Goal: Task Accomplishment & Management: Manage account settings

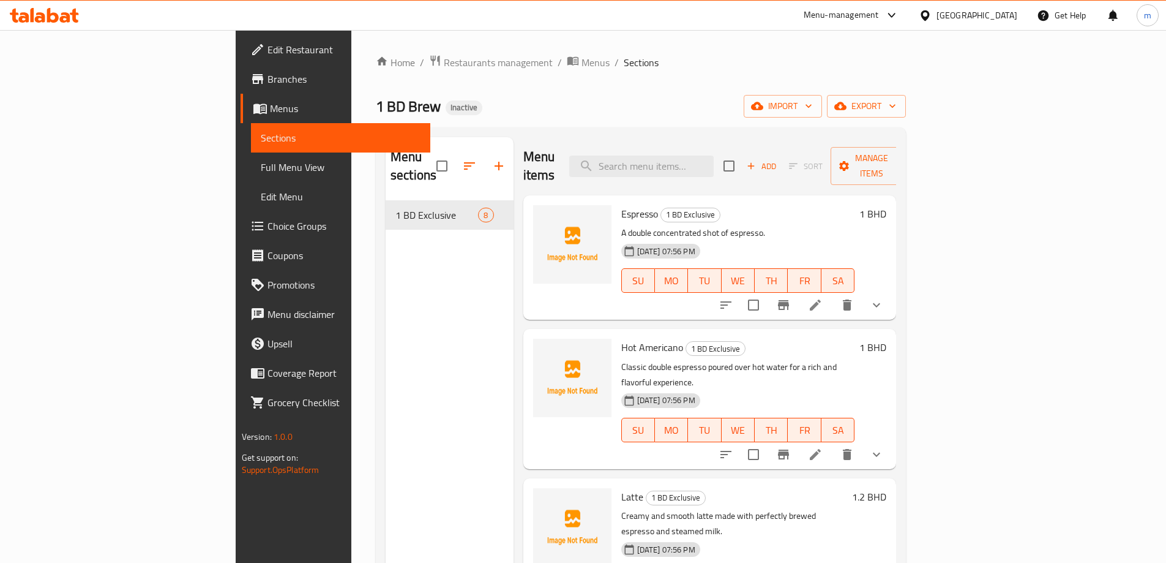
scroll to position [538, 0]
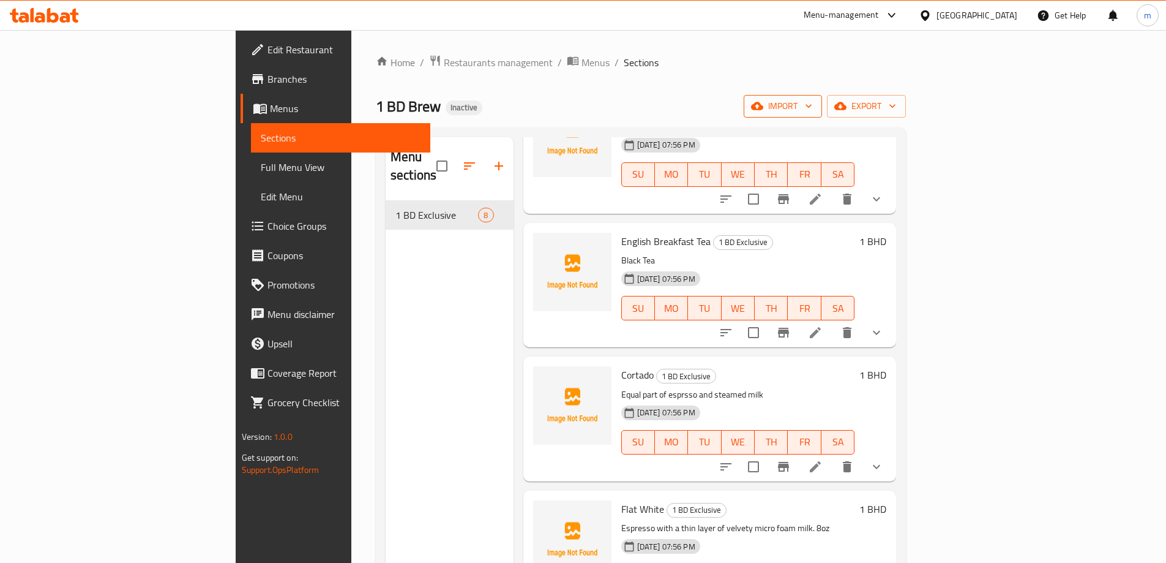
click at [822, 114] on button "import" at bounding box center [783, 106] width 78 height 23
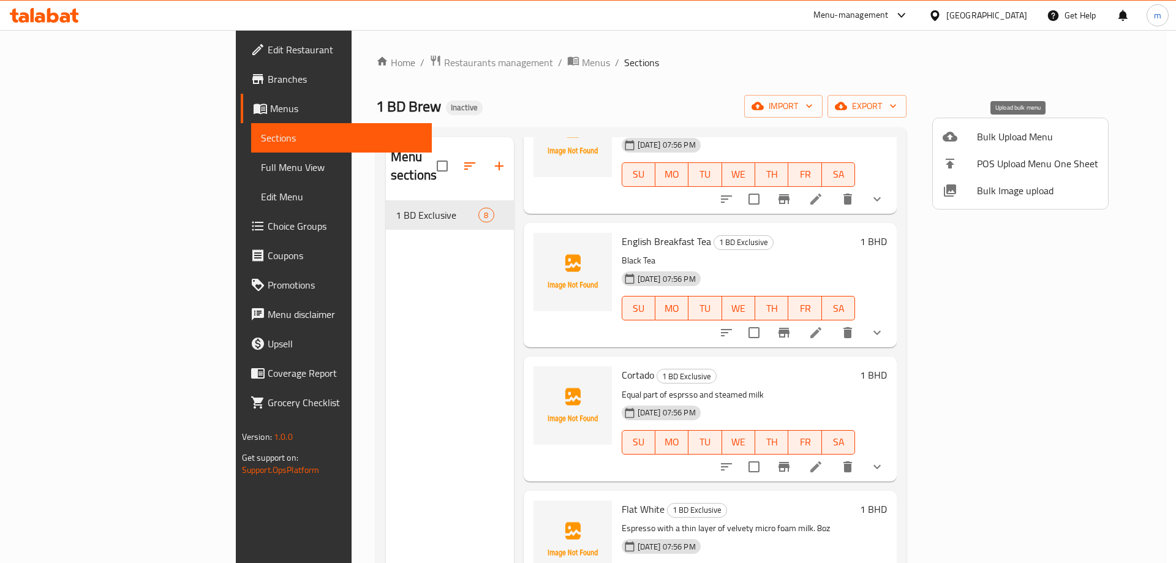
click at [992, 135] on span "Bulk Upload Menu" at bounding box center [1037, 136] width 121 height 15
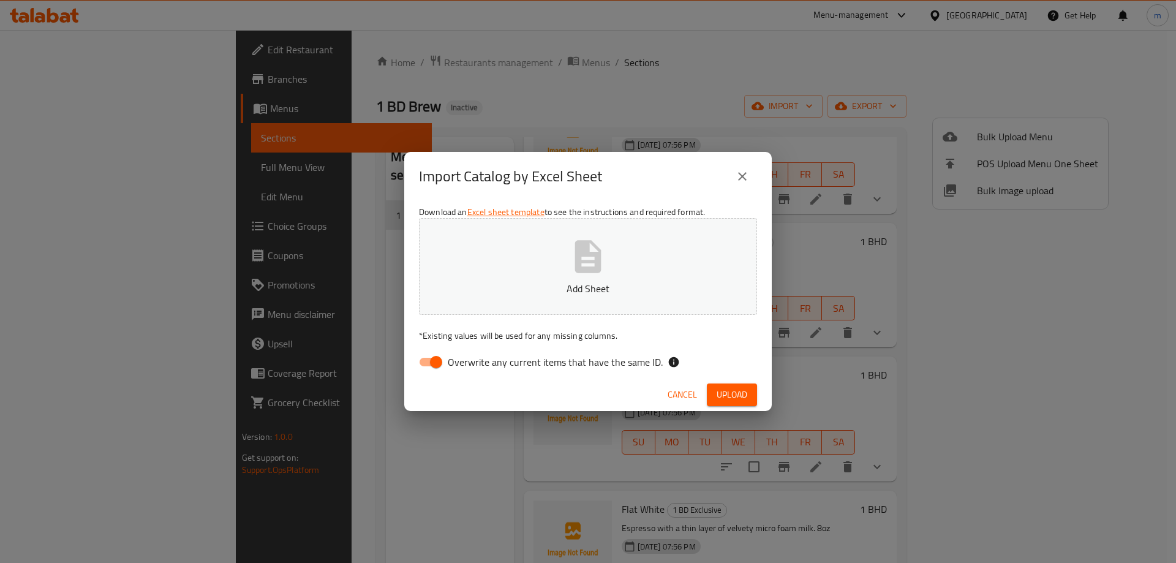
click at [587, 369] on span "Overwrite any current items that have the same ID." at bounding box center [555, 362] width 215 height 15
click at [471, 369] on input "Overwrite any current items that have the same ID." at bounding box center [436, 361] width 70 height 23
checkbox input "false"
drag, startPoint x: 729, startPoint y: 393, endPoint x: 684, endPoint y: 362, distance: 54.5
click at [729, 393] on span "Upload" at bounding box center [731, 394] width 31 height 15
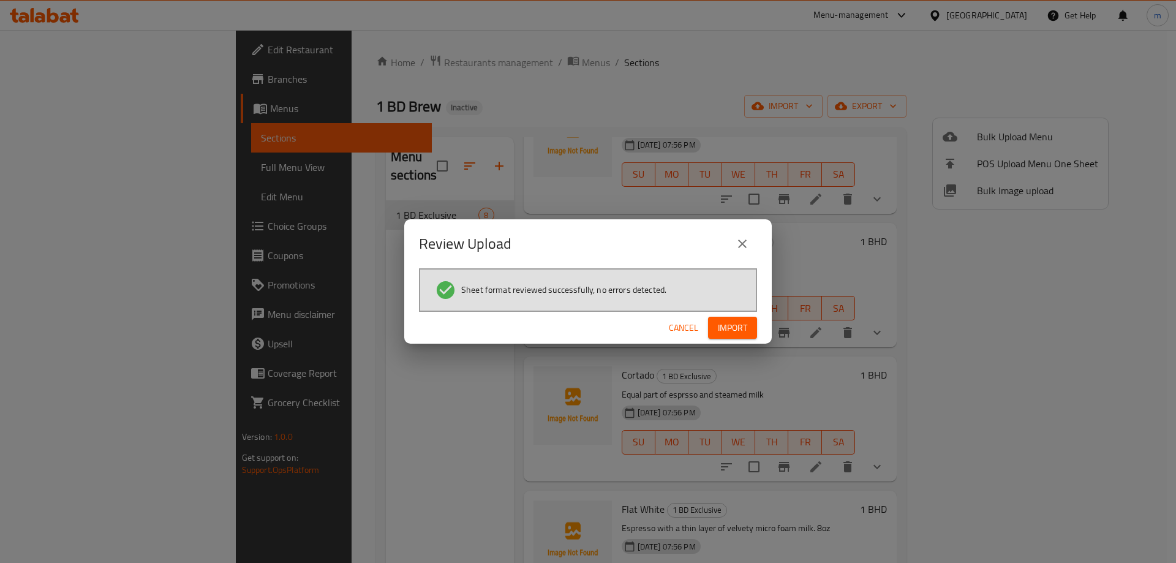
click at [697, 321] on button "Cancel" at bounding box center [683, 328] width 39 height 23
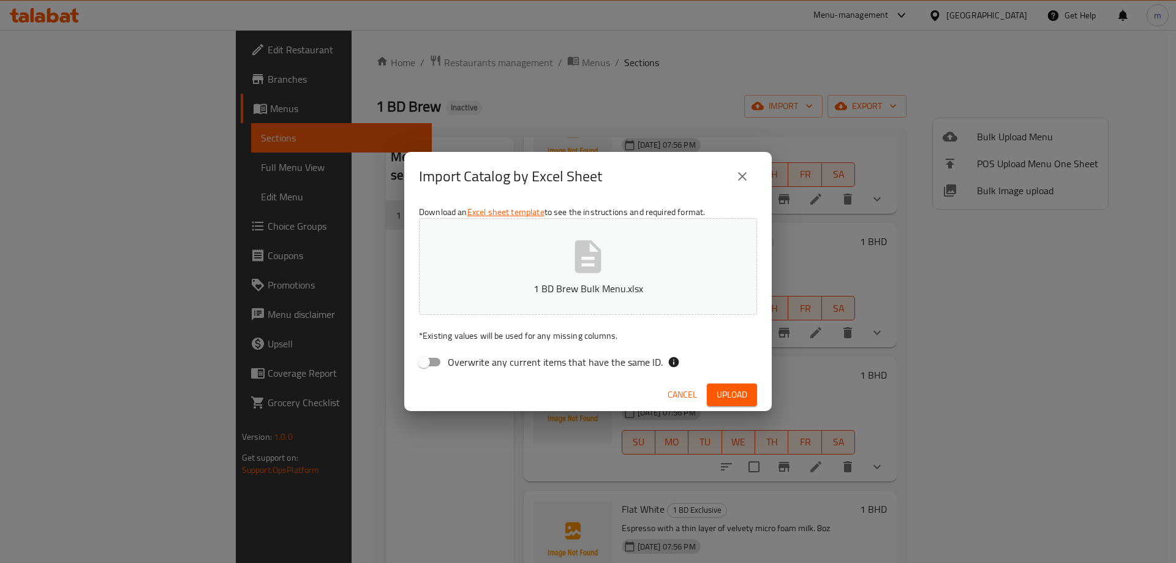
click at [736, 384] on button "Upload" at bounding box center [732, 394] width 50 height 23
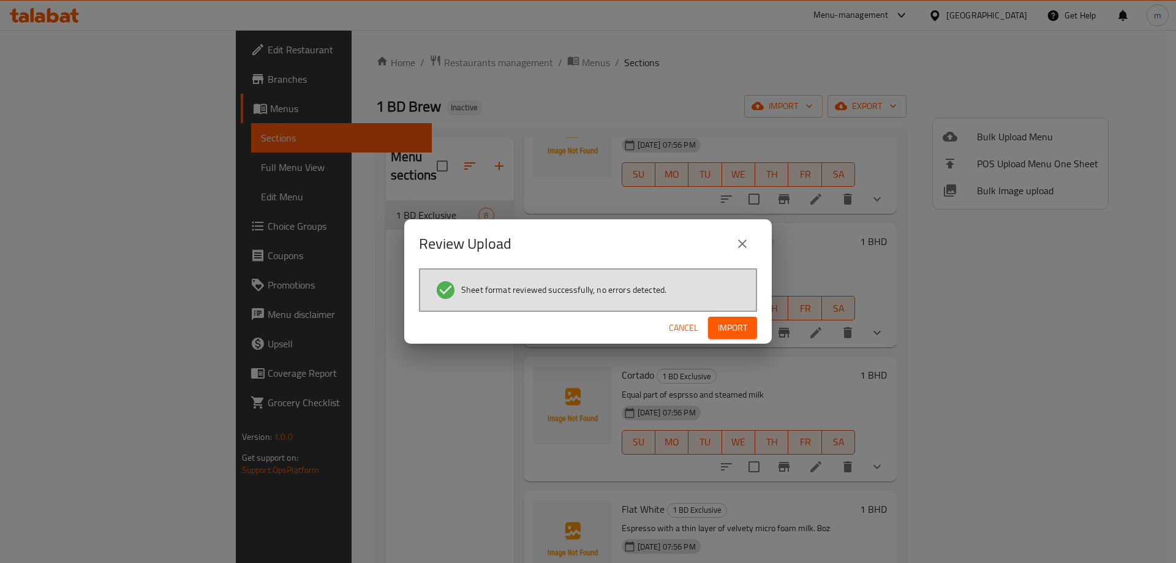
click at [735, 334] on span "Import" at bounding box center [732, 327] width 29 height 15
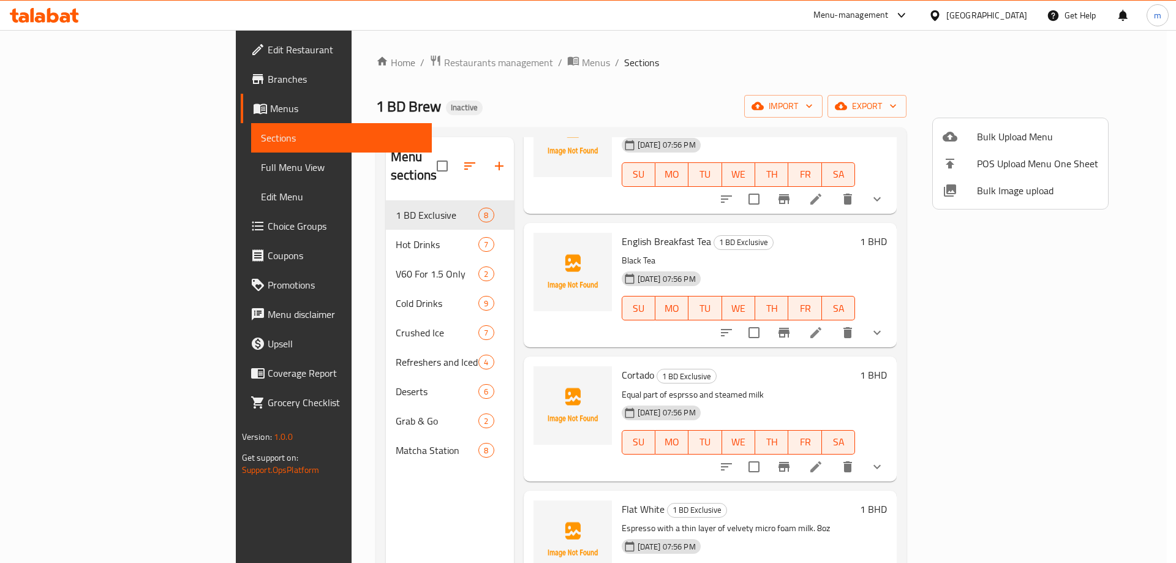
click at [85, 171] on div at bounding box center [588, 281] width 1176 height 563
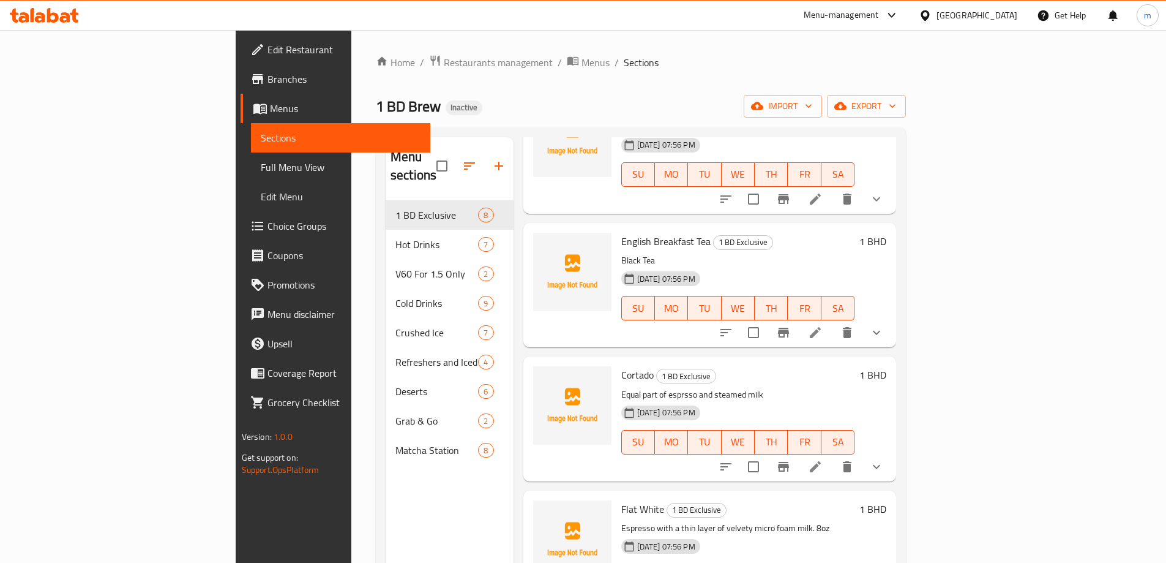
click at [261, 171] on span "Full Menu View" at bounding box center [341, 167] width 160 height 15
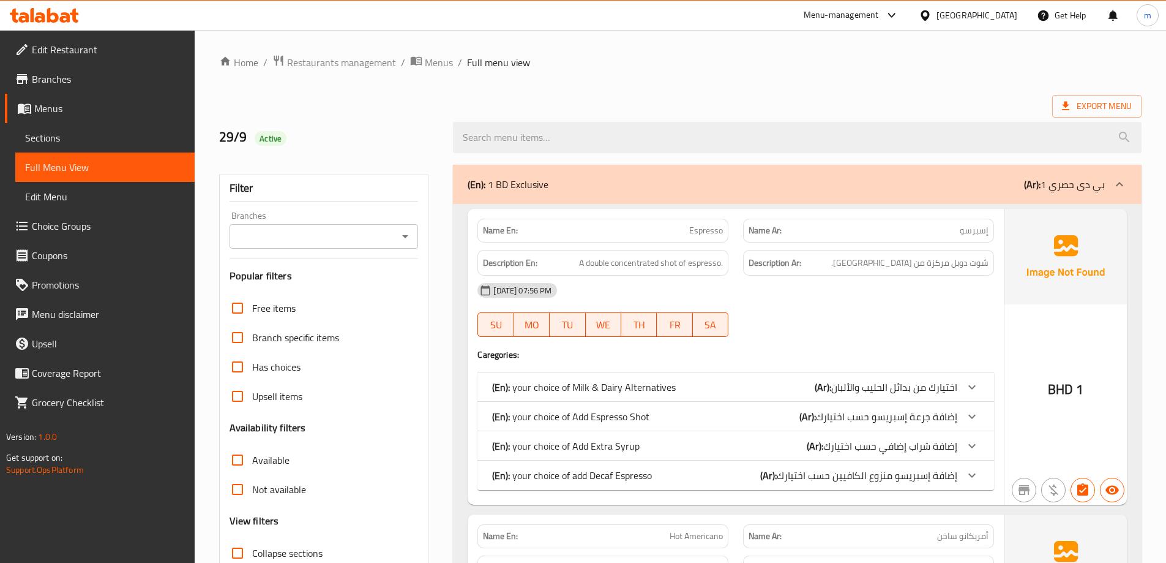
click at [84, 228] on span "Choice Groups" at bounding box center [108, 226] width 153 height 15
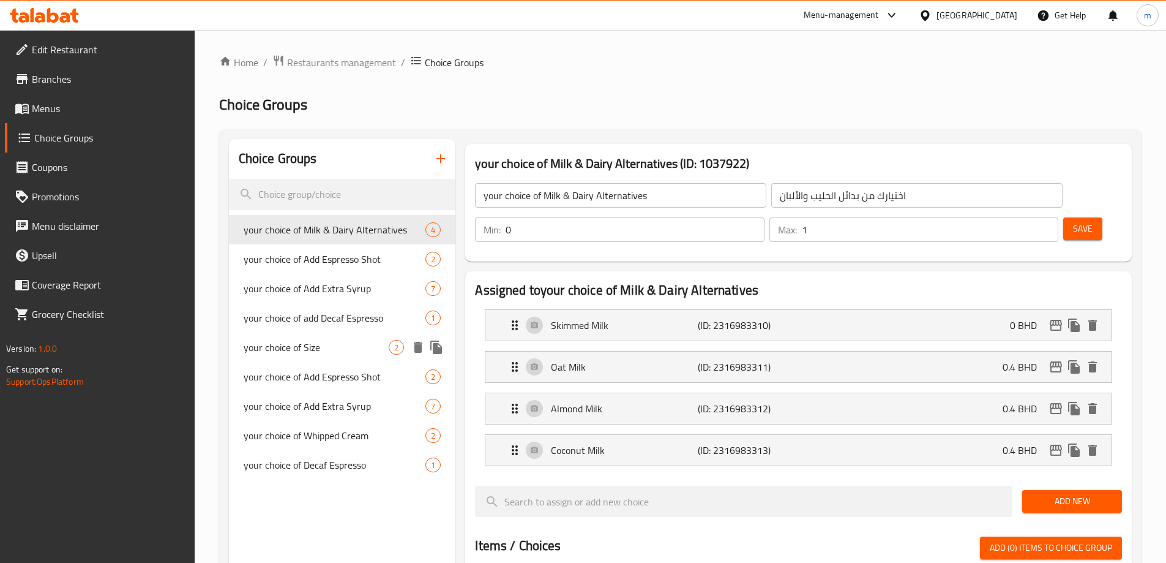
click at [309, 350] on span "your choice of Size" at bounding box center [317, 347] width 146 height 15
type input "your choice of Size"
type input "اختيارك من الحجم"
type input "1"
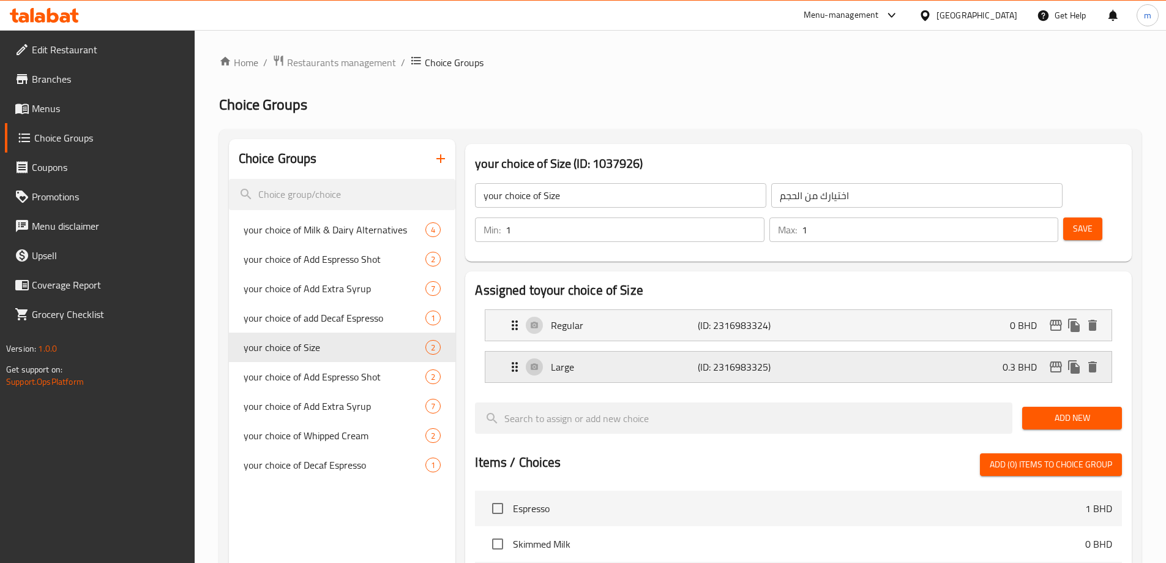
click at [726, 359] on p "(ID: 2316983325)" at bounding box center [747, 366] width 98 height 15
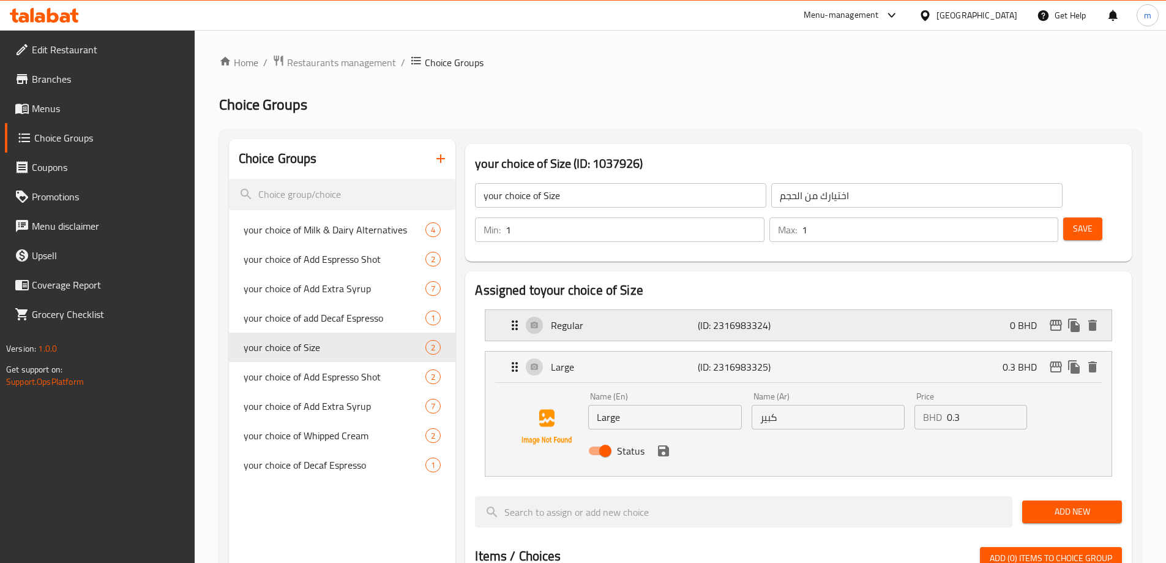
click at [753, 310] on div "Regular (ID: 2316983324) 0 BHD" at bounding box center [803, 325] width 590 height 31
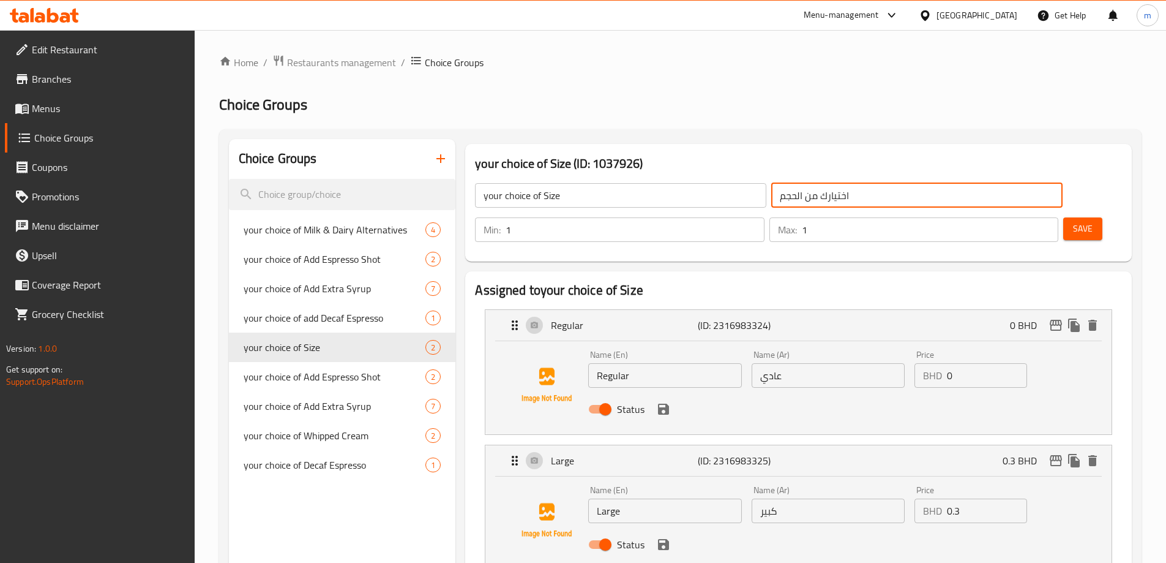
click at [771, 201] on input "اختيارك من الحجم" at bounding box center [916, 195] width 291 height 24
click at [771, 198] on input "اختيارك من الحجم" at bounding box center [916, 195] width 291 height 24
type input "اختيارك من الحجم:"
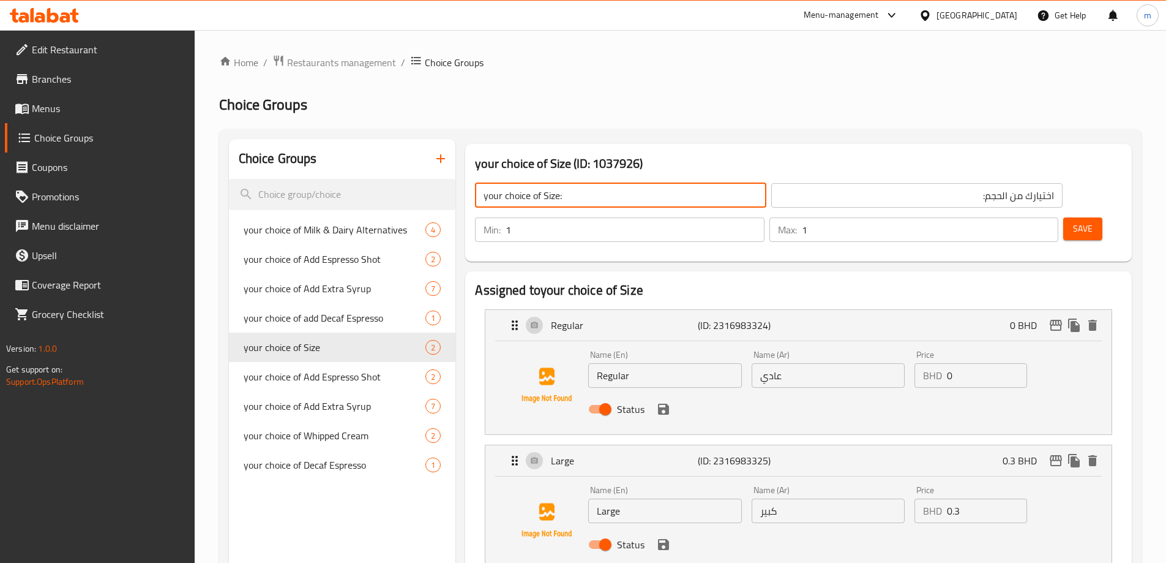
type input "your choice of Size:"
click at [1073, 217] on button "Save" at bounding box center [1083, 228] width 39 height 23
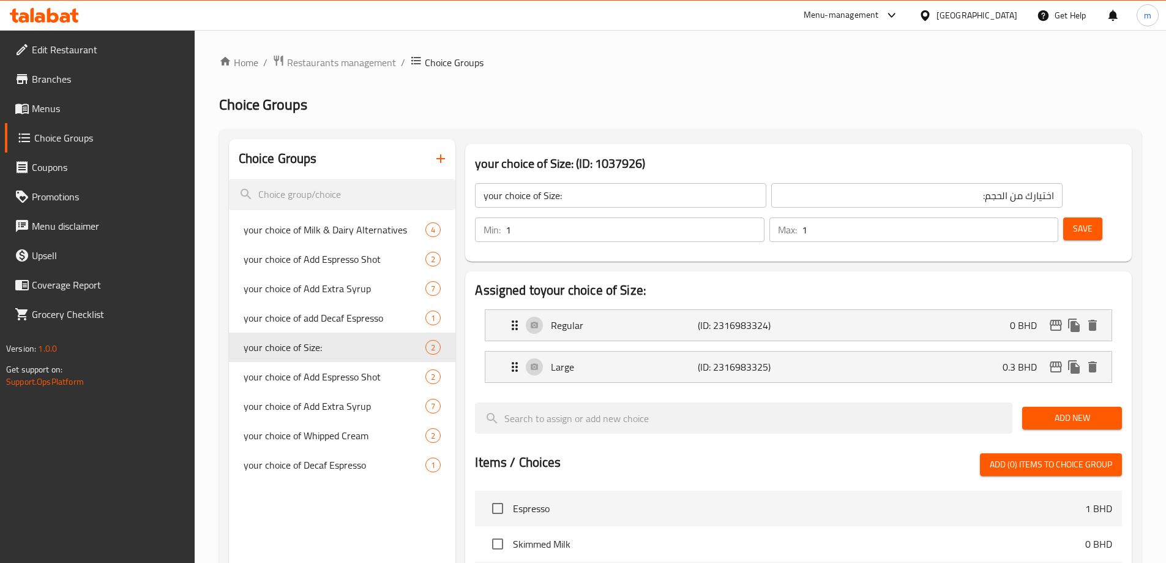
click at [1073, 221] on span "Save" at bounding box center [1083, 228] width 20 height 15
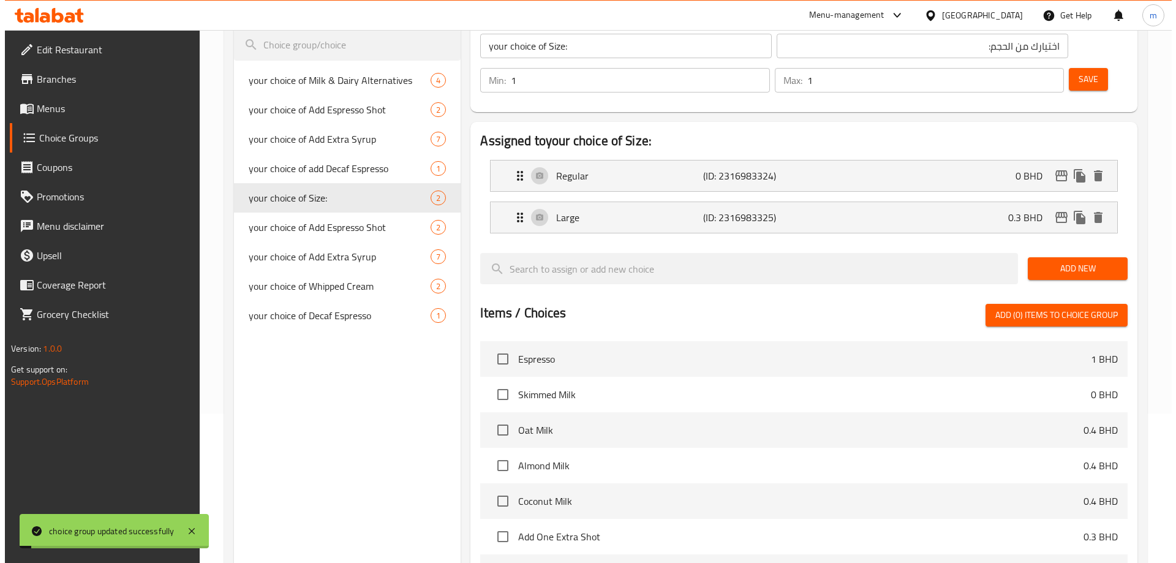
scroll to position [361, 0]
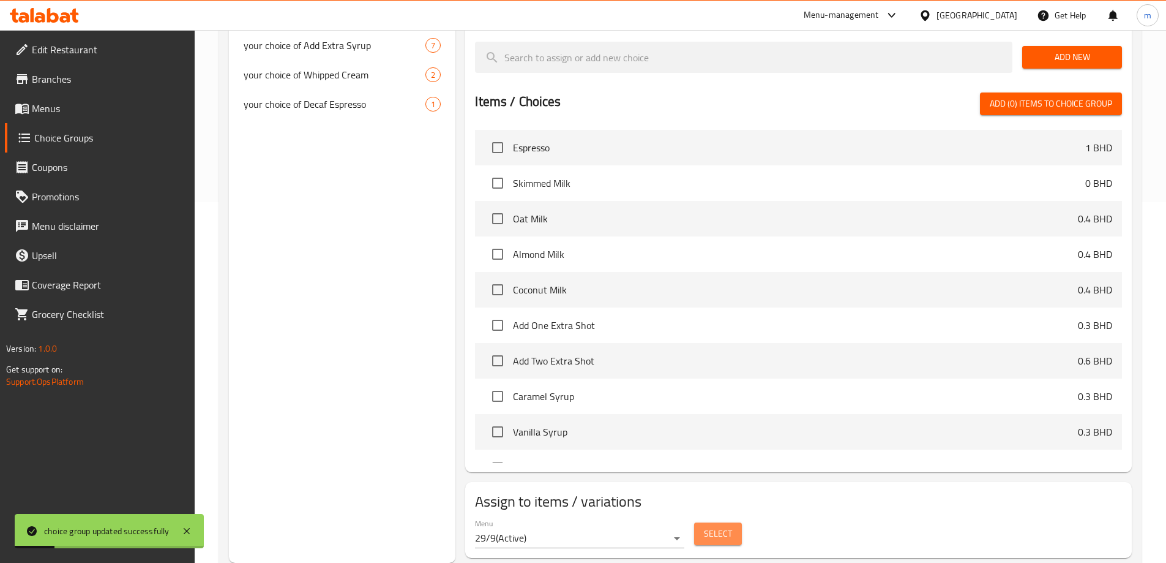
click at [715, 526] on span "Select" at bounding box center [718, 533] width 28 height 15
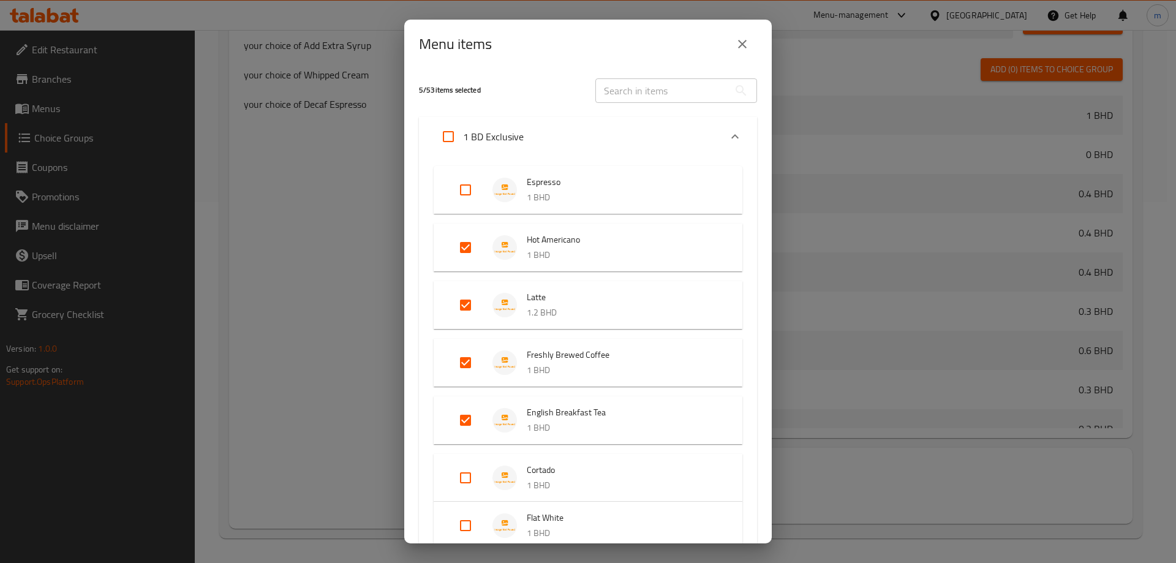
click at [628, 135] on div "1 BD Exclusive" at bounding box center [576, 136] width 287 height 29
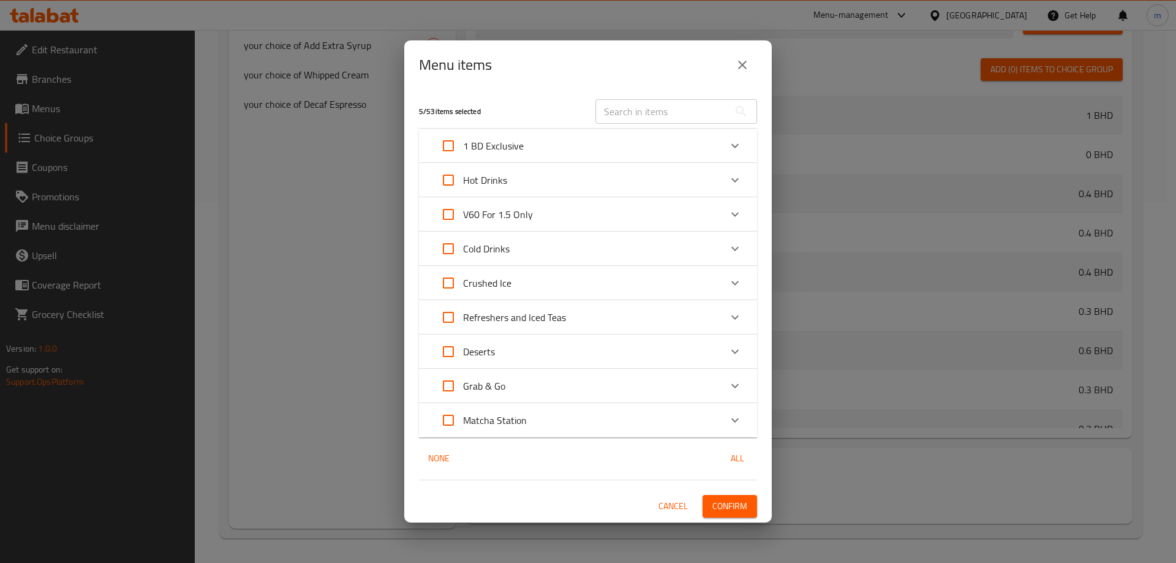
click at [592, 170] on div "Hot Drinks" at bounding box center [576, 179] width 287 height 29
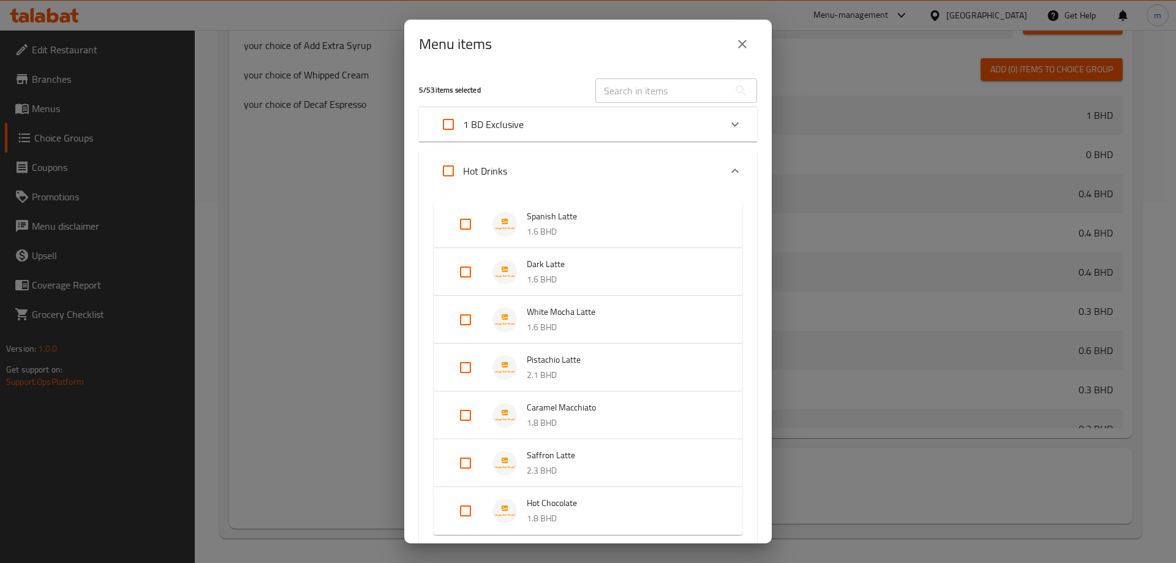
click at [474, 219] on input "Expand" at bounding box center [465, 223] width 29 height 29
checkbox input "true"
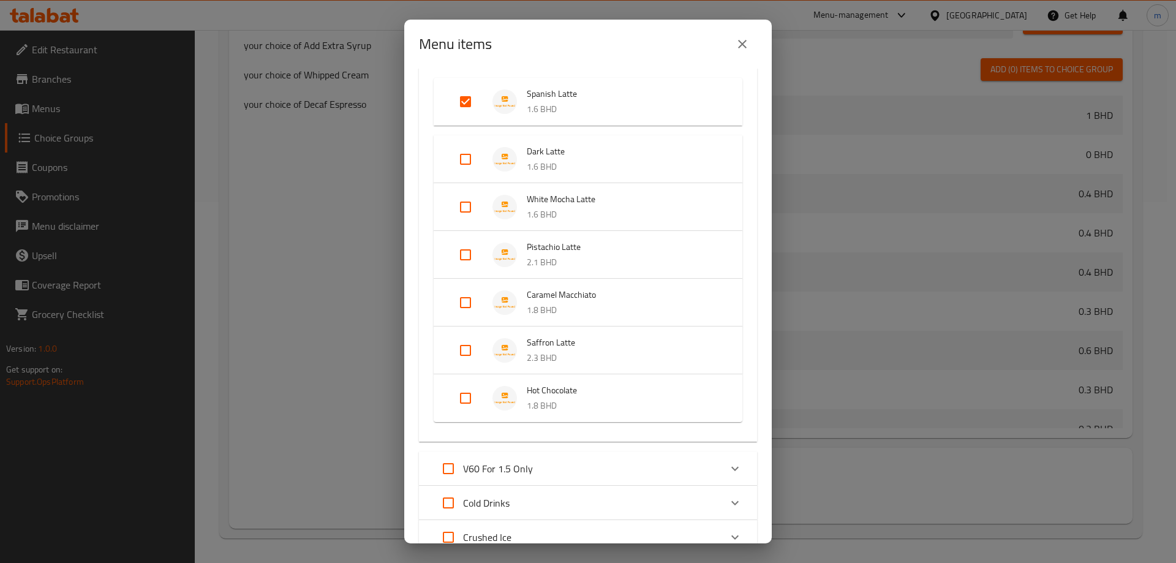
scroll to position [61, 0]
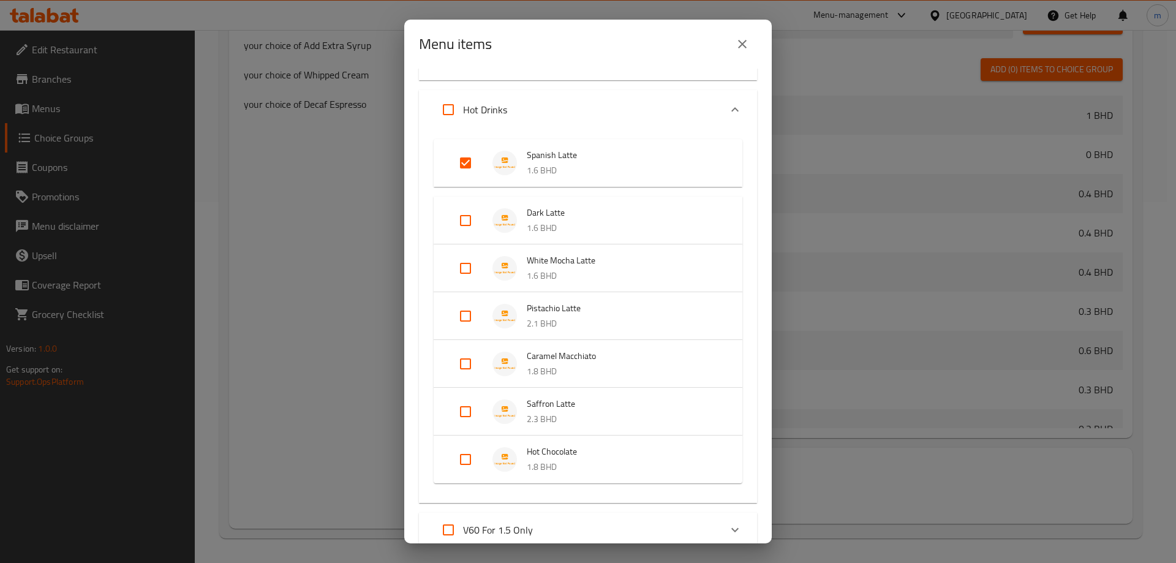
click at [463, 222] on input "Expand" at bounding box center [465, 220] width 29 height 29
checkbox input "true"
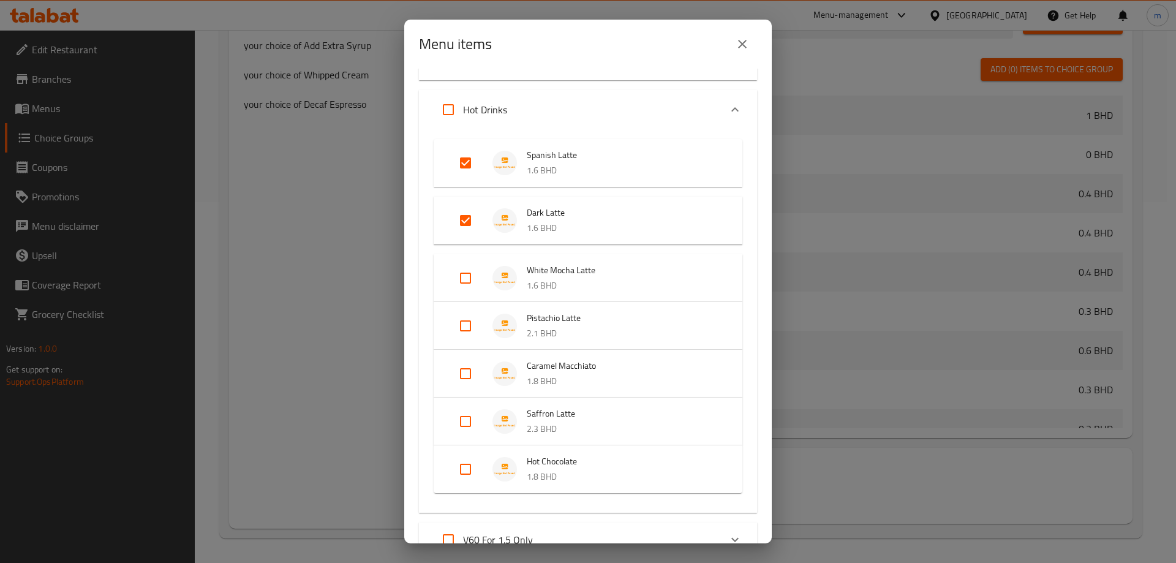
click at [465, 271] on input "Expand" at bounding box center [465, 277] width 29 height 29
checkbox input "true"
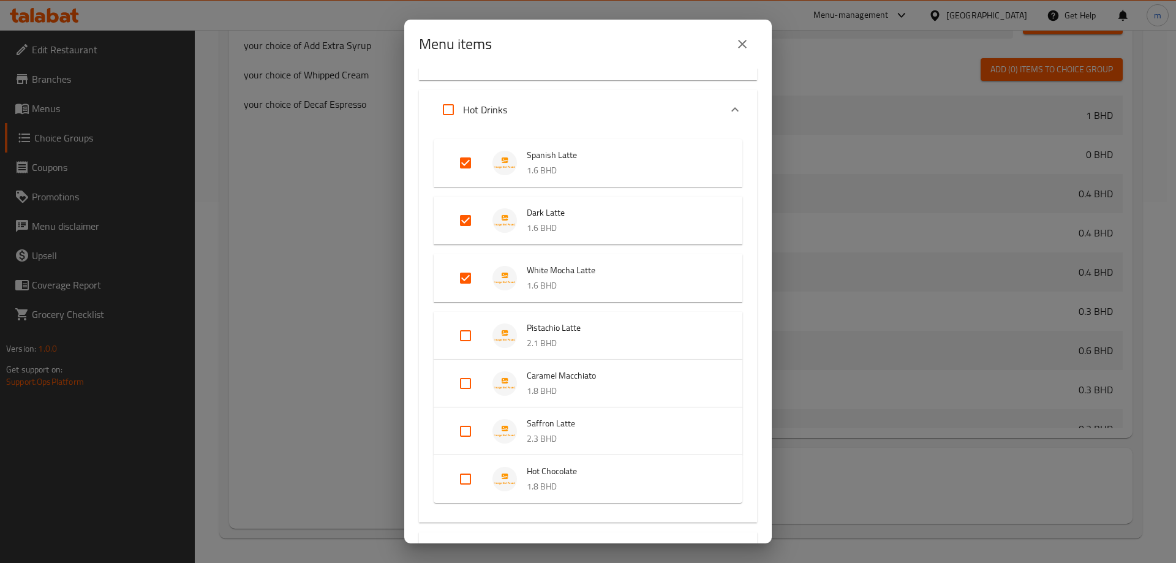
click at [465, 328] on input "Expand" at bounding box center [465, 335] width 29 height 29
checkbox input "true"
click at [465, 391] on input "Expand" at bounding box center [465, 392] width 29 height 29
checkbox input "true"
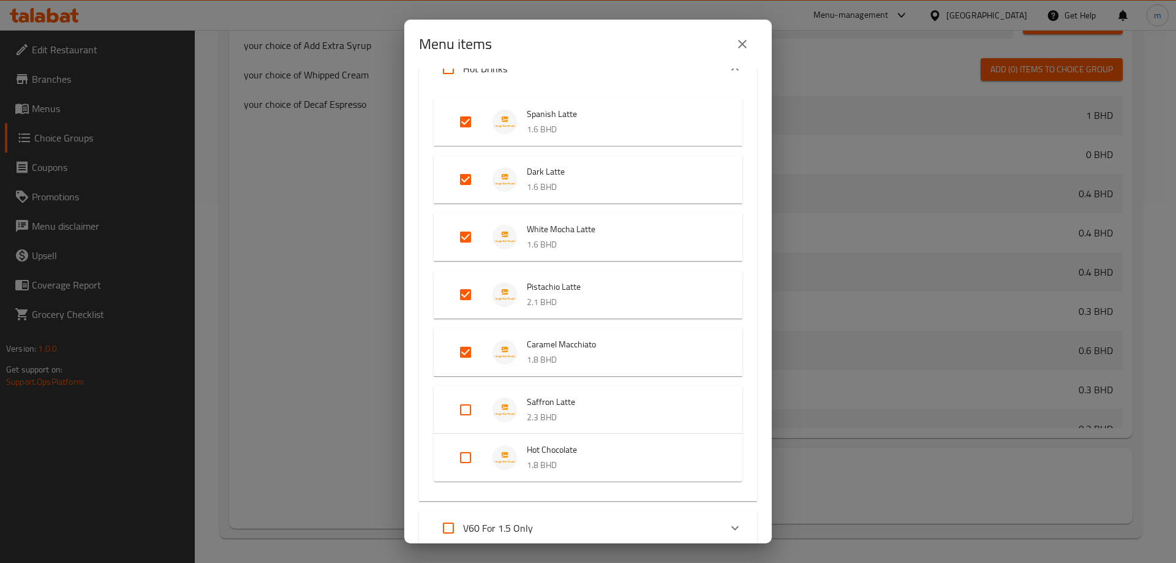
scroll to position [122, 0]
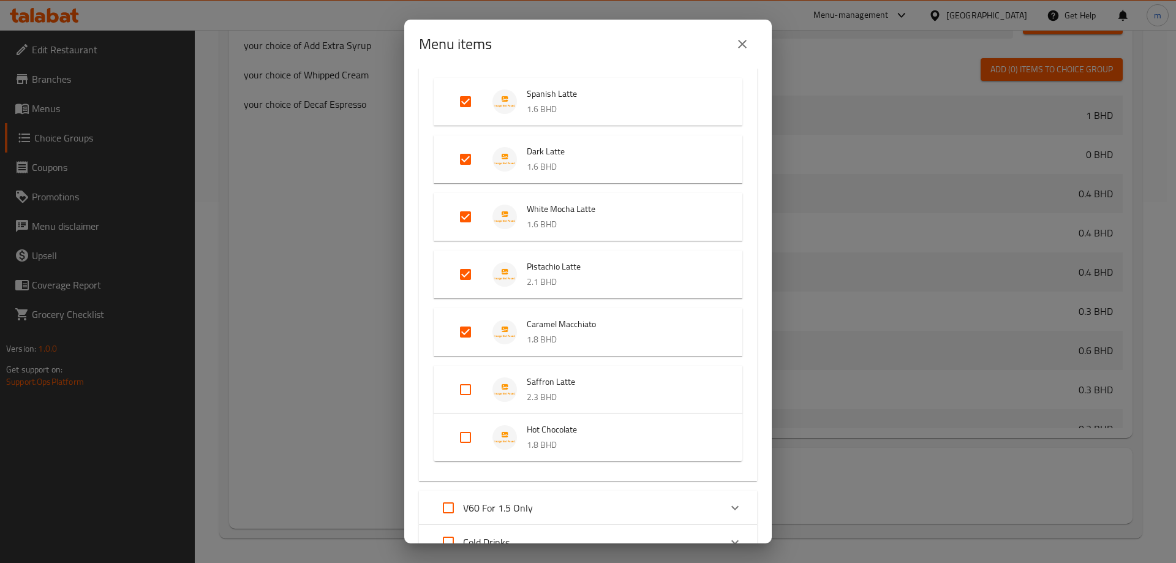
click at [463, 387] on input "Expand" at bounding box center [465, 389] width 29 height 29
checkbox input "true"
click at [465, 445] on input "Expand" at bounding box center [465, 446] width 29 height 29
checkbox input "true"
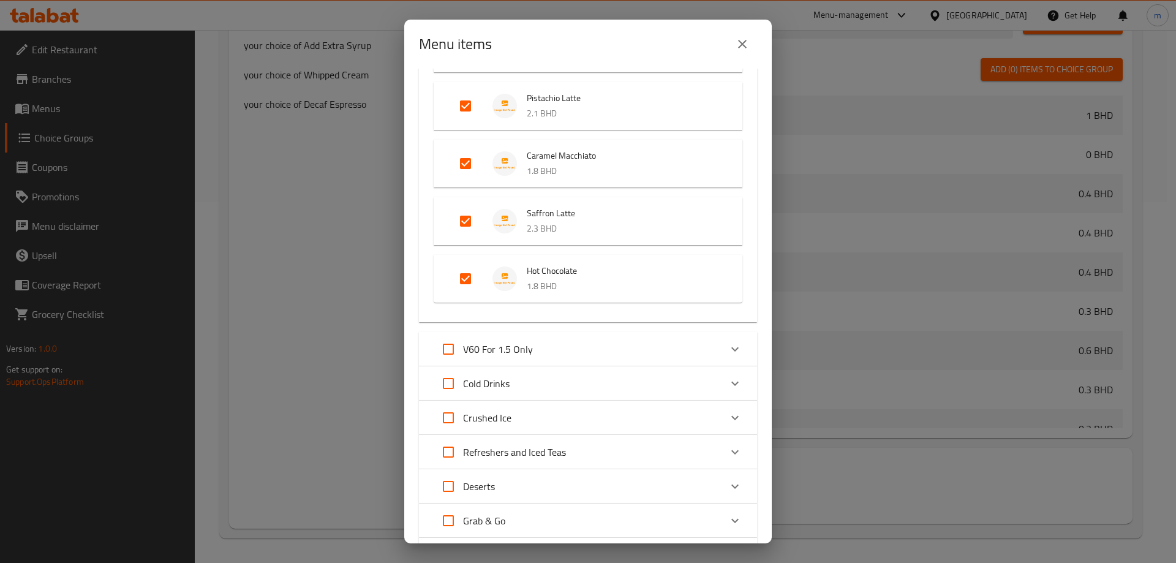
scroll to position [306, 0]
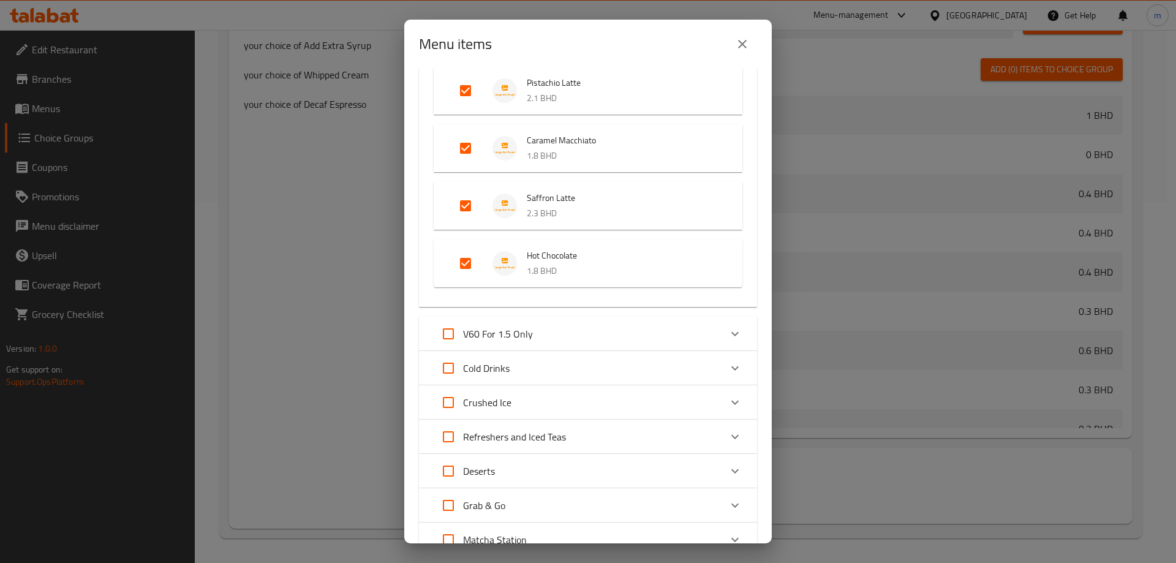
click at [547, 366] on div "Cold Drinks" at bounding box center [576, 367] width 287 height 29
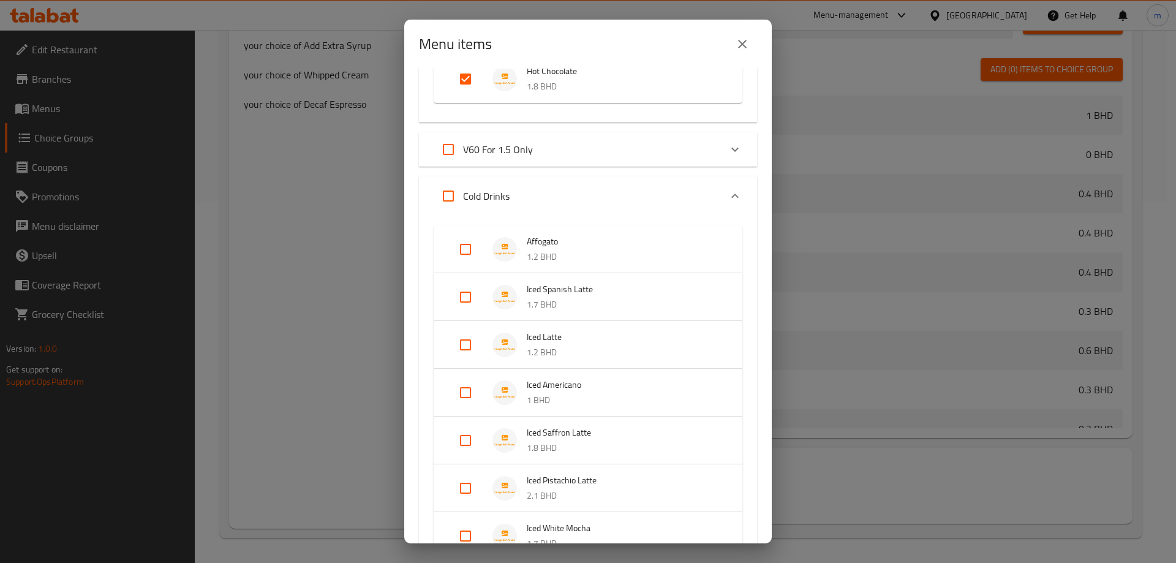
scroll to position [490, 0]
click at [473, 296] on input "Expand" at bounding box center [465, 297] width 29 height 29
checkbox input "true"
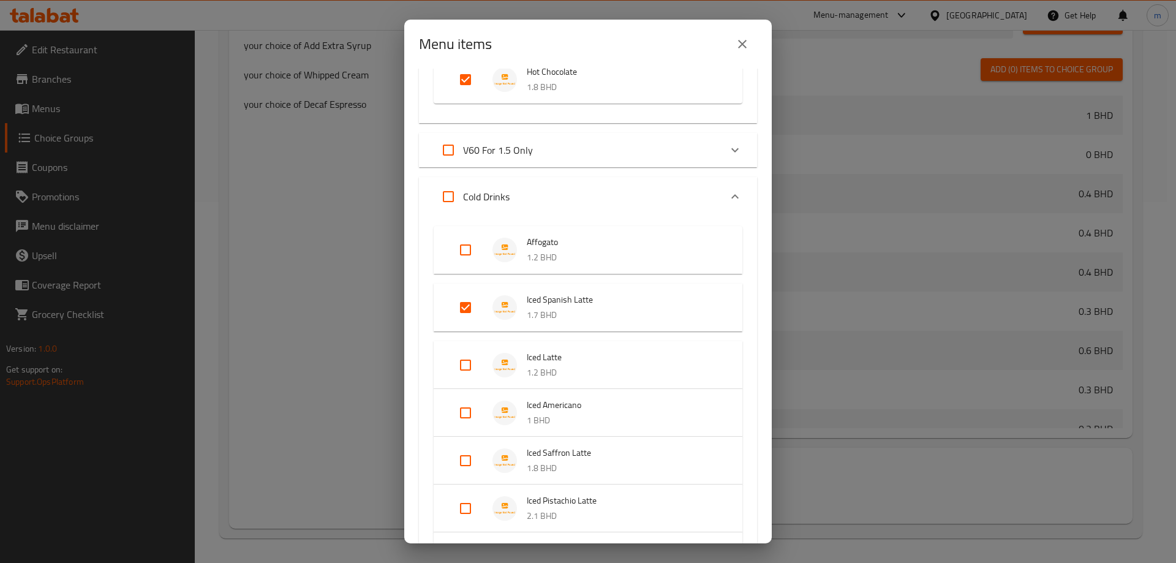
click at [462, 372] on input "Expand" at bounding box center [465, 364] width 29 height 29
checkbox input "true"
click at [470, 428] on input "Expand" at bounding box center [465, 422] width 29 height 29
checkbox input "true"
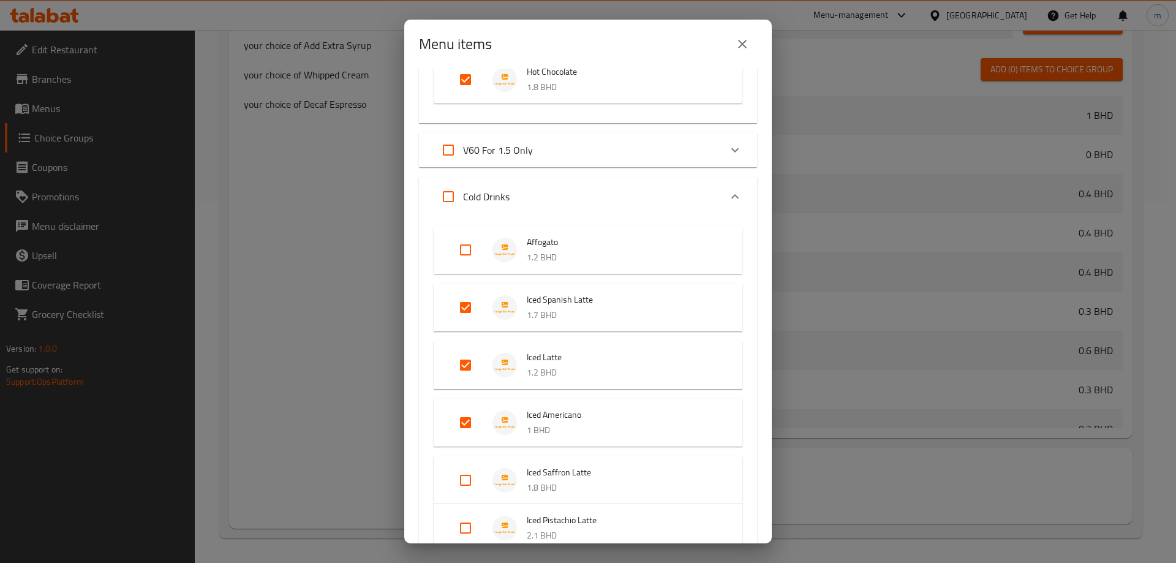
click at [465, 478] on input "Expand" at bounding box center [465, 479] width 29 height 29
checkbox input "true"
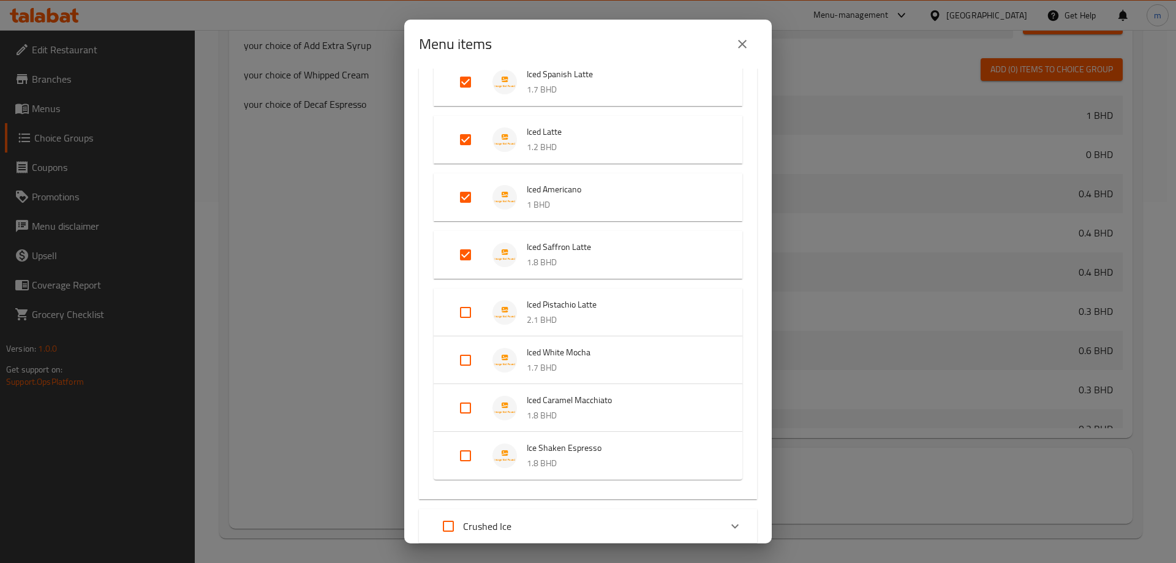
scroll to position [735, 0]
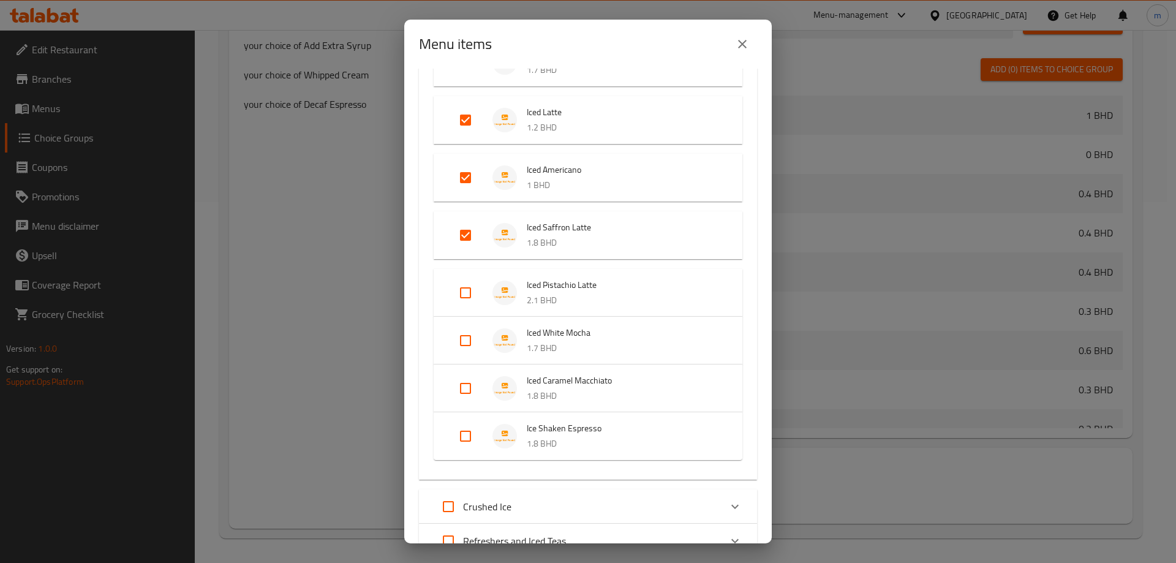
click at [460, 298] on input "Expand" at bounding box center [465, 292] width 29 height 29
checkbox input "true"
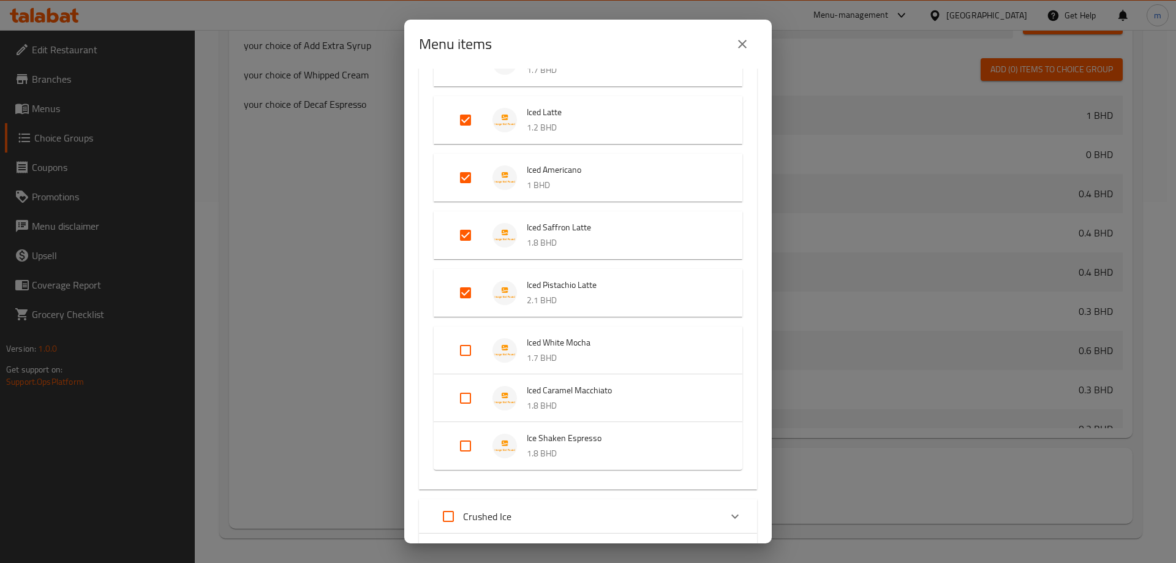
click at [461, 357] on input "Expand" at bounding box center [465, 350] width 29 height 29
checkbox input "true"
click at [472, 412] on input "Expand" at bounding box center [465, 407] width 29 height 29
checkbox input "true"
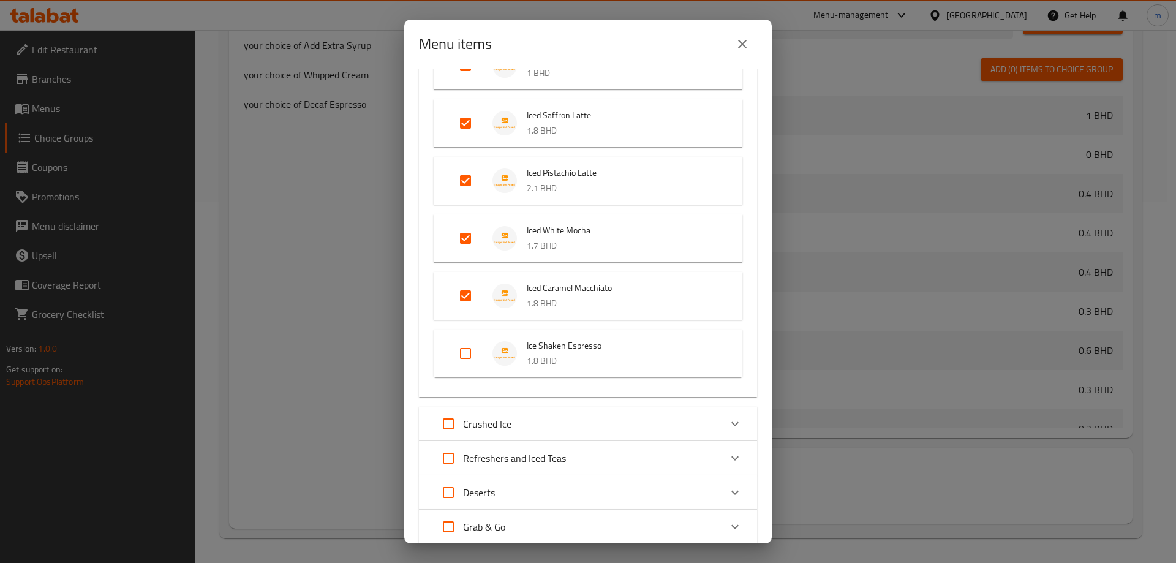
scroll to position [857, 0]
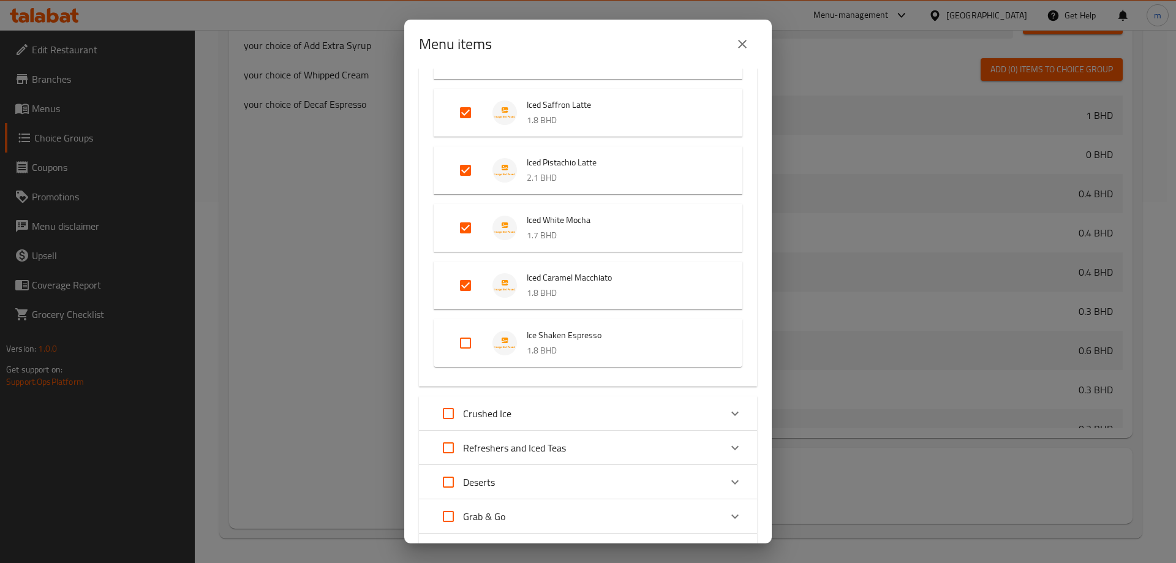
click at [464, 351] on input "Expand" at bounding box center [465, 342] width 29 height 29
checkbox input "true"
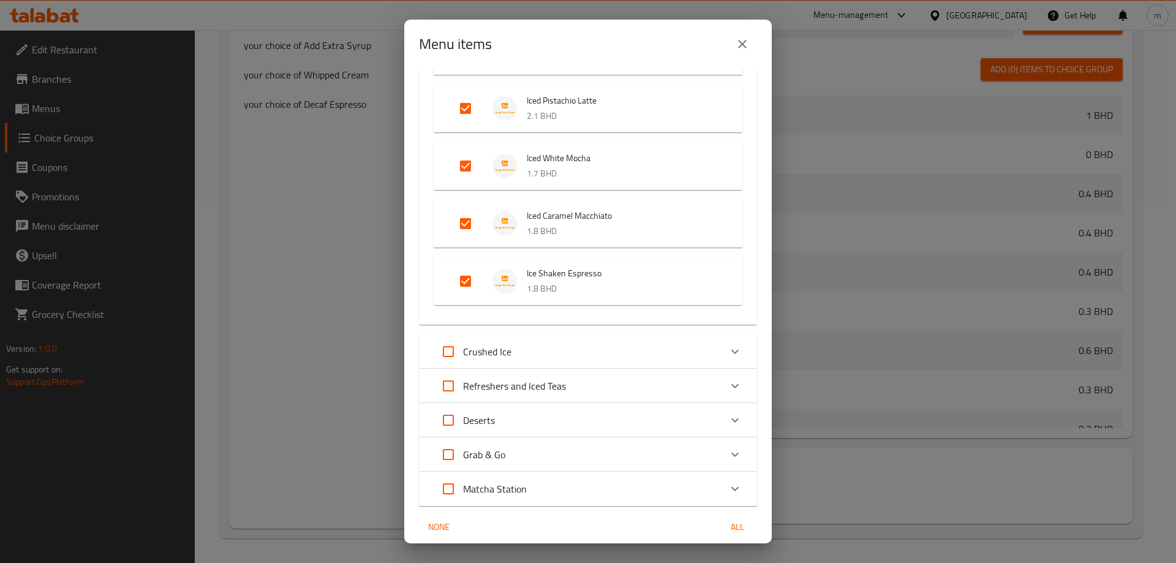
scroll to position [967, 0]
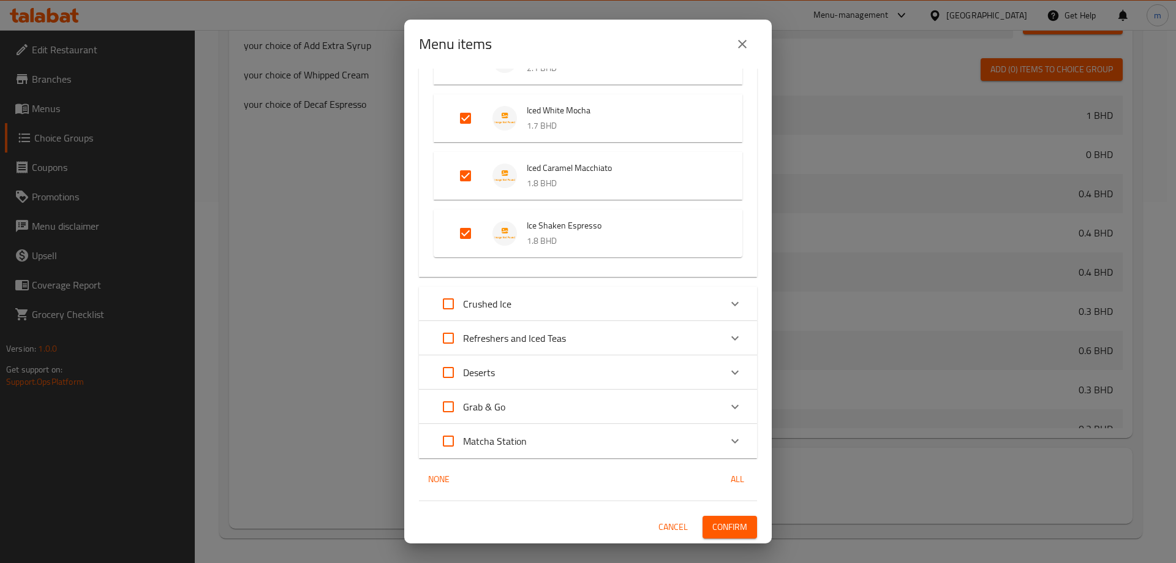
click at [550, 307] on div "Crushed Ice" at bounding box center [576, 303] width 287 height 29
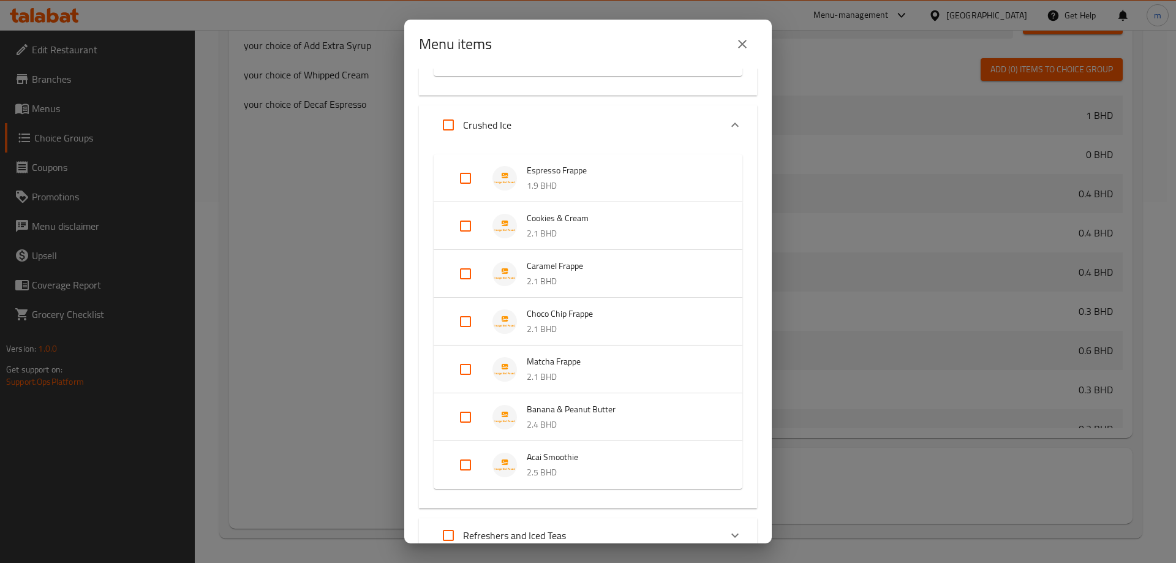
scroll to position [1150, 0]
click at [474, 181] on input "Expand" at bounding box center [465, 175] width 29 height 29
checkbox input "true"
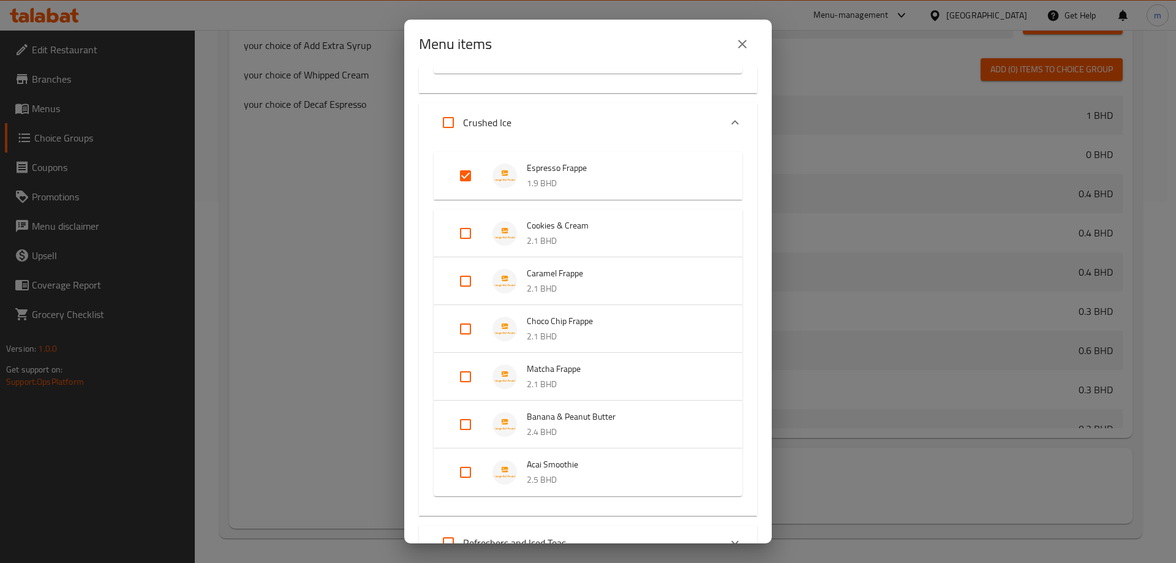
click at [469, 233] on input "Expand" at bounding box center [465, 233] width 29 height 29
checkbox input "true"
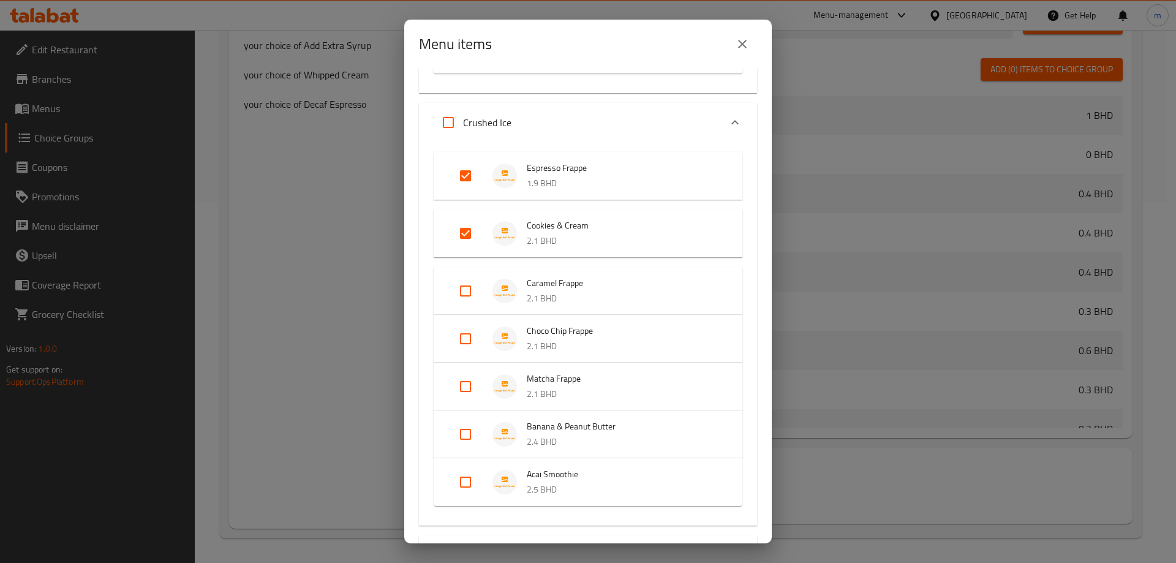
click at [467, 293] on input "Expand" at bounding box center [465, 290] width 29 height 29
checkbox input "true"
click at [462, 344] on input "Expand" at bounding box center [465, 348] width 29 height 29
checkbox input "true"
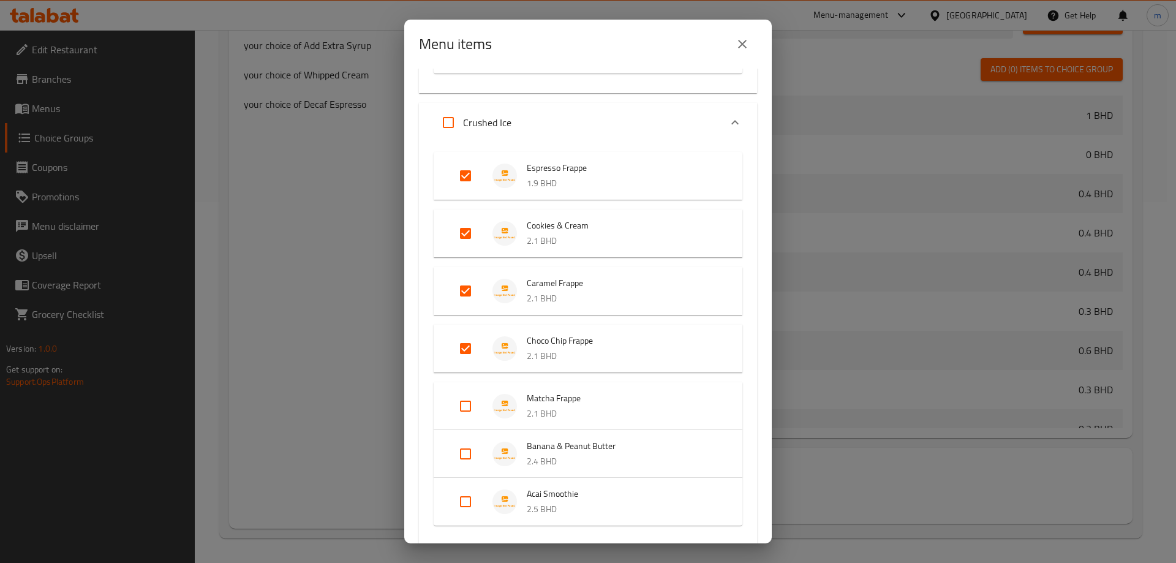
click at [465, 406] on input "Expand" at bounding box center [465, 405] width 29 height 29
checkbox input "true"
click at [460, 462] on input "Expand" at bounding box center [465, 463] width 29 height 29
checkbox input "true"
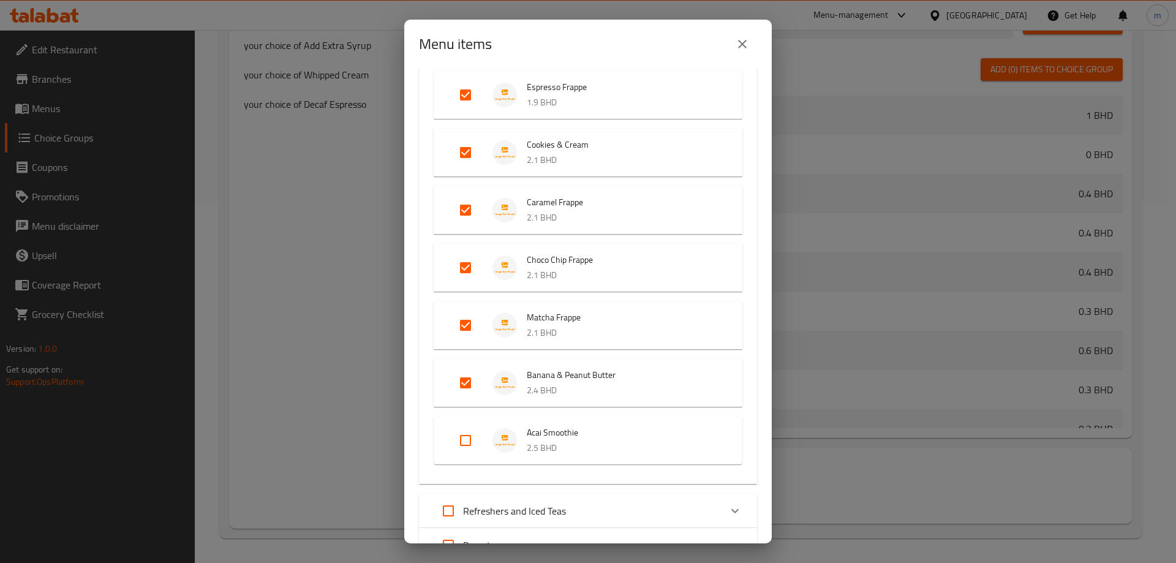
scroll to position [1273, 0]
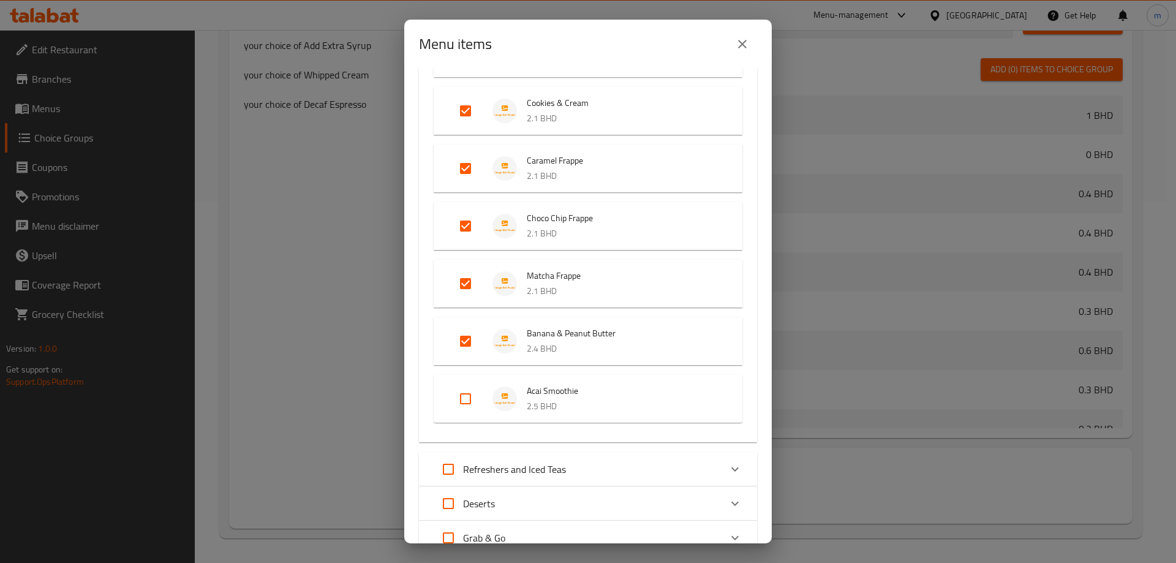
click at [467, 403] on input "Expand" at bounding box center [465, 398] width 29 height 29
checkbox input "true"
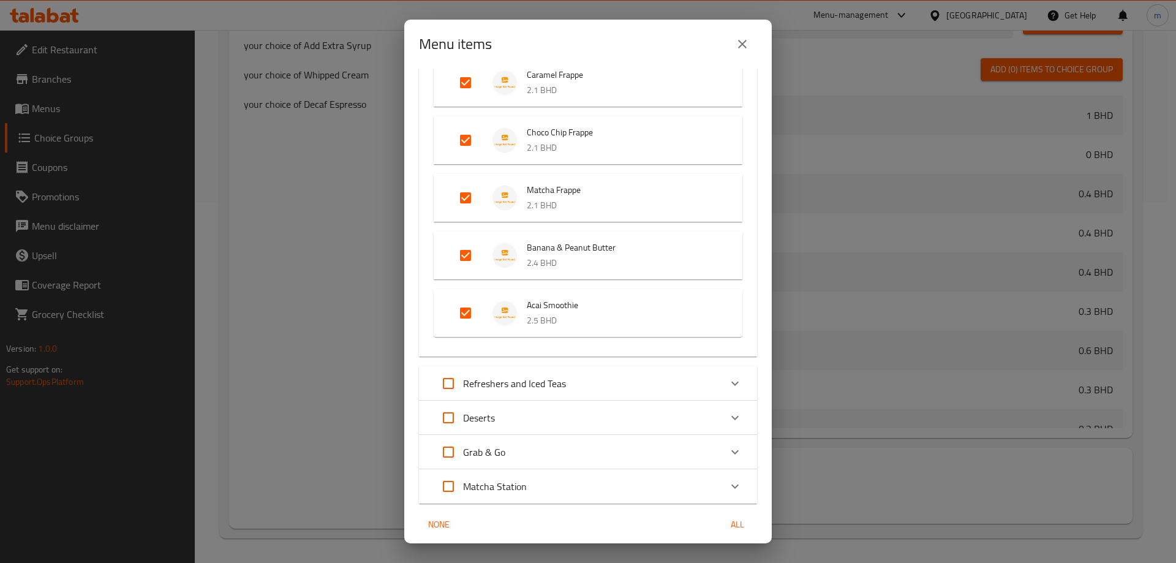
scroll to position [1404, 0]
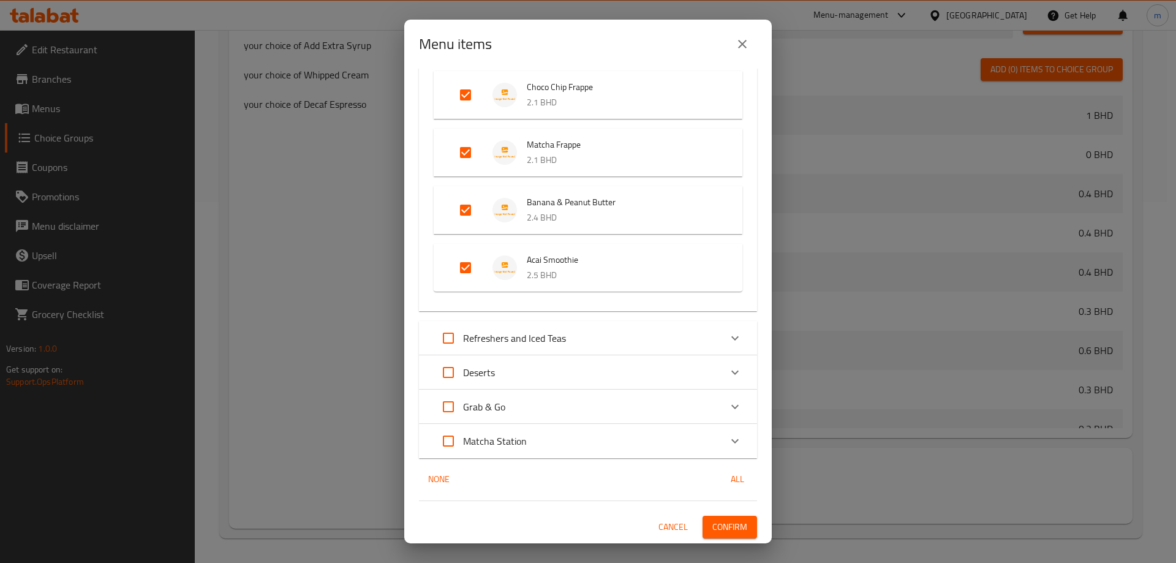
click at [594, 337] on div "Refreshers and Iced Teas" at bounding box center [576, 337] width 287 height 29
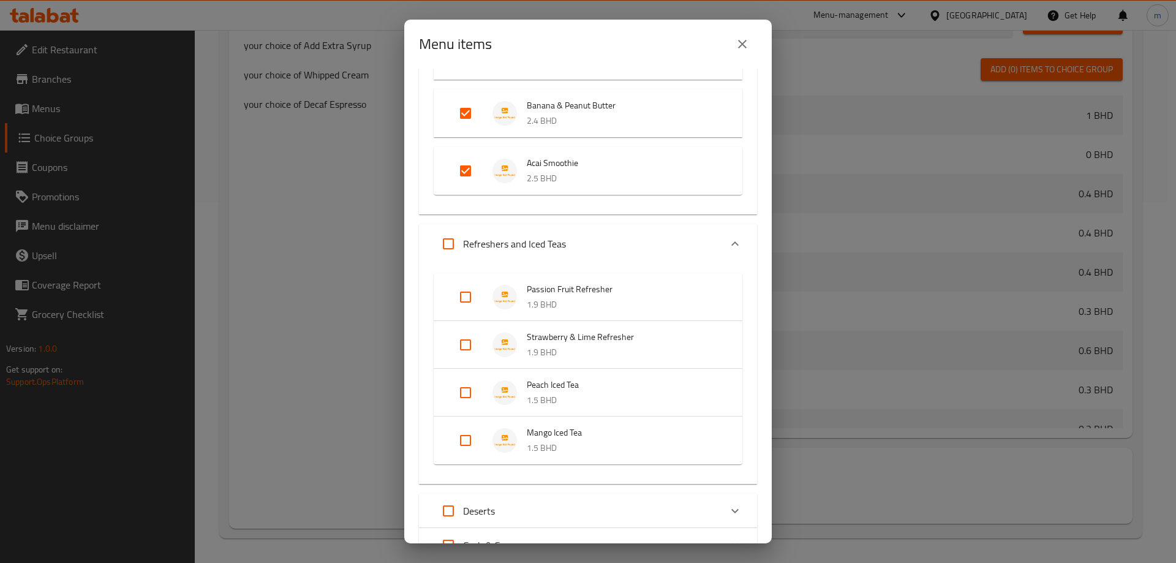
scroll to position [1526, 0]
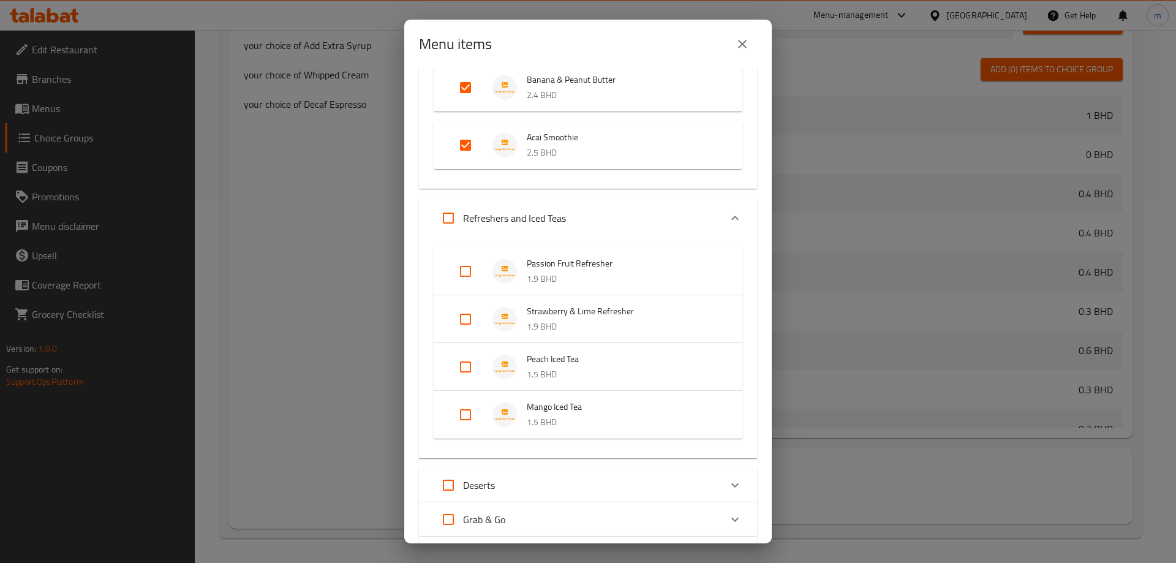
click at [466, 269] on input "Expand" at bounding box center [465, 271] width 29 height 29
checkbox input "true"
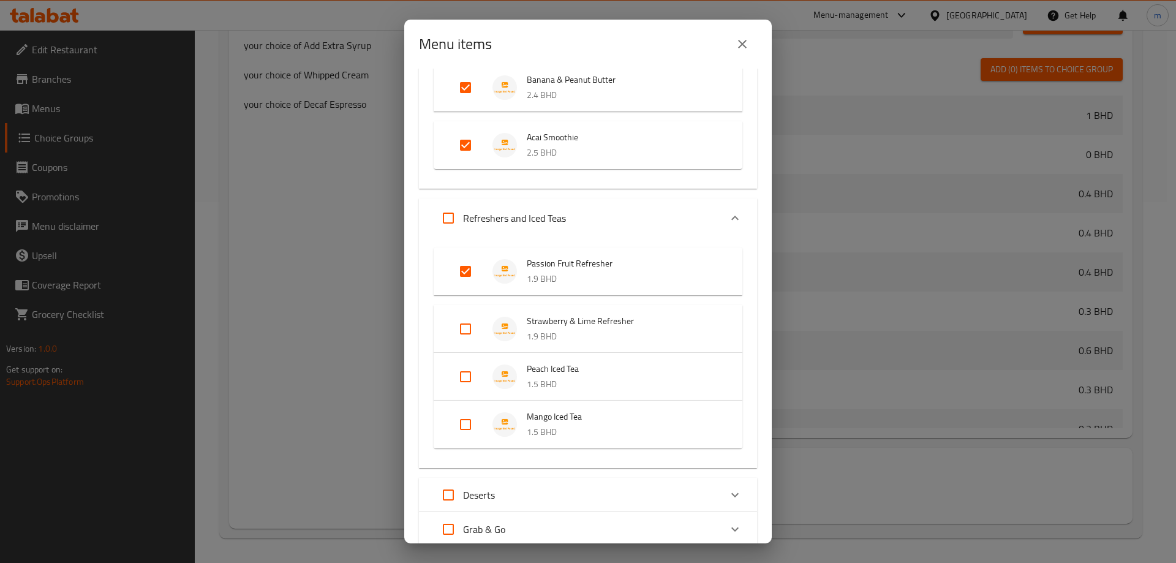
click at [468, 328] on input "Expand" at bounding box center [465, 328] width 29 height 29
checkbox input "true"
click at [463, 388] on input "Expand" at bounding box center [465, 386] width 29 height 29
checkbox input "true"
click at [468, 444] on input "Expand" at bounding box center [465, 443] width 29 height 29
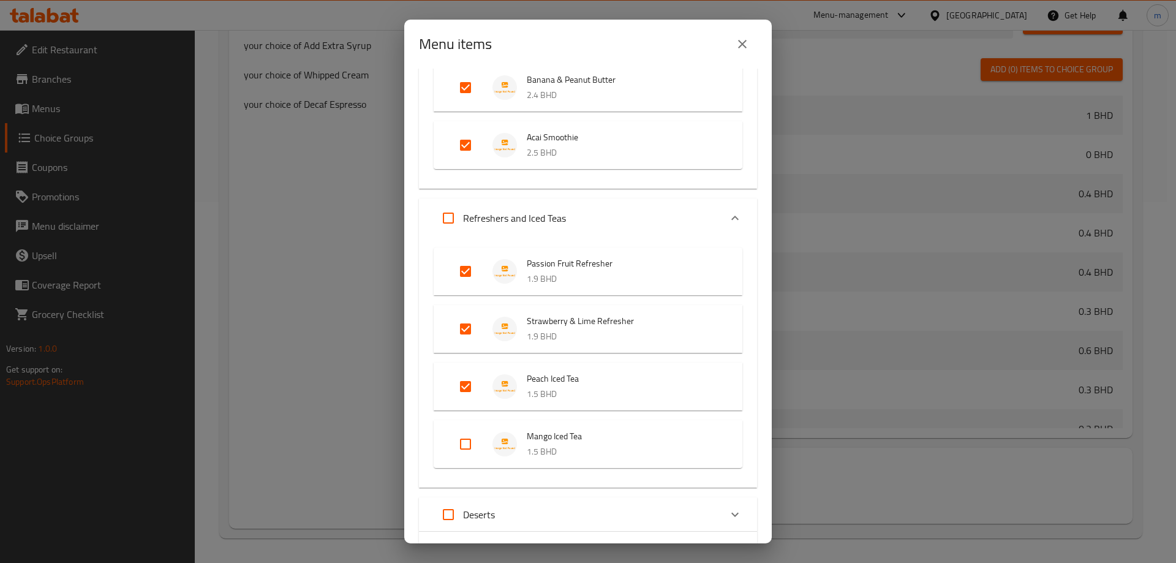
checkbox input "true"
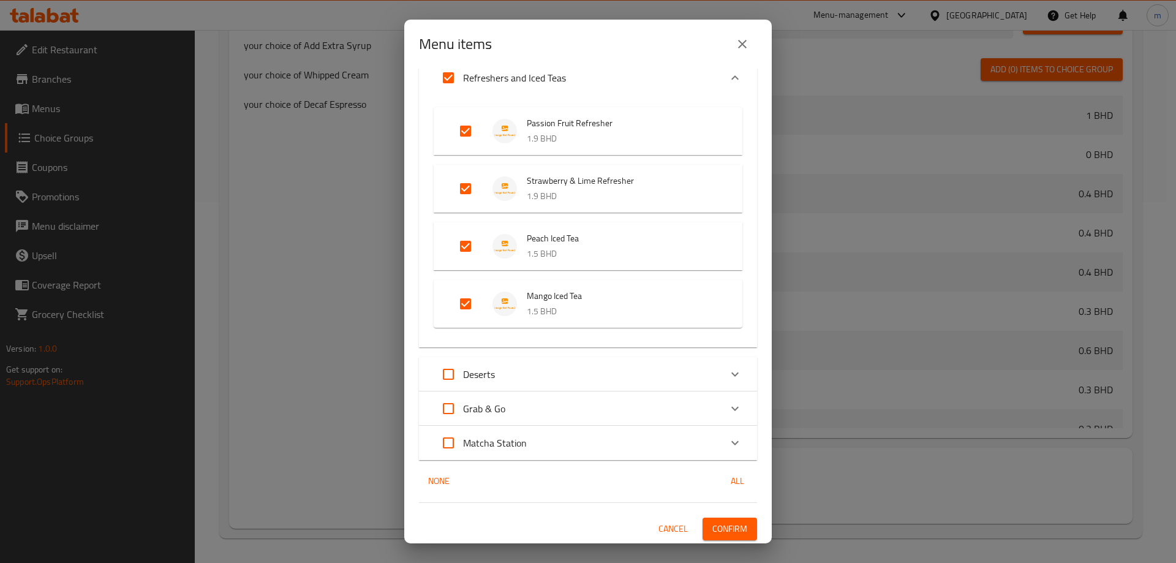
scroll to position [1668, 0]
click at [552, 441] on div "Matcha Station" at bounding box center [576, 440] width 287 height 29
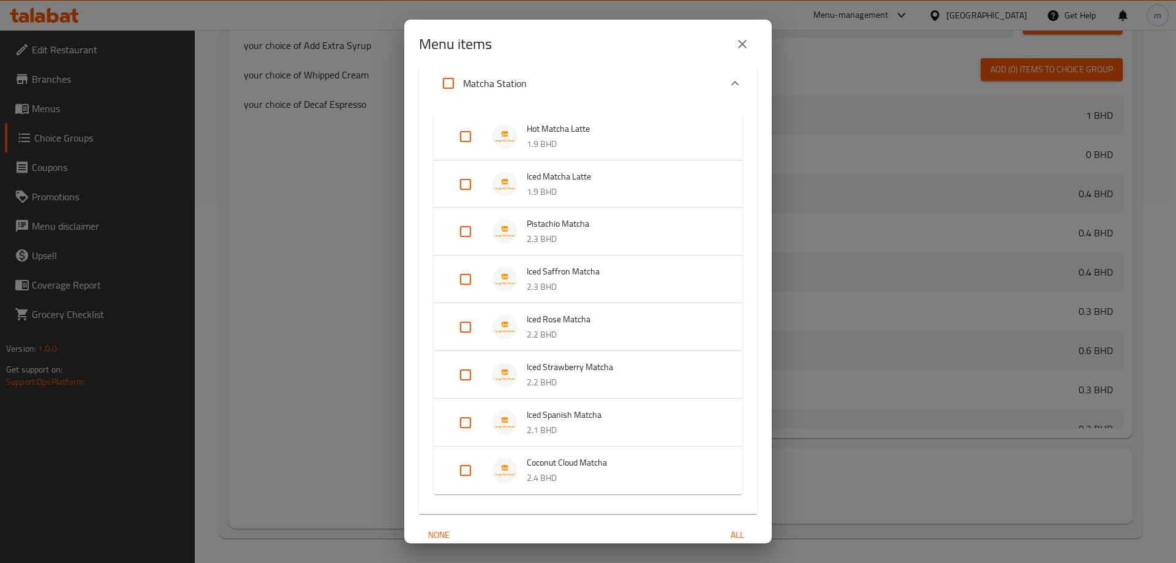
scroll to position [1971, 0]
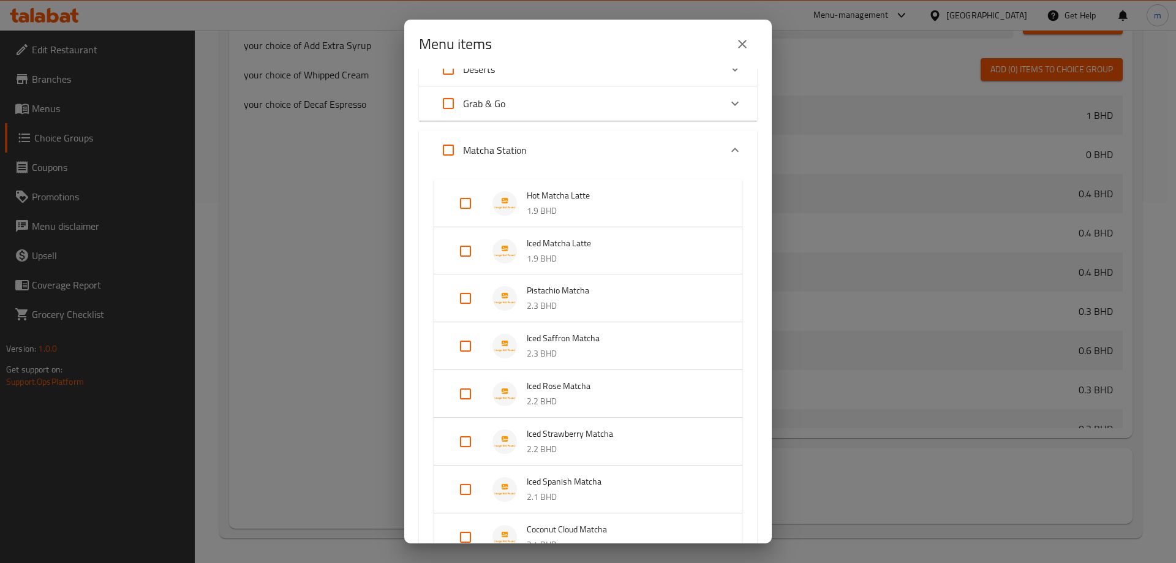
click at [469, 208] on input "Expand" at bounding box center [465, 203] width 29 height 29
checkbox input "true"
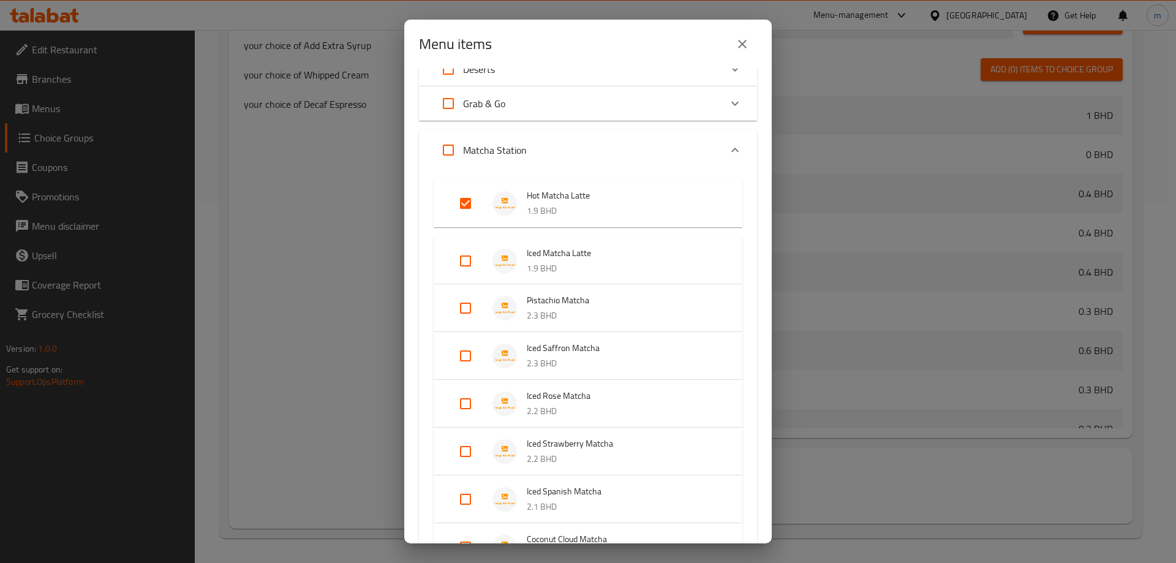
click at [459, 266] on input "Expand" at bounding box center [465, 260] width 29 height 29
checkbox input "true"
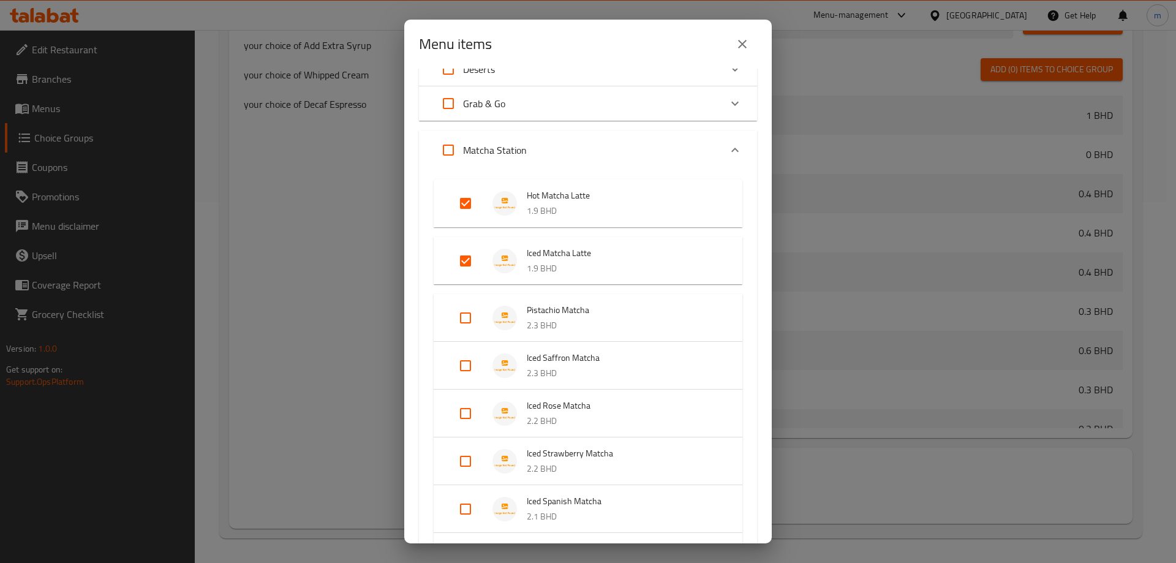
click at [465, 322] on input "Expand" at bounding box center [465, 317] width 29 height 29
checkbox input "true"
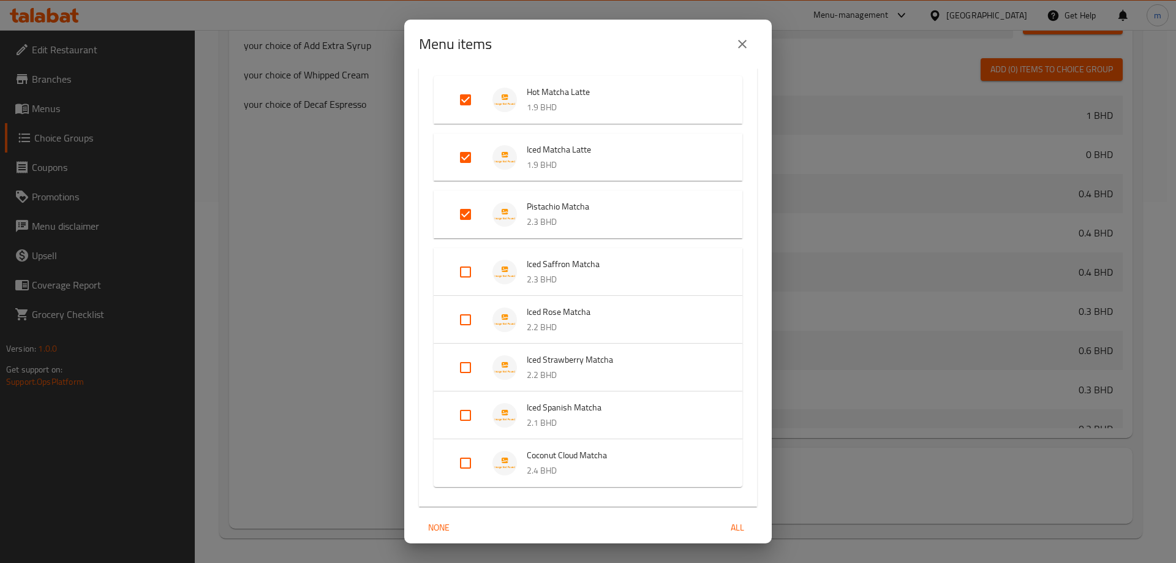
scroll to position [2094, 0]
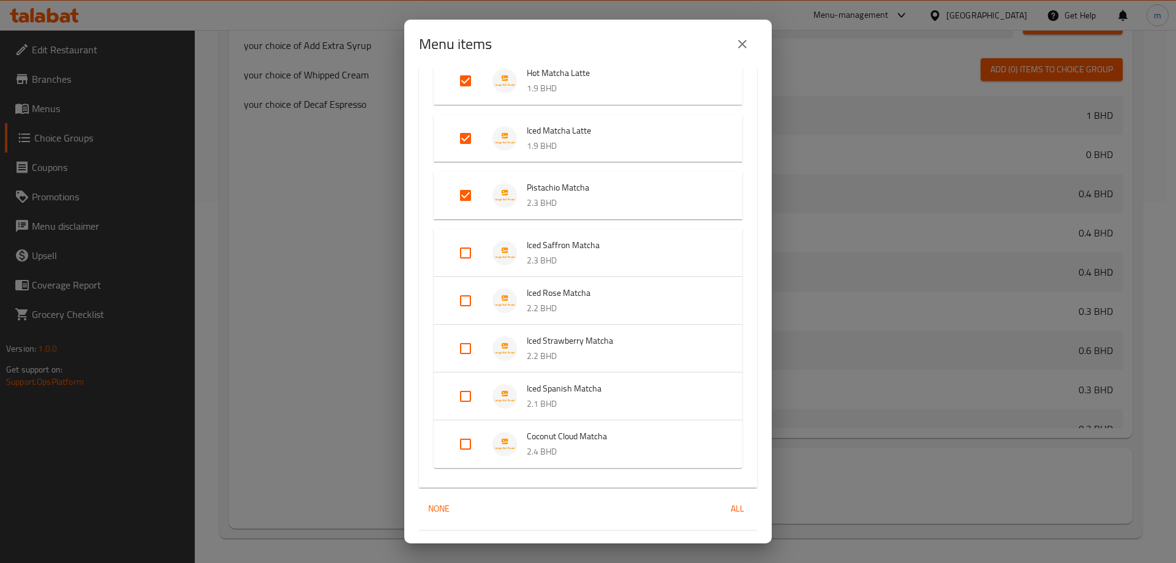
click at [463, 253] on input "Expand" at bounding box center [465, 252] width 29 height 29
checkbox input "true"
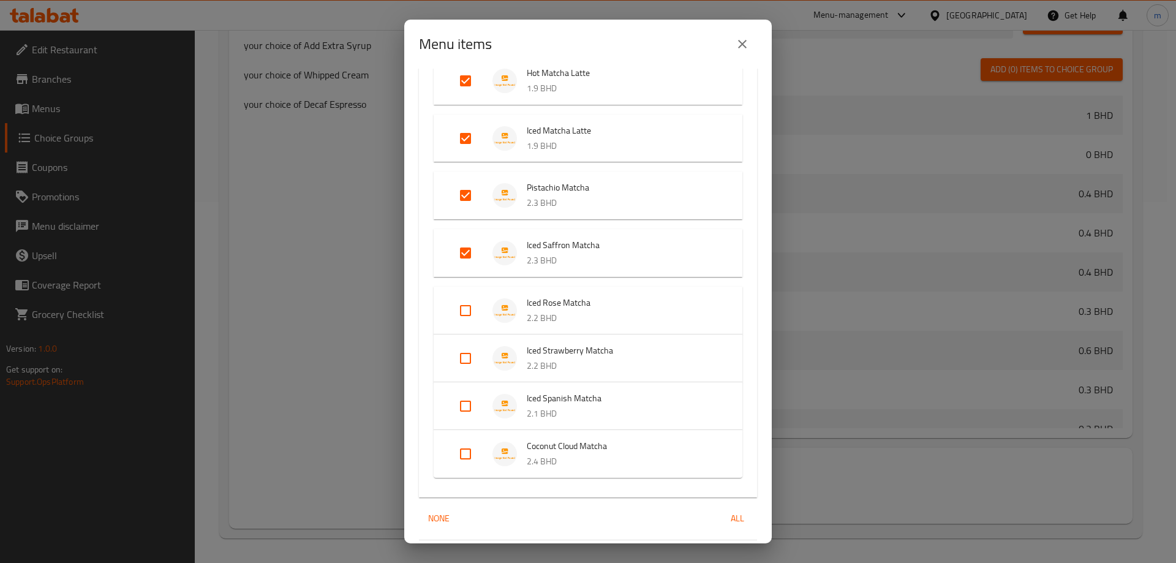
click at [467, 321] on input "Expand" at bounding box center [465, 310] width 29 height 29
checkbox input "true"
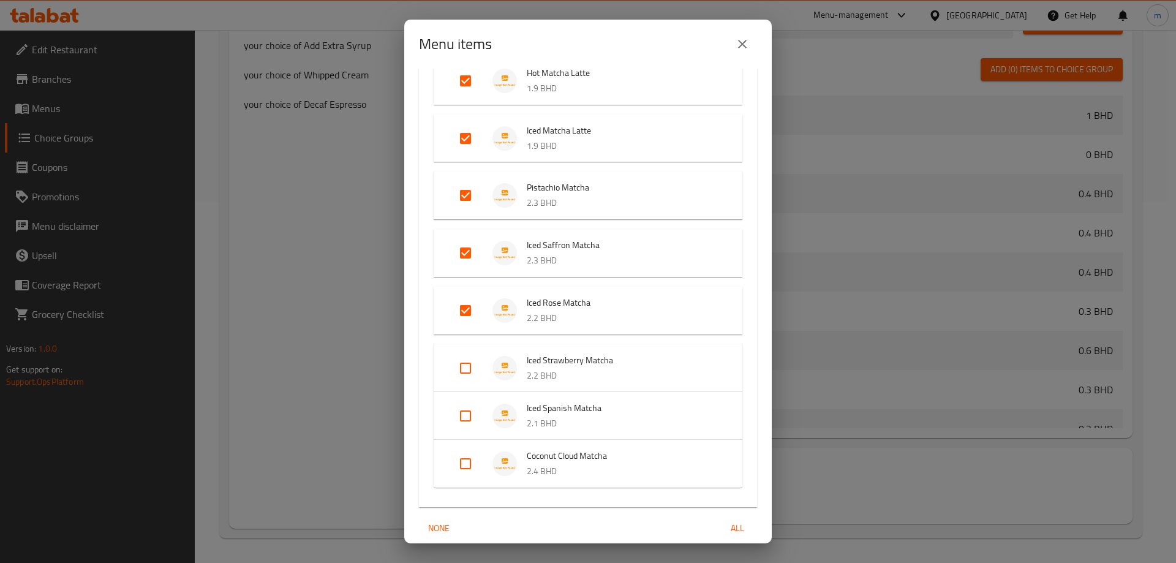
click at [462, 366] on input "Expand" at bounding box center [465, 367] width 29 height 29
checkbox input "true"
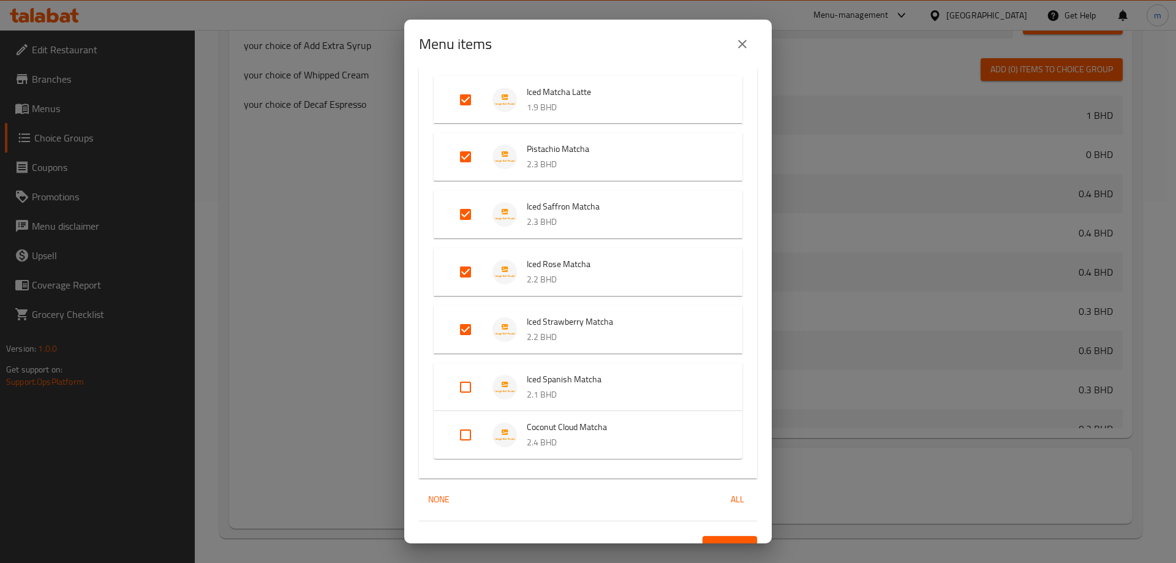
scroll to position [2153, 0]
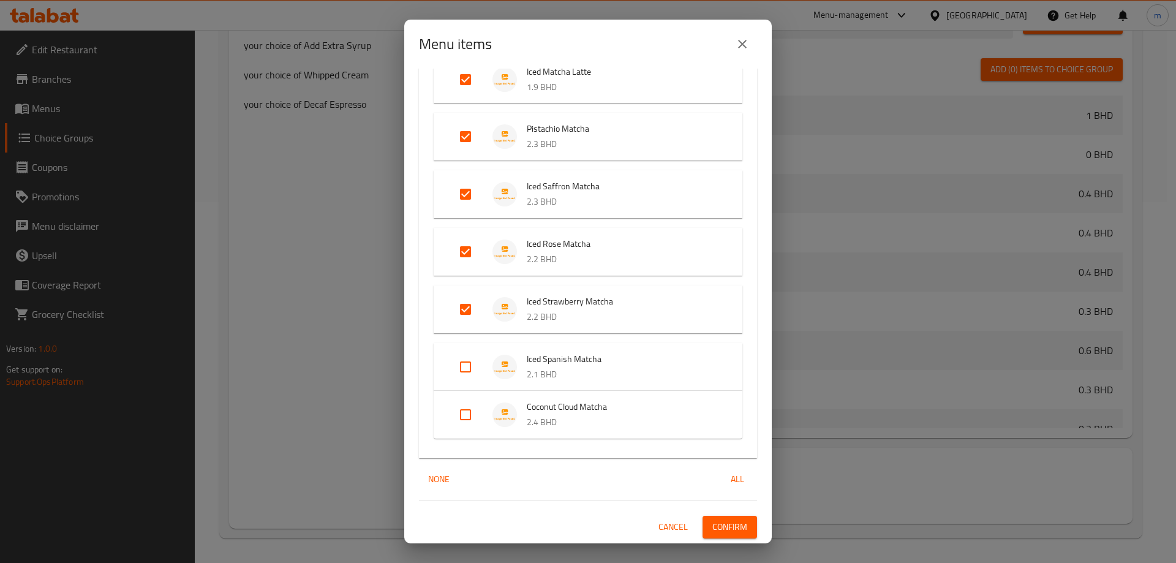
click at [459, 373] on input "Expand" at bounding box center [465, 366] width 29 height 29
checkbox input "true"
click at [463, 423] on input "Expand" at bounding box center [465, 424] width 29 height 29
checkbox input "true"
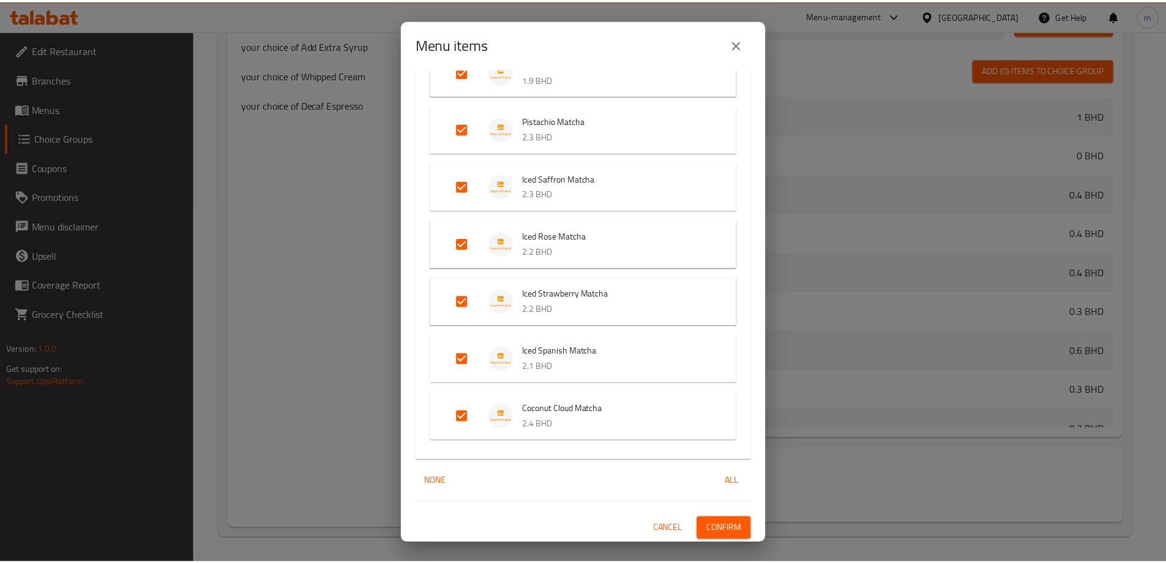
scroll to position [2163, 0]
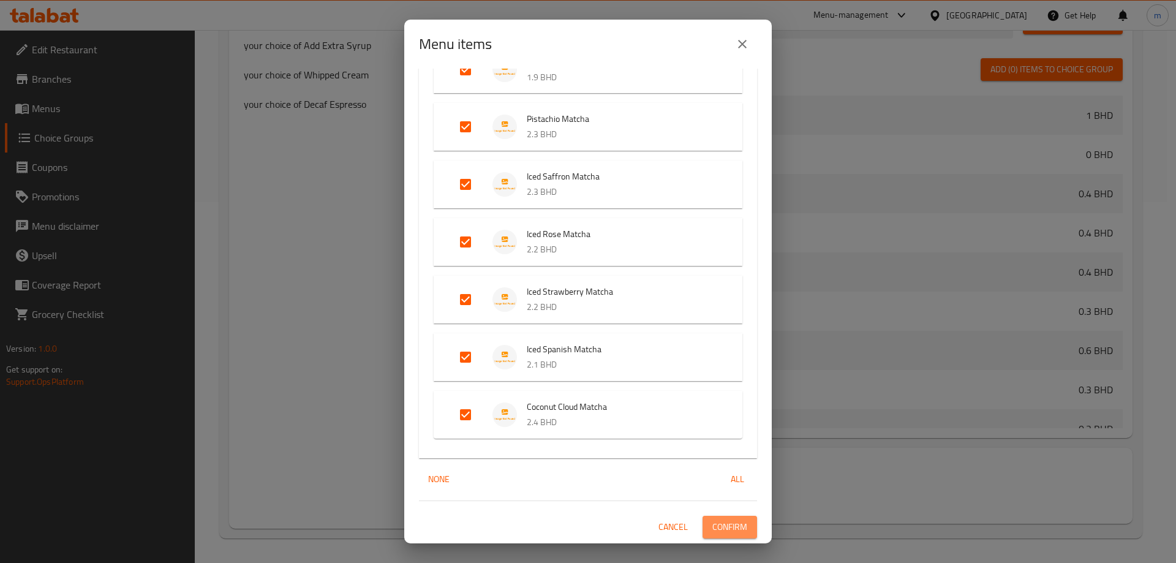
click at [737, 528] on span "Confirm" at bounding box center [729, 526] width 35 height 15
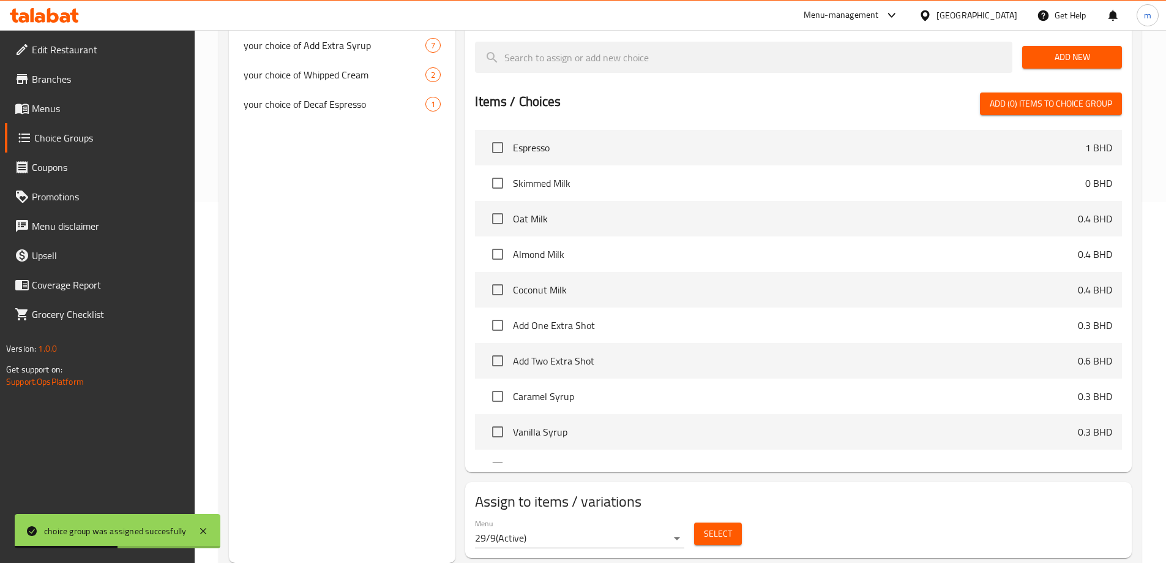
scroll to position [0, 0]
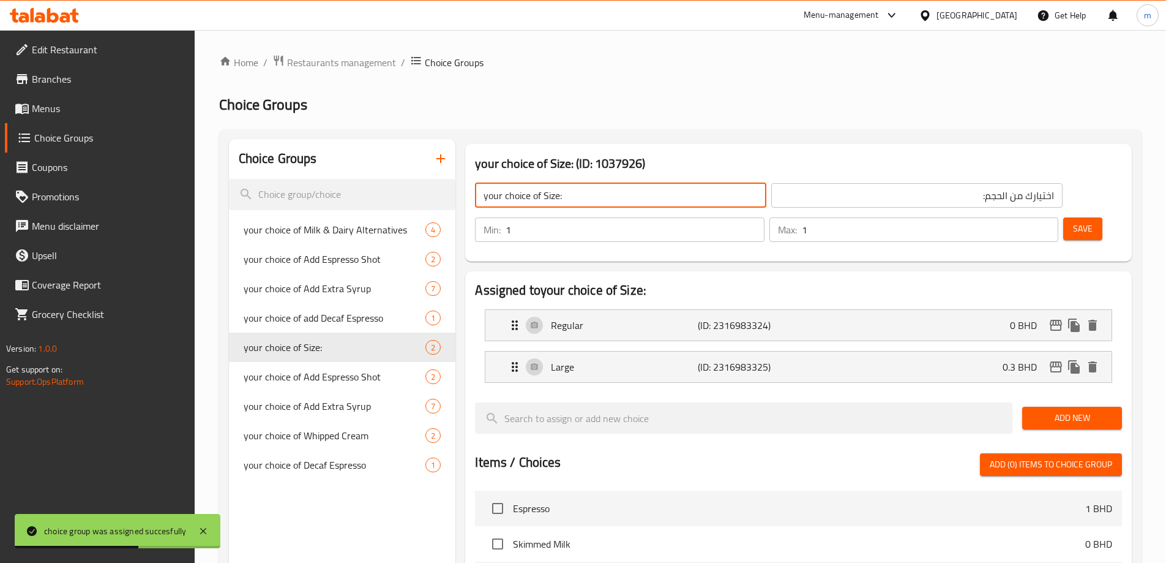
click at [598, 184] on input "your choice of Size:" at bounding box center [620, 195] width 291 height 24
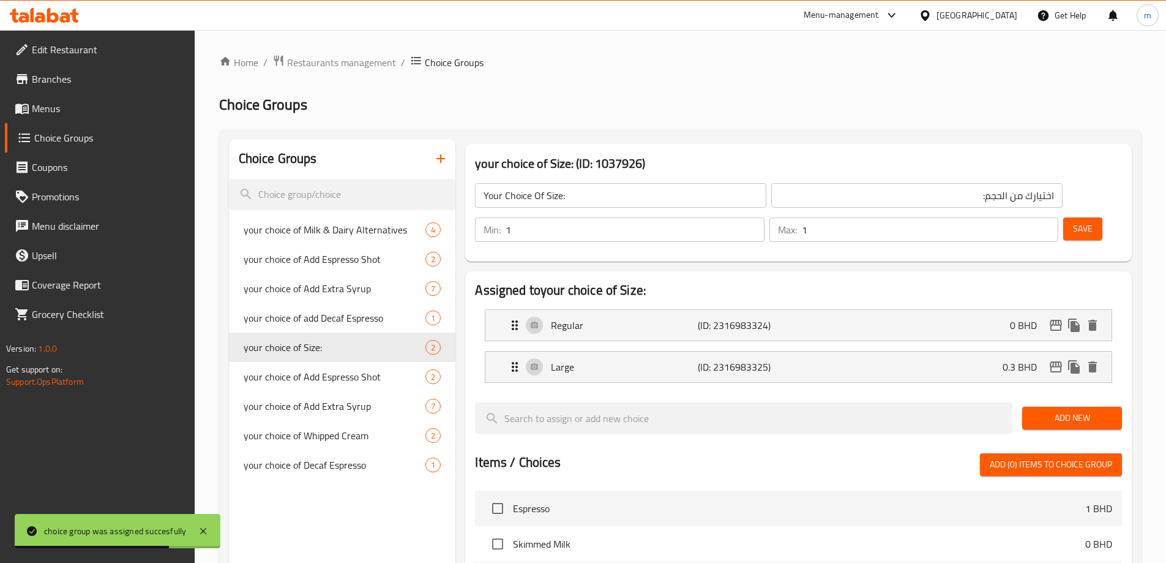
click at [962, 154] on h3 "your choice of Size: (ID: 1037926)" at bounding box center [798, 164] width 647 height 20
click at [1064, 217] on button "Save" at bounding box center [1083, 228] width 39 height 23
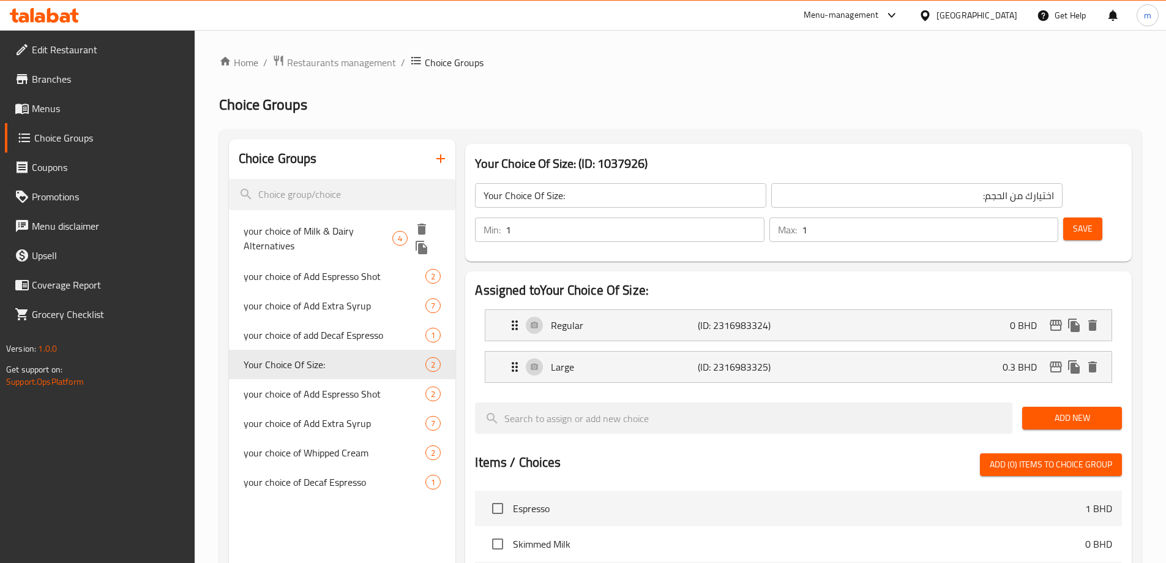
click at [331, 234] on span "your choice of Milk & Dairy Alternatives" at bounding box center [318, 237] width 149 height 29
type input "your choice of Milk & Dairy Alternatives"
type input "اختيارك من بدائل الحليب والألبان"
type input "0"
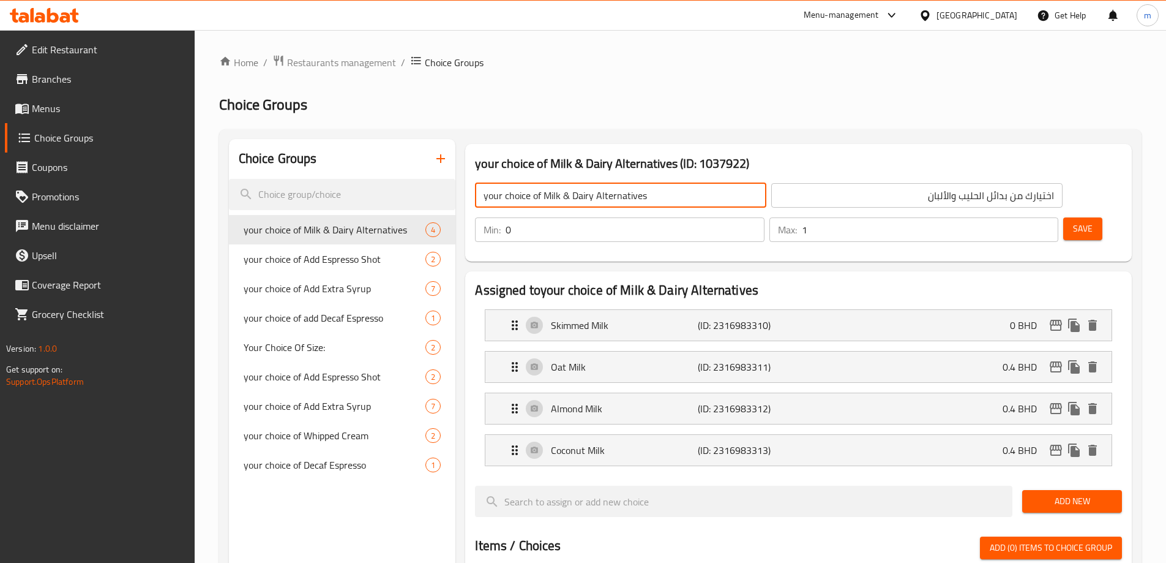
click at [651, 199] on input "your choice of Milk & Dairy Alternatives" at bounding box center [620, 195] width 291 height 24
click at [782, 157] on h3 "your choice of Milk & Dairy Alternatives (ID: 1037922)" at bounding box center [798, 164] width 647 height 20
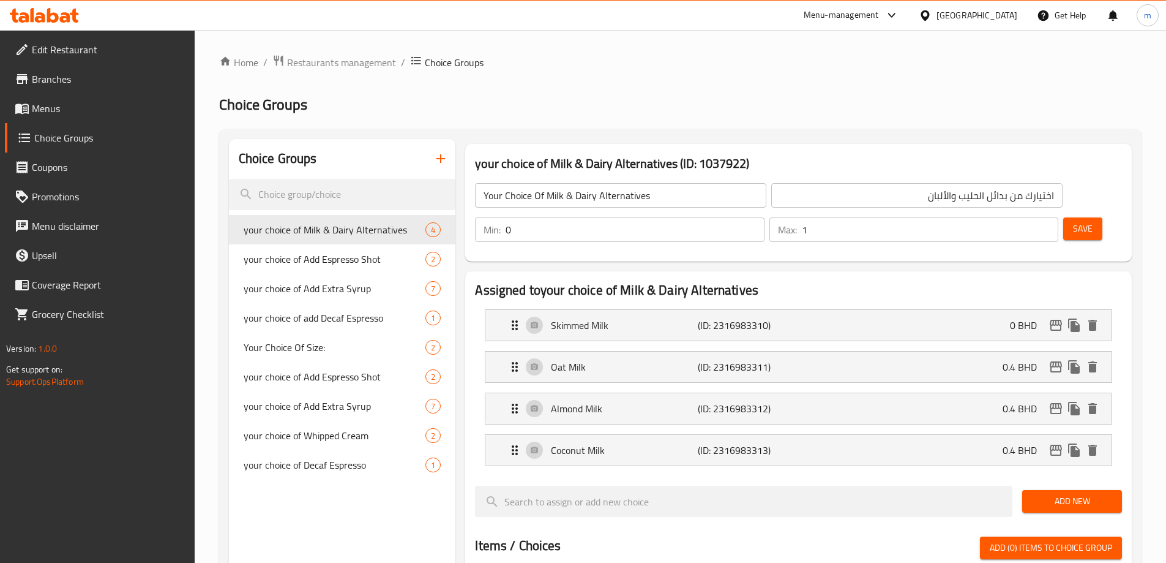
click at [771, 195] on input "اختيارك من بدائل الحليب والألبان" at bounding box center [916, 195] width 291 height 24
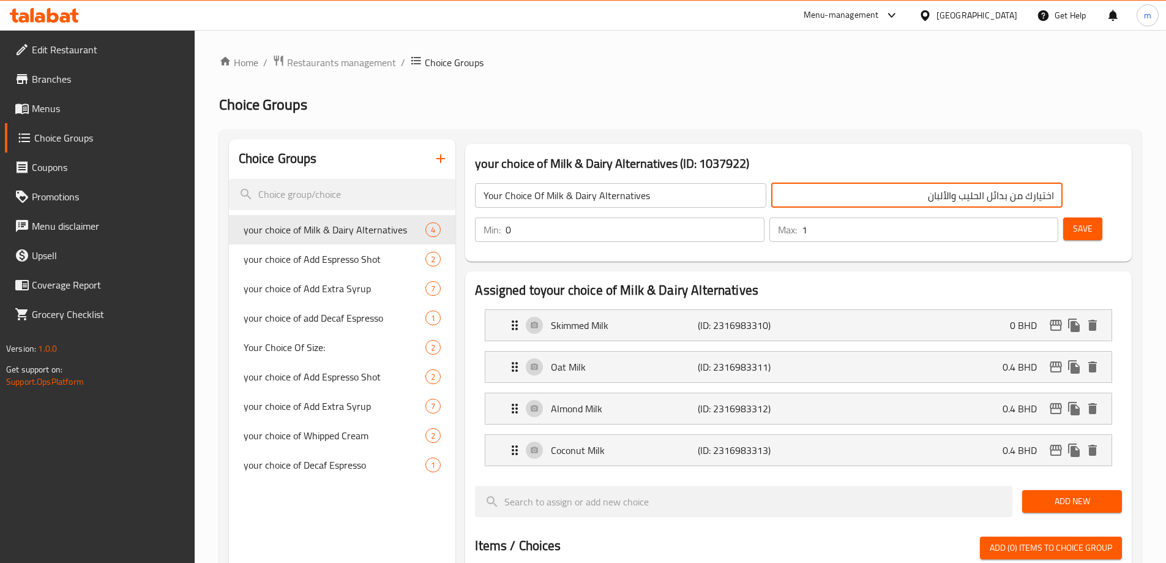
click at [650, 192] on input "Your Choice Of Milk & Dairy Alternatives" at bounding box center [620, 195] width 291 height 24
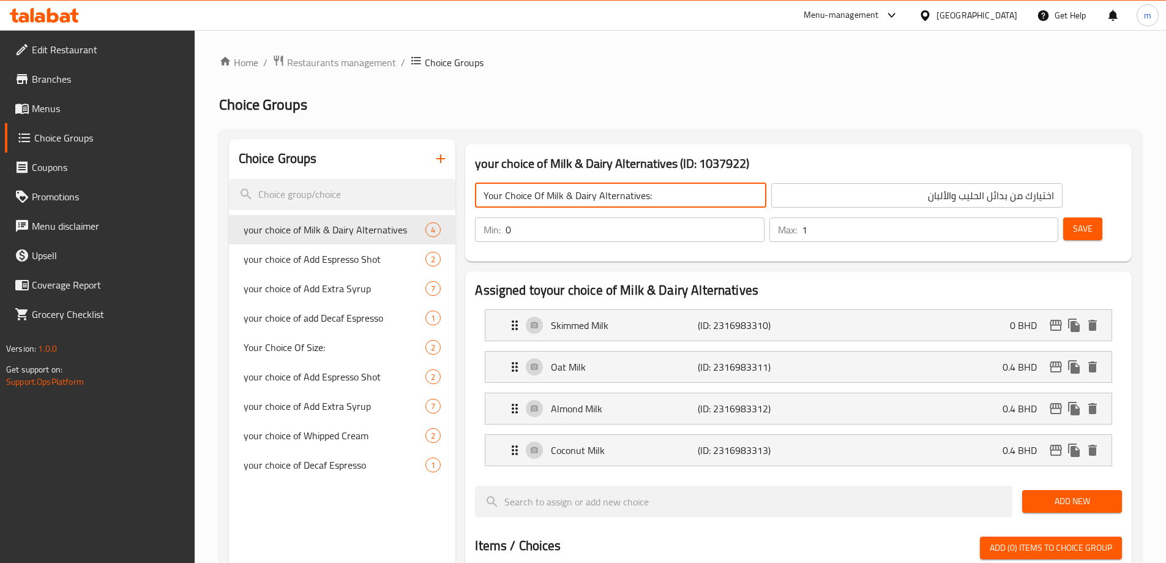
type input "Your Choice Of Milk & Dairy Alternatives:"
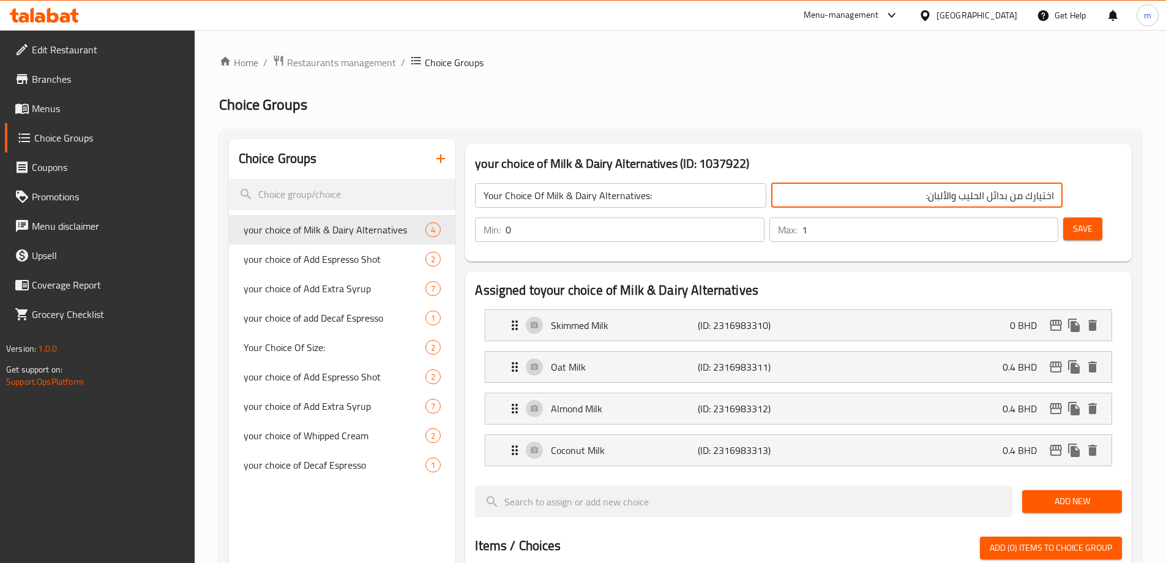
type input "اختيارك من بدائل الحليب والألبان:"
click at [580, 193] on input "Your Choice Of Milk & Dairy Alternatives:" at bounding box center [620, 195] width 291 height 24
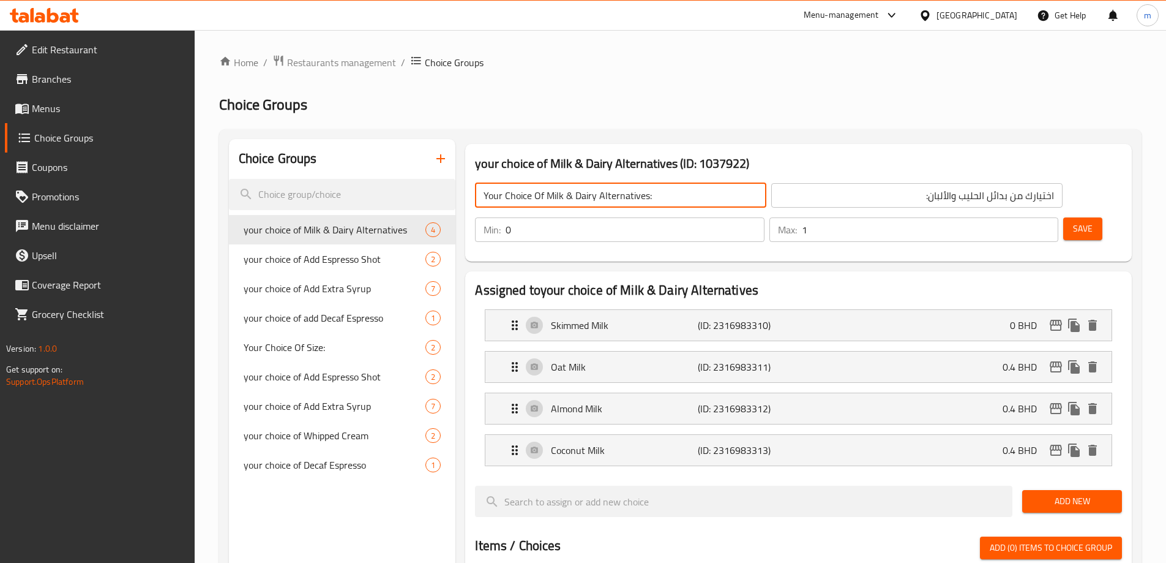
click at [580, 193] on input "Your Choice Of Milk & Dairy Alternatives:" at bounding box center [620, 195] width 291 height 24
click at [595, 196] on input "Your Choice Of Milk & Dairy Alternatives:" at bounding box center [620, 195] width 291 height 24
click at [587, 195] on input "Your Choice Of Milk & Dairy Alternatives:" at bounding box center [620, 195] width 291 height 24
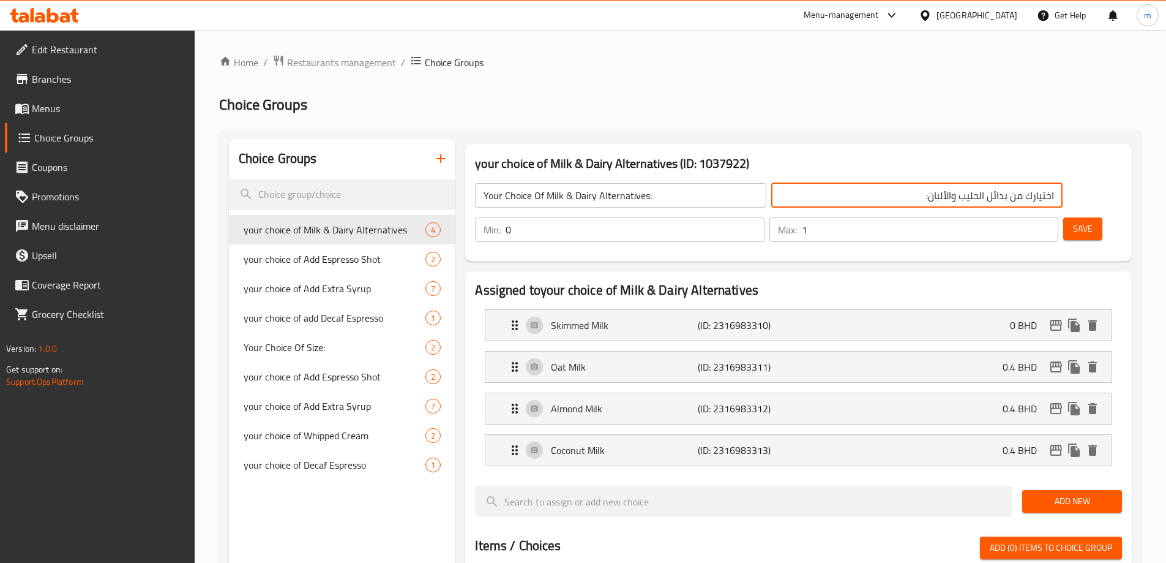
click at [800, 198] on input "اختيارك من بدائل الحليب والألبان:" at bounding box center [916, 195] width 291 height 24
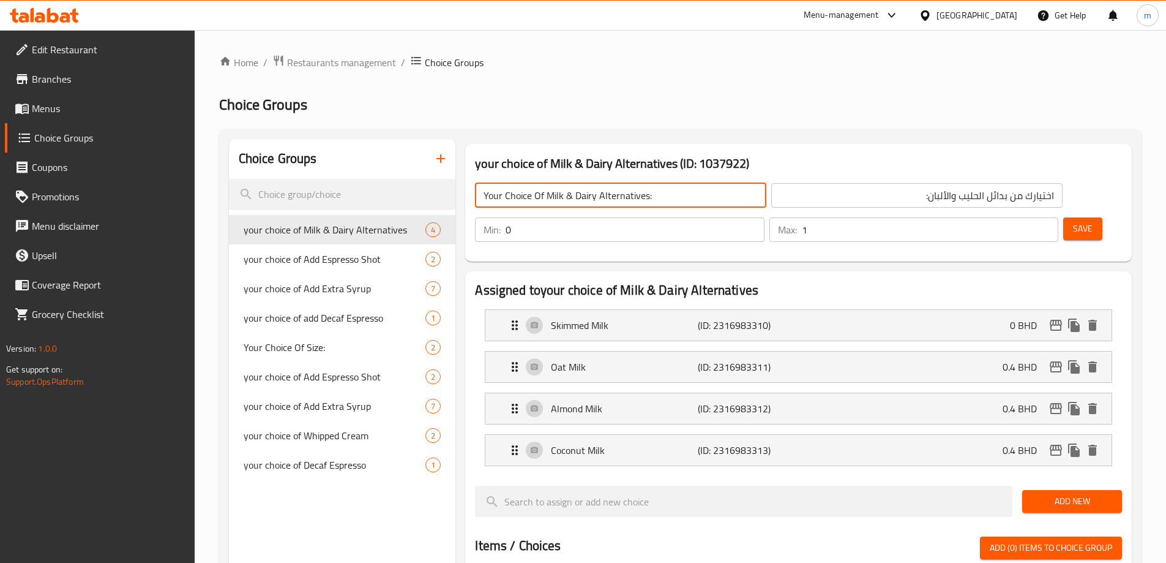
click at [1069, 217] on button "Save" at bounding box center [1083, 228] width 39 height 23
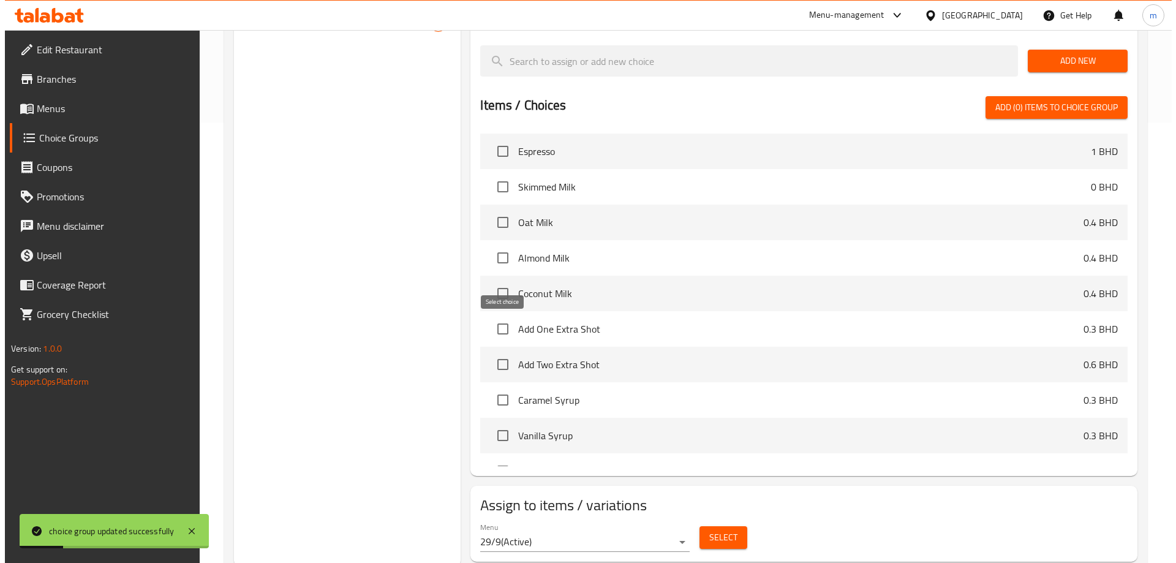
scroll to position [444, 0]
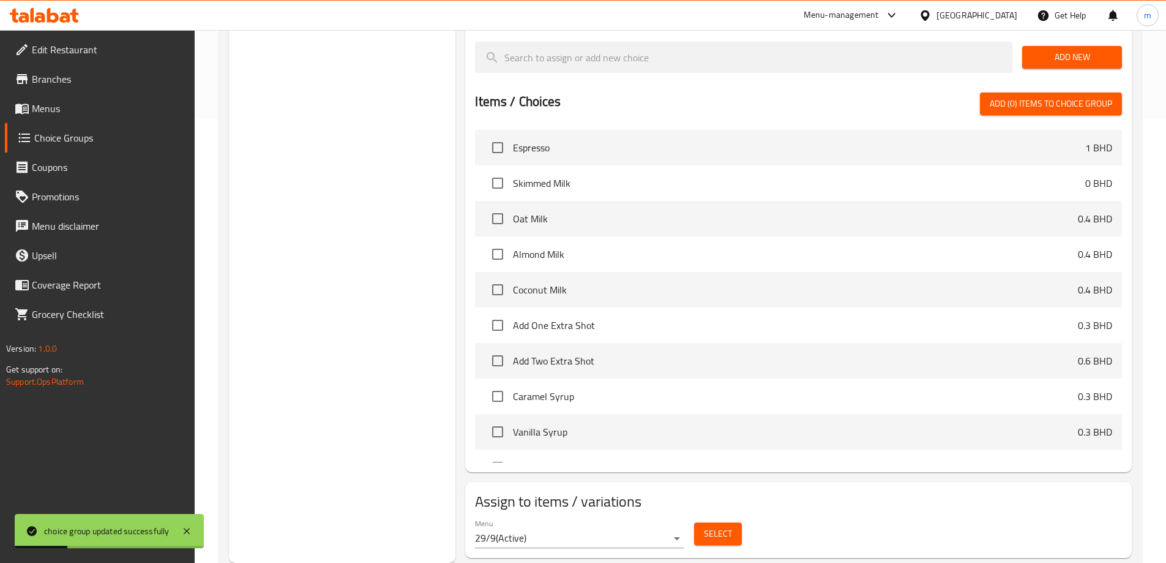
click at [726, 526] on span "Select" at bounding box center [718, 533] width 28 height 15
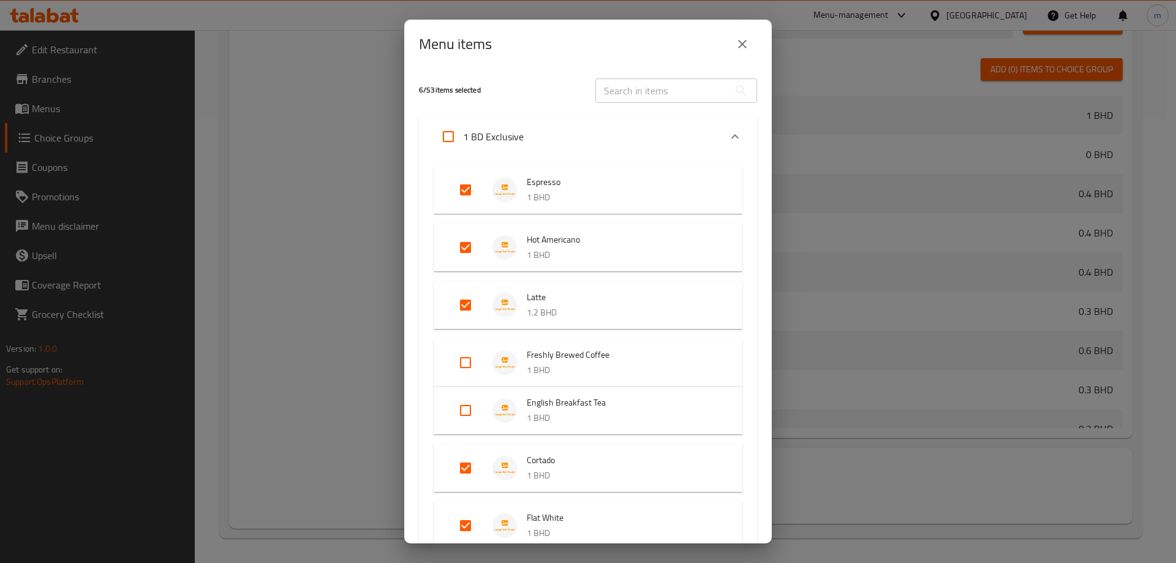
click at [552, 141] on div "1 BD Exclusive" at bounding box center [576, 136] width 287 height 29
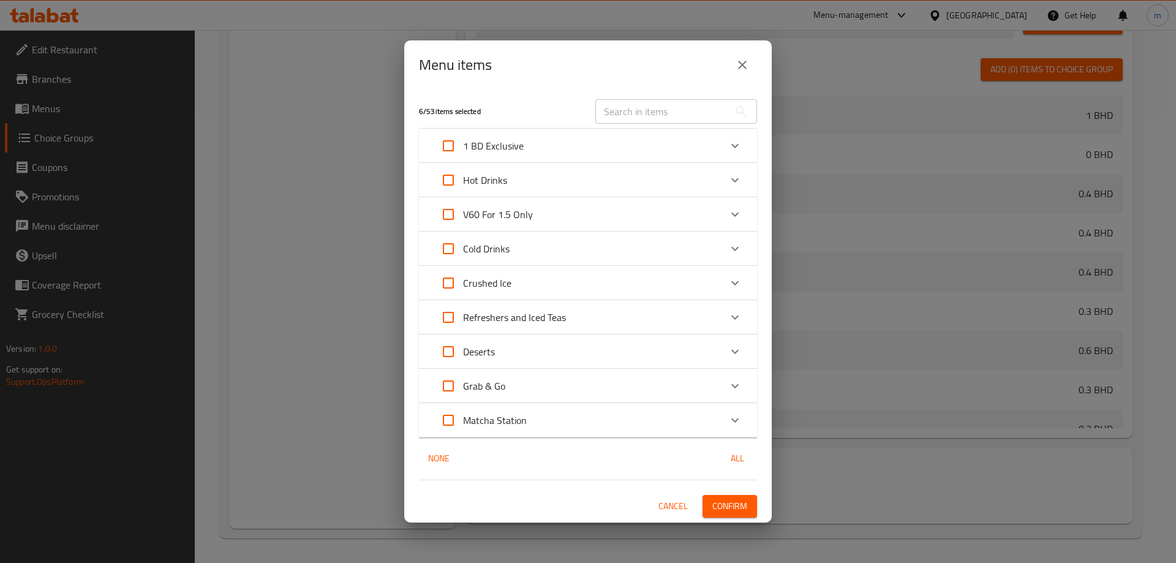
click at [530, 181] on div "Hot Drinks" at bounding box center [576, 179] width 287 height 29
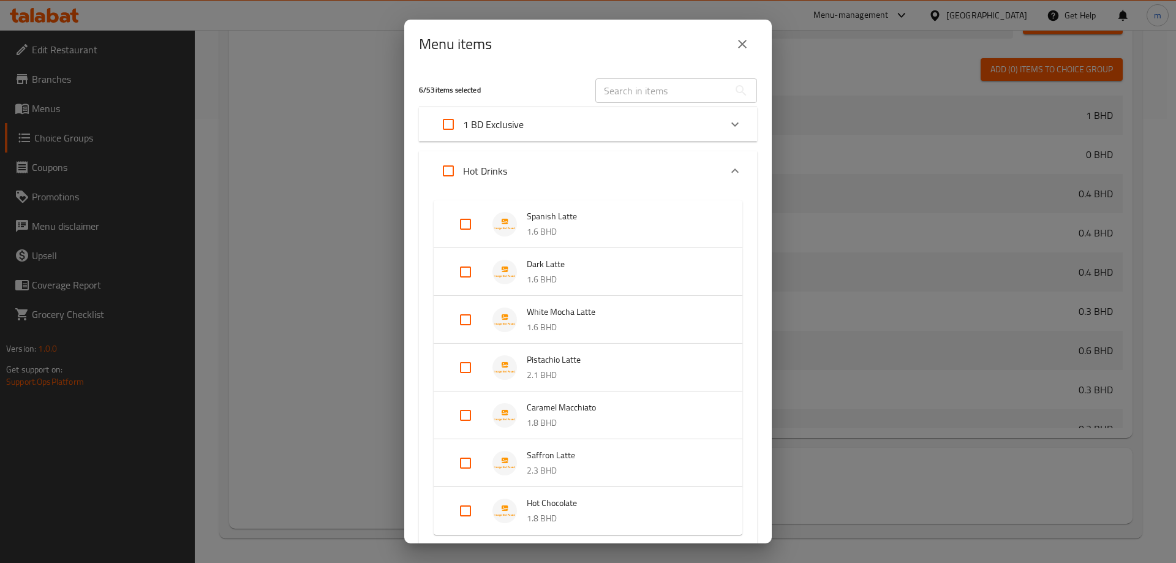
click at [470, 225] on input "Expand" at bounding box center [465, 223] width 29 height 29
checkbox input "true"
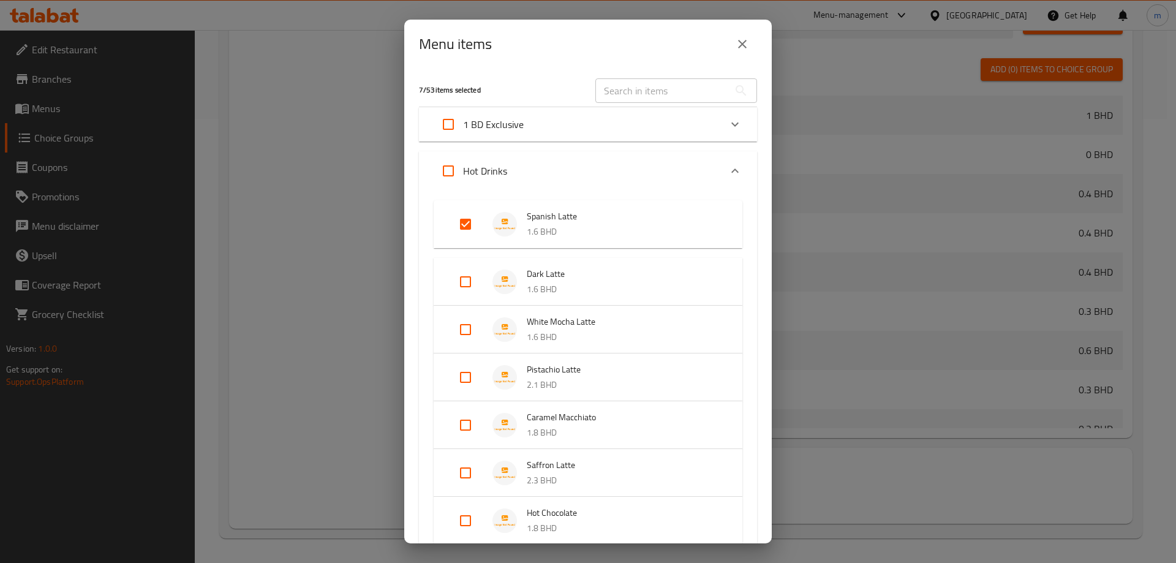
click at [457, 282] on input "Expand" at bounding box center [465, 281] width 29 height 29
checkbox input "true"
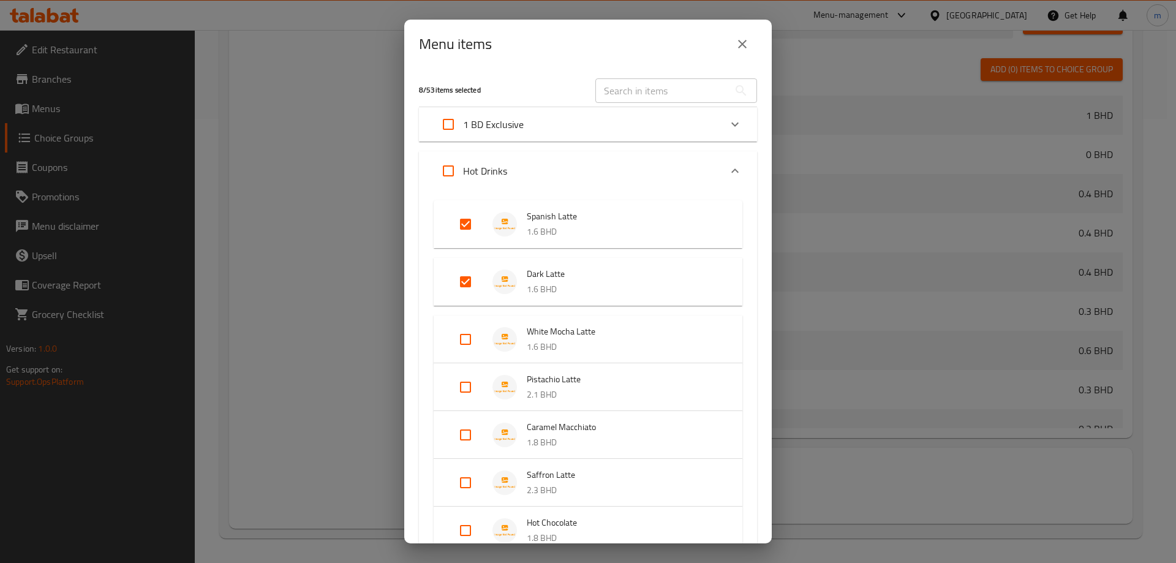
click at [462, 333] on input "Expand" at bounding box center [465, 339] width 29 height 29
checkbox input "true"
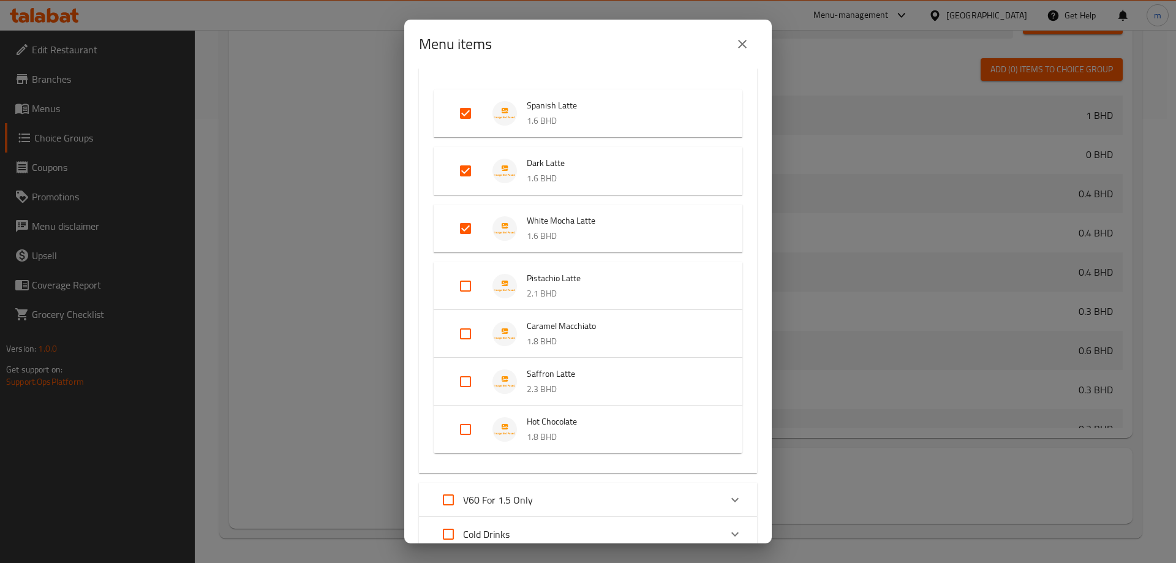
scroll to position [122, 0]
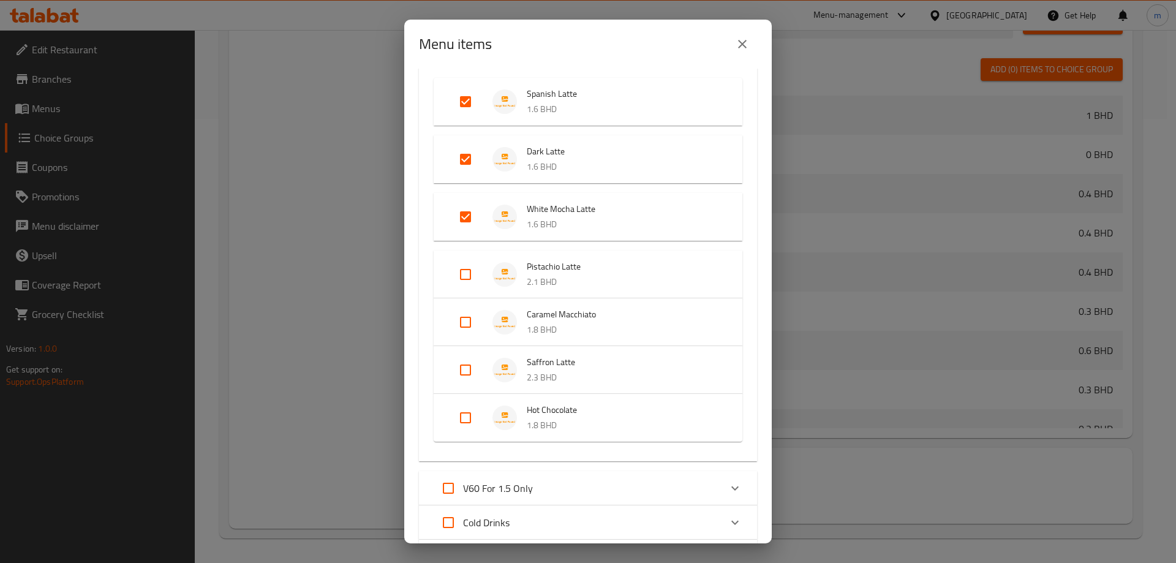
click at [467, 279] on input "Expand" at bounding box center [465, 274] width 29 height 29
checkbox input "true"
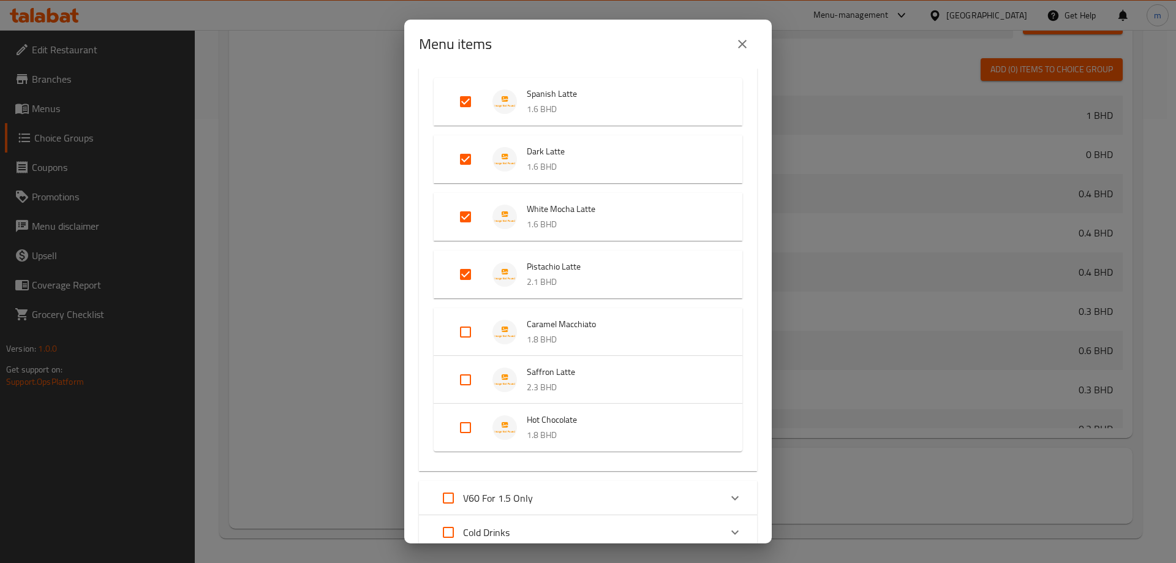
click at [468, 337] on input "Expand" at bounding box center [465, 331] width 29 height 29
checkbox input "true"
drag, startPoint x: 459, startPoint y: 393, endPoint x: 460, endPoint y: 399, distance: 6.2
click at [460, 393] on input "Expand" at bounding box center [465, 389] width 29 height 29
checkbox input "true"
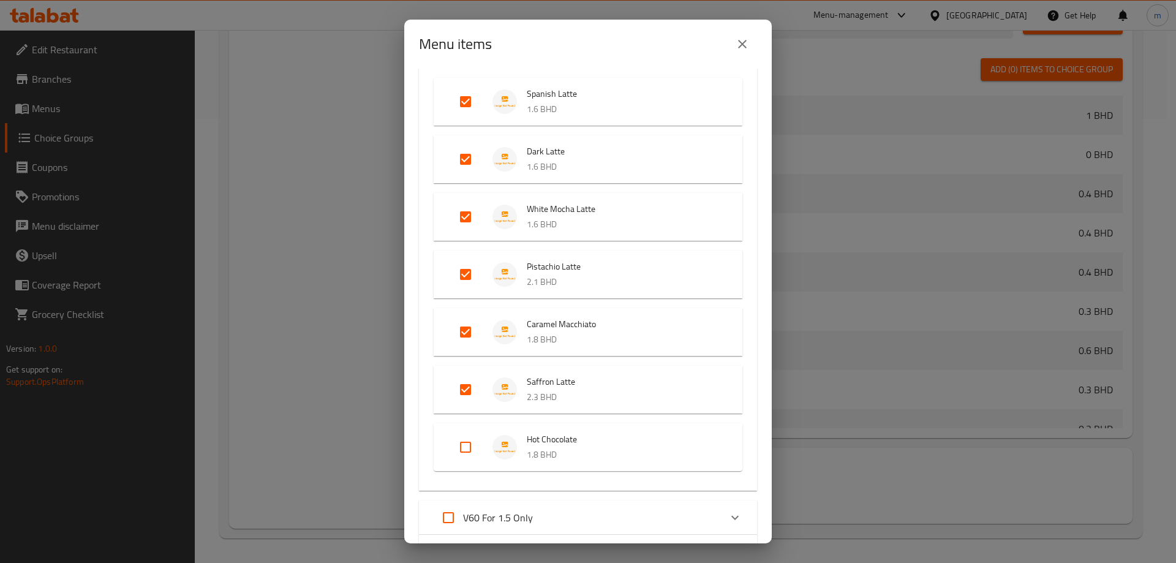
click at [463, 439] on input "Expand" at bounding box center [465, 446] width 29 height 29
checkbox input "true"
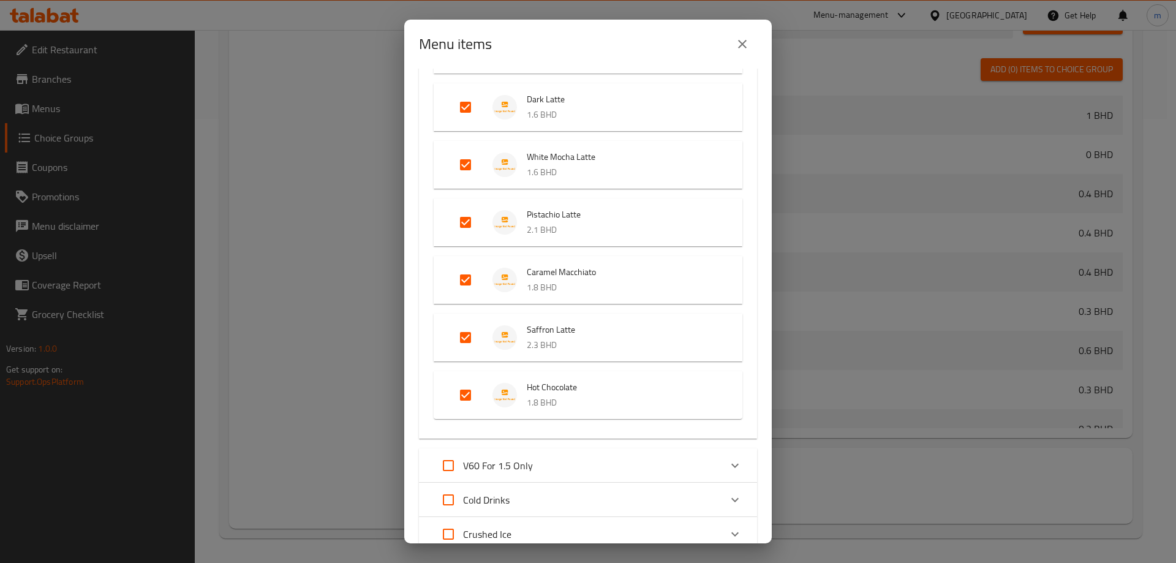
scroll to position [367, 0]
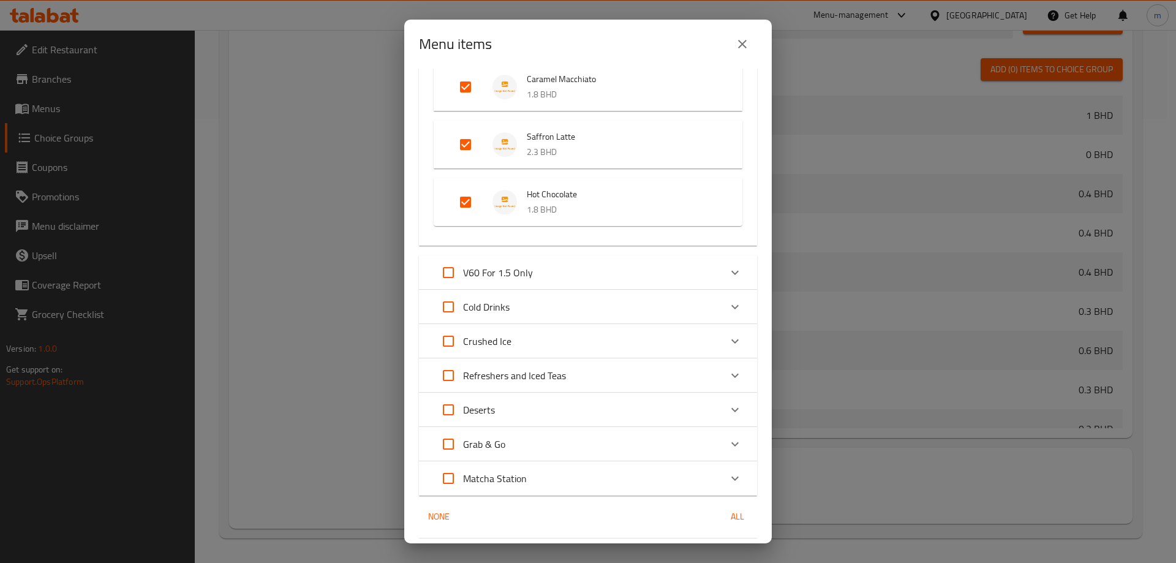
click at [544, 299] on div "Cold Drinks" at bounding box center [576, 306] width 287 height 29
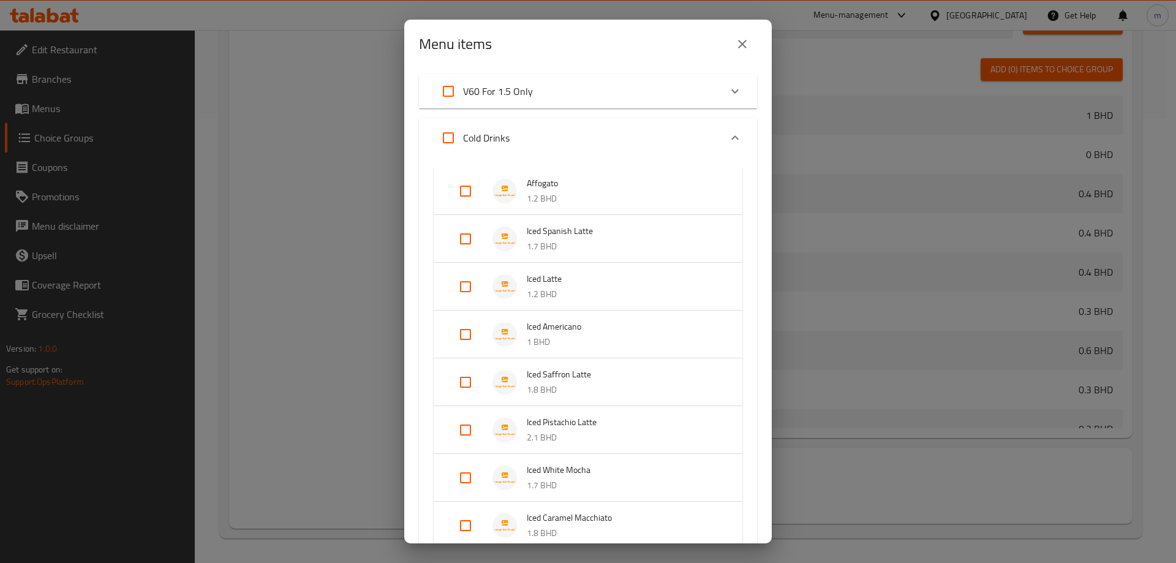
scroll to position [551, 0]
click at [468, 240] on input "Expand" at bounding box center [465, 236] width 29 height 29
checkbox input "true"
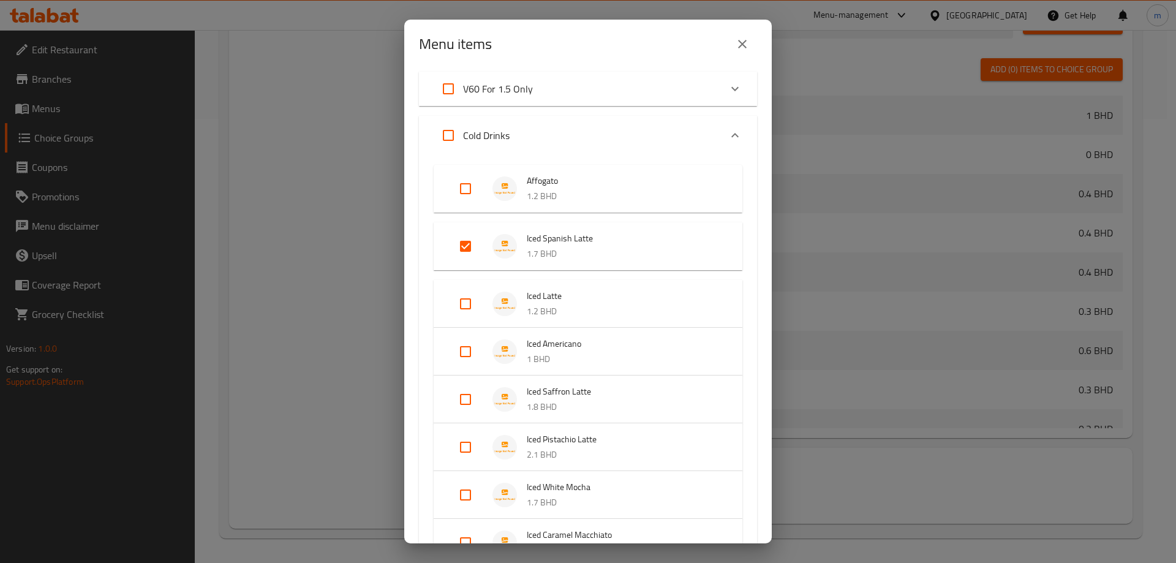
click at [470, 308] on input "Expand" at bounding box center [465, 303] width 29 height 29
checkbox input "true"
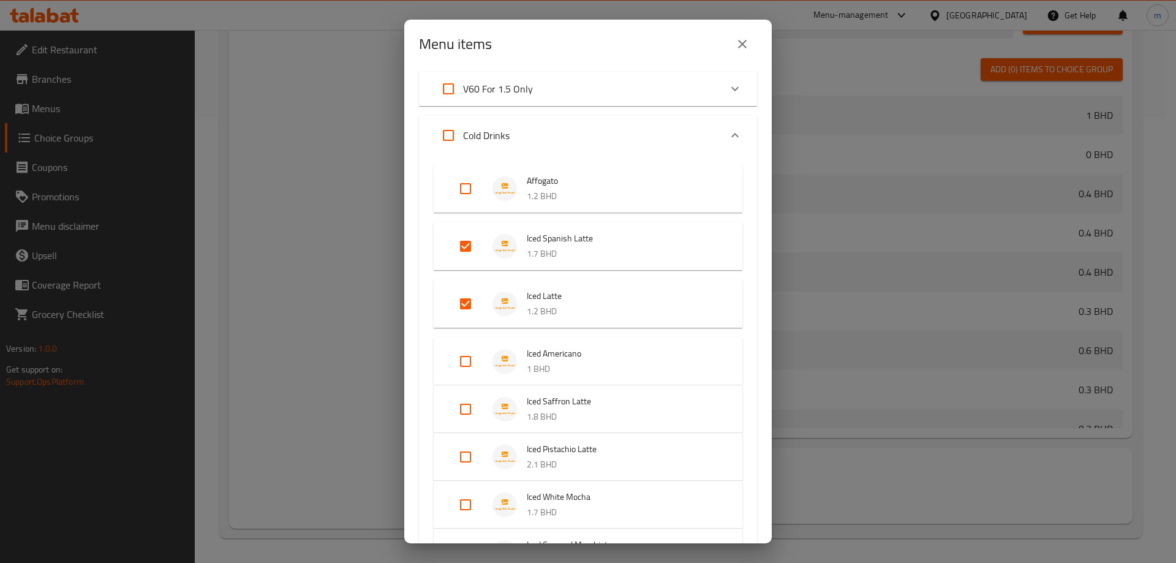
click at [468, 369] on input "Expand" at bounding box center [465, 361] width 29 height 29
checkbox input "true"
click at [471, 421] on input "Expand" at bounding box center [465, 418] width 29 height 29
checkbox input "true"
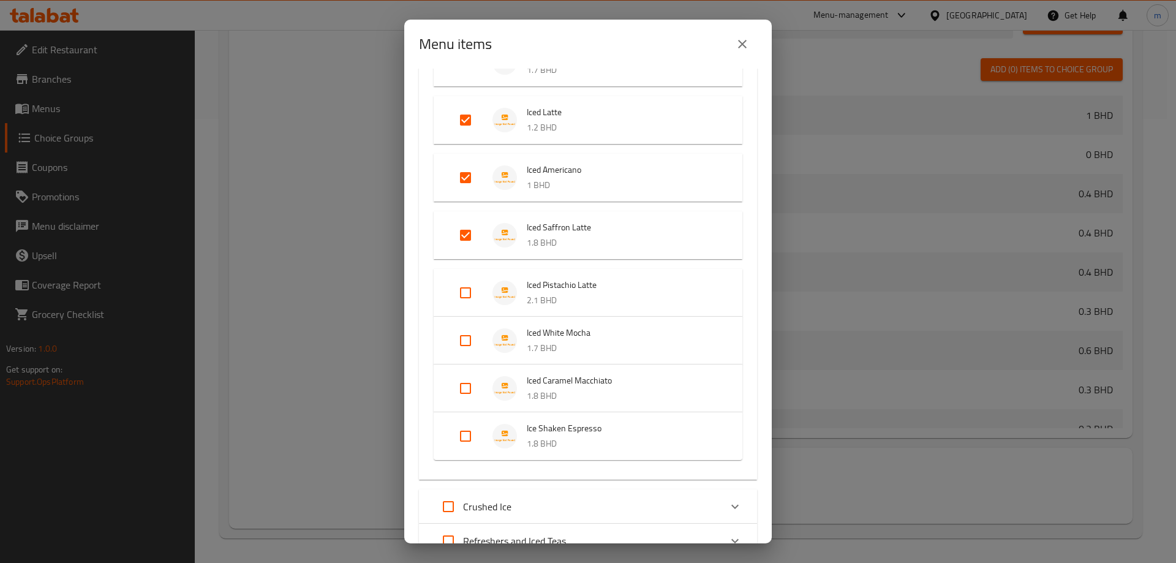
click at [479, 287] on input "Expand" at bounding box center [465, 292] width 29 height 29
checkbox input "true"
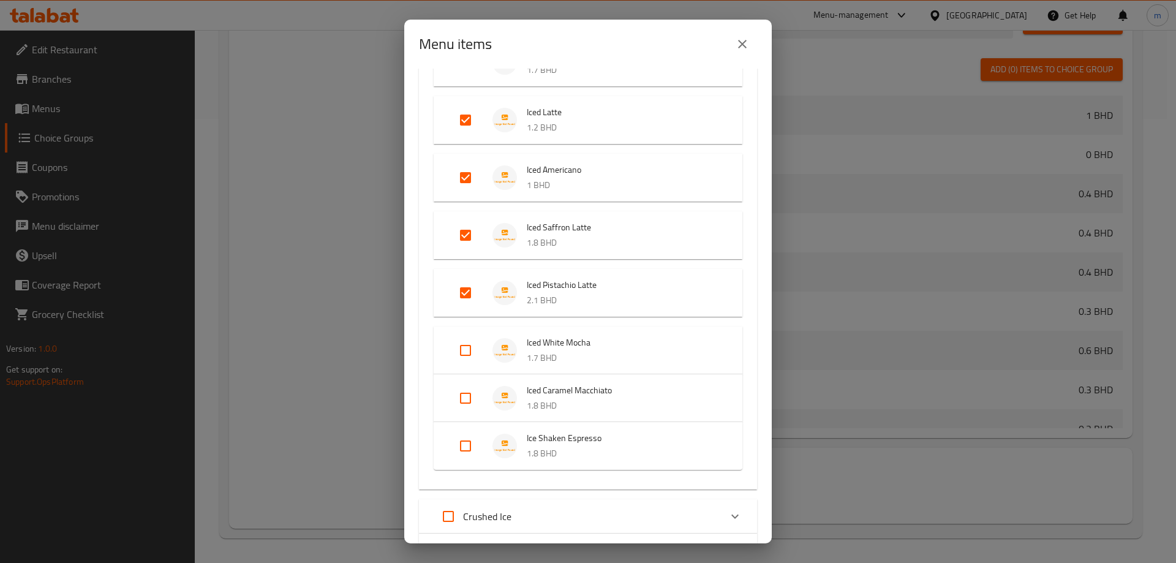
click at [466, 357] on input "Expand" at bounding box center [465, 350] width 29 height 29
checkbox input "true"
click at [461, 402] on input "Expand" at bounding box center [465, 407] width 29 height 29
checkbox input "true"
click at [467, 455] on input "Expand" at bounding box center [465, 465] width 29 height 29
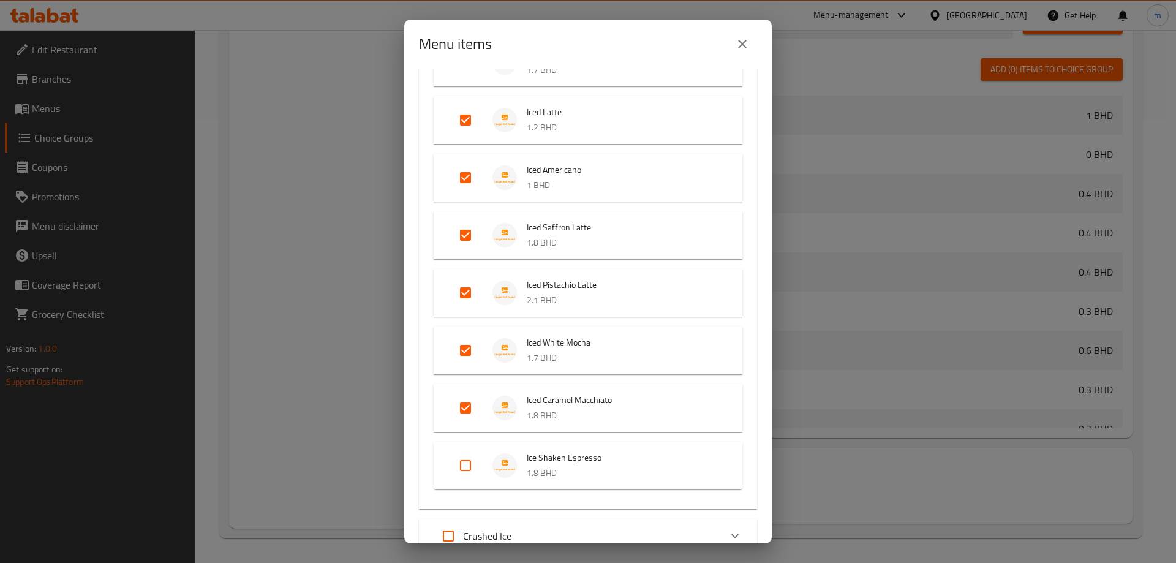
checkbox input "true"
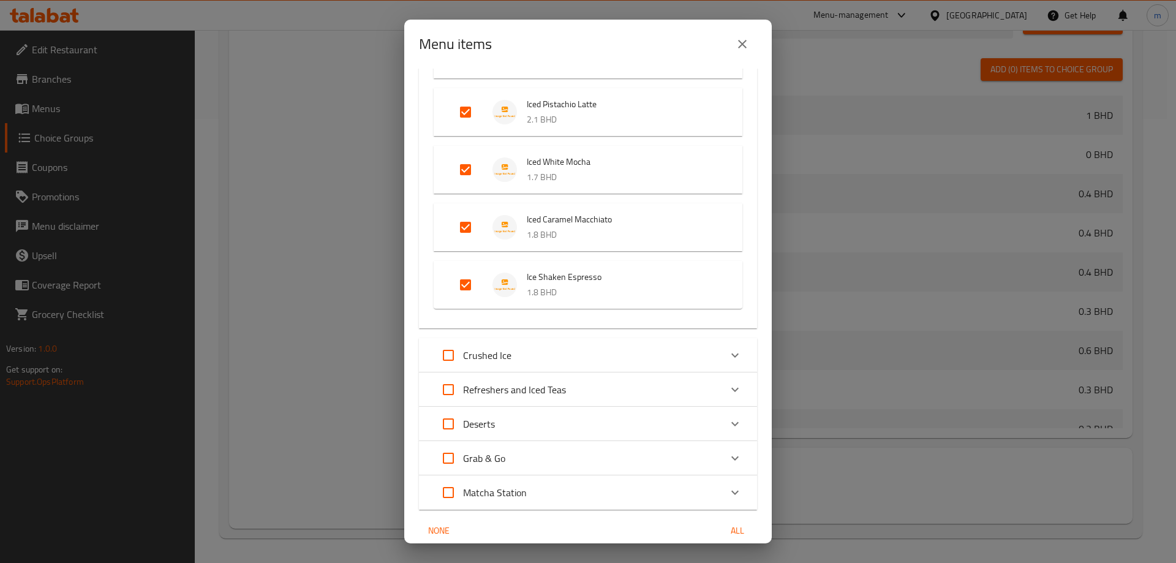
scroll to position [918, 0]
click at [534, 349] on div "Crushed Ice" at bounding box center [576, 351] width 287 height 29
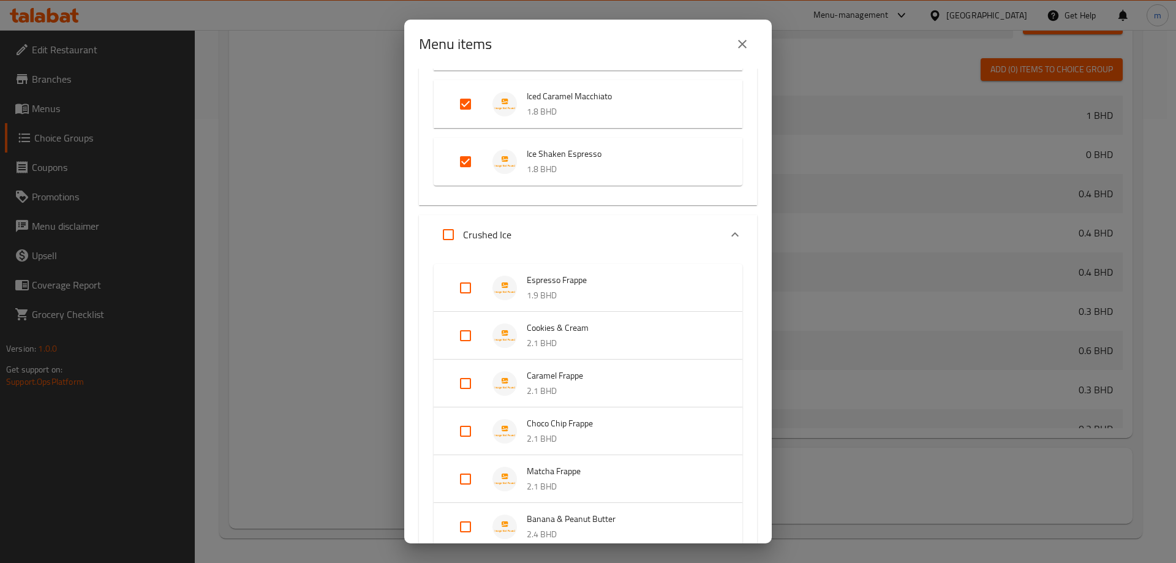
scroll to position [1041, 0]
click at [466, 293] on input "Expand" at bounding box center [465, 285] width 29 height 29
checkbox input "true"
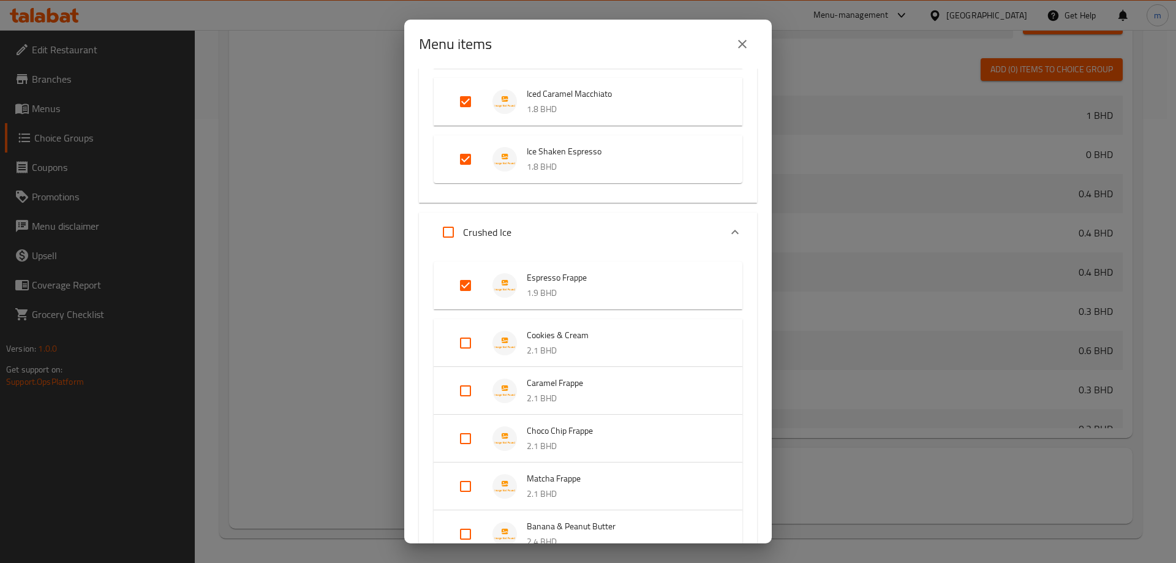
click at [461, 343] on input "Expand" at bounding box center [465, 342] width 29 height 29
checkbox input "true"
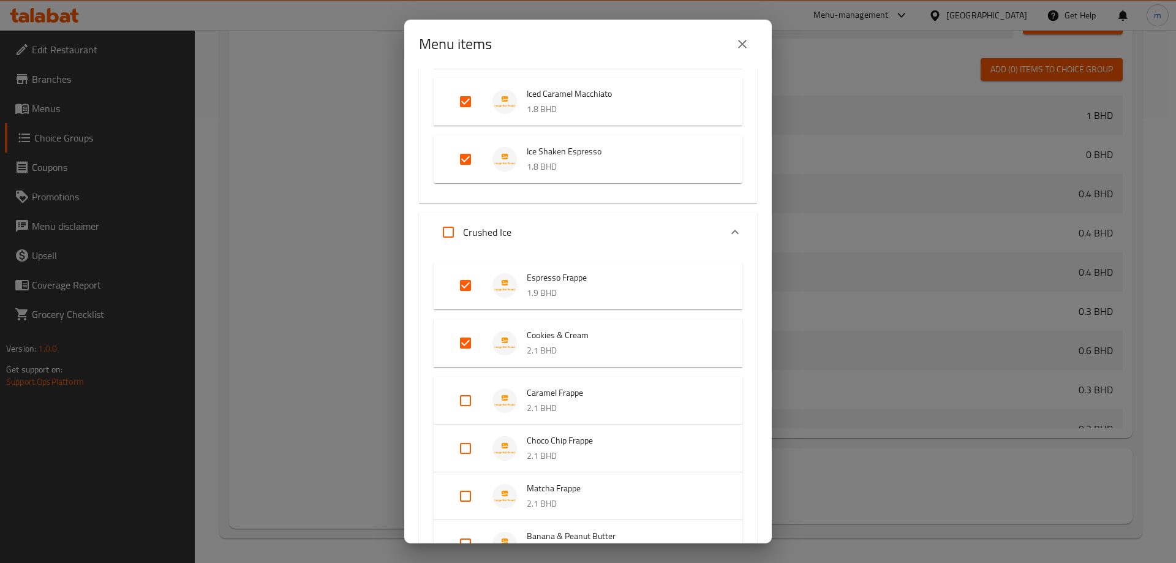
click at [468, 408] on input "Expand" at bounding box center [465, 400] width 29 height 29
checkbox input "true"
click at [468, 468] on input "Expand" at bounding box center [465, 457] width 29 height 29
checkbox input "true"
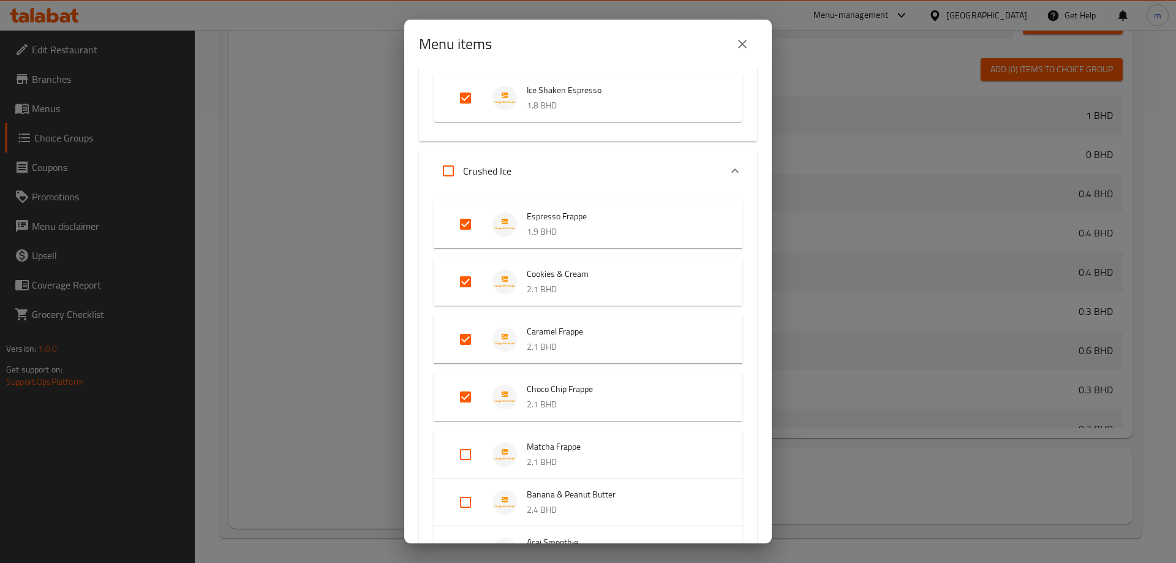
click at [462, 445] on input "Expand" at bounding box center [465, 454] width 29 height 29
checkbox input "true"
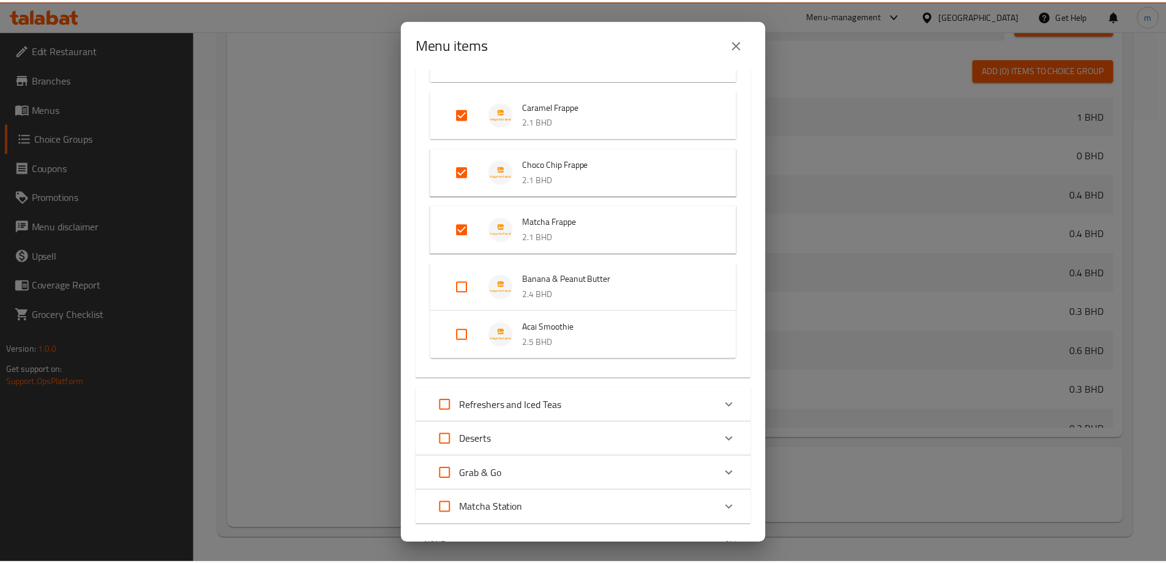
scroll to position [1394, 0]
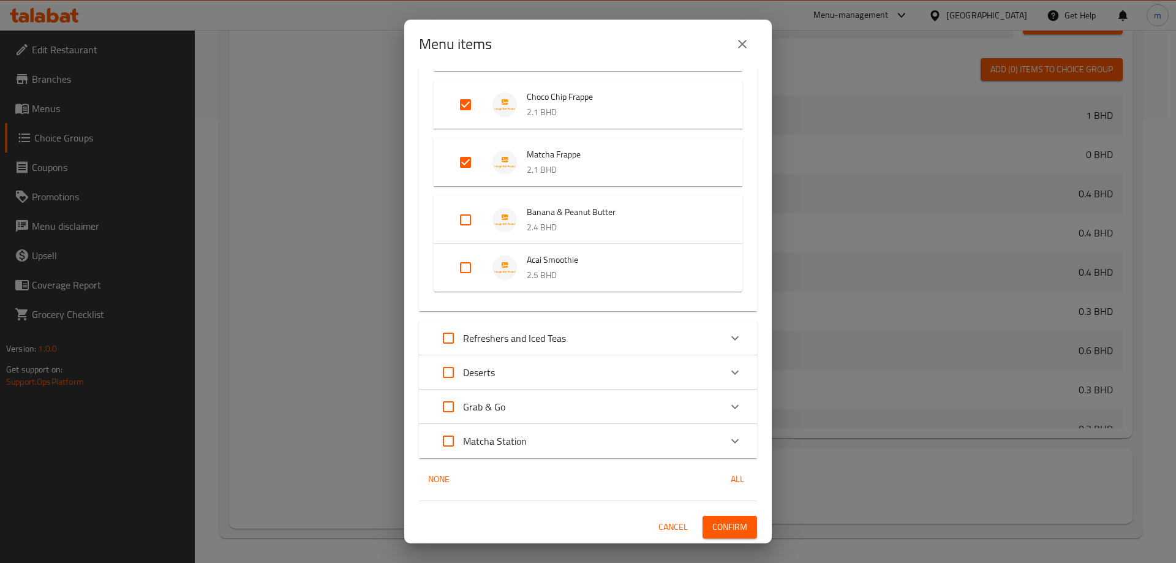
click at [724, 523] on span "Confirm" at bounding box center [729, 526] width 35 height 15
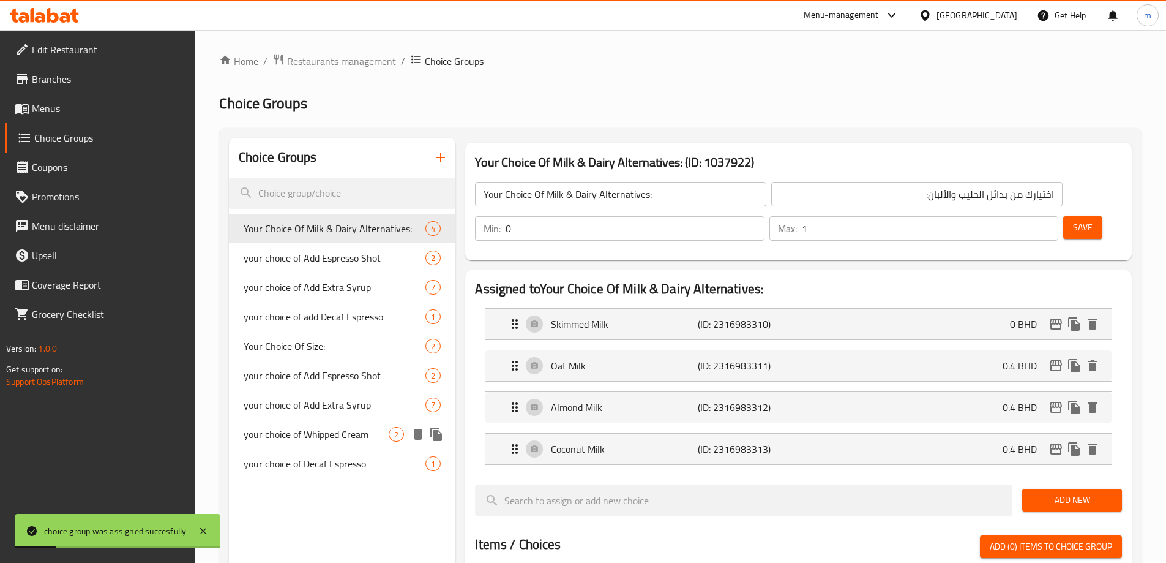
scroll to position [0, 0]
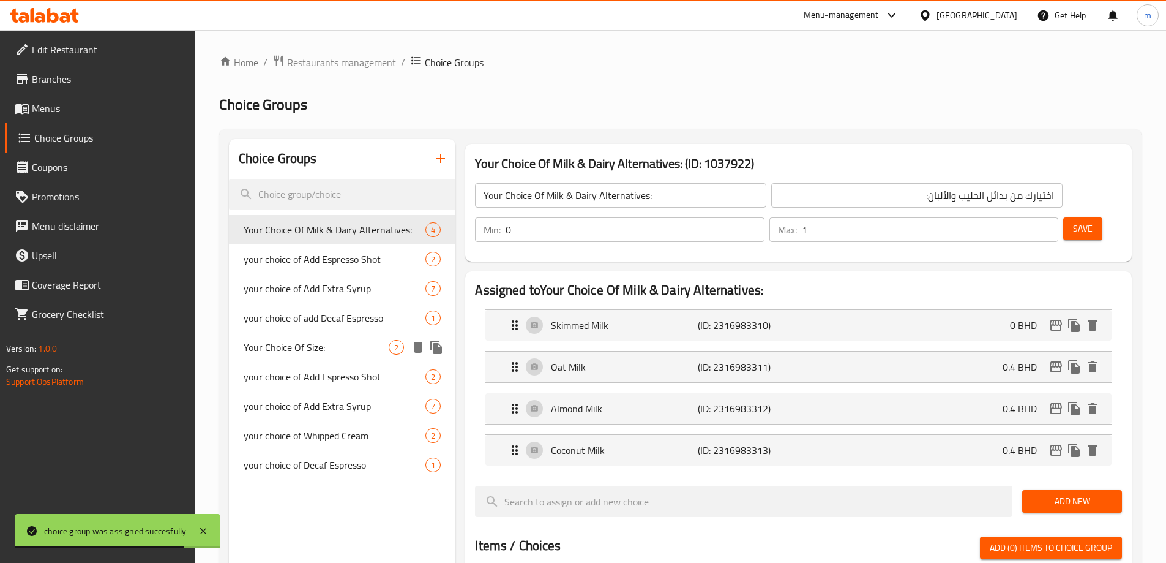
click at [325, 354] on span "Your Choice Of Size:" at bounding box center [317, 347] width 146 height 15
type input "Your Choice Of Size:"
type input "اختيارك من الحجم:"
type input "1"
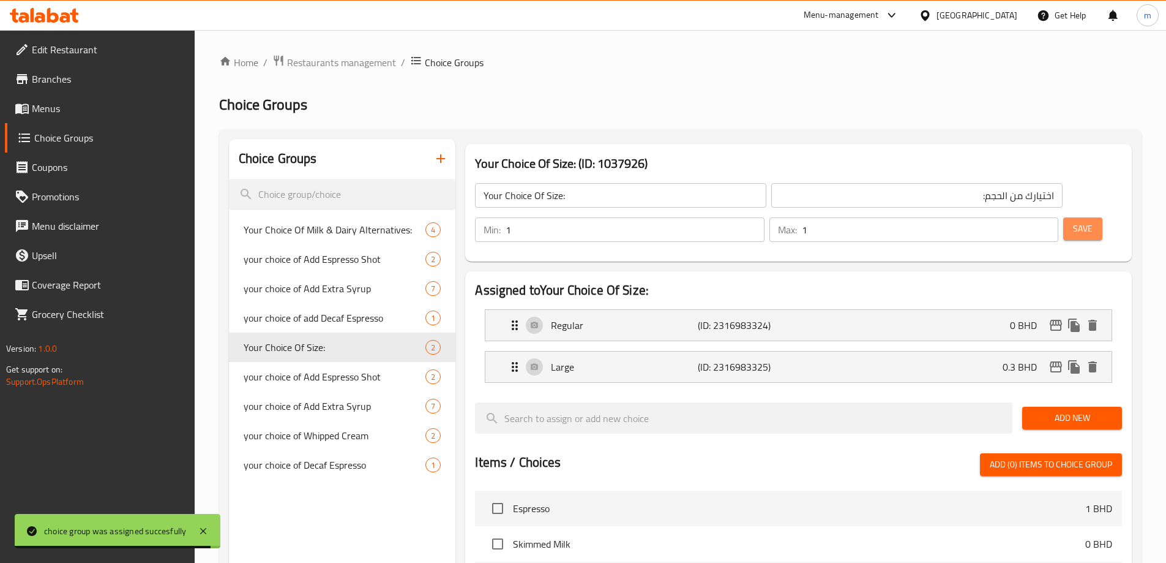
click at [1064, 217] on button "Save" at bounding box center [1083, 228] width 39 height 23
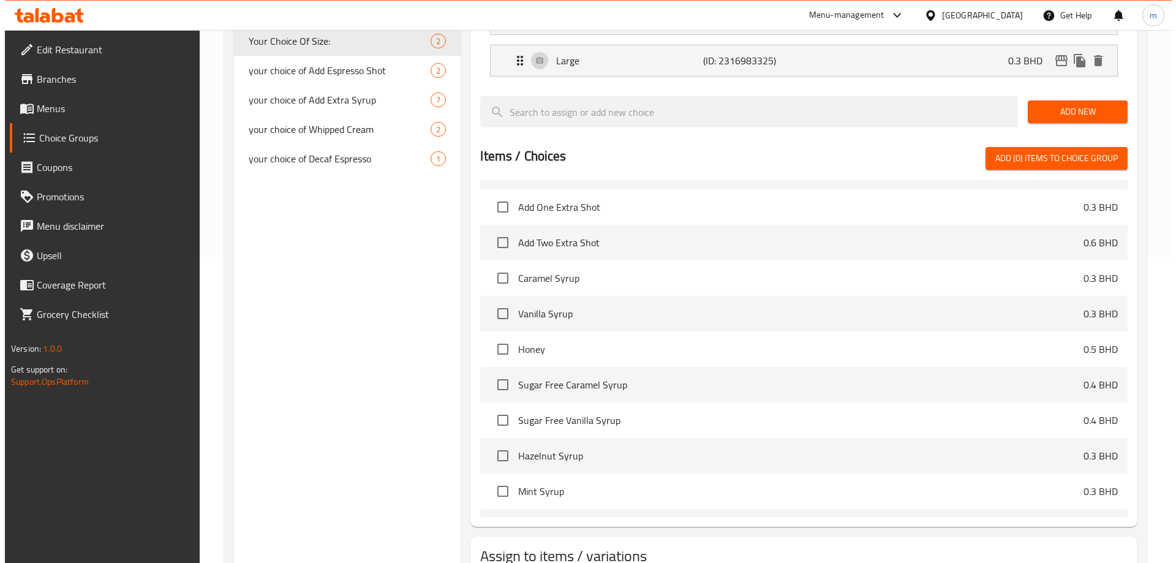
scroll to position [245, 0]
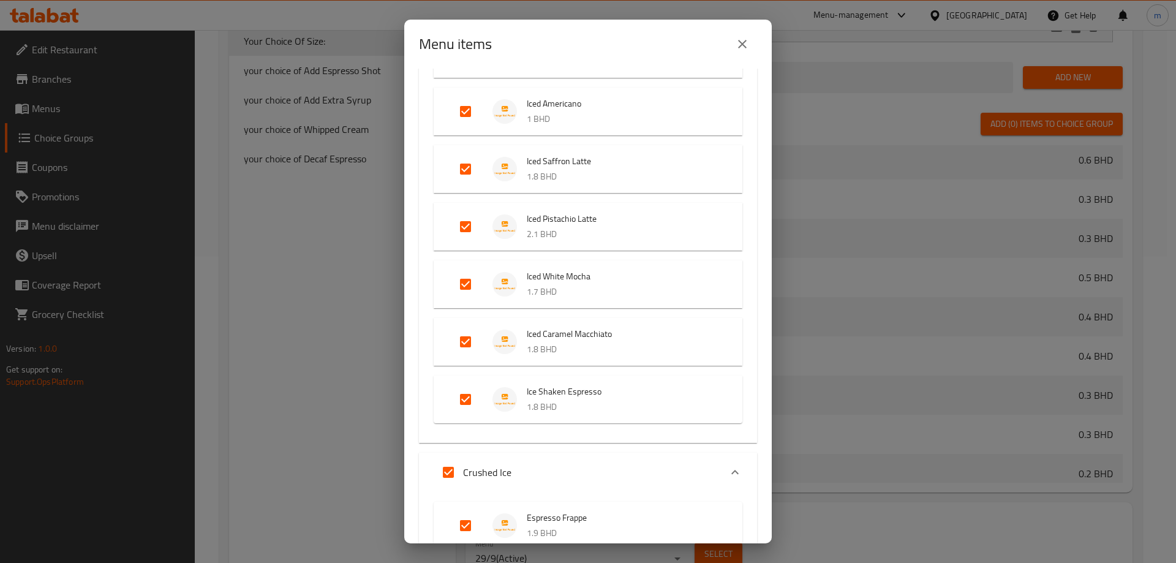
scroll to position [918, 0]
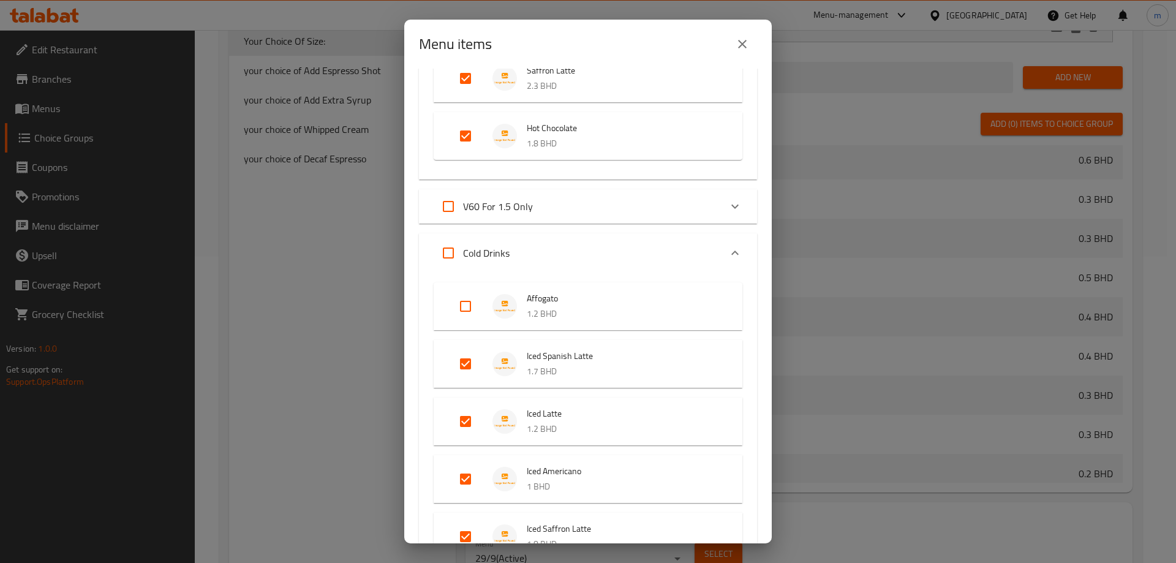
click at [609, 209] on div "V60 For 1.5 Only" at bounding box center [576, 206] width 287 height 29
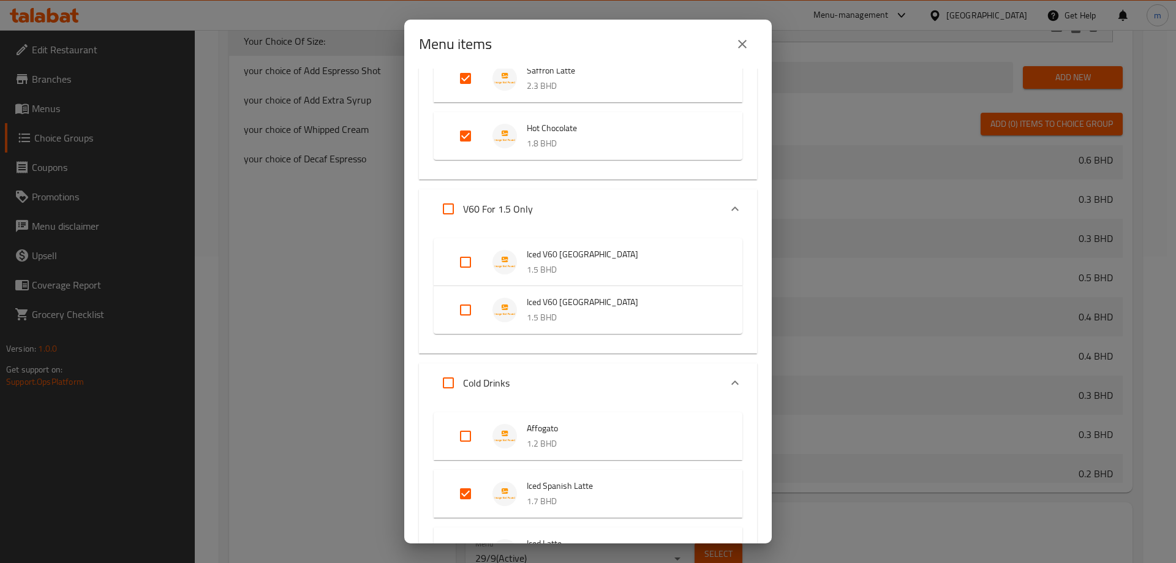
drag, startPoint x: 463, startPoint y: 263, endPoint x: 460, endPoint y: 274, distance: 11.4
click at [463, 263] on input "Expand" at bounding box center [465, 261] width 29 height 29
checkbox input "true"
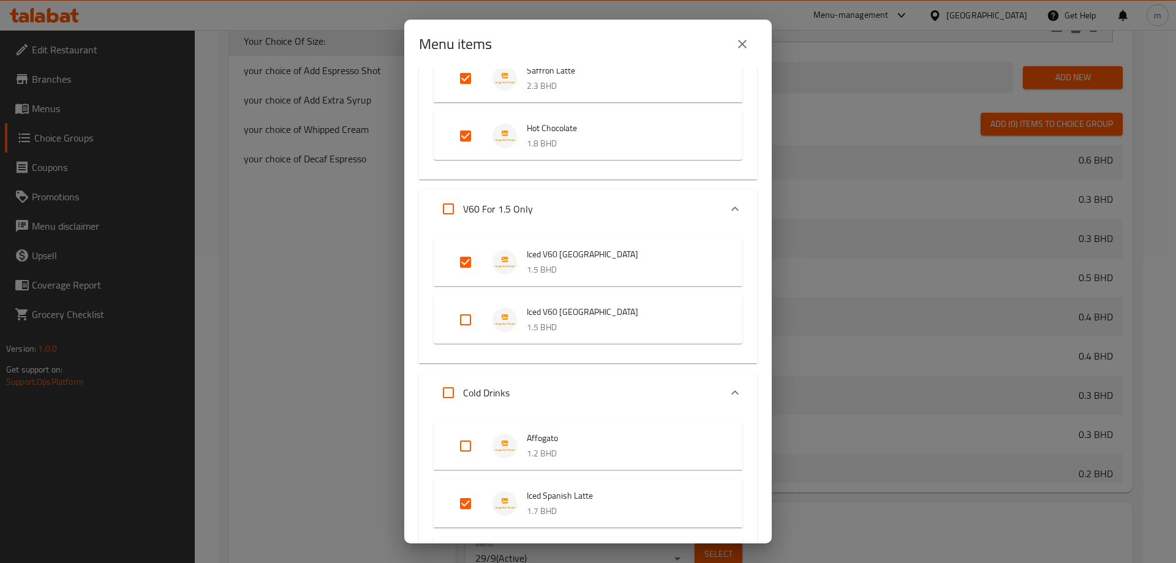
click at [459, 297] on div "Iced V60 Colombia 1.5 BHD" at bounding box center [587, 320] width 309 height 48
click at [459, 311] on input "Expand" at bounding box center [465, 319] width 29 height 29
checkbox input "true"
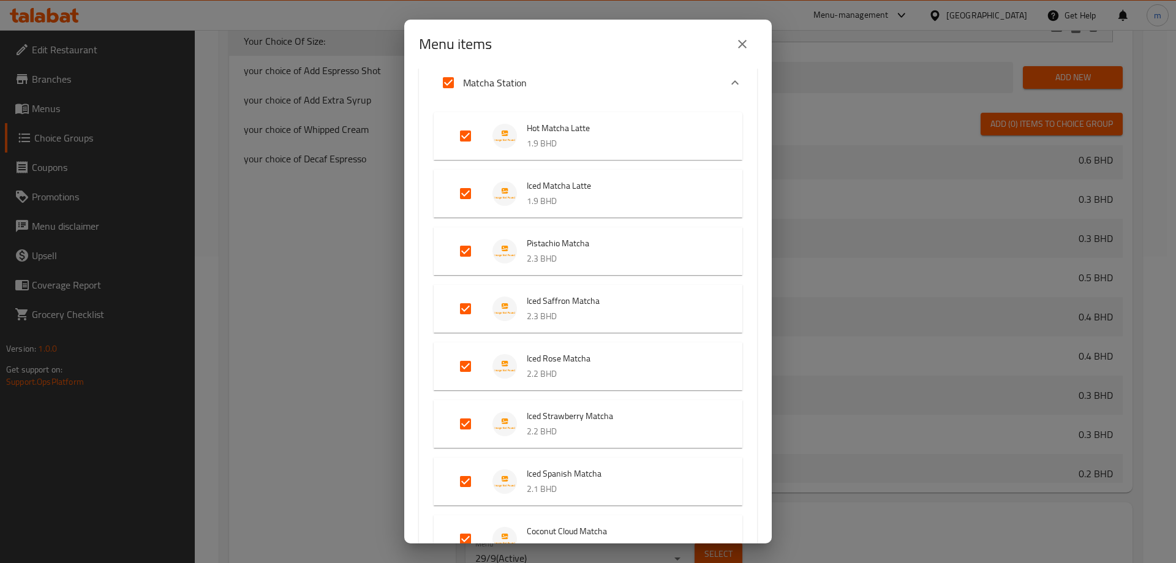
scroll to position [2787, 0]
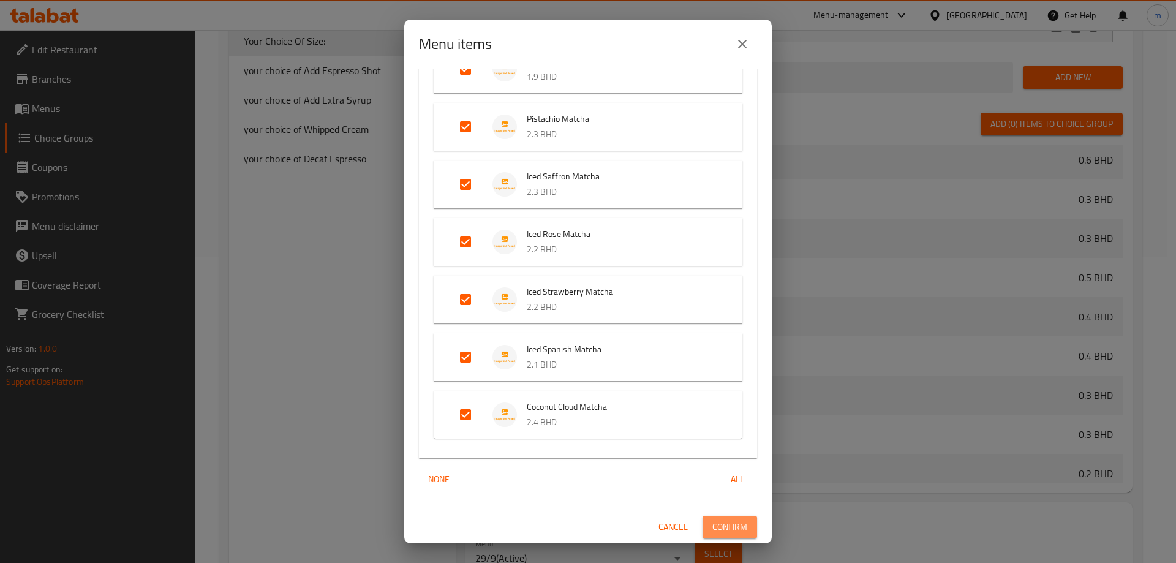
click at [728, 522] on span "Confirm" at bounding box center [729, 526] width 35 height 15
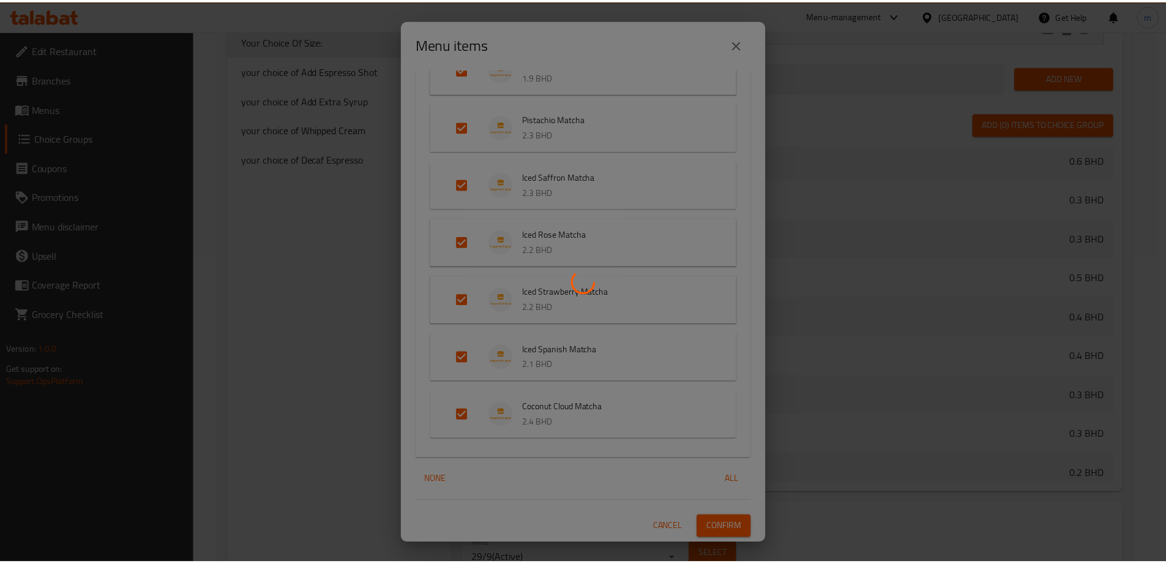
scroll to position [309, 0]
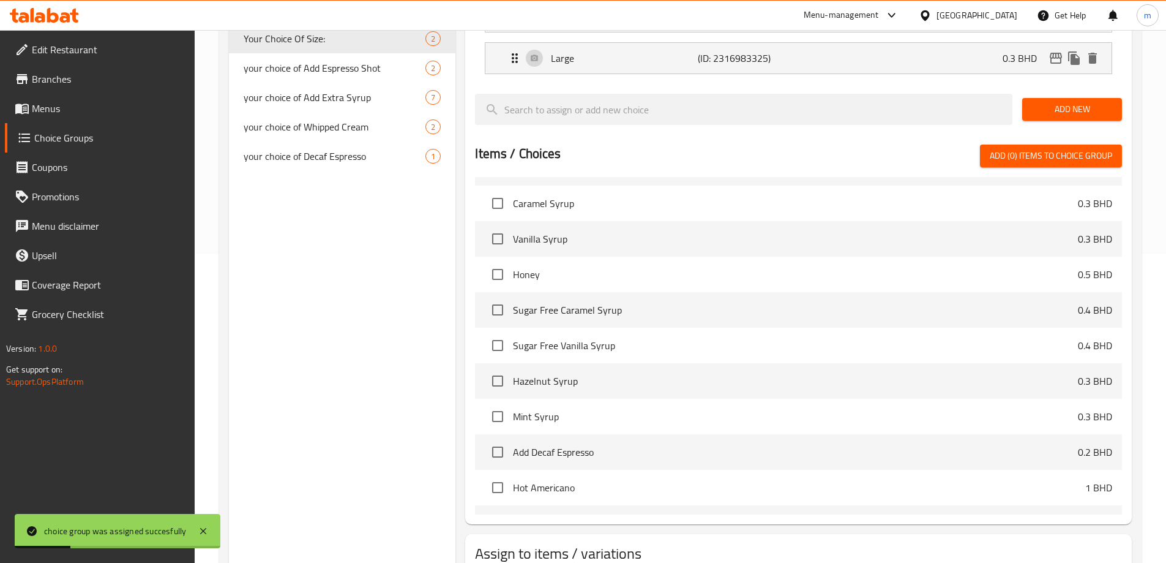
click at [283, 337] on div "Choice Groups Your Choice Of Milk & Dairy Alternatives: 4 your choice of Add Es…" at bounding box center [342, 222] width 227 height 784
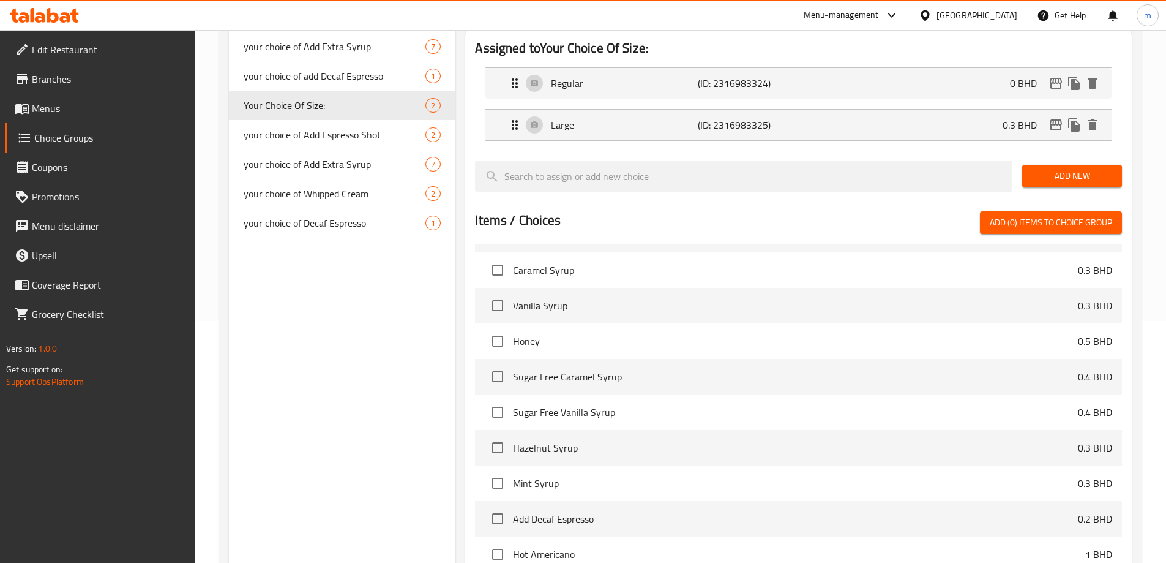
scroll to position [125, 0]
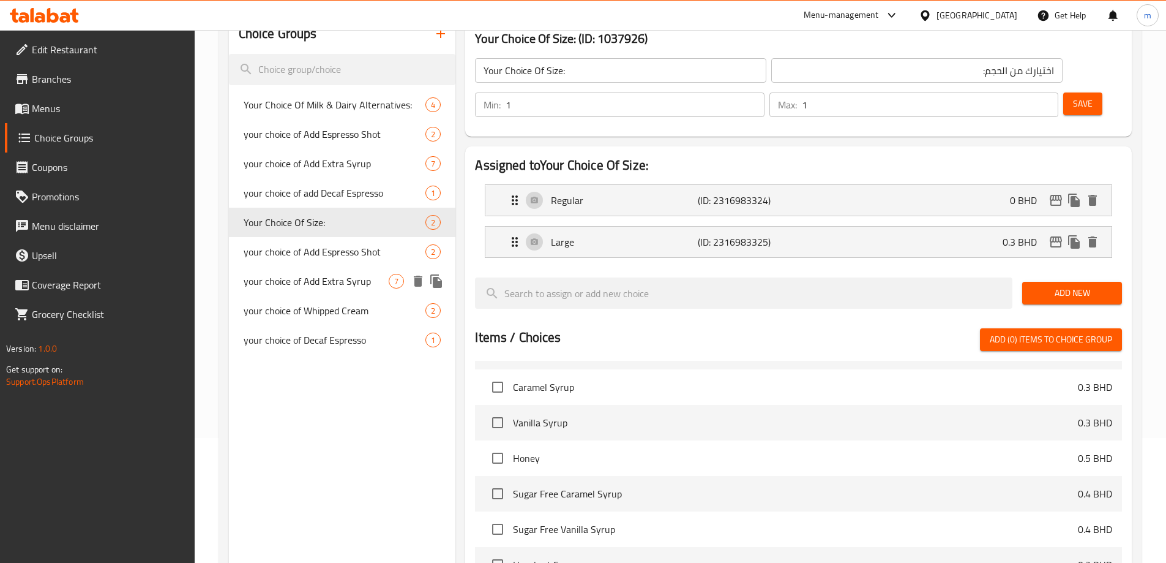
click at [325, 290] on div "your choice of Add Extra Syrup 7" at bounding box center [342, 280] width 227 height 29
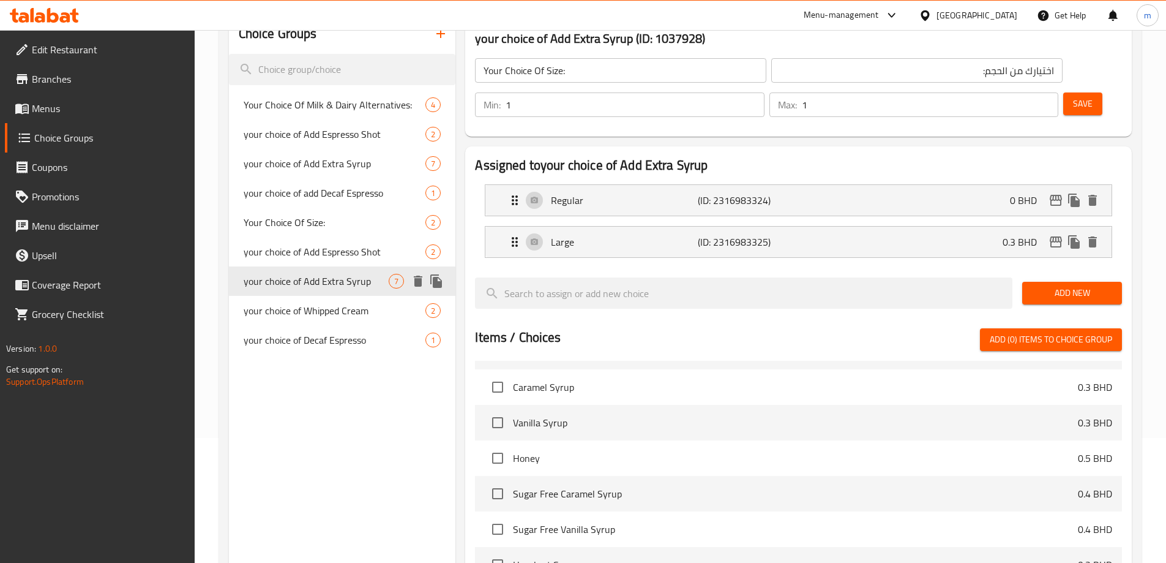
type input "your choice of Add Extra Syrup"
type input "اختيارك من إضافة شراب إضافي"
type input "0"
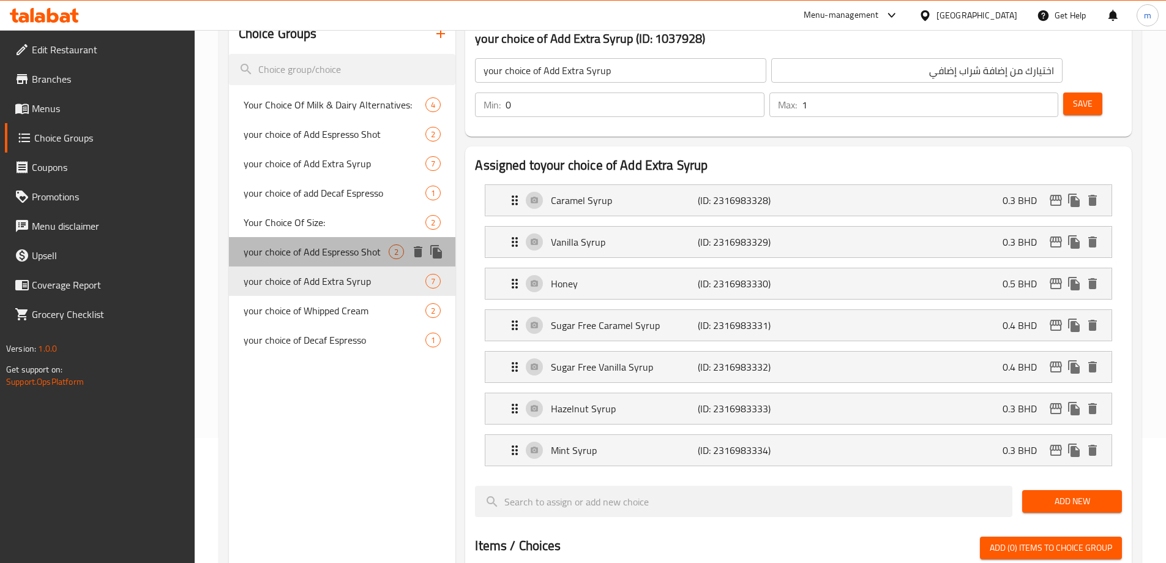
click at [337, 258] on span "your choice of Add Espresso Shot" at bounding box center [317, 251] width 146 height 15
type input "your choice of Add Espresso Shot"
type input "اختيارك من إضافة جرعة إسبريسو"
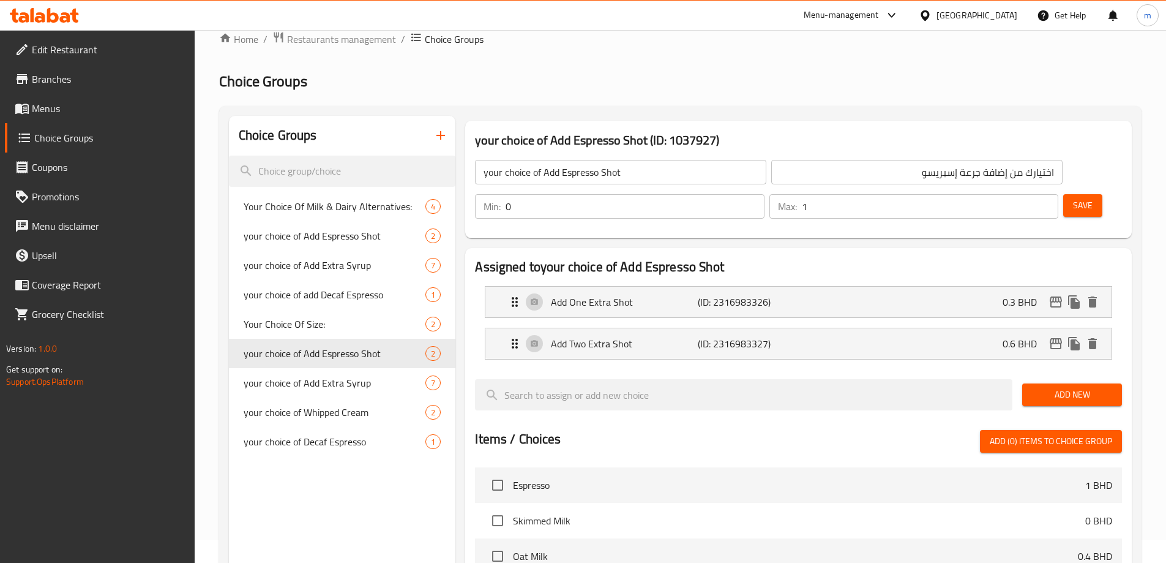
scroll to position [0, 0]
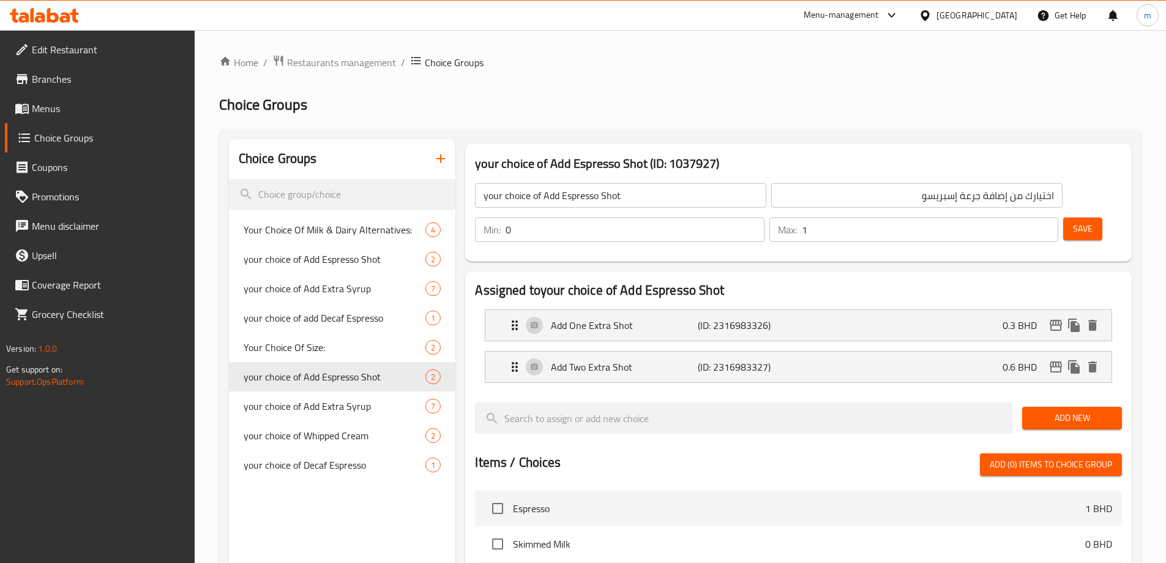
click at [519, 200] on input "your choice of Add Espresso Shot" at bounding box center [620, 195] width 291 height 24
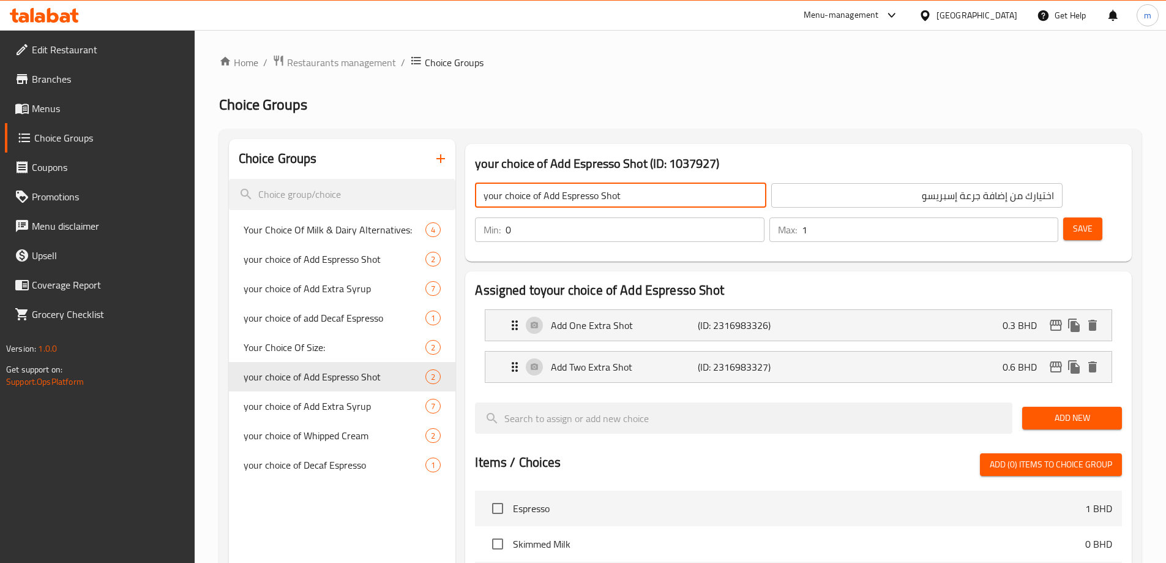
click at [519, 200] on input "your choice of Add Espresso Shot" at bounding box center [620, 195] width 291 height 24
click at [556, 197] on input "Your Choice Of Add Espresso Shot" at bounding box center [620, 195] width 291 height 24
drag, startPoint x: 545, startPoint y: 197, endPoint x: 468, endPoint y: 183, distance: 78.4
click at [468, 183] on div "Your Choice Of Add Espresso Shot ​ اختيارك من إضافة جرعة إسبريسو ​" at bounding box center [769, 195] width 602 height 39
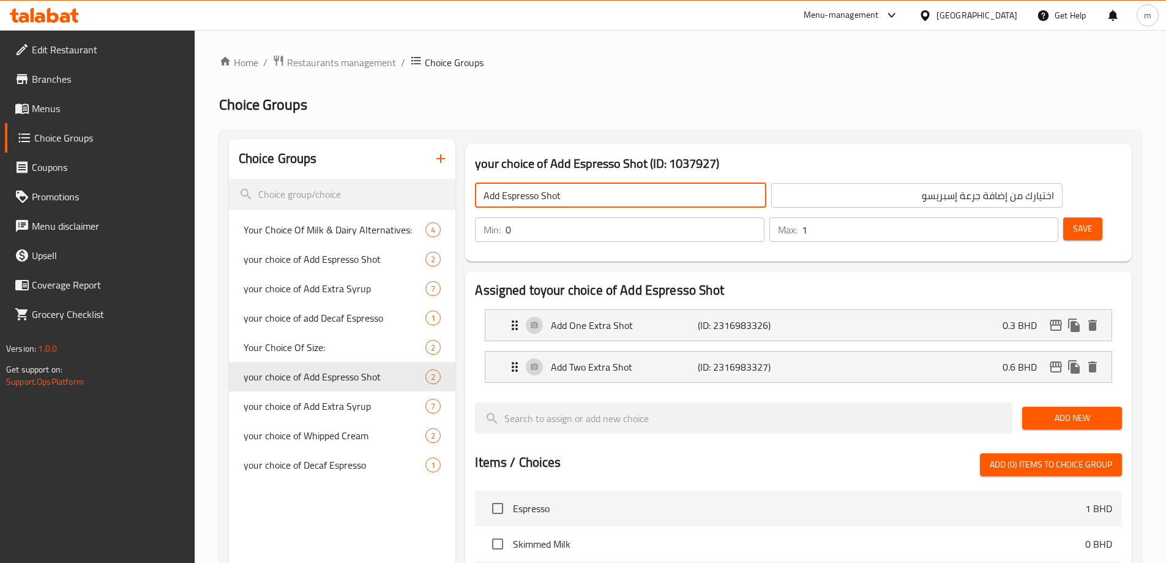
type input "Add Espresso Shot"
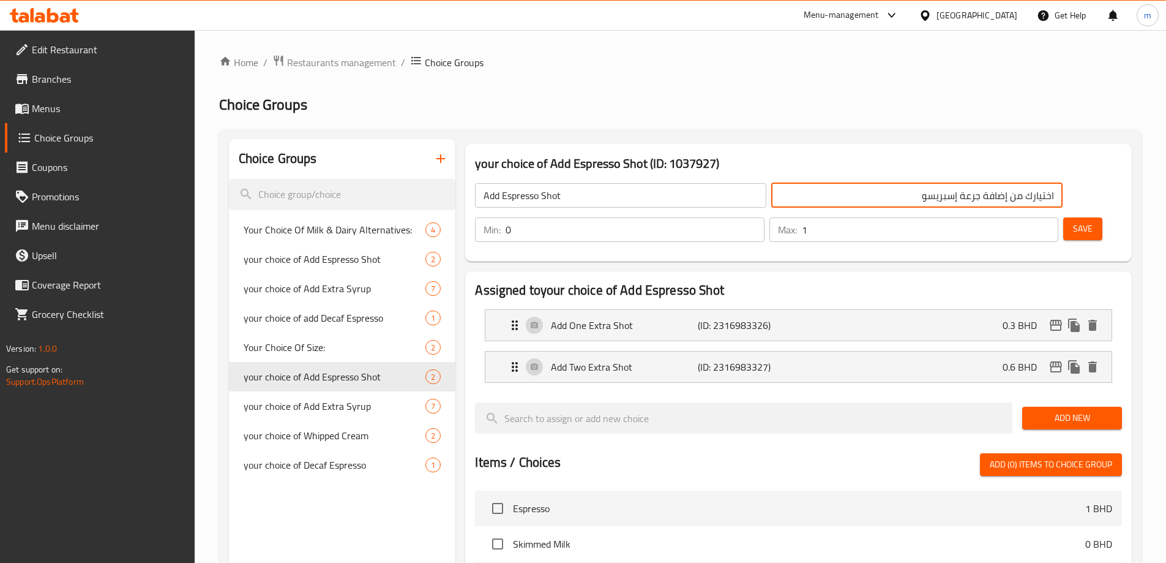
drag, startPoint x: 842, startPoint y: 195, endPoint x: 863, endPoint y: 198, distance: 20.4
click at [874, 194] on input "اختيارك من إضافة جرعة إسبريسو" at bounding box center [916, 195] width 291 height 24
drag, startPoint x: 863, startPoint y: 198, endPoint x: 857, endPoint y: 199, distance: 6.2
click at [862, 199] on input "اختيارك من إضافة جرعة إسبريسو" at bounding box center [916, 195] width 291 height 24
click at [850, 200] on input "اختيارك من إضافة جرعة إسبريسو" at bounding box center [916, 195] width 291 height 24
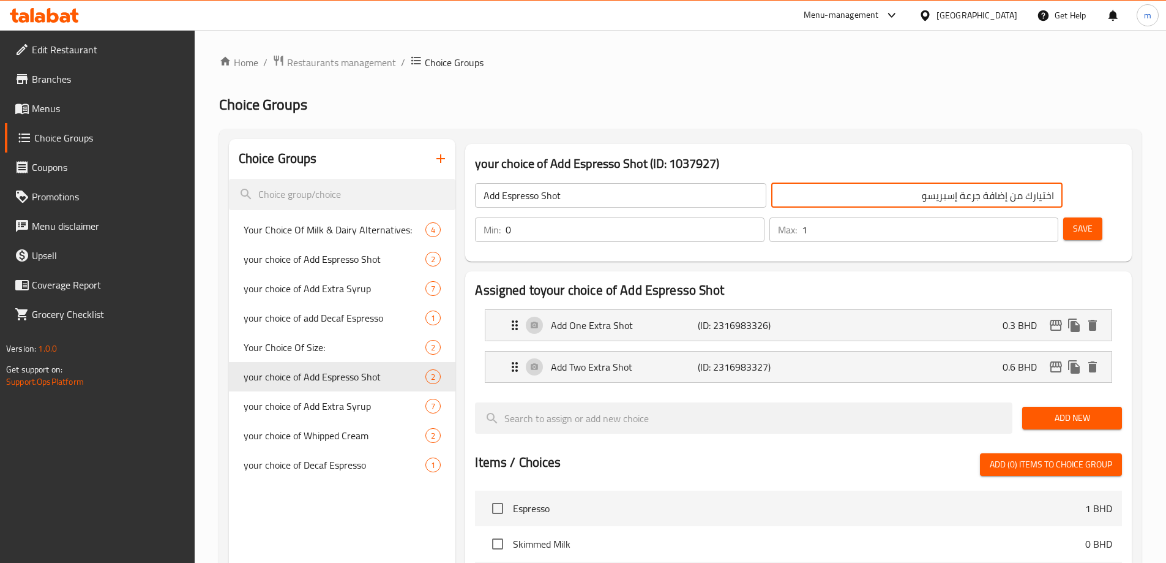
drag, startPoint x: 846, startPoint y: 196, endPoint x: 890, endPoint y: 195, distance: 43.5
click at [890, 195] on input "اختيارك من إضافة جرعة إسبريسو" at bounding box center [916, 195] width 291 height 24
click at [798, 198] on input "إضافة جرعة إسبريسو" at bounding box center [916, 195] width 291 height 24
type input "إضافة جرعة إسبريسو:"
click at [629, 189] on input "Add Espresso Shot" at bounding box center [620, 195] width 291 height 24
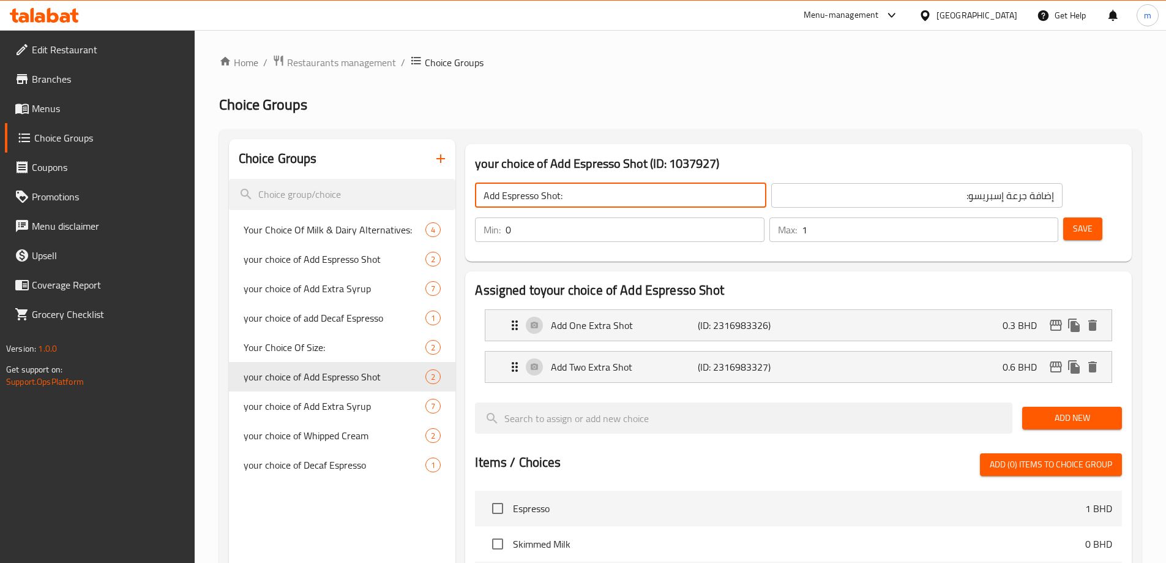
drag, startPoint x: 560, startPoint y: 195, endPoint x: 504, endPoint y: 205, distance: 57.2
click at [504, 205] on input "Add Espresso Shot:" at bounding box center [620, 195] width 291 height 24
type input "Add Espresso Shot:"
click at [808, 195] on input "إضافة جرعة إسبريسو:" at bounding box center [916, 195] width 291 height 24
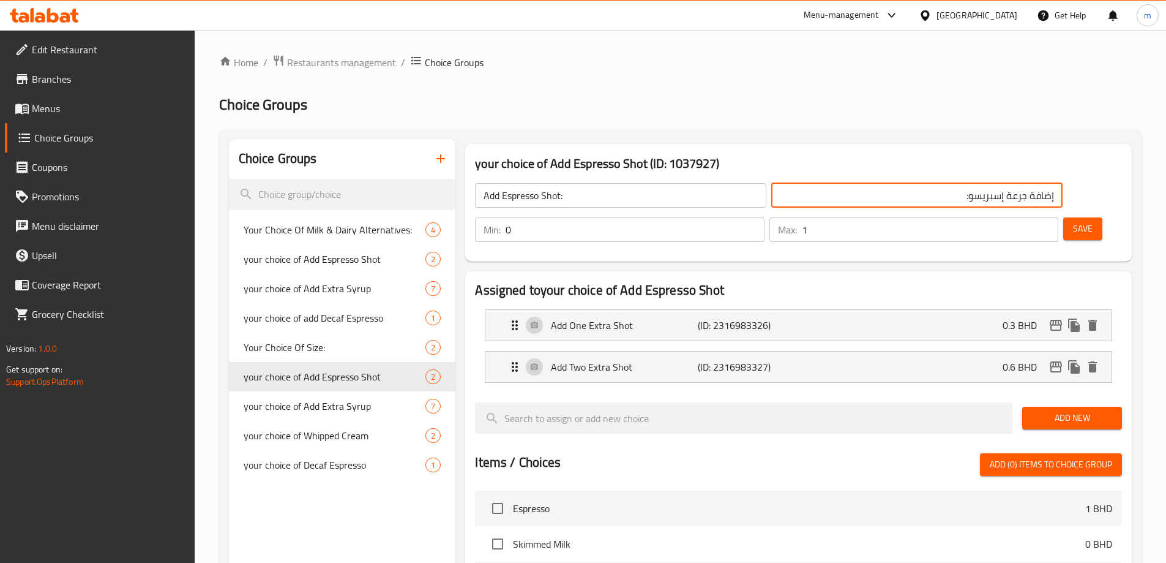
click at [806, 195] on input "إضافة جرعة إسبريسو:" at bounding box center [916, 195] width 291 height 24
paste input "وت"
type input "إضافة شوت إسبريسو:"
click at [1019, 131] on div "Choice Groups Your Choice Of Milk & Dairy Alternatives: 4 your choice of Add Es…" at bounding box center [680, 531] width 923 height 804
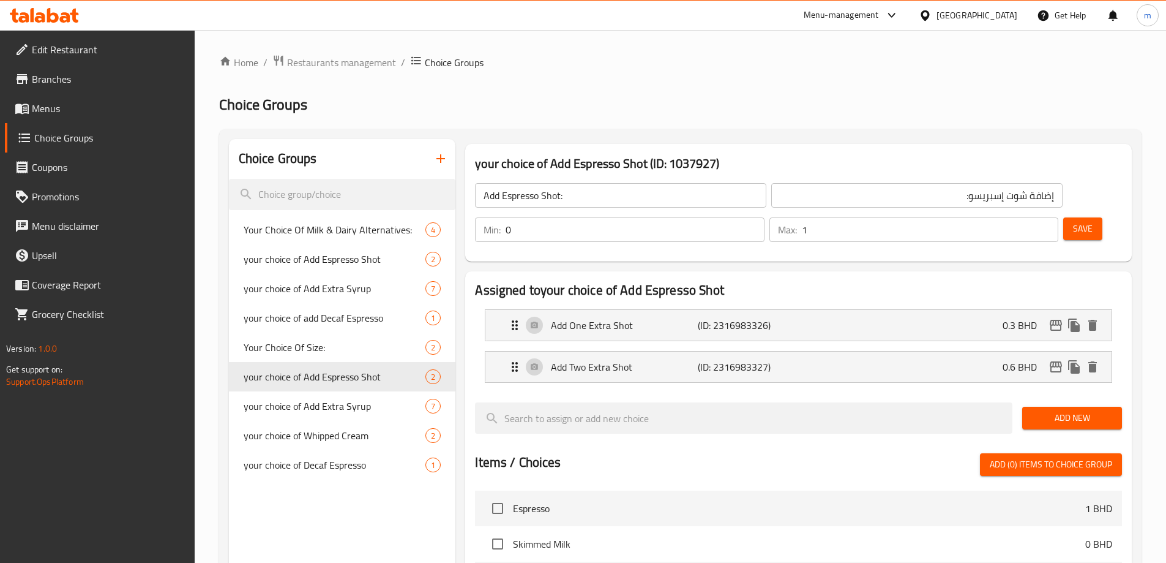
click at [1073, 221] on span "Save" at bounding box center [1083, 228] width 20 height 15
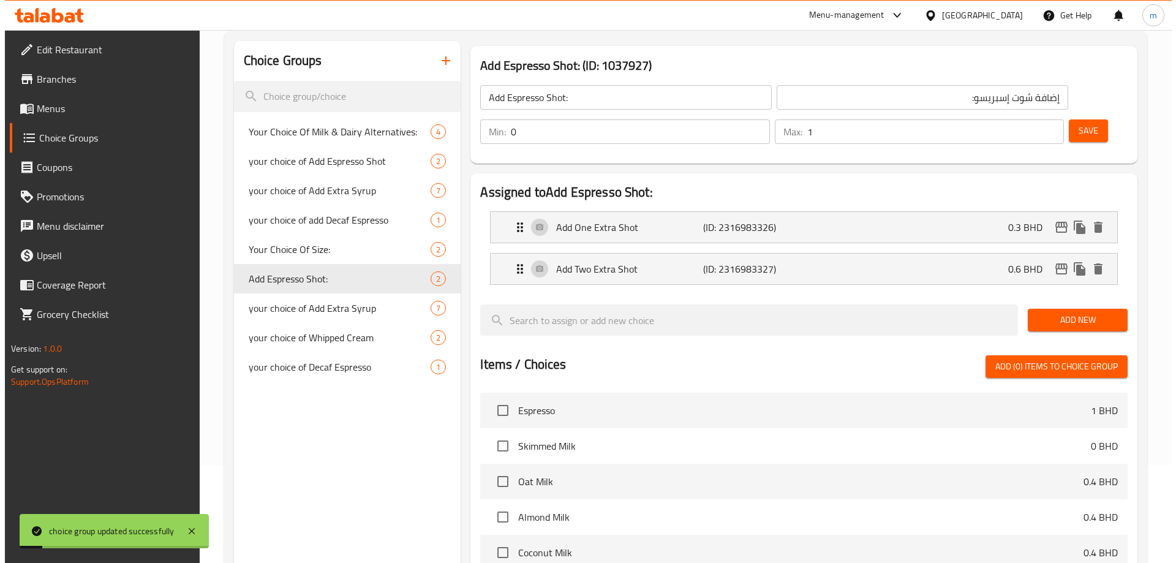
scroll to position [361, 0]
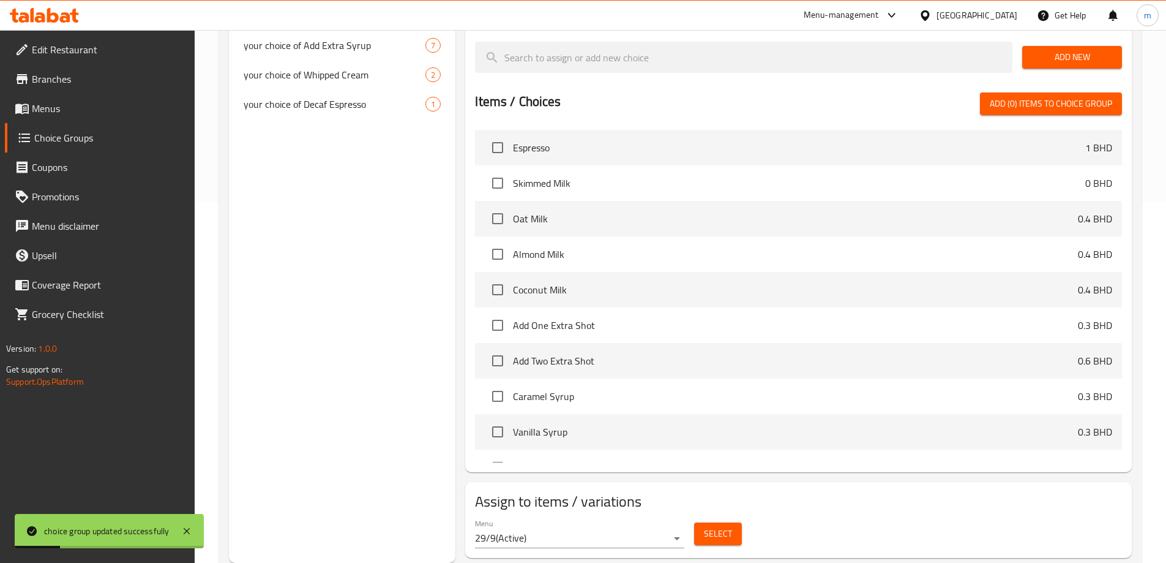
click at [711, 526] on span "Select" at bounding box center [718, 533] width 28 height 15
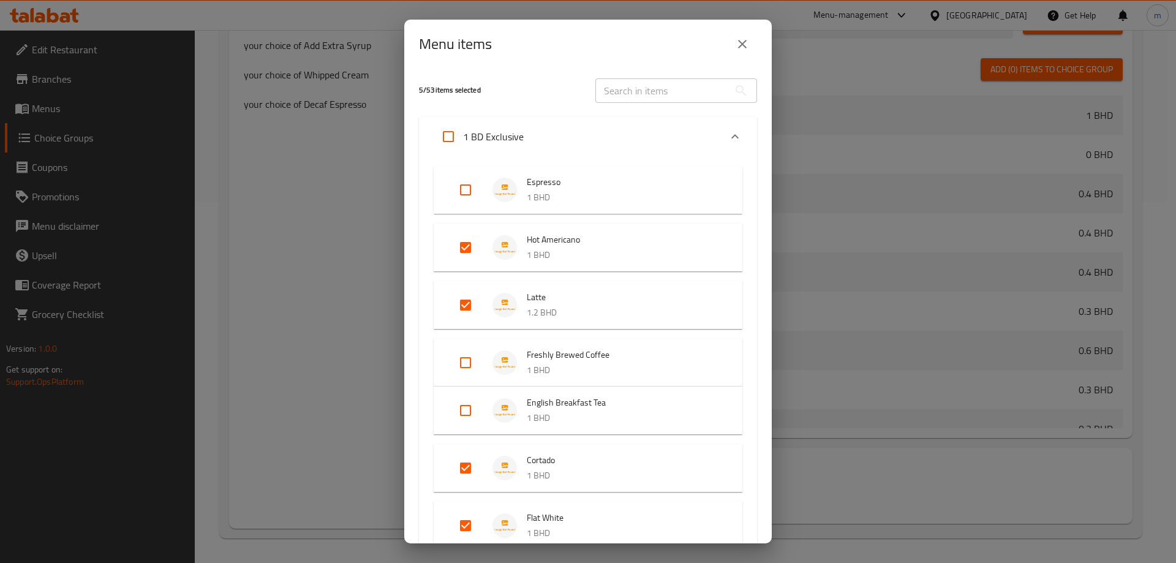
click at [570, 142] on div "1 BD Exclusive" at bounding box center [576, 136] width 287 height 29
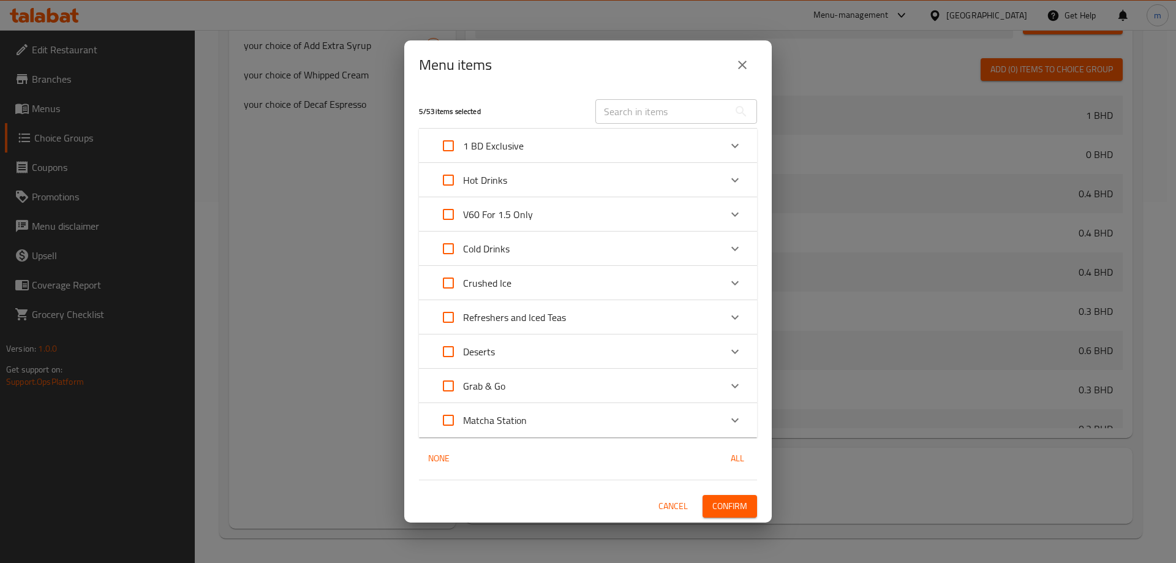
click at [536, 186] on div "Hot Drinks" at bounding box center [576, 179] width 287 height 29
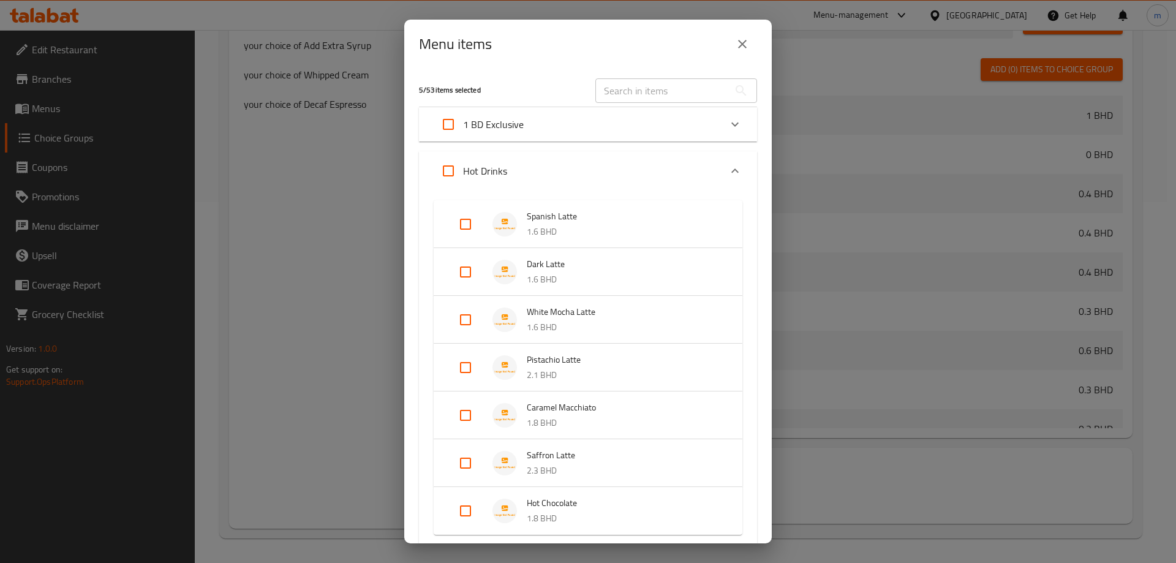
click at [470, 228] on input "Expand" at bounding box center [465, 223] width 29 height 29
checkbox input "true"
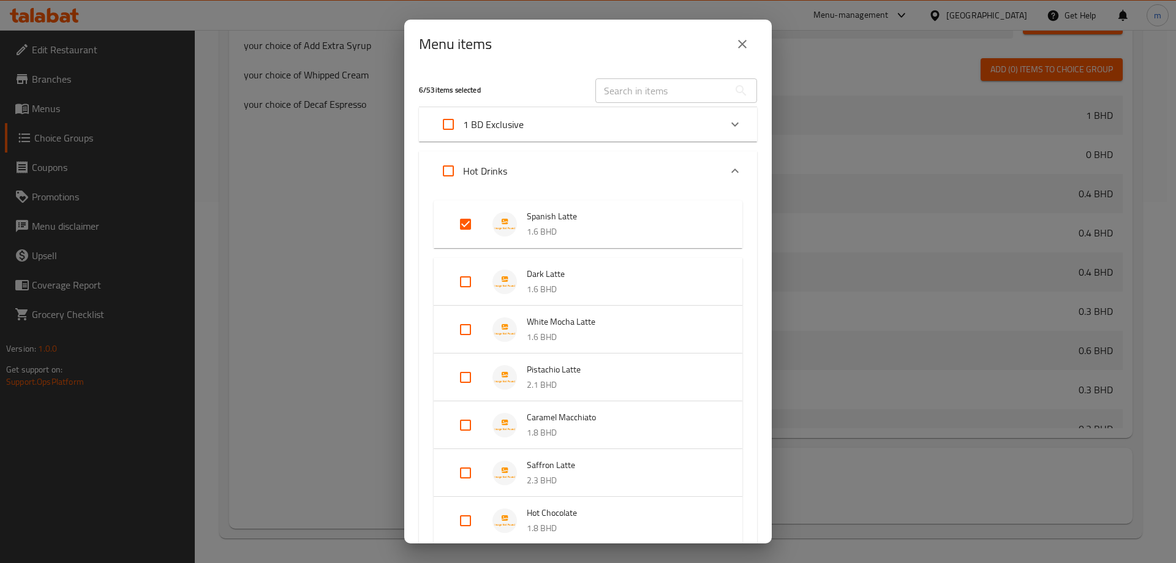
click at [471, 281] on input "Expand" at bounding box center [465, 281] width 29 height 29
checkbox input "true"
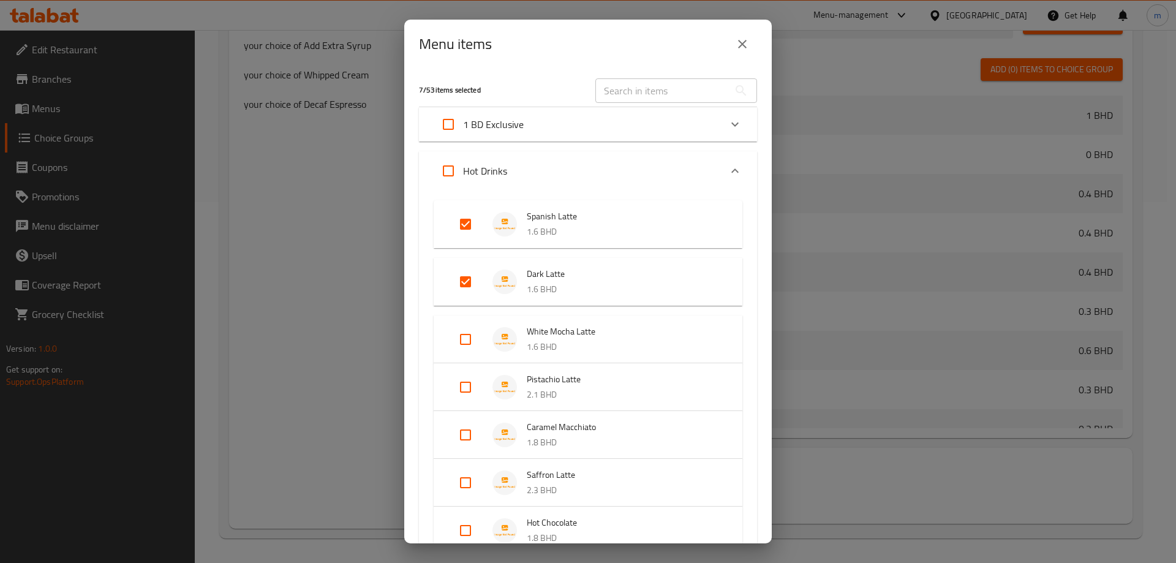
click at [474, 336] on input "Expand" at bounding box center [465, 339] width 29 height 29
checkbox input "true"
click at [468, 392] on input "Expand" at bounding box center [465, 396] width 29 height 29
checkbox input "true"
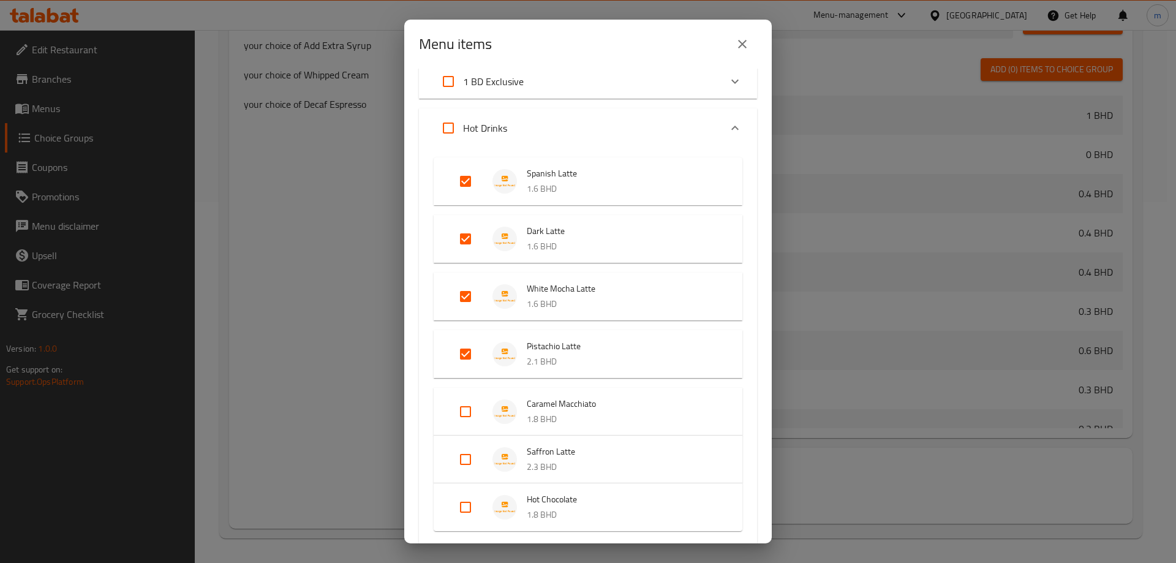
scroll to position [61, 0]
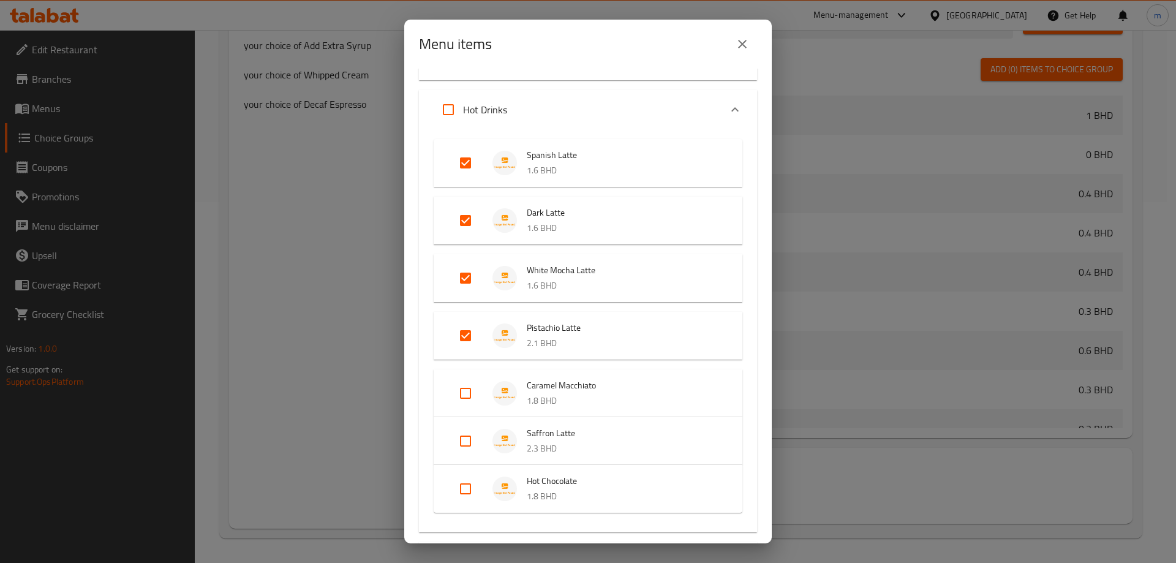
click at [467, 390] on input "Expand" at bounding box center [465, 392] width 29 height 29
checkbox input "true"
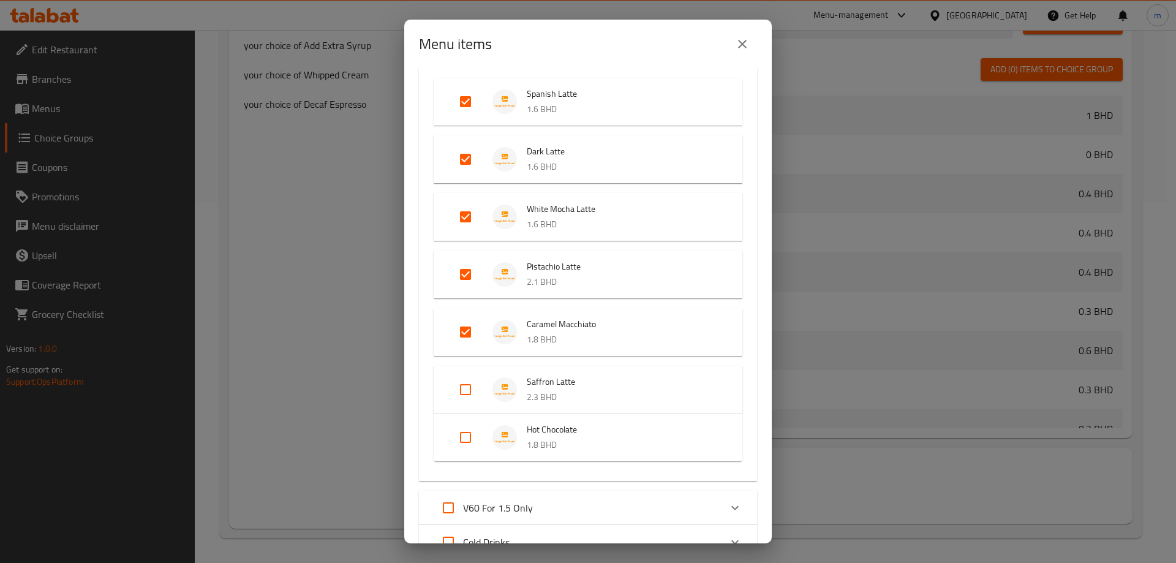
click at [463, 393] on input "Expand" at bounding box center [465, 389] width 29 height 29
checkbox input "true"
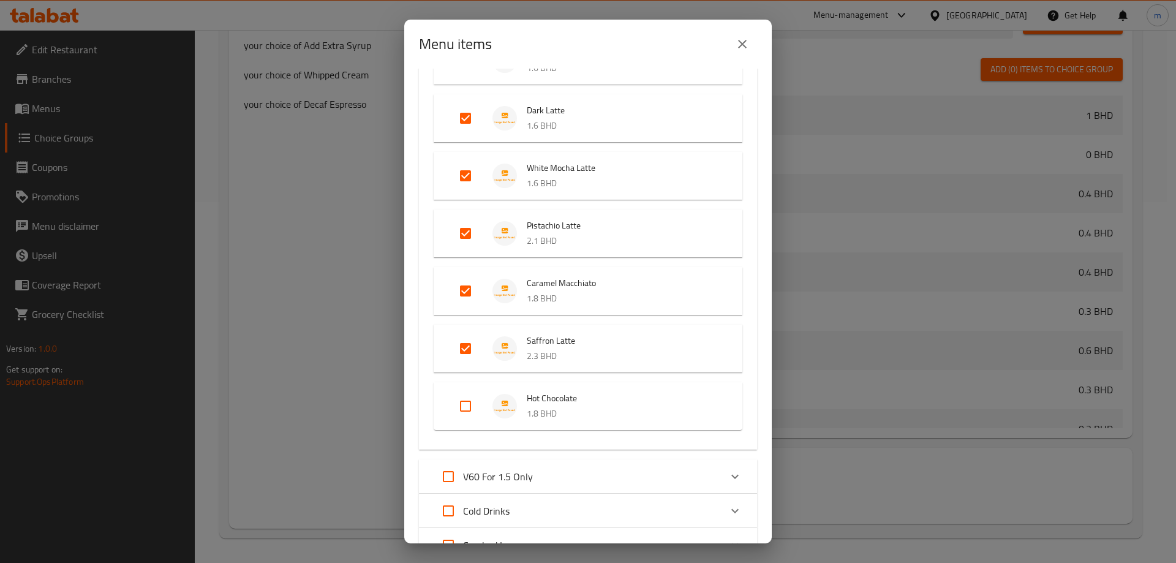
scroll to position [184, 0]
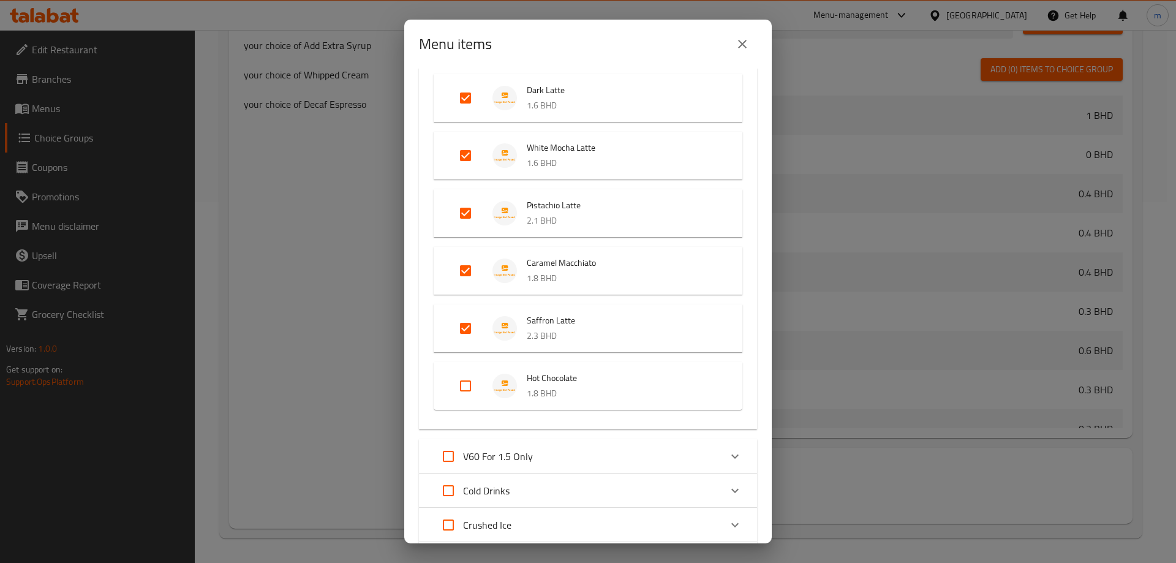
click at [466, 389] on input "Expand" at bounding box center [465, 385] width 29 height 29
checkbox input "true"
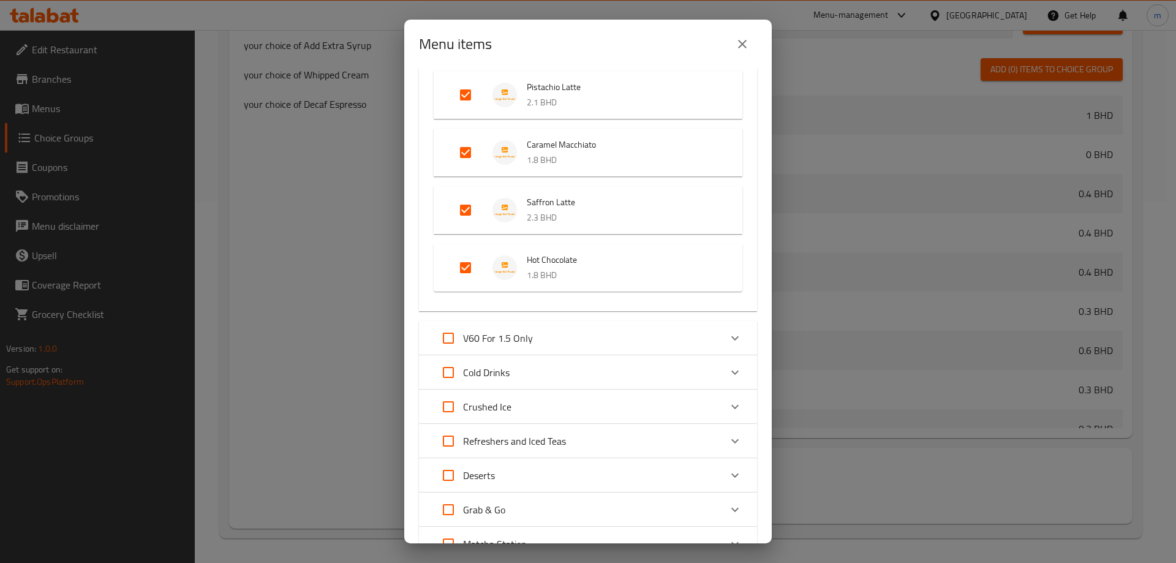
scroll to position [306, 0]
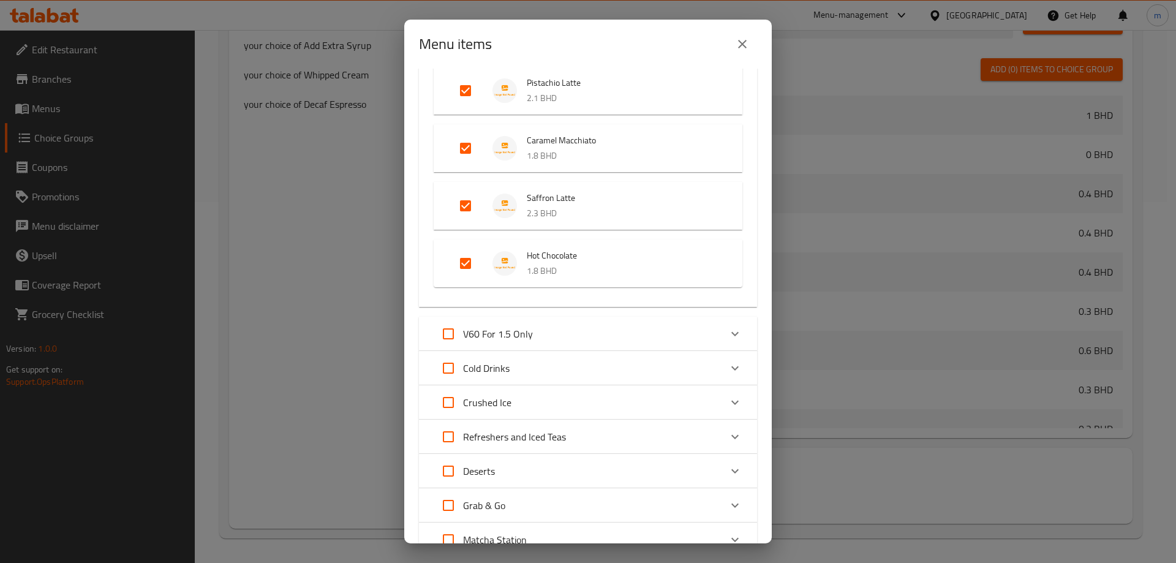
click at [514, 374] on div "Cold Drinks" at bounding box center [576, 367] width 287 height 29
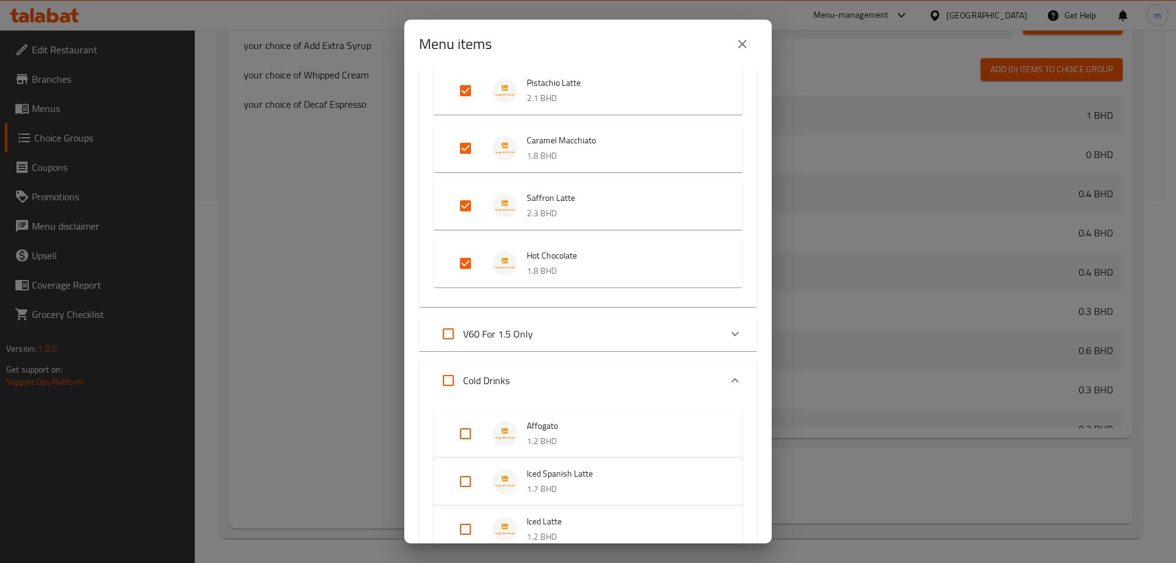
click at [467, 435] on input "Expand" at bounding box center [465, 433] width 29 height 29
checkbox input "true"
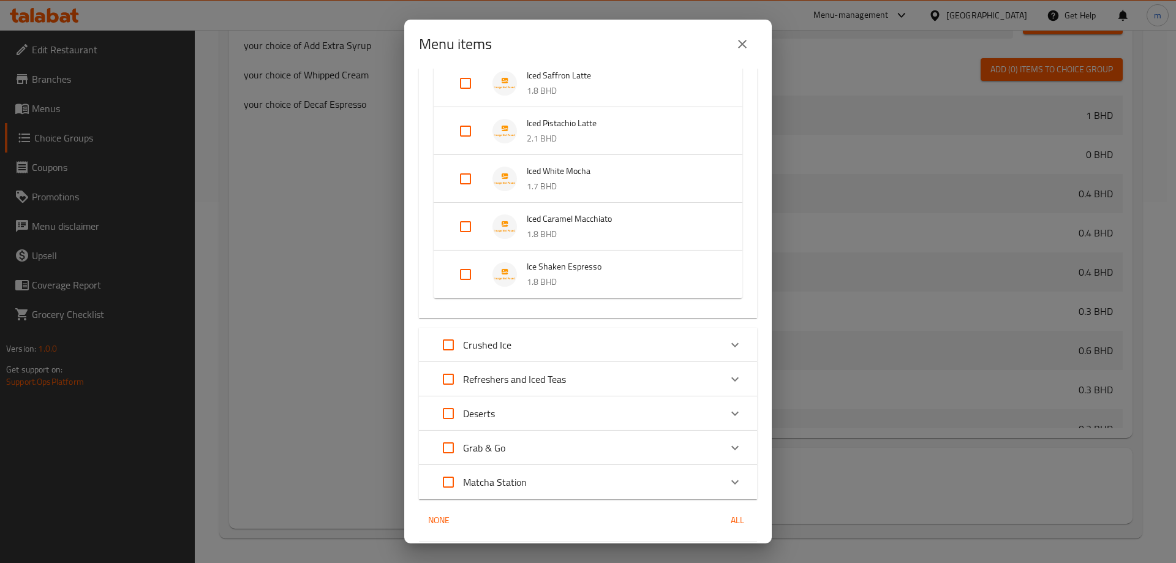
scroll to position [898, 0]
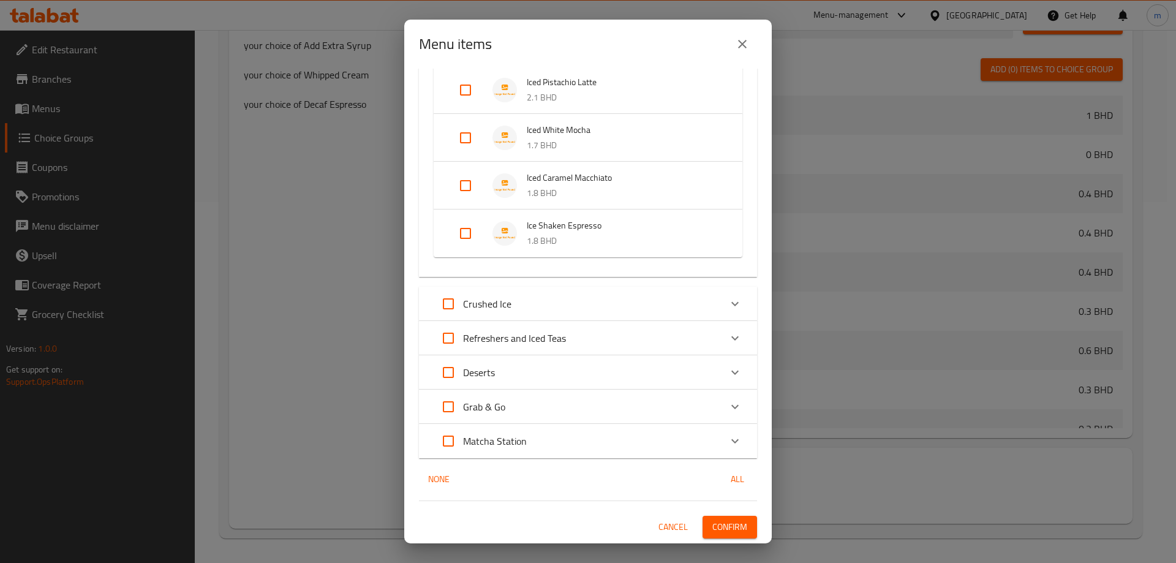
click at [514, 296] on div "Crushed Ice" at bounding box center [576, 303] width 287 height 29
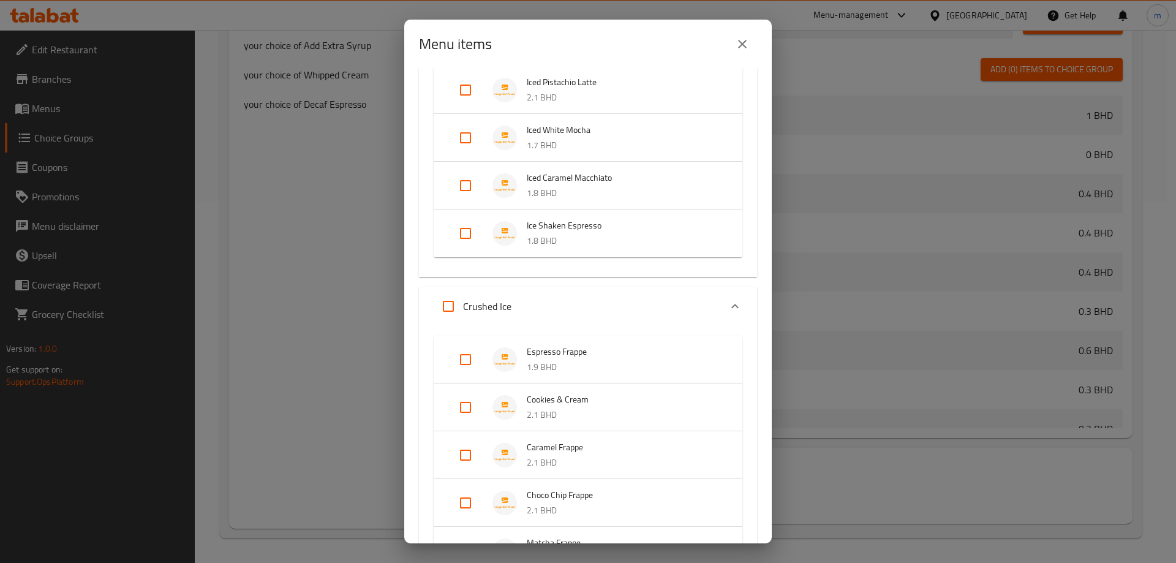
click at [514, 296] on div "Crushed Ice" at bounding box center [576, 305] width 287 height 29
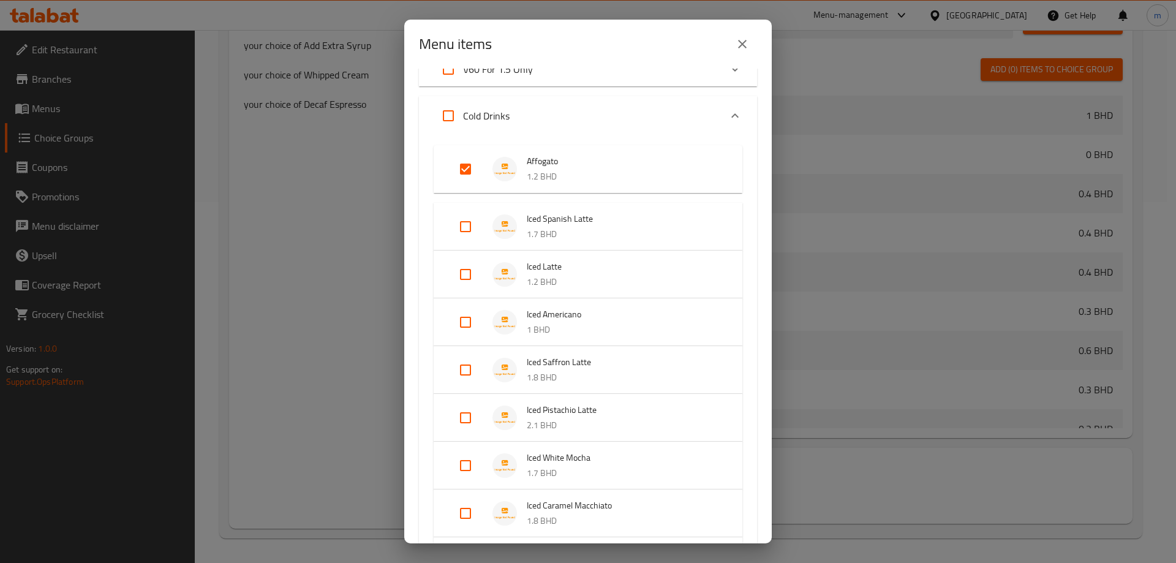
scroll to position [592, 0]
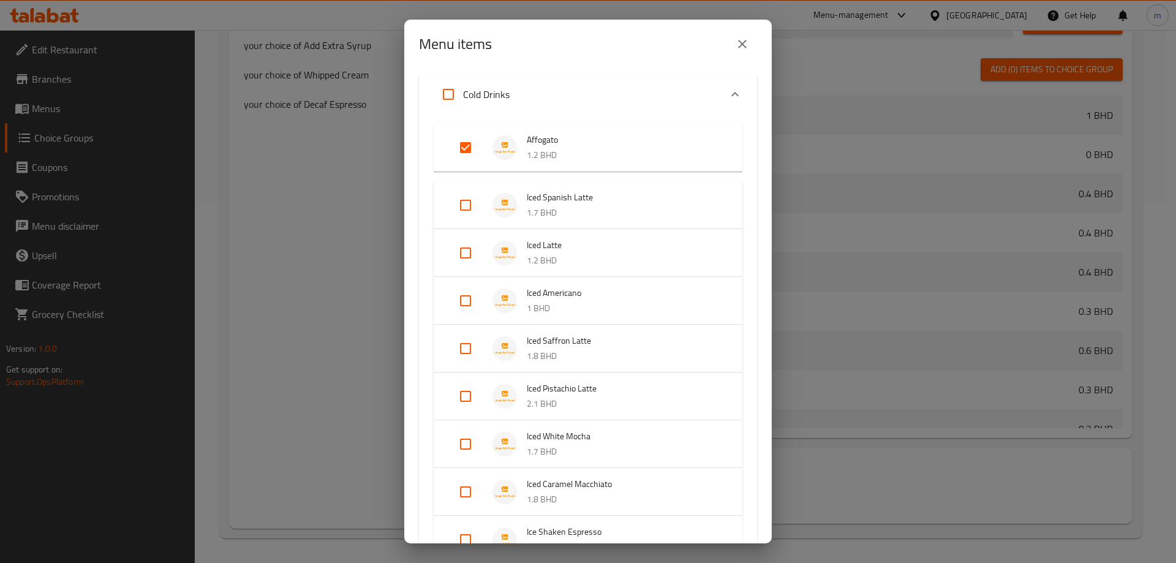
click at [464, 202] on input "Expand" at bounding box center [465, 204] width 29 height 29
checkbox input "true"
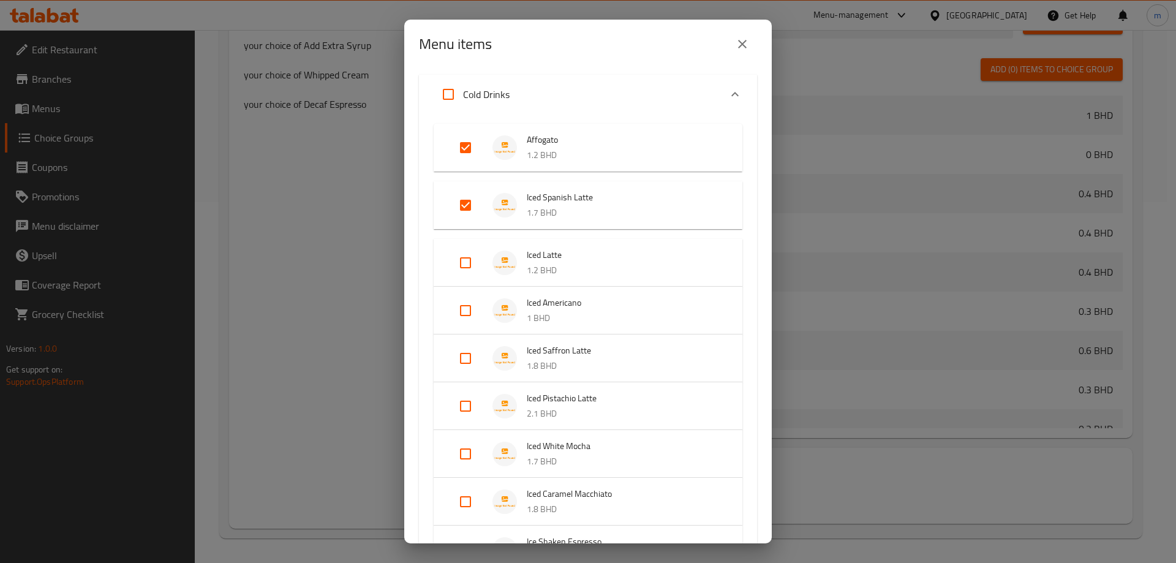
click at [464, 260] on input "Expand" at bounding box center [465, 262] width 29 height 29
checkbox input "true"
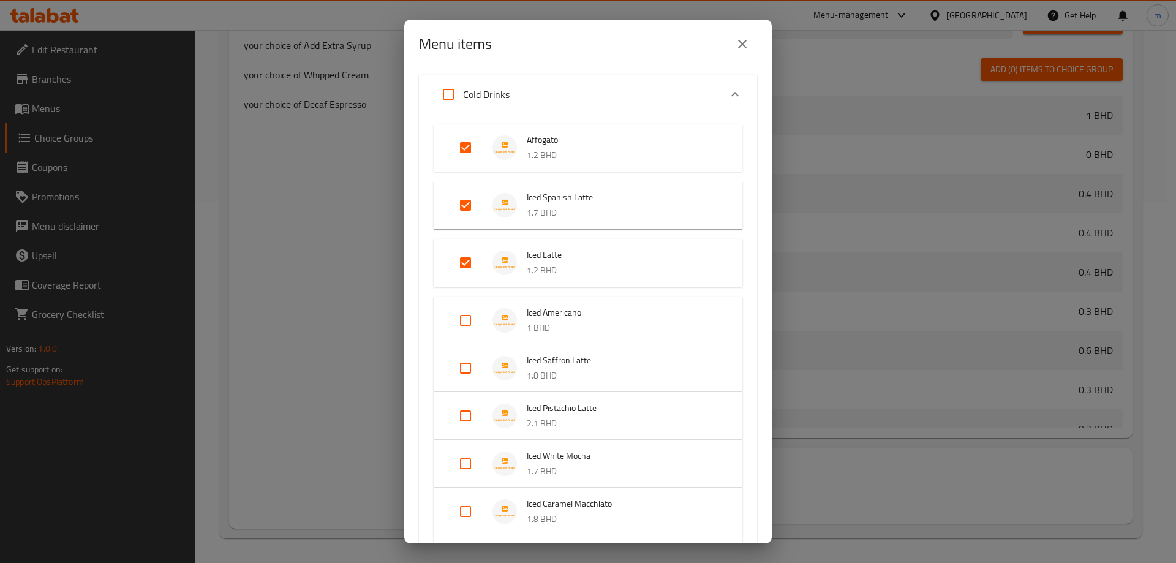
click at [460, 307] on input "Expand" at bounding box center [465, 320] width 29 height 29
checkbox input "true"
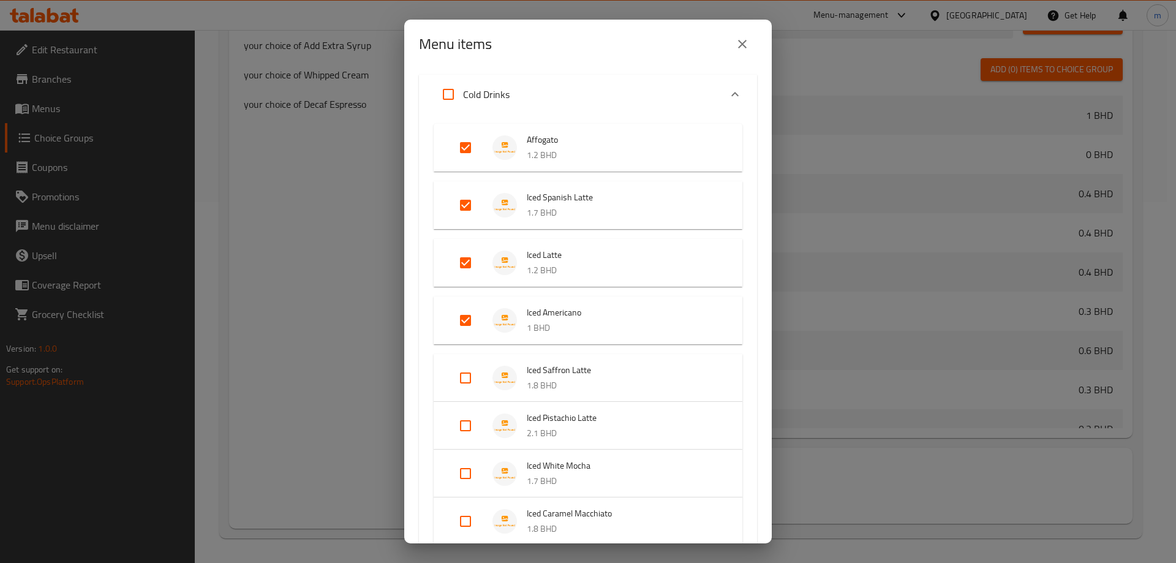
click at [460, 381] on input "Expand" at bounding box center [465, 377] width 29 height 29
checkbox input "true"
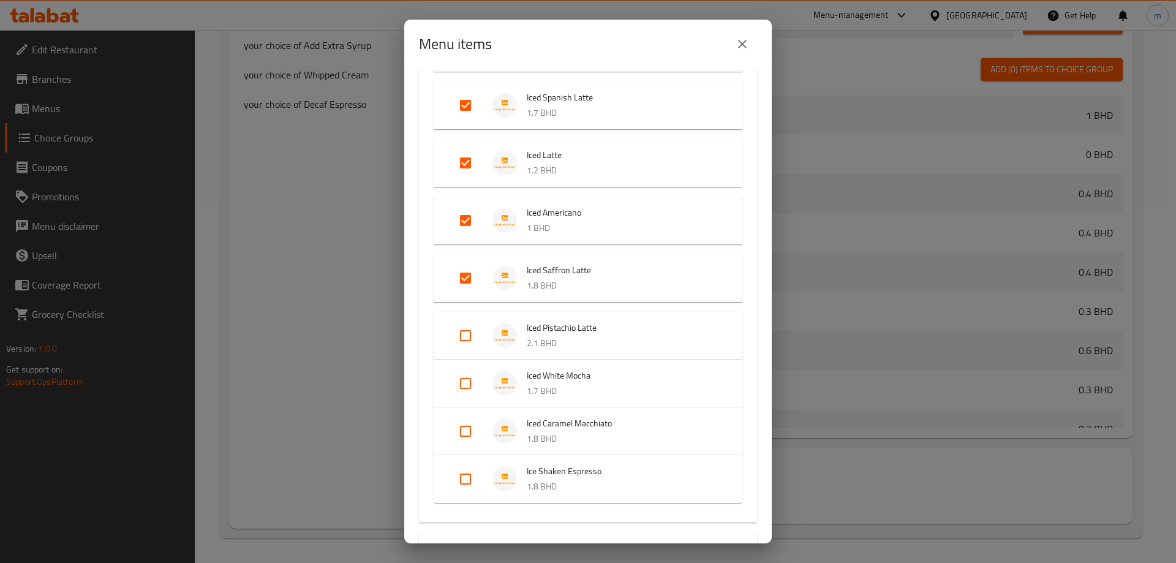
scroll to position [715, 0]
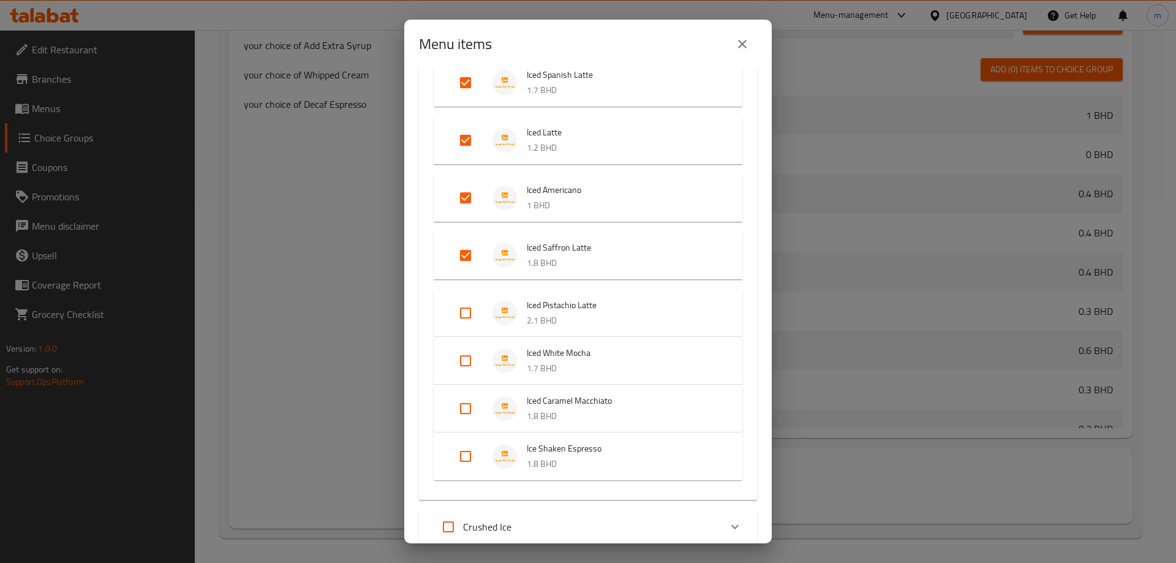
click at [471, 315] on input "Expand" at bounding box center [465, 312] width 29 height 29
checkbox input "true"
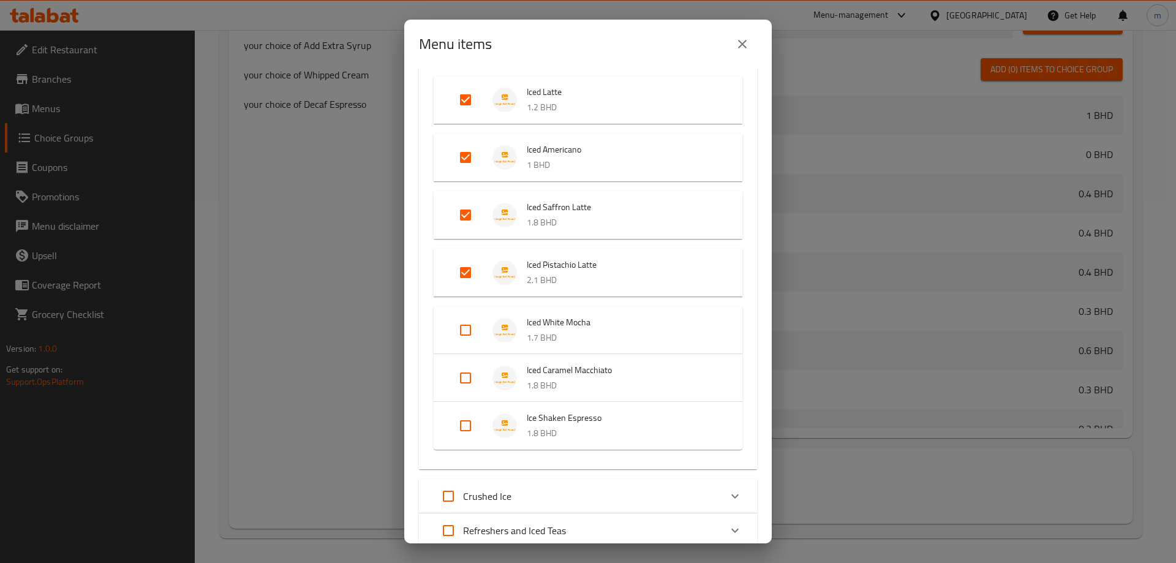
scroll to position [776, 0]
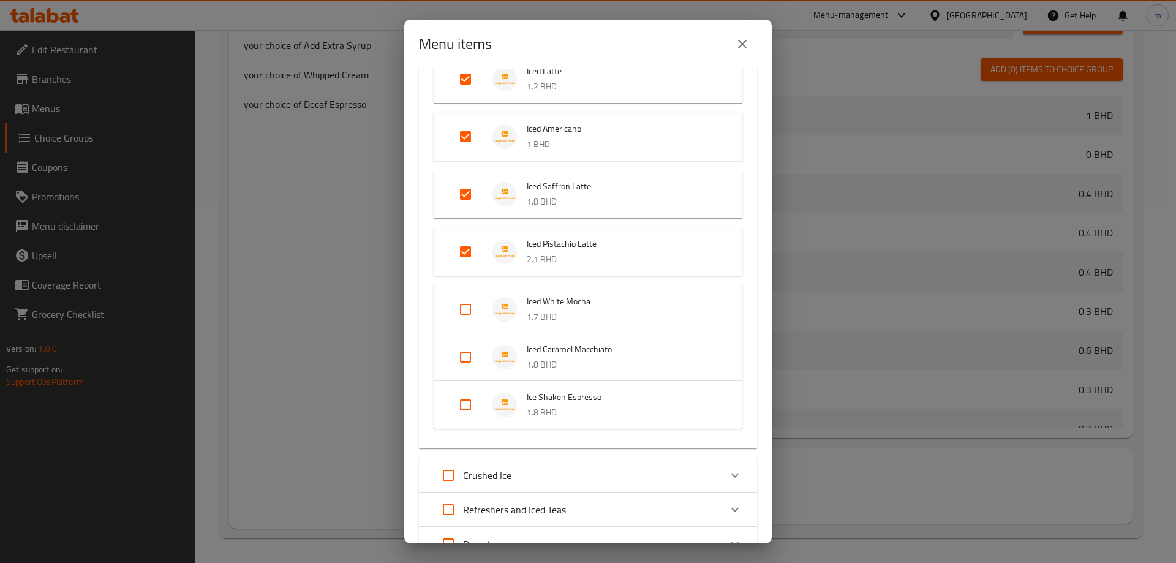
click at [465, 312] on input "Expand" at bounding box center [465, 308] width 29 height 29
checkbox input "true"
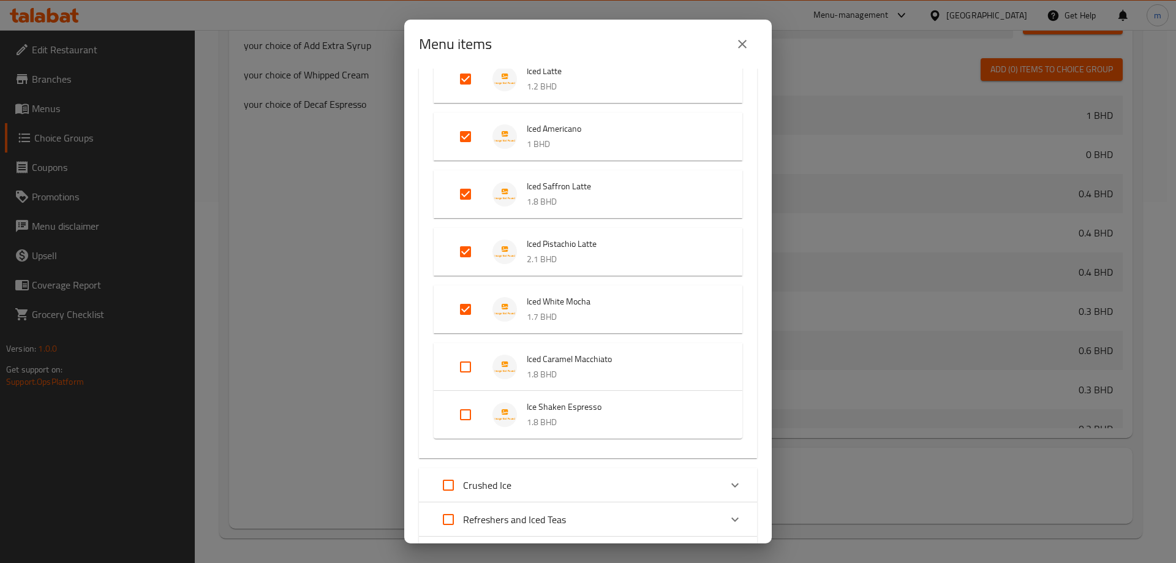
click at [468, 367] on input "Expand" at bounding box center [465, 366] width 29 height 29
checkbox input "true"
click at [468, 421] on input "Expand" at bounding box center [465, 424] width 29 height 29
checkbox input "true"
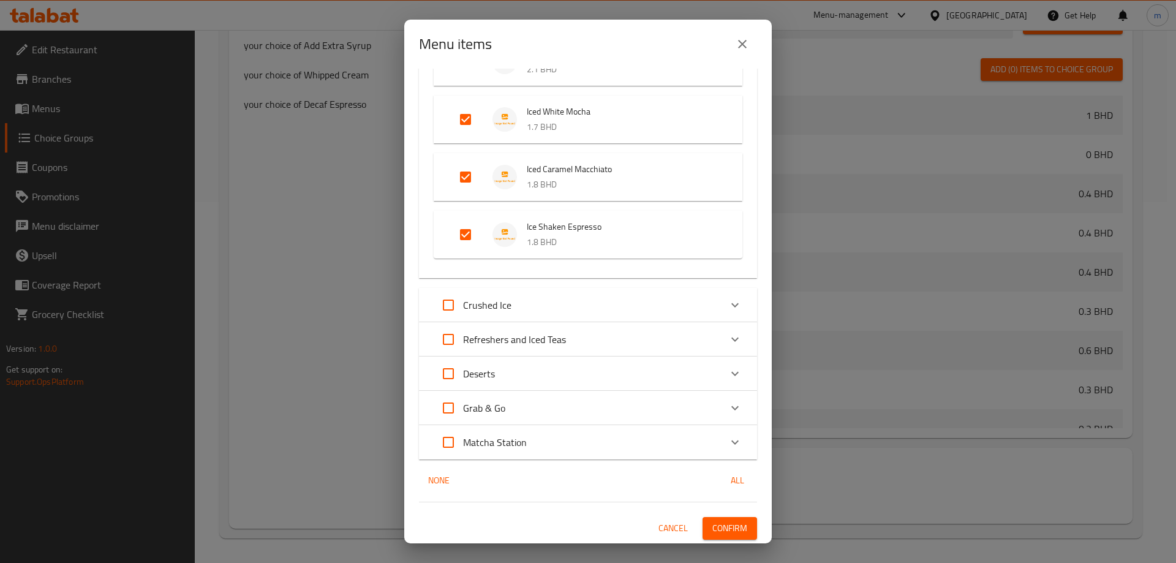
scroll to position [967, 0]
click at [634, 299] on div "Crushed Ice" at bounding box center [576, 303] width 287 height 29
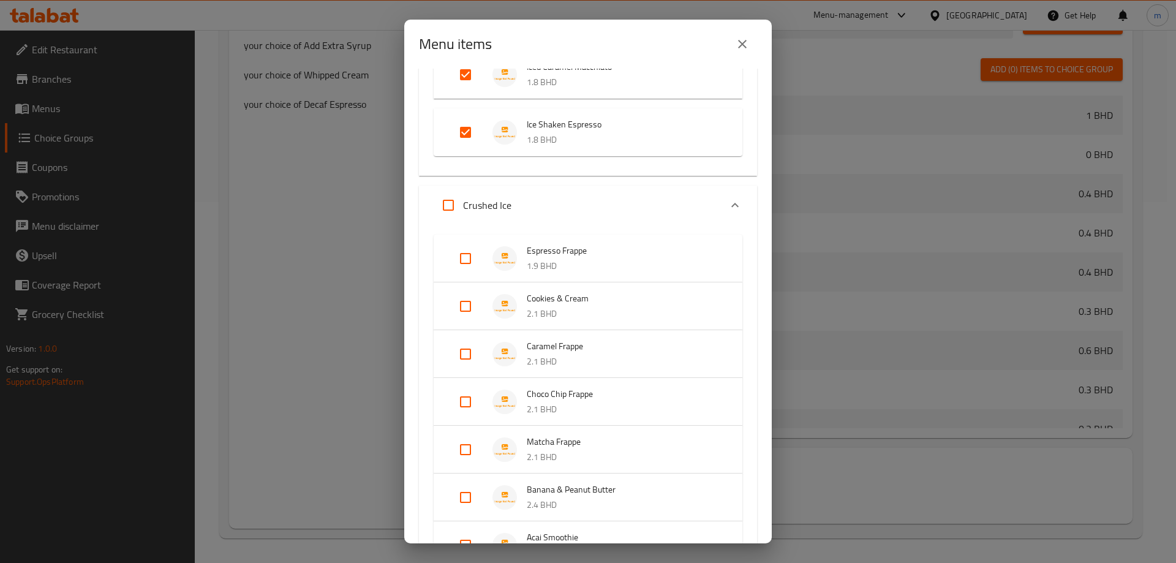
scroll to position [1089, 0]
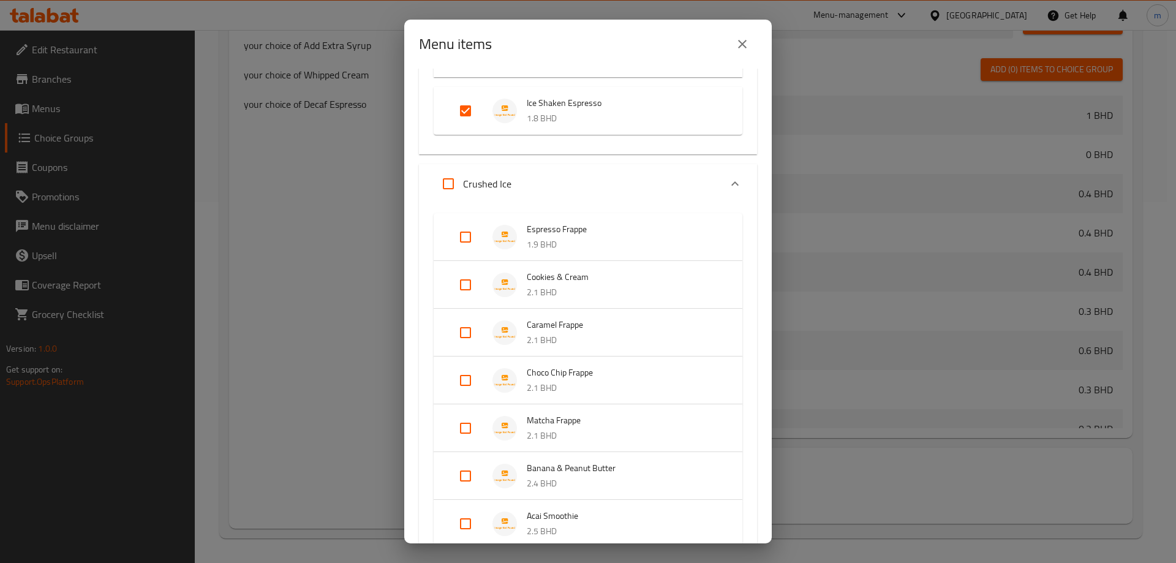
click at [467, 241] on input "Expand" at bounding box center [465, 236] width 29 height 29
checkbox input "true"
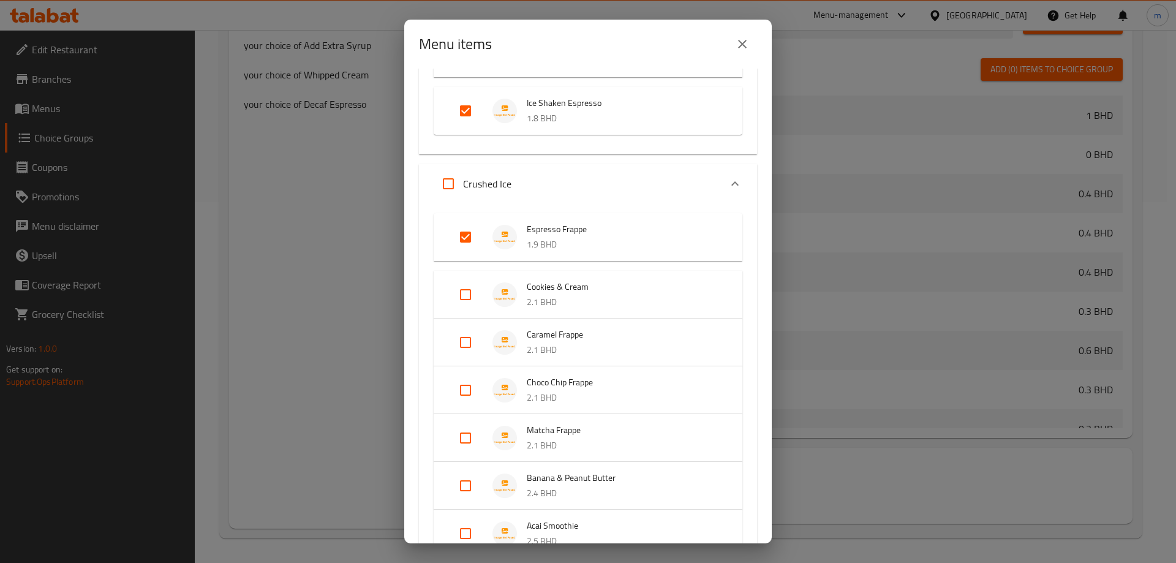
click at [469, 294] on input "Expand" at bounding box center [465, 294] width 29 height 29
checkbox input "true"
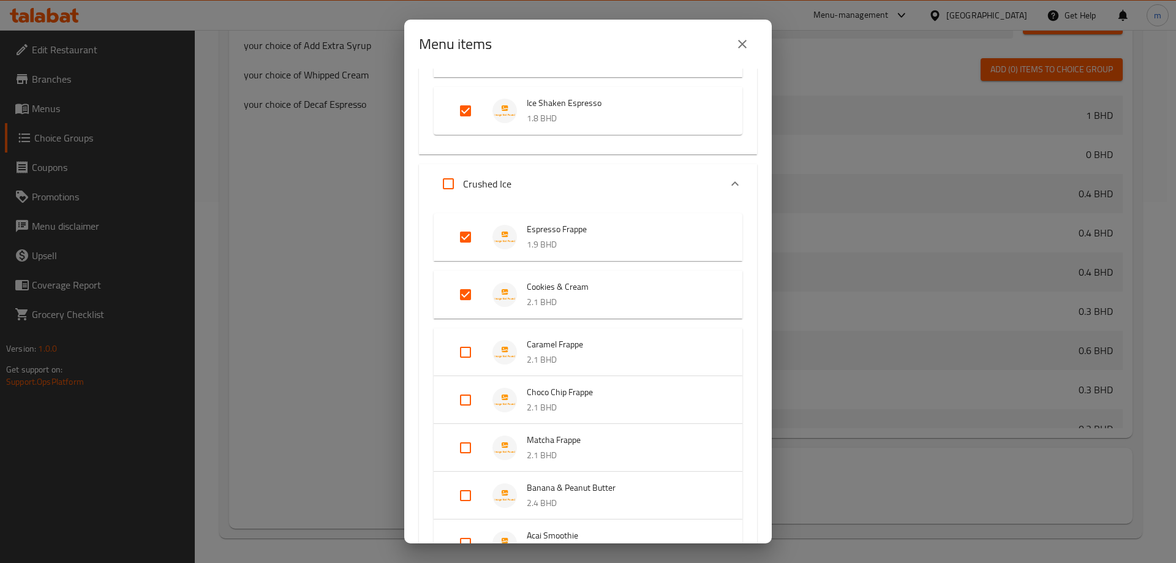
click at [467, 351] on input "Expand" at bounding box center [465, 351] width 29 height 29
checkbox input "true"
click at [463, 407] on input "Expand" at bounding box center [465, 409] width 29 height 29
checkbox input "true"
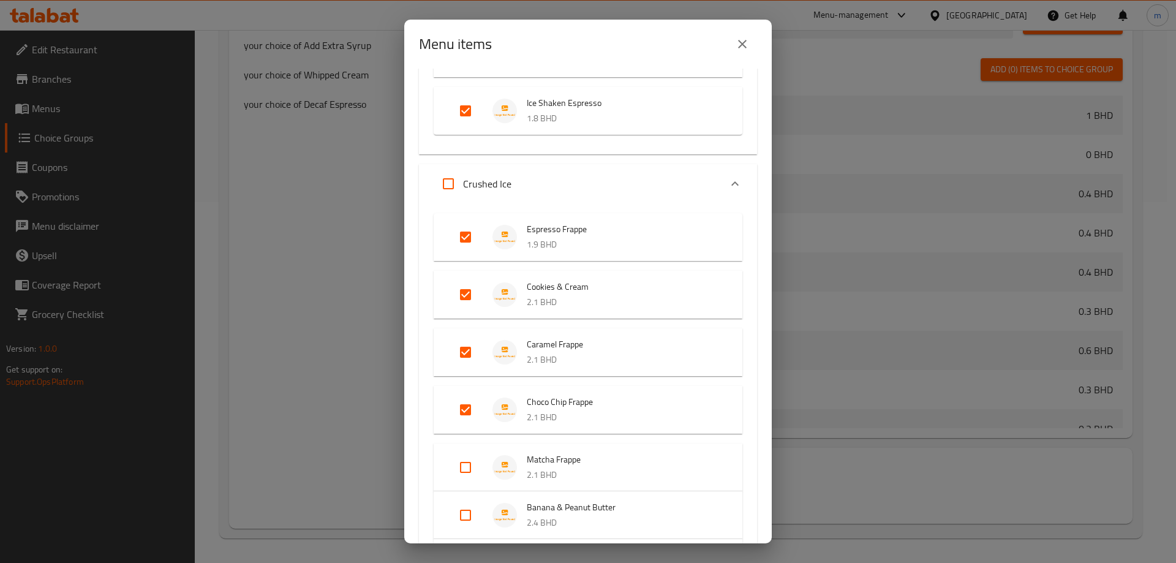
click at [459, 451] on li "Matcha Frappe 2.1 BHD" at bounding box center [587, 467] width 279 height 43
click at [461, 467] on input "Expand" at bounding box center [465, 466] width 29 height 29
checkbox input "true"
click at [450, 465] on li "Matcha Frappe 2.1 BHD" at bounding box center [587, 467] width 279 height 43
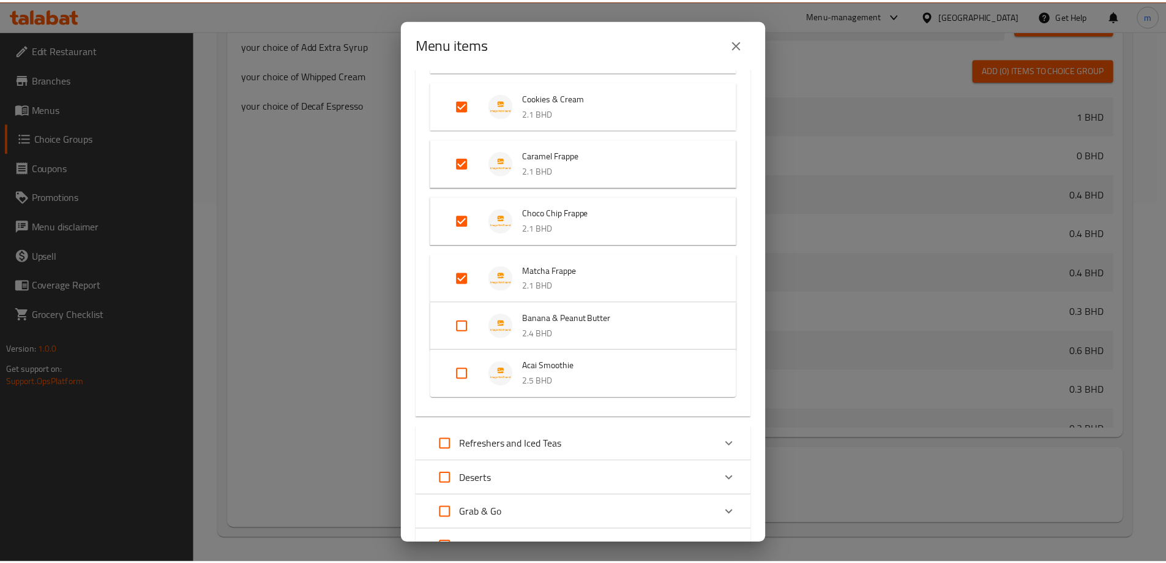
scroll to position [1384, 0]
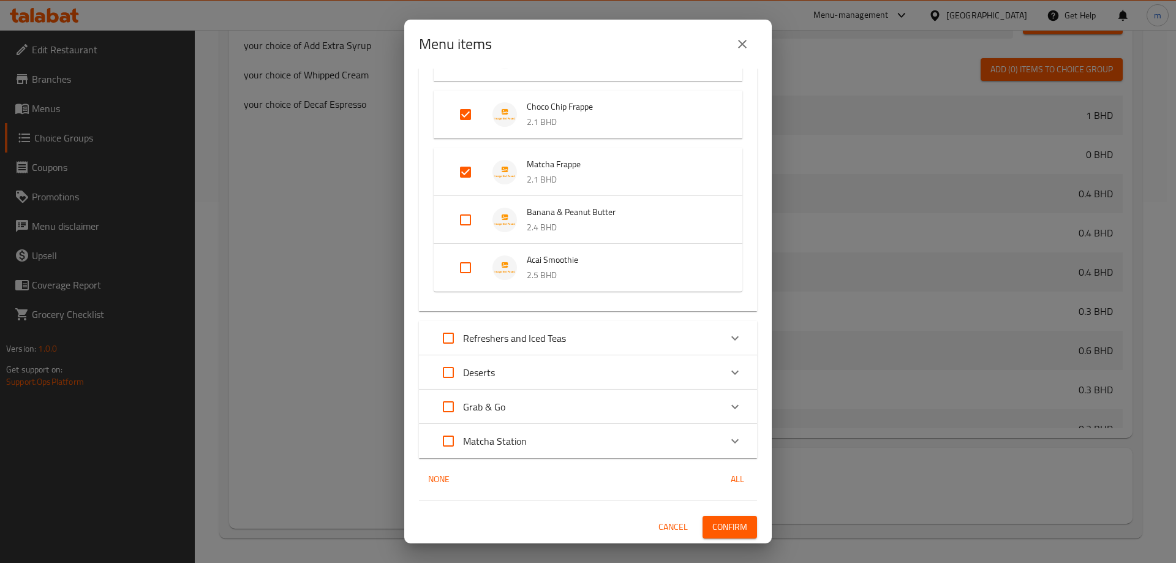
click at [724, 524] on span "Confirm" at bounding box center [729, 526] width 35 height 15
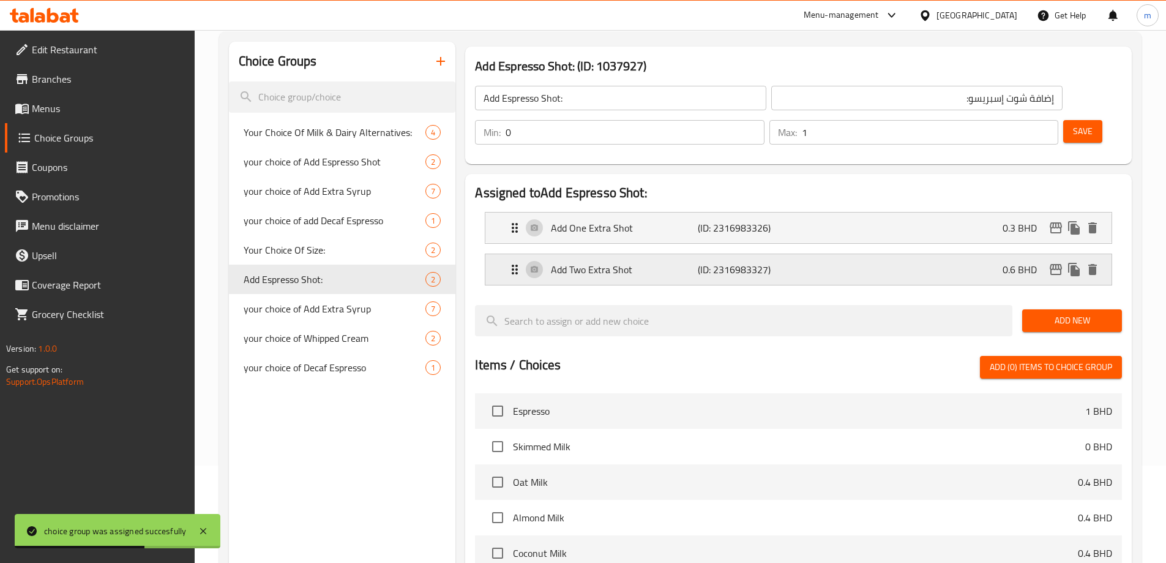
scroll to position [0, 0]
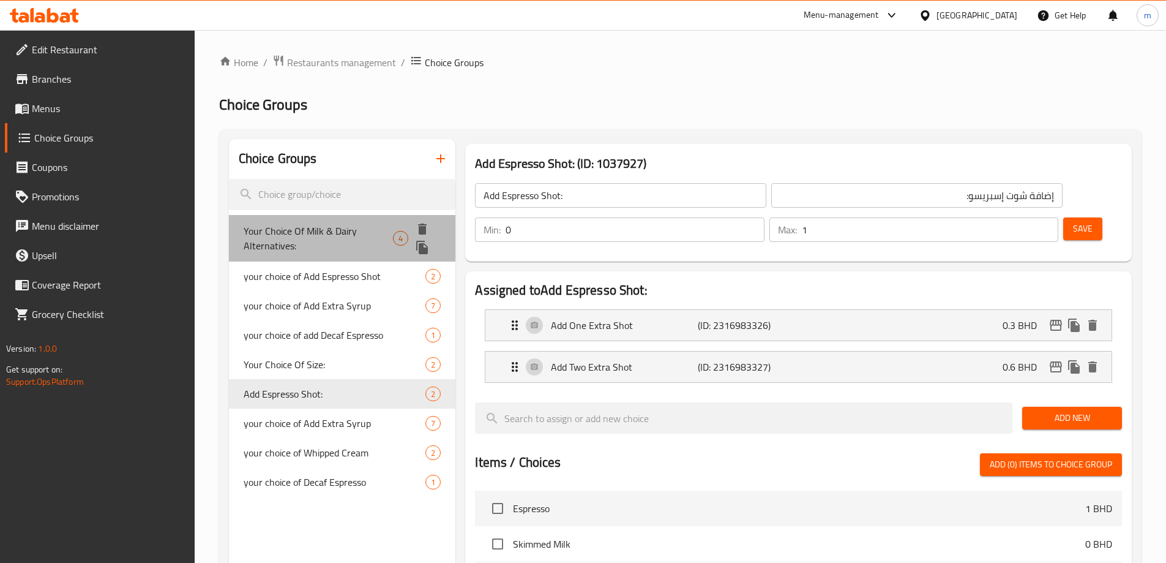
click at [281, 241] on span "Your Choice Of Milk & Dairy Alternatives:" at bounding box center [318, 237] width 149 height 29
type input "Your Choice Of Milk & Dairy Alternatives:"
type input "اختيارك من بدائل الحليب والألبان:"
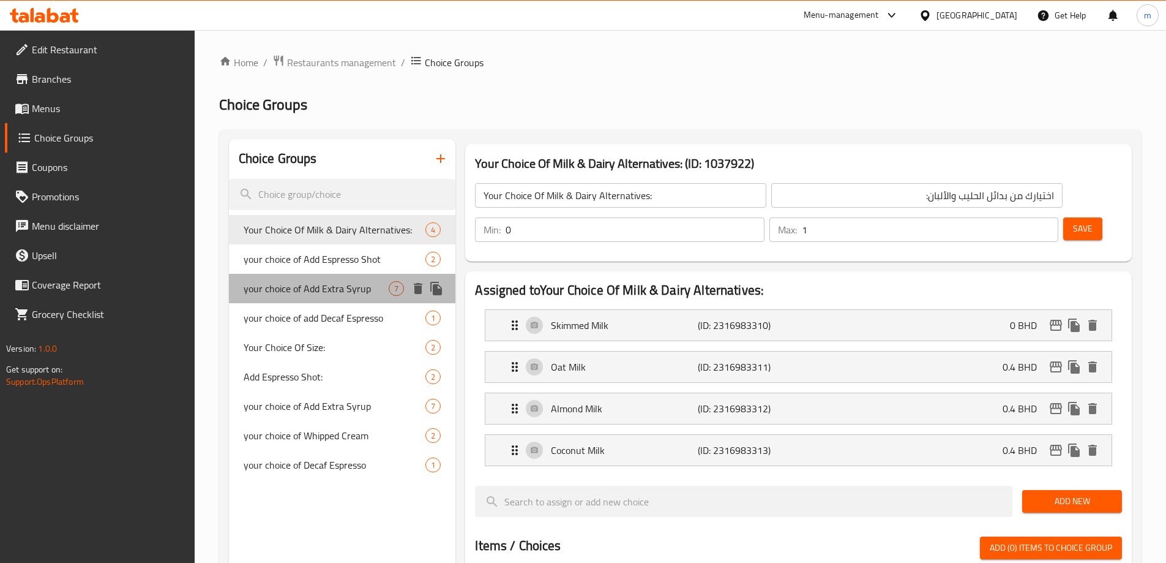
click at [281, 281] on span "your choice of Add Extra Syrup" at bounding box center [317, 288] width 146 height 15
type input "your choice of Add Extra Syrup"
type input "إضافة شراب إضافي حسب اختيارك"
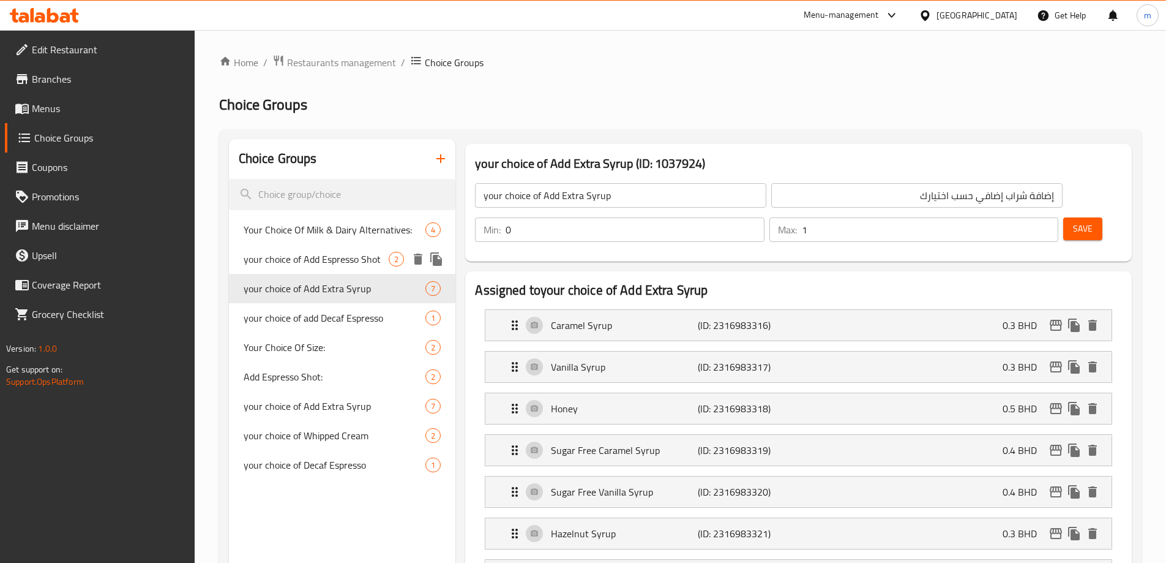
click at [293, 260] on span "your choice of Add Espresso Shot" at bounding box center [317, 259] width 146 height 15
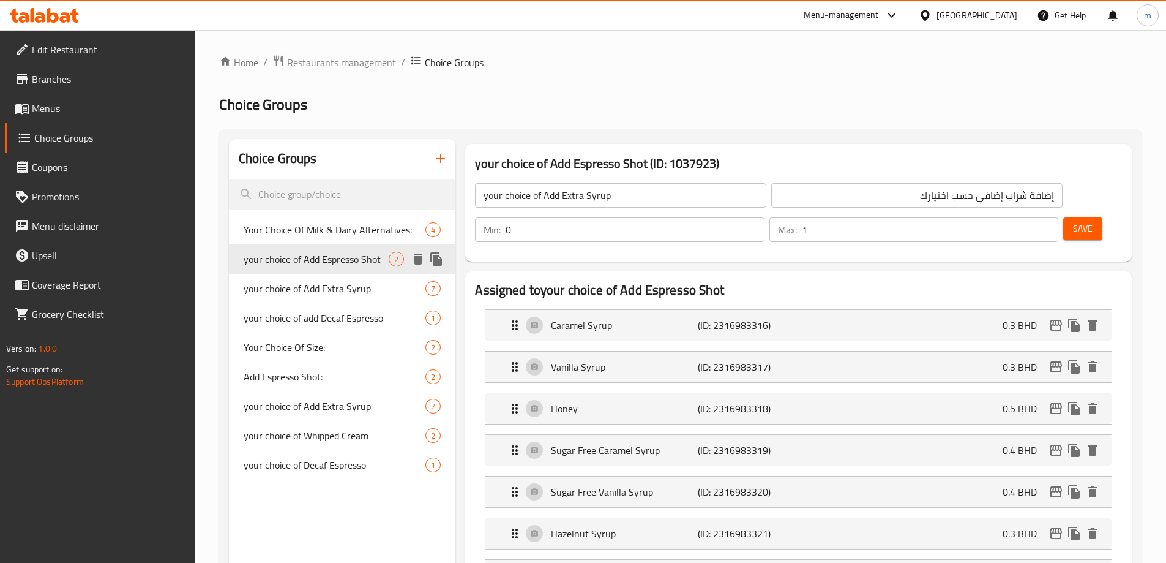
type input "your choice of Add Espresso Shot"
type input "إضافة جرعة إسبريسو حسب اختيارك"
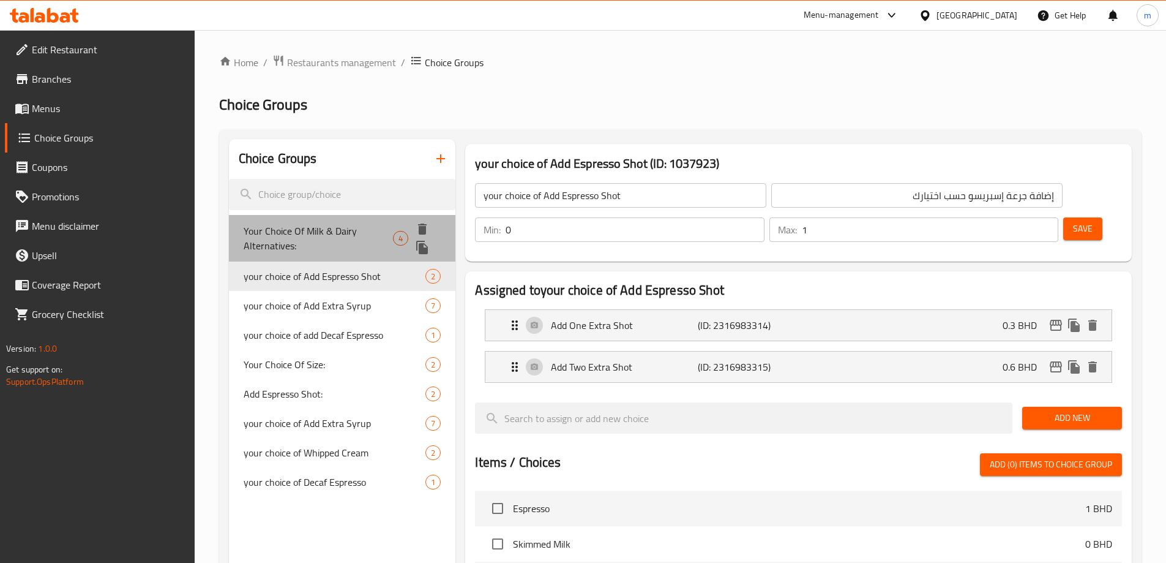
click at [304, 234] on span "Your Choice Of Milk & Dairy Alternatives:" at bounding box center [318, 237] width 149 height 29
type input "Your Choice Of Milk & Dairy Alternatives:"
type input "اختيارك من بدائل الحليب والألبان:"
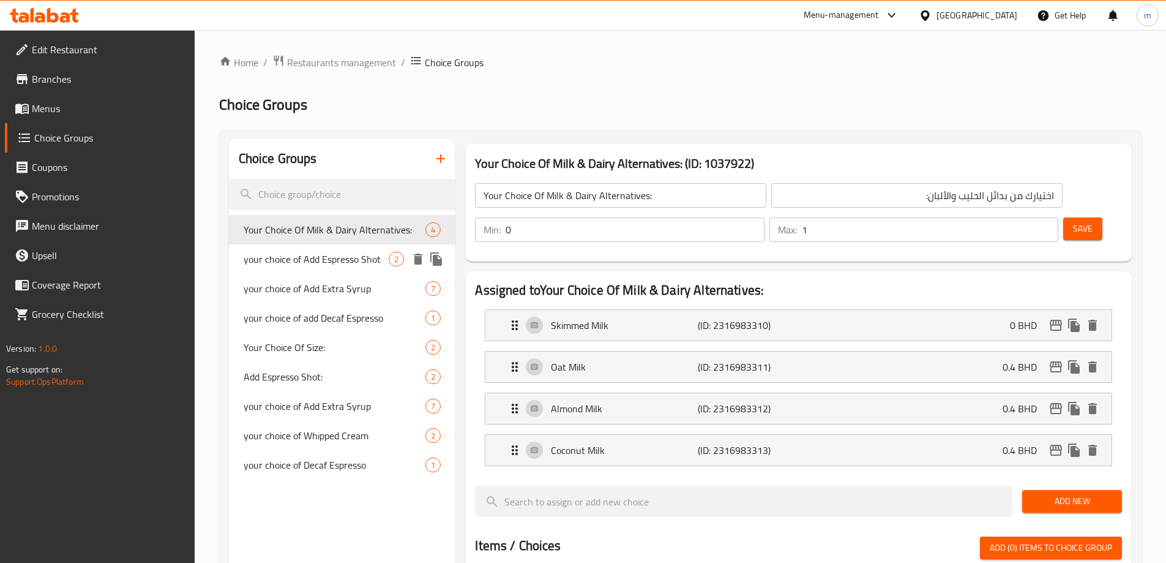
click at [303, 269] on div "your choice of Add Espresso Shot 2" at bounding box center [342, 258] width 227 height 29
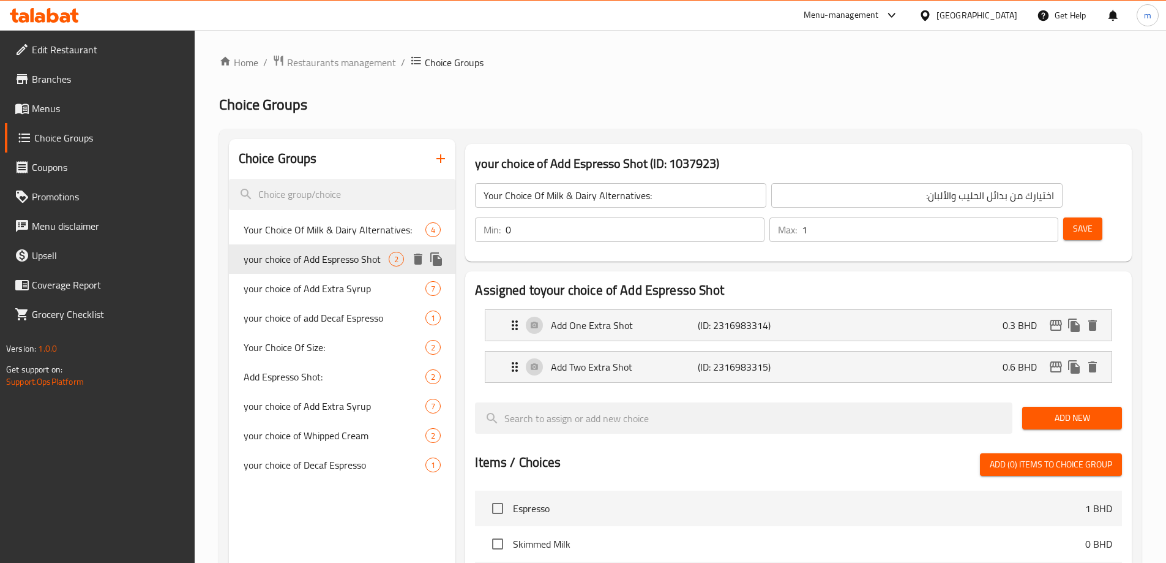
type input "your choice of Add Espresso Shot"
type input "إضافة جرعة إسبريسو حسب اختيارك"
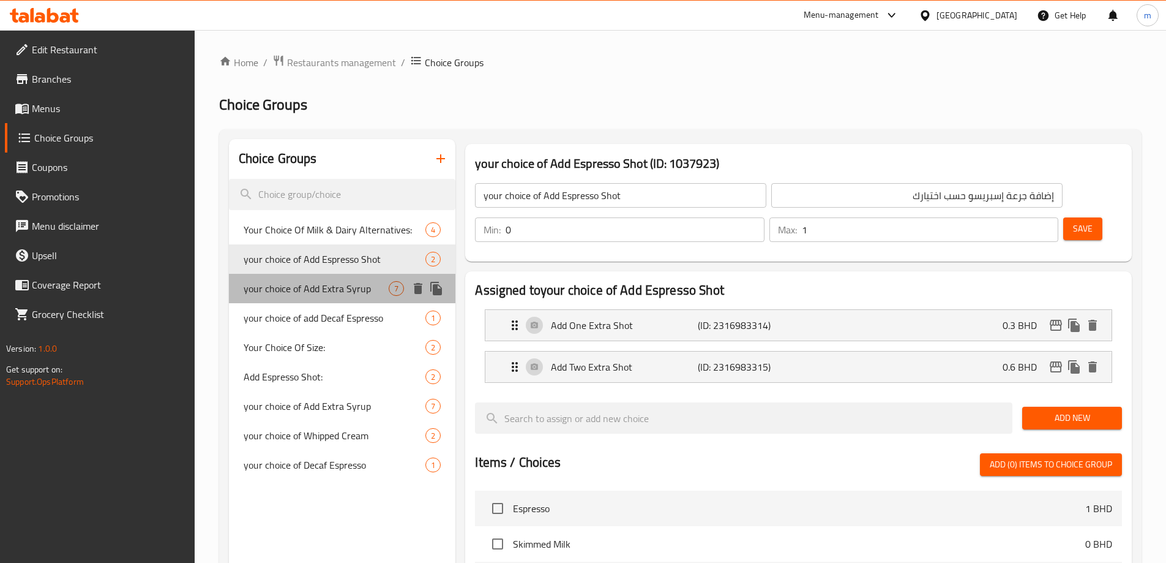
click at [301, 298] on div "your choice of Add Extra Syrup 7" at bounding box center [342, 288] width 227 height 29
type input "your choice of Add Extra Syrup"
type input "إضافة شراب إضافي حسب اختيارك"
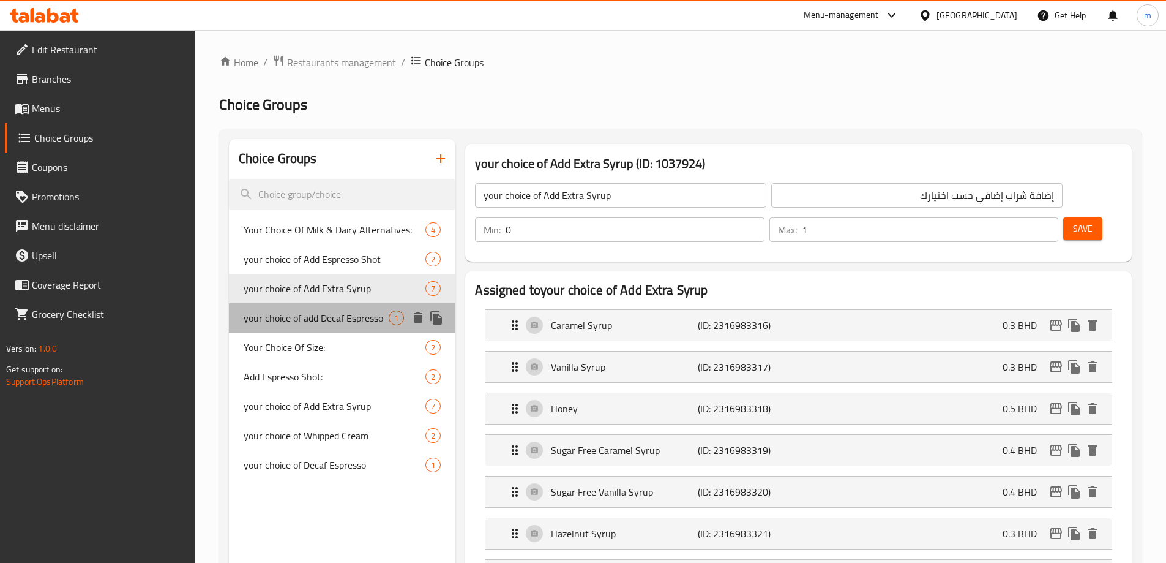
click at [293, 325] on span "your choice of add Decaf Espresso" at bounding box center [317, 317] width 146 height 15
type input "your choice of add Decaf Espresso"
type input "إضافة إسبريسو منزوع الكافيين حسب اختيارك"
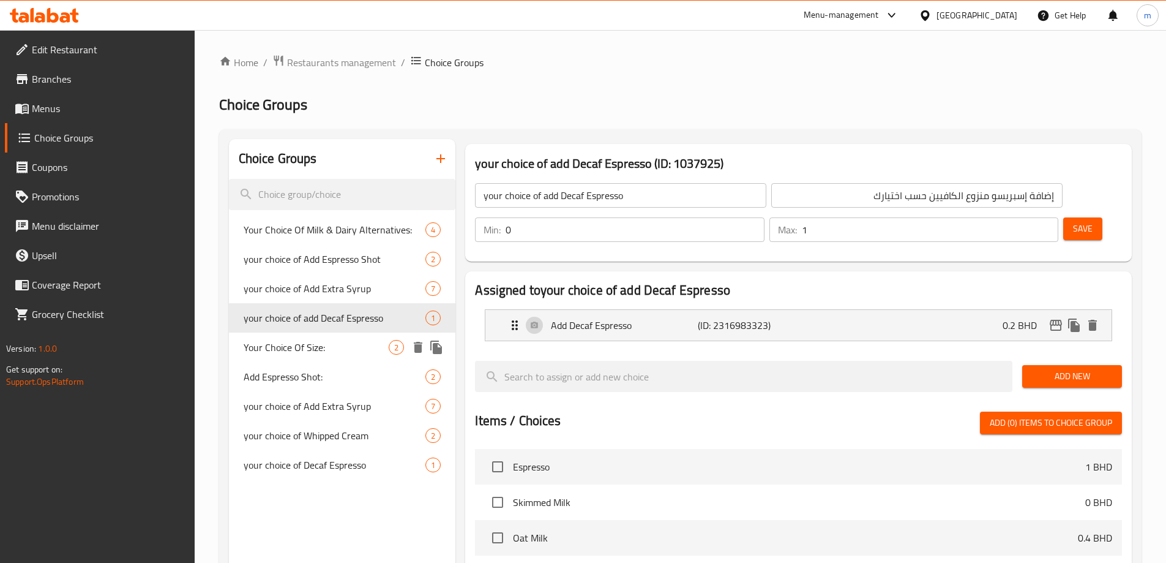
click at [288, 355] on span "Your Choice Of Size:" at bounding box center [317, 347] width 146 height 15
type input "Your Choice Of Size:"
type input "اختيارك من الحجم:"
type input "1"
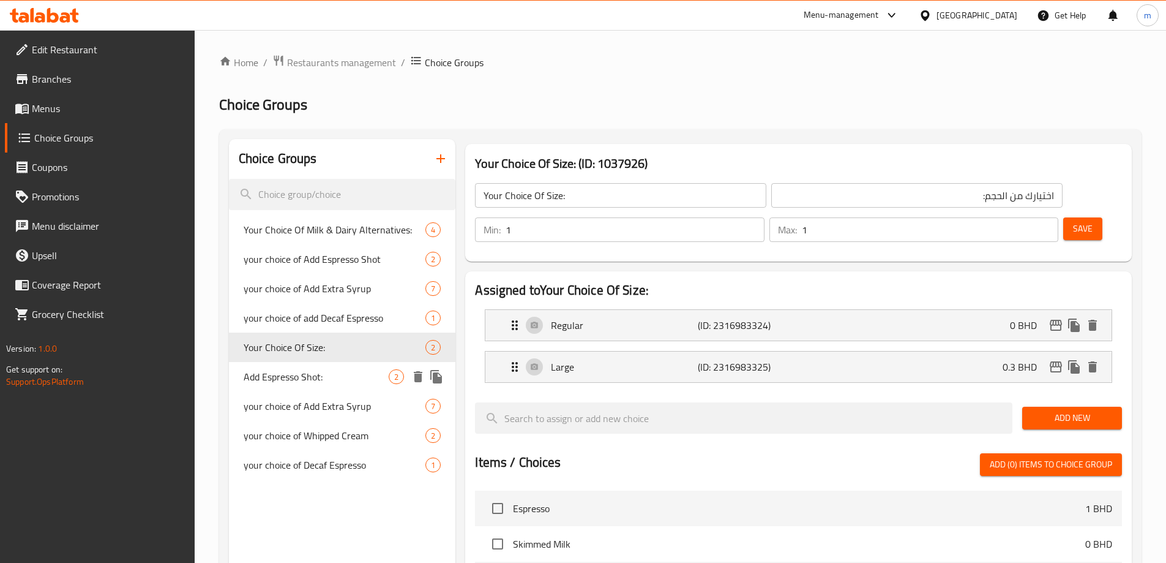
click at [288, 379] on span "Add Espresso Shot:" at bounding box center [317, 376] width 146 height 15
type input "Add Espresso Shot:"
type input "إضافة شوت إسبريسو:"
type input "0"
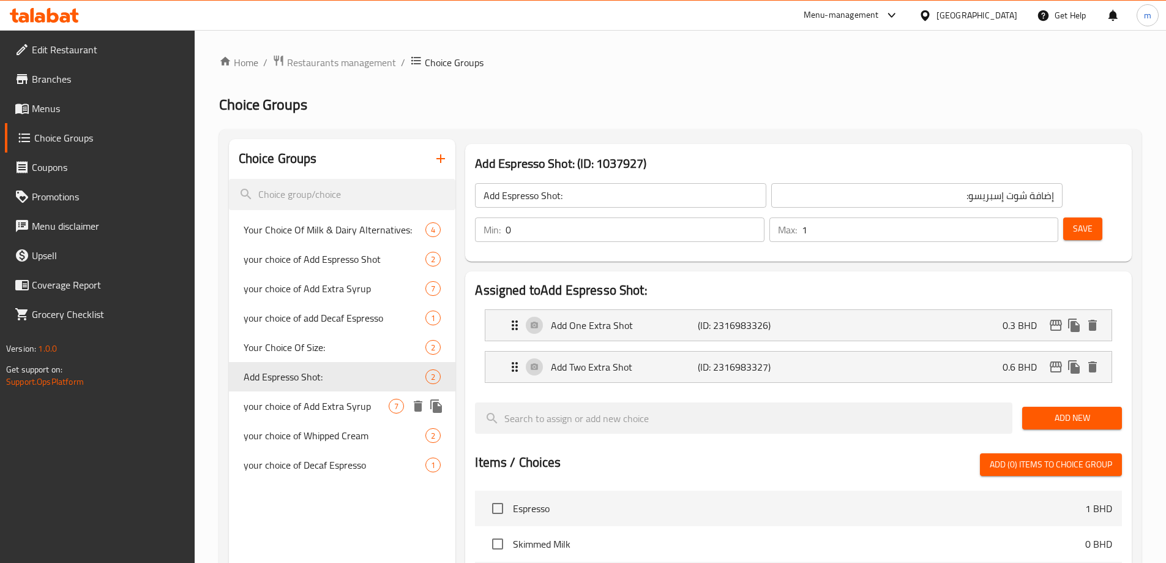
click at [291, 413] on span "your choice of Add Extra Syrup" at bounding box center [317, 406] width 146 height 15
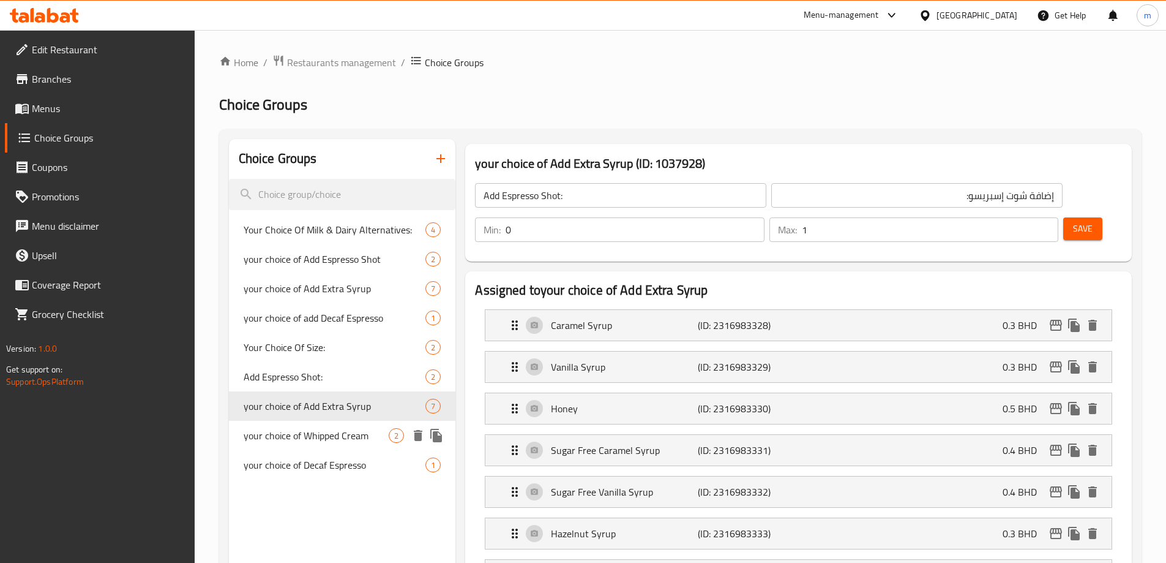
type input "your choice of Add Extra Syrup"
type input "اختيارك من إضافة شراب إضافي"
click at [296, 438] on span "your choice of Whipped Cream" at bounding box center [317, 435] width 146 height 15
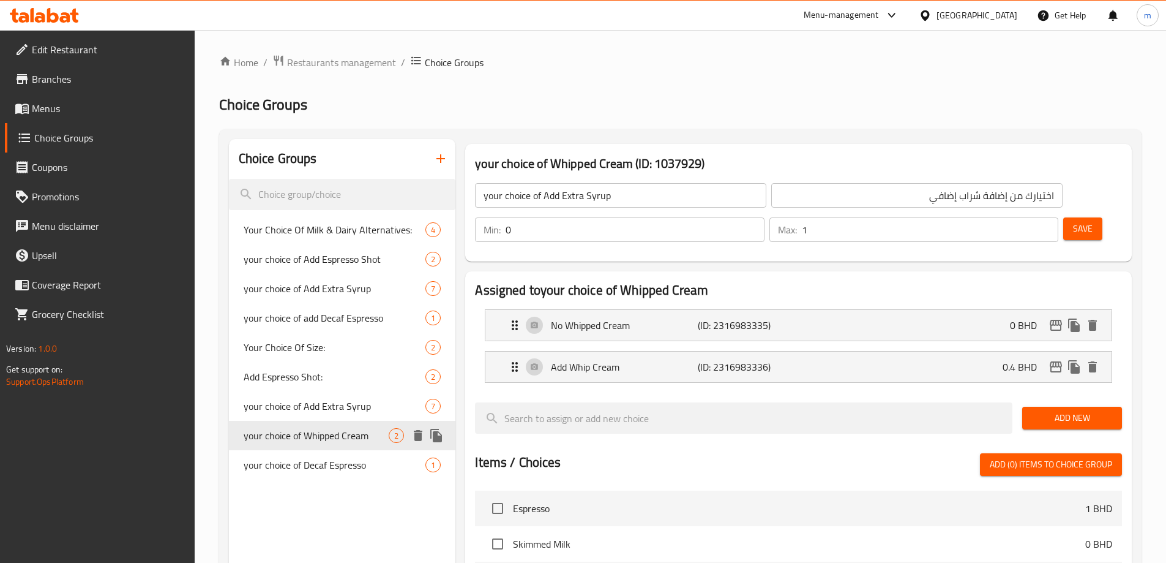
type input "your choice of Whipped Cream"
type input "اختيارك من الكريمة المخفوقة"
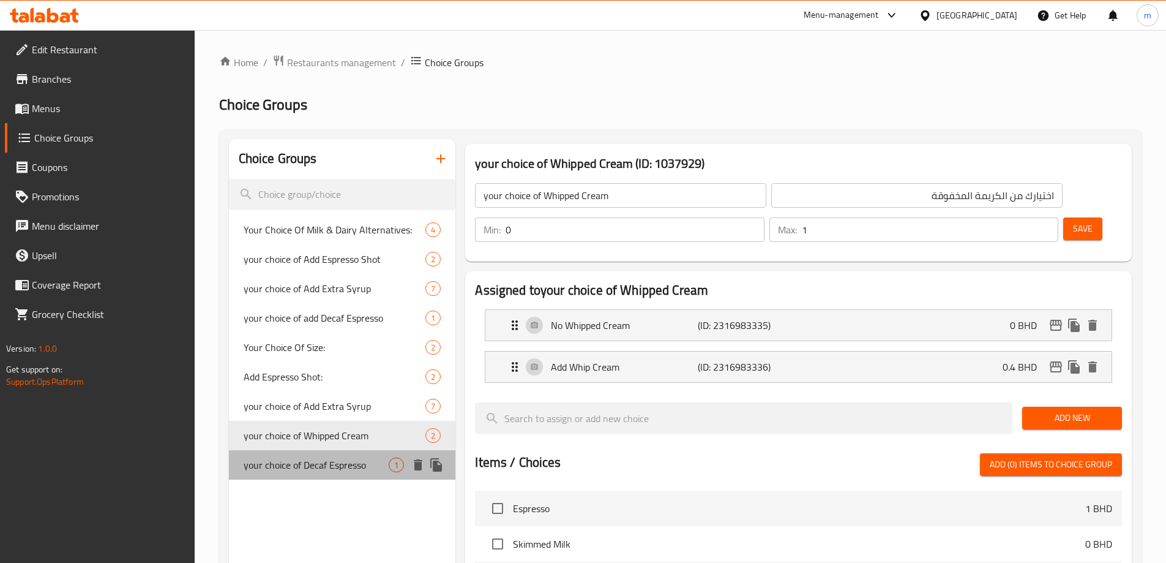
click at [302, 468] on span "your choice of Decaf Espresso" at bounding box center [317, 464] width 146 height 15
type input "your choice of Decaf Espresso"
type input "اختيارك من إسبريسو منزوع الكافيين"
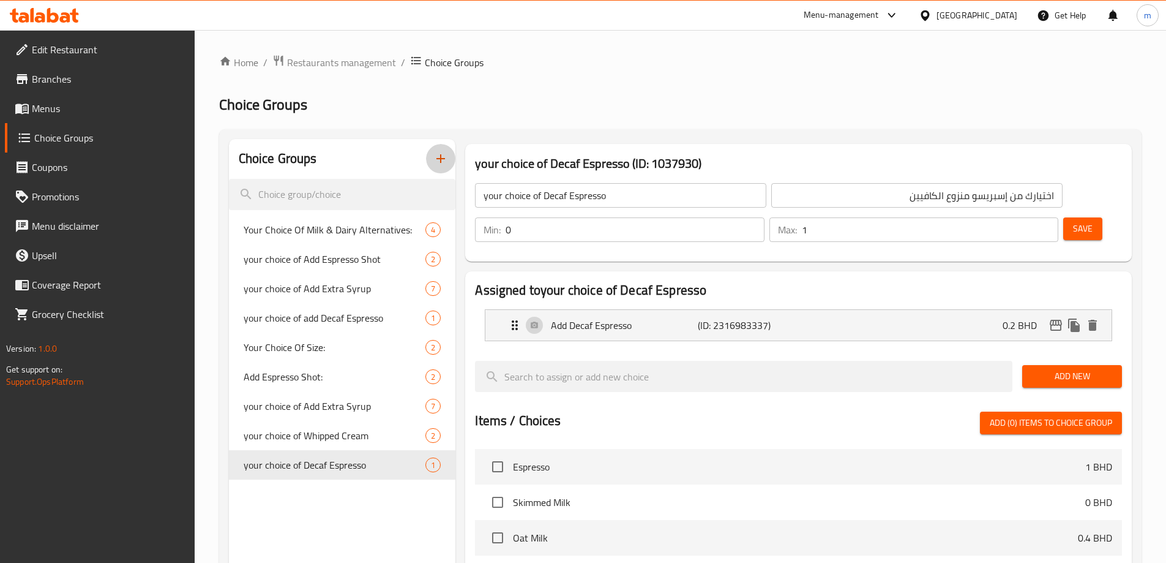
click at [435, 156] on icon "button" at bounding box center [440, 158] width 15 height 15
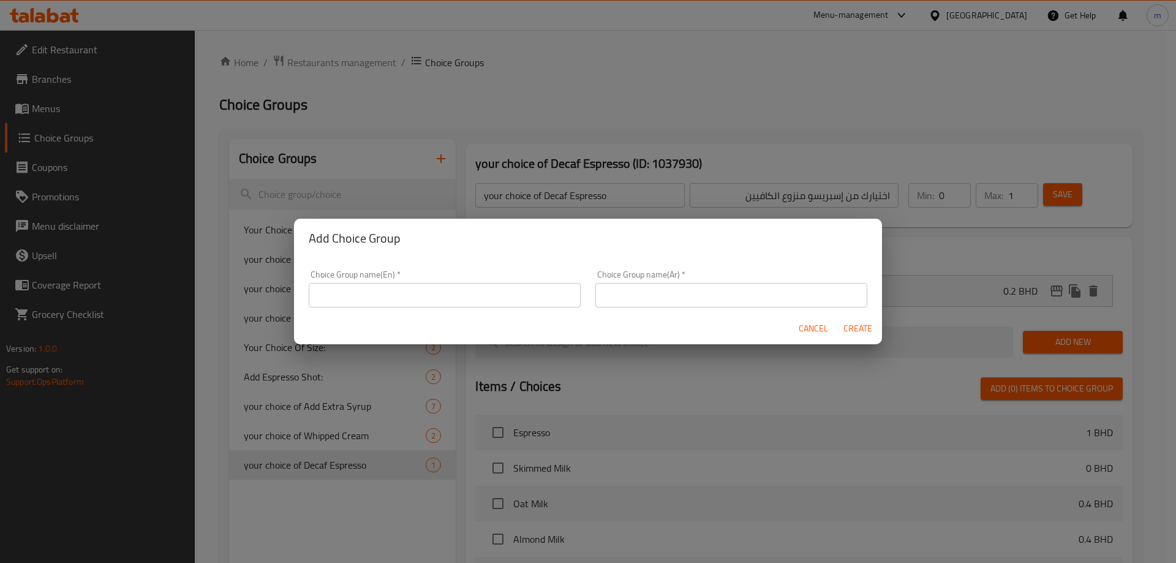
click at [444, 310] on div "Choice Group name(En)   * Choice Group name(En) *" at bounding box center [444, 289] width 287 height 52
click at [447, 301] on input "text" at bounding box center [445, 295] width 272 height 24
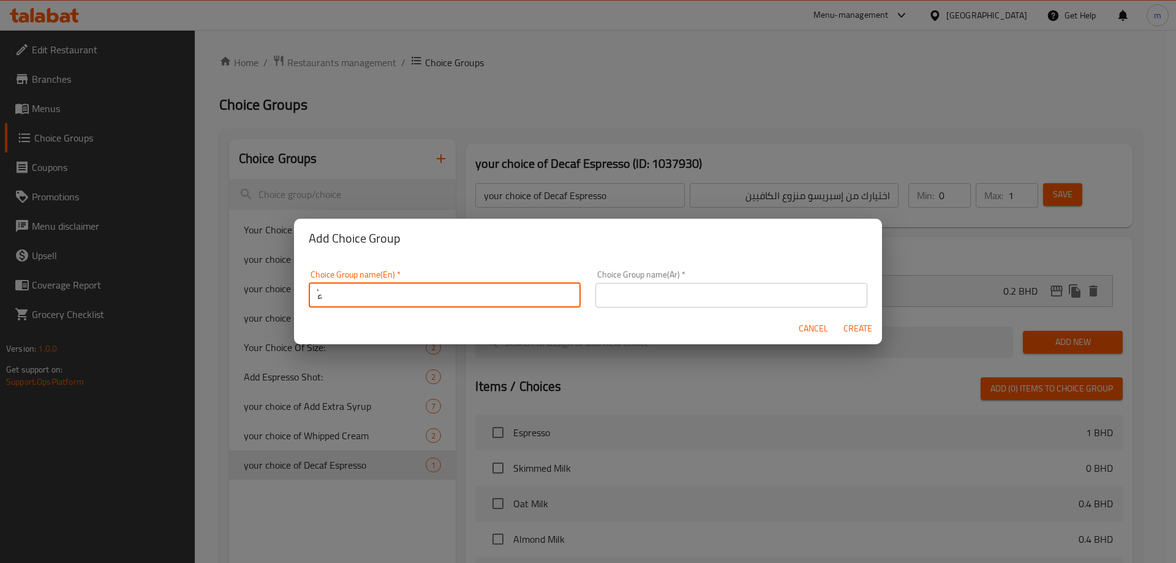
type input "ُ"
type input "Extra Matcha:"
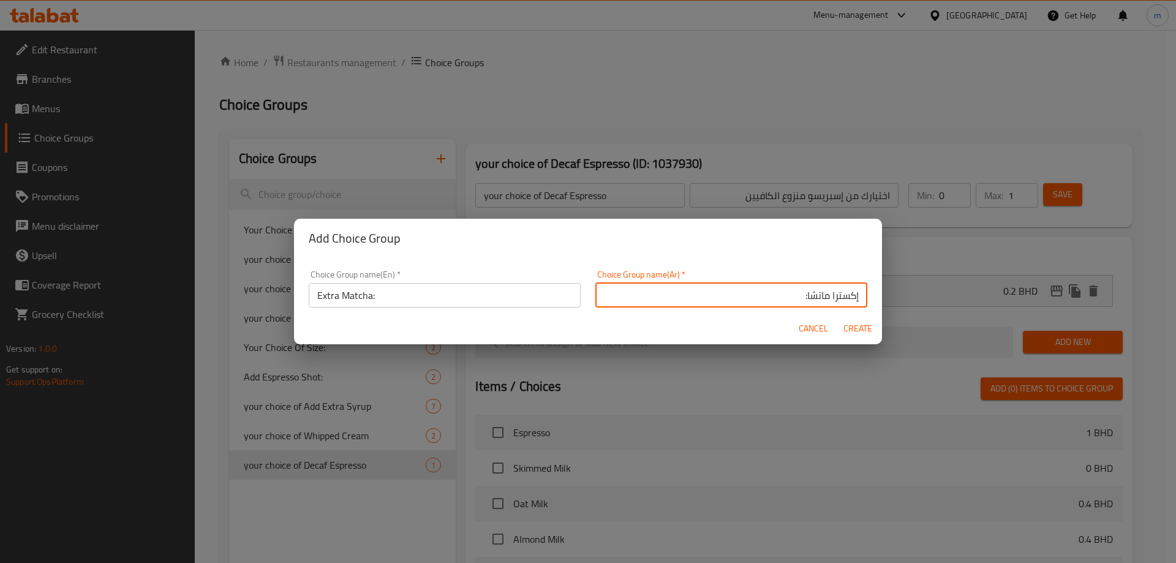
type input "إكسترا ماتشا:"
click at [864, 325] on span "Create" at bounding box center [856, 328] width 29 height 15
type input "Extra Matcha:"
type input "إكسترا ماتشا:"
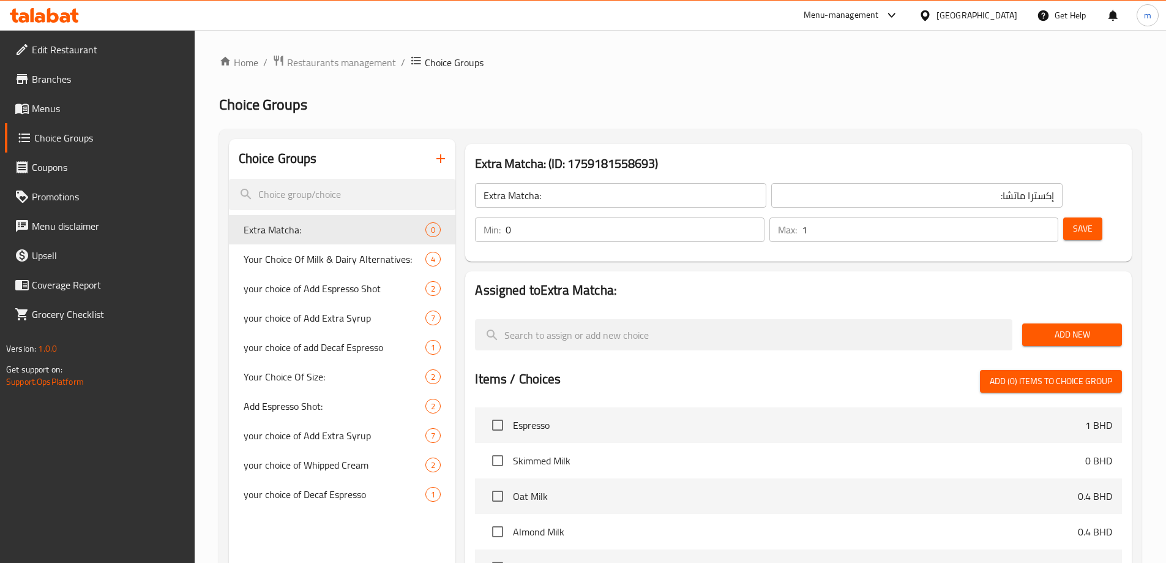
type input "1"
click at [1022, 217] on input "1" at bounding box center [930, 229] width 257 height 24
click at [1071, 327] on span "Add New" at bounding box center [1072, 334] width 80 height 15
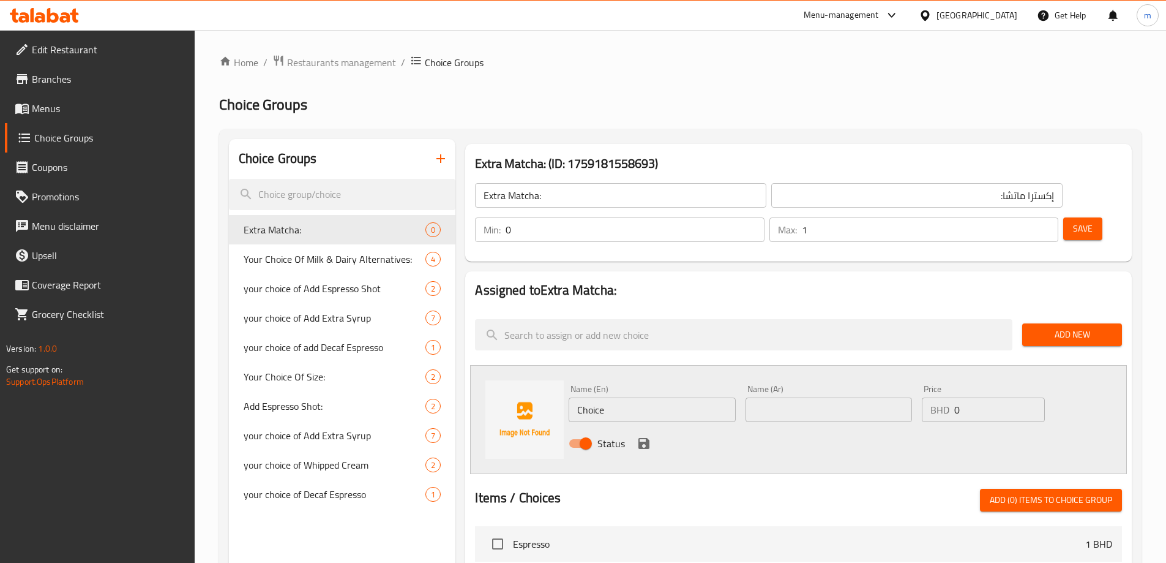
click at [699, 397] on input "Choice" at bounding box center [652, 409] width 167 height 24
type input "Add Extra Matcha"
type input "إضافة إكسترا ماتشا"
type input "0.4"
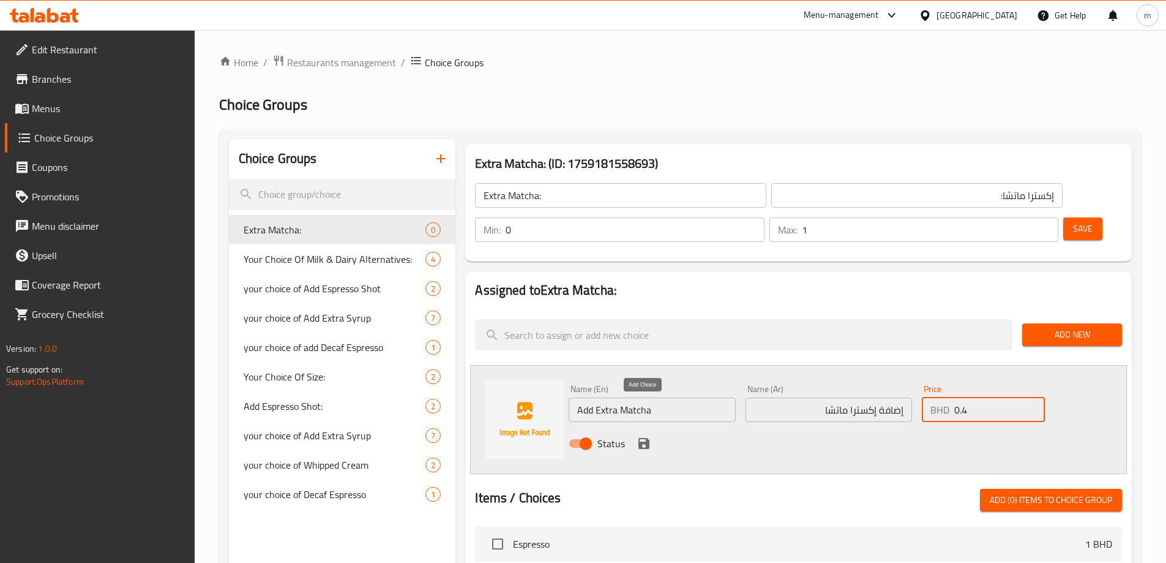
click at [652, 434] on button "save" at bounding box center [644, 443] width 18 height 18
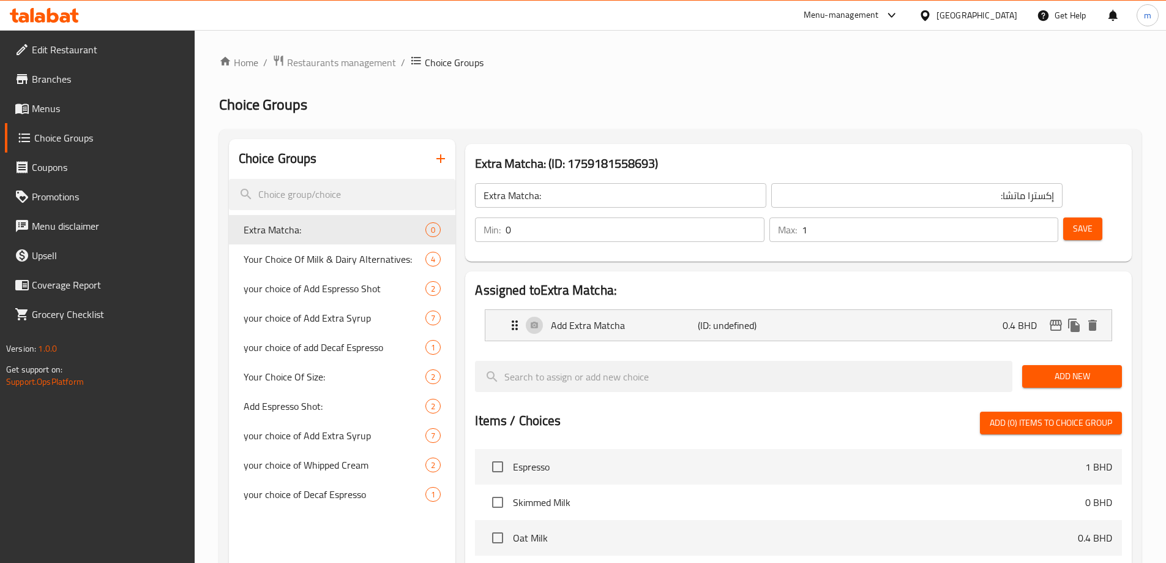
click at [1067, 217] on button "Save" at bounding box center [1083, 228] width 39 height 23
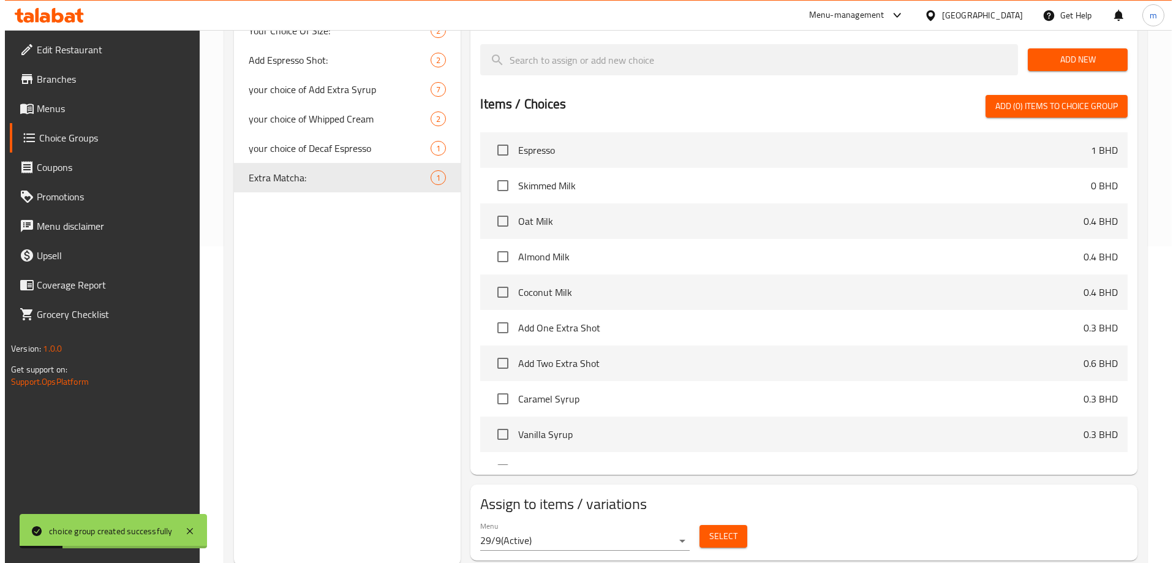
scroll to position [319, 0]
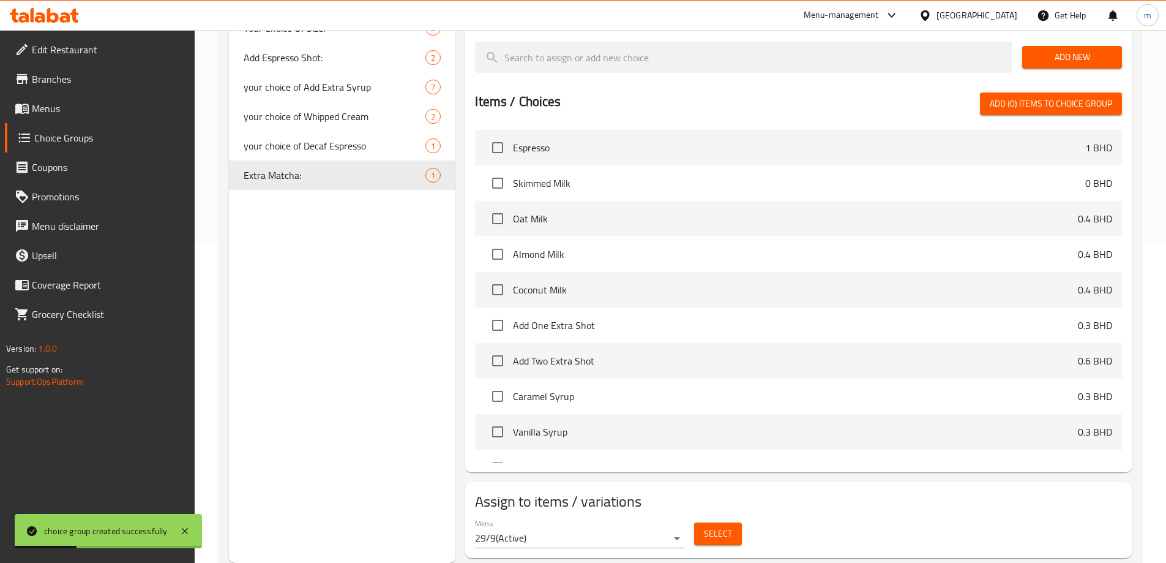
click at [729, 526] on span "Select" at bounding box center [718, 533] width 28 height 15
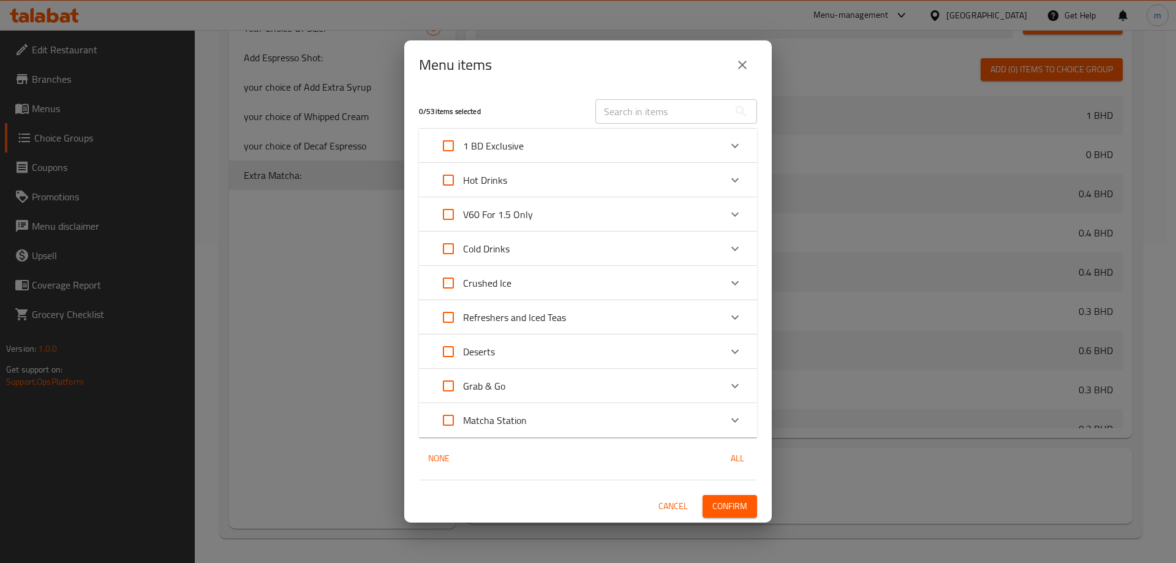
click at [553, 415] on div "Matcha Station" at bounding box center [576, 419] width 287 height 29
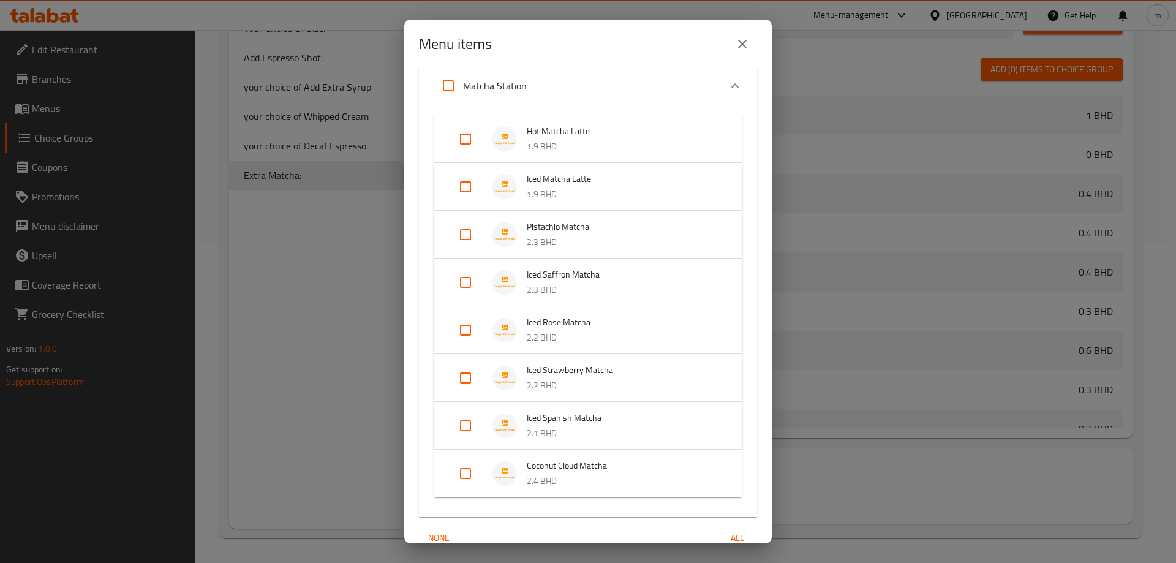
scroll to position [306, 0]
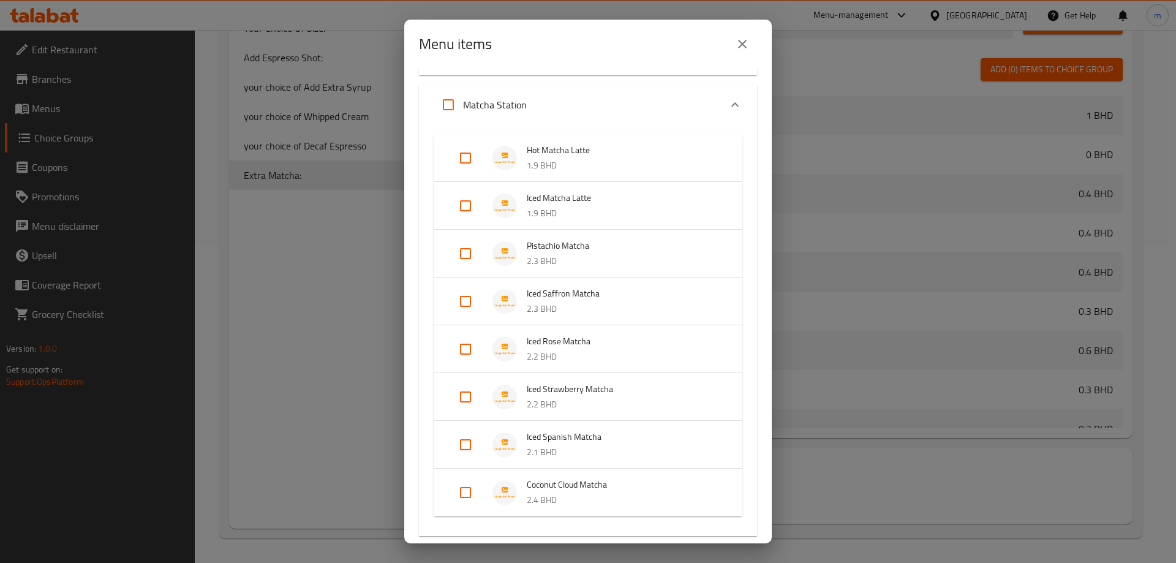
click at [470, 165] on input "Expand" at bounding box center [465, 157] width 29 height 29
checkbox input "true"
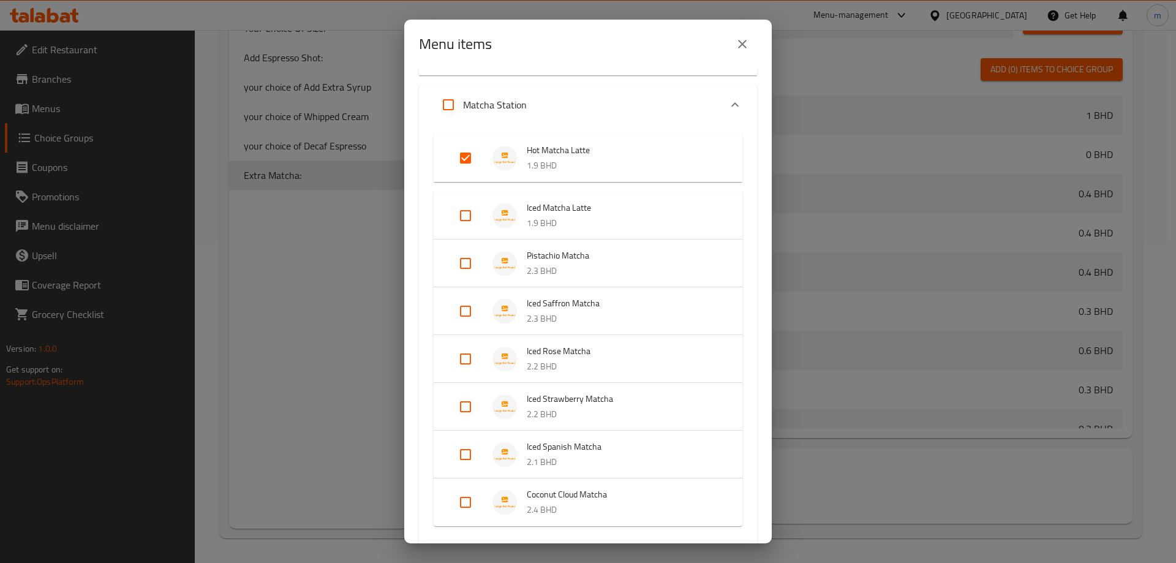
click at [474, 216] on input "Expand" at bounding box center [465, 215] width 29 height 29
checkbox input "true"
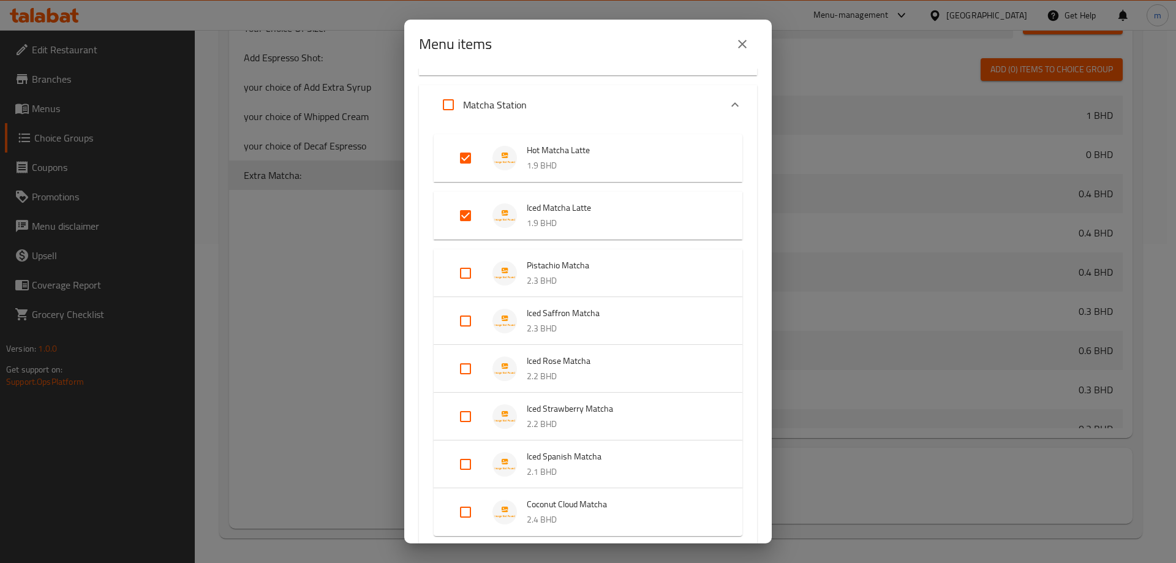
click at [474, 270] on input "Expand" at bounding box center [465, 272] width 29 height 29
checkbox input "true"
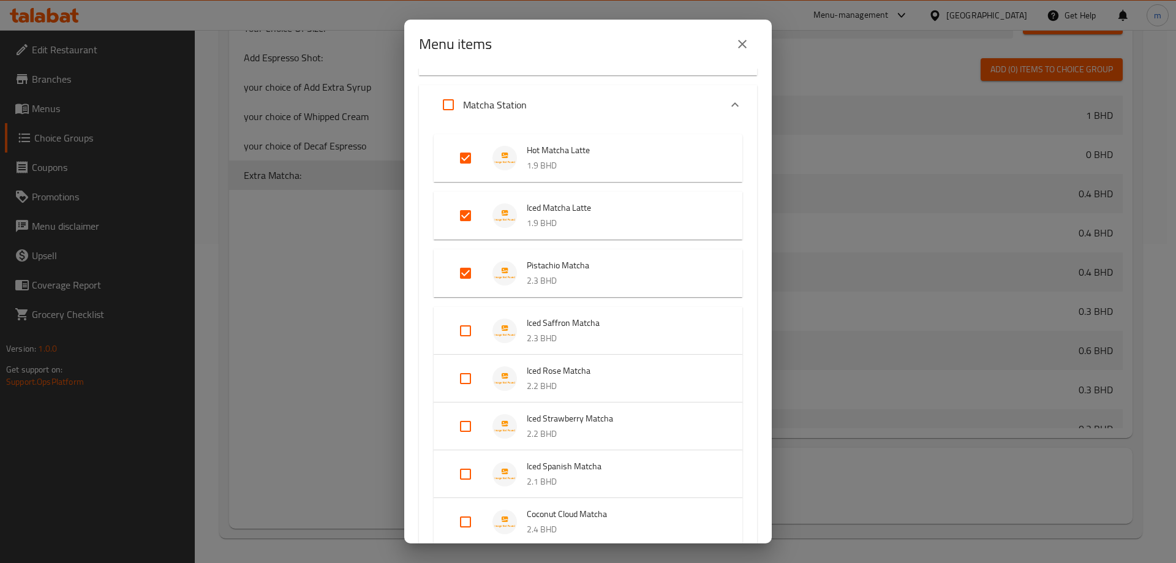
click at [468, 328] on input "Expand" at bounding box center [465, 330] width 29 height 29
checkbox input "true"
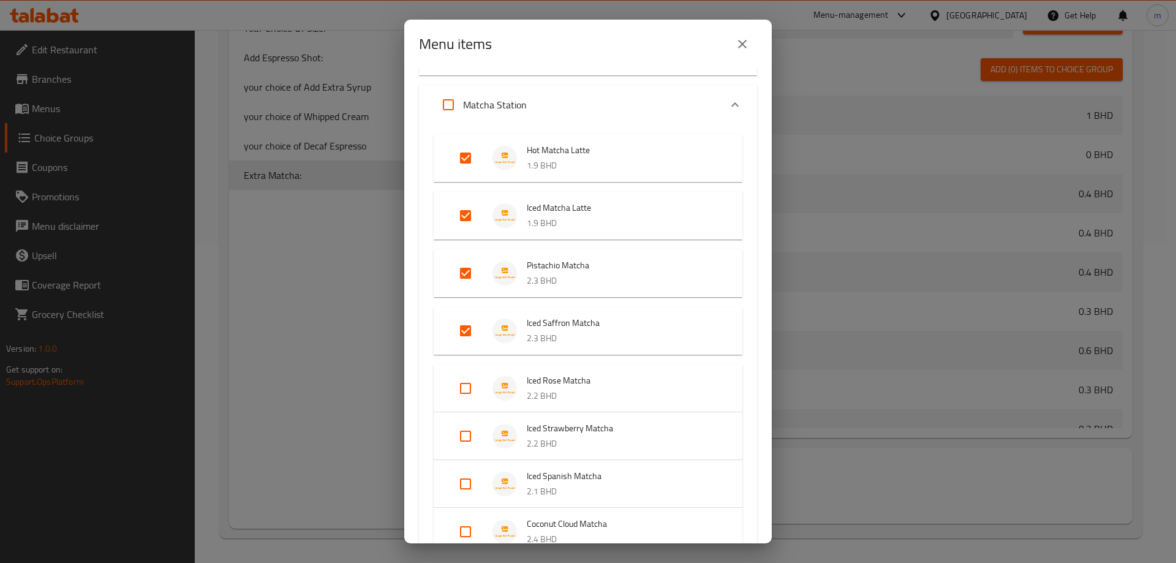
click at [466, 382] on input "Expand" at bounding box center [465, 387] width 29 height 29
checkbox input "true"
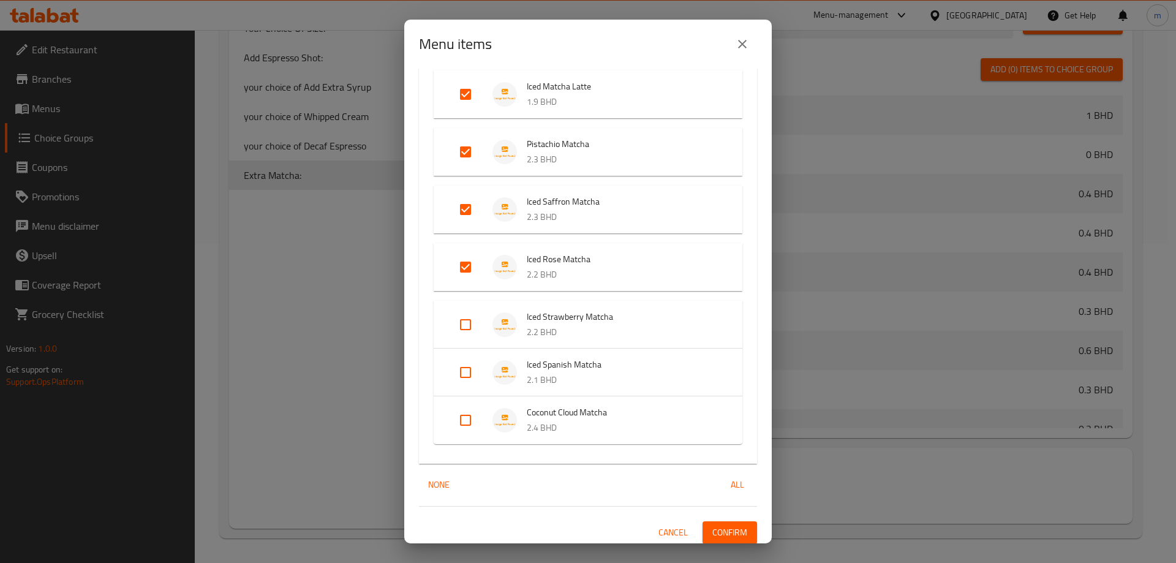
scroll to position [429, 0]
click at [474, 323] on input "Expand" at bounding box center [465, 323] width 29 height 29
checkbox input "true"
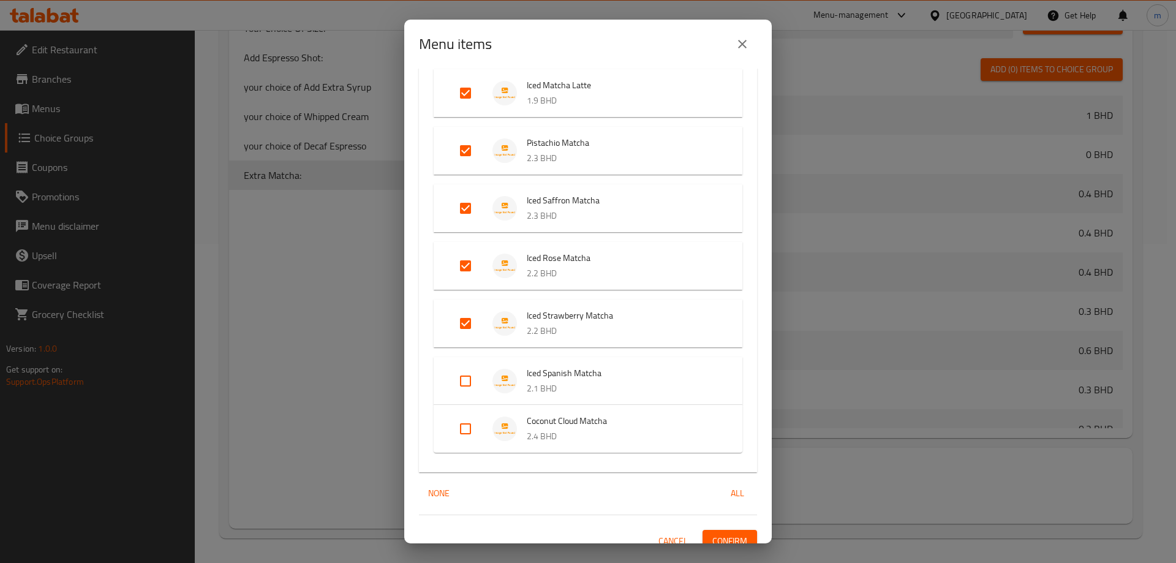
click at [470, 384] on input "Expand" at bounding box center [465, 380] width 29 height 29
checkbox input "true"
click at [463, 454] on li "Coconut Cloud Matcha 2.4 BHD" at bounding box center [587, 438] width 279 height 43
click at [459, 445] on input "Expand" at bounding box center [465, 438] width 29 height 29
checkbox input "true"
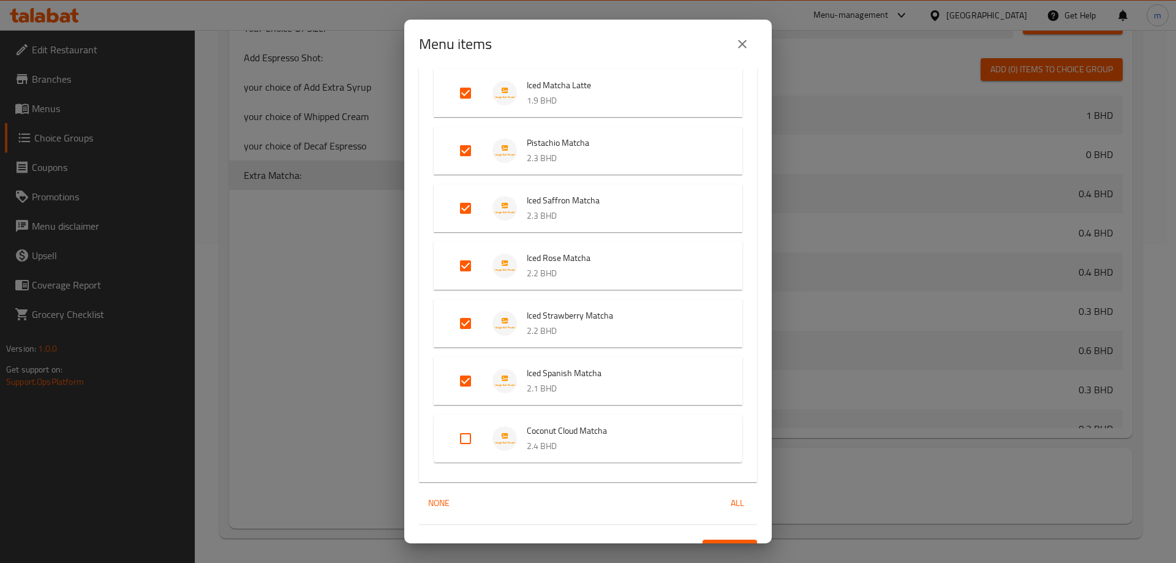
checkbox input "true"
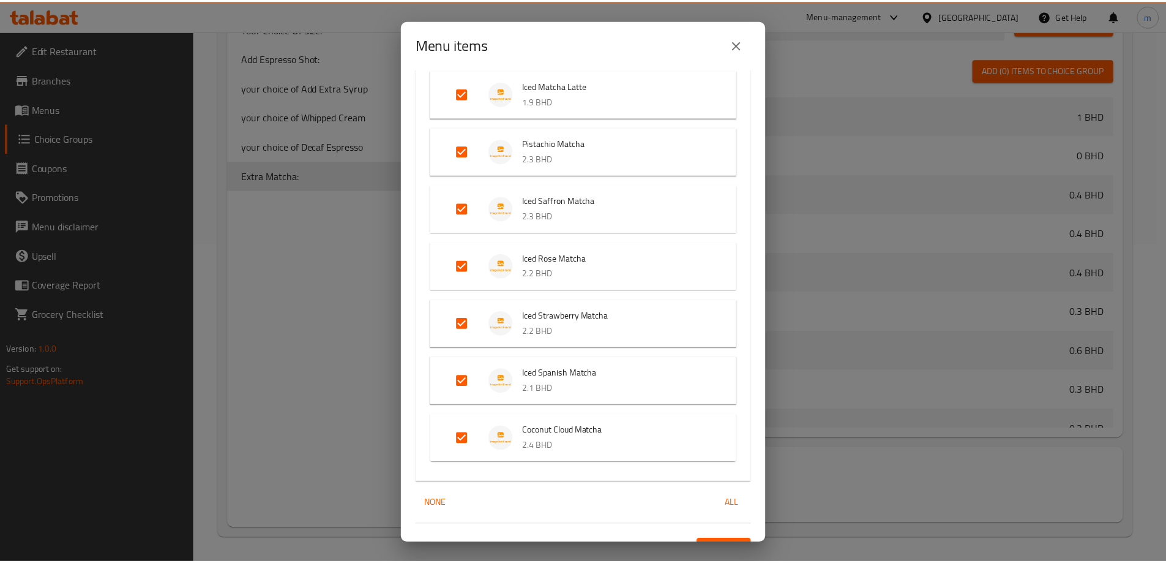
scroll to position [452, 0]
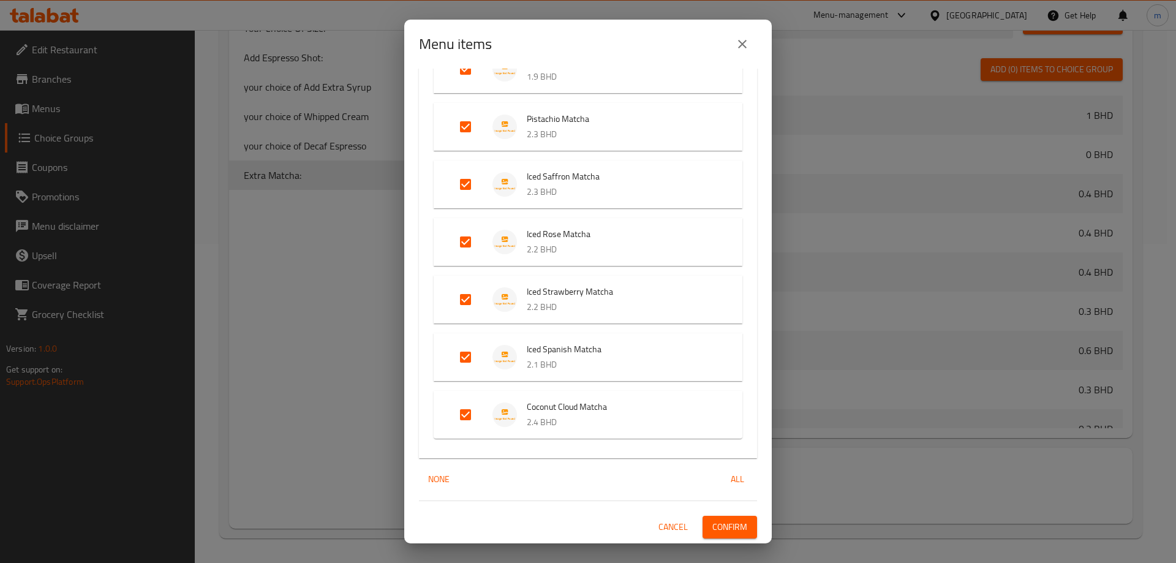
click at [712, 528] on span "Confirm" at bounding box center [729, 526] width 35 height 15
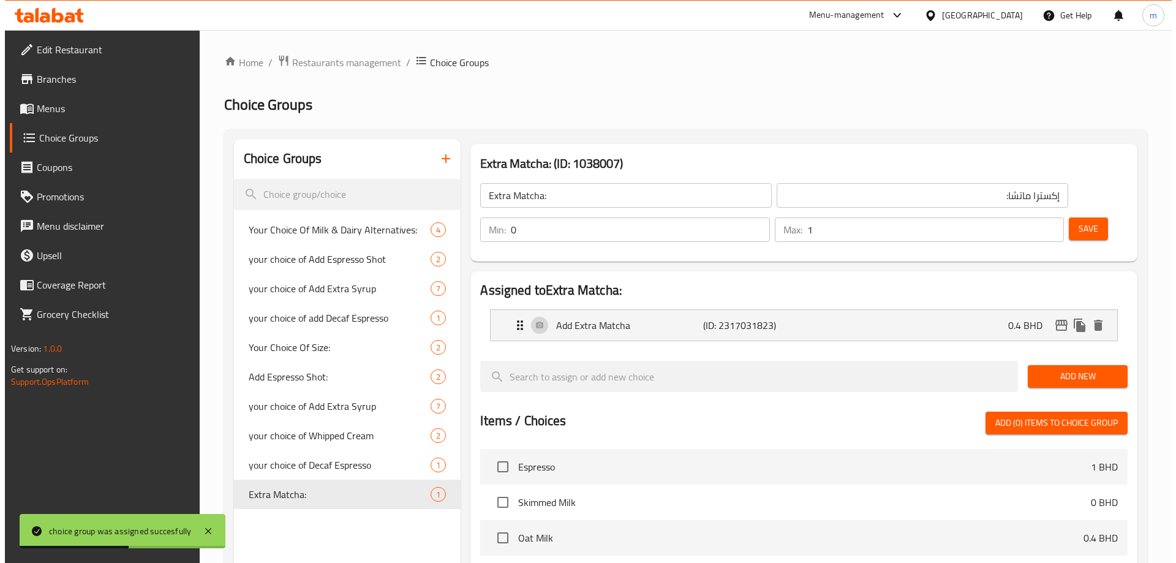
scroll to position [319, 0]
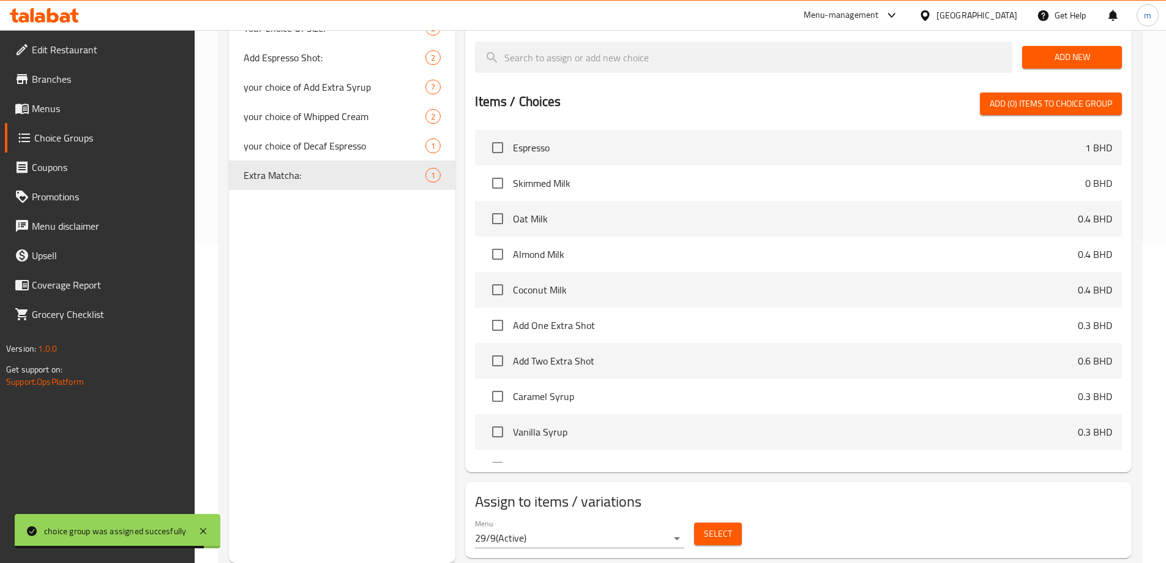
click at [732, 522] on button "Select" at bounding box center [718, 533] width 48 height 23
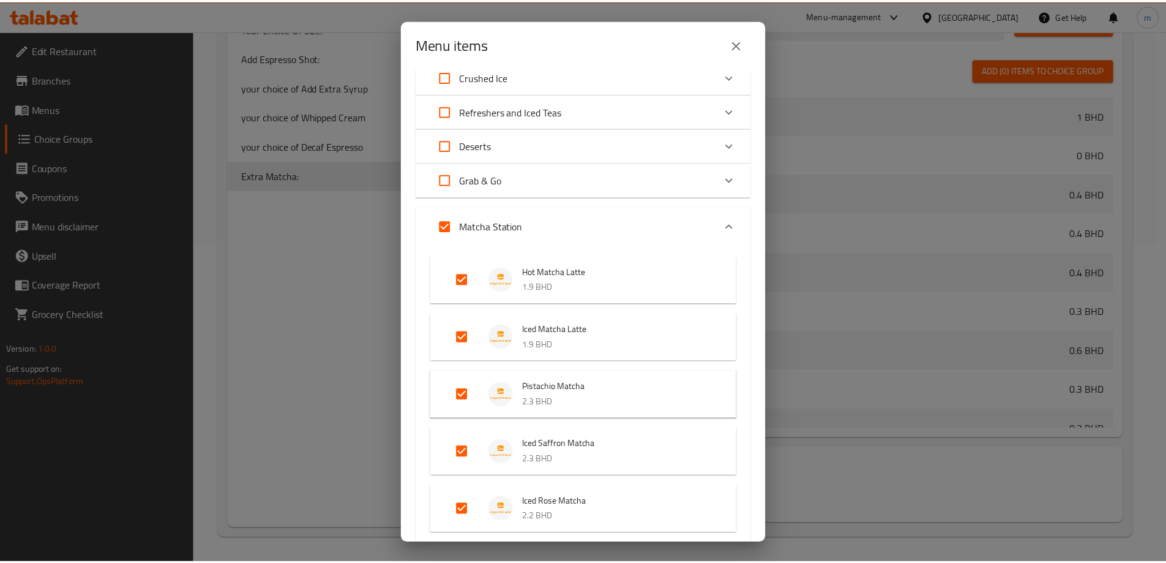
scroll to position [367, 0]
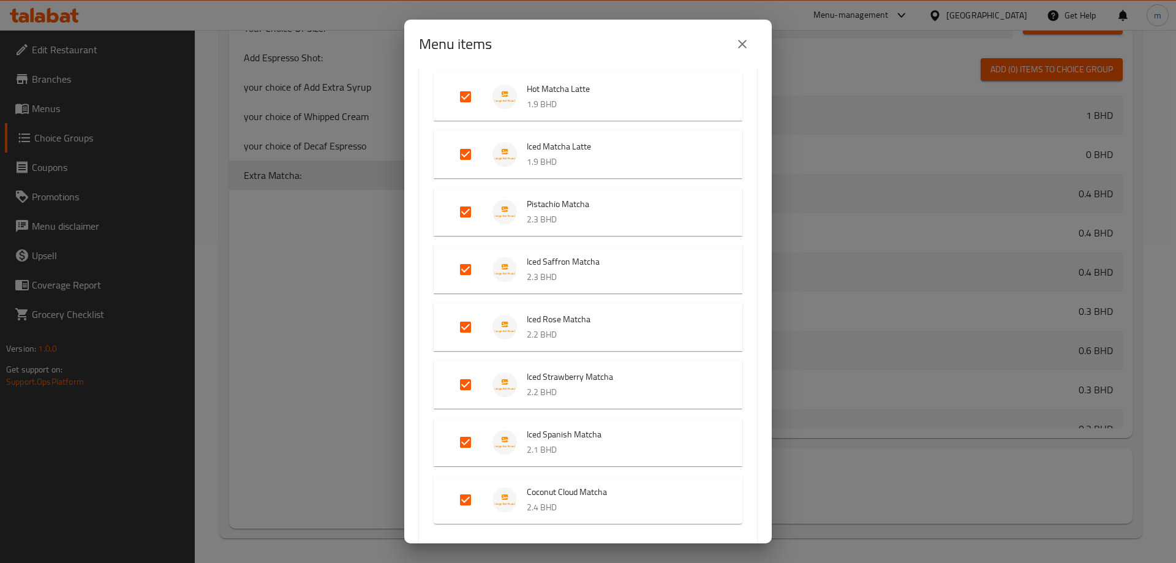
click at [1013, 179] on div "Menu items 8 / 53 items selected ​ 1 BD Exclusive Espresso 1 BHD Hot Americano …" at bounding box center [588, 281] width 1176 height 563
click at [748, 40] on icon "close" at bounding box center [742, 44] width 15 height 15
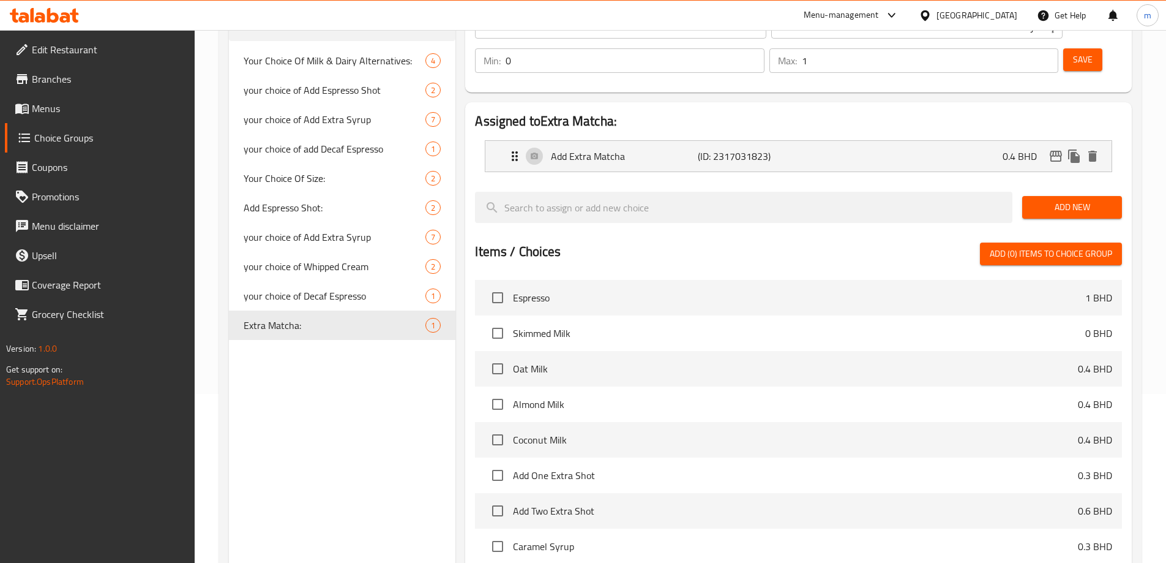
scroll to position [135, 0]
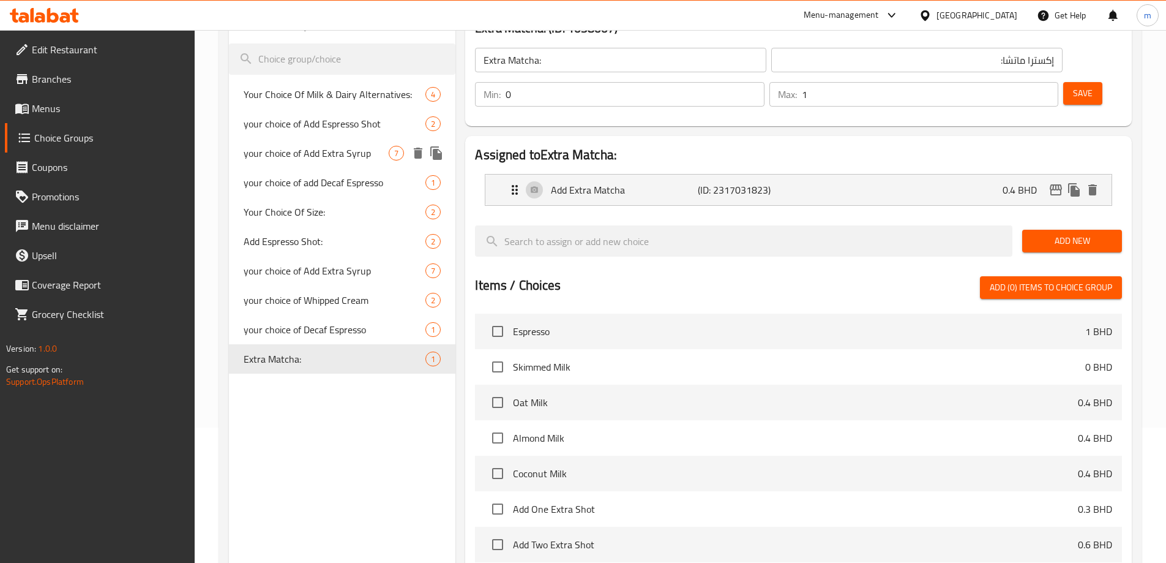
click at [355, 160] on span "your choice of Add Extra Syrup" at bounding box center [317, 153] width 146 height 15
type input "your choice of Add Extra Syrup"
type input "إضافة شراب إضافي حسب اختيارك"
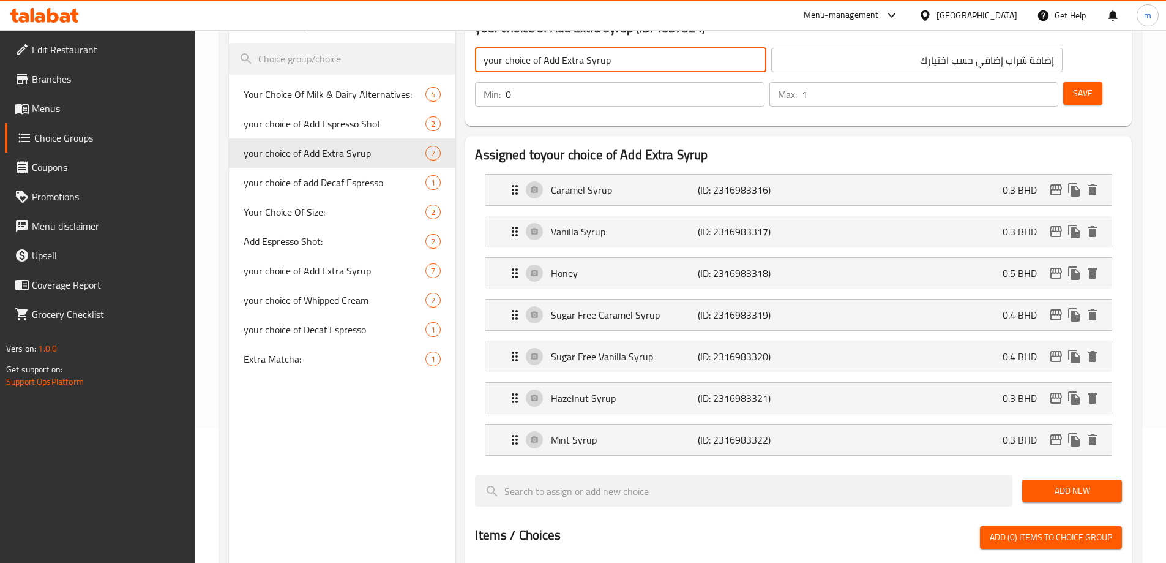
drag, startPoint x: 542, startPoint y: 59, endPoint x: 457, endPoint y: 58, distance: 85.7
click at [457, 58] on div "your choice of Add Extra Syrup (ID: 1037924) your choice of Add Extra Syrup ​ إ…" at bounding box center [796, 500] width 681 height 992
click at [558, 57] on input "your choice of Add Extra Syrup" at bounding box center [620, 60] width 291 height 24
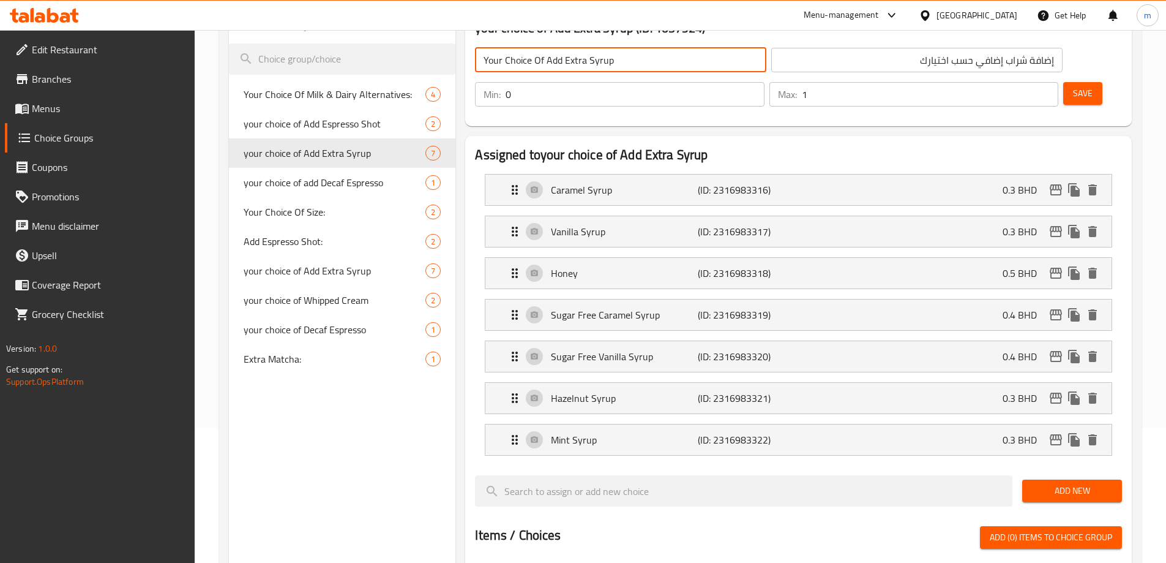
click at [771, 59] on input "إضافة شراب إضافي حسب اختيارك" at bounding box center [916, 60] width 291 height 24
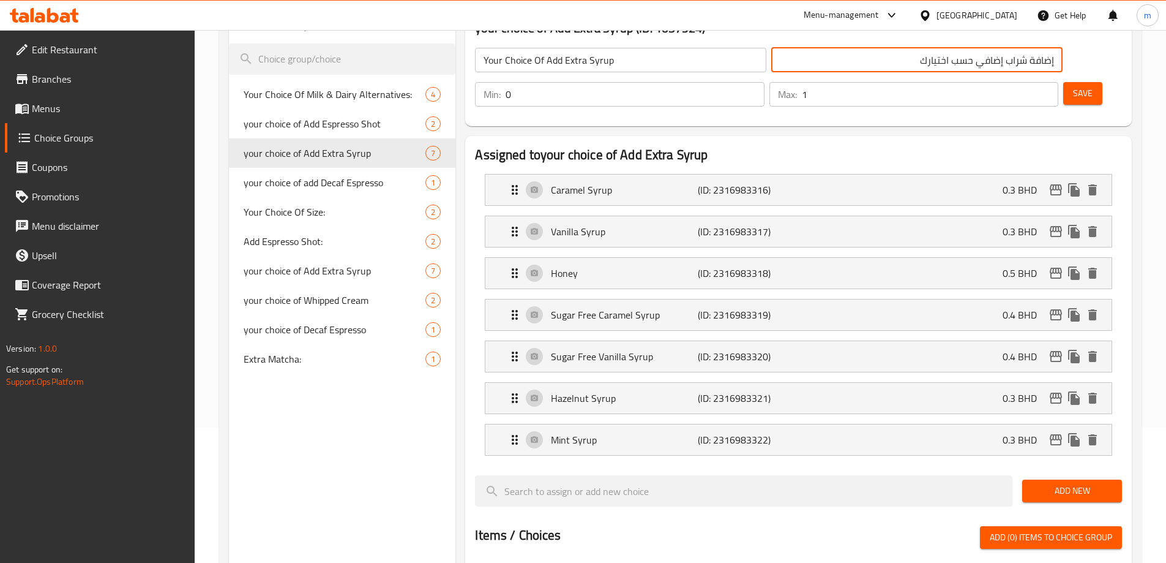
click at [771, 59] on input "إضافة شراب إضافي حسب اختيارك" at bounding box center [916, 60] width 291 height 24
click at [542, 56] on input "Your Choice Of Add Extra Syrup" at bounding box center [620, 60] width 291 height 24
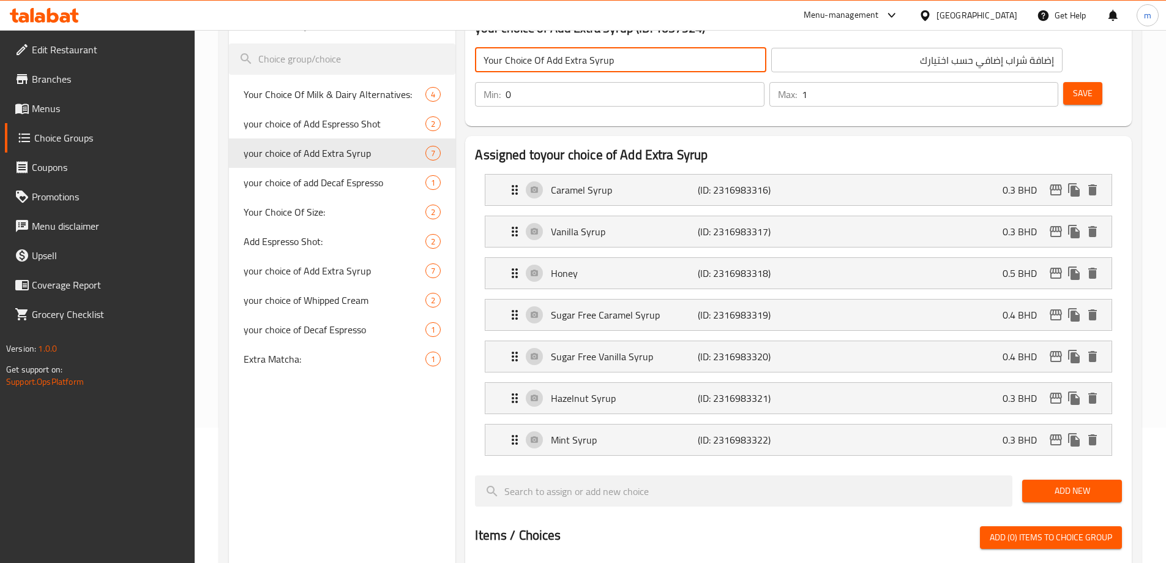
drag, startPoint x: 544, startPoint y: 56, endPoint x: 457, endPoint y: 60, distance: 87.7
click at [457, 60] on div "your choice of Add Extra Syrup (ID: 1037924) Your Choice Of Add Extra Syrup ​ إ…" at bounding box center [796, 500] width 681 height 992
click at [550, 59] on input "Add Extra Syrup" at bounding box center [620, 60] width 291 height 24
type input "Add Extra Syrup:"
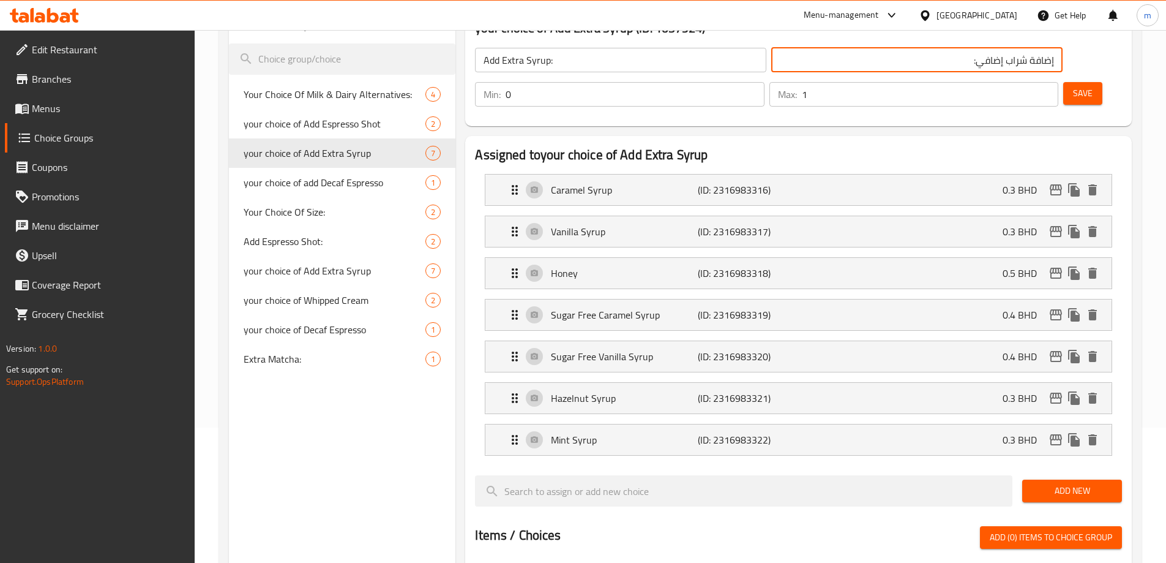
type input "إضافة شراب إضافي:"
click at [1064, 82] on button "Save" at bounding box center [1083, 93] width 39 height 23
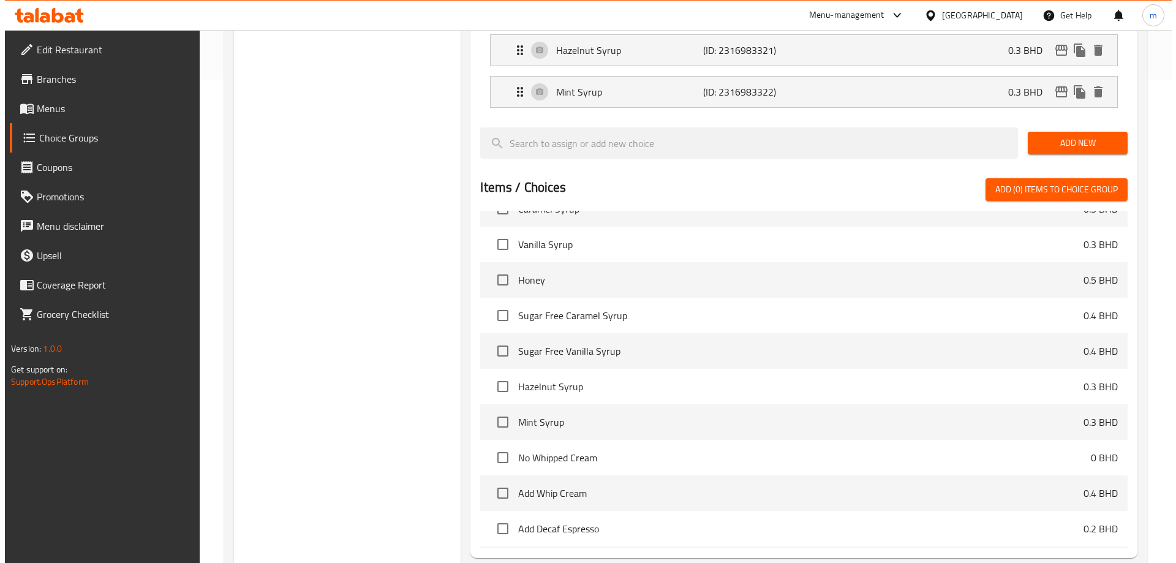
scroll to position [569, 0]
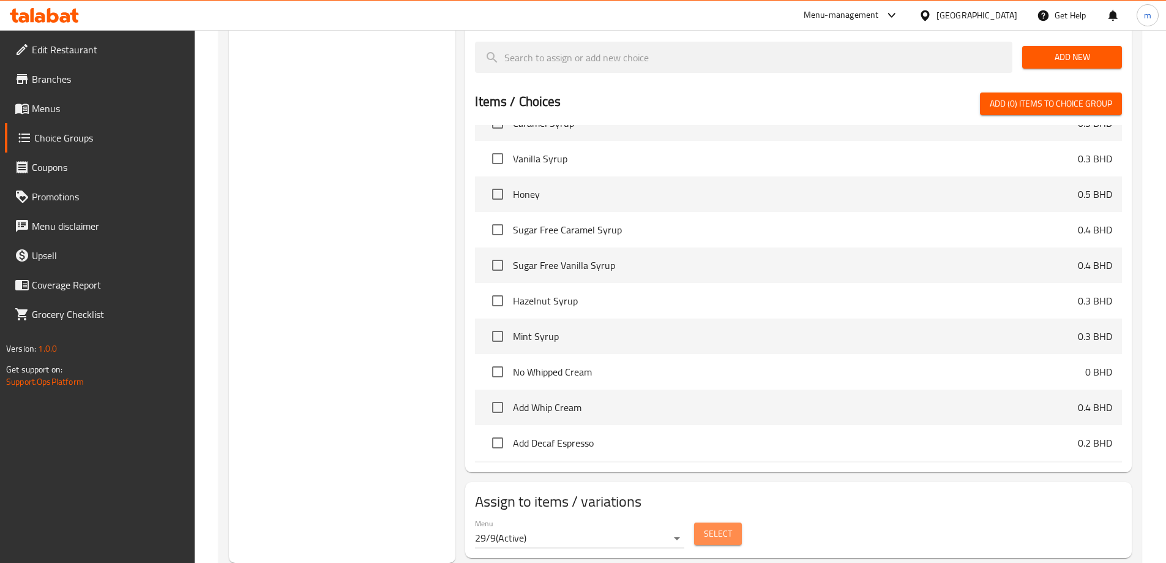
click at [740, 522] on button "Select" at bounding box center [718, 533] width 48 height 23
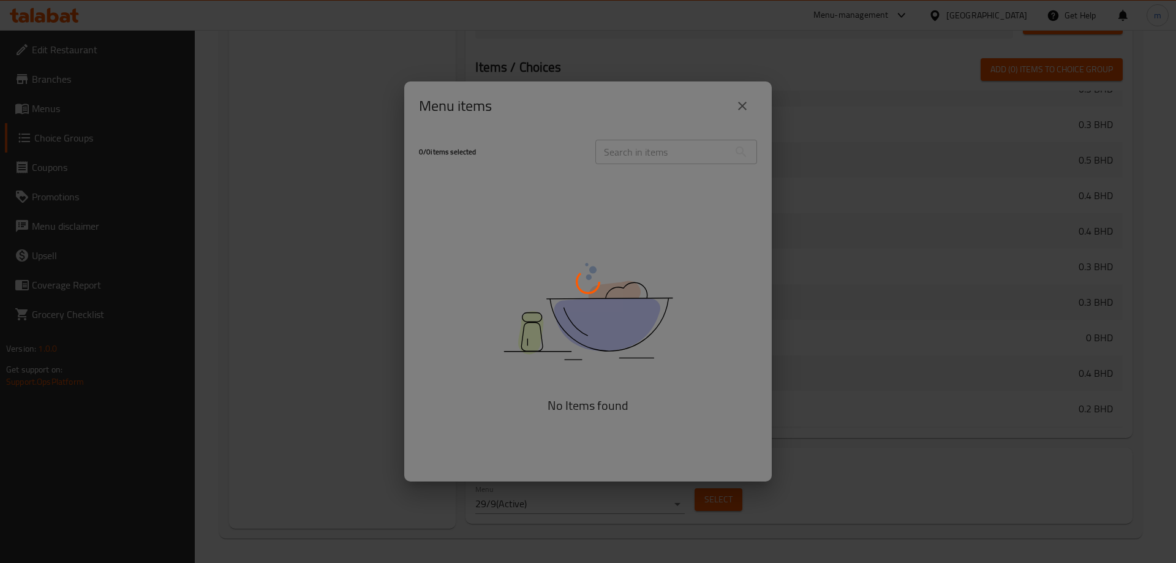
click at [740, 498] on div at bounding box center [588, 281] width 1176 height 563
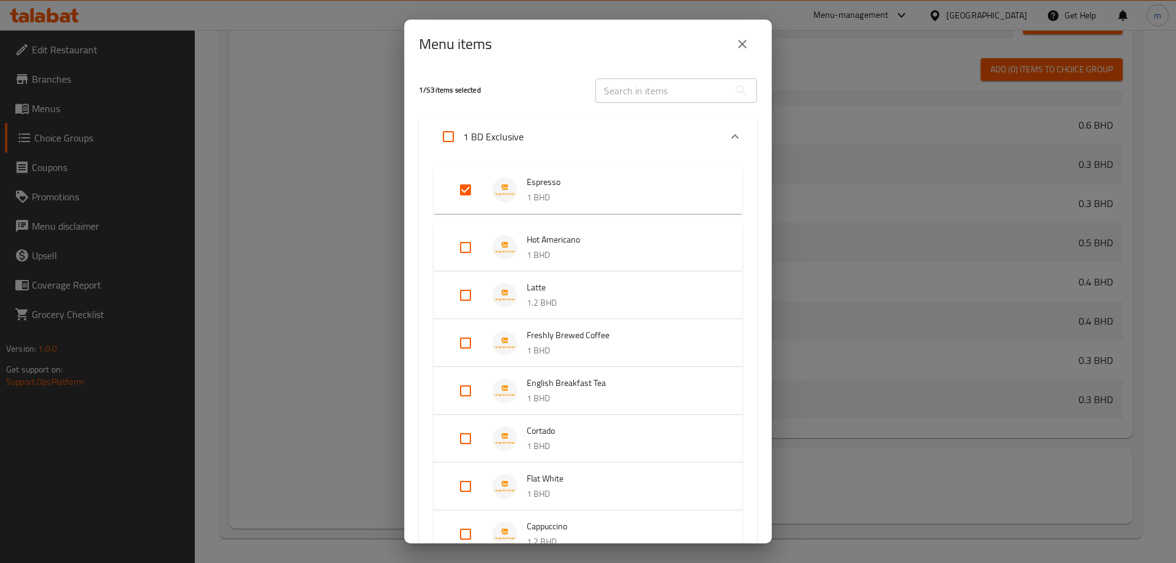
click at [557, 145] on div "1 BD Exclusive" at bounding box center [576, 136] width 287 height 29
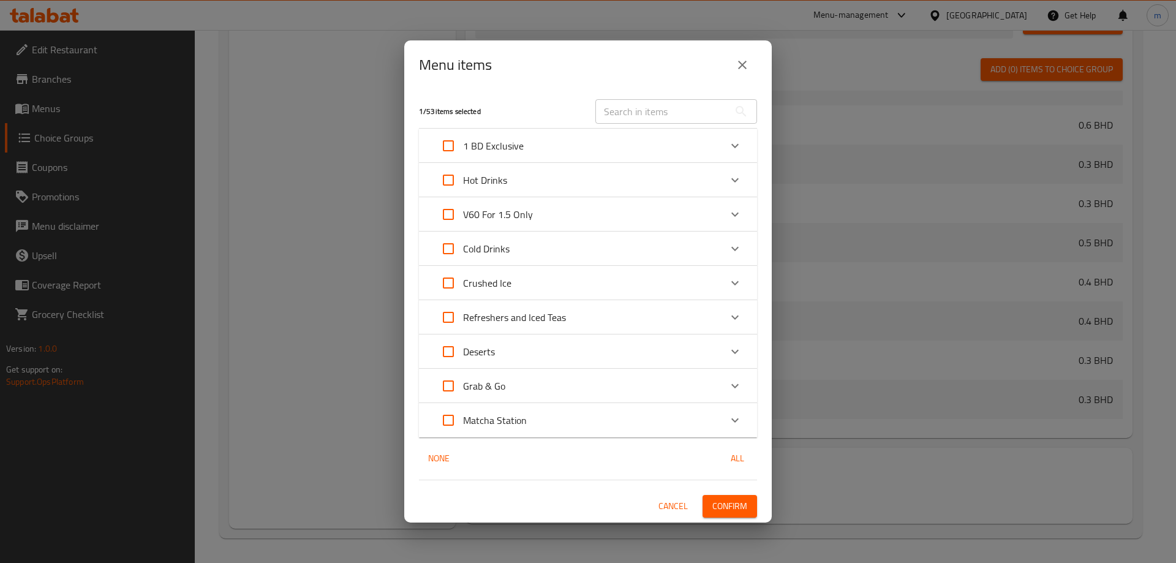
click at [544, 176] on div "Hot Drinks" at bounding box center [576, 179] width 287 height 29
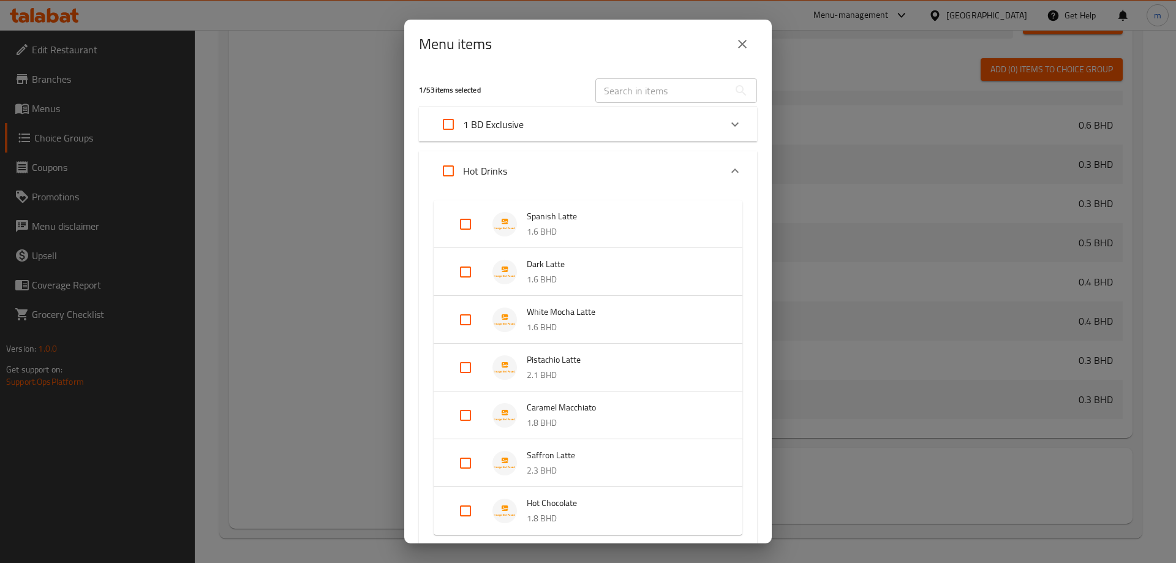
click at [460, 226] on input "Expand" at bounding box center [465, 223] width 29 height 29
checkbox input "true"
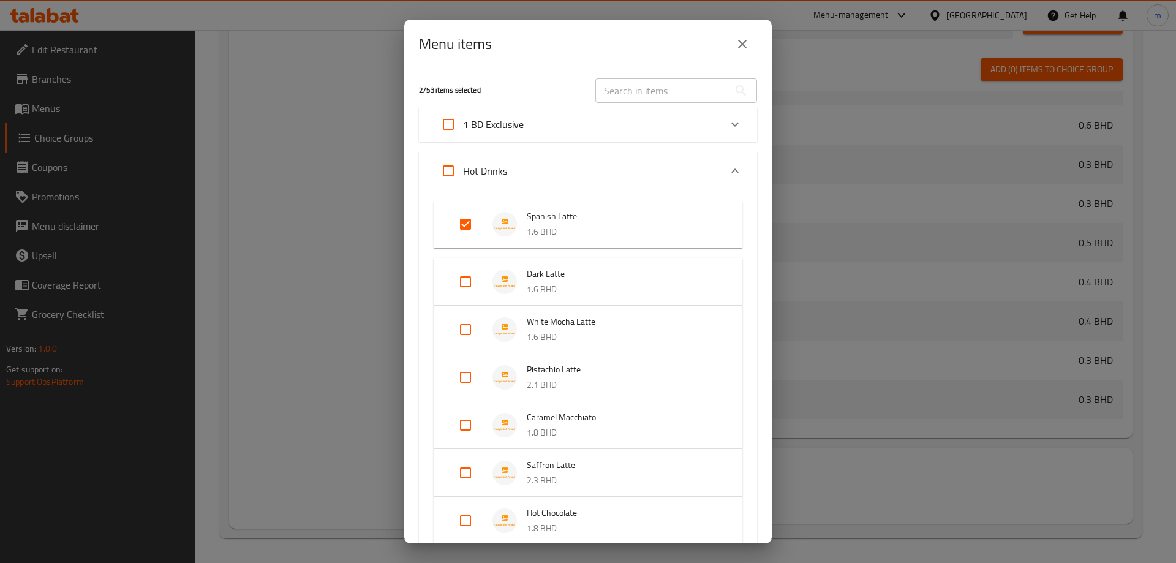
click at [463, 279] on input "Expand" at bounding box center [465, 281] width 29 height 29
checkbox input "true"
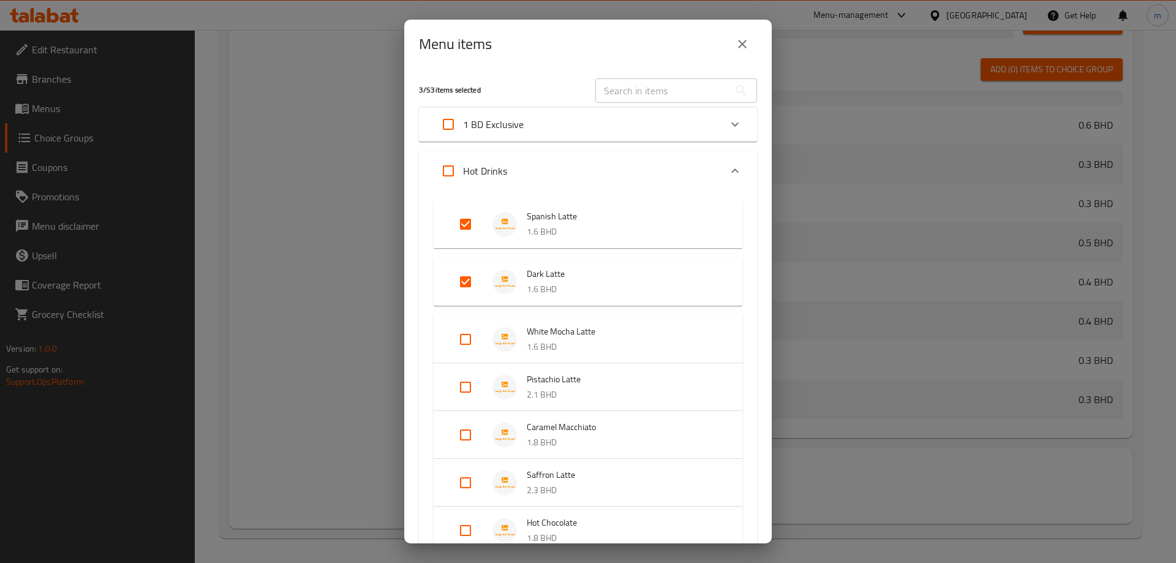
click at [465, 348] on input "Expand" at bounding box center [465, 339] width 29 height 29
checkbox input "true"
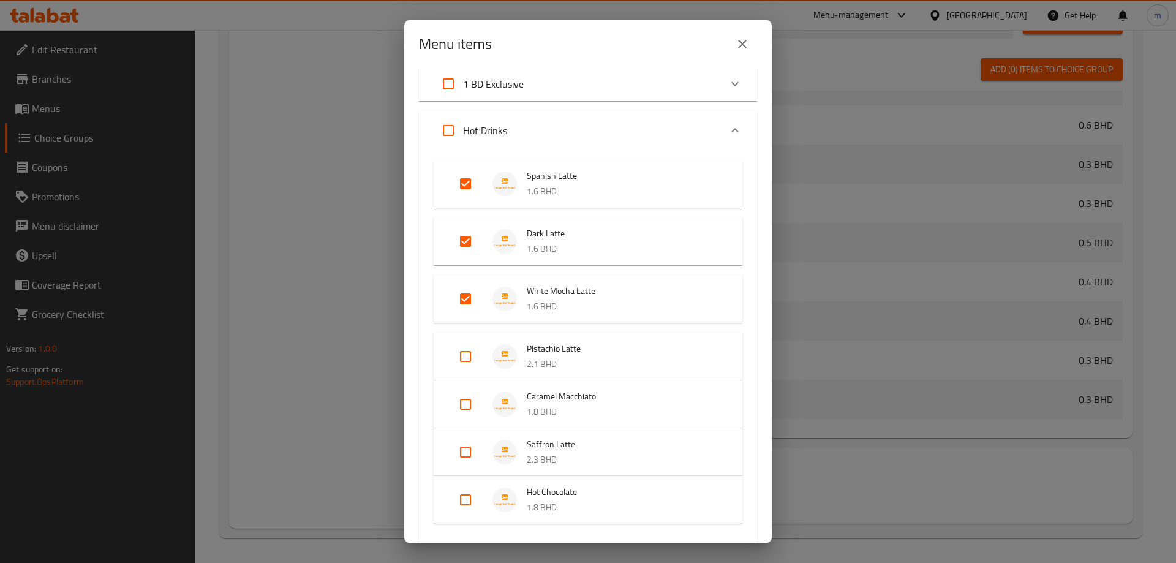
scroll to position [61, 0]
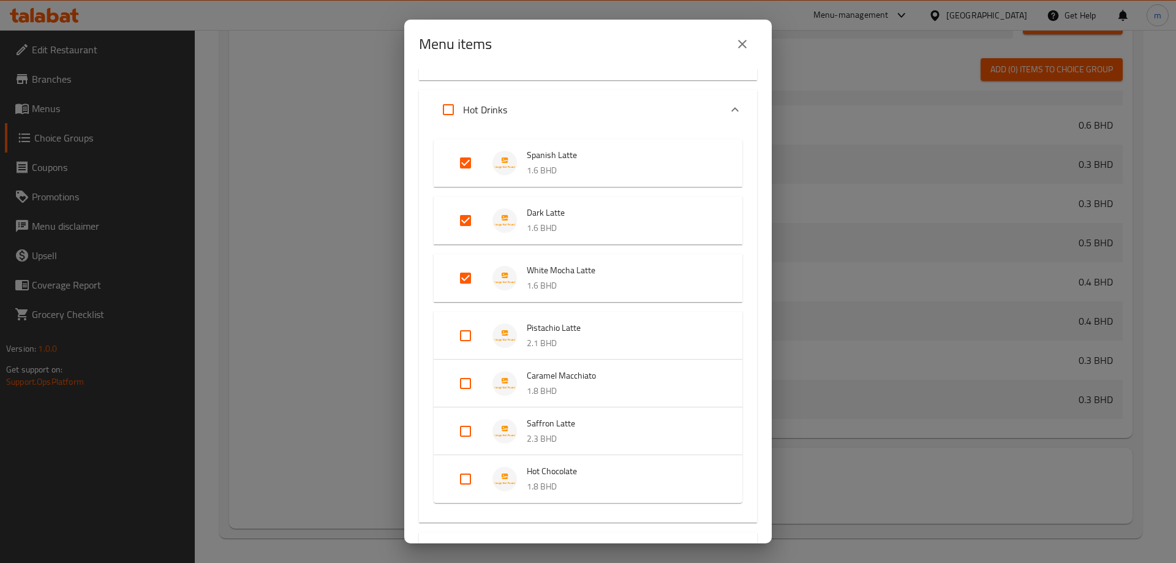
click at [468, 336] on input "Expand" at bounding box center [465, 335] width 29 height 29
checkbox input "true"
click at [461, 409] on li "Caramel Macchiato 1.8 BHD" at bounding box center [587, 393] width 279 height 43
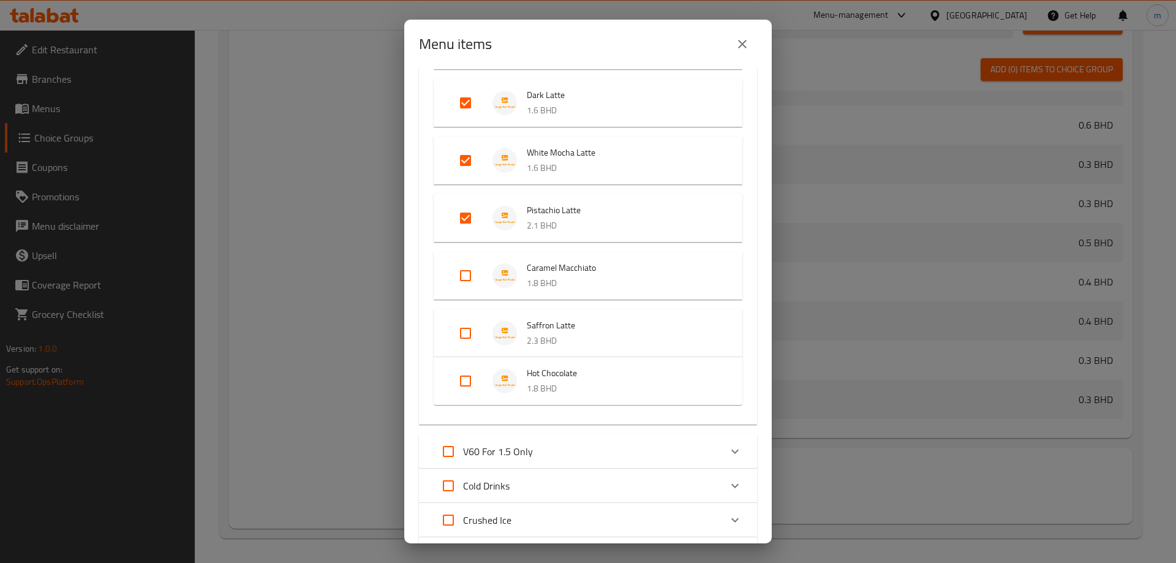
scroll to position [184, 0]
click at [465, 272] on input "Expand" at bounding box center [465, 270] width 29 height 29
checkbox input "true"
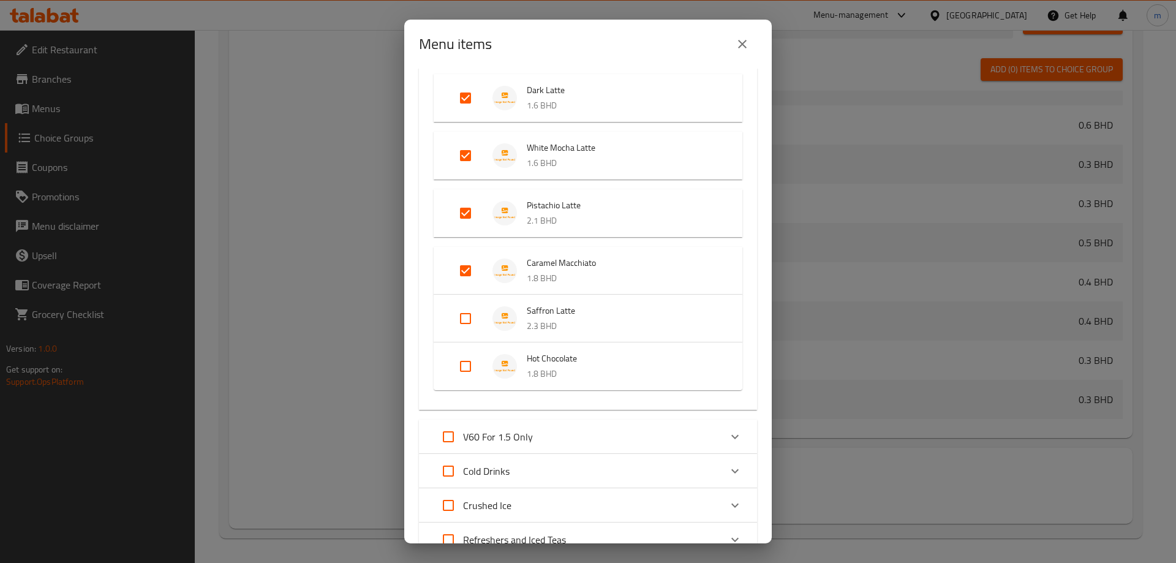
click at [465, 316] on input "Expand" at bounding box center [465, 318] width 29 height 29
checkbox input "true"
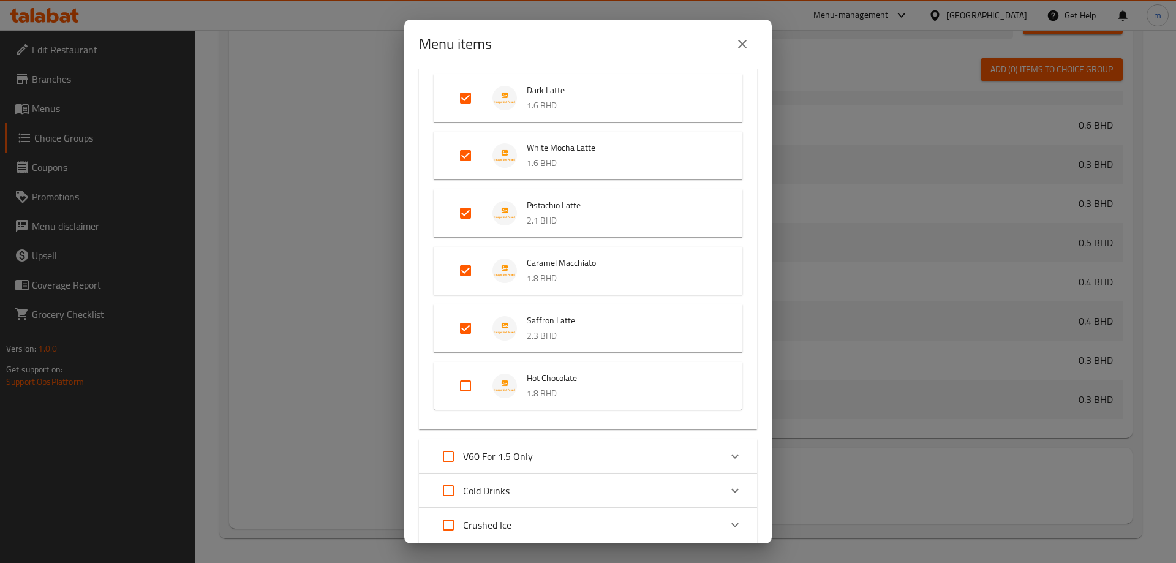
click at [465, 381] on input "Expand" at bounding box center [465, 385] width 29 height 29
checkbox input "true"
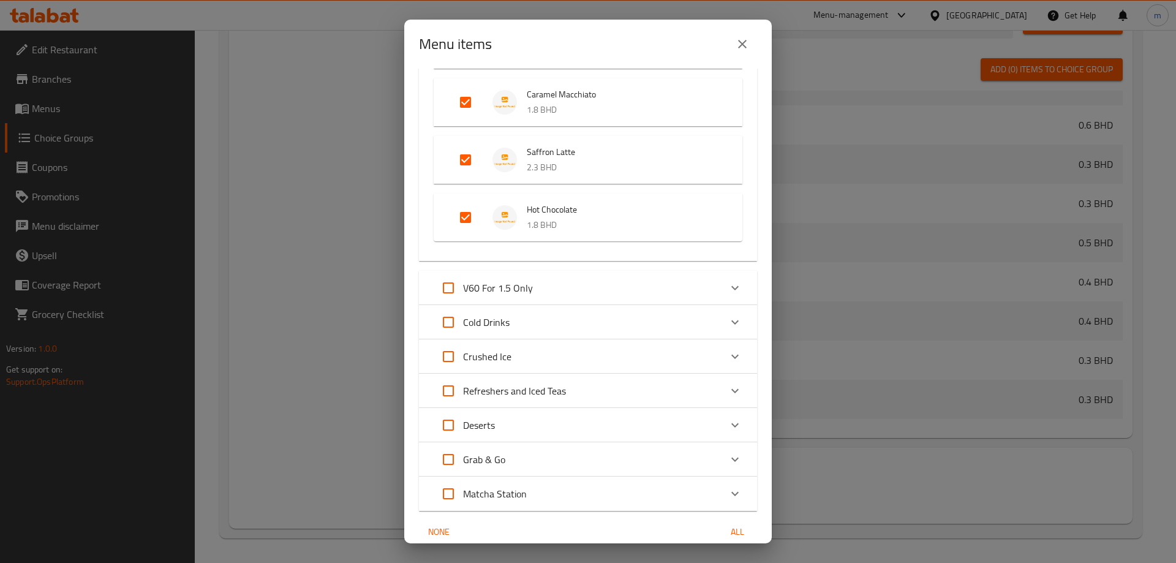
scroll to position [405, 0]
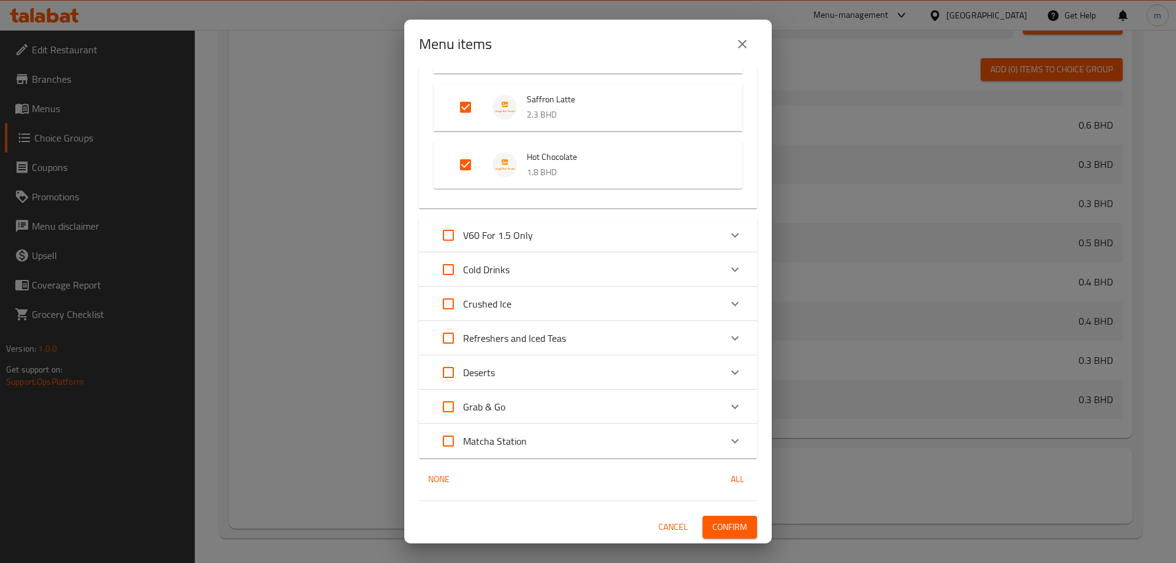
click at [558, 278] on div "Cold Drinks" at bounding box center [576, 269] width 287 height 29
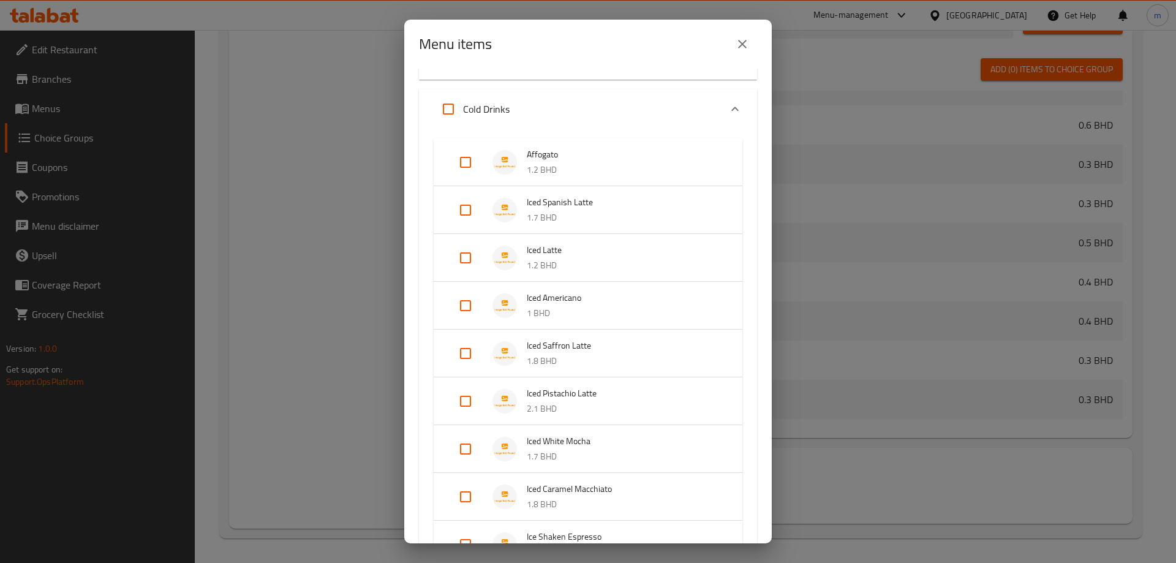
scroll to position [588, 0]
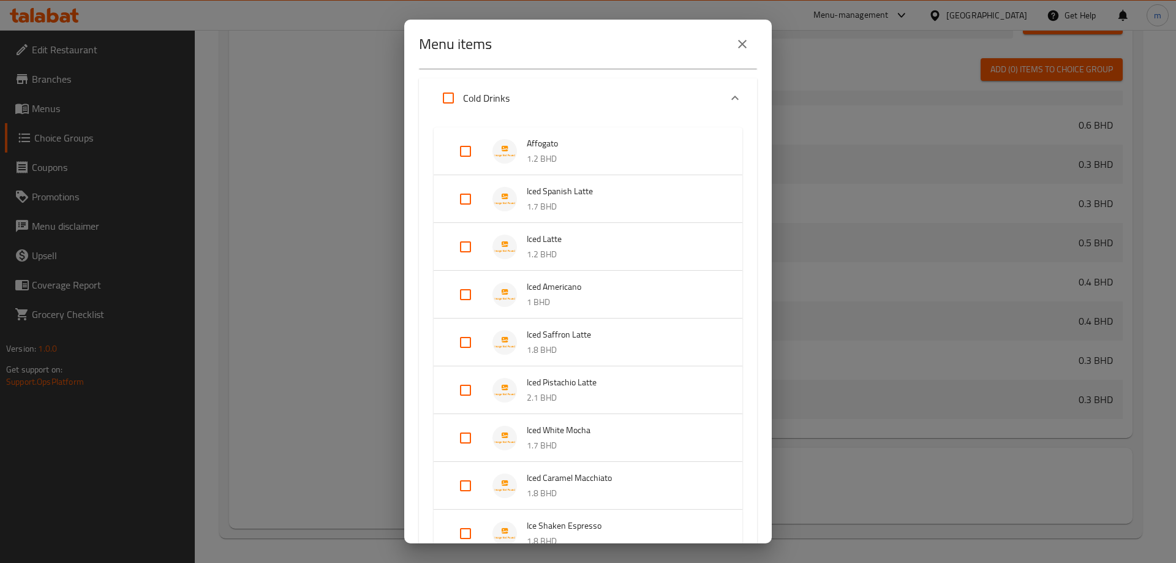
click at [478, 197] on input "Expand" at bounding box center [465, 198] width 29 height 29
checkbox input "true"
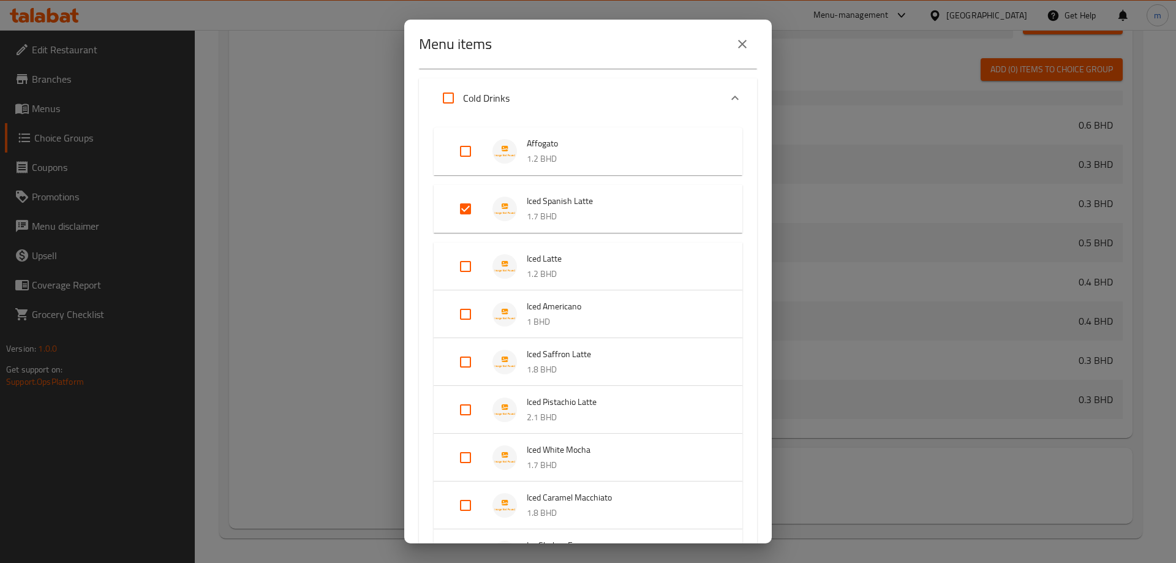
click at [464, 263] on input "Expand" at bounding box center [465, 266] width 29 height 29
checkbox input "true"
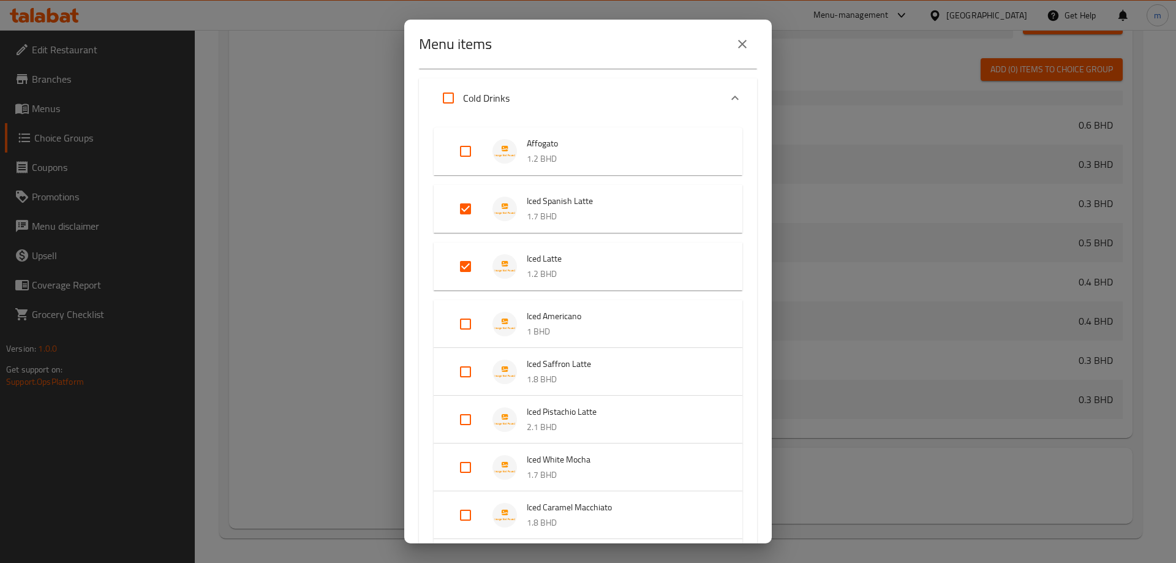
drag, startPoint x: 465, startPoint y: 325, endPoint x: 465, endPoint y: 346, distance: 21.4
click at [465, 329] on input "Expand" at bounding box center [465, 323] width 29 height 29
checkbox input "true"
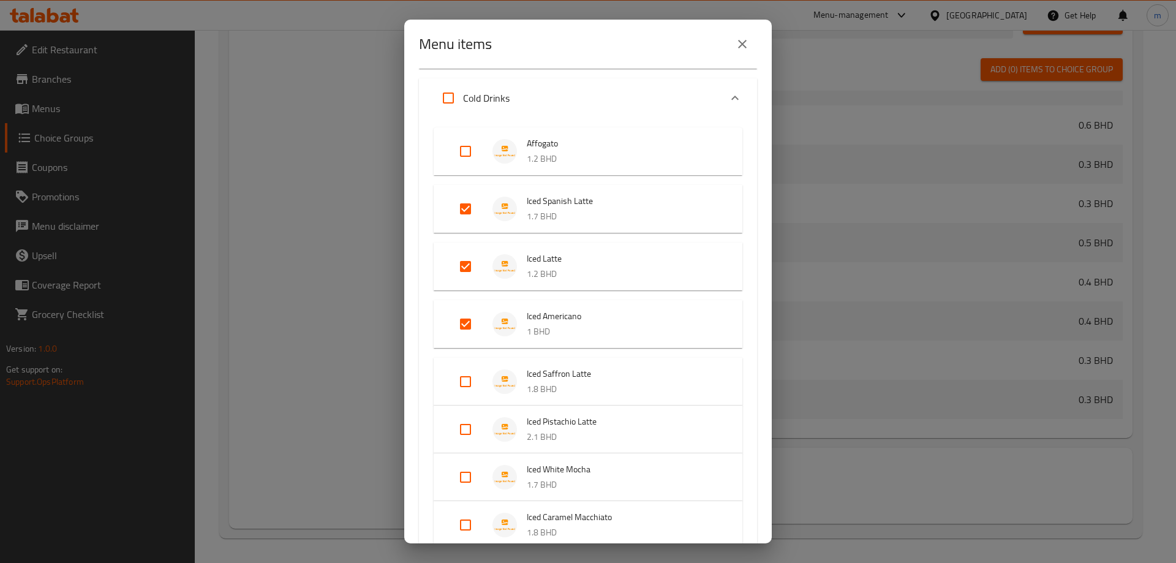
click at [467, 390] on input "Expand" at bounding box center [465, 381] width 29 height 29
checkbox input "true"
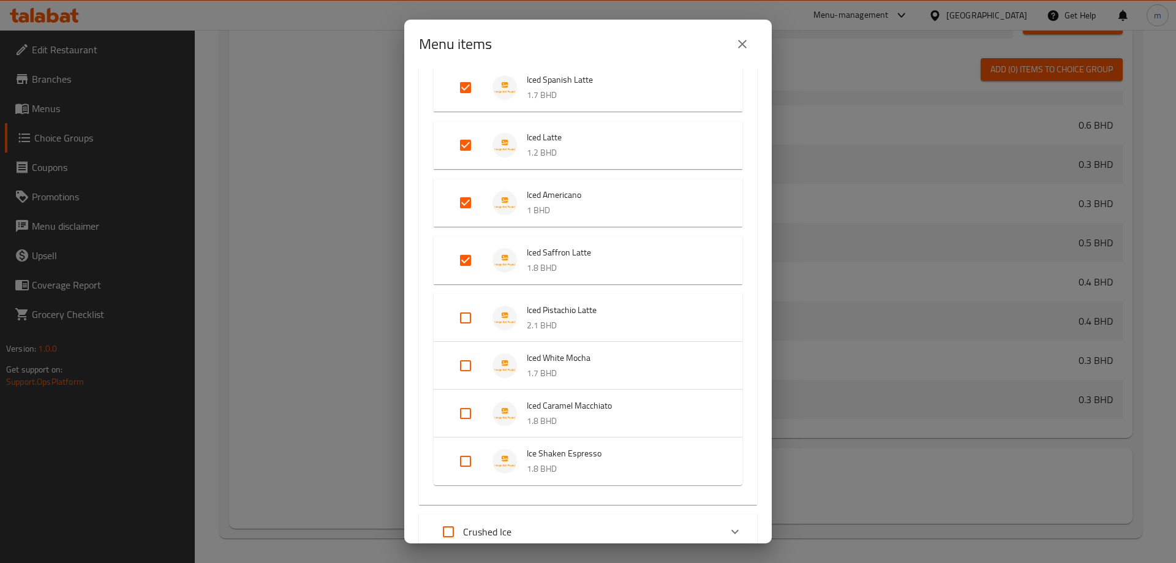
scroll to position [711, 0]
click at [470, 316] on input "Expand" at bounding box center [465, 316] width 29 height 29
checkbox input "true"
click at [459, 367] on input "Expand" at bounding box center [465, 373] width 29 height 29
checkbox input "true"
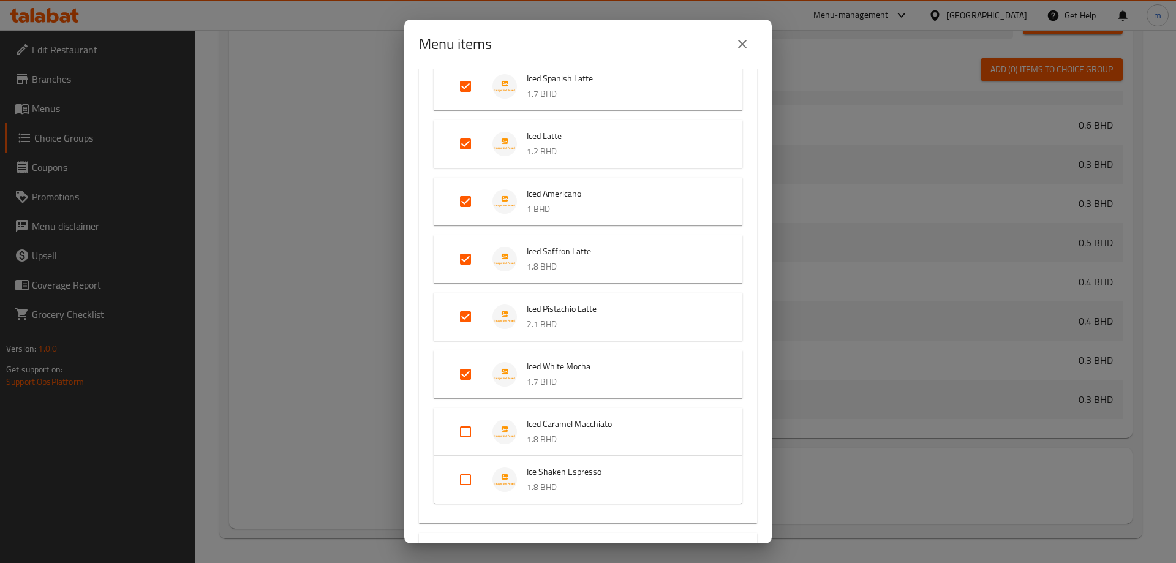
click at [468, 428] on input "Expand" at bounding box center [465, 431] width 29 height 29
checkbox input "true"
click at [472, 493] on input "Expand" at bounding box center [465, 489] width 29 height 29
checkbox input "true"
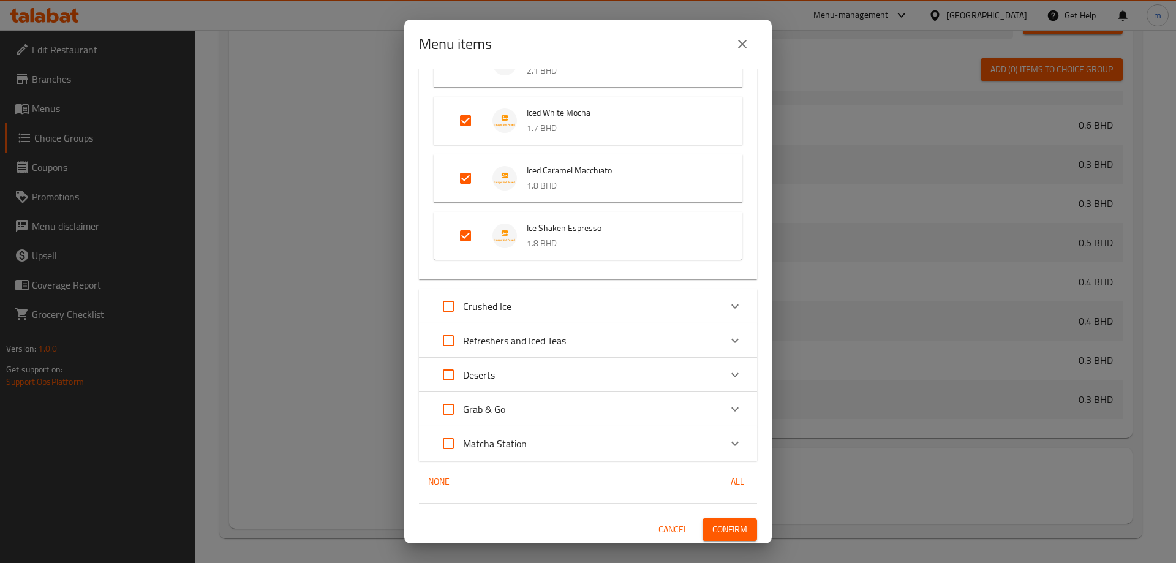
scroll to position [967, 0]
click at [525, 299] on div "Crushed Ice" at bounding box center [576, 303] width 287 height 29
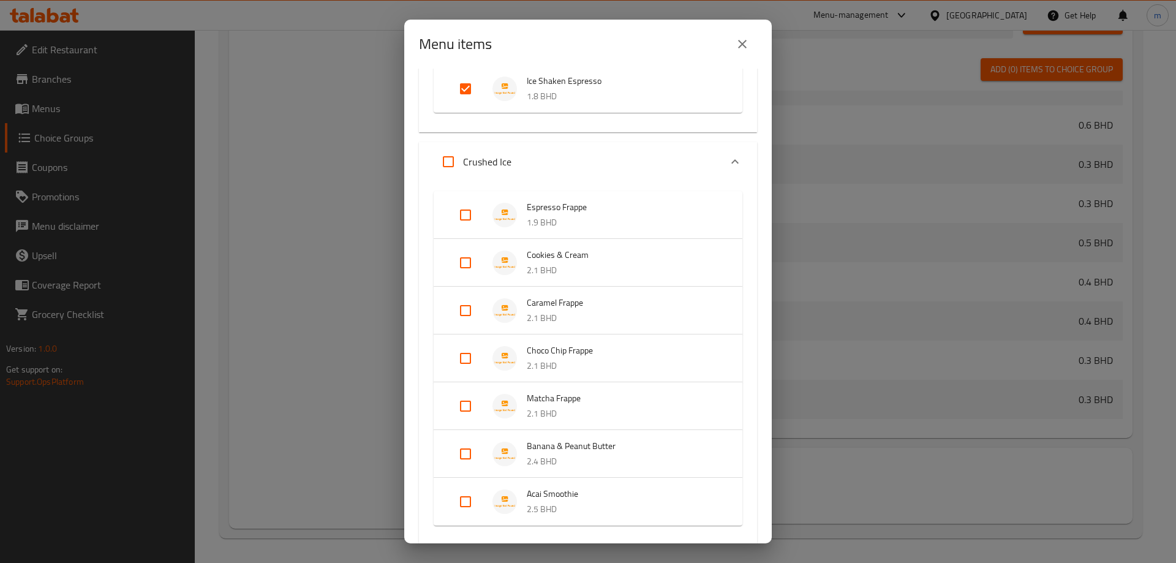
scroll to position [1150, 0]
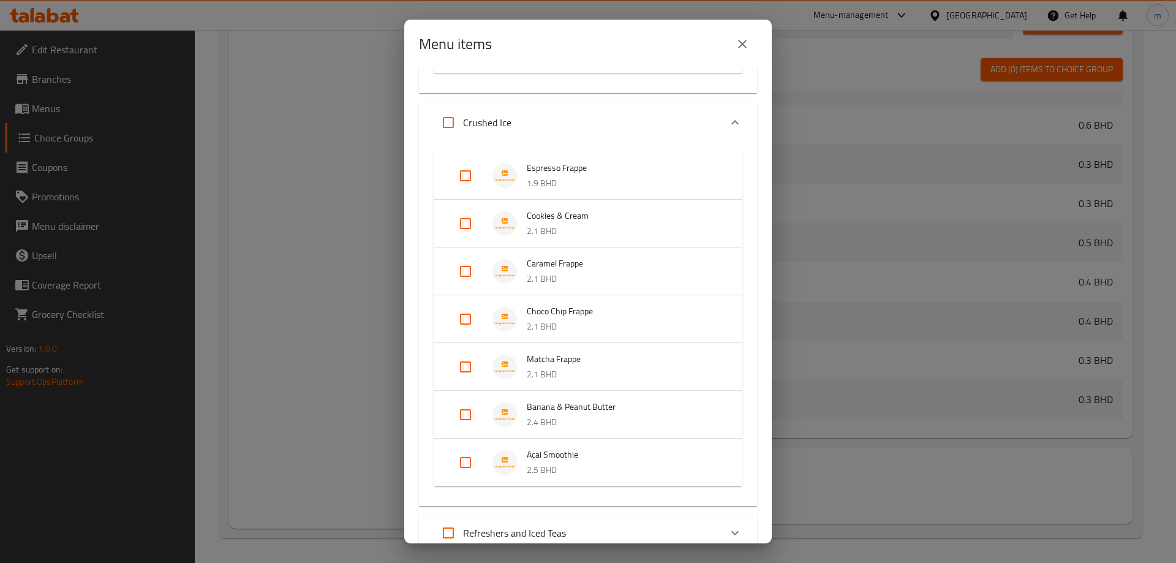
click at [473, 179] on input "Expand" at bounding box center [465, 175] width 29 height 29
checkbox input "true"
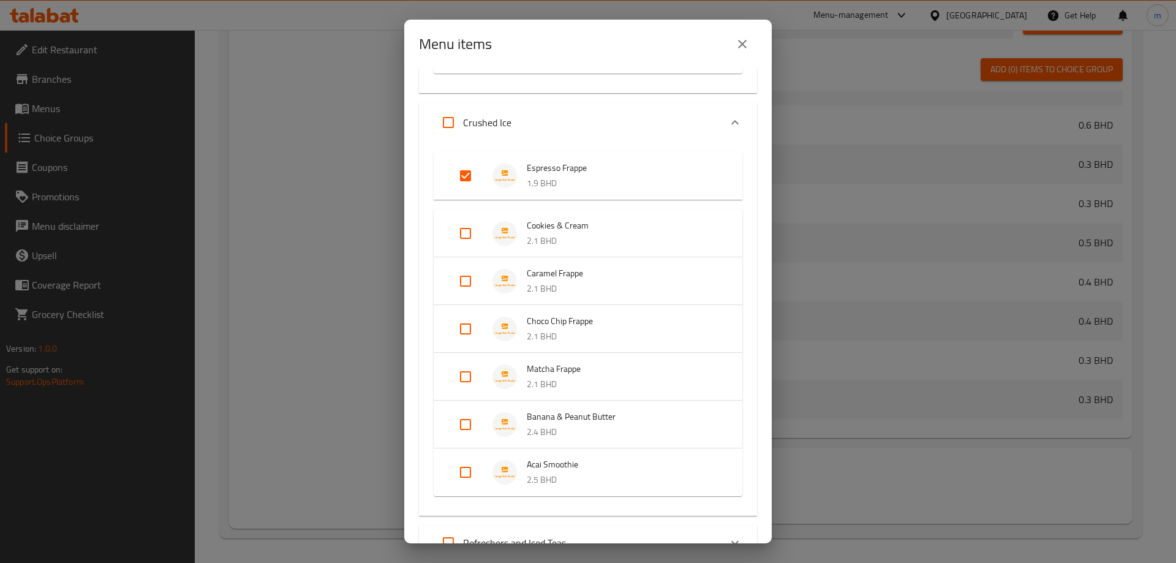
click at [464, 233] on input "Expand" at bounding box center [465, 233] width 29 height 29
checkbox input "true"
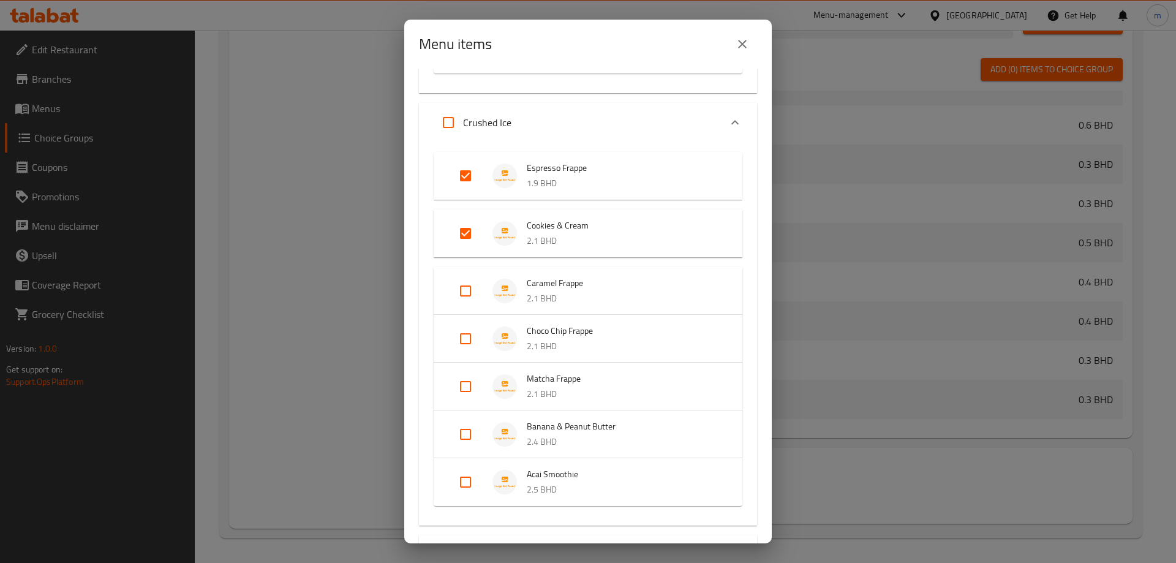
click at [461, 277] on input "Expand" at bounding box center [465, 290] width 29 height 29
checkbox input "true"
click at [474, 351] on input "Expand" at bounding box center [465, 348] width 29 height 29
checkbox input "true"
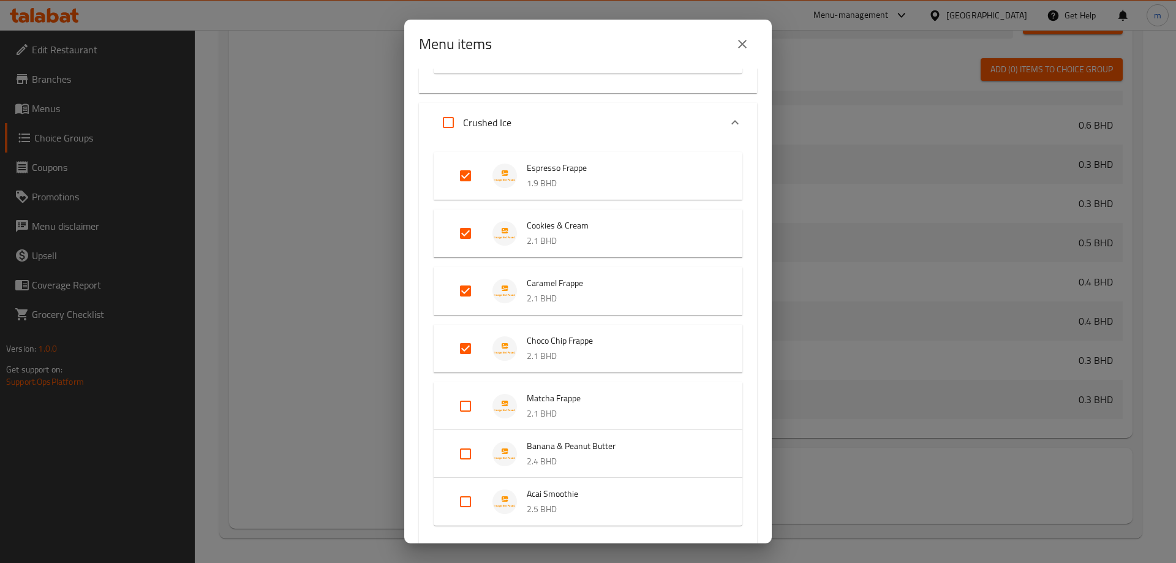
click at [470, 397] on input "Expand" at bounding box center [465, 405] width 29 height 29
checkbox input "true"
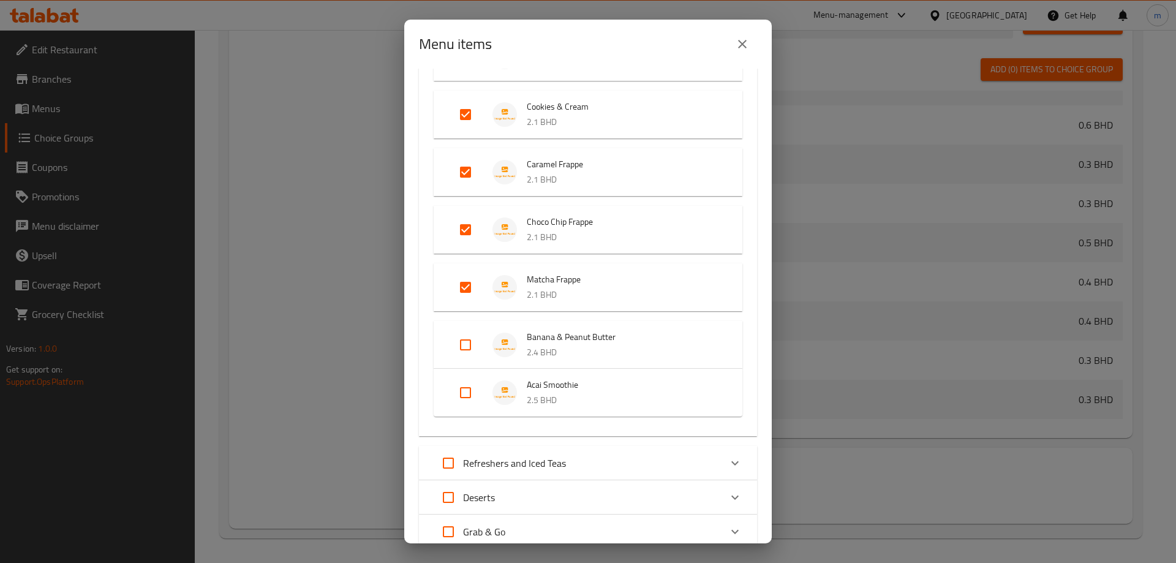
scroll to position [1273, 0]
click at [468, 347] on input "Expand" at bounding box center [465, 340] width 29 height 29
checkbox input "true"
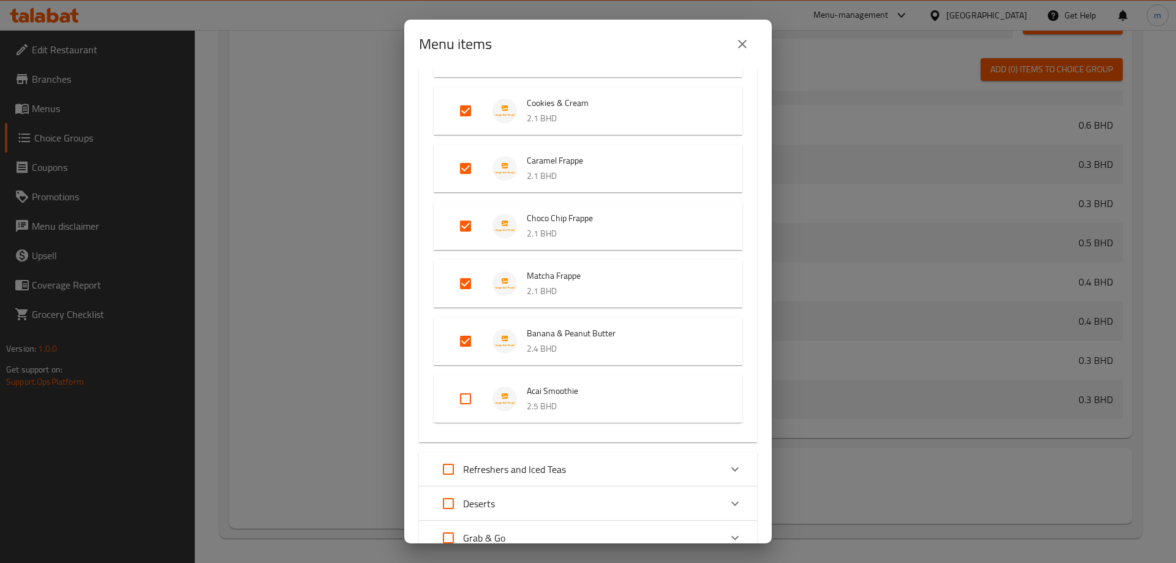
click at [468, 400] on input "Expand" at bounding box center [465, 398] width 29 height 29
checkbox input "true"
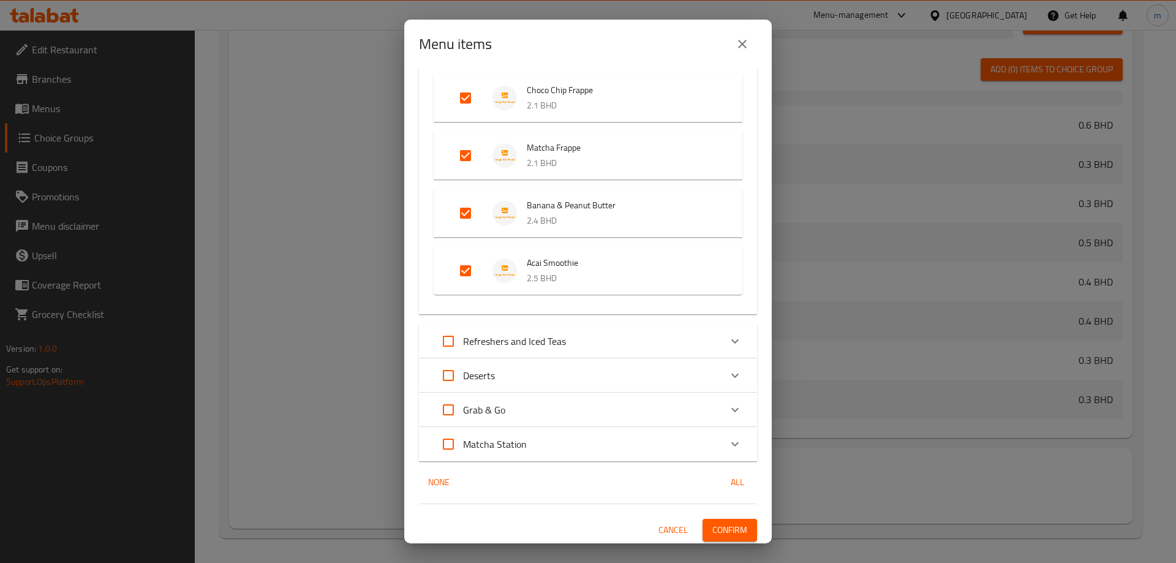
scroll to position [1404, 0]
click at [517, 438] on p "Matcha Station" at bounding box center [495, 440] width 64 height 15
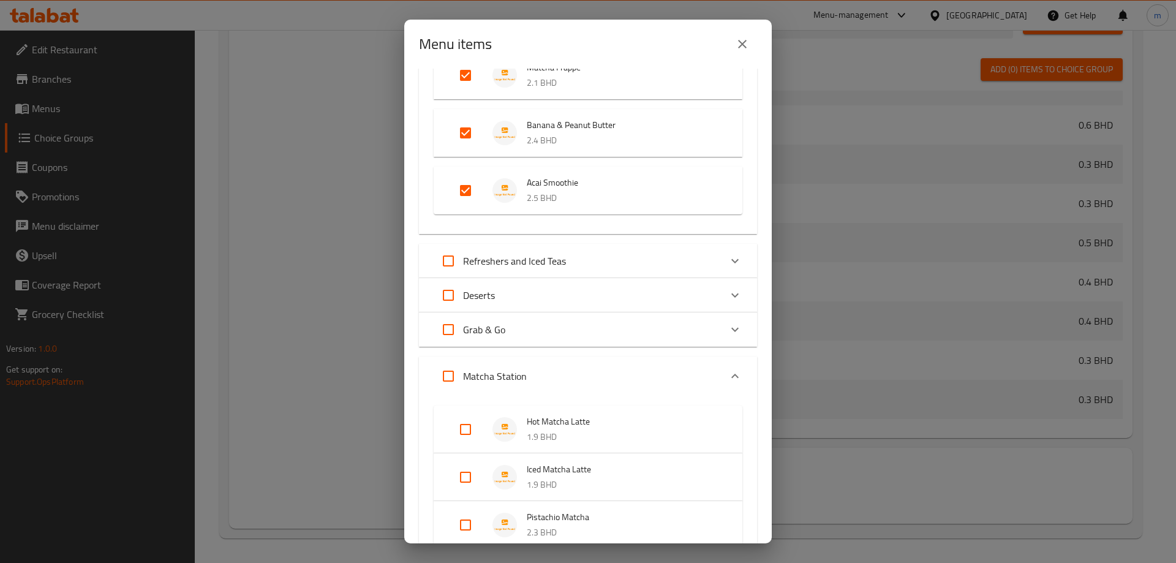
scroll to position [1710, 0]
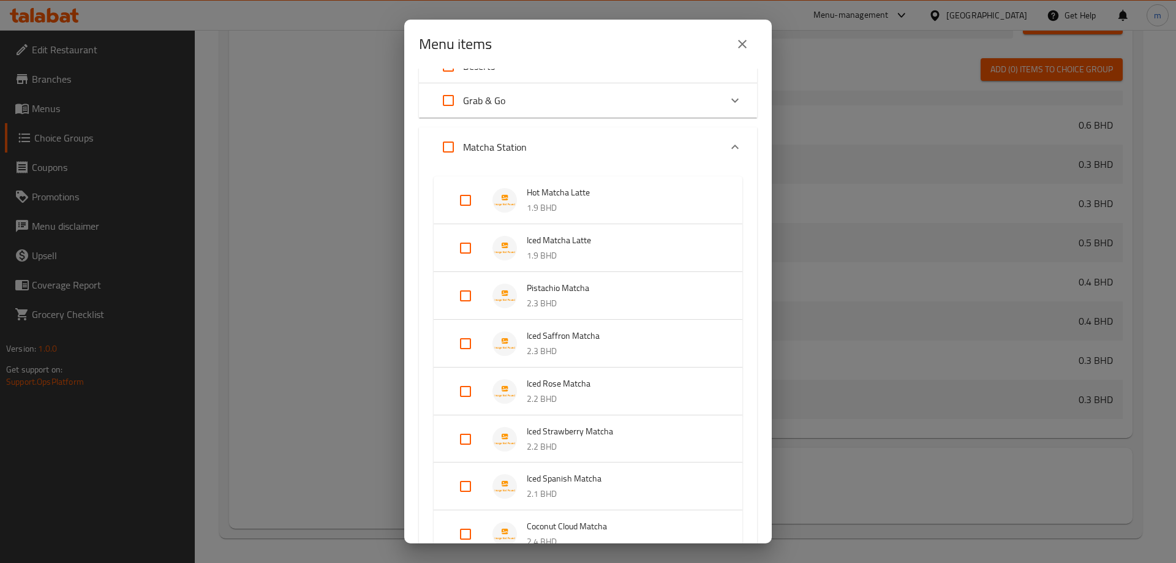
click at [470, 209] on input "Expand" at bounding box center [465, 200] width 29 height 29
checkbox input "true"
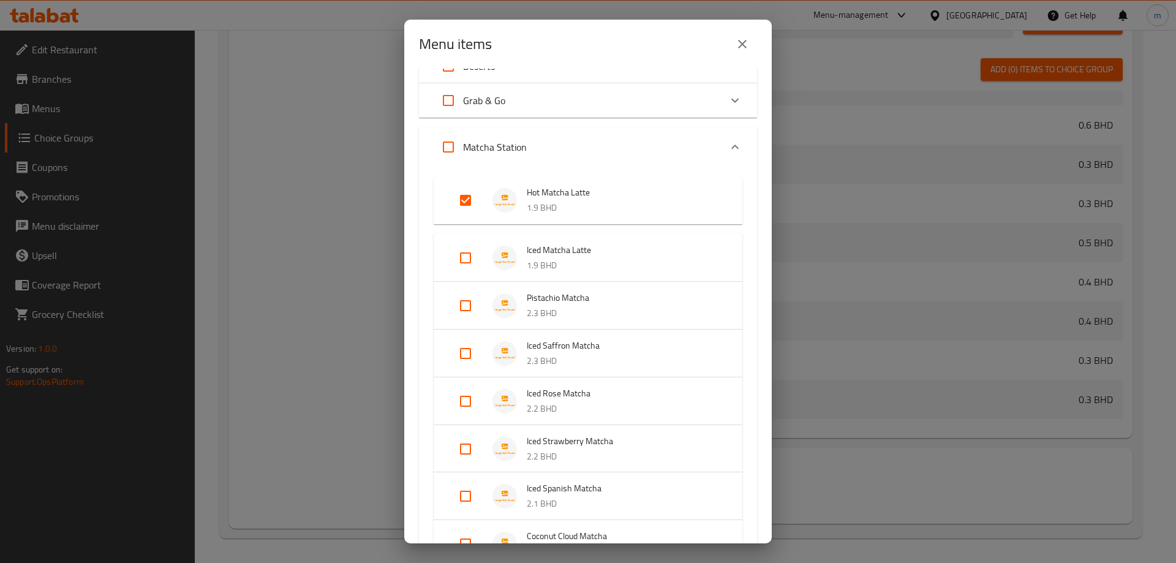
click at [463, 249] on input "Expand" at bounding box center [465, 257] width 29 height 29
checkbox input "true"
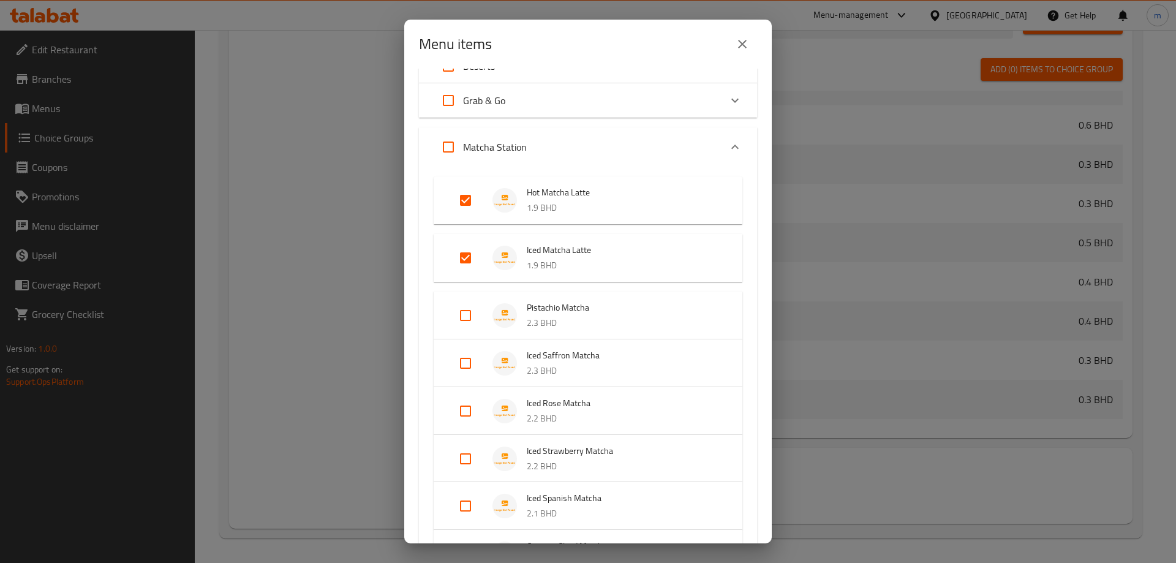
click at [459, 313] on input "Expand" at bounding box center [465, 315] width 29 height 29
checkbox input "true"
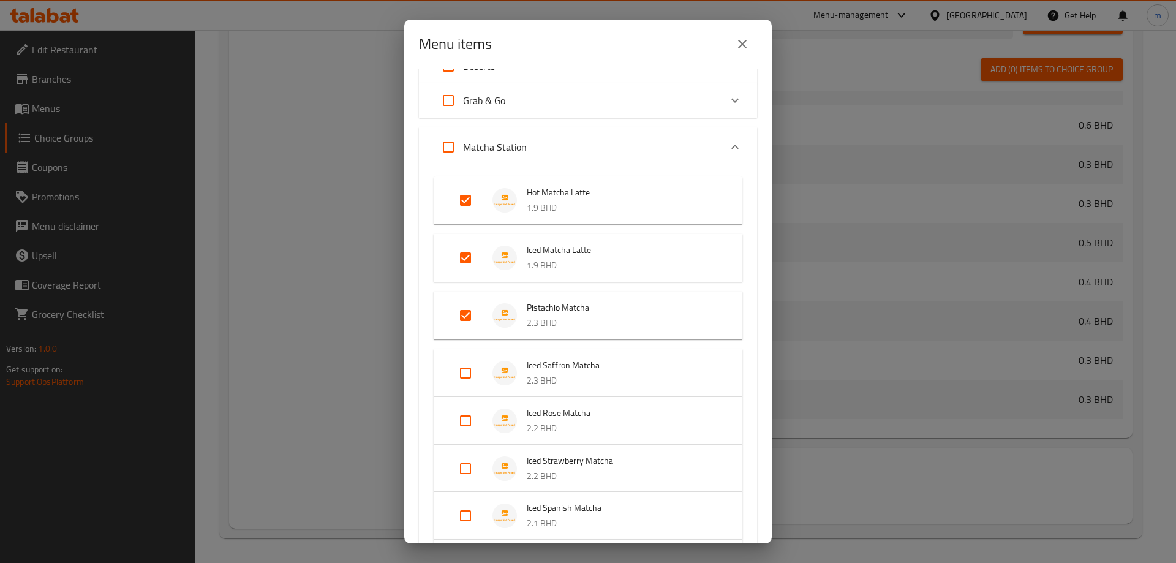
click at [451, 375] on input "Expand" at bounding box center [465, 372] width 29 height 29
checkbox input "true"
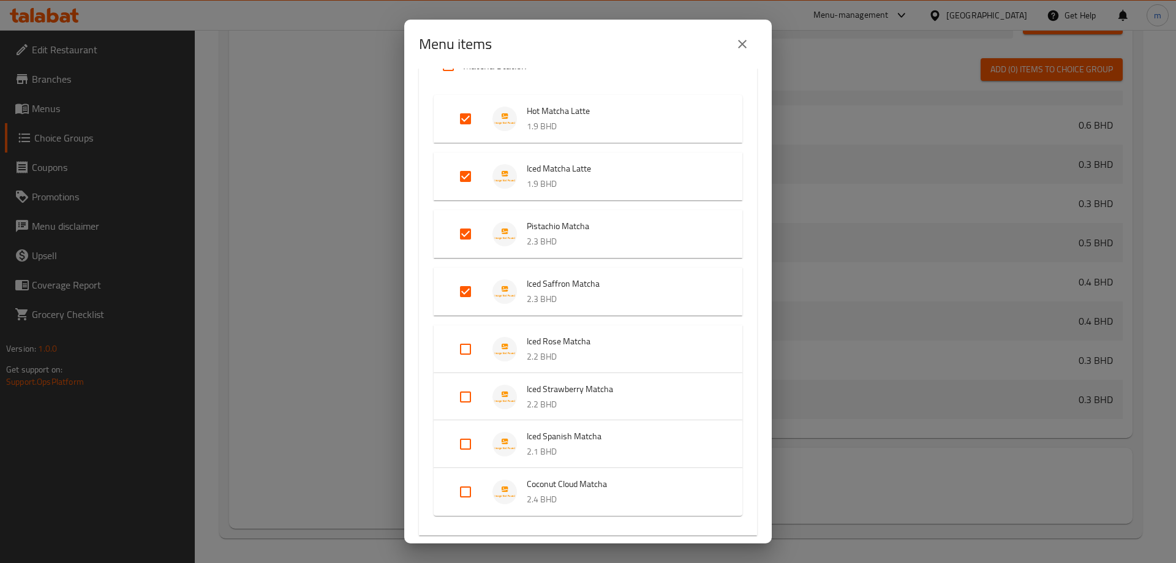
scroll to position [1833, 0]
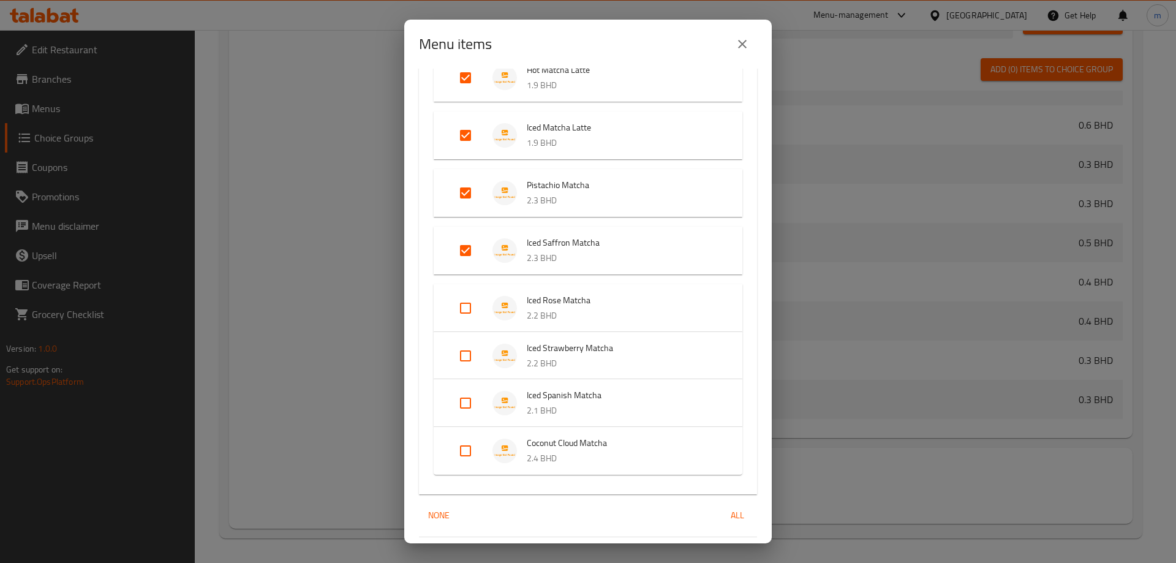
click at [471, 301] on input "Expand" at bounding box center [465, 307] width 29 height 29
checkbox input "true"
click at [463, 368] on input "Expand" at bounding box center [465, 365] width 29 height 29
checkbox input "true"
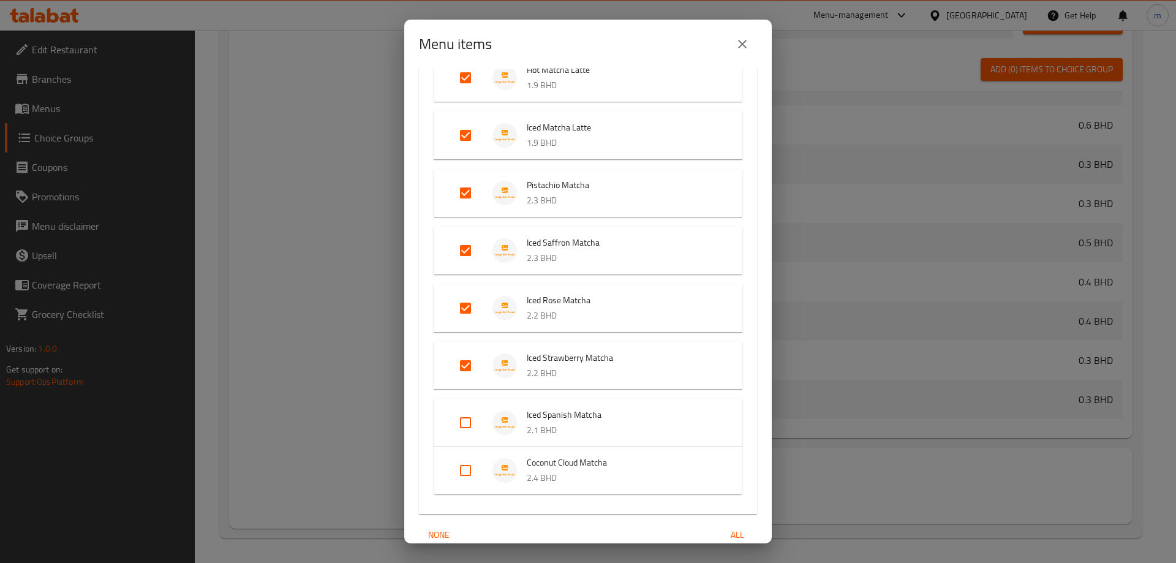
drag, startPoint x: 467, startPoint y: 428, endPoint x: 465, endPoint y: 465, distance: 37.4
click at [467, 429] on input "Expand" at bounding box center [465, 422] width 29 height 29
checkbox input "true"
click at [463, 474] on input "Expand" at bounding box center [465, 479] width 29 height 29
checkbox input "true"
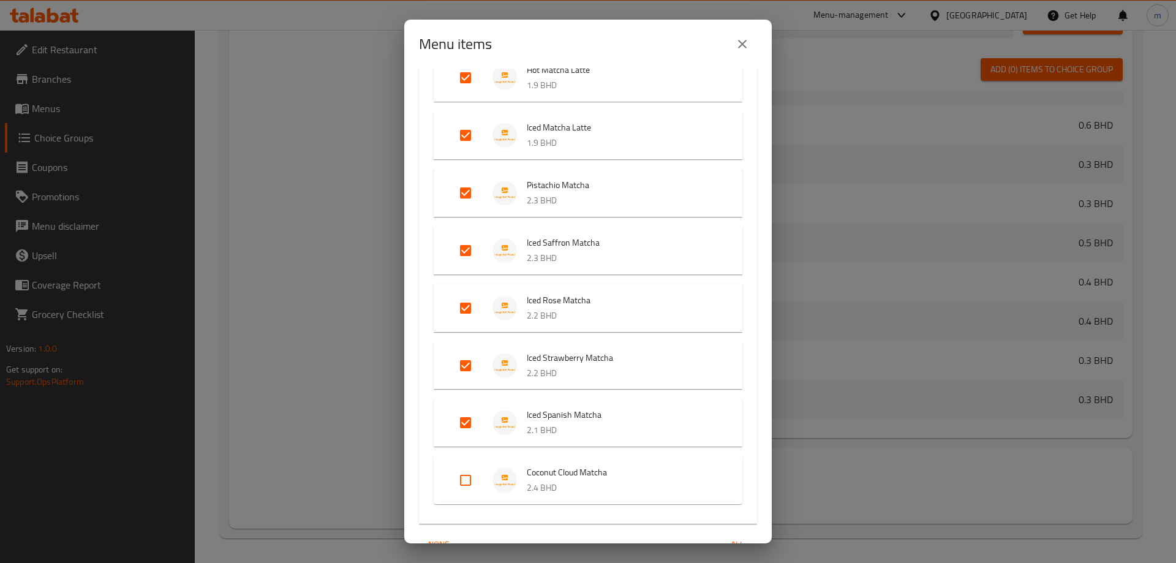
checkbox input "true"
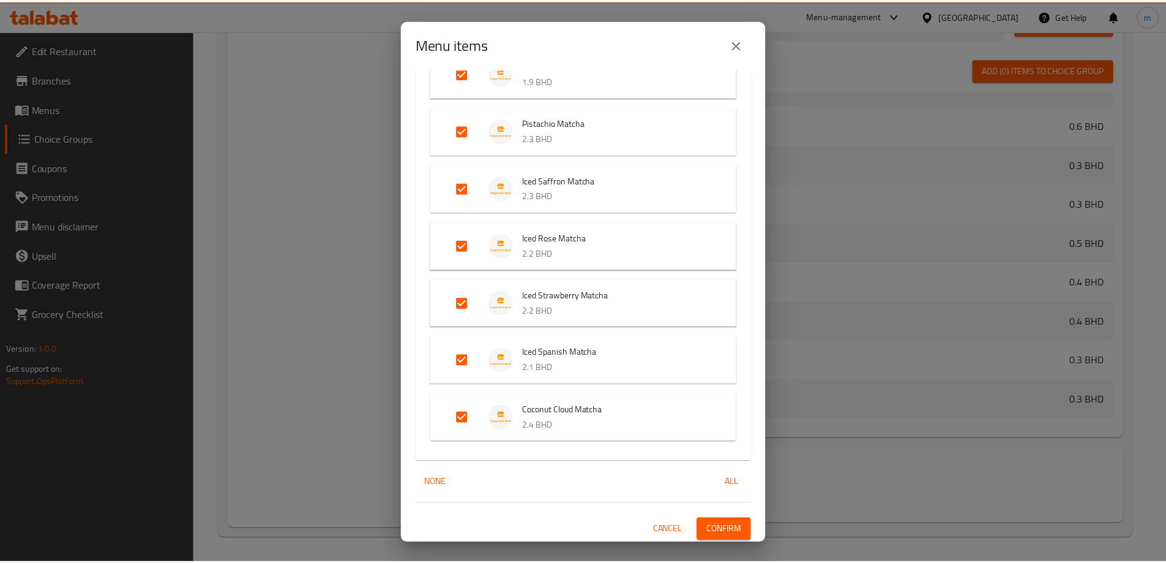
scroll to position [1898, 0]
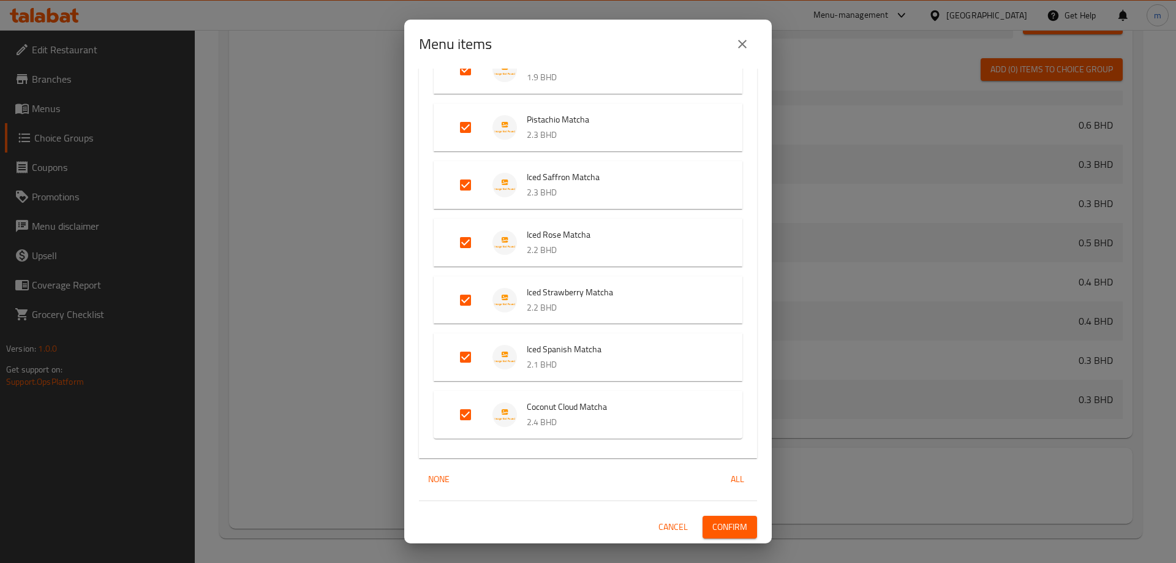
click at [718, 527] on span "Confirm" at bounding box center [729, 526] width 35 height 15
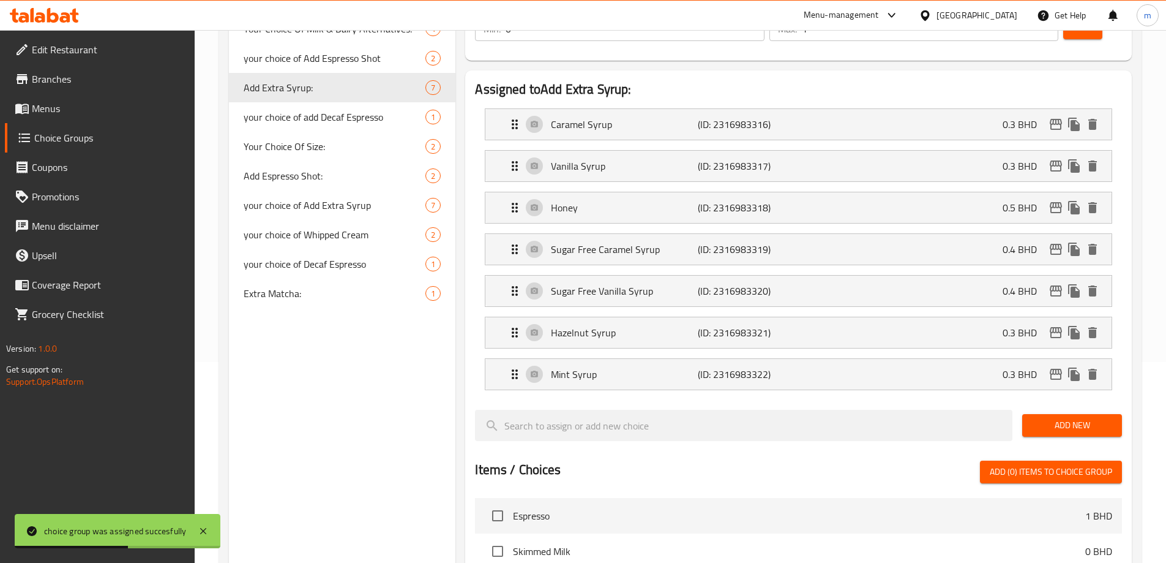
scroll to position [0, 0]
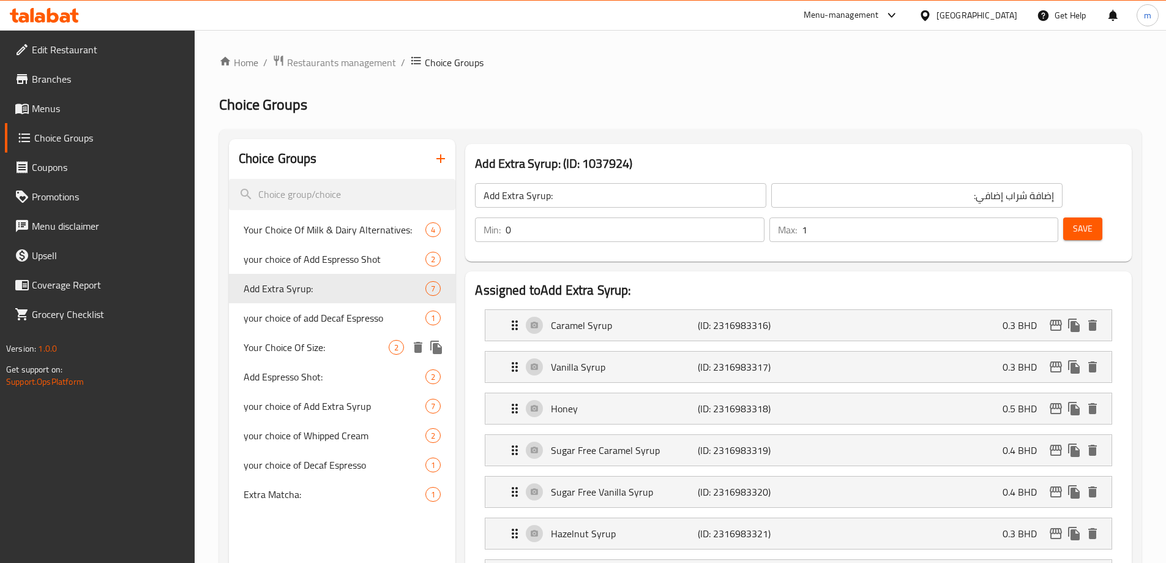
click at [313, 340] on span "Your Choice Of Size:" at bounding box center [317, 347] width 146 height 15
type input "Your Choice Of Size:"
type input "اختيارك من الحجم:"
type input "1"
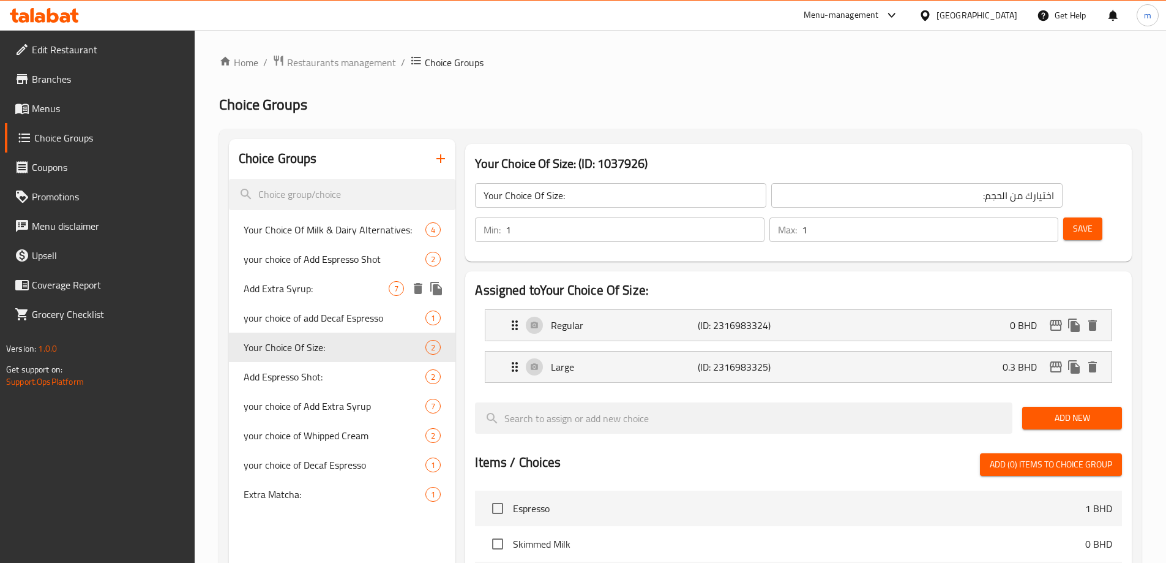
click at [323, 300] on div "Add Extra Syrup: 7" at bounding box center [342, 288] width 227 height 29
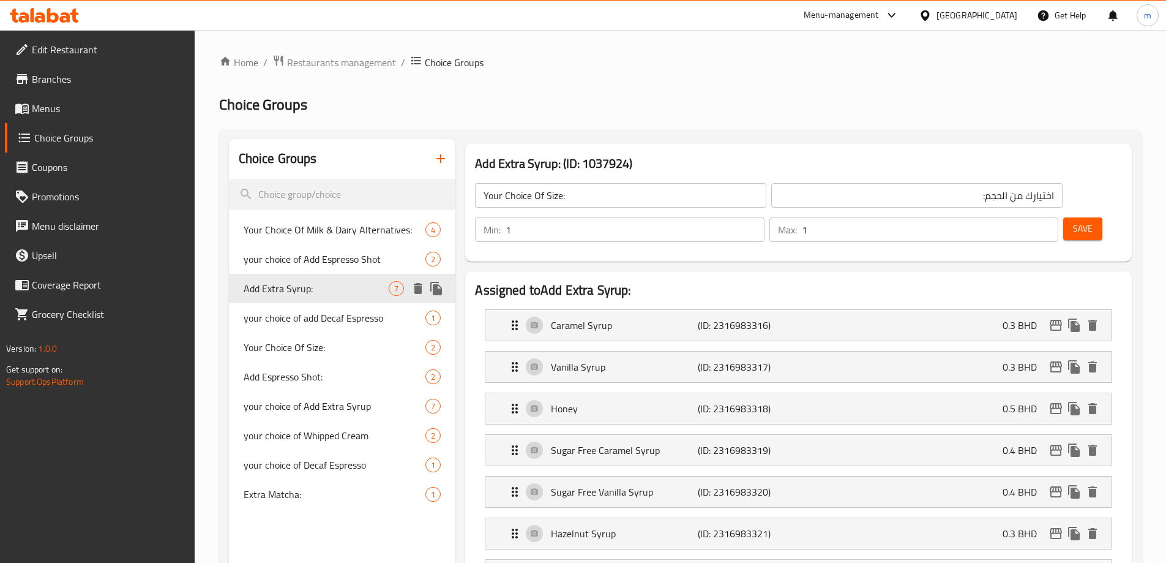
type input "Add Extra Syrup:"
type input "إضافة شراب إضافي:"
type input "0"
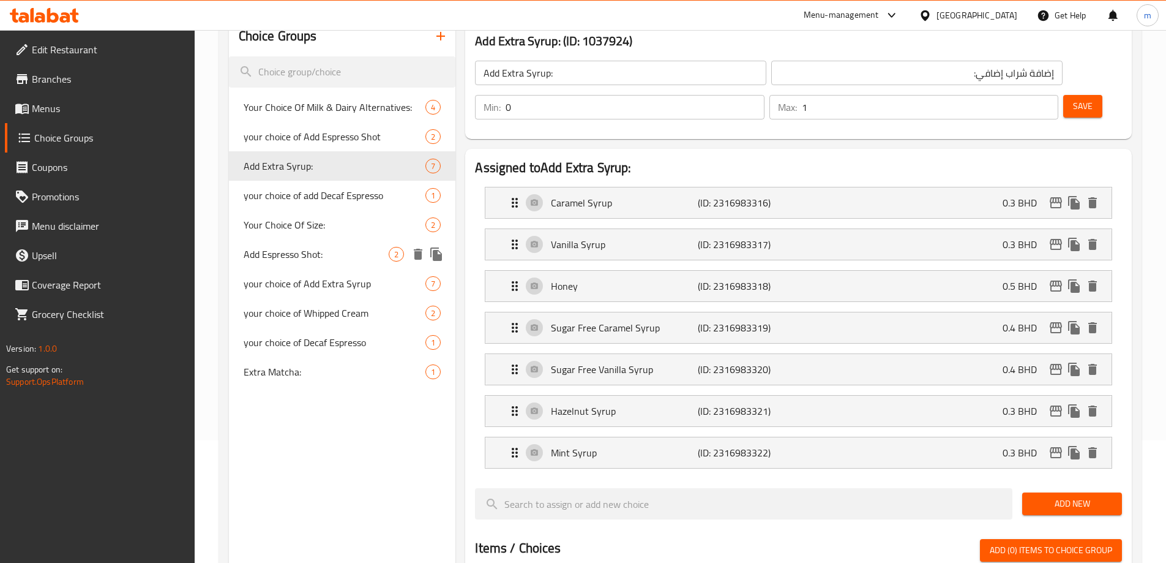
scroll to position [98, 0]
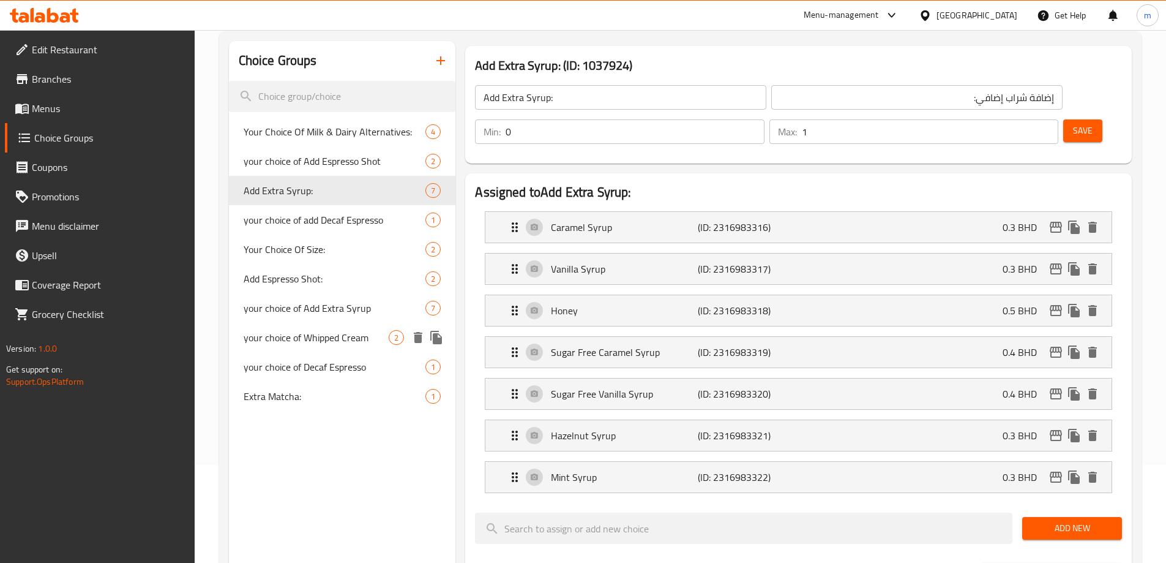
drag, startPoint x: 353, startPoint y: 335, endPoint x: 361, endPoint y: 328, distance: 10.4
click at [353, 335] on span "your choice of Whipped Cream" at bounding box center [317, 337] width 146 height 15
type input "your choice of Whipped Cream"
type input "اختيارك من الكريمة المخفوقة"
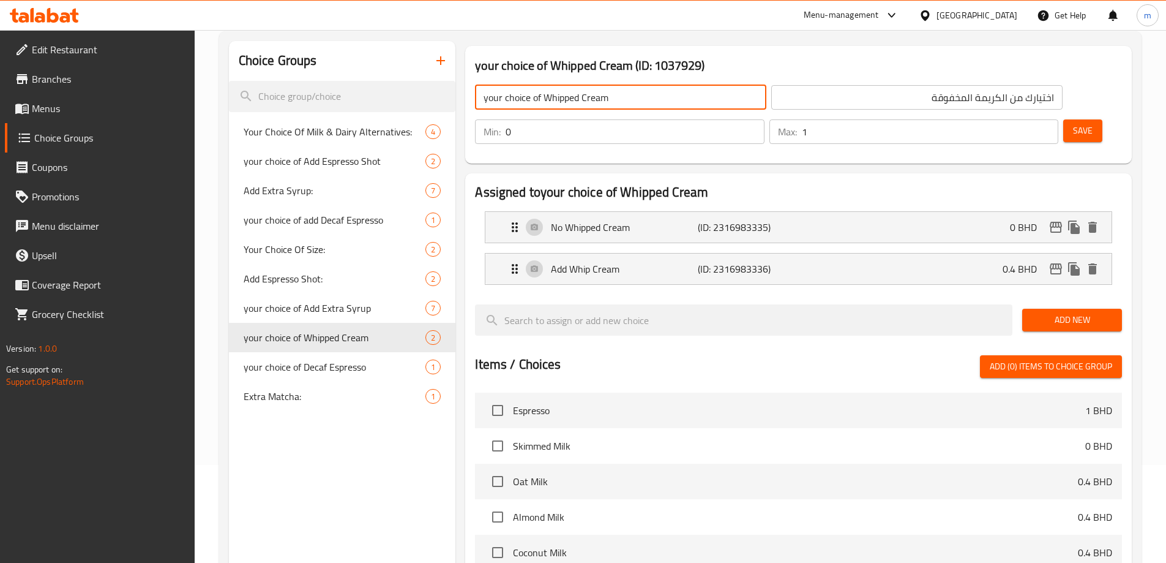
click at [582, 100] on input "your choice of Whipped Cream" at bounding box center [620, 97] width 291 height 24
type input "Your Choice Of Whipped Cream"
click at [771, 100] on input "اختيارك من الكريمة المخفوقة" at bounding box center [916, 97] width 291 height 24
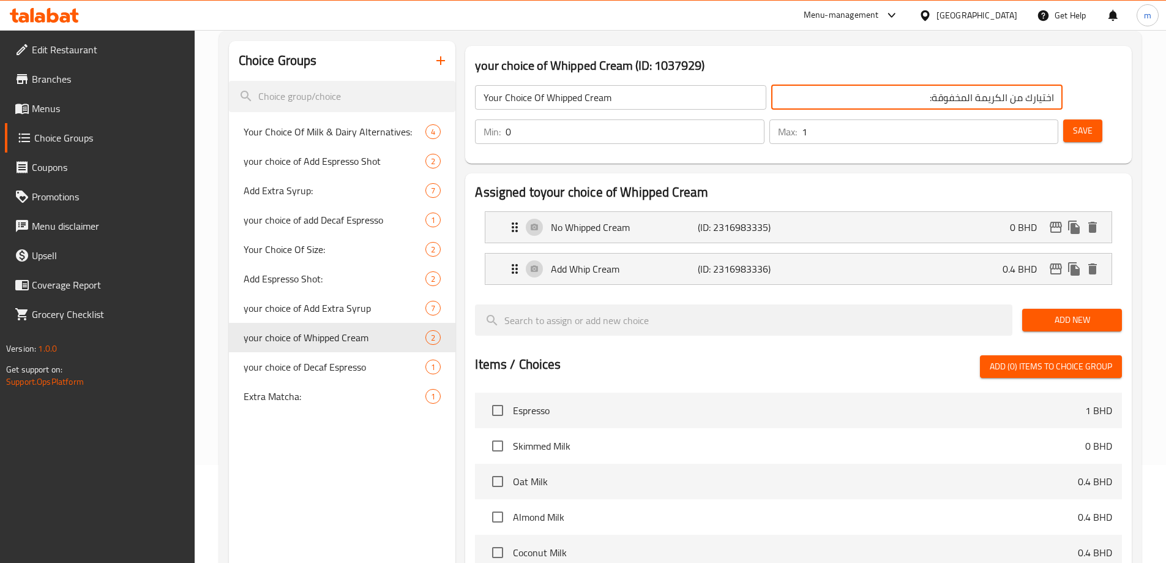
type input "اختيارك من الكريمة المخفوقة:"
click at [633, 107] on input "Your Choice Of Whipped Cream" at bounding box center [620, 97] width 291 height 24
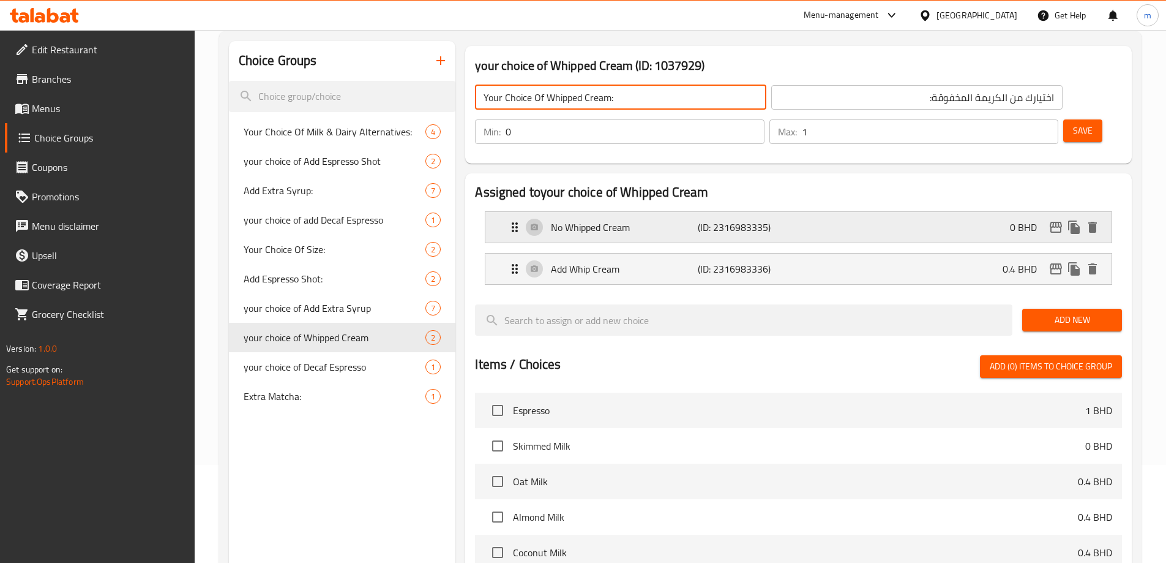
click at [668, 220] on p "No Whipped Cream" at bounding box center [624, 227] width 146 height 15
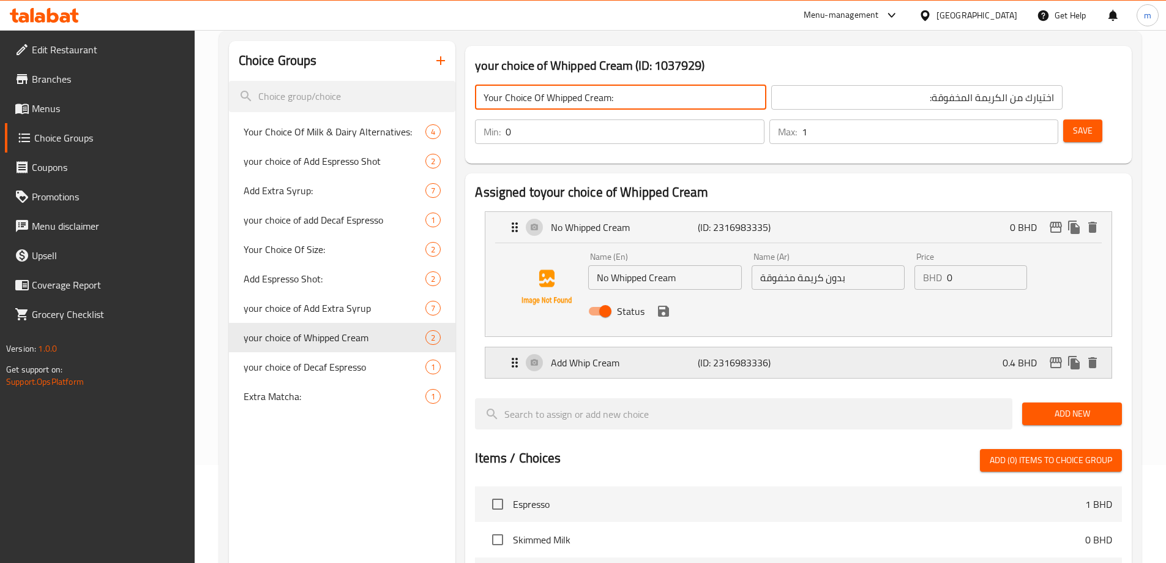
click at [800, 347] on div "Add Whip Cream (ID: 2316983336) 0.4 BHD" at bounding box center [803, 362] width 590 height 31
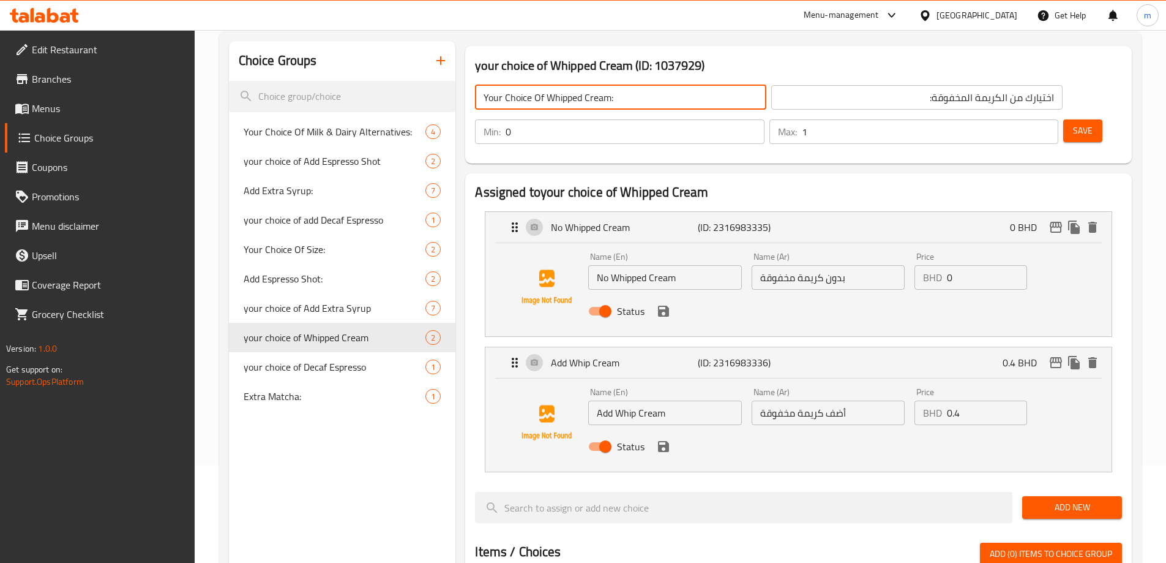
type input "Your Choice Of Whipped Cream:"
click at [1064, 119] on button "Save" at bounding box center [1083, 130] width 39 height 23
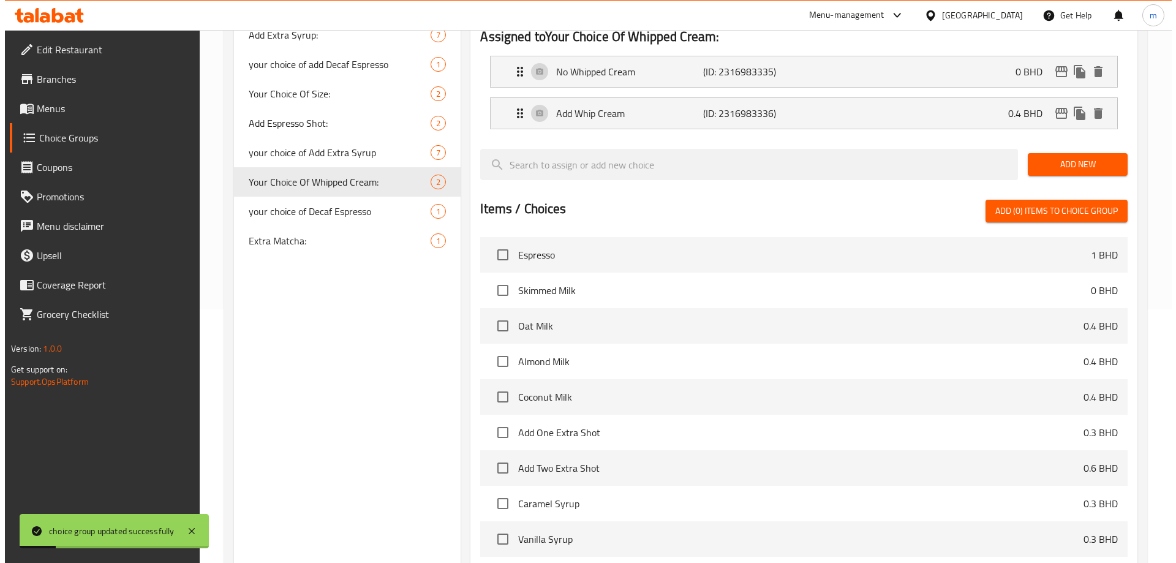
scroll to position [361, 0]
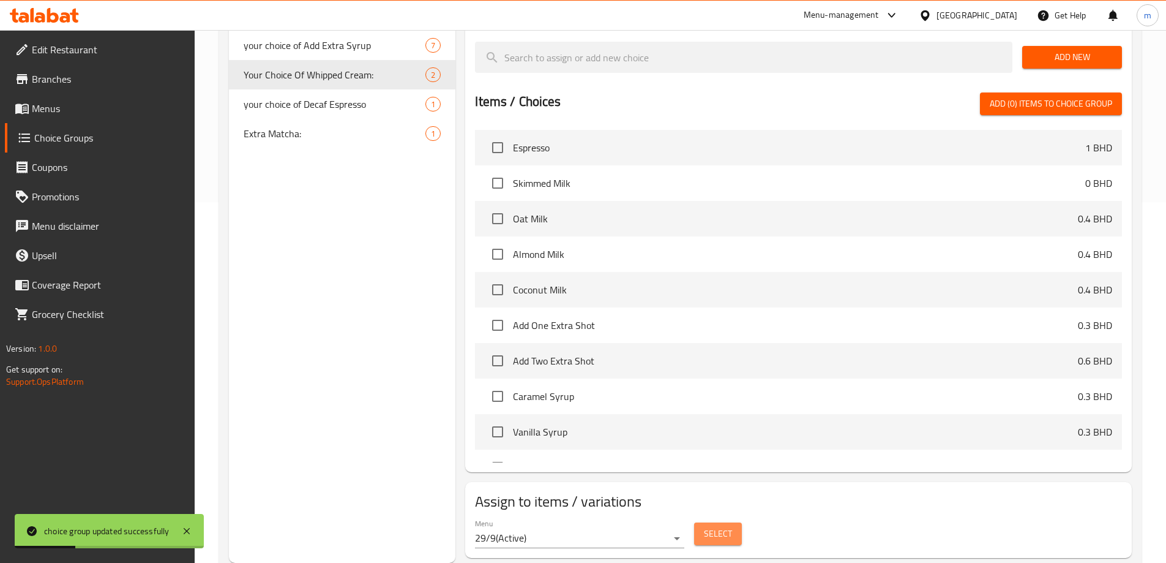
click at [735, 522] on button "Select" at bounding box center [718, 533] width 48 height 23
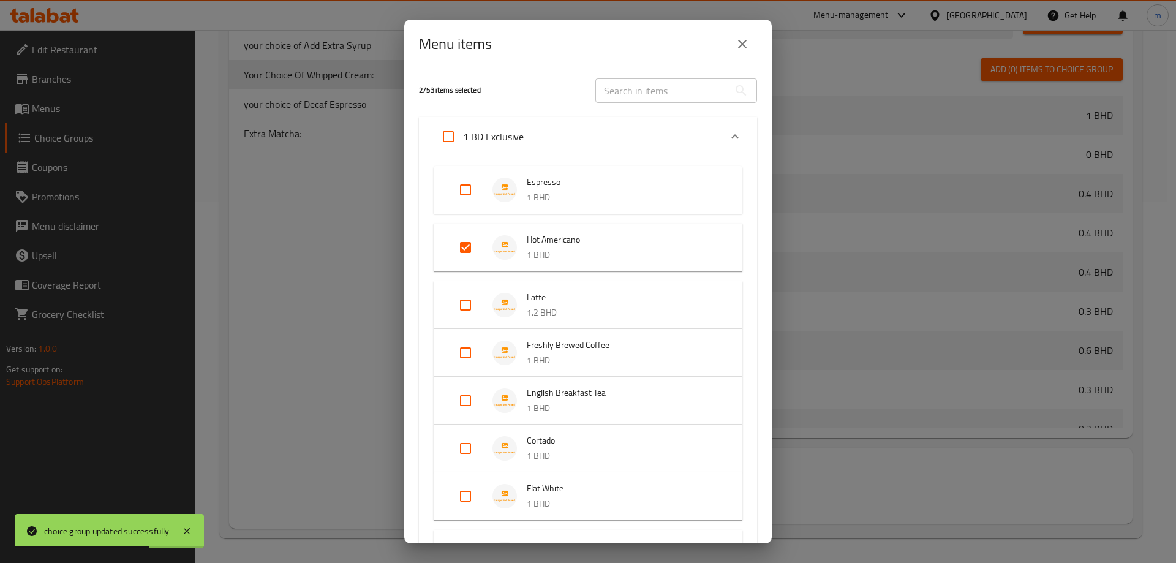
click at [635, 126] on div "1 BD Exclusive" at bounding box center [576, 136] width 287 height 29
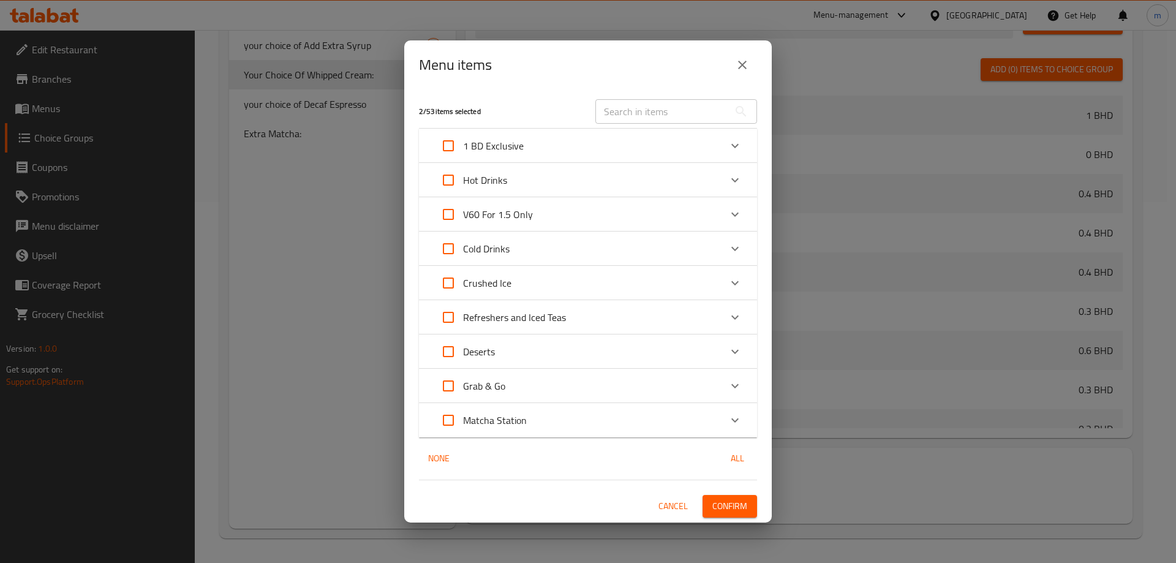
click at [564, 184] on div "Hot Drinks" at bounding box center [576, 179] width 287 height 29
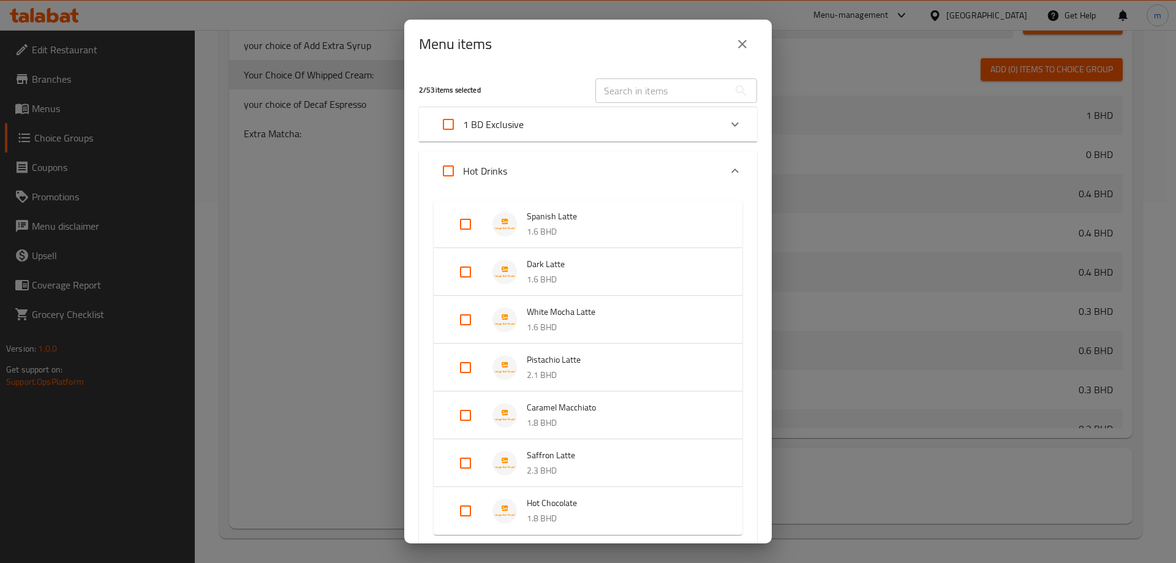
click at [466, 228] on input "Expand" at bounding box center [465, 223] width 29 height 29
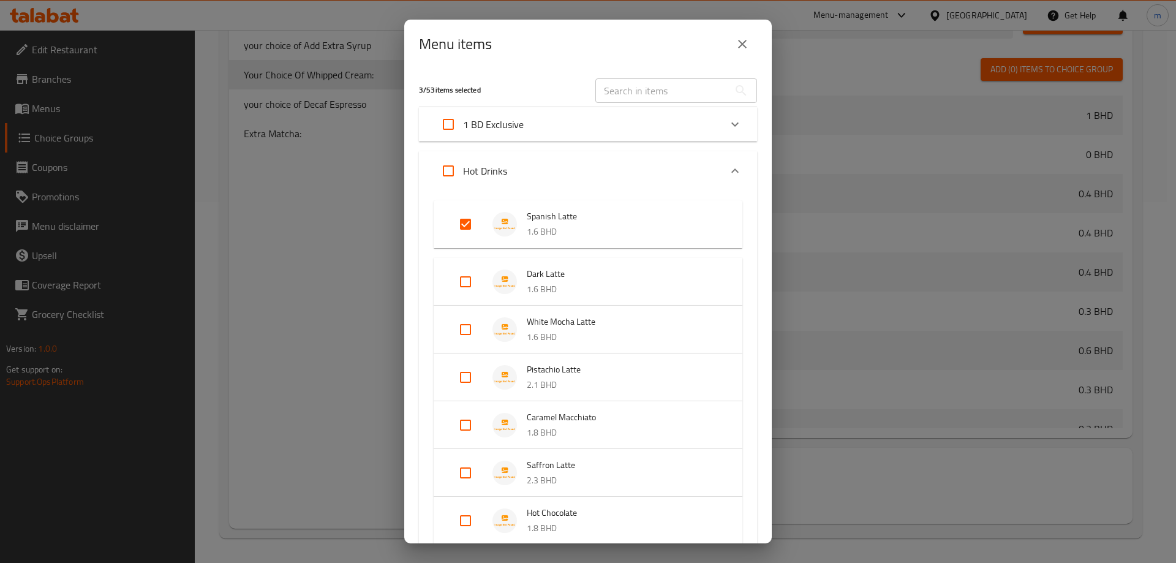
click at [470, 281] on input "Expand" at bounding box center [465, 281] width 29 height 29
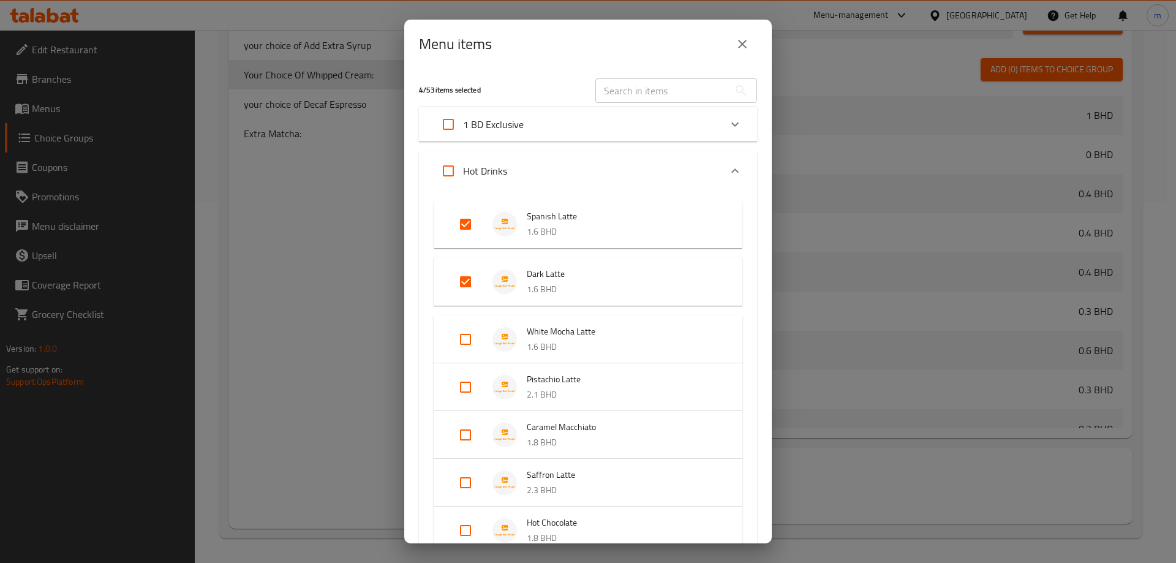
click at [460, 335] on input "Expand" at bounding box center [465, 339] width 29 height 29
click at [467, 397] on input "Expand" at bounding box center [465, 396] width 29 height 29
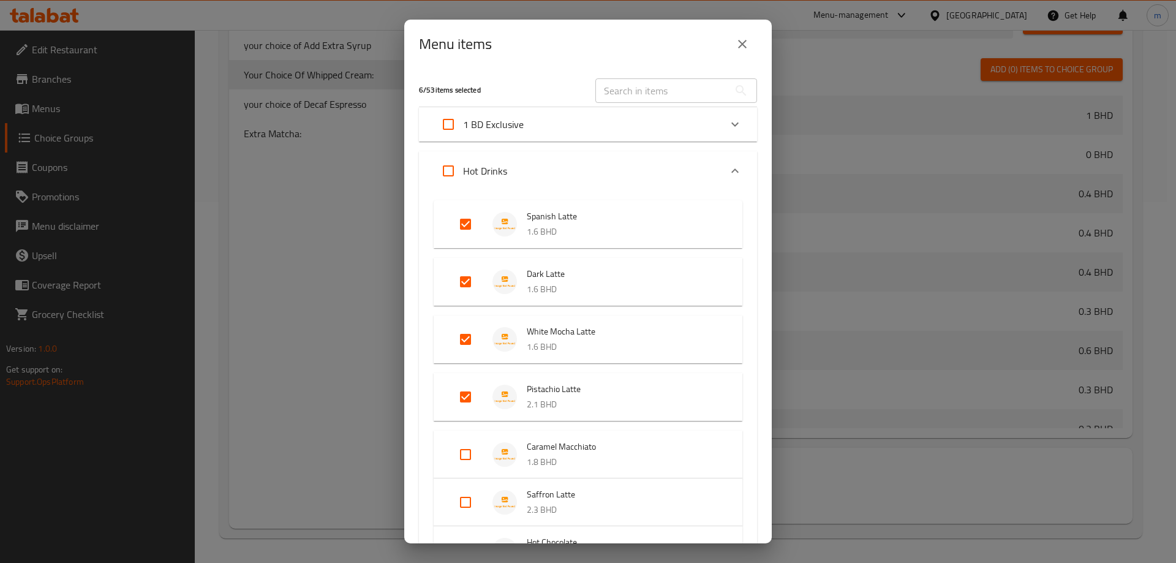
click at [463, 447] on input "Expand" at bounding box center [465, 454] width 29 height 29
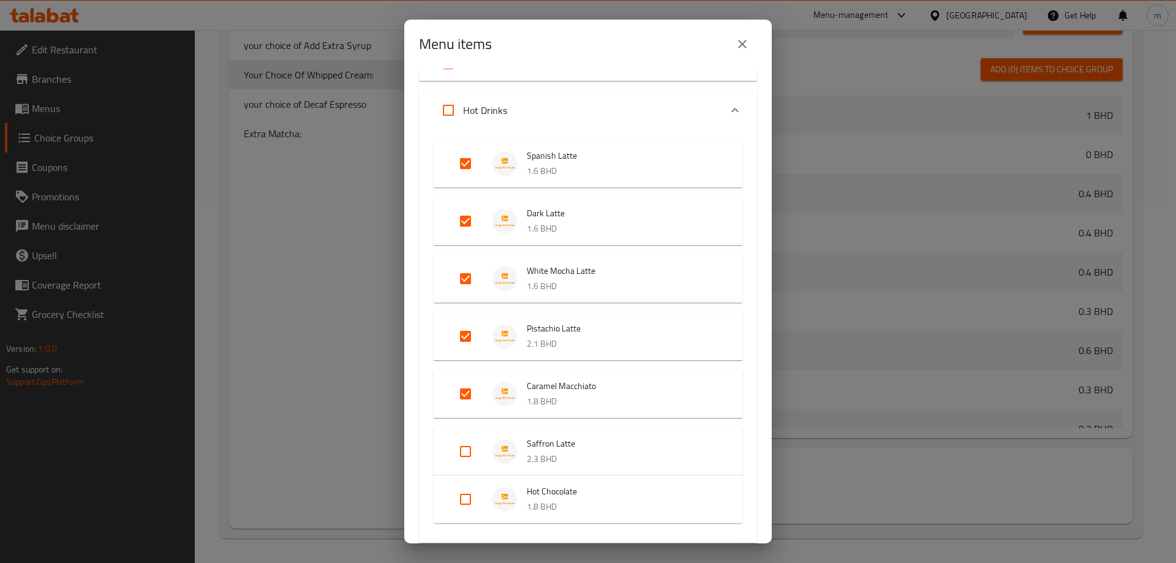
scroll to position [61, 0]
click at [465, 462] on input "Expand" at bounding box center [465, 450] width 29 height 29
click at [464, 498] on input "Expand" at bounding box center [465, 507] width 29 height 29
click at [464, 507] on input "Expand" at bounding box center [465, 507] width 29 height 29
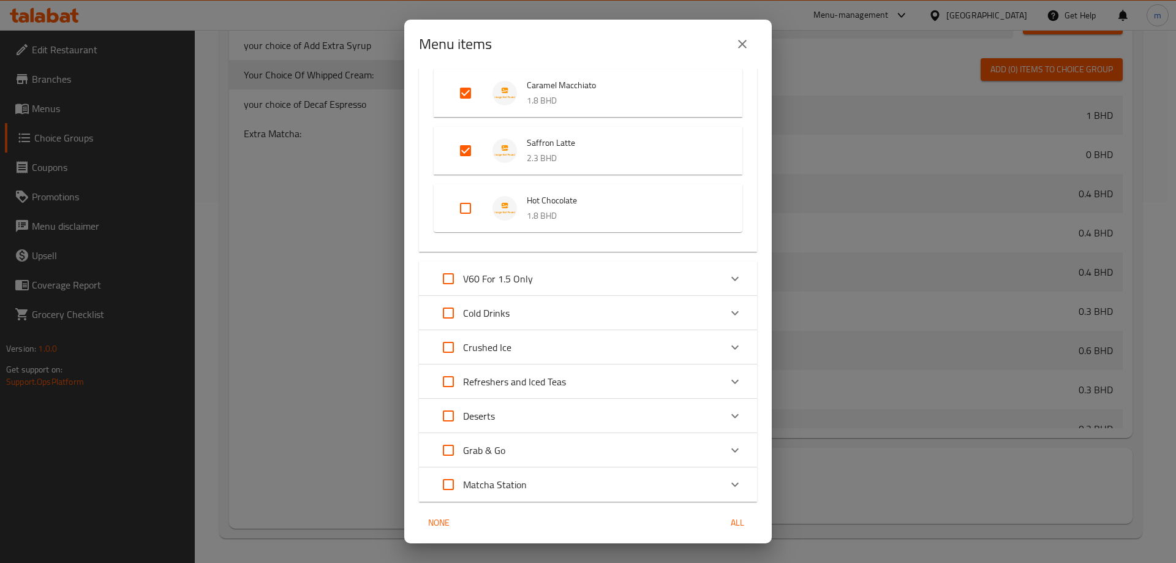
scroll to position [367, 0]
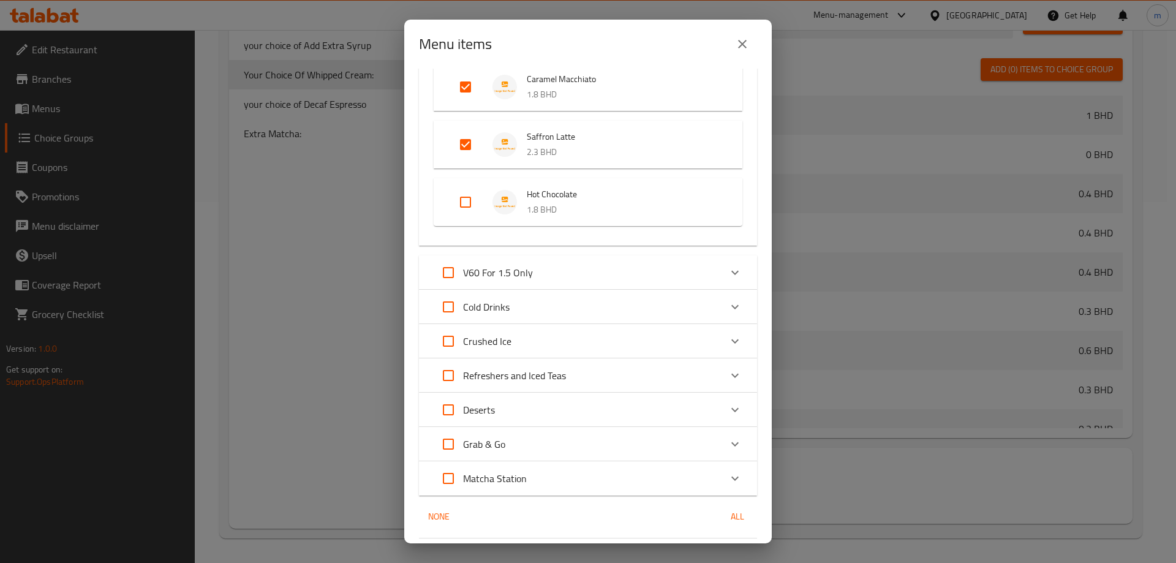
click at [550, 307] on div "Cold Drinks" at bounding box center [576, 306] width 287 height 29
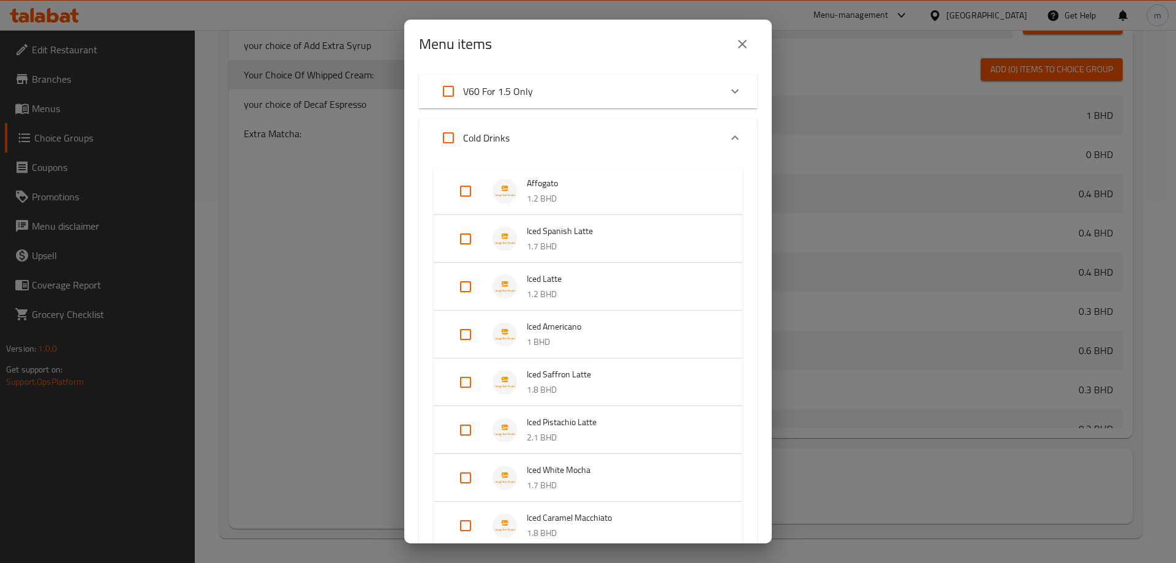
scroll to position [551, 0]
click at [468, 235] on input "Expand" at bounding box center [465, 236] width 29 height 29
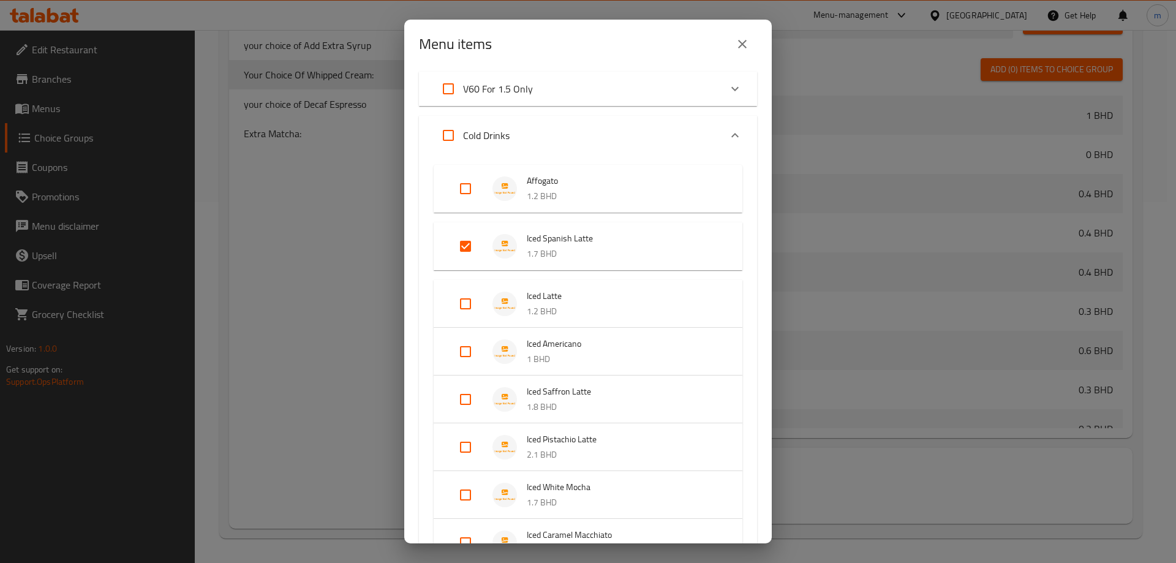
click at [471, 304] on input "Expand" at bounding box center [465, 303] width 29 height 29
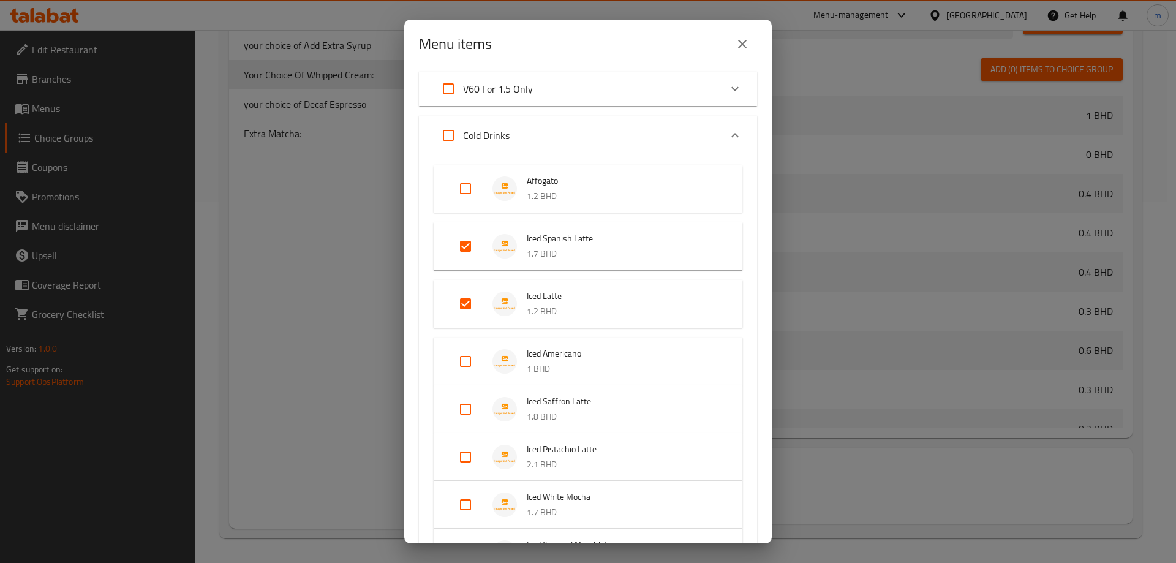
click at [473, 350] on input "Expand" at bounding box center [465, 361] width 29 height 29
click at [471, 428] on input "Expand" at bounding box center [465, 418] width 29 height 29
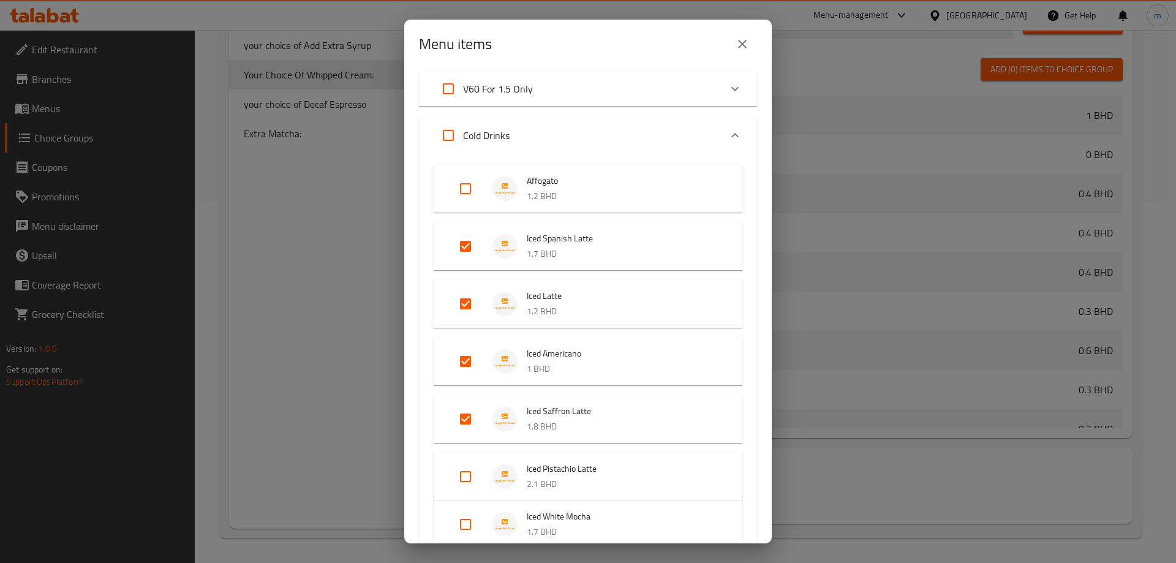
click at [465, 476] on input "Expand" at bounding box center [465, 476] width 29 height 29
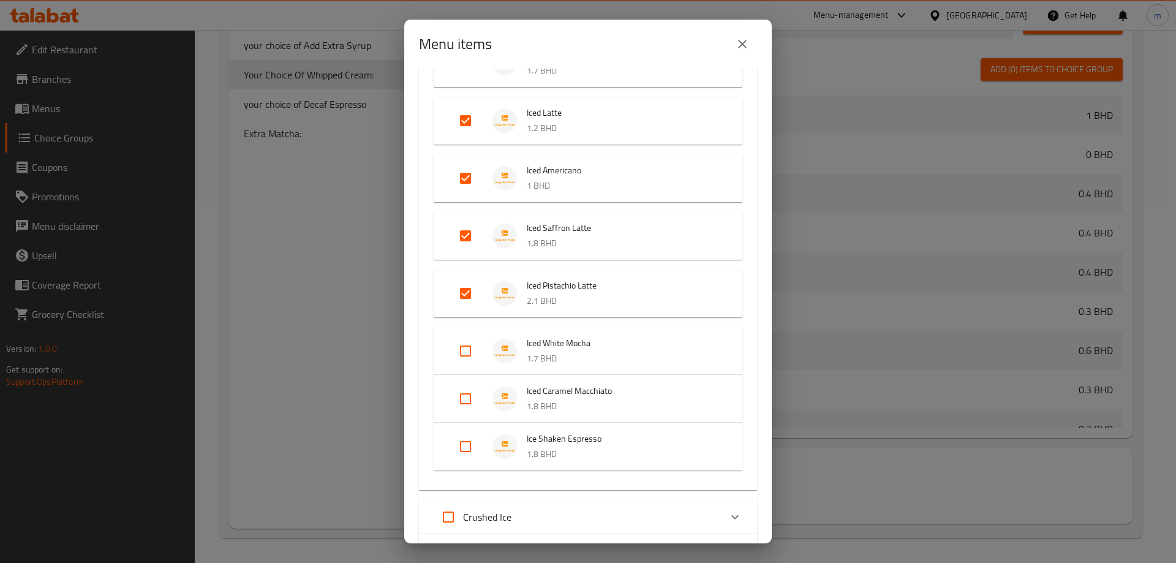
scroll to position [735, 0]
click at [476, 400] on input "Expand" at bounding box center [465, 397] width 29 height 29
click at [470, 473] on input "Expand" at bounding box center [465, 465] width 29 height 29
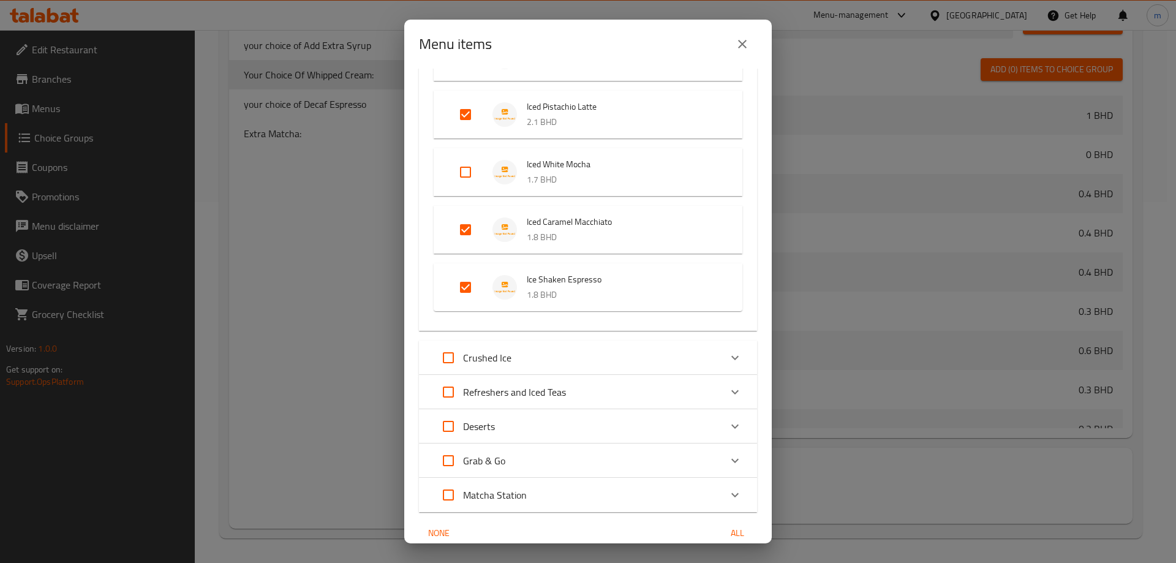
scroll to position [967, 0]
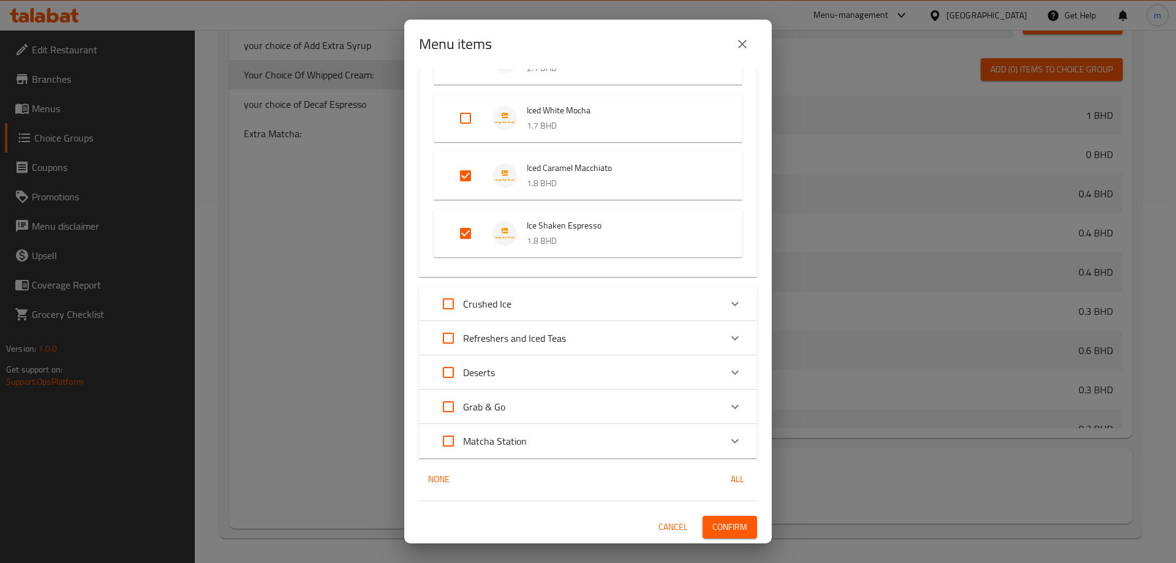
click at [574, 309] on div "Crushed Ice" at bounding box center [576, 303] width 287 height 29
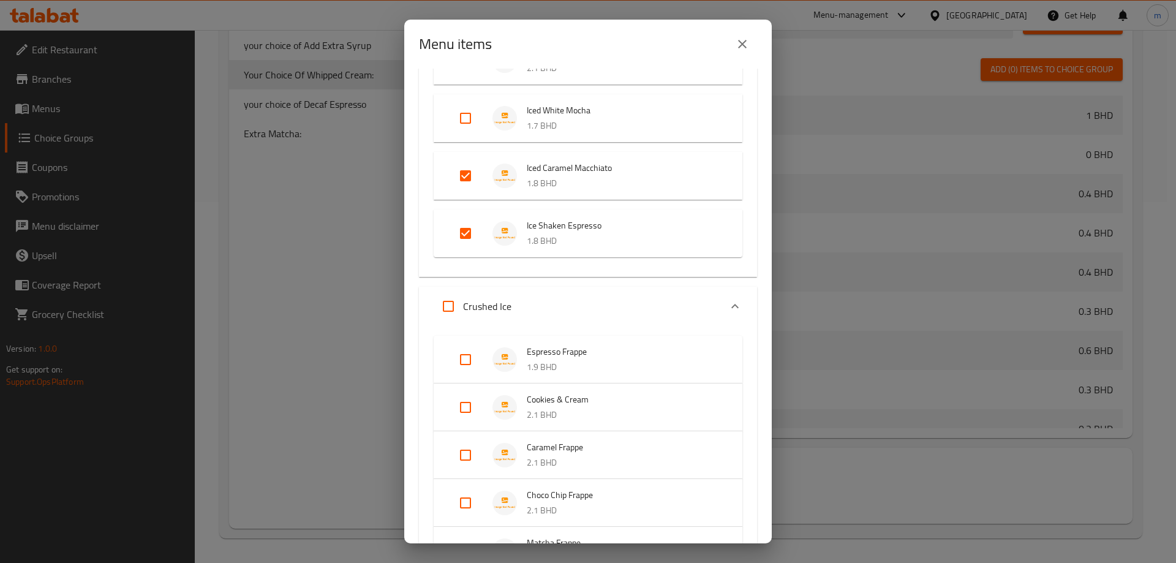
click at [462, 355] on input "Expand" at bounding box center [465, 359] width 29 height 29
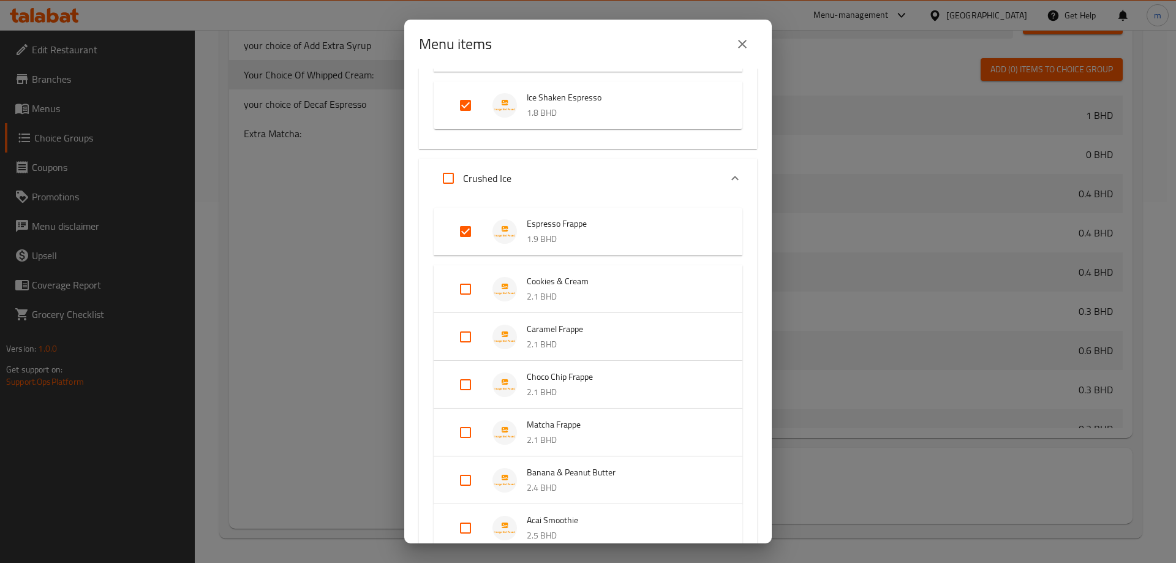
scroll to position [1355, 0]
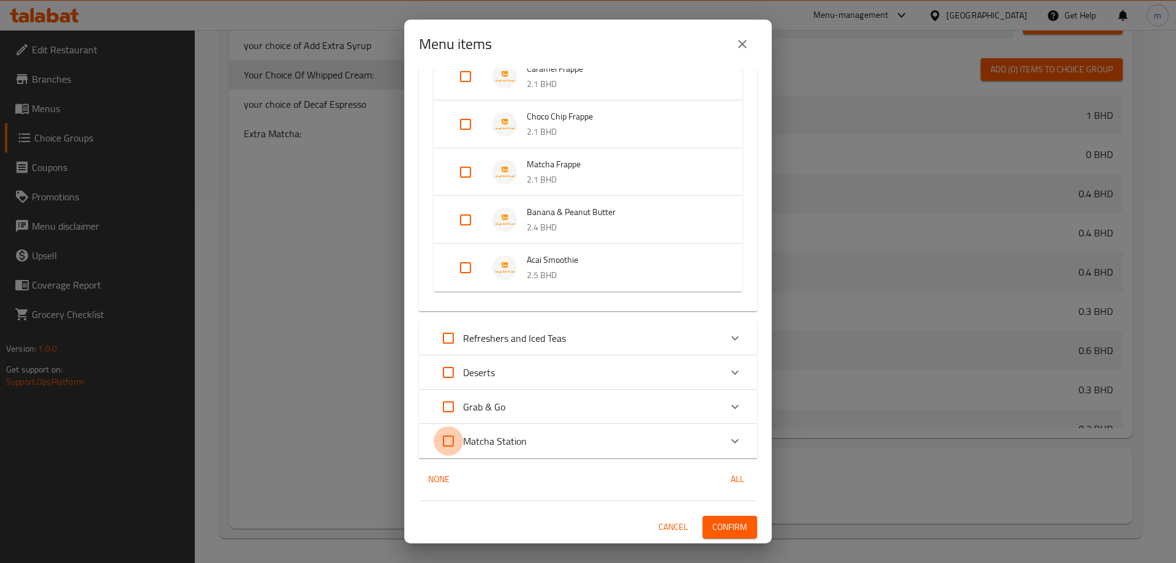
click at [453, 439] on input "Expand" at bounding box center [447, 440] width 29 height 29
click at [532, 445] on div "Matcha Station" at bounding box center [576, 440] width 287 height 29
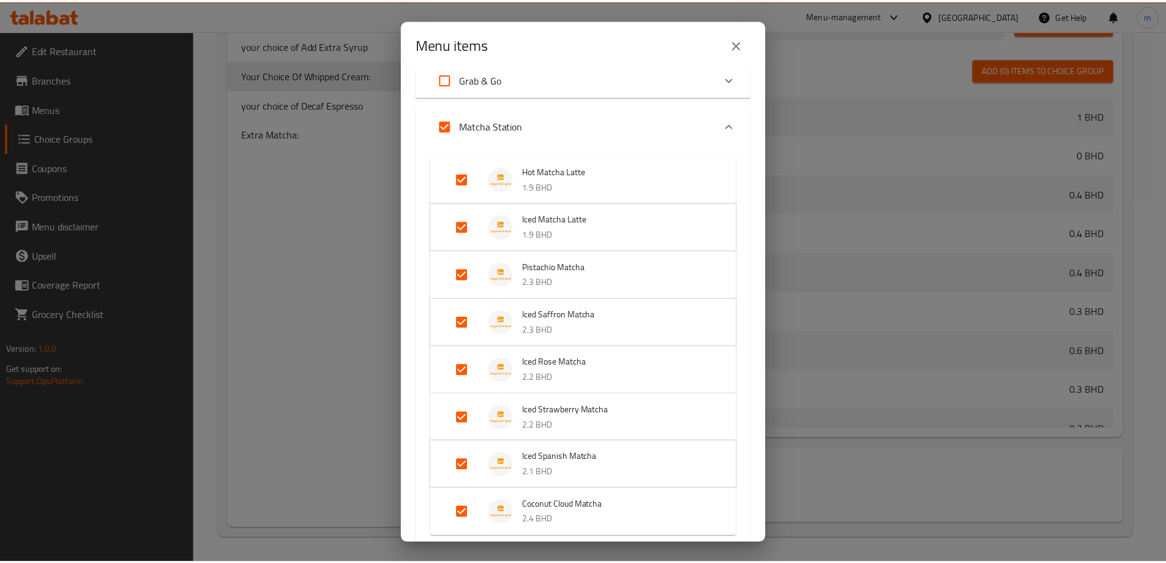
scroll to position [1780, 0]
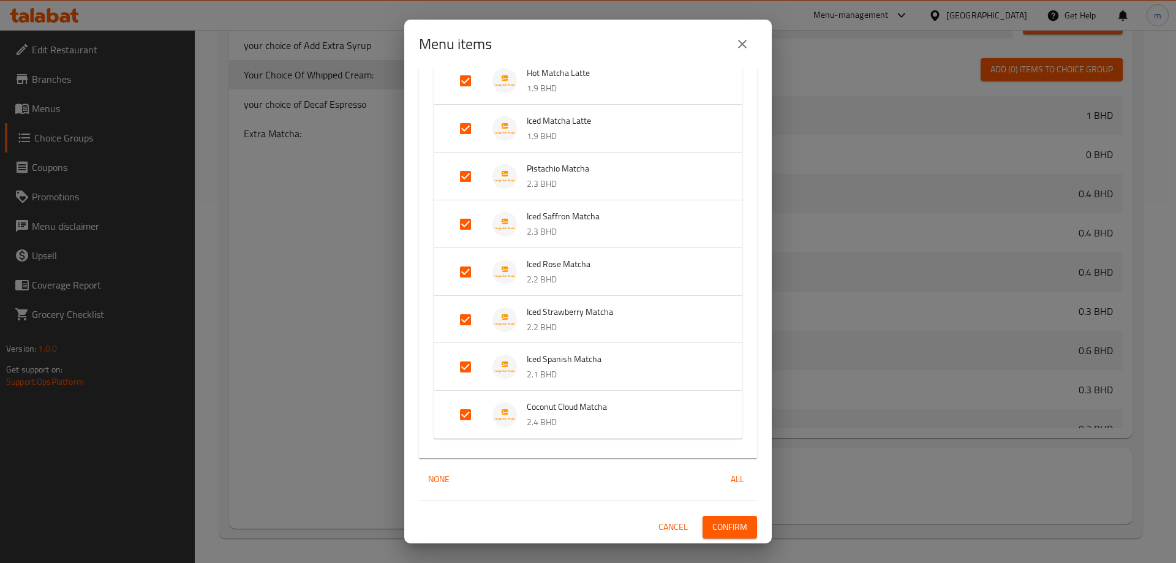
click at [712, 521] on span "Confirm" at bounding box center [729, 526] width 35 height 15
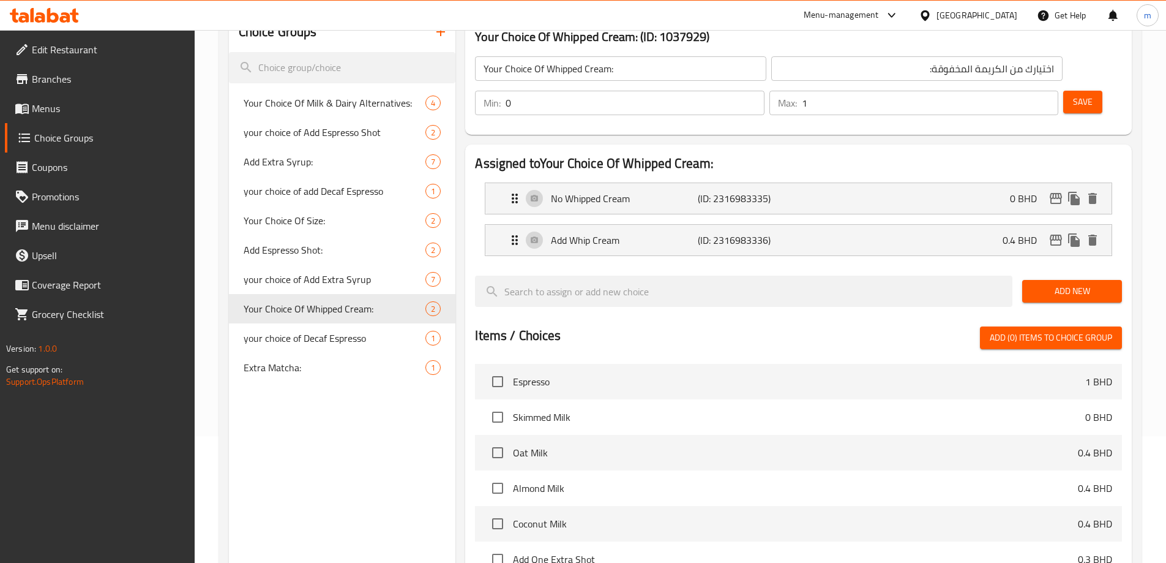
scroll to position [116, 0]
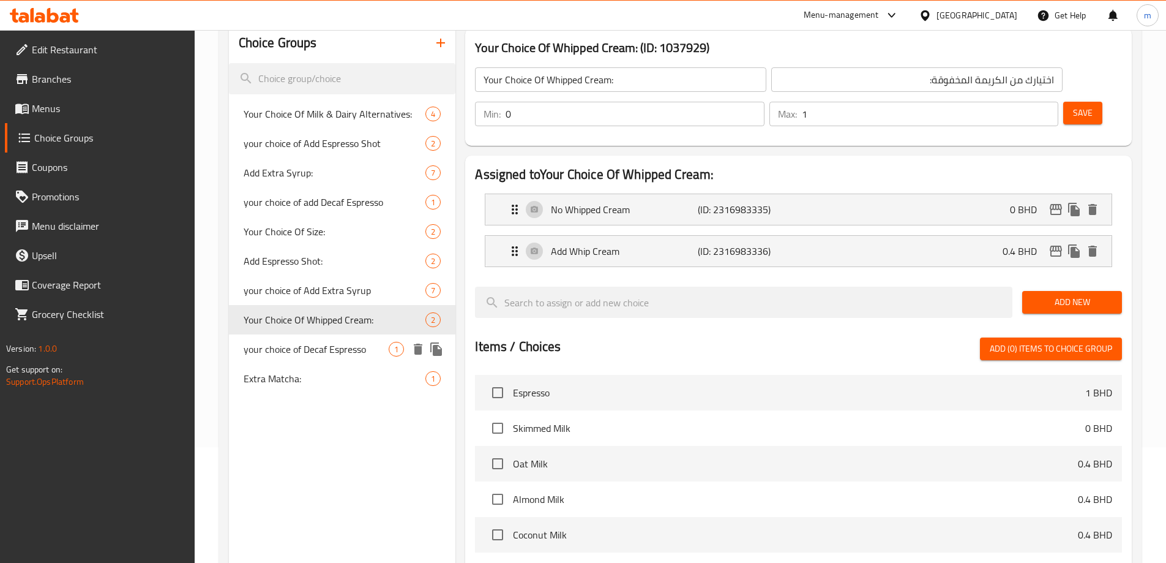
click at [283, 354] on span "your choice of Decaf Espresso" at bounding box center [317, 349] width 146 height 15
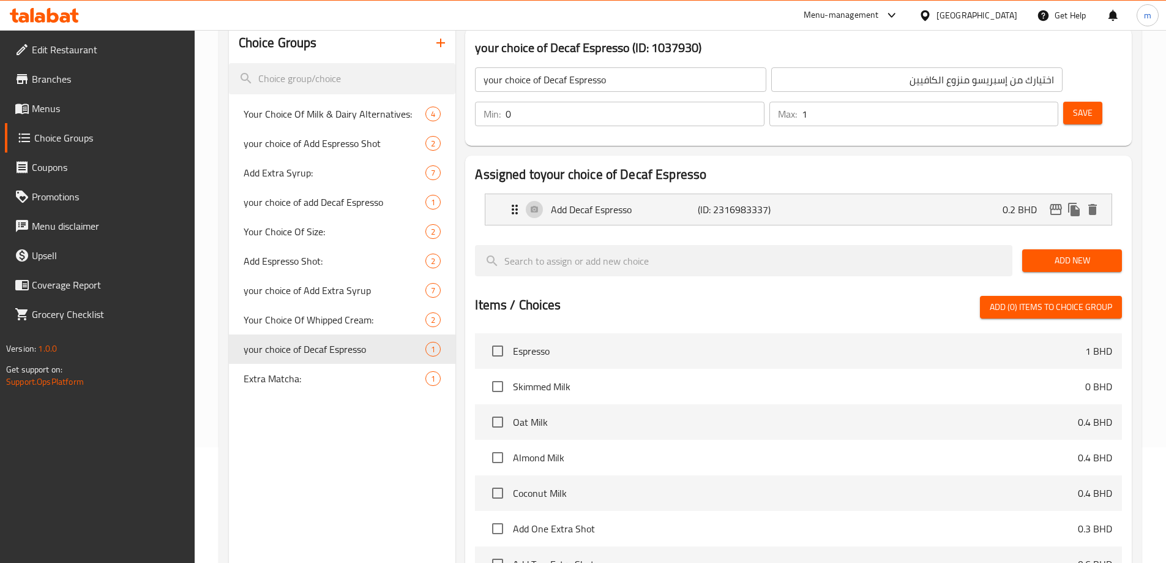
click at [633, 84] on input "your choice of Decaf Espresso" at bounding box center [620, 79] width 291 height 24
click at [633, 84] on input "Your Choice Of Decaf Espresso" at bounding box center [620, 79] width 291 height 24
click at [771, 76] on input "اختيارك من إسبريسو منزوع الكافيين" at bounding box center [916, 79] width 291 height 24
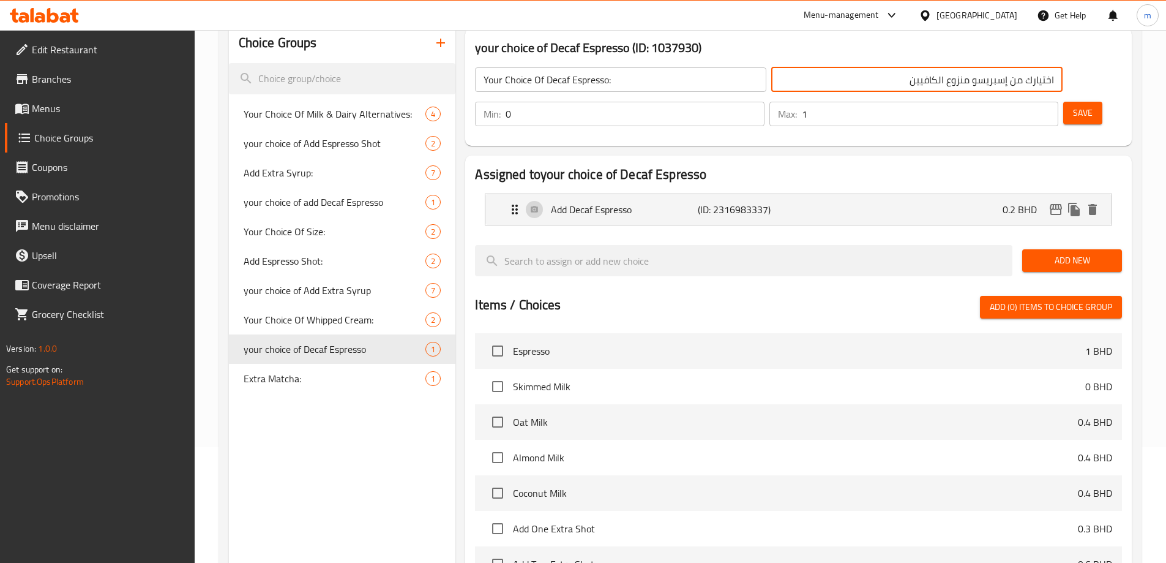
click at [771, 78] on input "اختيارك من إسبريسو منزوع الكافيين" at bounding box center [916, 79] width 291 height 24
click at [643, 86] on input "Your Choice Of Decaf Espresso:" at bounding box center [620, 79] width 291 height 24
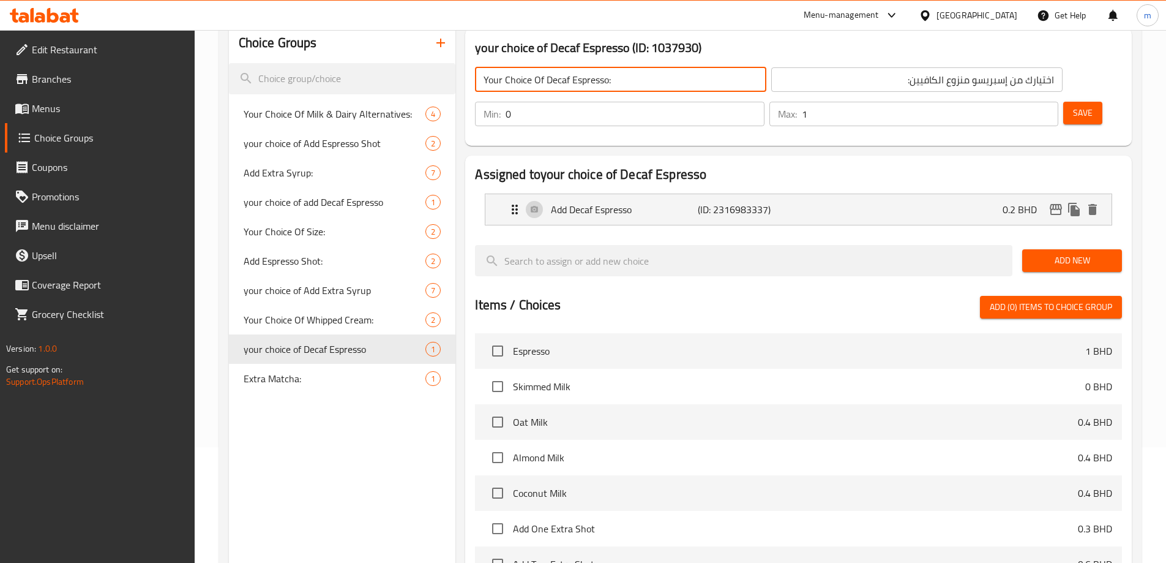
click at [606, 89] on input "Your Choice Of Decaf Espresso:" at bounding box center [620, 79] width 291 height 24
click at [746, 108] on div "your choice of Decaf Espresso (ID: 1037930) Your Choice Of Decaf Espresso: ​ اخ…" at bounding box center [798, 87] width 667 height 118
drag, startPoint x: 547, startPoint y: 81, endPoint x: 609, endPoint y: 77, distance: 61.4
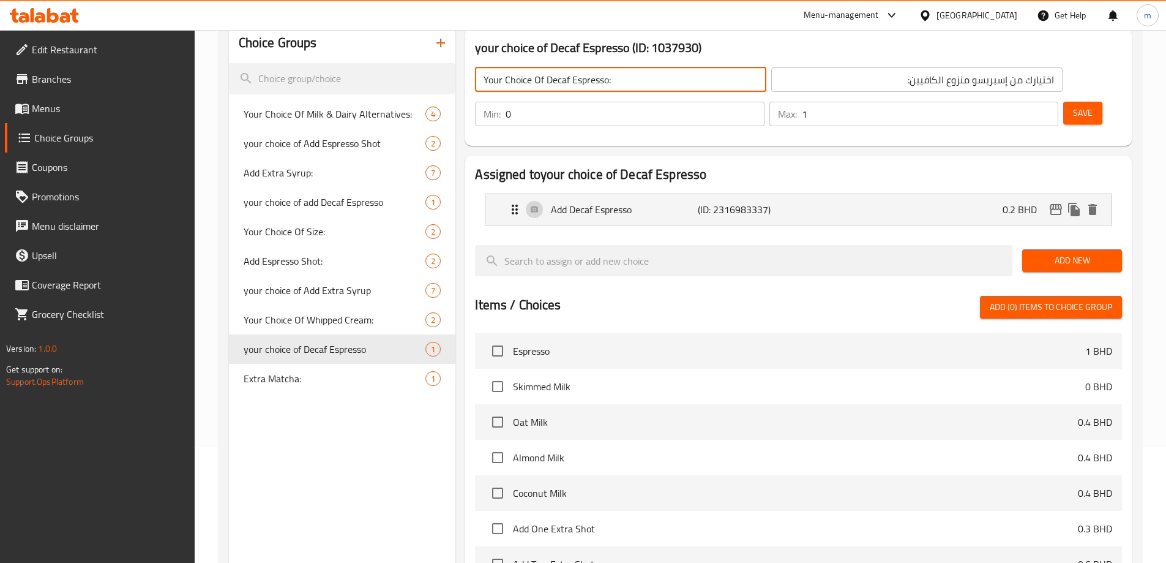
click at [609, 77] on input "Your Choice Of Decaf Espresso:" at bounding box center [620, 79] width 291 height 24
click at [812, 194] on div "Add Decaf Espresso (ID: 2316983337) 0.2 BHD" at bounding box center [803, 209] width 590 height 31
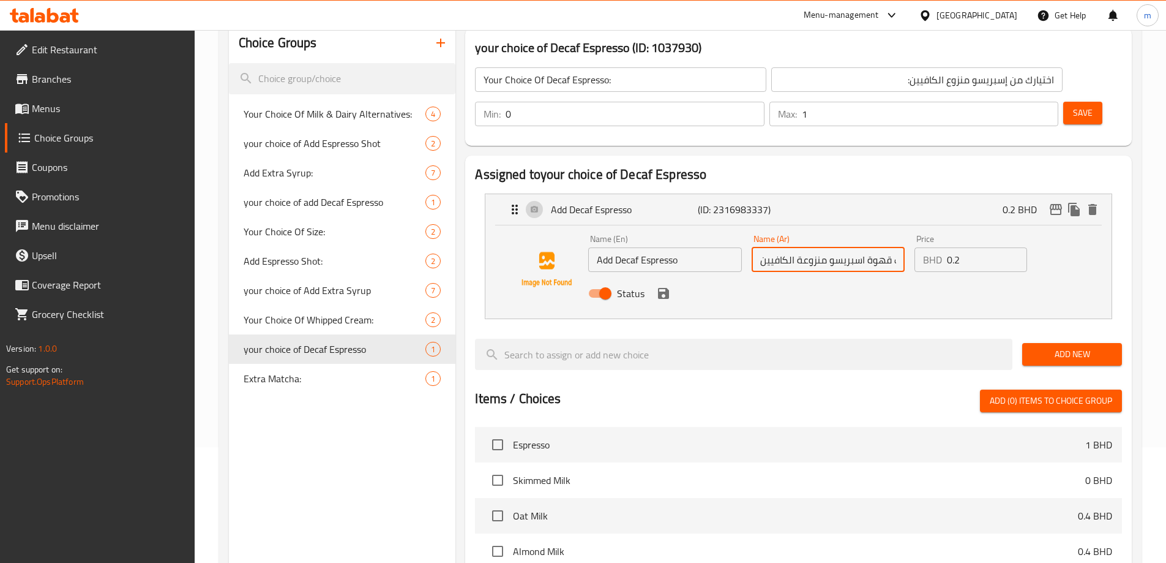
scroll to position [0, 17]
drag, startPoint x: 815, startPoint y: 226, endPoint x: 828, endPoint y: 241, distance: 19.5
click at [828, 241] on div "Name (Ar) أضف قهوة اسبريسو منزوعة الكافيين Name (Ar)" at bounding box center [828, 253] width 163 height 47
click at [881, 247] on input "أضف قهوة اسبريسو منزوعة الكافيين" at bounding box center [828, 259] width 153 height 24
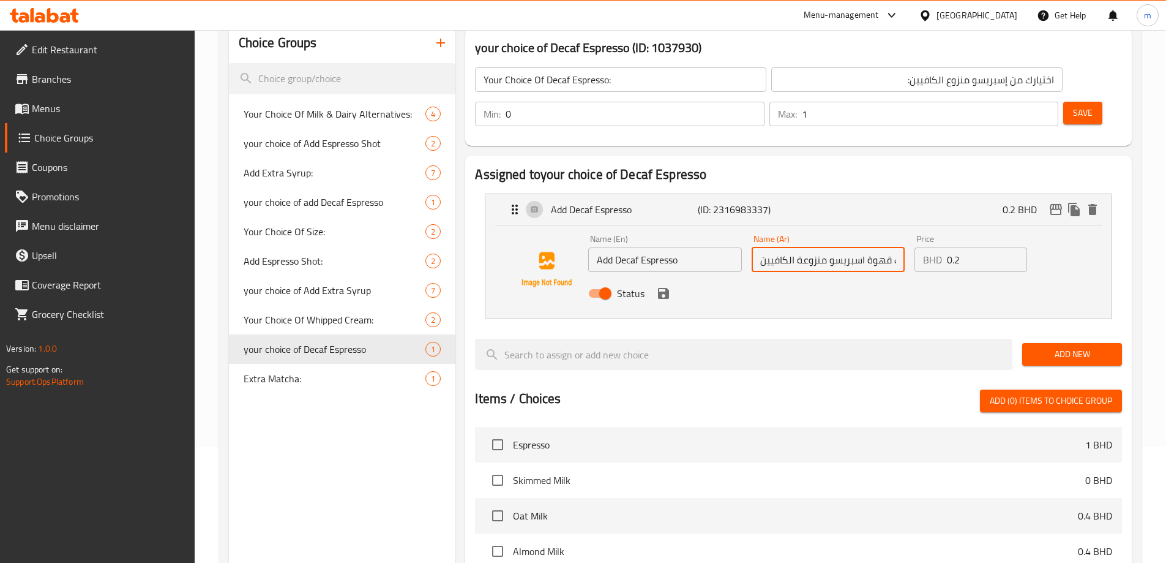
click at [881, 247] on input "أضف قهوة اسبريسو منزوعة الكافيين" at bounding box center [828, 259] width 153 height 24
click at [803, 247] on input "أضف اسبريسو منزوعة الكافيين" at bounding box center [828, 259] width 153 height 24
click at [847, 247] on input "أضف اسبريسو منزوع الكافيين" at bounding box center [828, 259] width 153 height 24
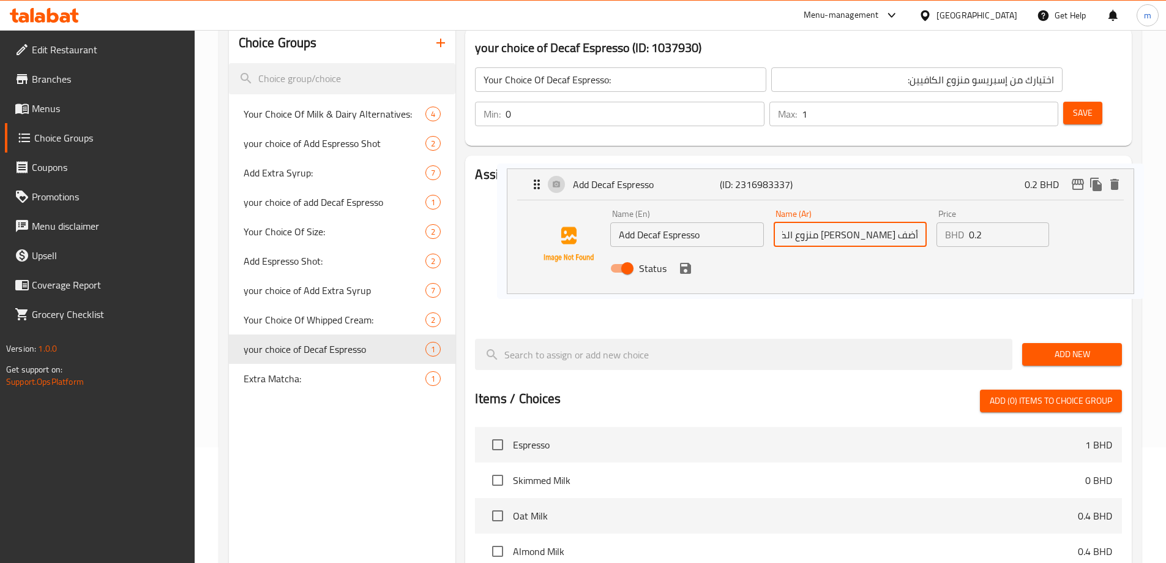
drag, startPoint x: 668, startPoint y: 262, endPoint x: 694, endPoint y: 271, distance: 27.9
click at [694, 271] on nav "Add Decaf Espresso (ID: 2316983337) 0.2 BHD Name (En) Add Decaf Espresso Name (…" at bounding box center [798, 256] width 647 height 145
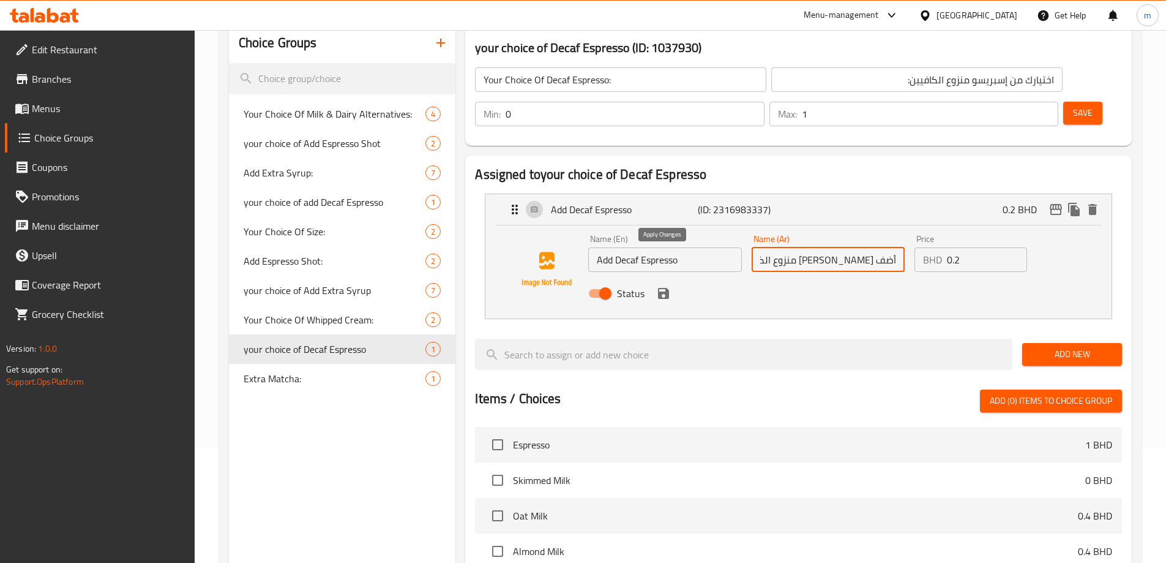
click at [664, 288] on icon "save" at bounding box center [663, 293] width 11 height 11
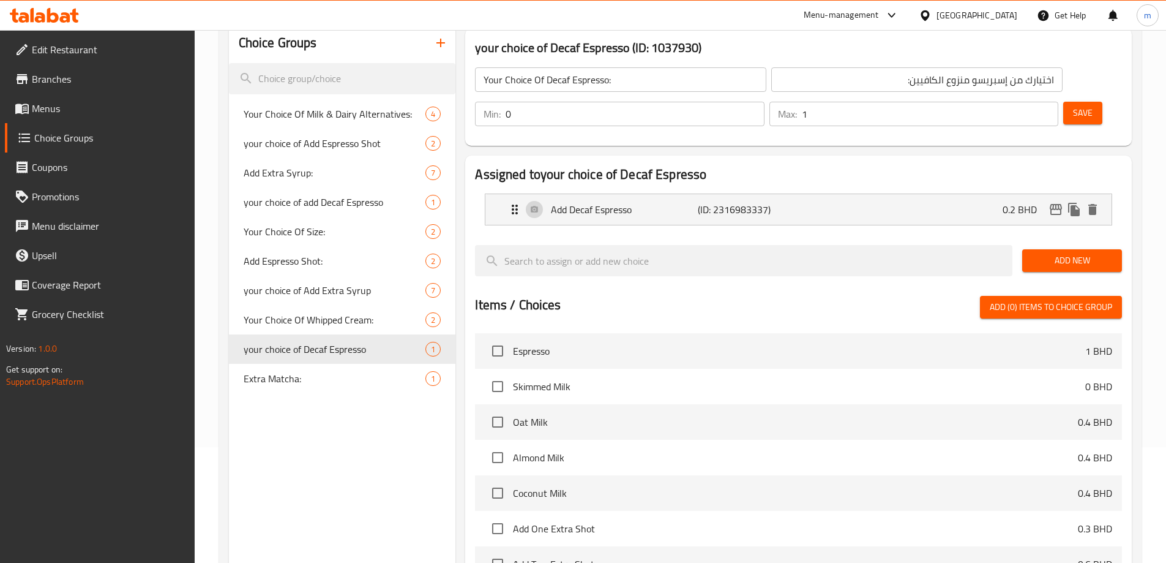
click at [1073, 105] on span "Save" at bounding box center [1083, 112] width 20 height 15
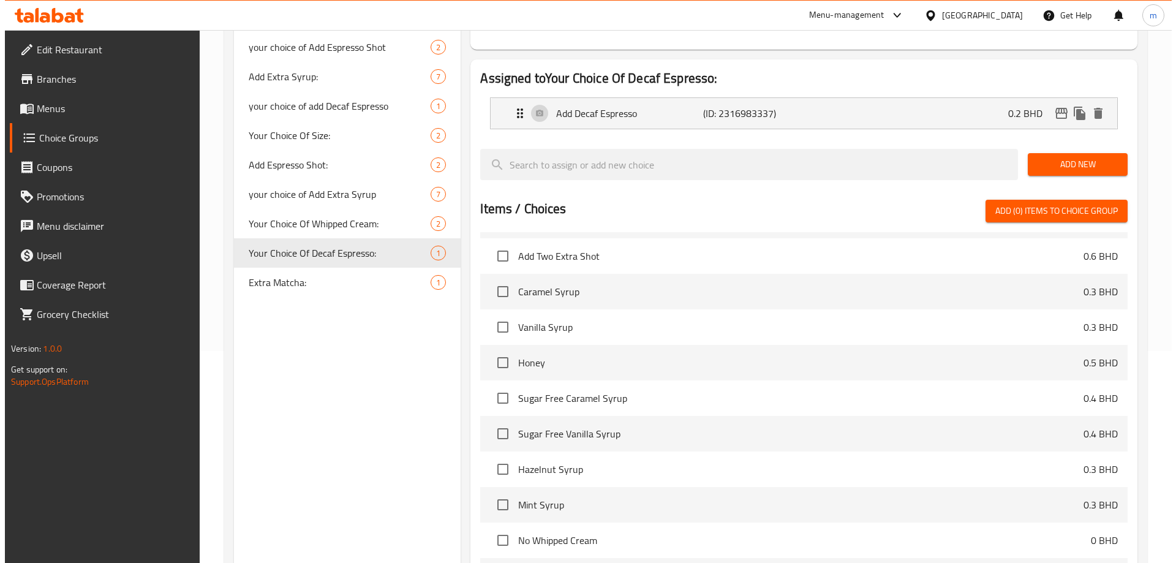
scroll to position [319, 0]
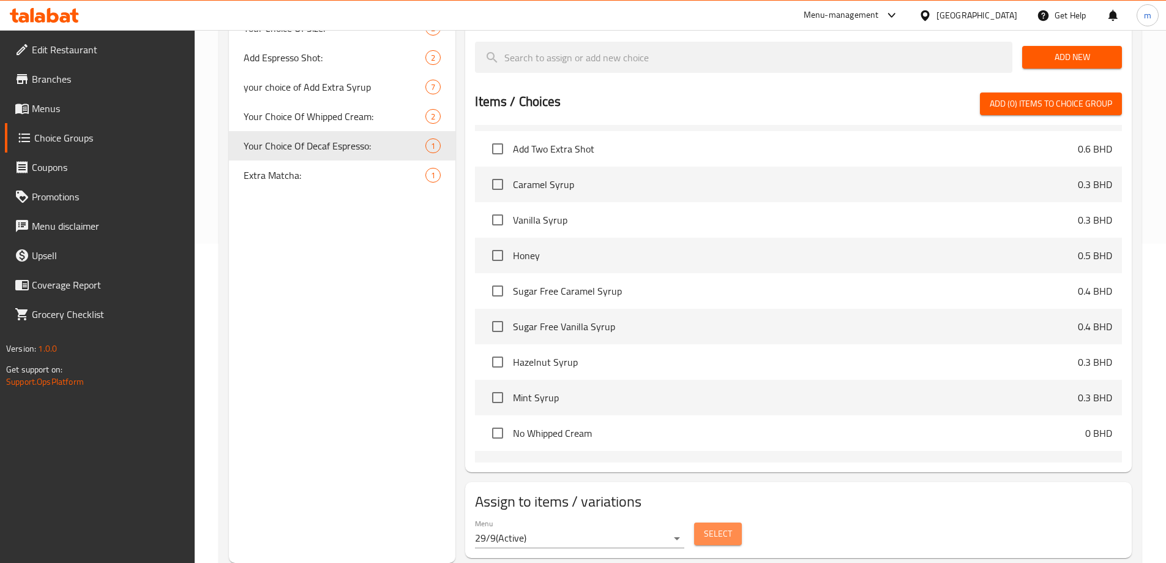
click at [726, 526] on span "Select" at bounding box center [718, 533] width 28 height 15
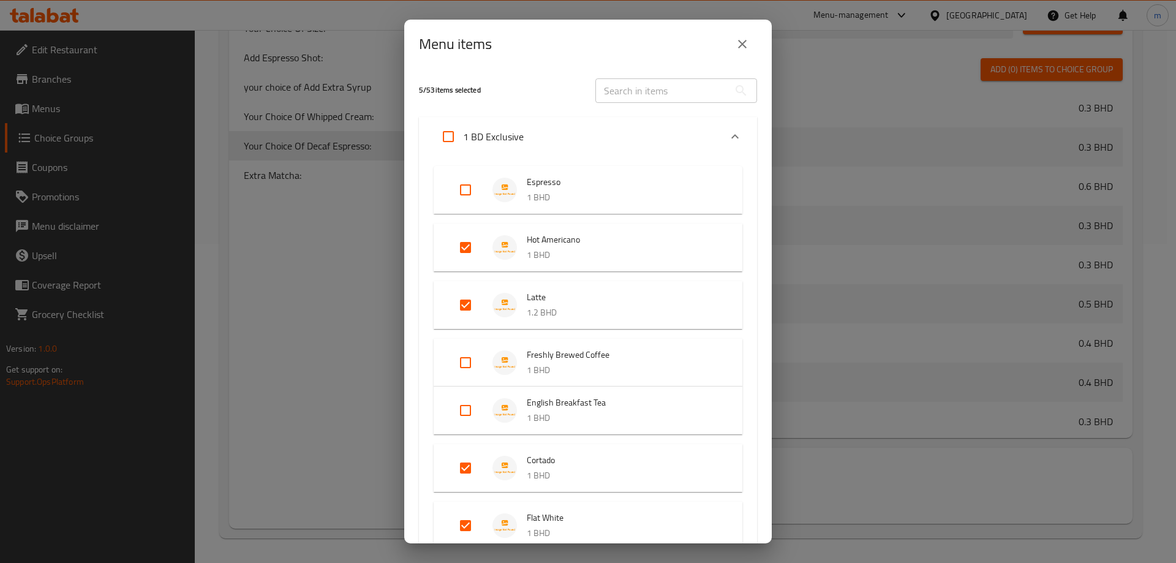
click at [559, 141] on div "1 BD Exclusive" at bounding box center [576, 136] width 287 height 29
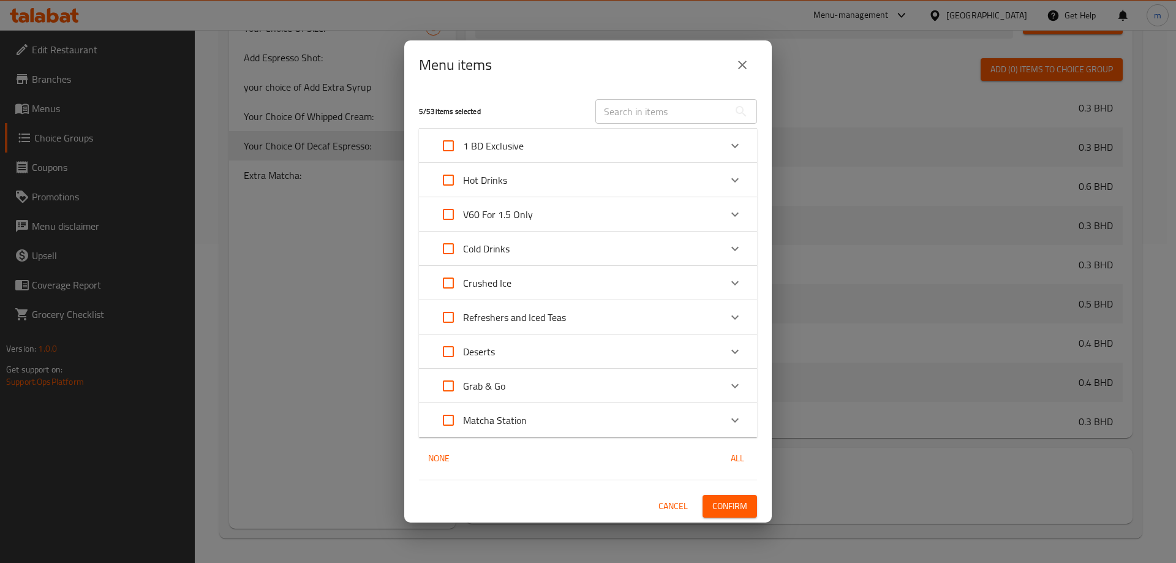
click at [553, 173] on div "Hot Drinks" at bounding box center [576, 179] width 287 height 29
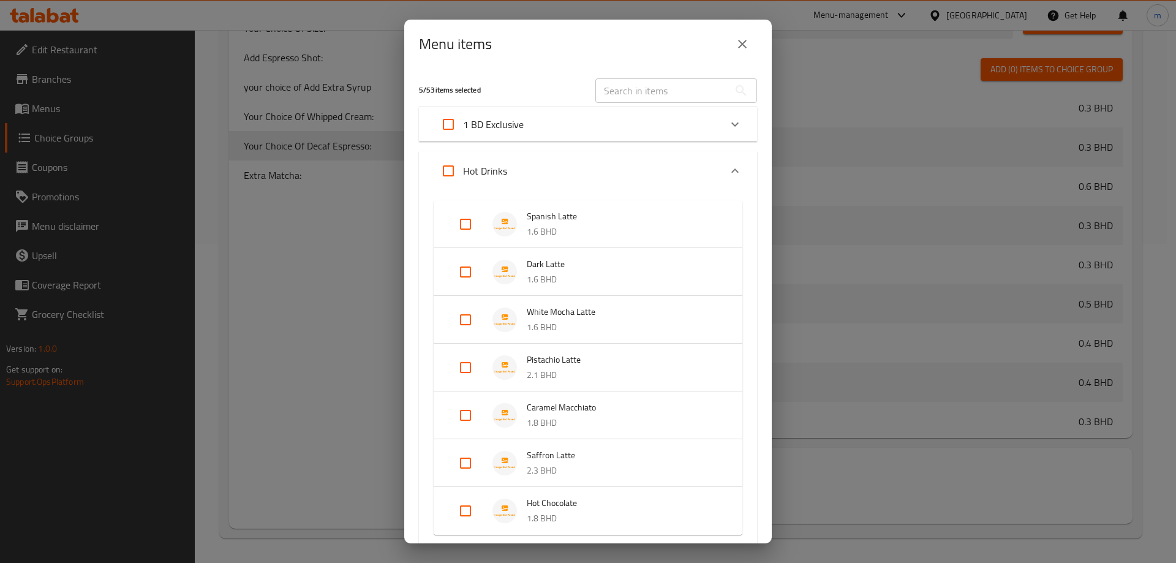
click at [463, 217] on input "Expand" at bounding box center [465, 223] width 29 height 29
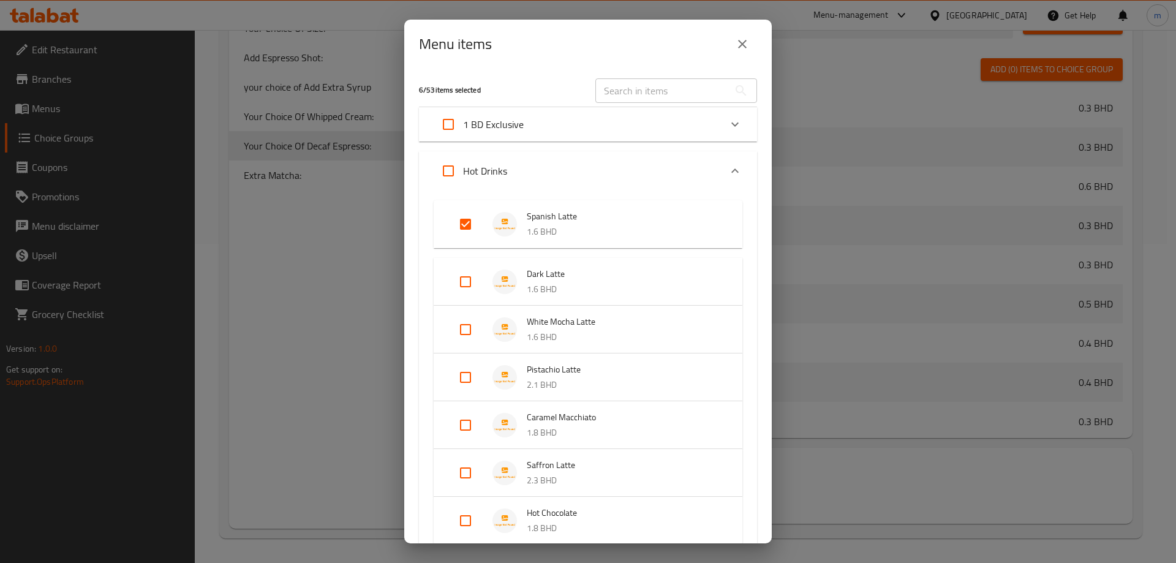
click at [469, 281] on input "Expand" at bounding box center [465, 281] width 29 height 29
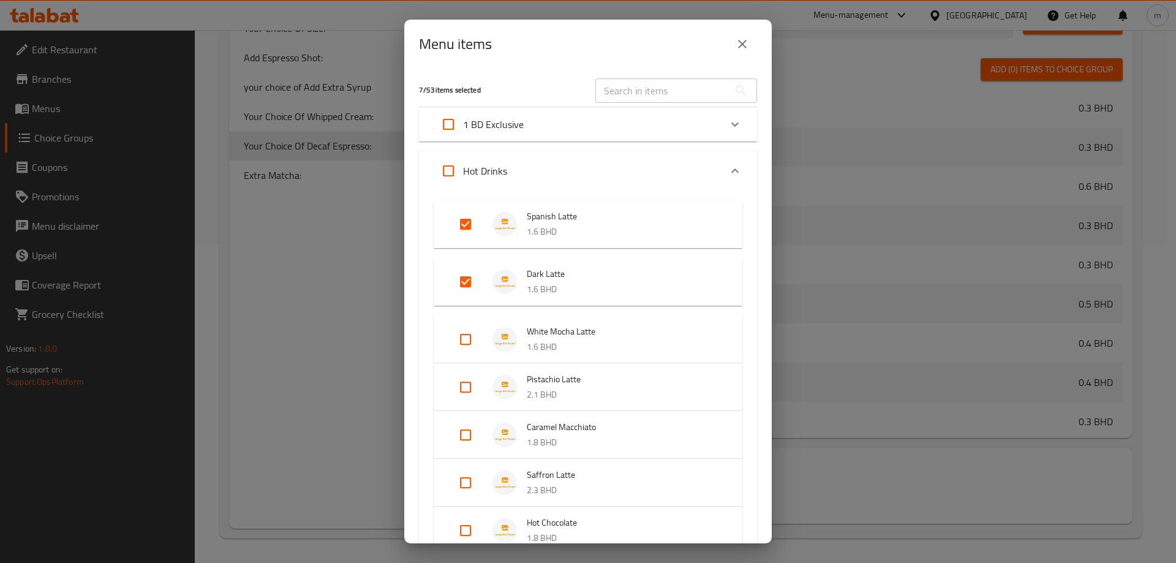
click at [467, 342] on input "Expand" at bounding box center [465, 339] width 29 height 29
click at [471, 406] on input "Expand" at bounding box center [465, 396] width 29 height 29
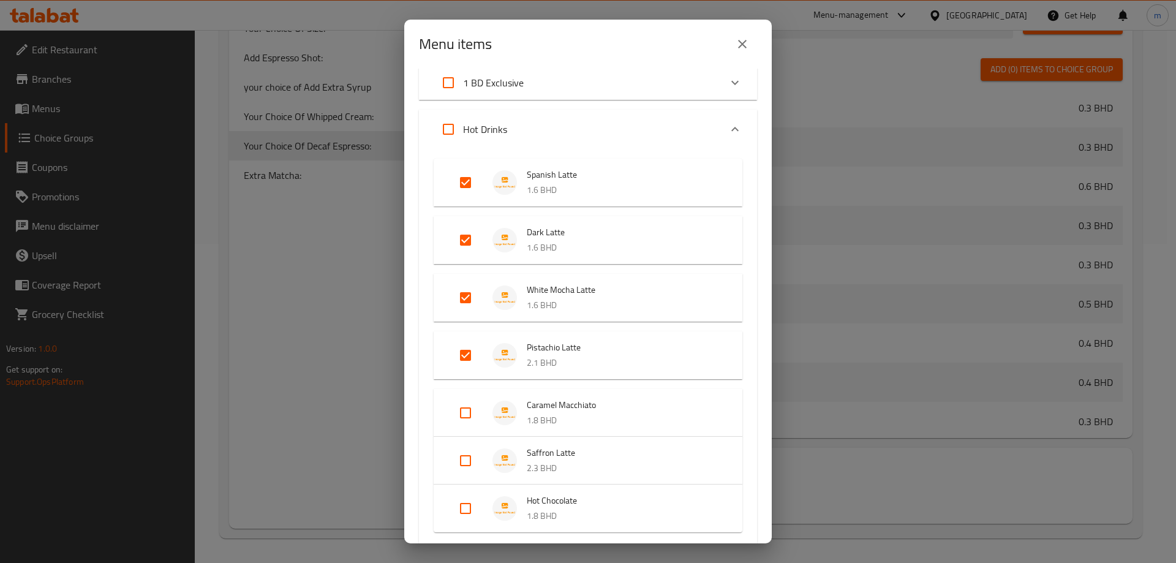
scroll to position [61, 0]
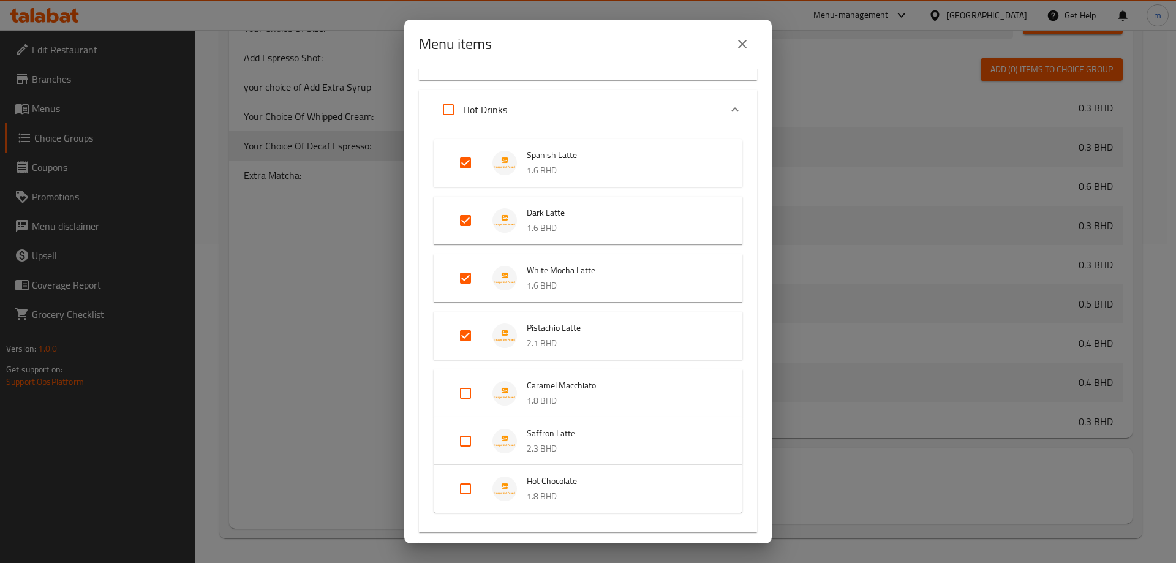
click at [453, 391] on input "Expand" at bounding box center [465, 392] width 29 height 29
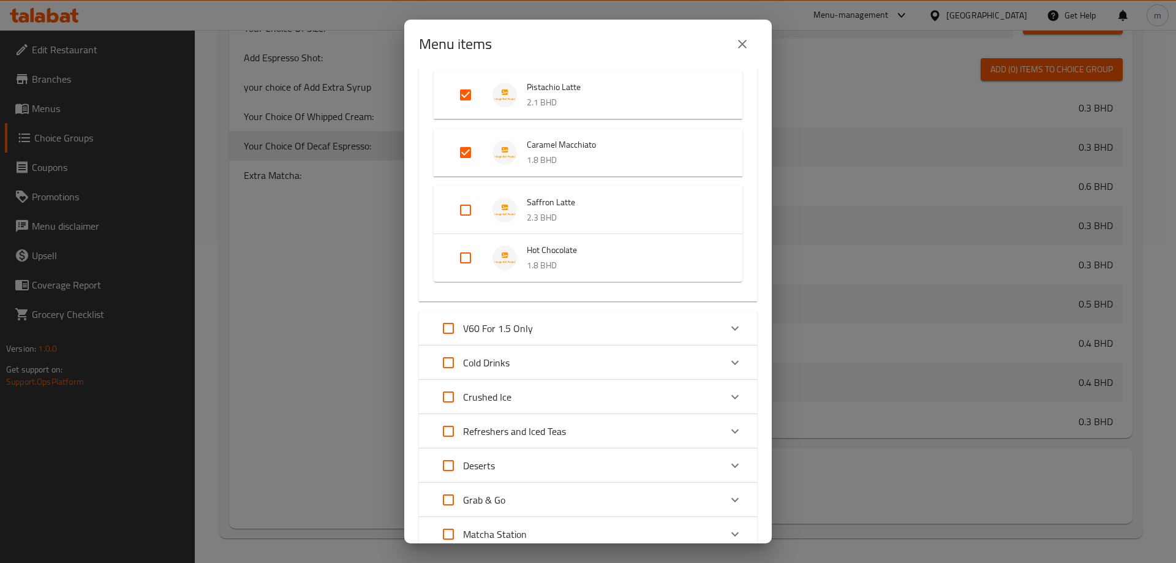
scroll to position [306, 0]
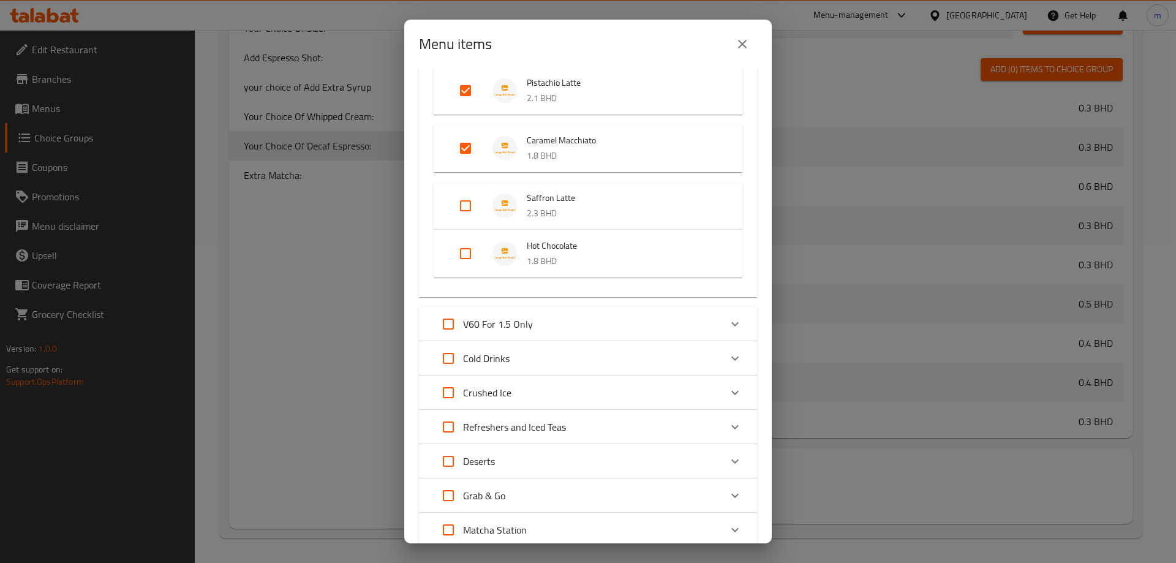
click at [460, 204] on input "Expand" at bounding box center [465, 205] width 29 height 29
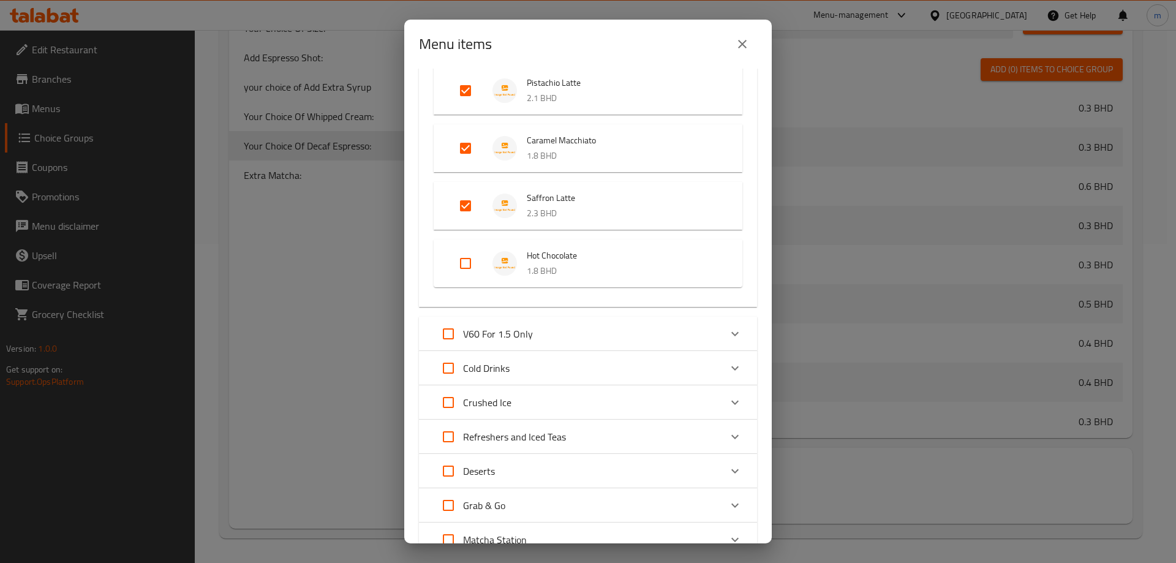
click at [523, 361] on div "Cold Drinks" at bounding box center [576, 367] width 287 height 29
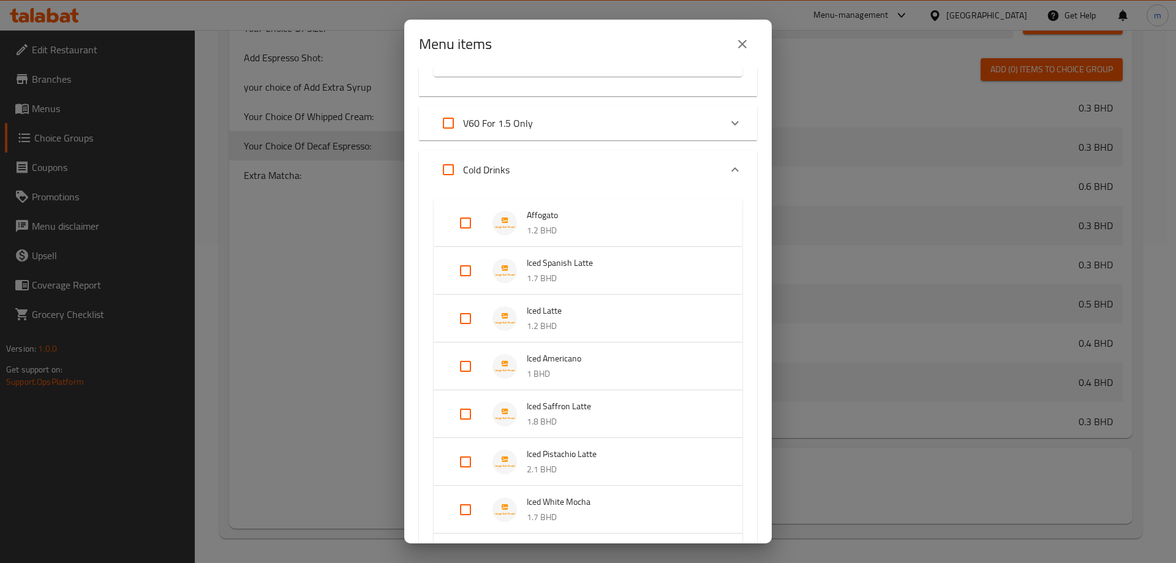
scroll to position [551, 0]
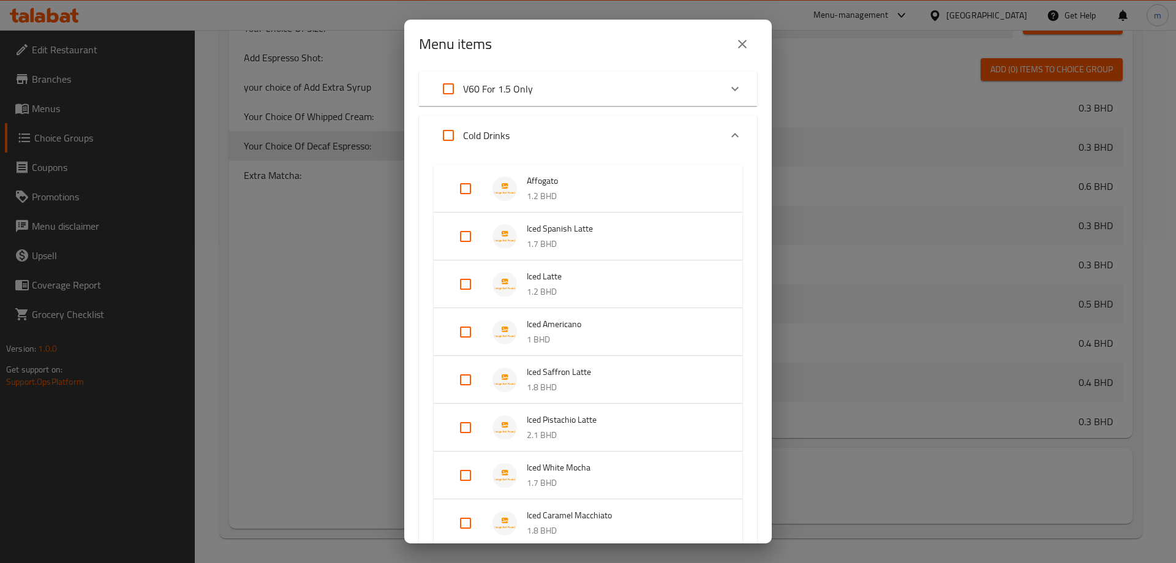
click at [468, 200] on input "Expand" at bounding box center [465, 188] width 29 height 29
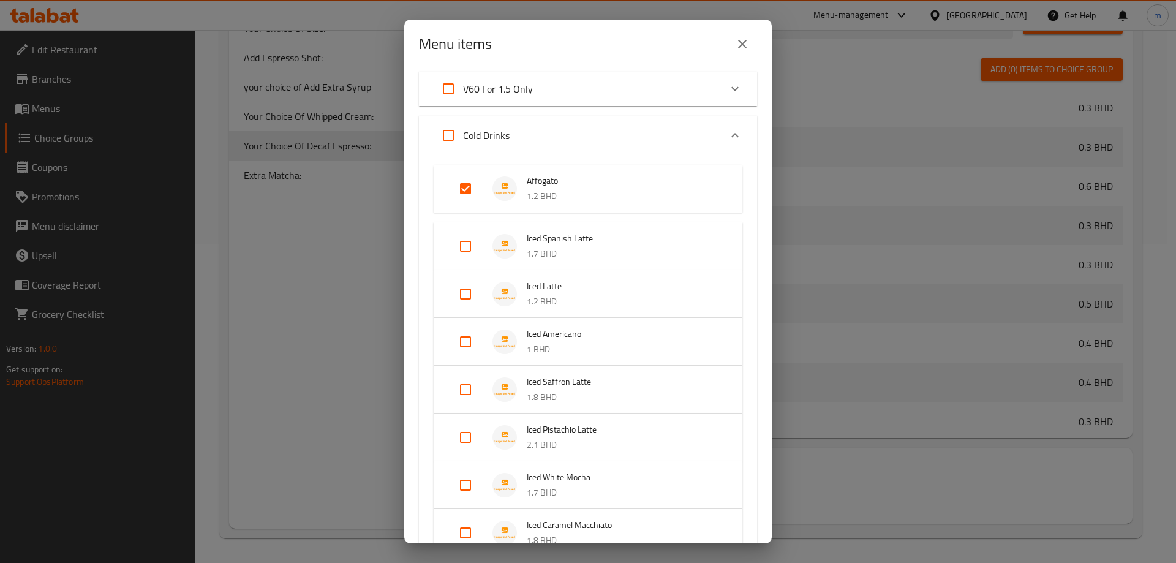
click at [467, 251] on input "Expand" at bounding box center [465, 245] width 29 height 29
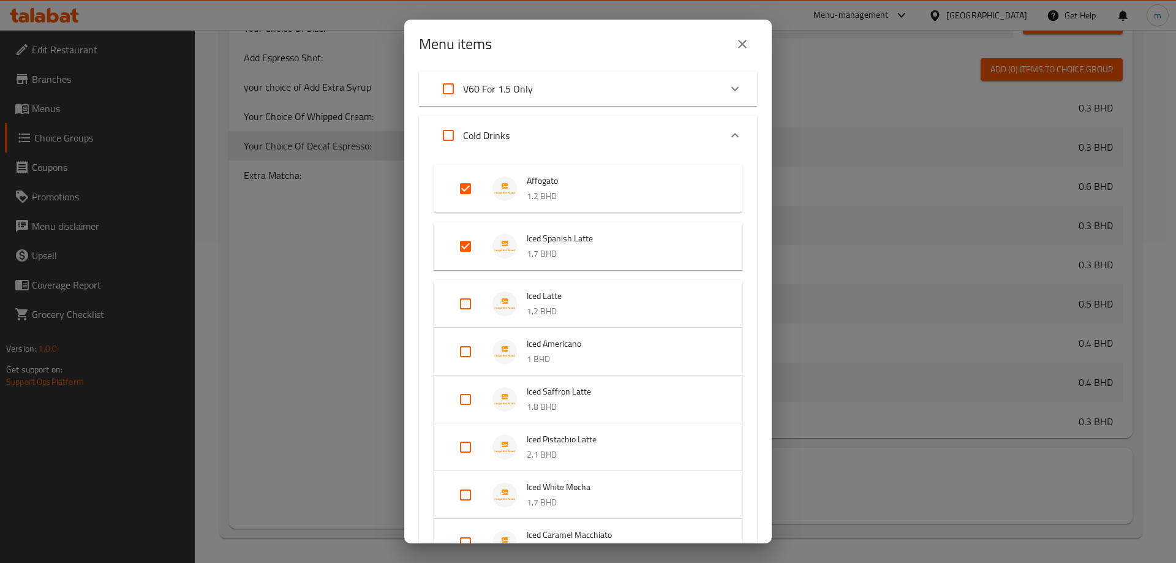
drag, startPoint x: 467, startPoint y: 302, endPoint x: 468, endPoint y: 361, distance: 58.8
click at [467, 304] on input "Expand" at bounding box center [465, 303] width 29 height 29
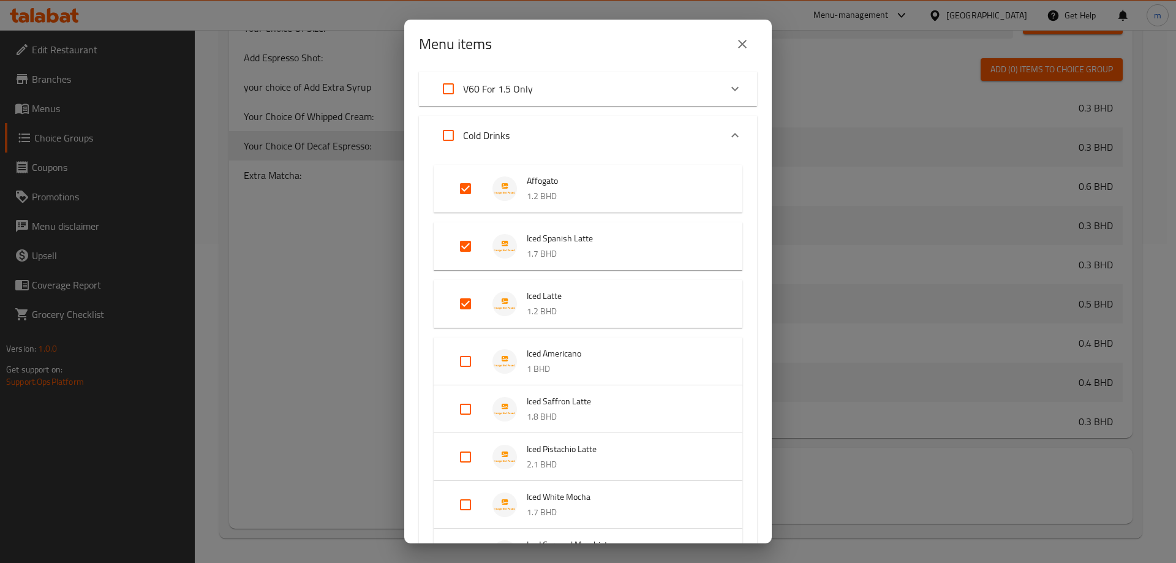
click at [467, 365] on input "Expand" at bounding box center [465, 361] width 29 height 29
click at [465, 414] on input "Expand" at bounding box center [465, 418] width 29 height 29
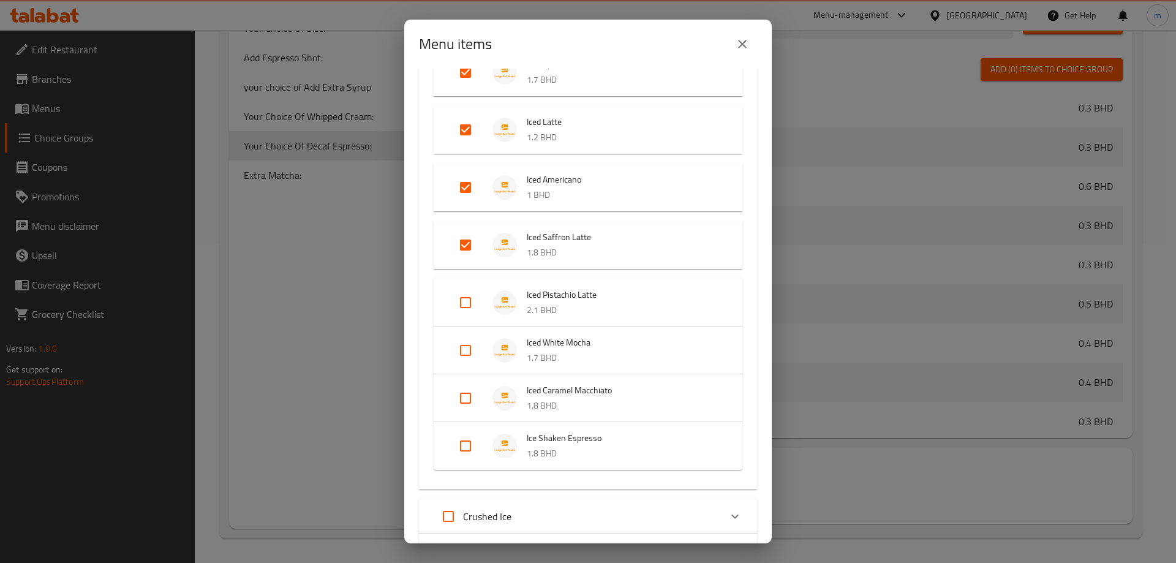
scroll to position [735, 0]
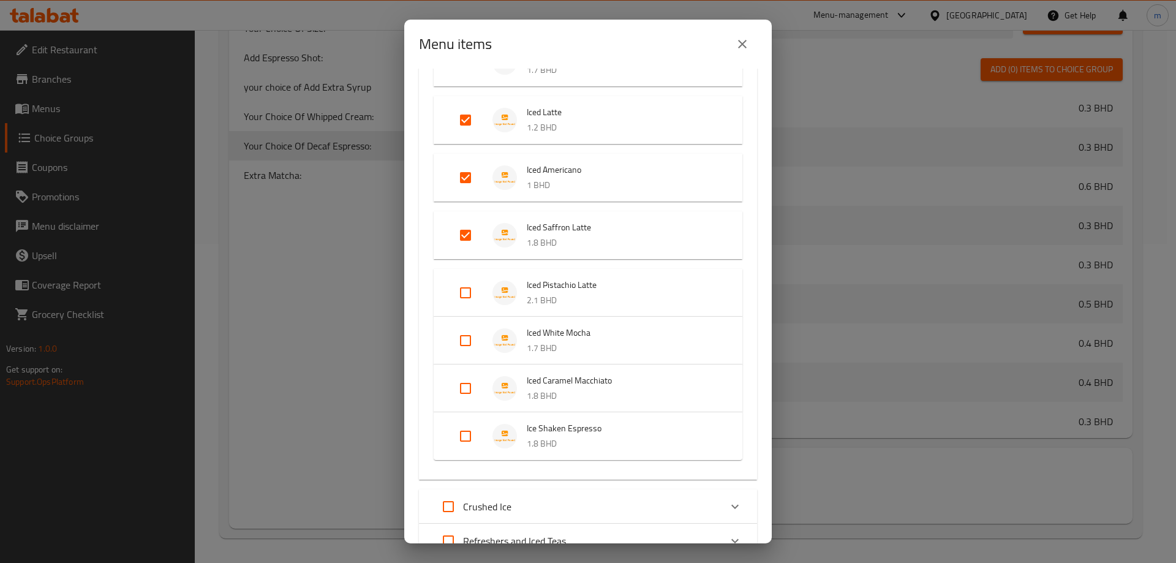
click at [463, 302] on input "Expand" at bounding box center [465, 292] width 29 height 29
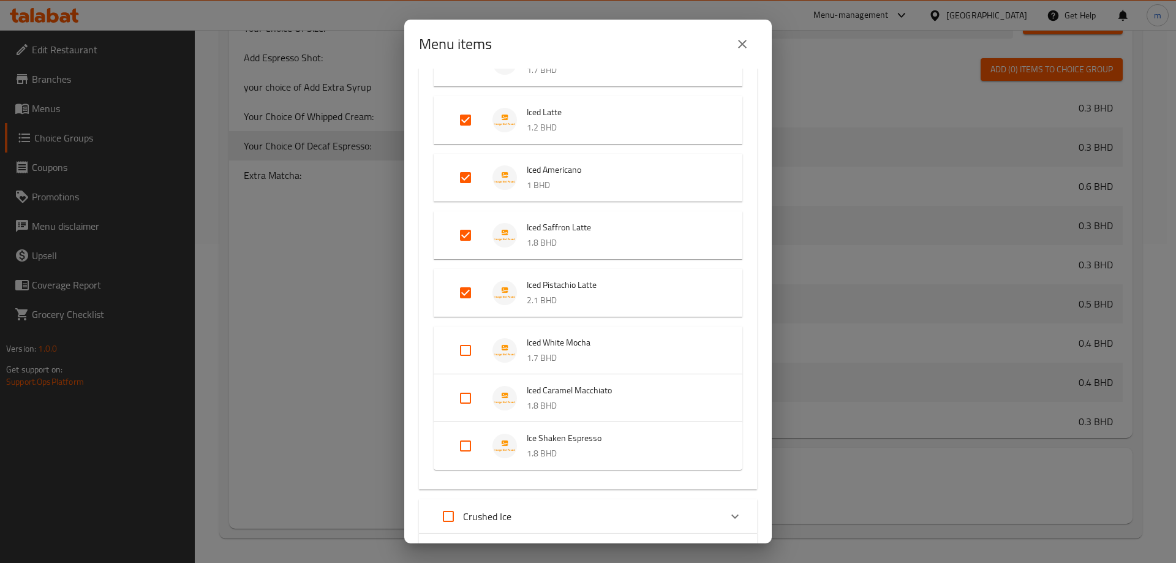
click at [466, 354] on input "Expand" at bounding box center [465, 350] width 29 height 29
click at [467, 414] on input "Expand" at bounding box center [465, 407] width 29 height 29
click at [464, 457] on input "Expand" at bounding box center [465, 465] width 29 height 29
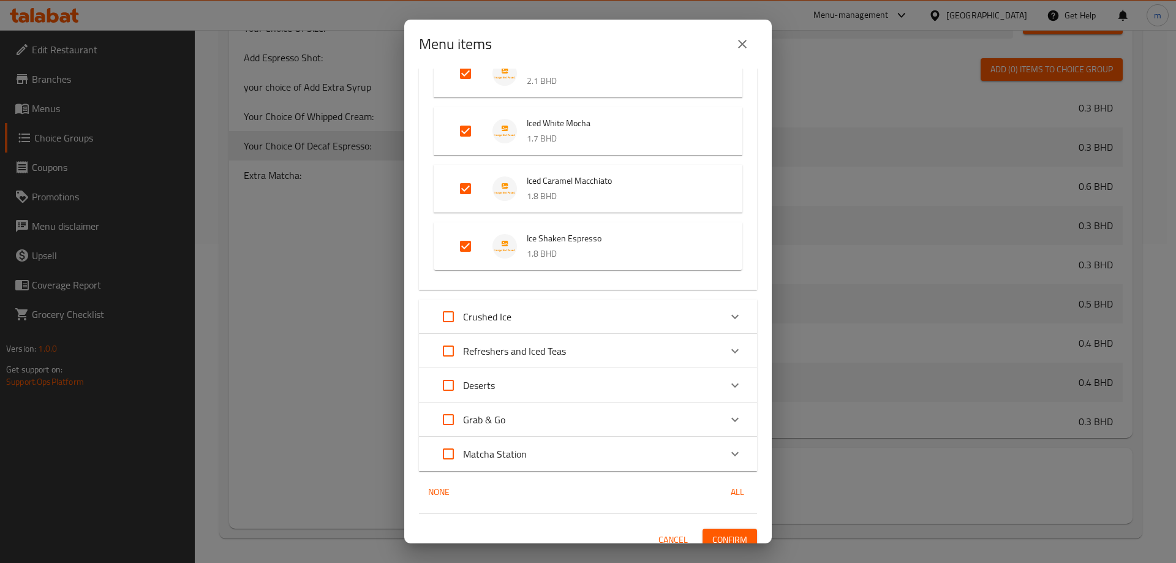
scroll to position [967, 0]
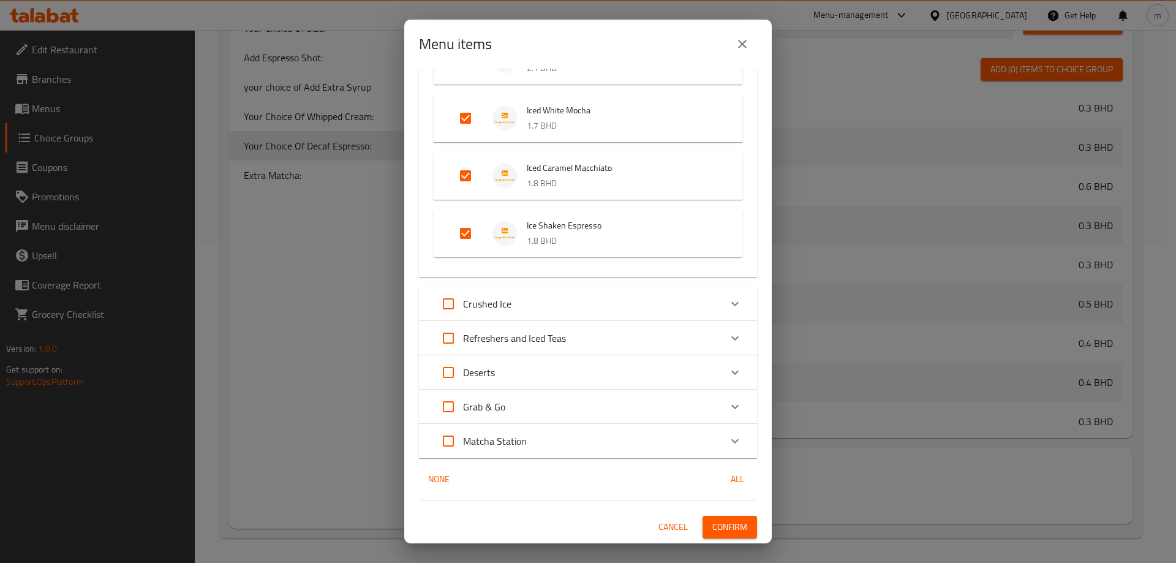
click at [505, 302] on p "Crushed Ice" at bounding box center [487, 303] width 48 height 15
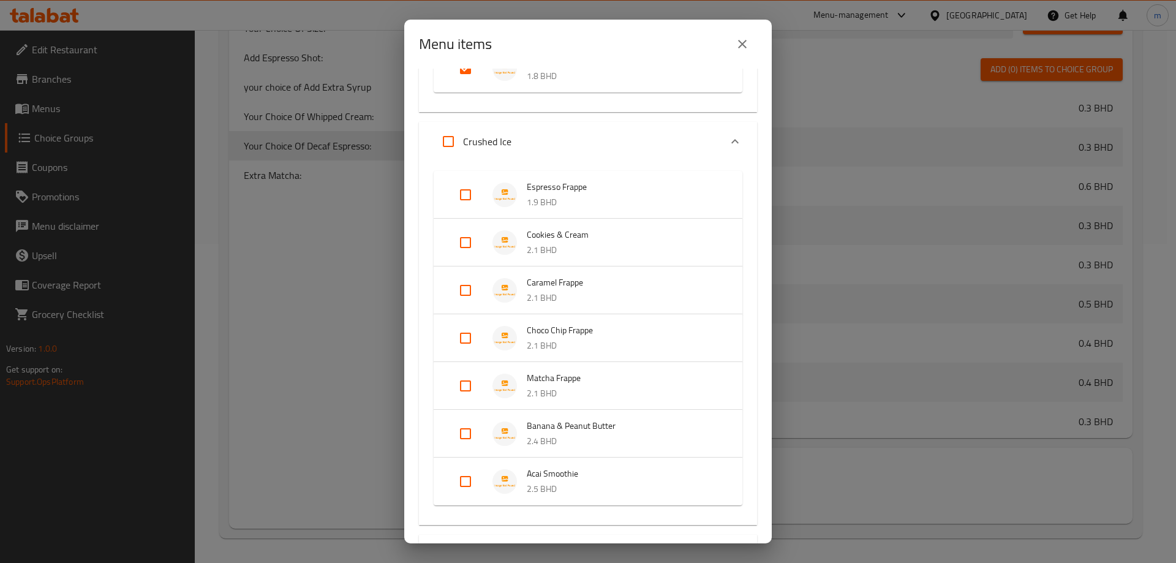
scroll to position [1150, 0]
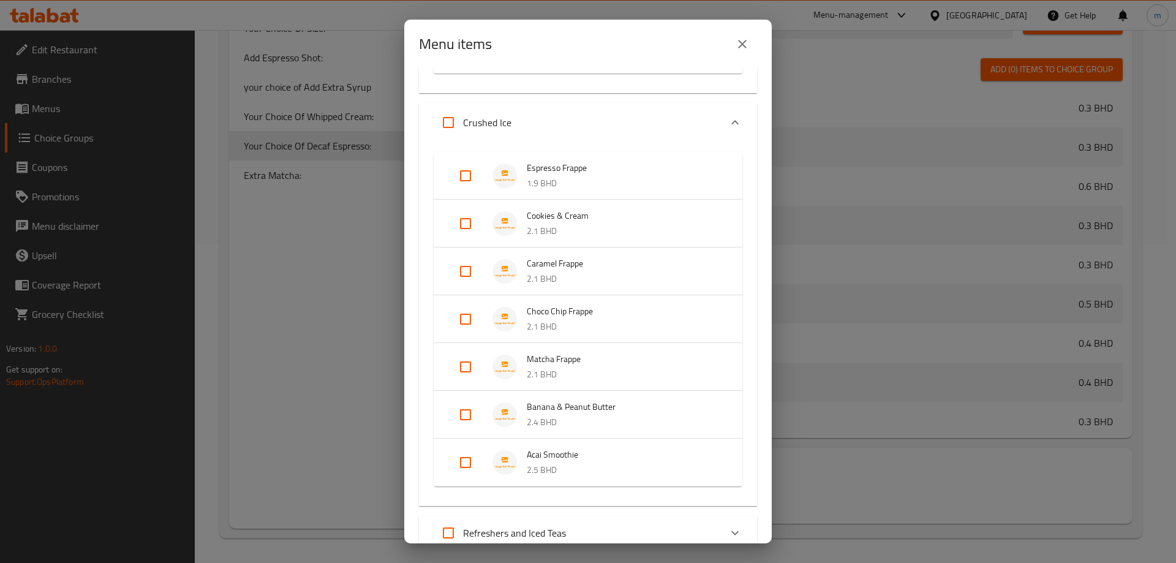
click at [454, 182] on input "Expand" at bounding box center [465, 175] width 29 height 29
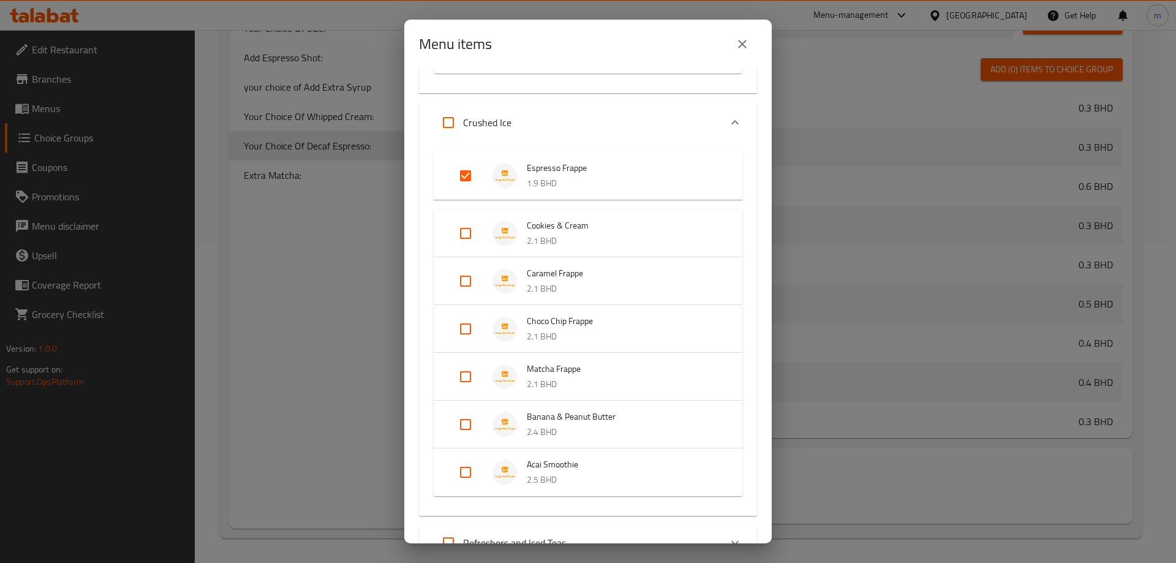
click at [468, 238] on input "Expand" at bounding box center [465, 233] width 29 height 29
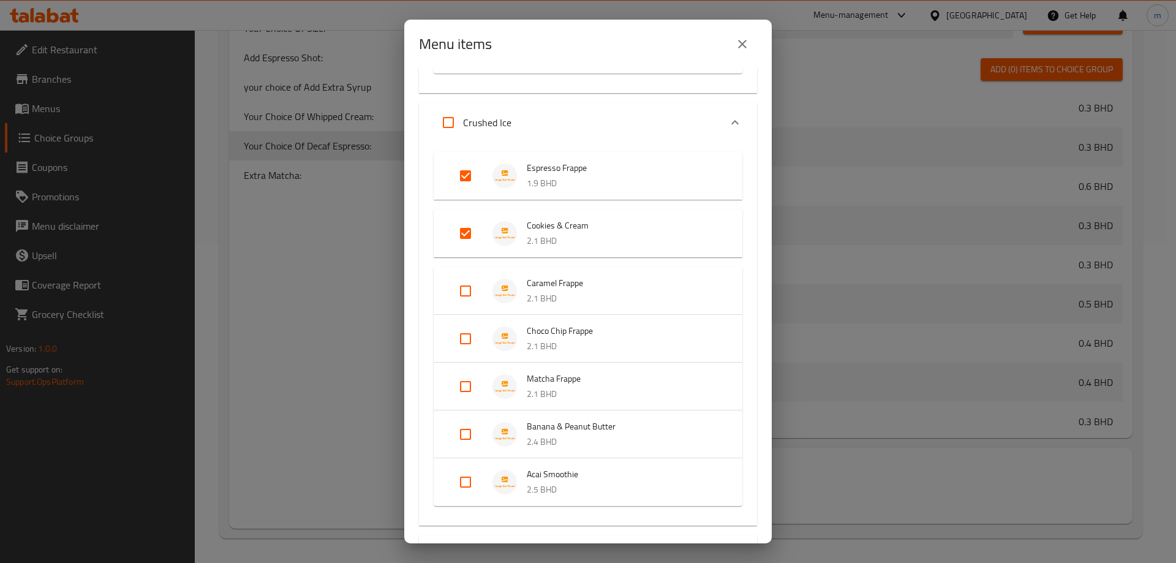
drag, startPoint x: 468, startPoint y: 285, endPoint x: 470, endPoint y: 316, distance: 30.7
click at [468, 286] on input "Expand" at bounding box center [465, 290] width 29 height 29
drag, startPoint x: 473, startPoint y: 351, endPoint x: 473, endPoint y: 366, distance: 14.7
click at [473, 353] on input "Expand" at bounding box center [465, 348] width 29 height 29
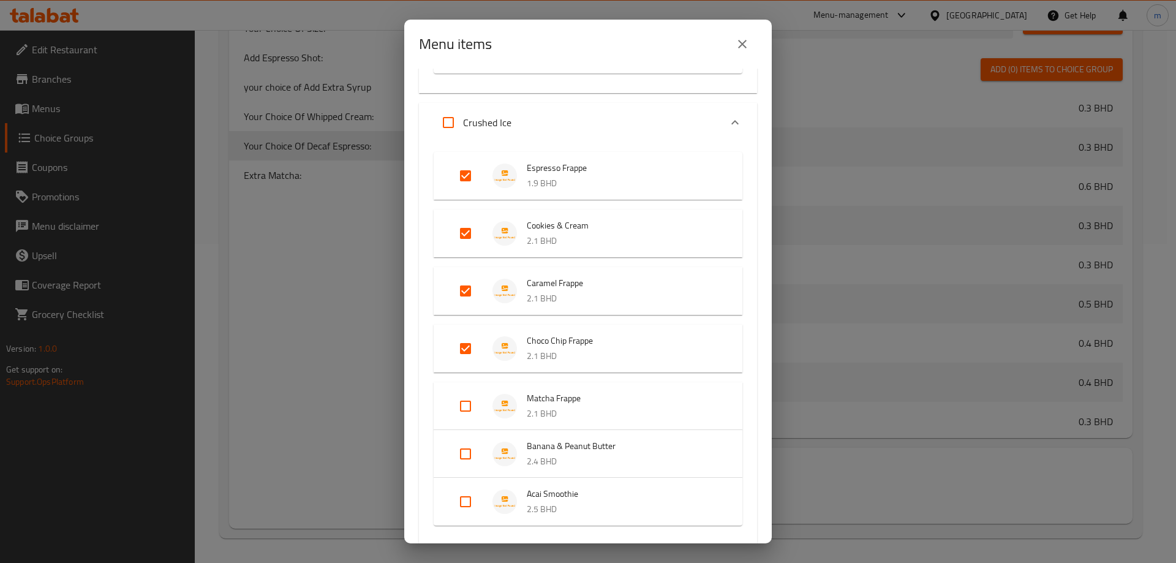
click at [470, 401] on input "Expand" at bounding box center [465, 405] width 29 height 29
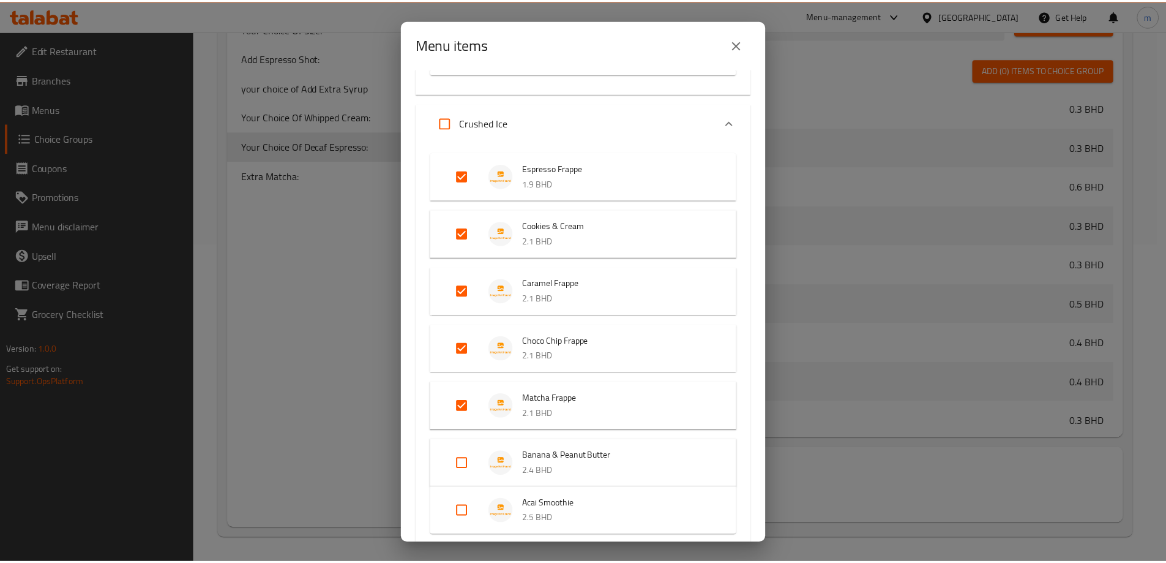
scroll to position [1394, 0]
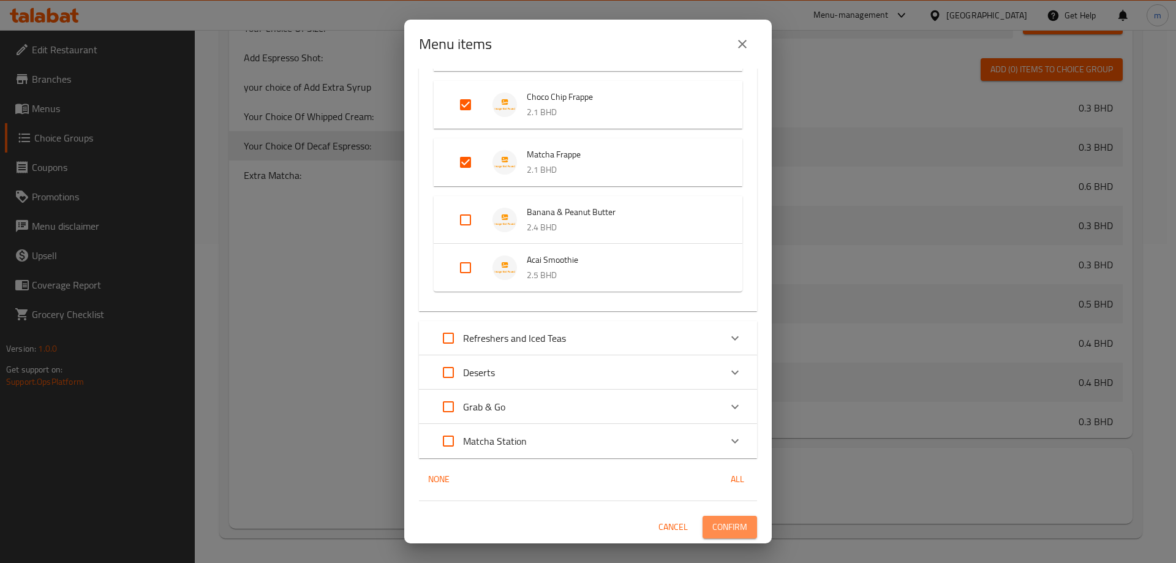
click at [733, 525] on span "Confirm" at bounding box center [729, 526] width 35 height 15
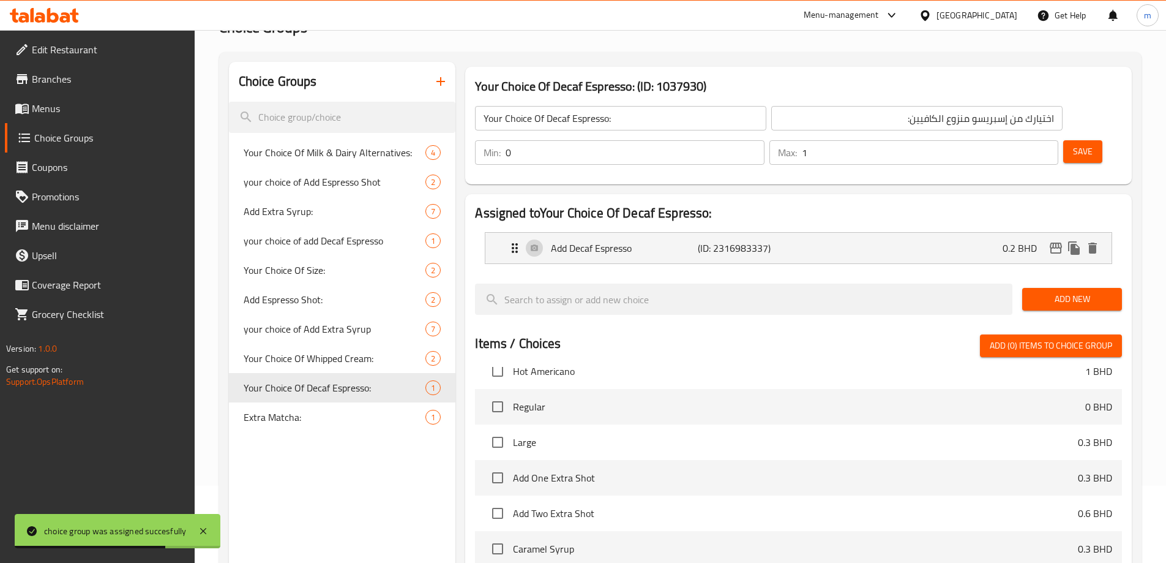
scroll to position [74, 0]
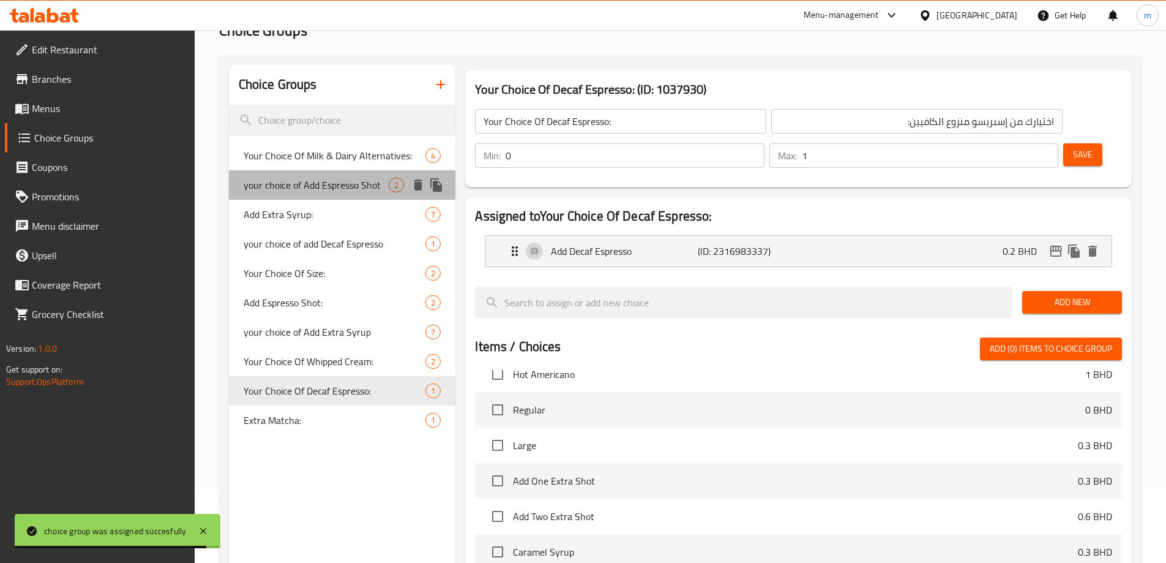
click at [350, 192] on span "your choice of Add Espresso Shot" at bounding box center [317, 185] width 146 height 15
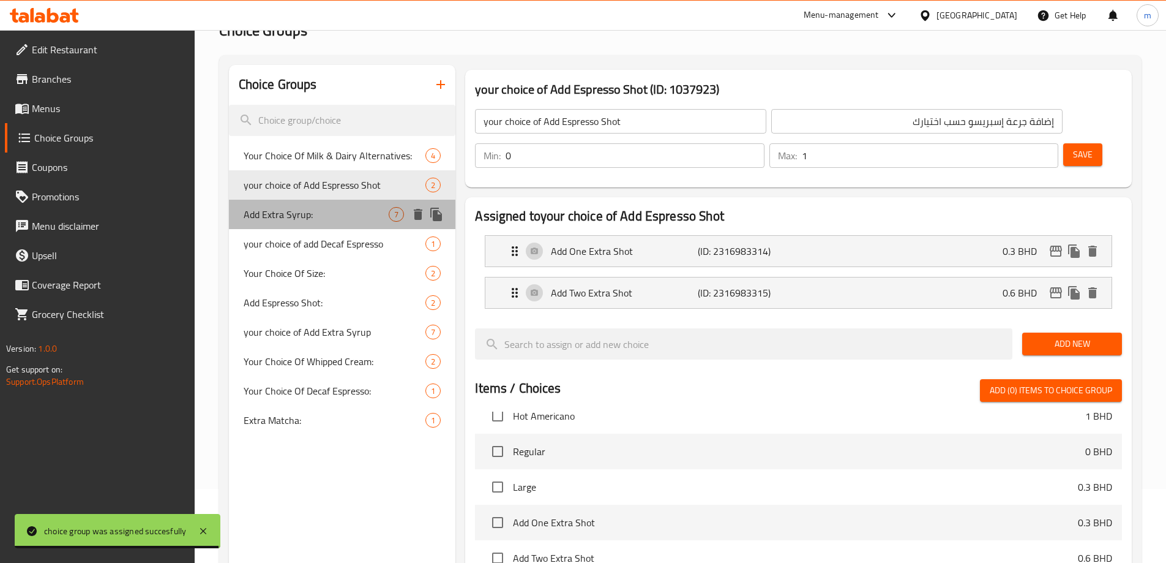
click at [335, 216] on span "Add Extra Syrup:" at bounding box center [317, 214] width 146 height 15
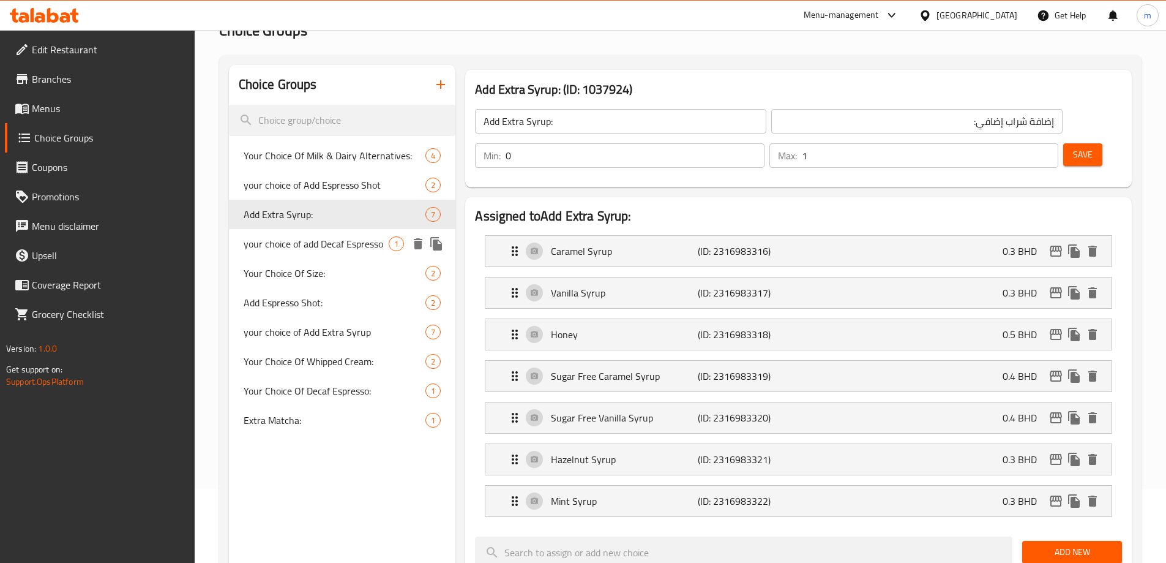
click at [319, 241] on span "your choice of add Decaf Espresso" at bounding box center [317, 243] width 146 height 15
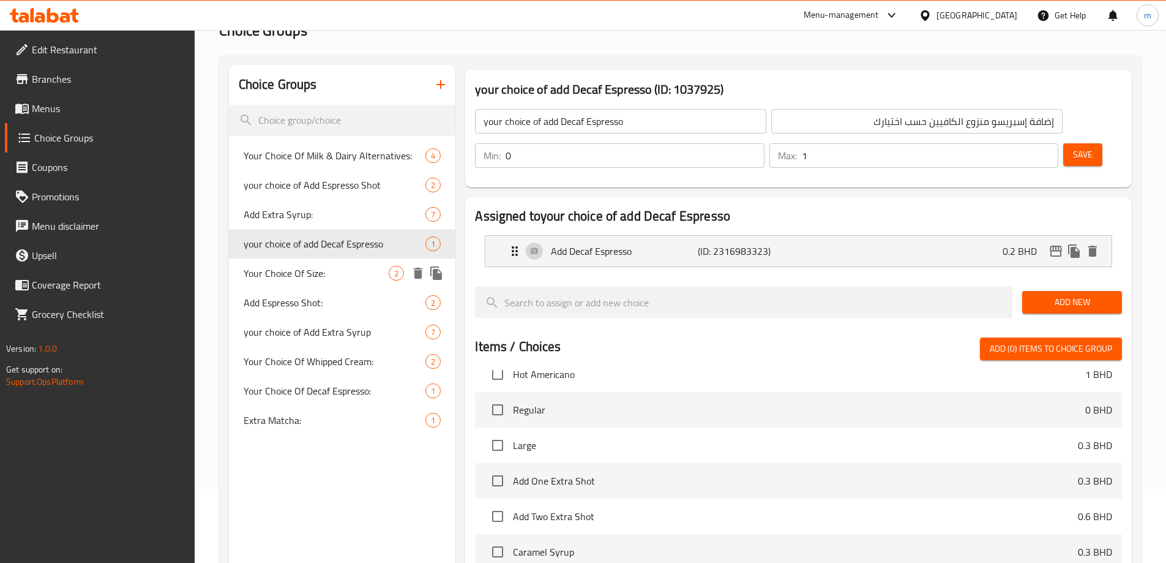
click at [312, 274] on span "Your Choice Of Size:" at bounding box center [317, 273] width 146 height 15
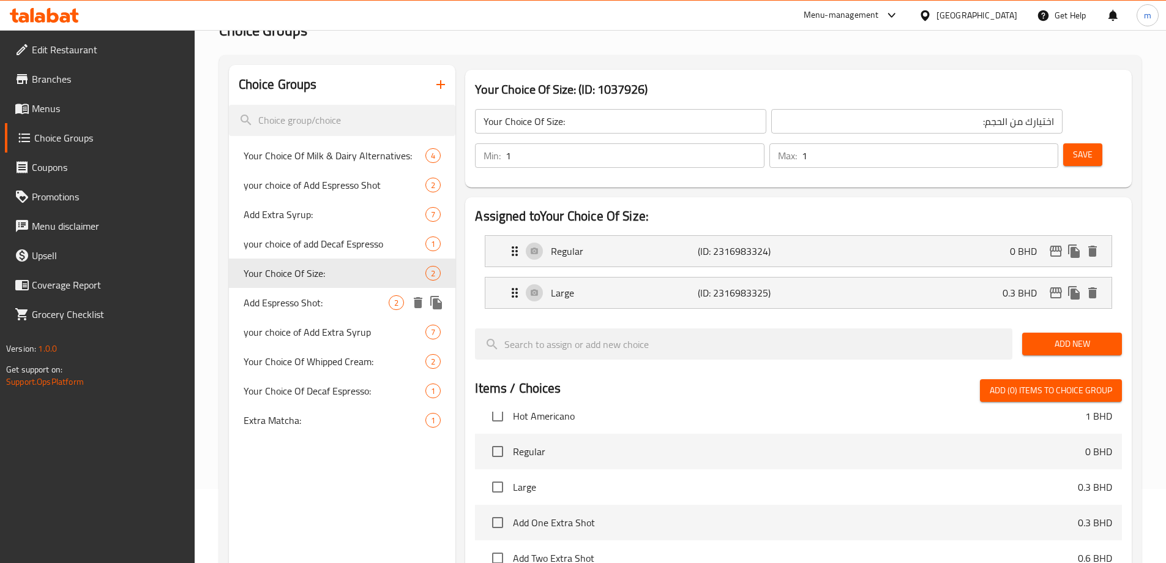
click at [317, 307] on span "Add Espresso Shot:" at bounding box center [317, 302] width 146 height 15
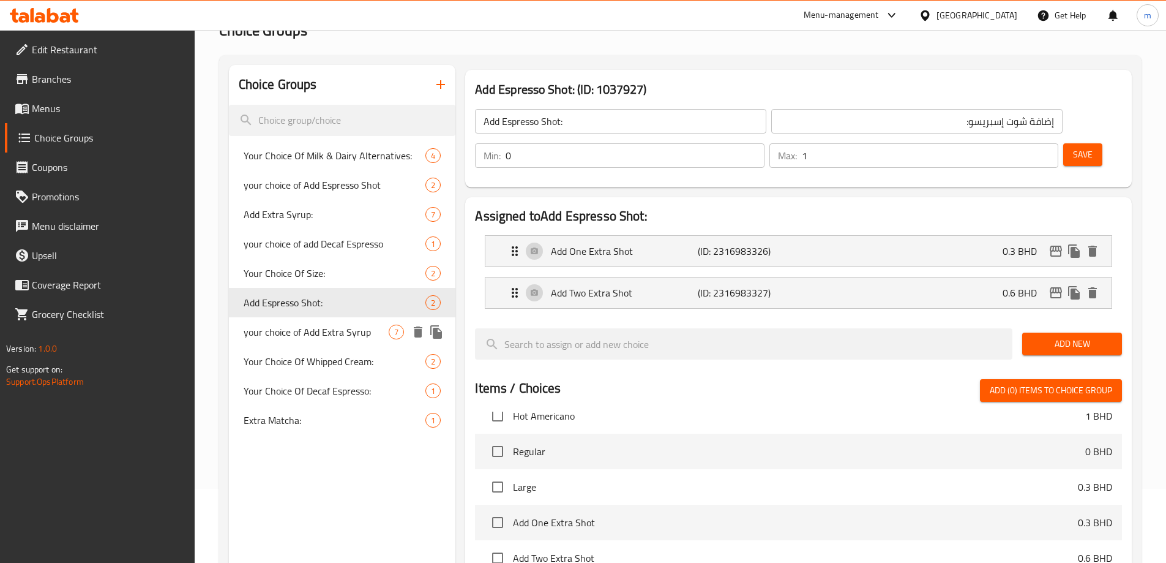
click at [310, 331] on span "your choice of Add Extra Syrup" at bounding box center [317, 332] width 146 height 15
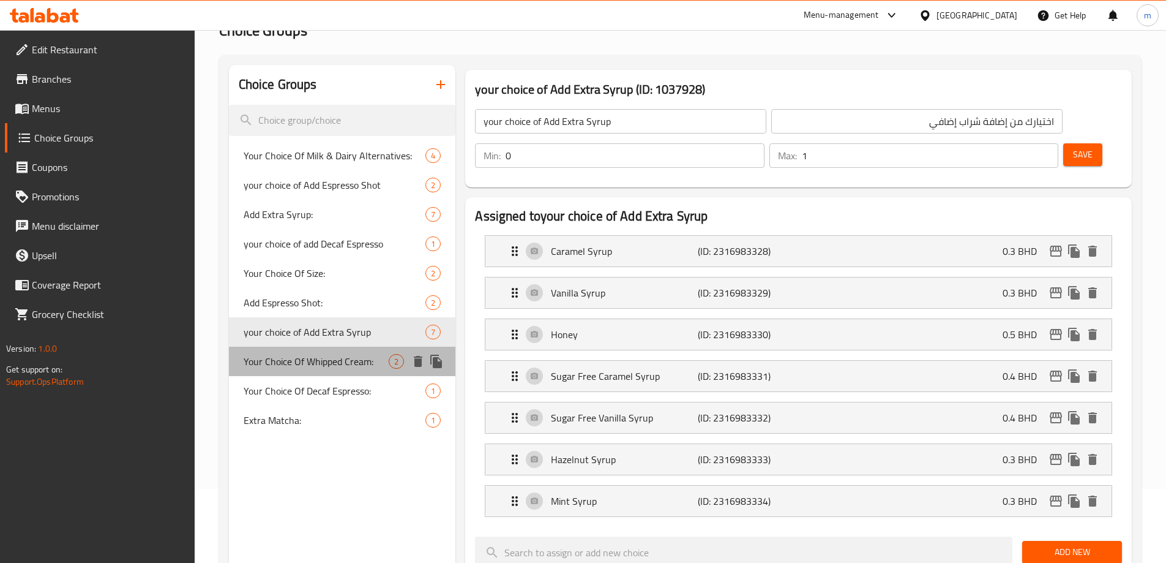
click at [308, 356] on span "Your Choice Of Whipped Cream:" at bounding box center [317, 361] width 146 height 15
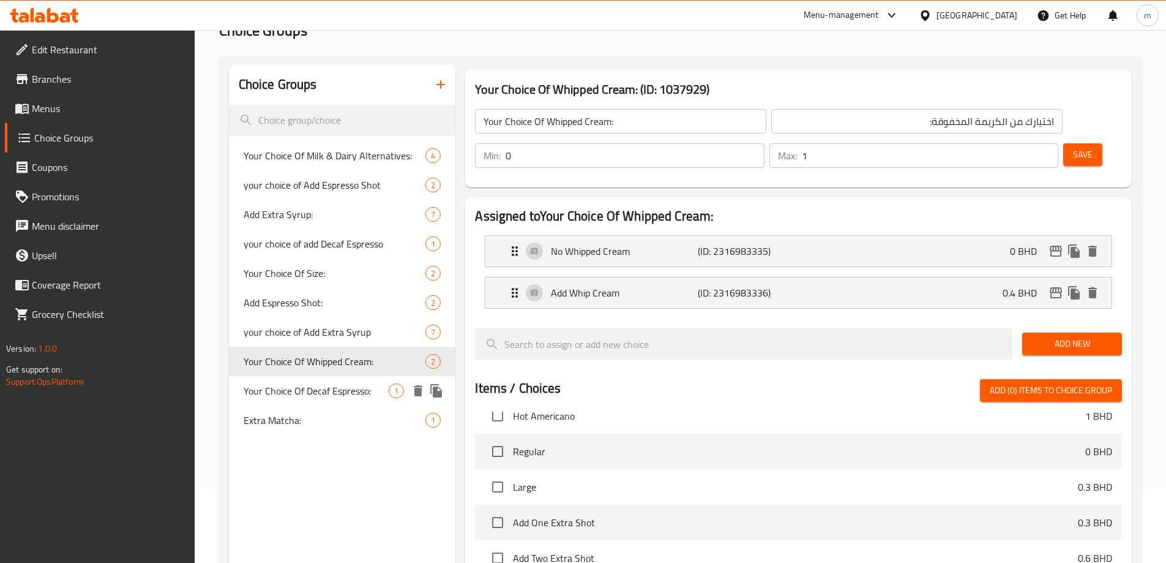
click at [305, 378] on div "Your Choice Of Decaf Espresso: 1" at bounding box center [342, 390] width 227 height 29
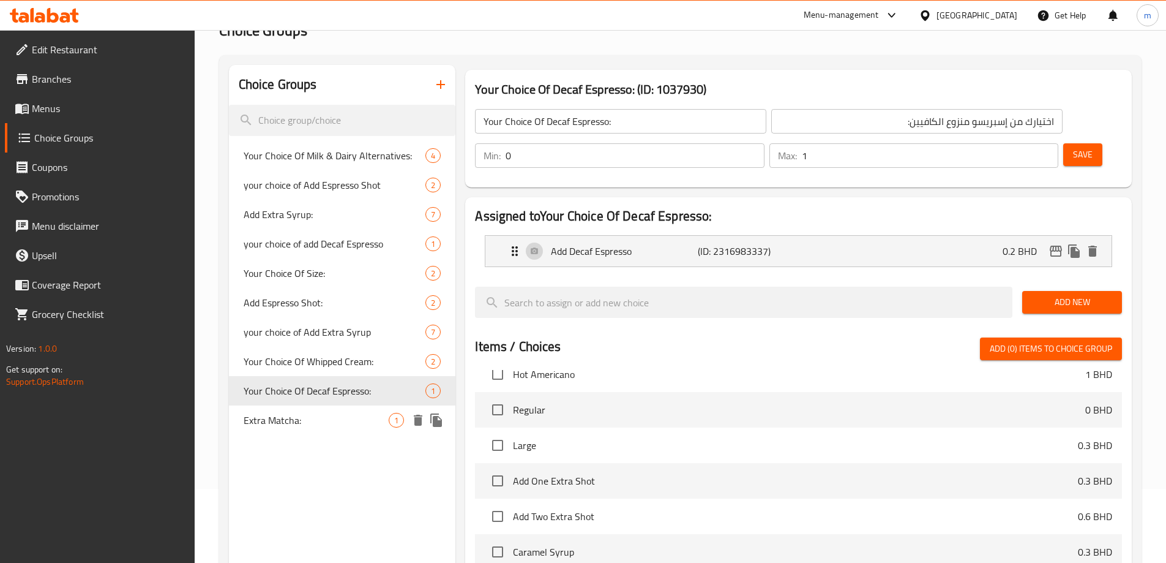
click at [301, 410] on div "Extra Matcha: 1" at bounding box center [342, 419] width 227 height 29
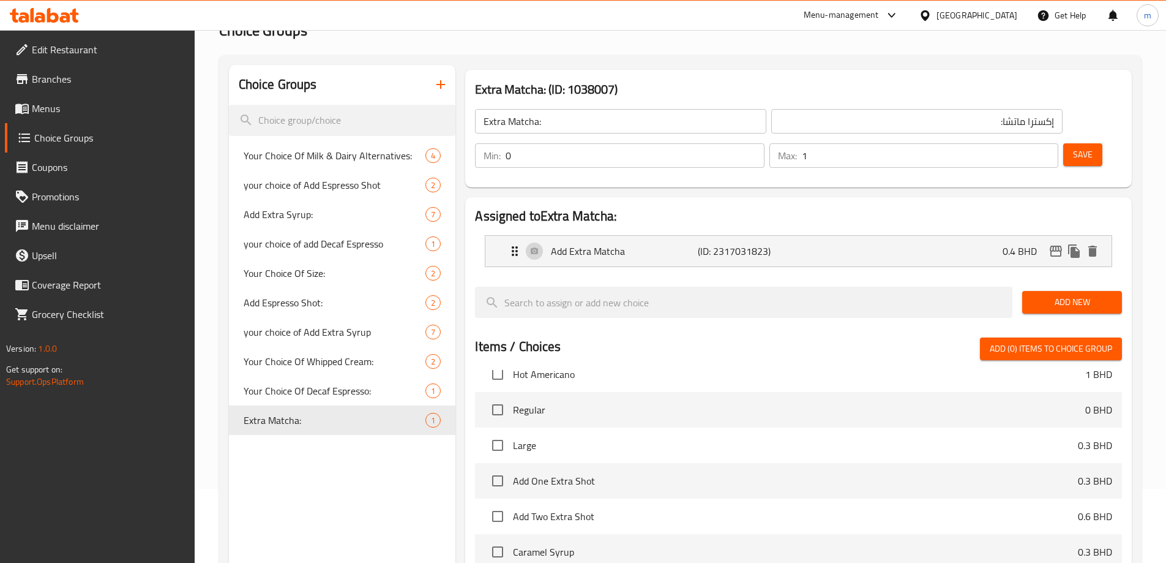
click at [443, 84] on icon "button" at bounding box center [441, 84] width 9 height 9
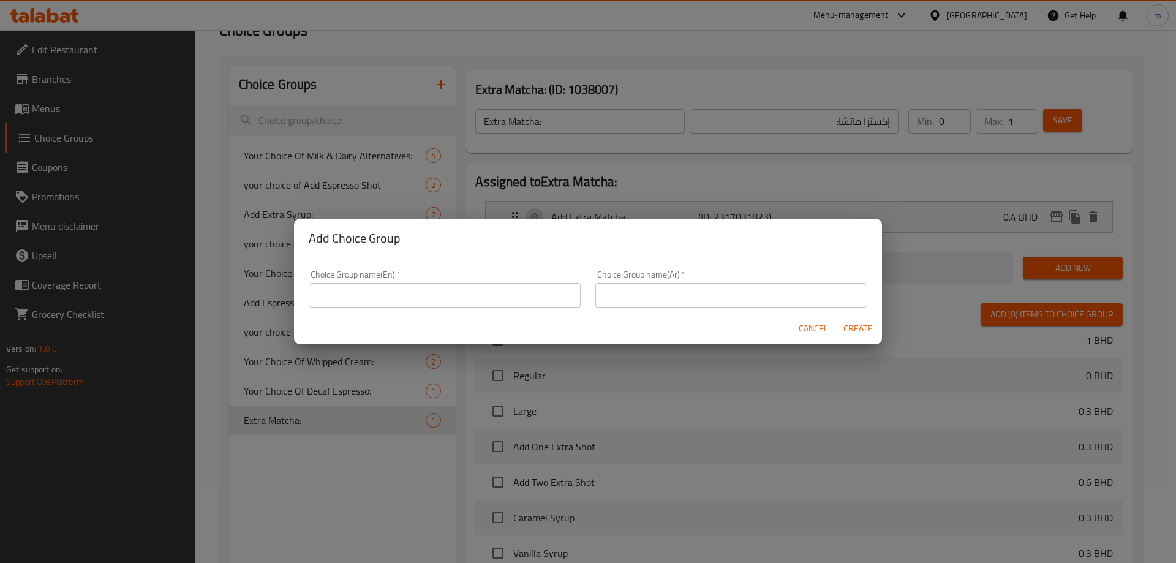
drag, startPoint x: 428, startPoint y: 277, endPoint x: 424, endPoint y: 296, distance: 19.9
click at [427, 279] on div "Choice Group name(En)   * Choice Group name(En) *" at bounding box center [445, 288] width 272 height 37
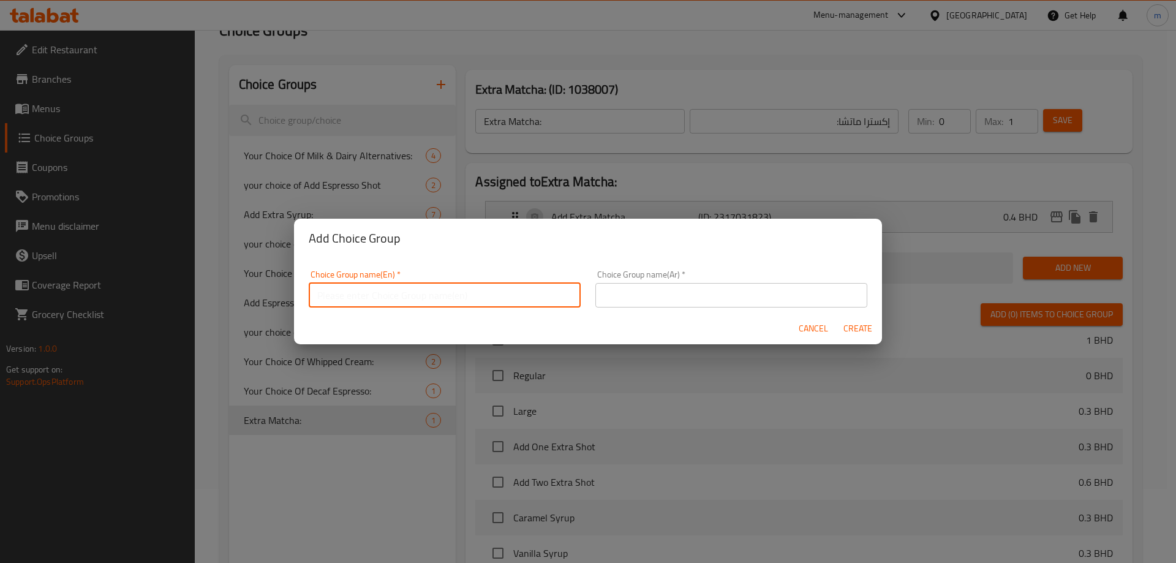
click at [424, 296] on input "text" at bounding box center [445, 295] width 272 height 24
paste input "Hot Or Cold"
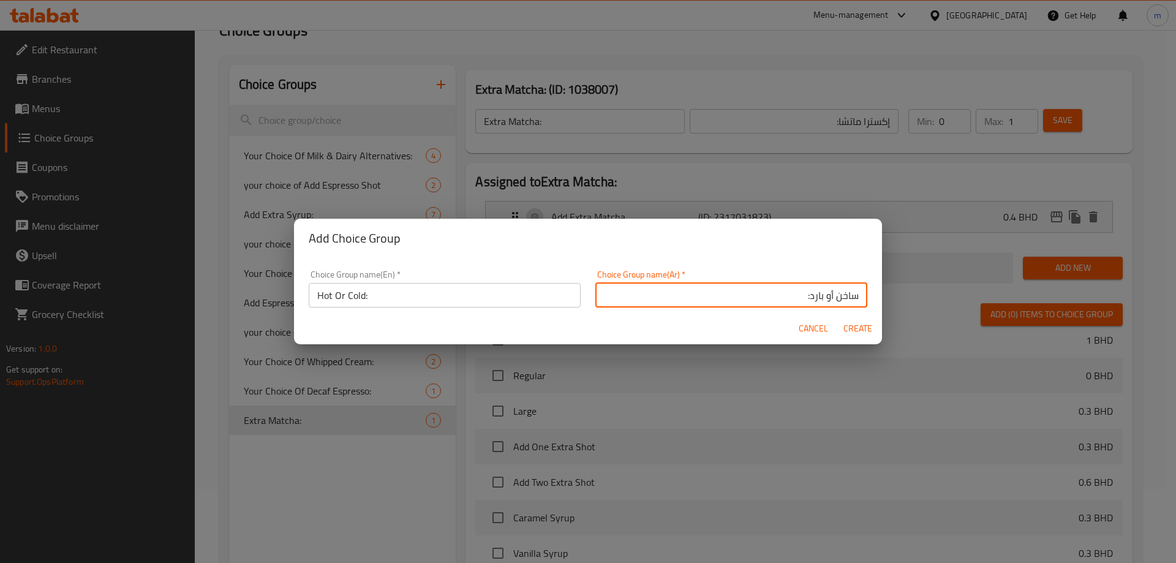
click at [845, 323] on span "Create" at bounding box center [856, 328] width 29 height 15
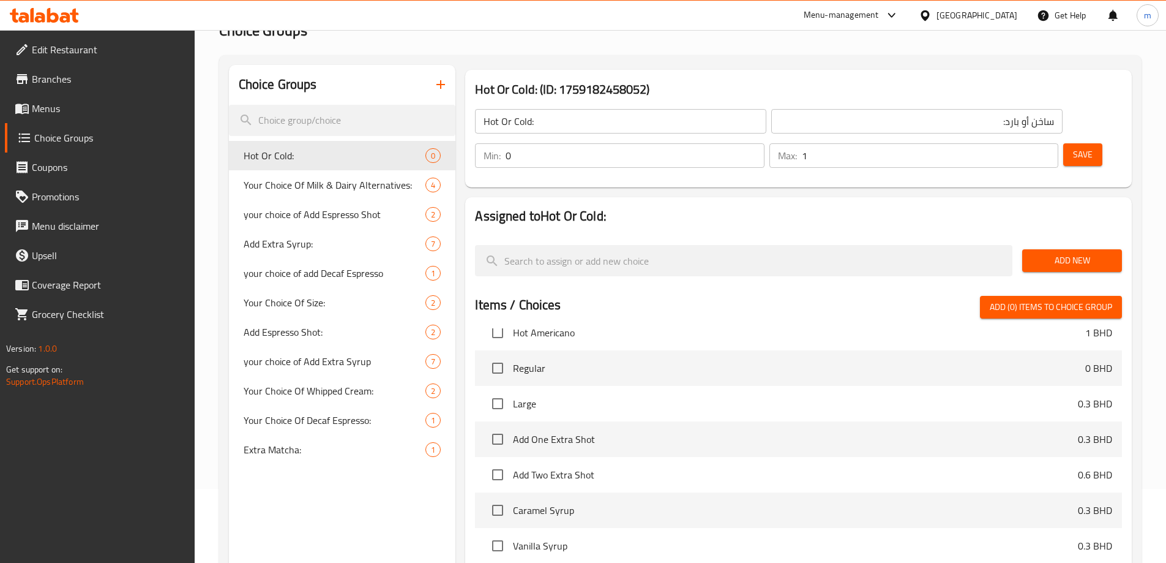
click at [1027, 143] on input "1" at bounding box center [930, 155] width 257 height 24
click at [1066, 253] on span "Add New" at bounding box center [1072, 260] width 80 height 15
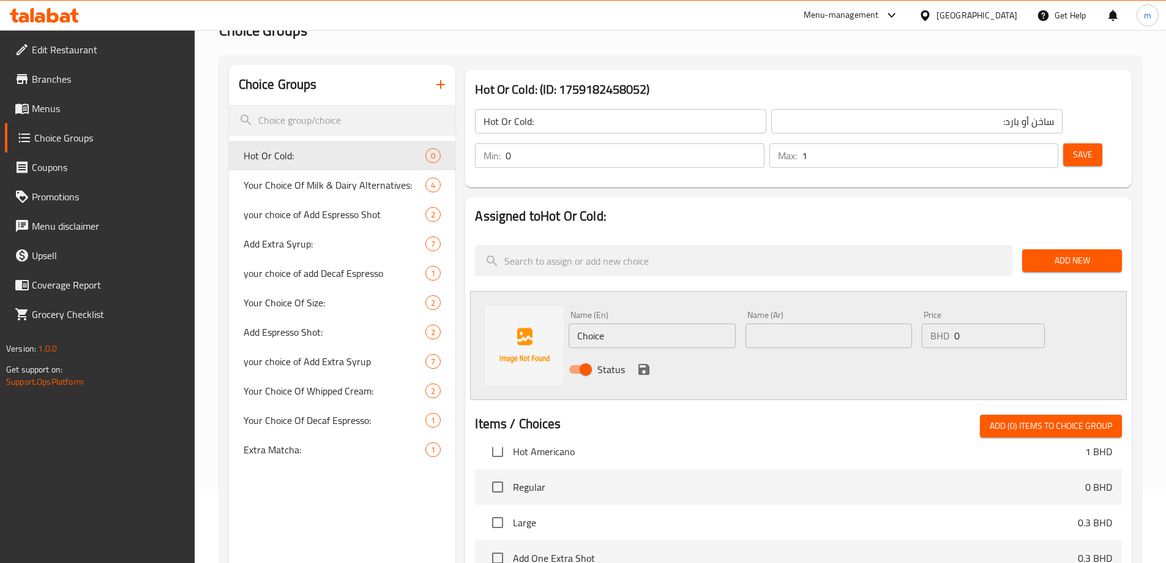
click at [659, 323] on input "Choice" at bounding box center [652, 335] width 167 height 24
click at [677, 323] on input "Choice" at bounding box center [652, 335] width 167 height 24
paste input "Make it Warm"
click at [787, 323] on input "text" at bounding box center [829, 335] width 167 height 24
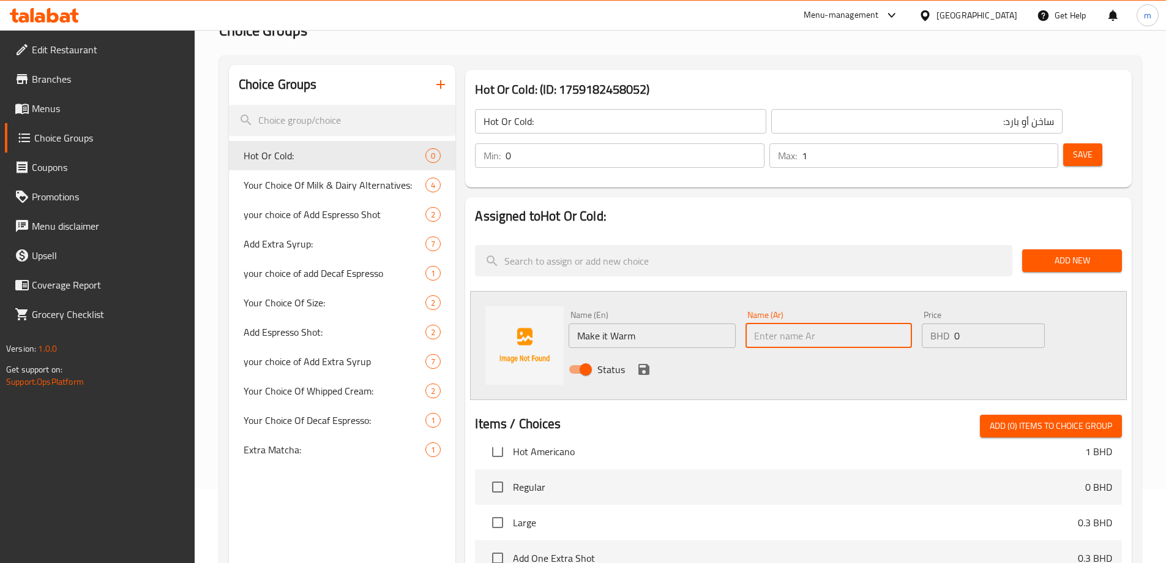
paste input "اجعلها دافئة"
click at [764, 143] on input "1" at bounding box center [635, 155] width 258 height 24
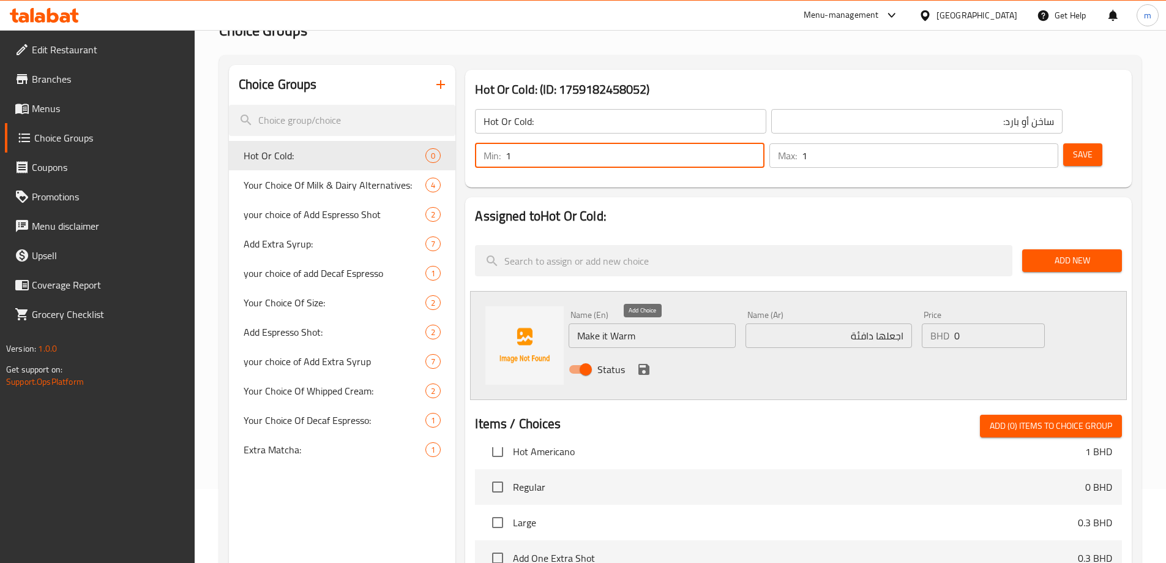
click at [644, 362] on icon "save" at bounding box center [644, 369] width 15 height 15
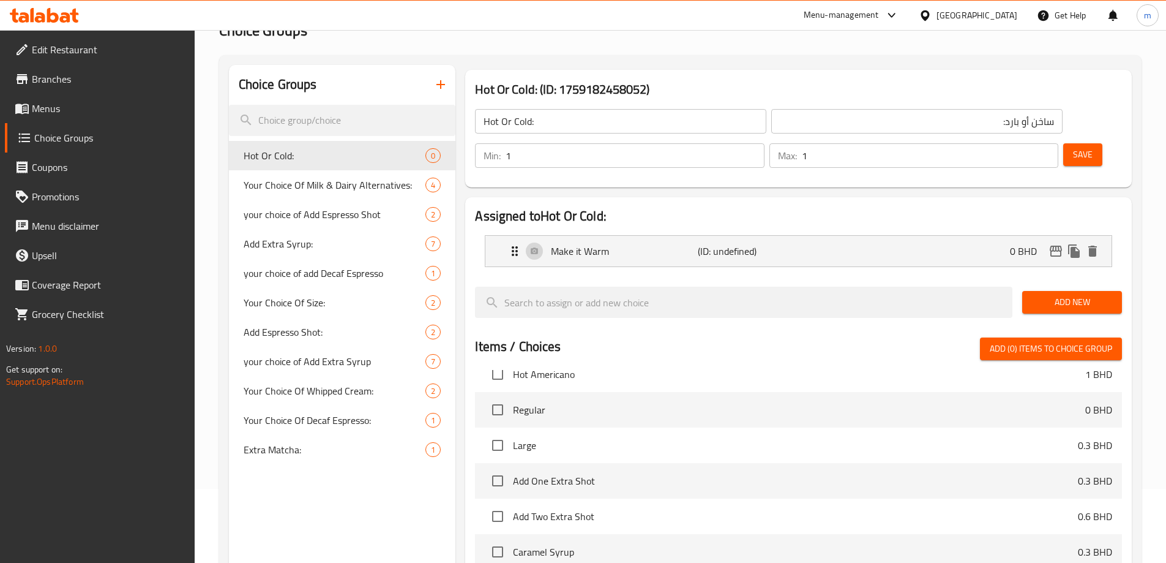
click at [1090, 294] on span "Add New" at bounding box center [1072, 301] width 80 height 15
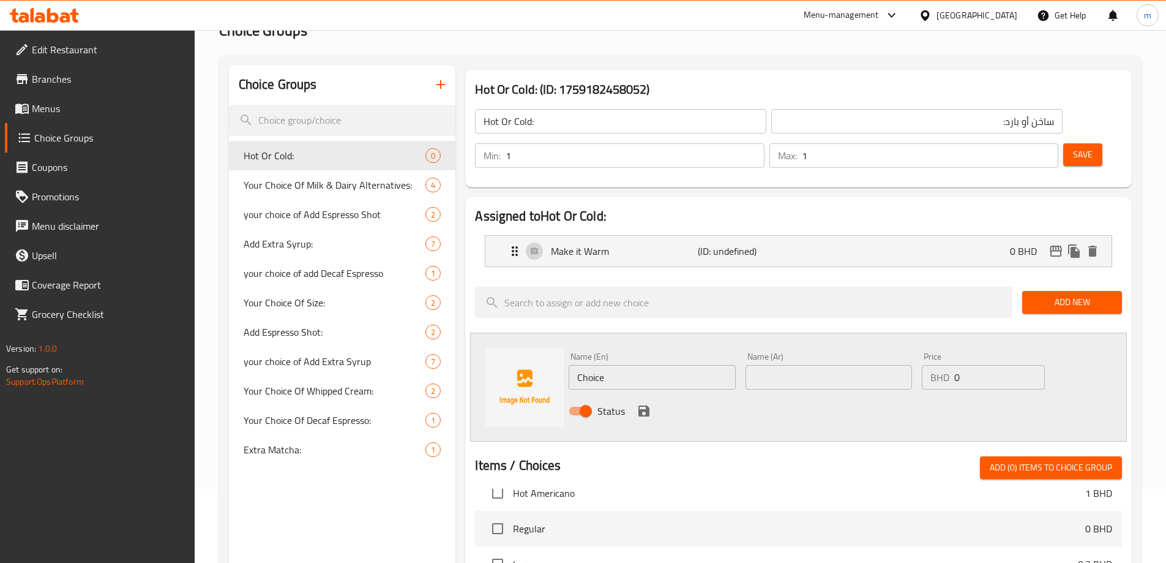
click at [672, 365] on input "Choice" at bounding box center [652, 377] width 167 height 24
click at [652, 402] on button "save" at bounding box center [644, 411] width 18 height 18
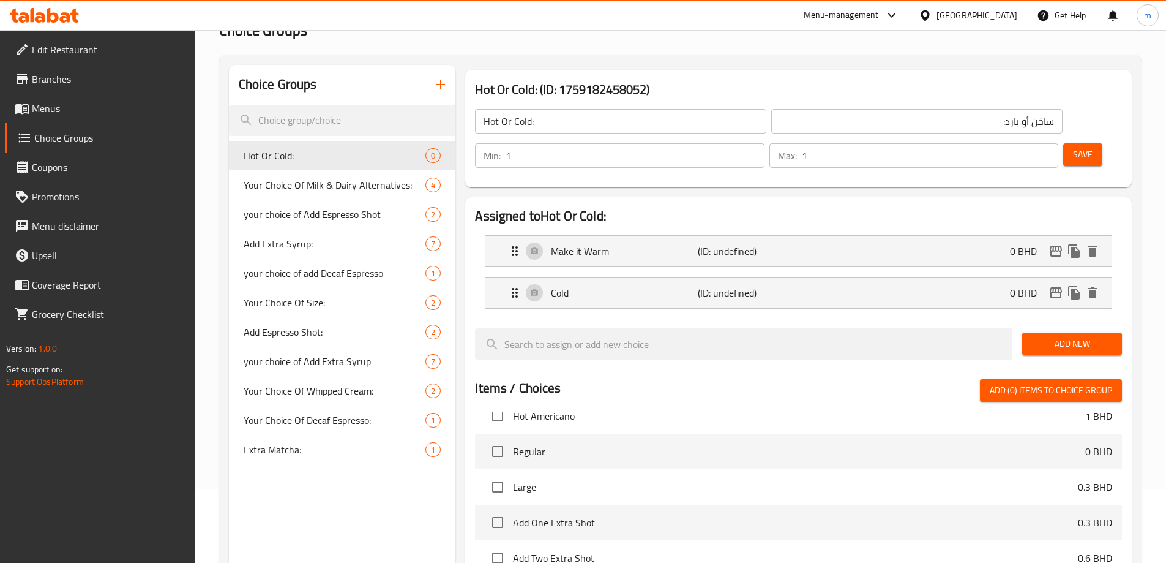
click at [1073, 147] on span "Save" at bounding box center [1083, 154] width 20 height 15
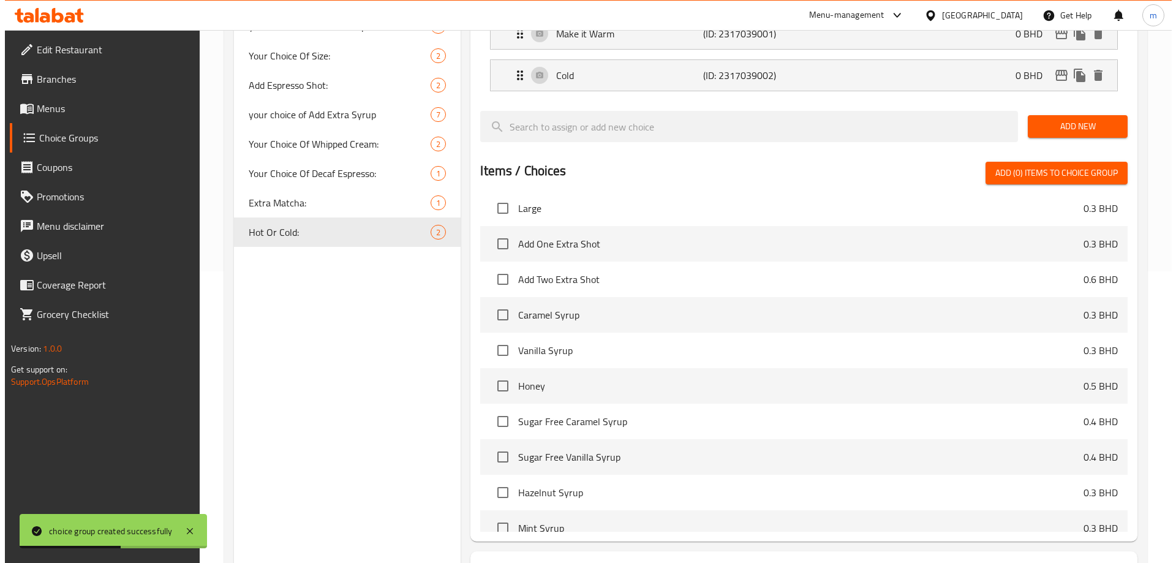
scroll to position [361, 0]
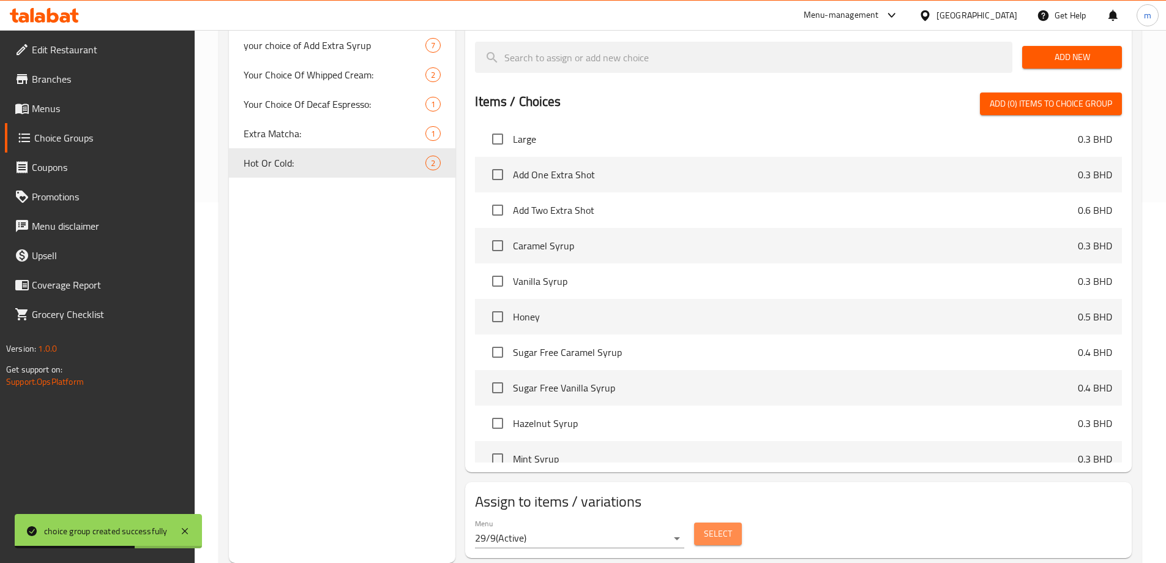
click at [697, 522] on button "Select" at bounding box center [718, 533] width 48 height 23
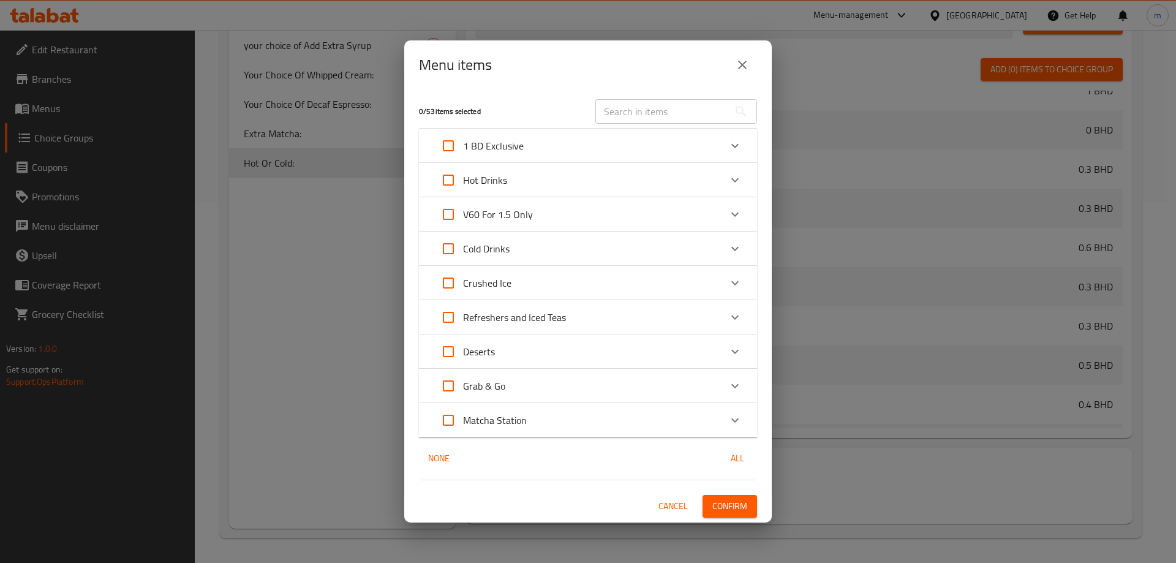
click at [527, 359] on div "Deserts" at bounding box center [576, 351] width 287 height 29
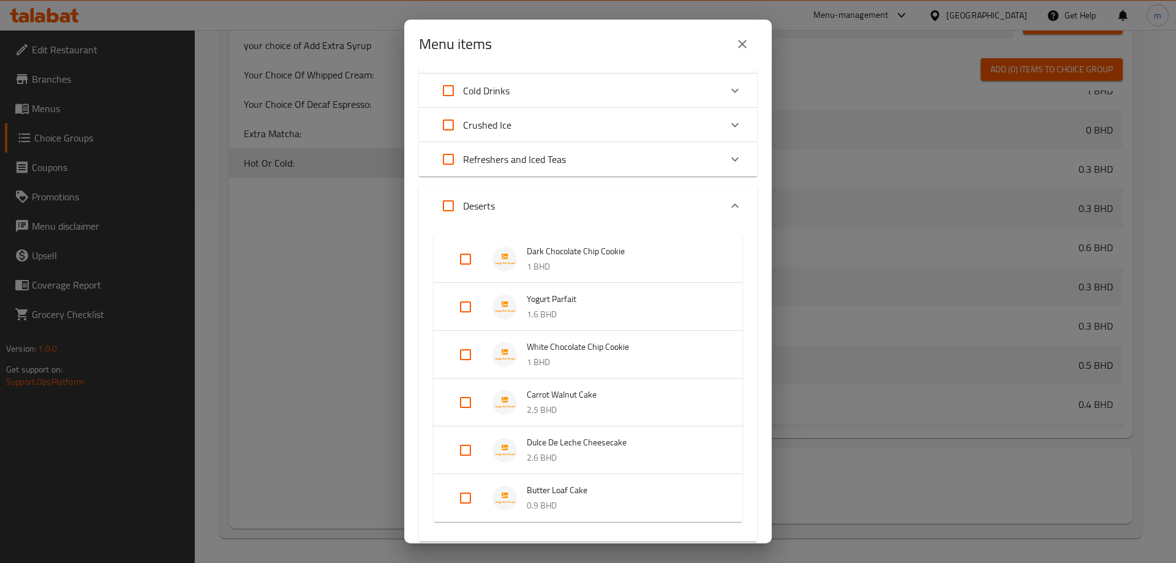
scroll to position [245, 0]
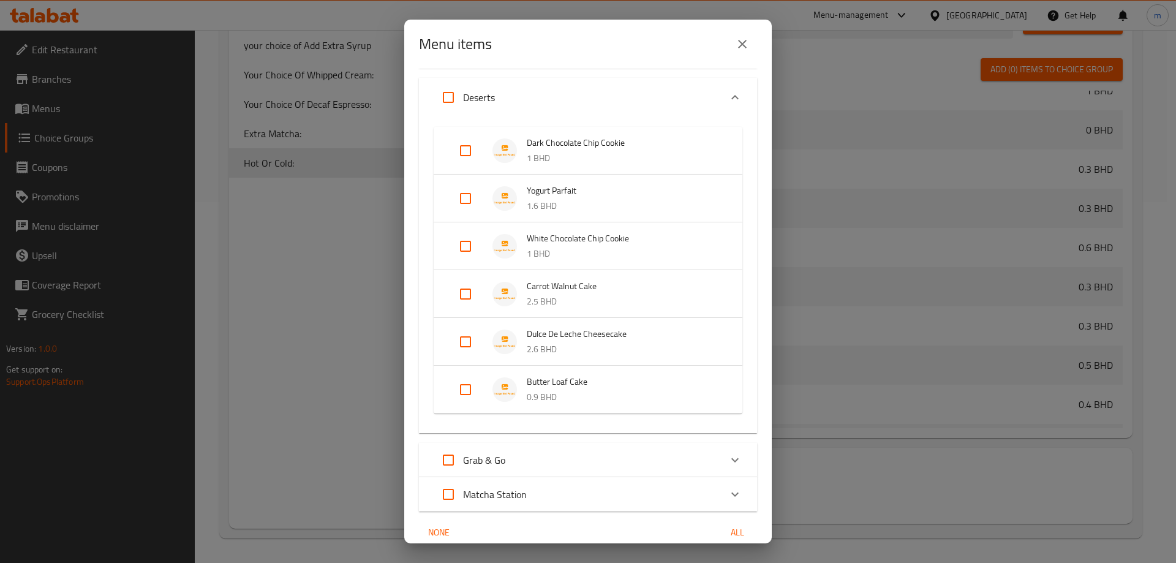
click at [475, 154] on input "Expand" at bounding box center [465, 150] width 29 height 29
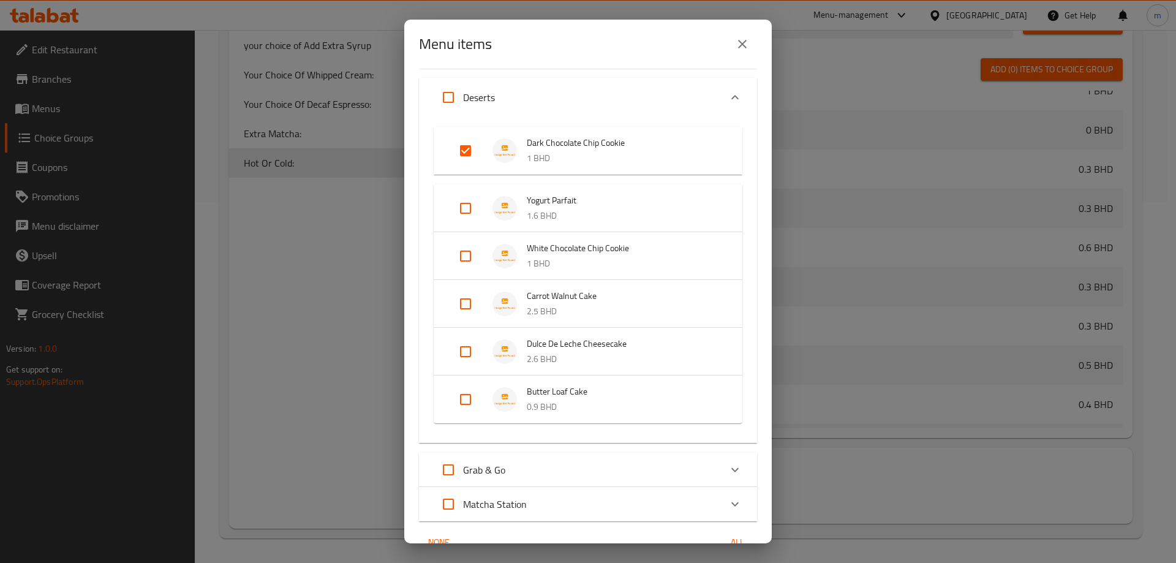
click at [467, 255] on input "Expand" at bounding box center [465, 255] width 29 height 29
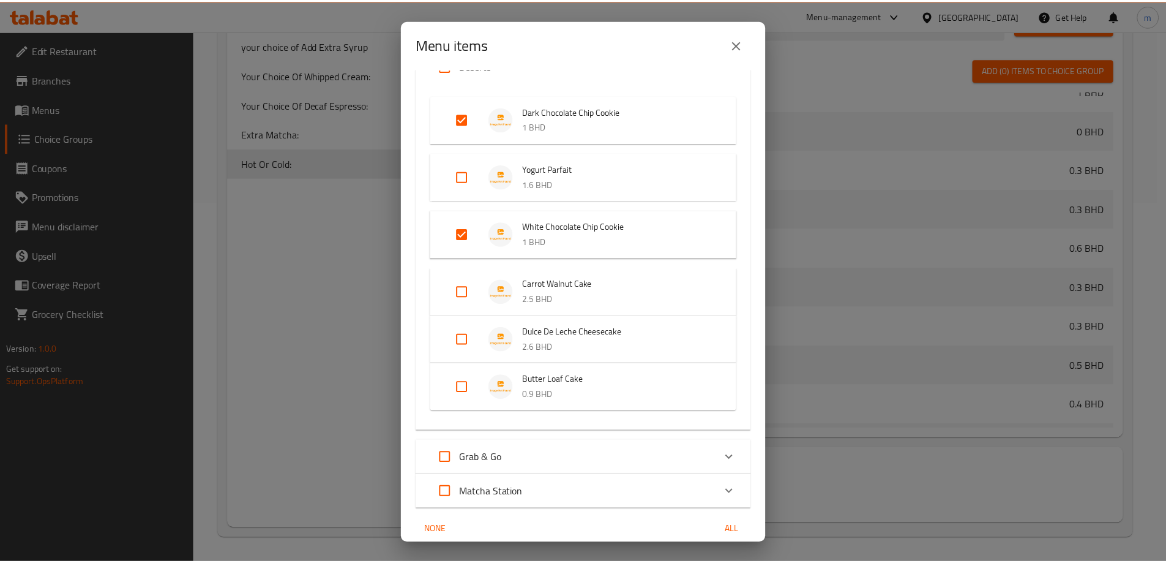
scroll to position [328, 0]
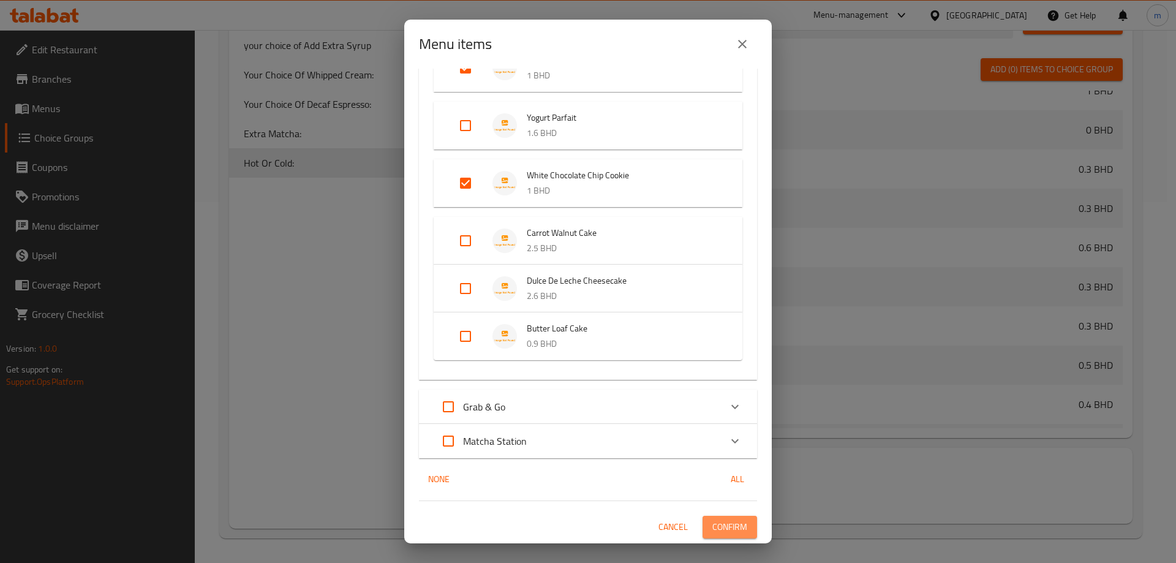
click at [727, 527] on span "Confirm" at bounding box center [729, 526] width 35 height 15
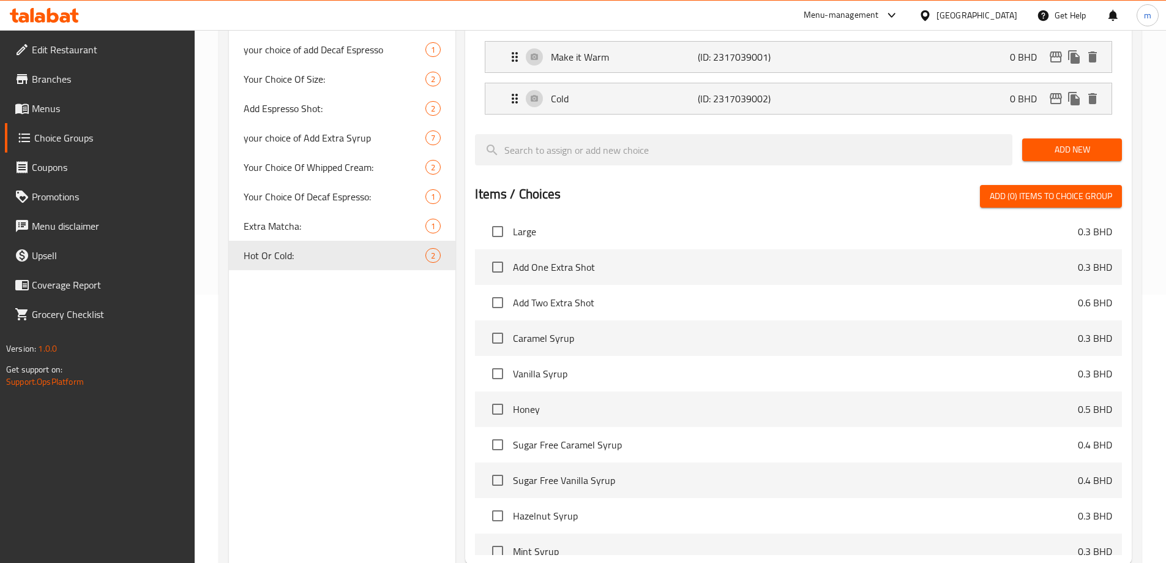
scroll to position [238, 0]
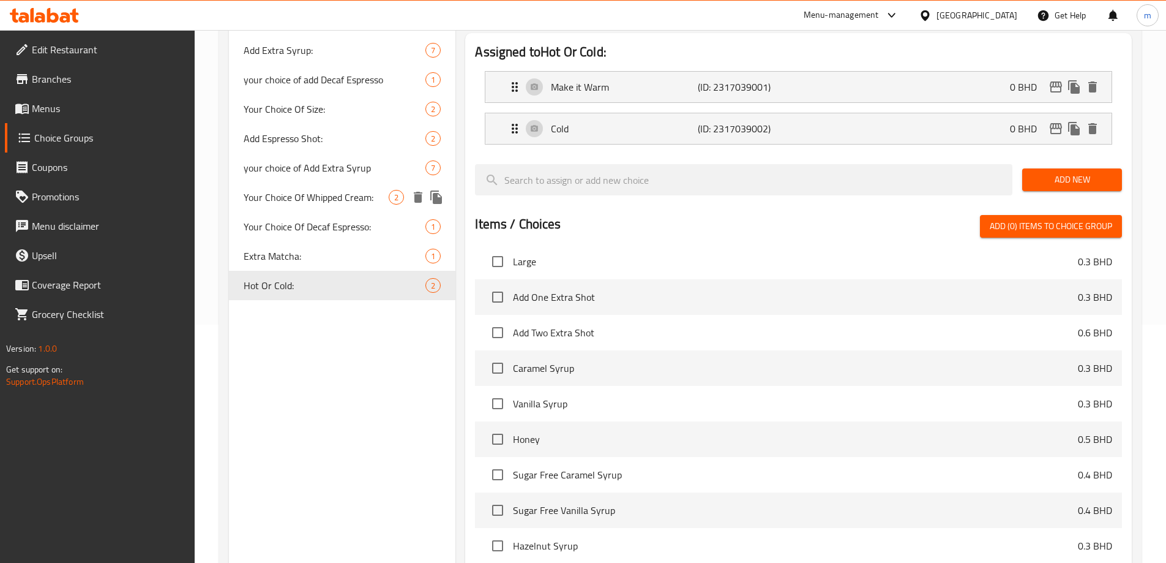
click at [316, 206] on div "Your Choice Of Whipped Cream: 2" at bounding box center [342, 196] width 227 height 29
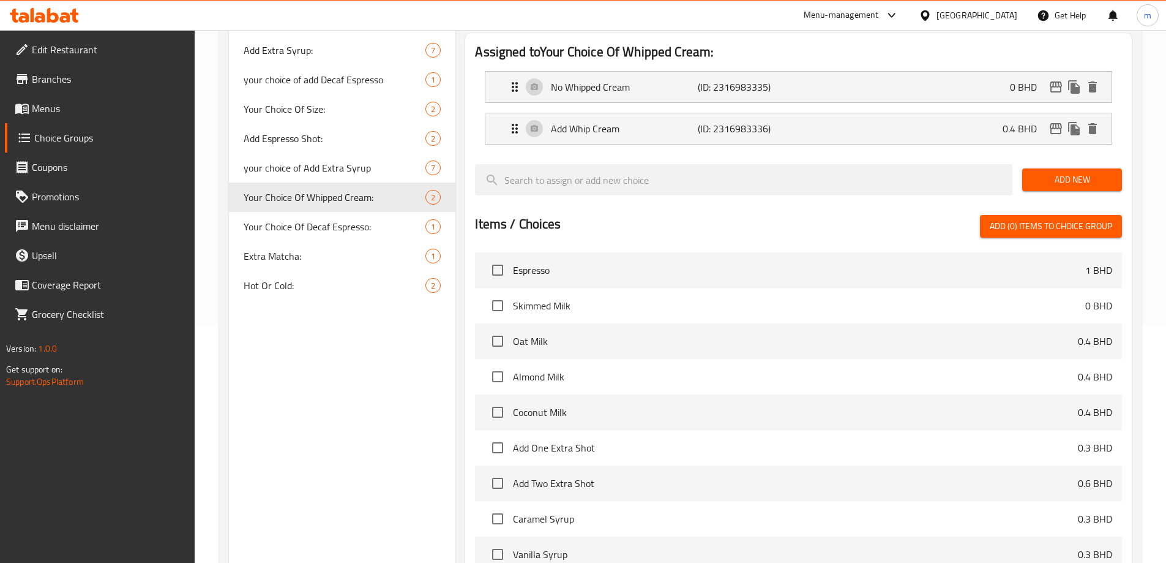
scroll to position [0, 0]
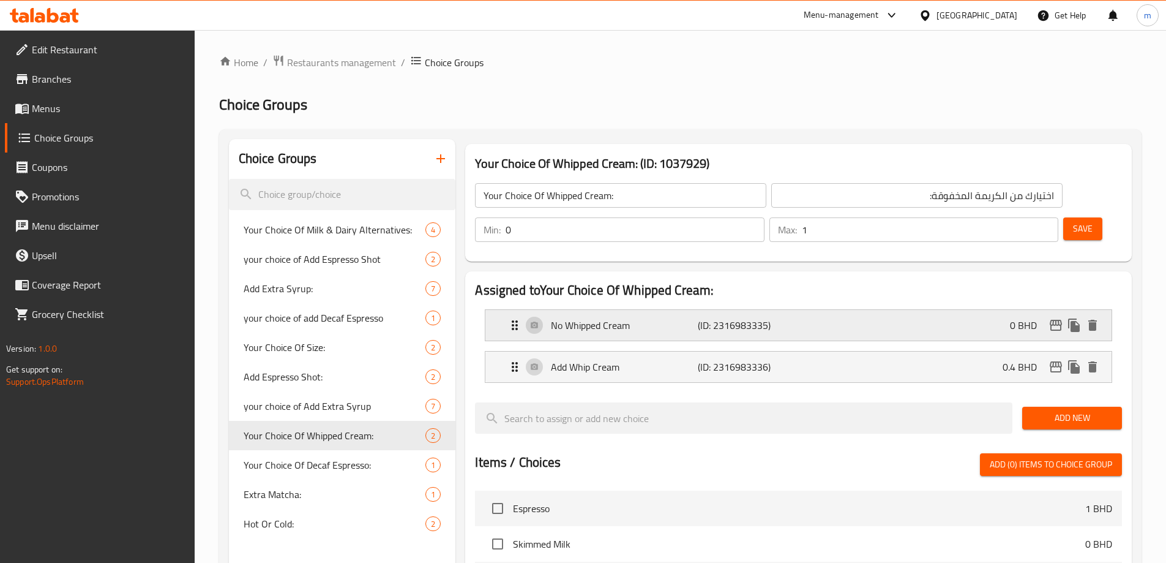
click at [740, 318] on p "(ID: 2316983335)" at bounding box center [747, 325] width 98 height 15
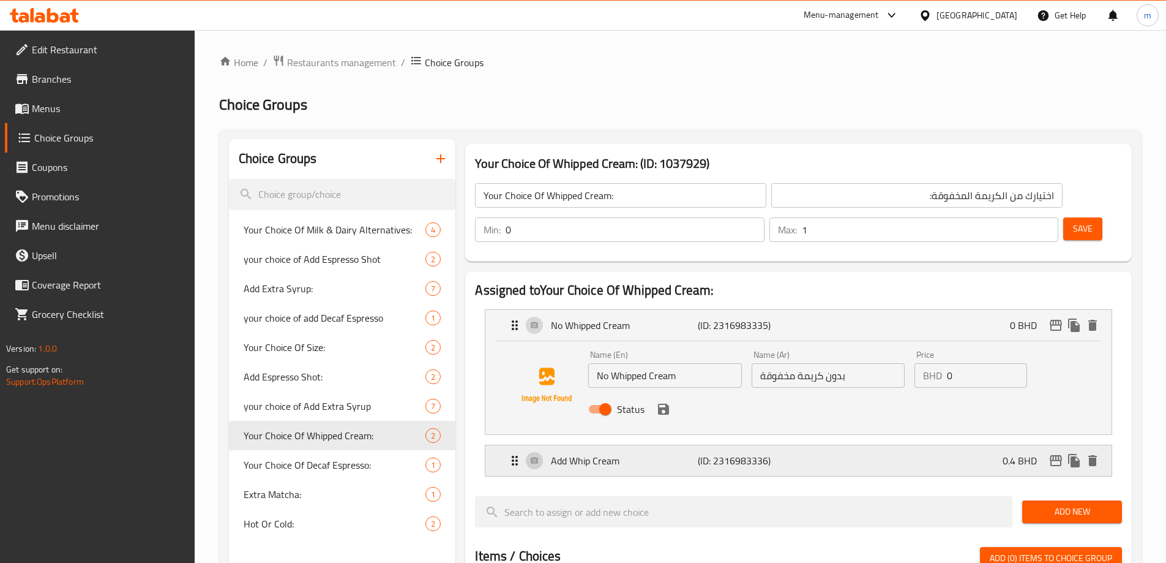
click at [758, 453] on p "(ID: 2316983336)" at bounding box center [747, 460] width 98 height 15
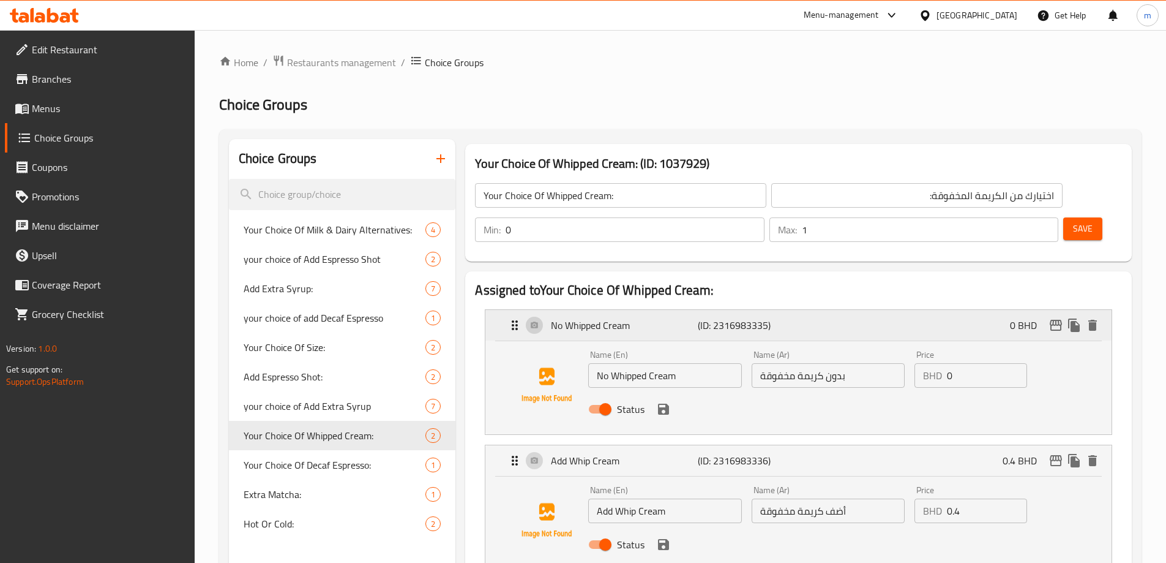
click at [808, 310] on div "No Whipped Cream (ID: 2316983335) 0 BHD" at bounding box center [803, 325] width 590 height 31
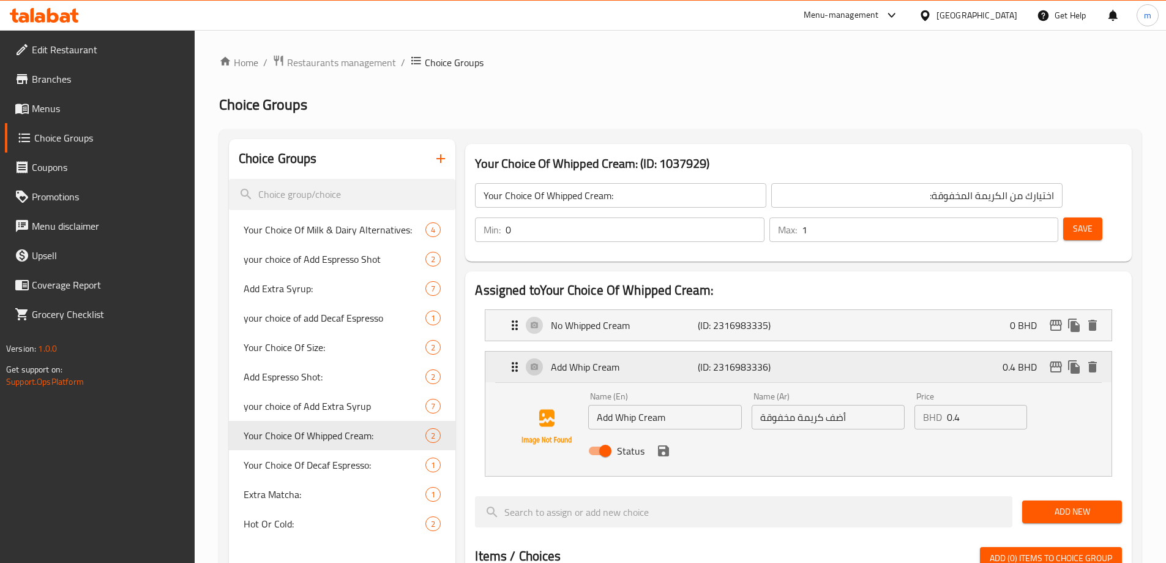
click at [797, 351] on div "Add Whip Cream (ID: 2316983336) 0.4 BHD" at bounding box center [803, 366] width 590 height 31
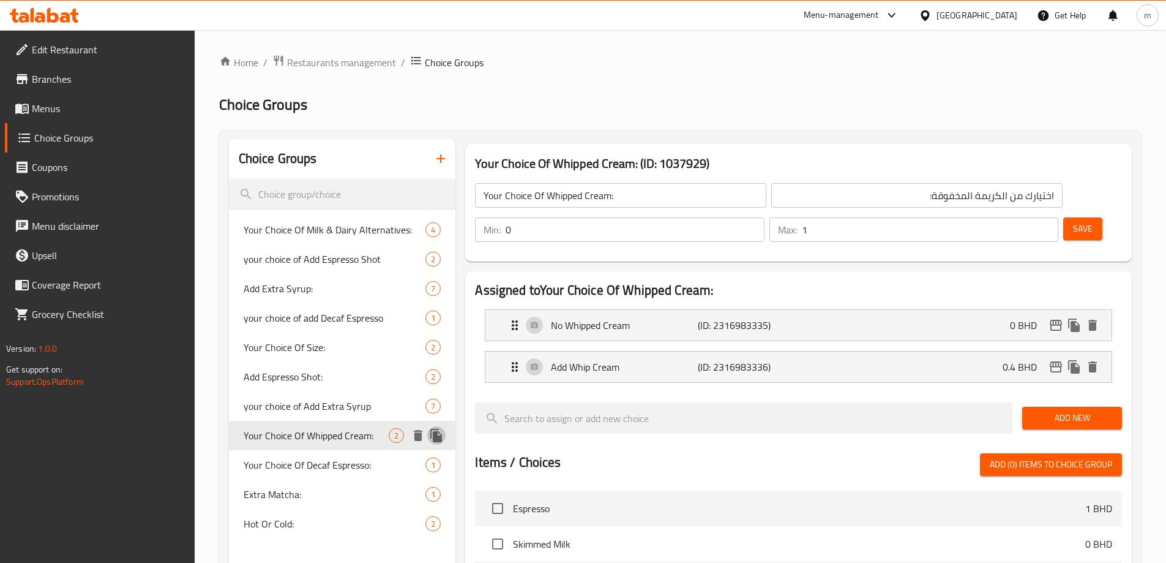
click at [437, 438] on icon "duplicate" at bounding box center [436, 435] width 12 height 13
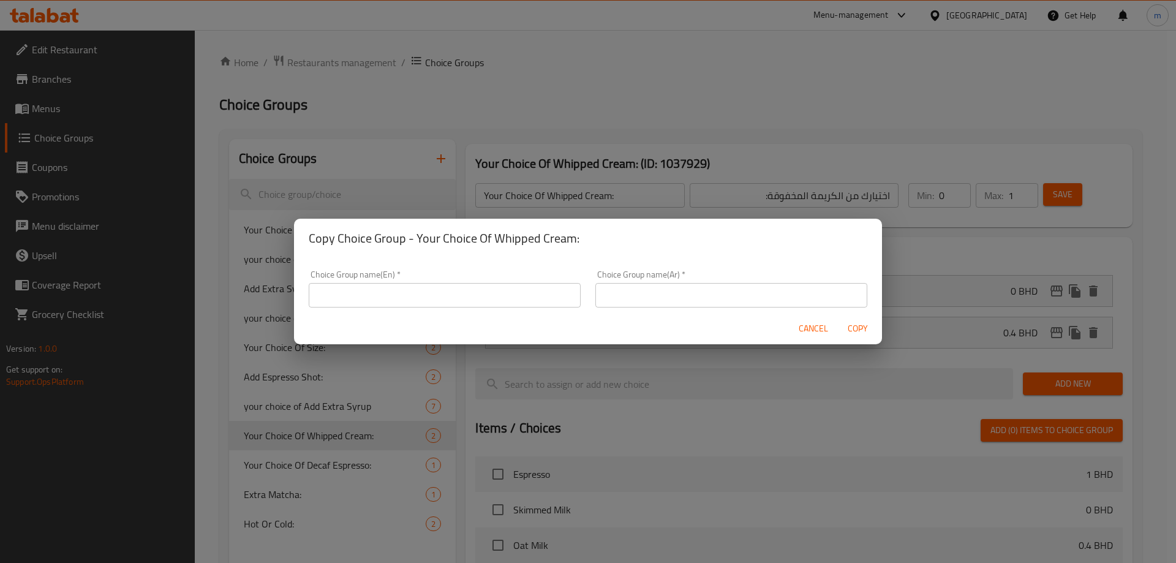
click at [791, 328] on div "Cancel Copy" at bounding box center [588, 328] width 588 height 32
click at [792, 326] on div "Cancel Copy" at bounding box center [588, 328] width 588 height 32
click at [798, 328] on button "Cancel" at bounding box center [812, 328] width 39 height 23
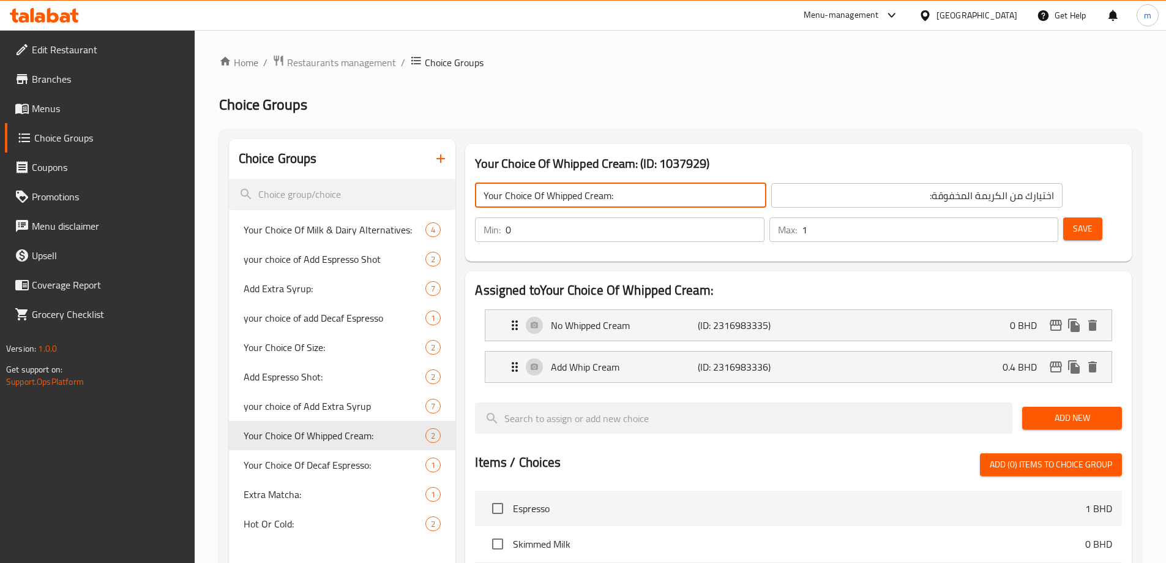
click at [637, 198] on input "Your Choice Of Whipped Cream:" at bounding box center [620, 195] width 291 height 24
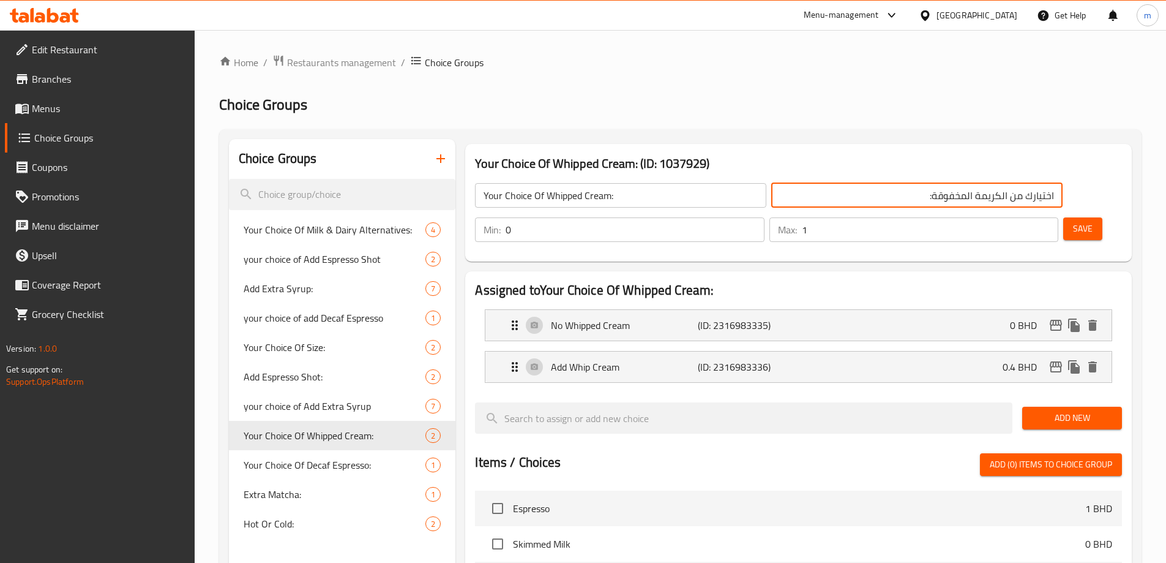
click at [771, 192] on input "اختيارك من الكريمة المخفوقة:" at bounding box center [916, 195] width 291 height 24
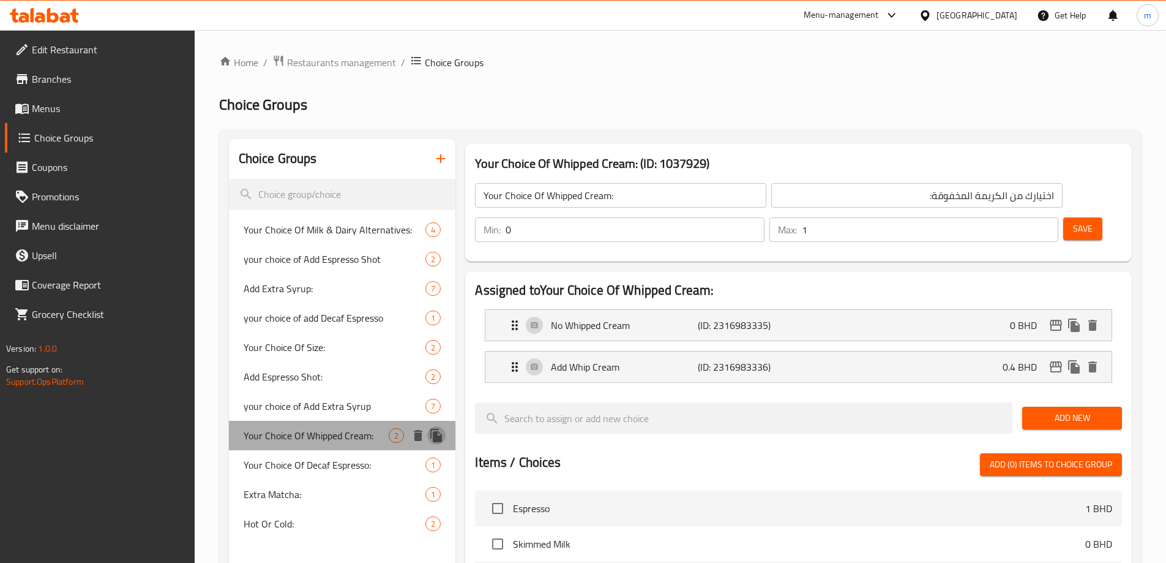
click at [445, 435] on button "duplicate" at bounding box center [436, 435] width 18 height 18
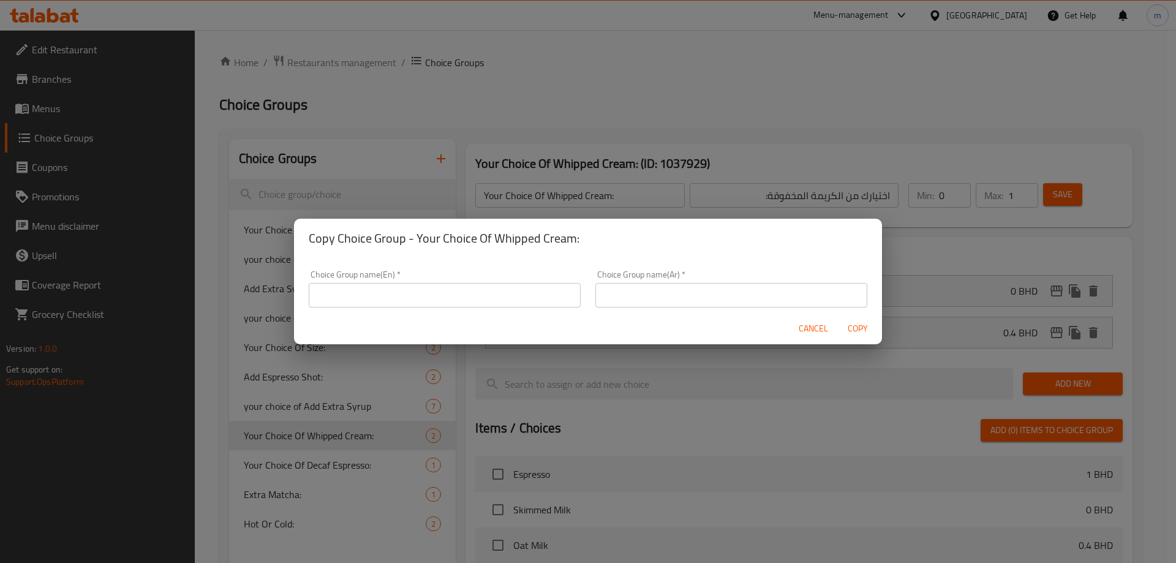
click at [507, 298] on input "text" at bounding box center [445, 295] width 272 height 24
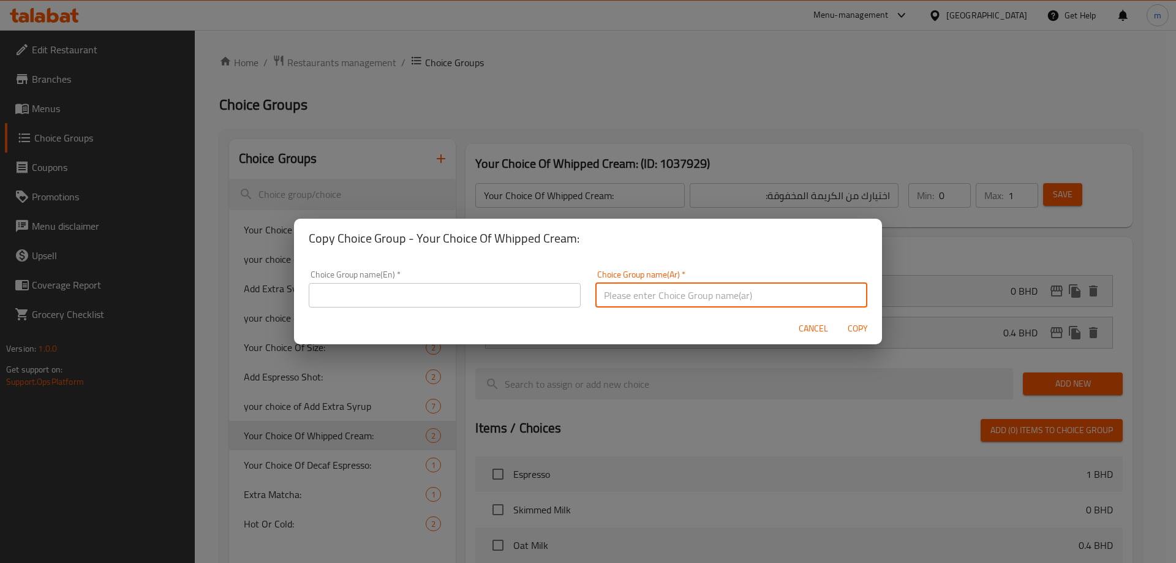
click at [670, 301] on input "text" at bounding box center [731, 295] width 272 height 24
paste input "اختيارك من الكريمة المخفوقة:"
click at [492, 301] on input "text" at bounding box center [445, 295] width 272 height 24
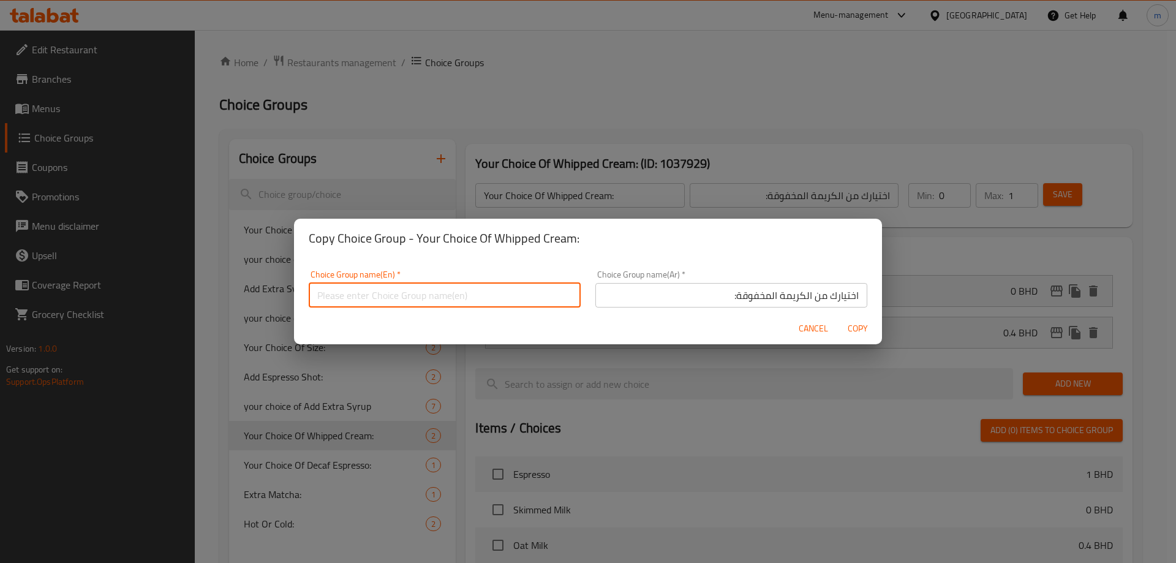
paste input "Your Choice Of Whipped Cream:"
click at [852, 326] on span "Copy" at bounding box center [856, 328] width 29 height 15
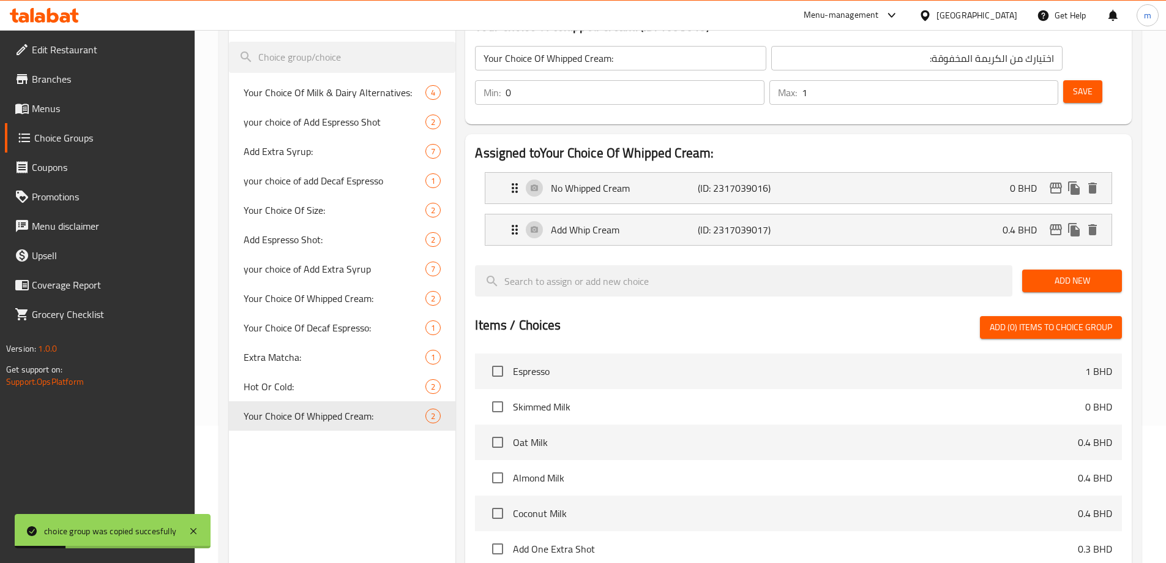
scroll to position [61, 0]
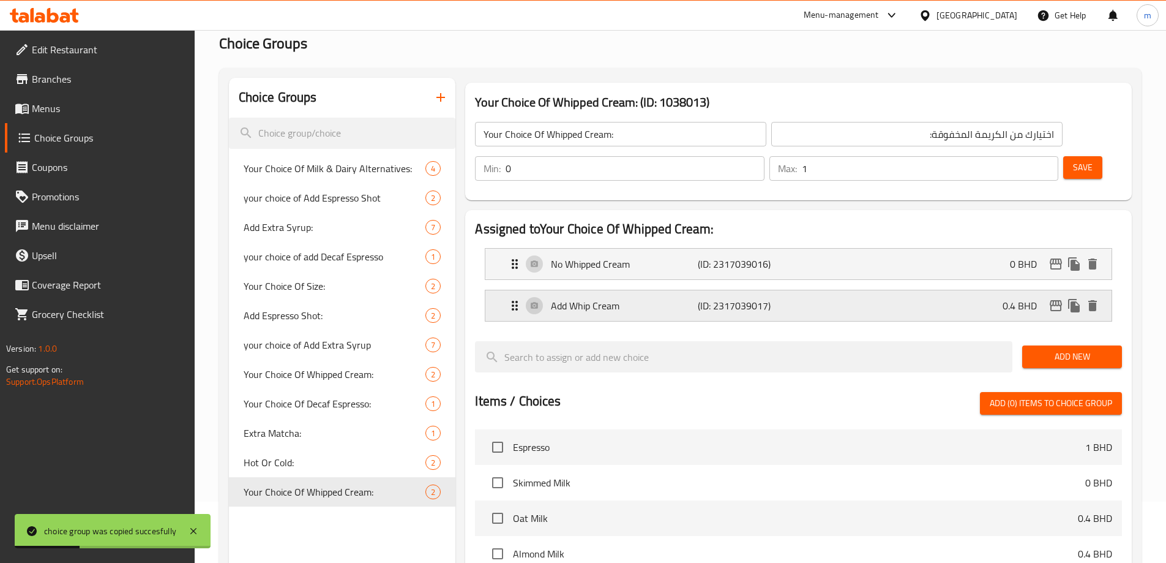
click at [841, 290] on div "Add Whip Cream (ID: 2317039017) 0.4 BHD" at bounding box center [803, 305] width 590 height 31
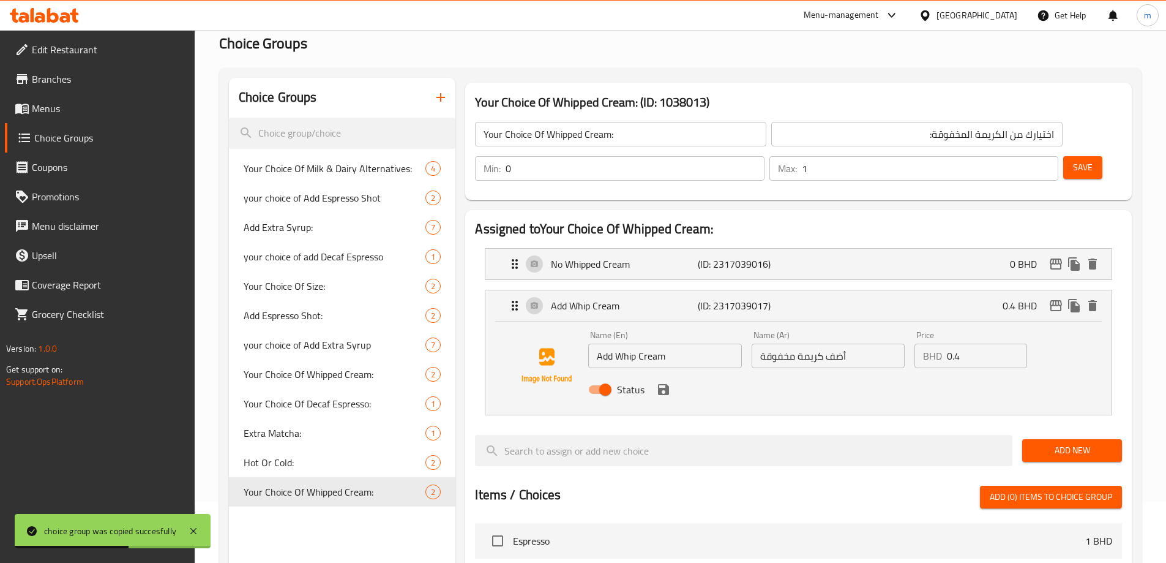
click at [953, 343] on input "0.4" at bounding box center [987, 355] width 80 height 24
click at [665, 382] on icon "save" at bounding box center [663, 389] width 15 height 15
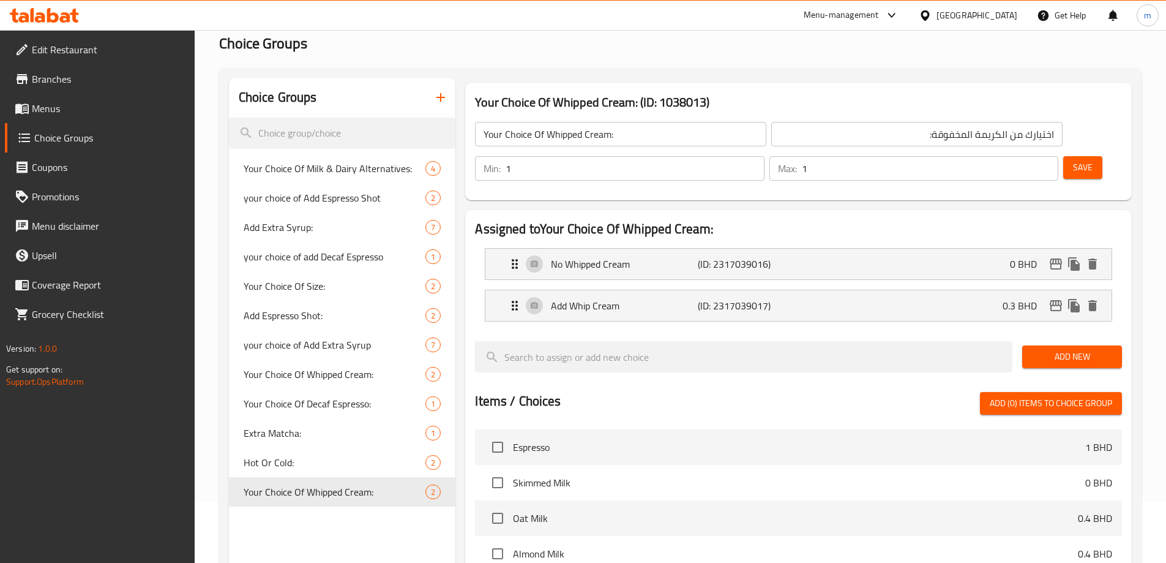
click at [764, 156] on input "1" at bounding box center [635, 168] width 258 height 24
click at [1077, 156] on button "Save" at bounding box center [1083, 167] width 39 height 23
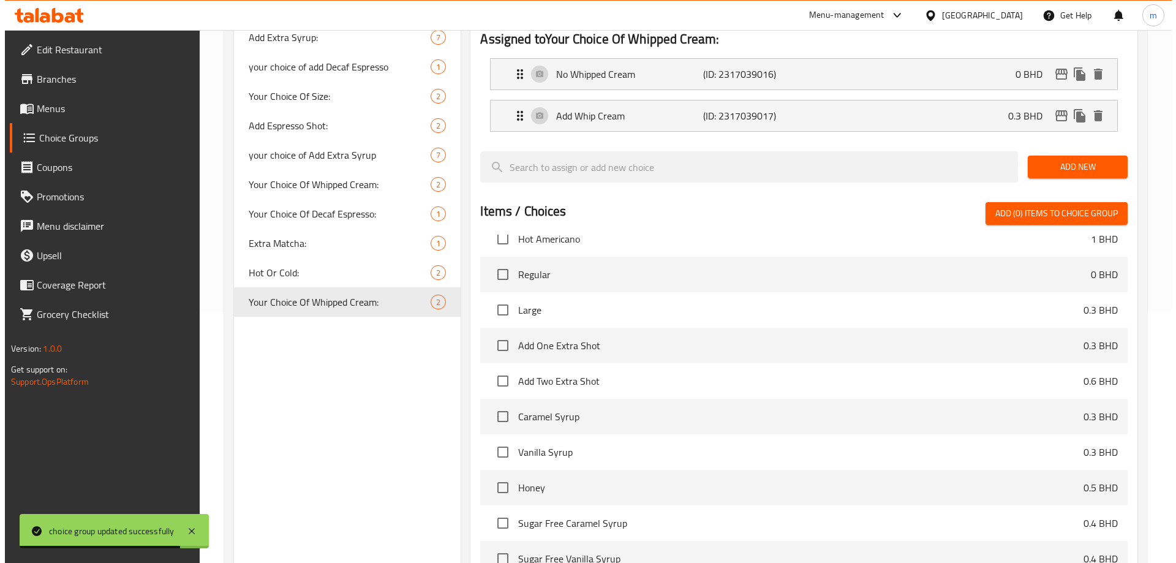
scroll to position [361, 0]
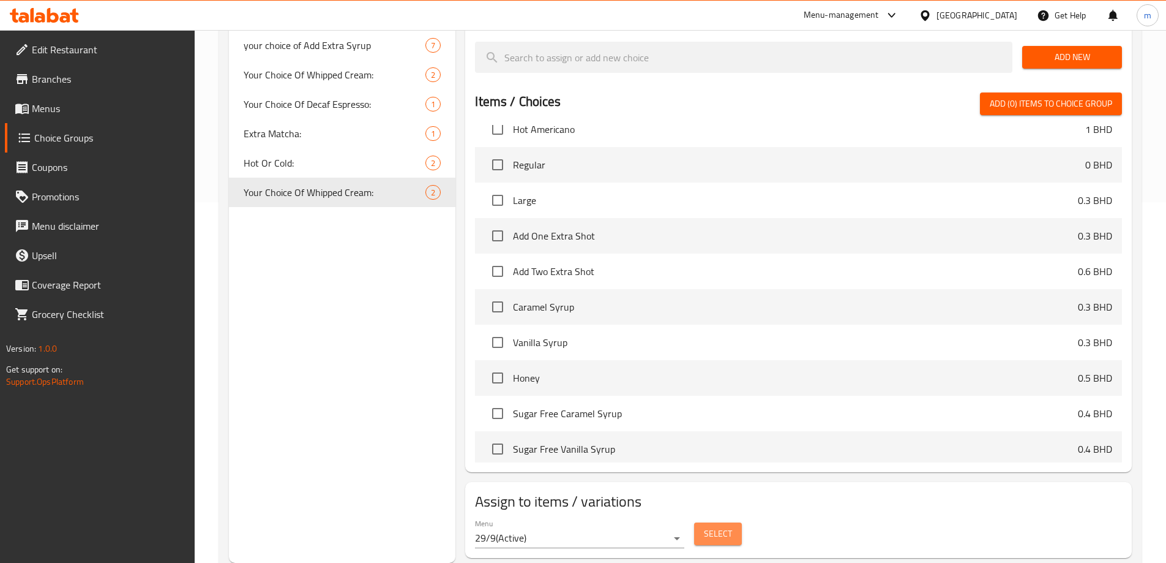
click at [704, 526] on span "Select" at bounding box center [718, 533] width 28 height 15
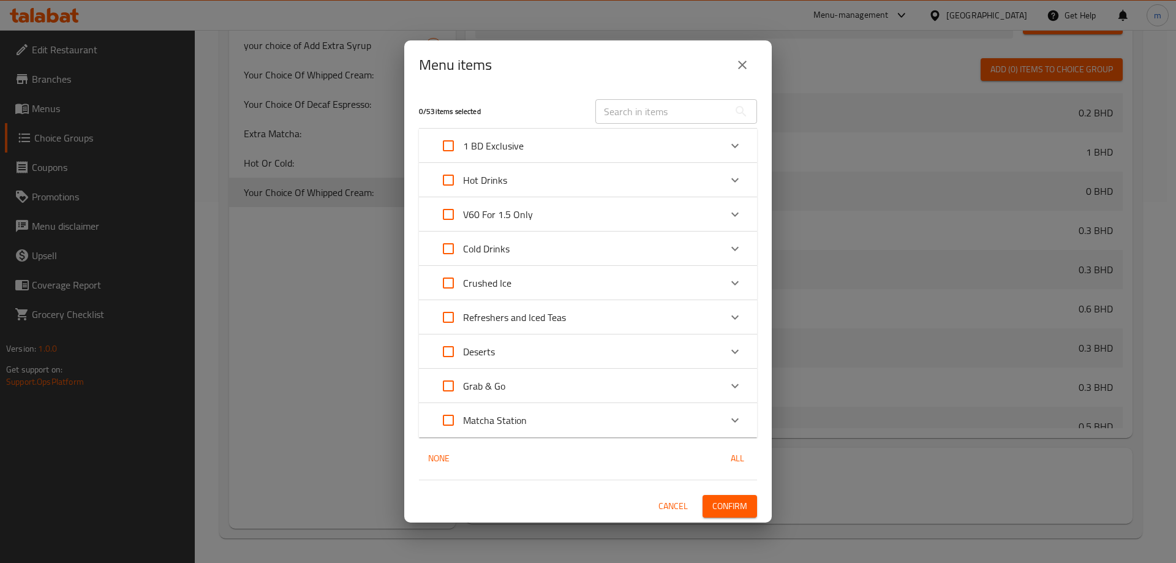
click at [512, 245] on div "Cold Drinks" at bounding box center [576, 248] width 287 height 29
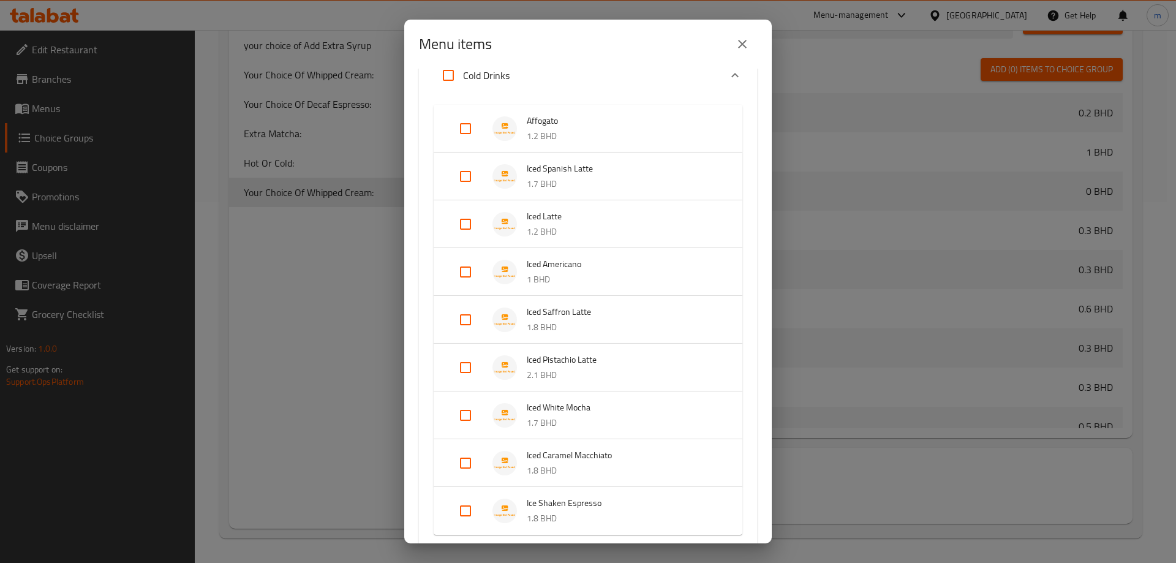
scroll to position [245, 0]
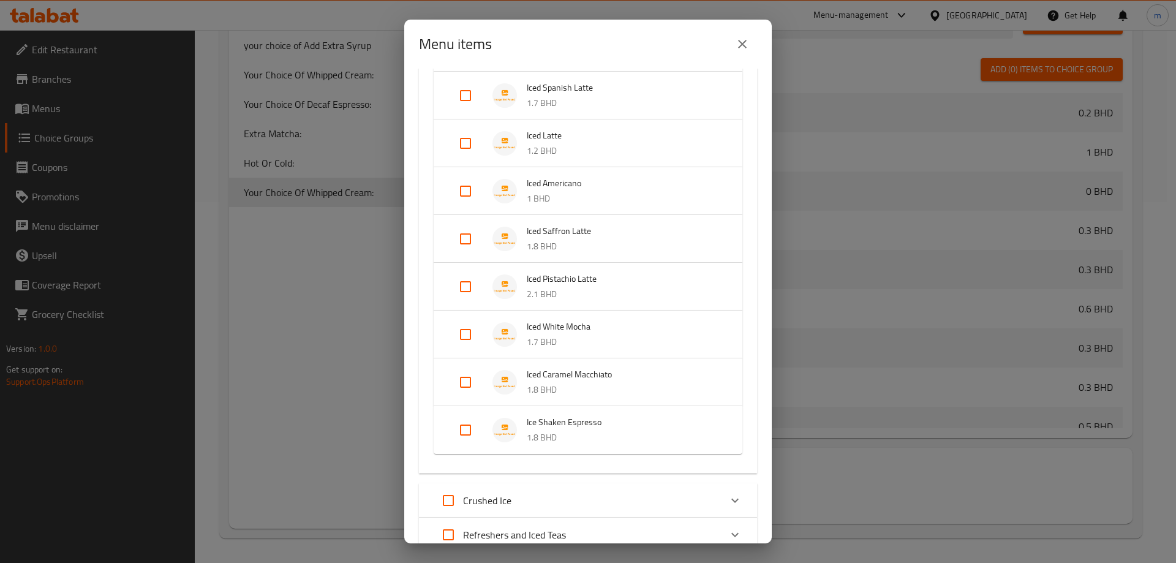
click at [462, 338] on input "Expand" at bounding box center [465, 334] width 29 height 29
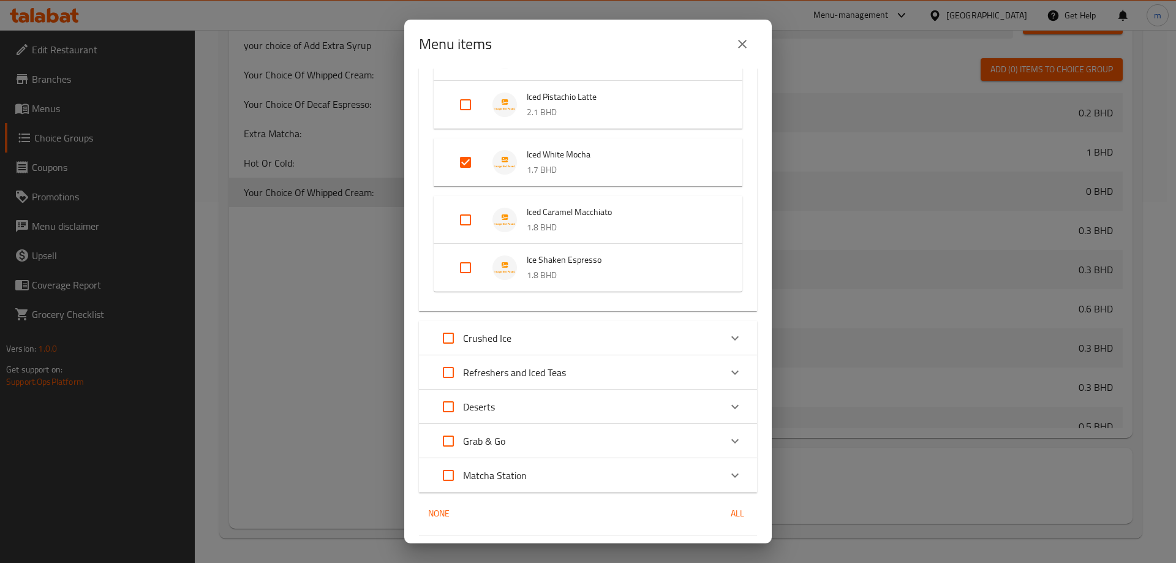
scroll to position [461, 0]
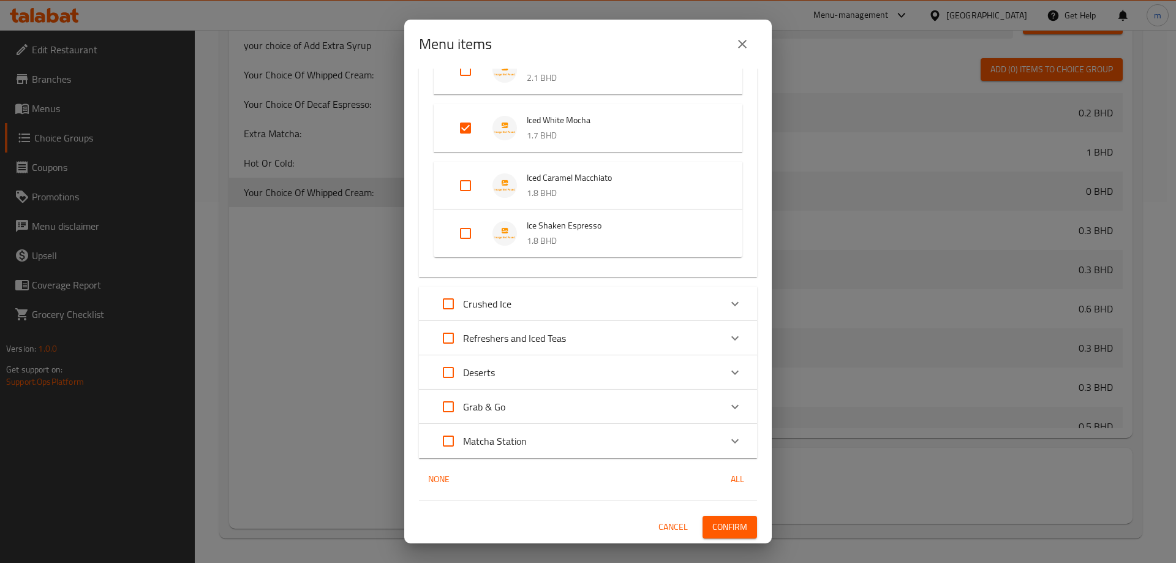
click at [519, 301] on div "Crushed Ice" at bounding box center [576, 303] width 287 height 29
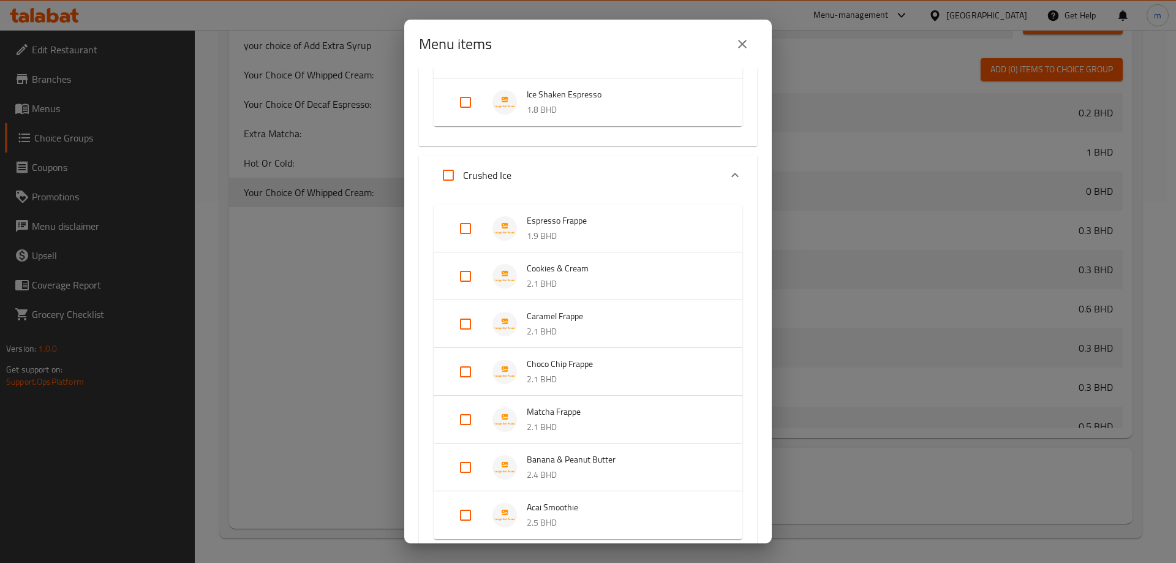
scroll to position [645, 0]
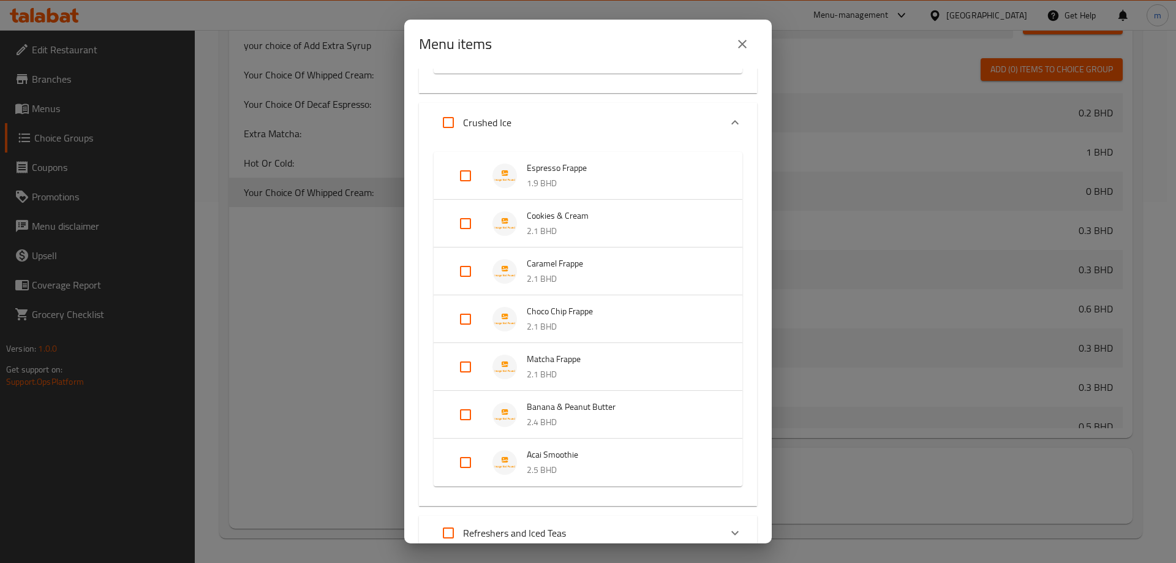
click at [474, 222] on input "Expand" at bounding box center [465, 223] width 29 height 29
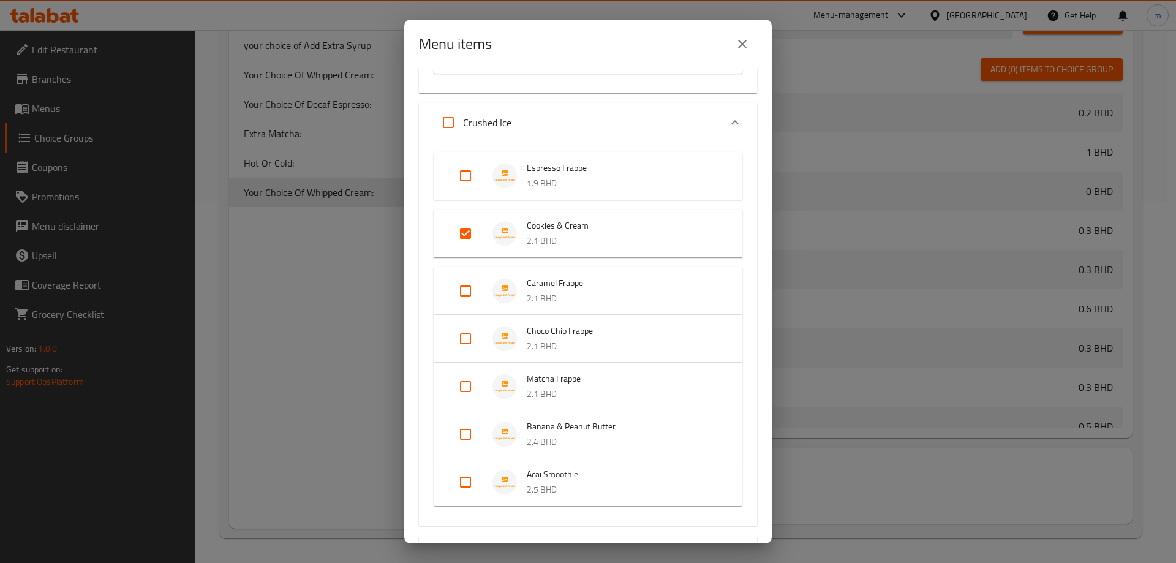
click at [463, 290] on input "Expand" at bounding box center [465, 290] width 29 height 29
click at [468, 343] on input "Expand" at bounding box center [465, 348] width 29 height 29
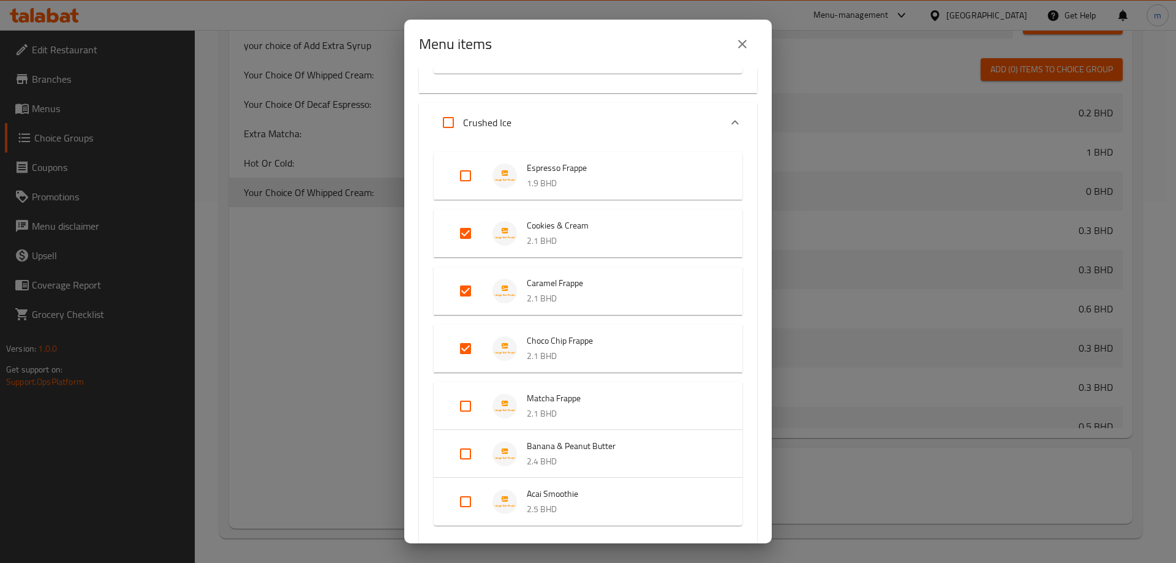
click at [465, 405] on input "Expand" at bounding box center [465, 405] width 29 height 29
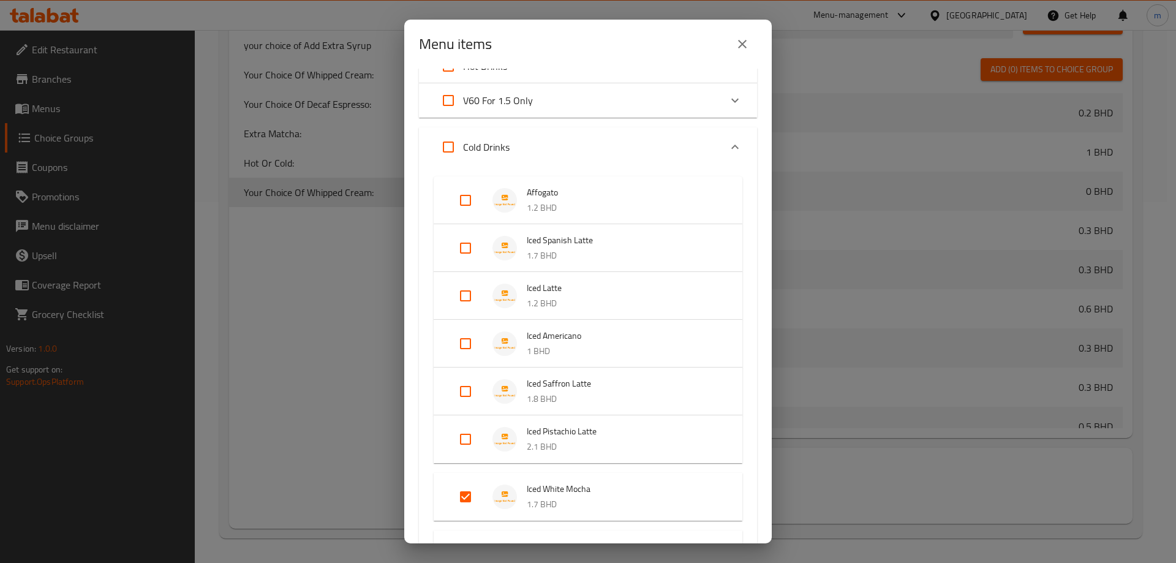
scroll to position [0, 0]
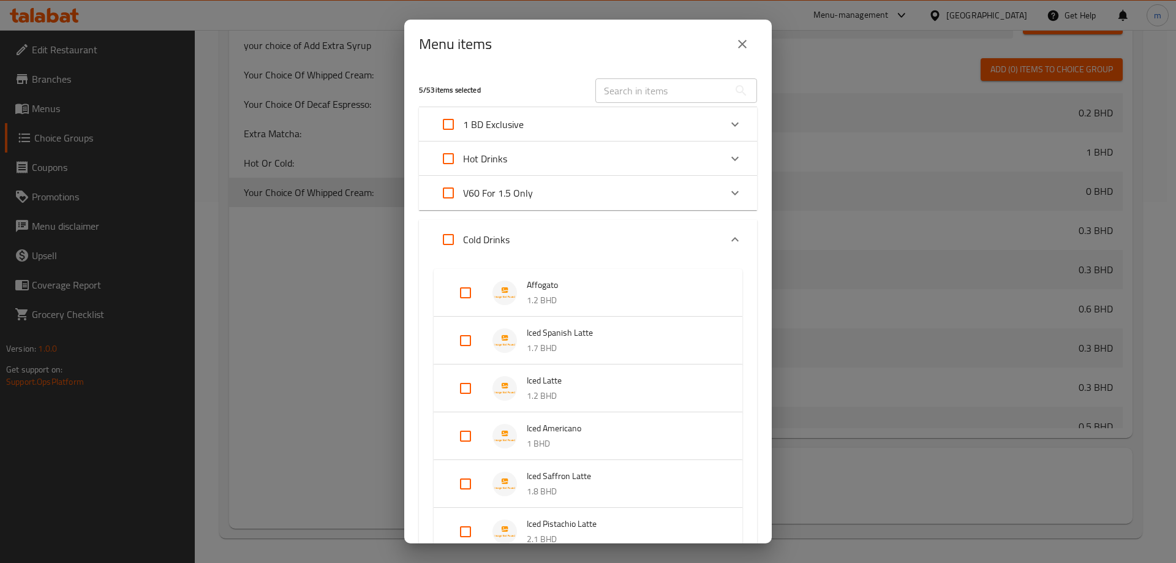
click at [573, 160] on div "Hot Drinks" at bounding box center [576, 158] width 287 height 29
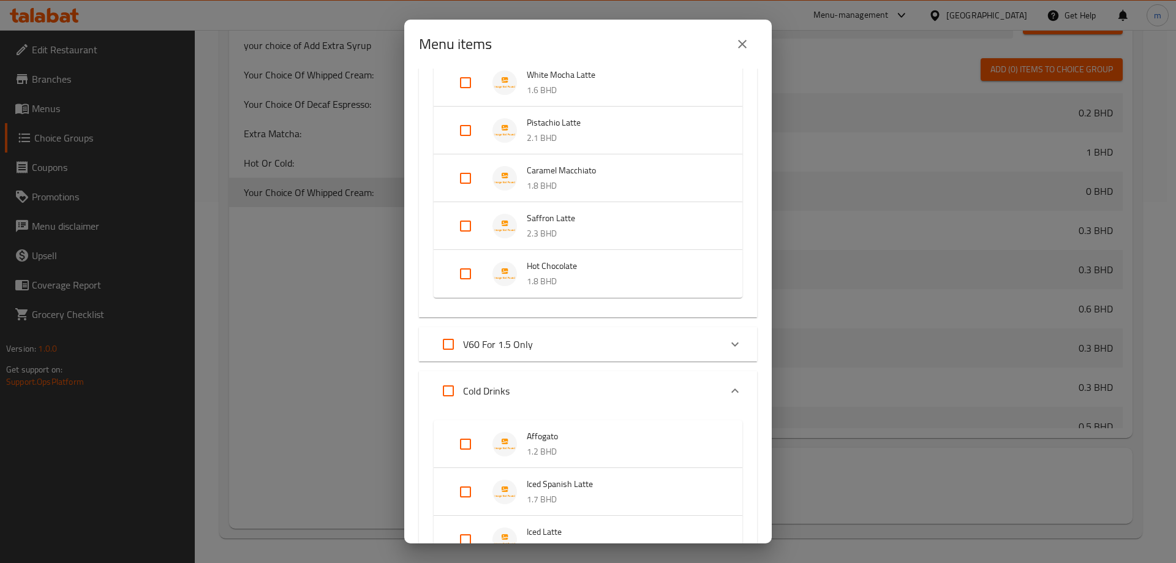
scroll to position [184, 0]
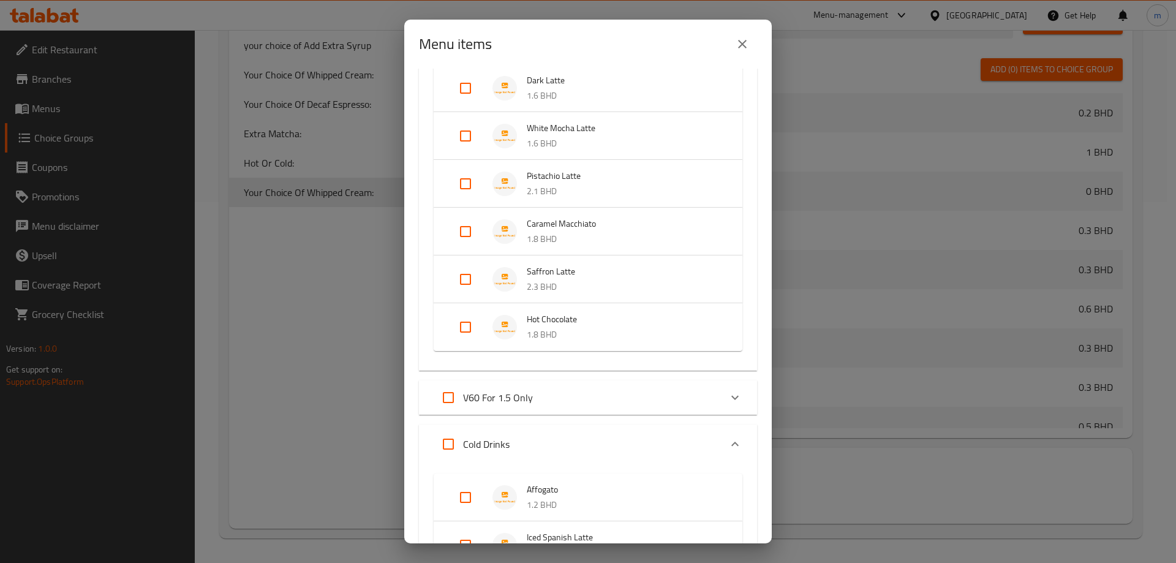
click at [467, 325] on input "Expand" at bounding box center [465, 326] width 29 height 29
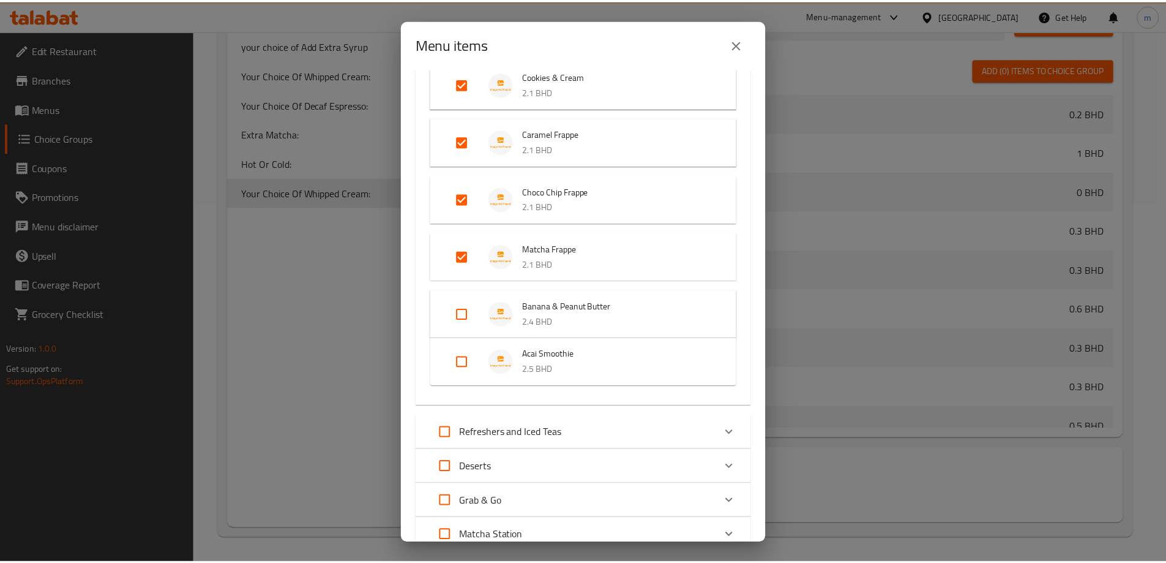
scroll to position [1286, 0]
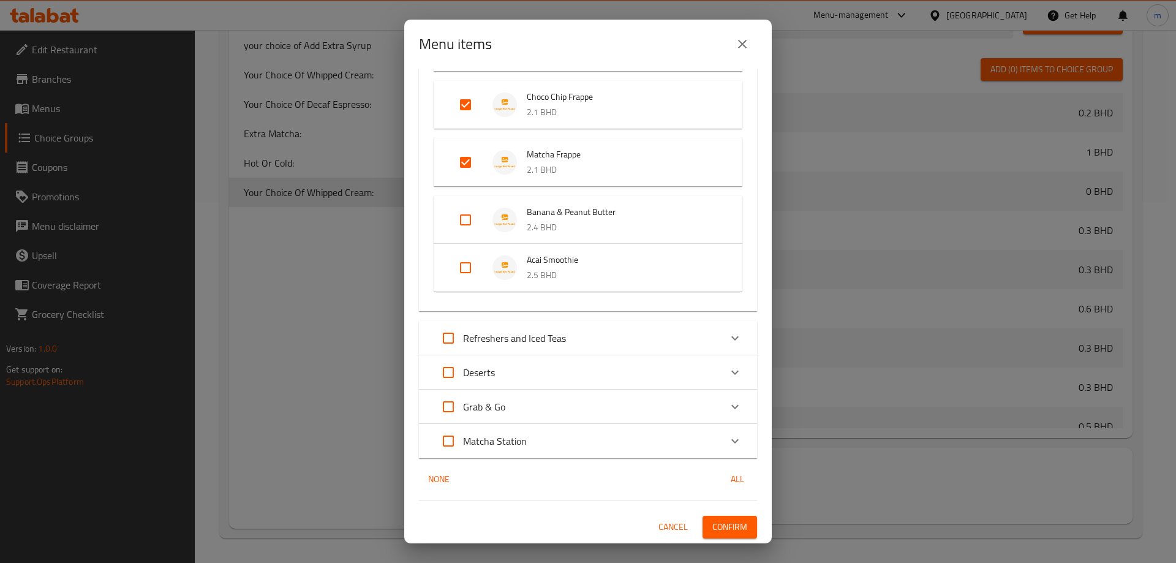
click at [712, 528] on span "Confirm" at bounding box center [729, 526] width 35 height 15
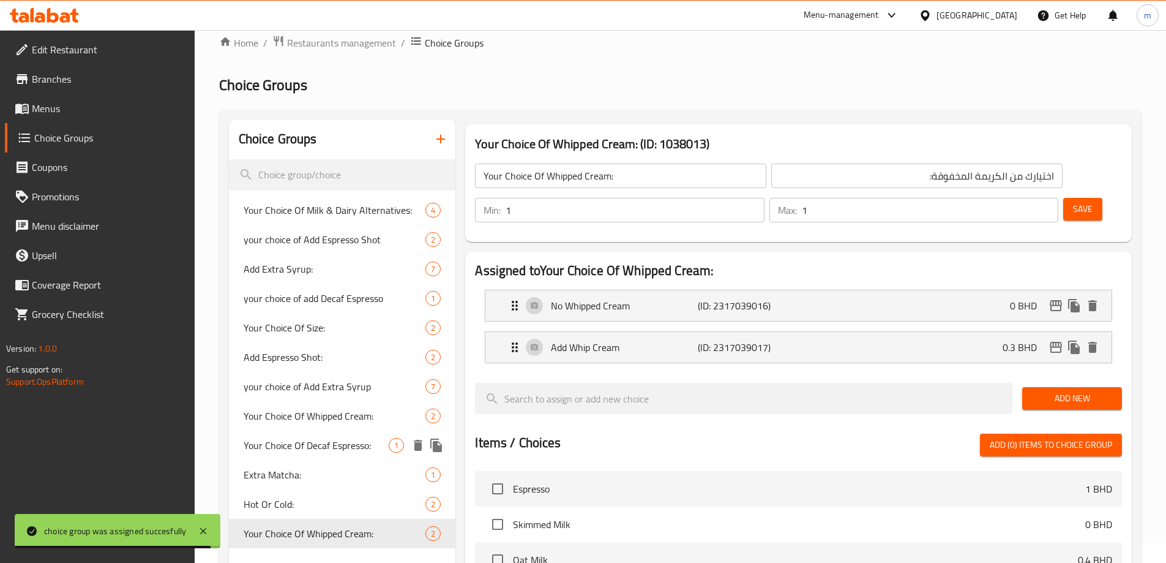
scroll to position [0, 0]
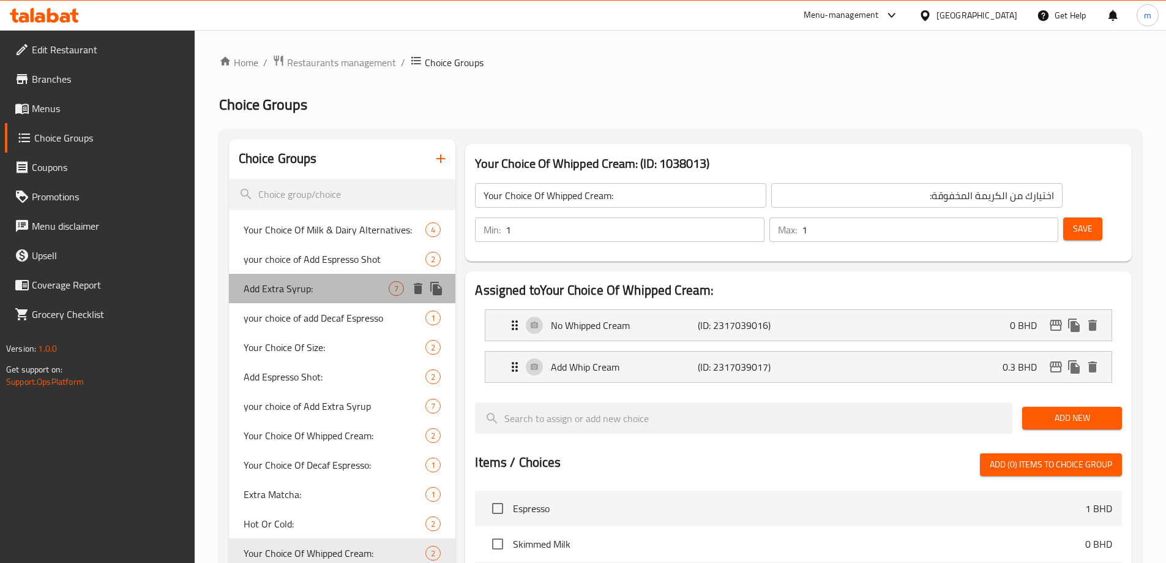
click at [306, 295] on span "Add Extra Syrup:" at bounding box center [317, 288] width 146 height 15
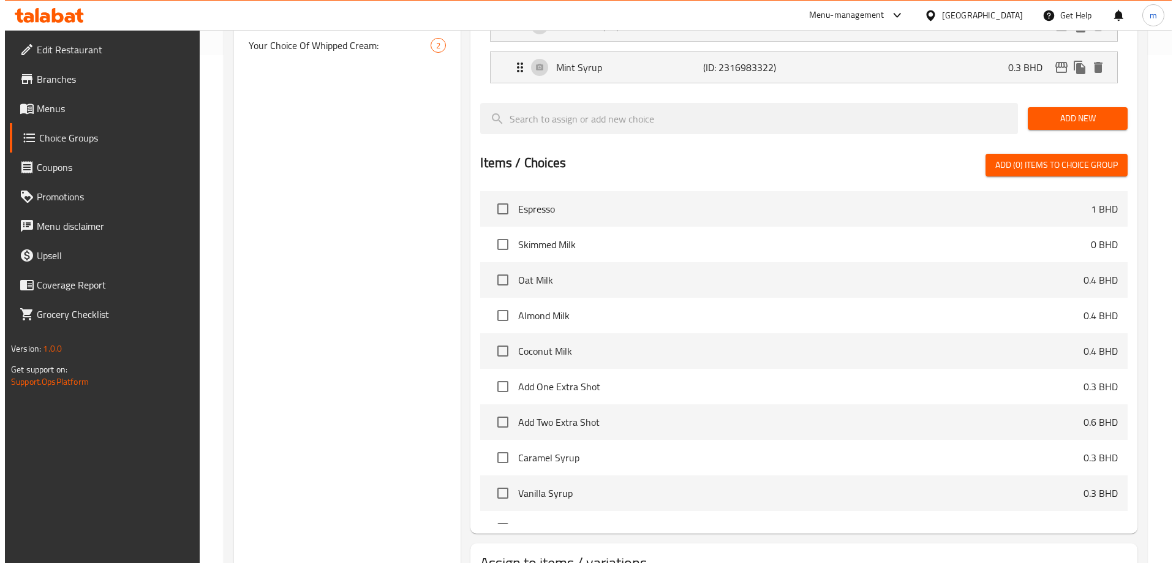
scroll to position [569, 0]
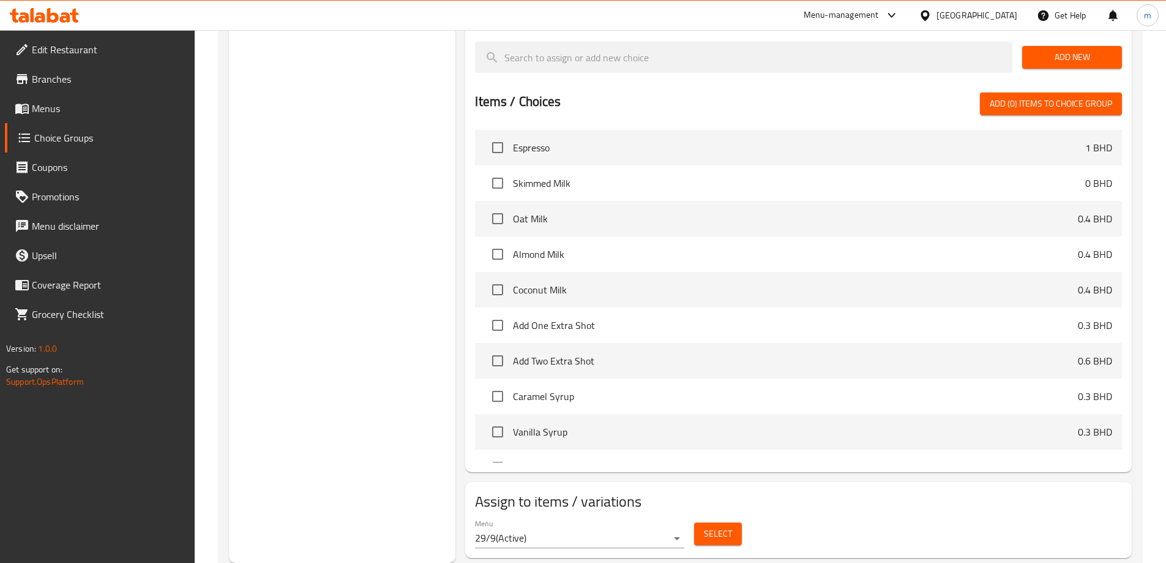
click at [705, 526] on span "Select" at bounding box center [718, 533] width 28 height 15
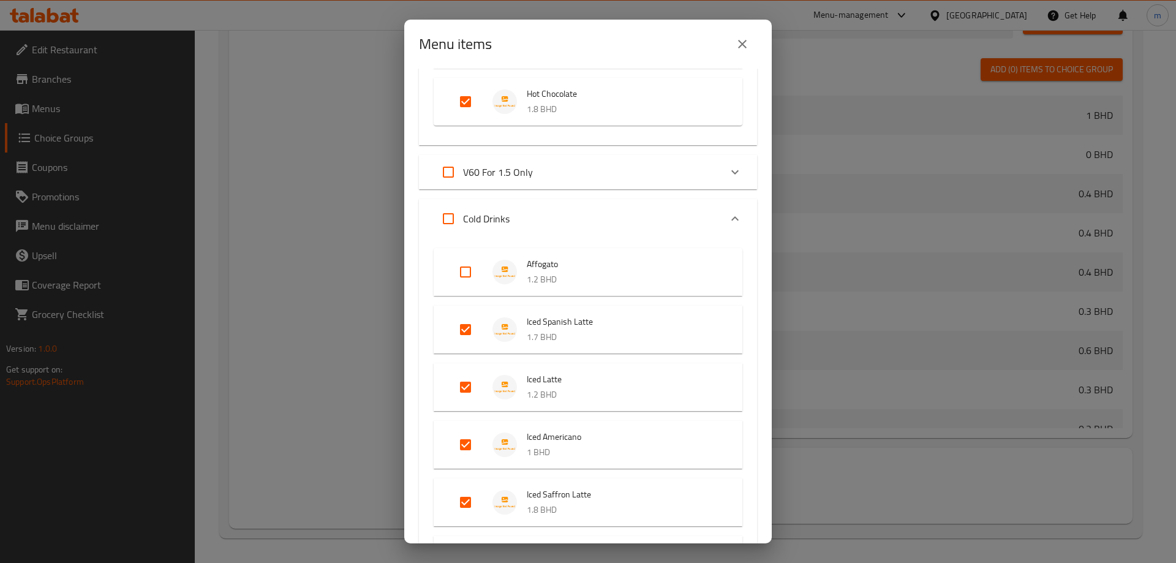
scroll to position [918, 0]
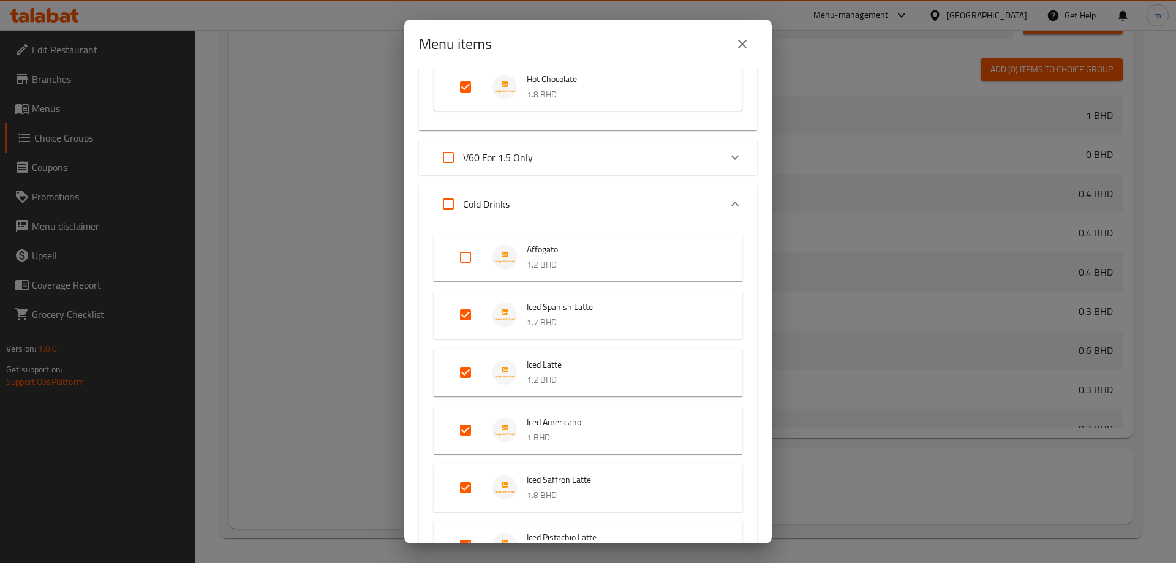
click at [468, 259] on input "Expand" at bounding box center [465, 256] width 29 height 29
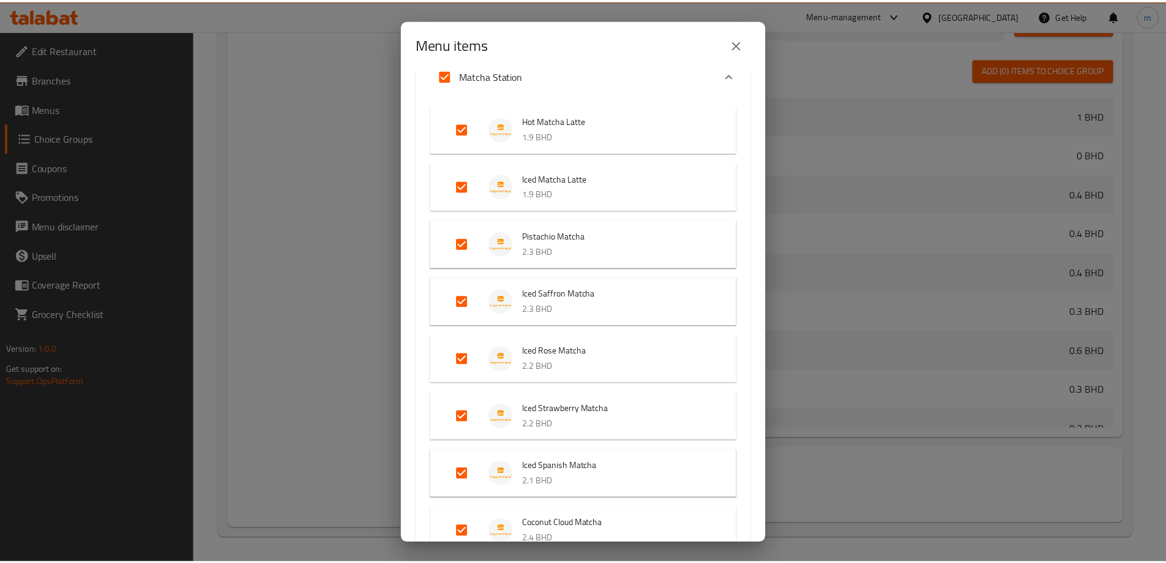
scroll to position [2334, 0]
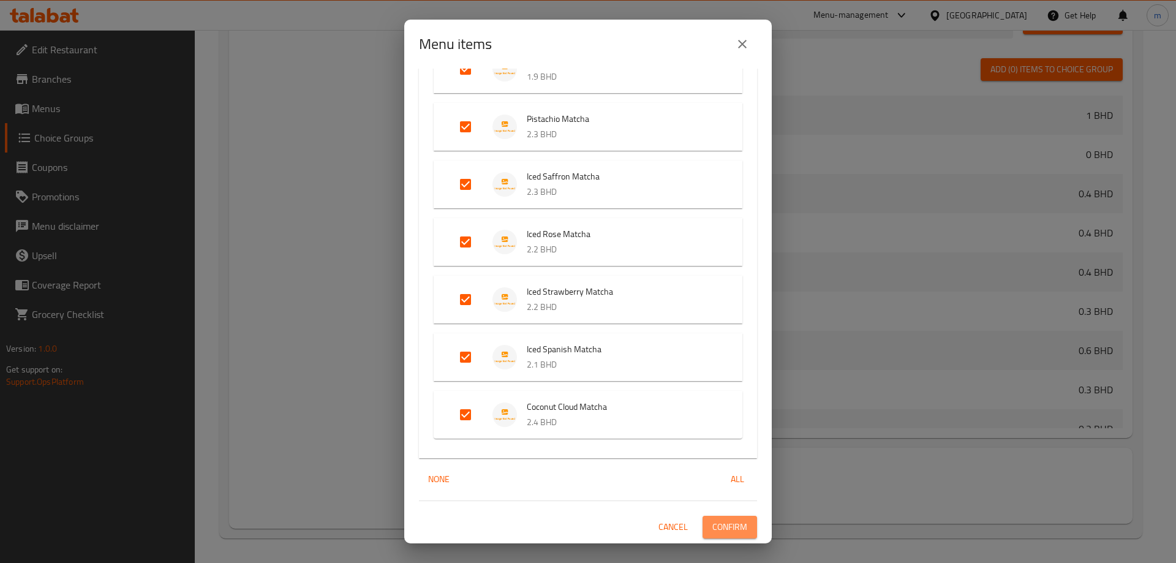
click at [736, 525] on span "Confirm" at bounding box center [729, 526] width 35 height 15
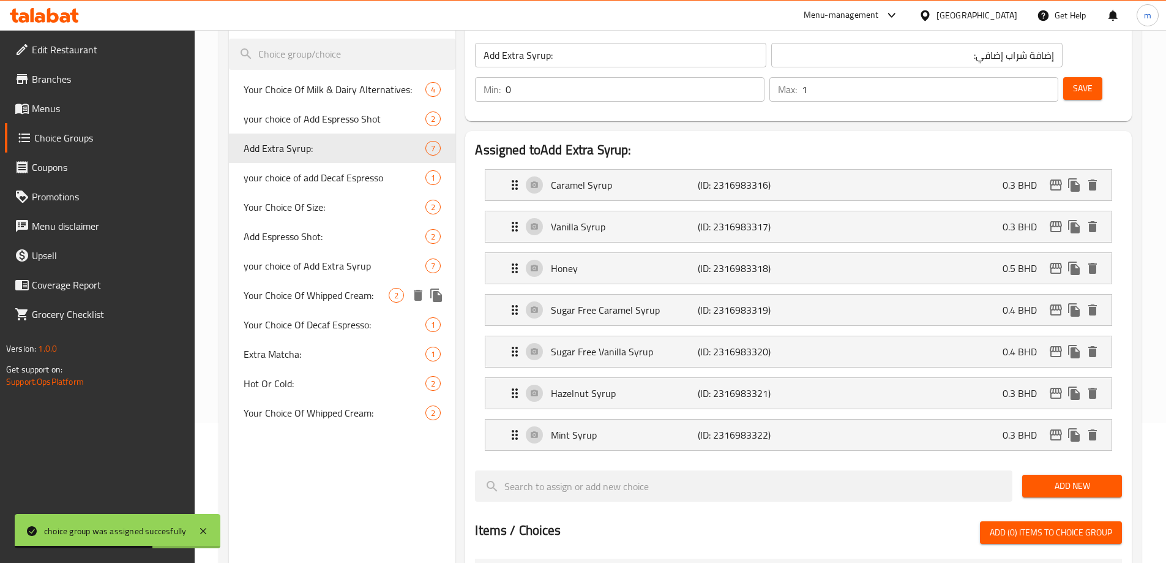
scroll to position [0, 0]
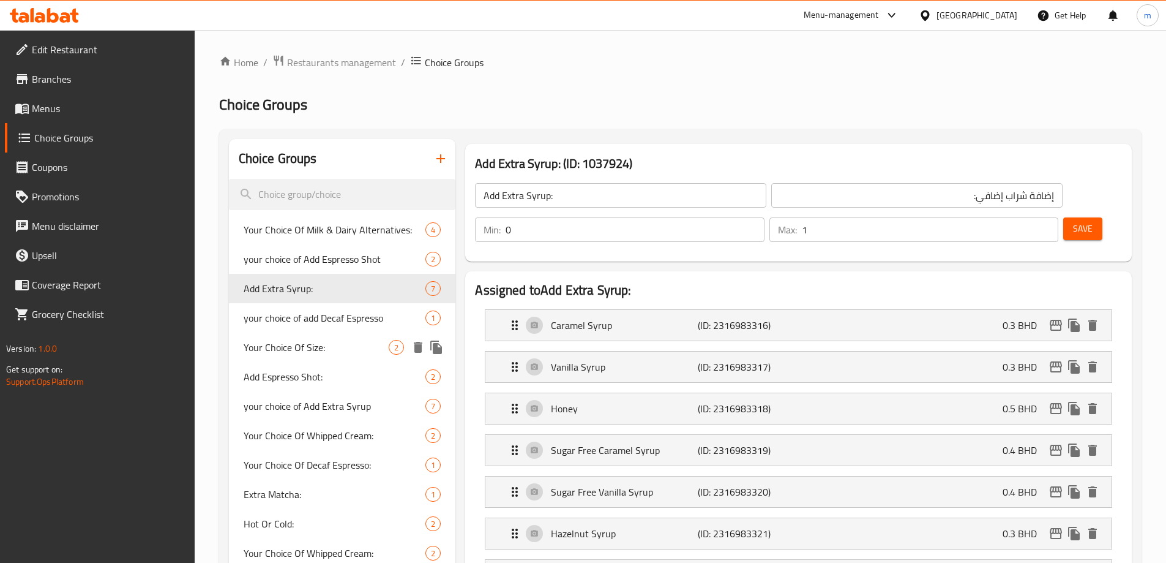
click at [326, 353] on span "Your Choice Of Size:" at bounding box center [317, 347] width 146 height 15
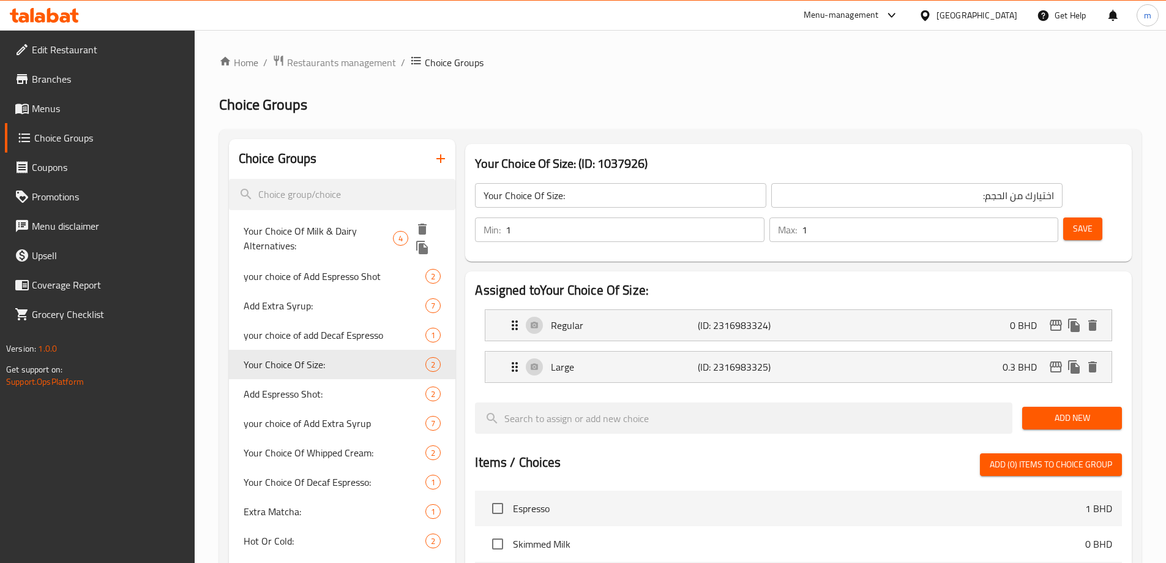
click at [298, 238] on span "Your Choice Of Milk & Dairy Alternatives:" at bounding box center [318, 237] width 149 height 29
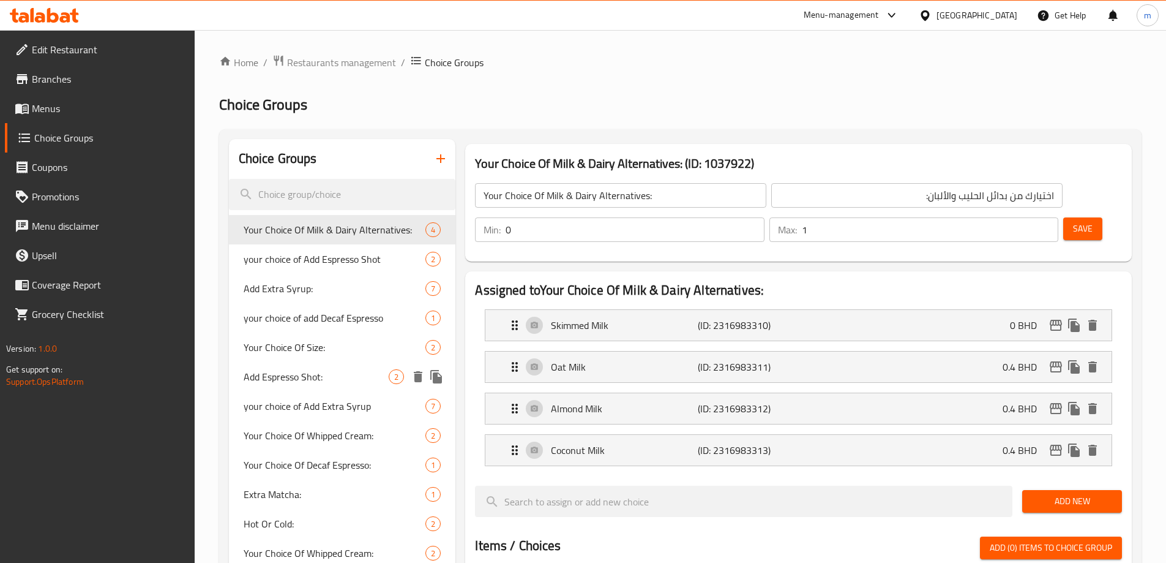
click at [294, 378] on span "Add Espresso Shot:" at bounding box center [317, 376] width 146 height 15
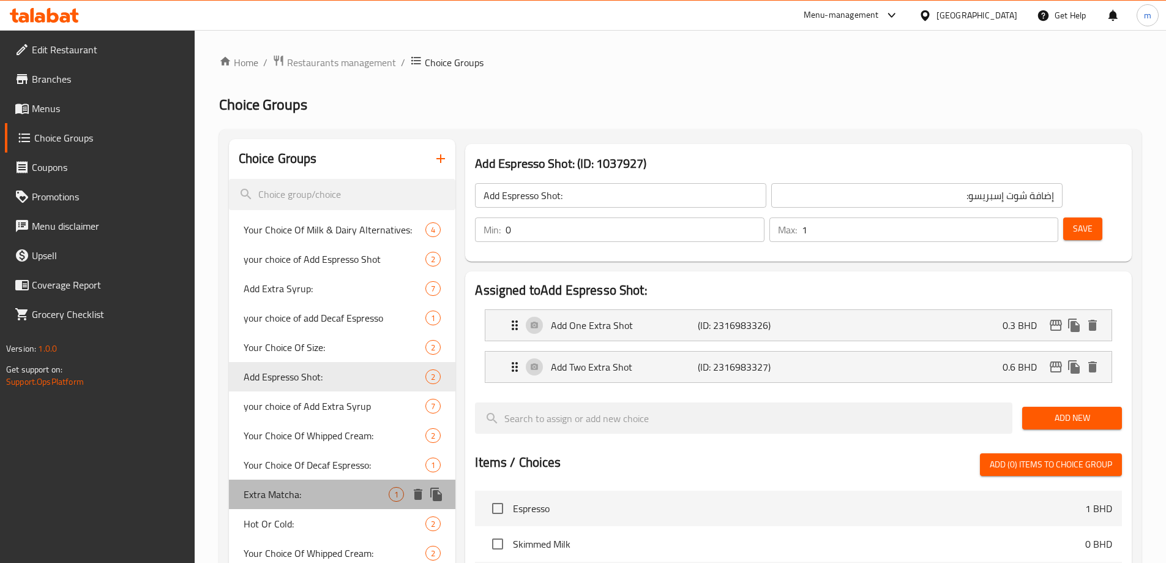
click at [302, 492] on span "Extra Matcha:" at bounding box center [317, 494] width 146 height 15
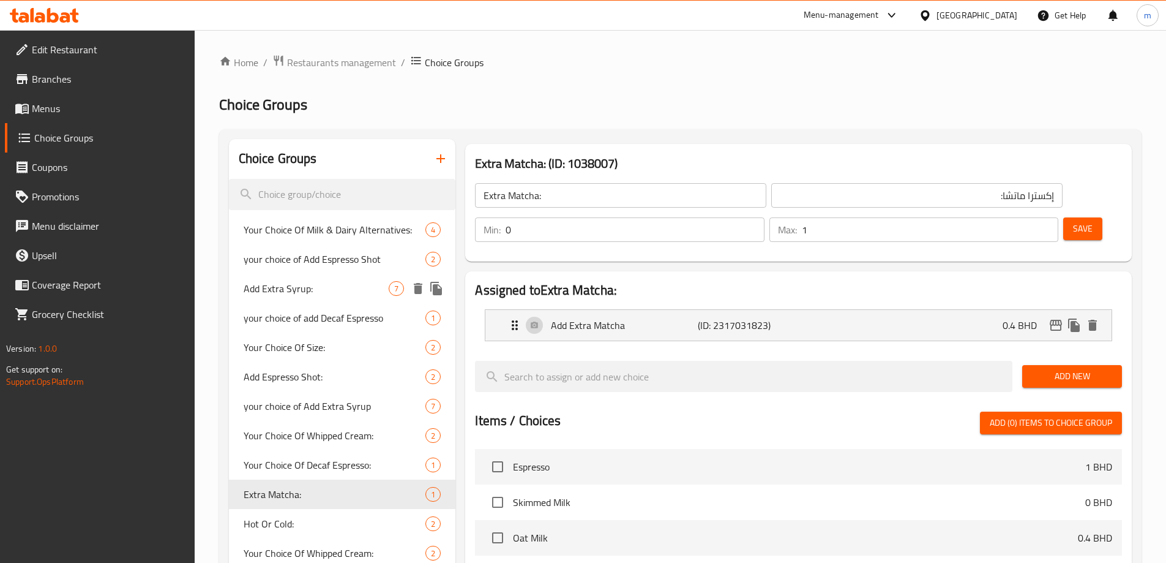
click at [301, 290] on span "Add Extra Syrup:" at bounding box center [317, 288] width 146 height 15
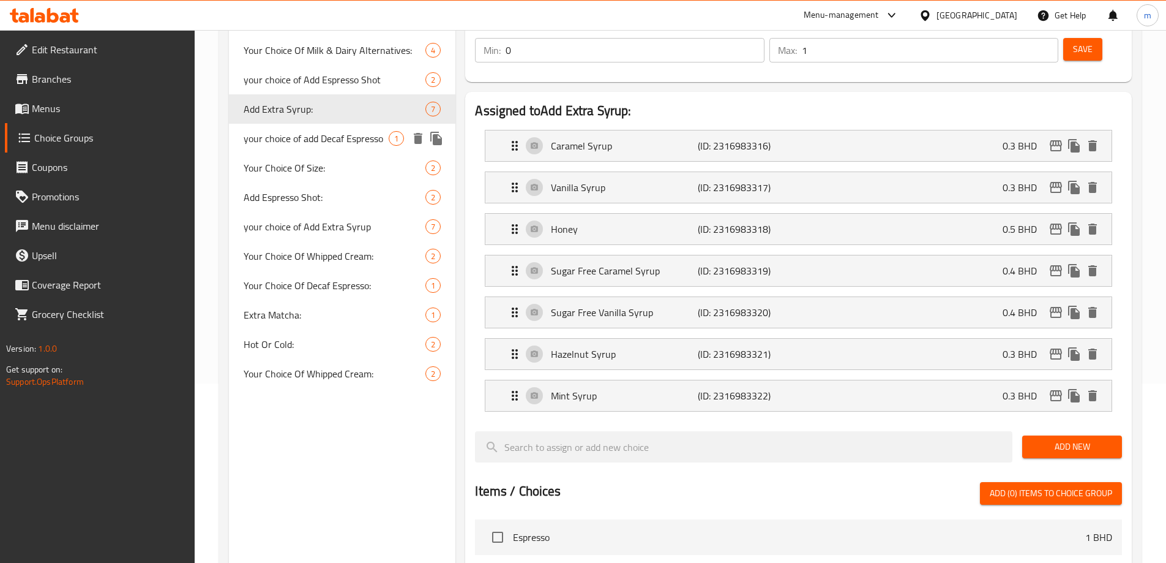
scroll to position [184, 0]
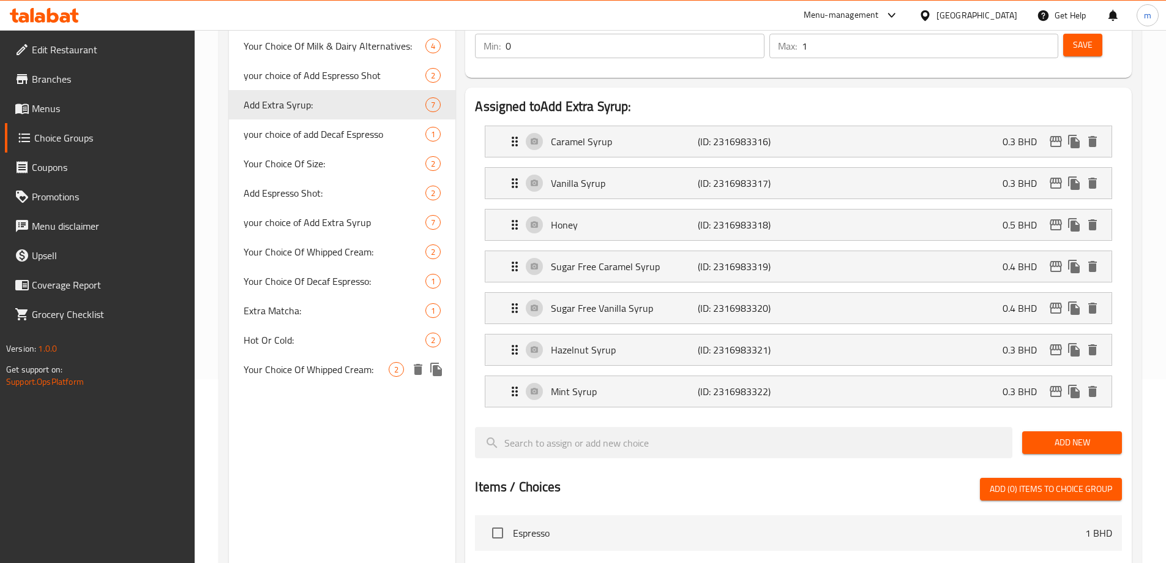
click at [323, 365] on span "Your Choice Of Whipped Cream:" at bounding box center [317, 369] width 146 height 15
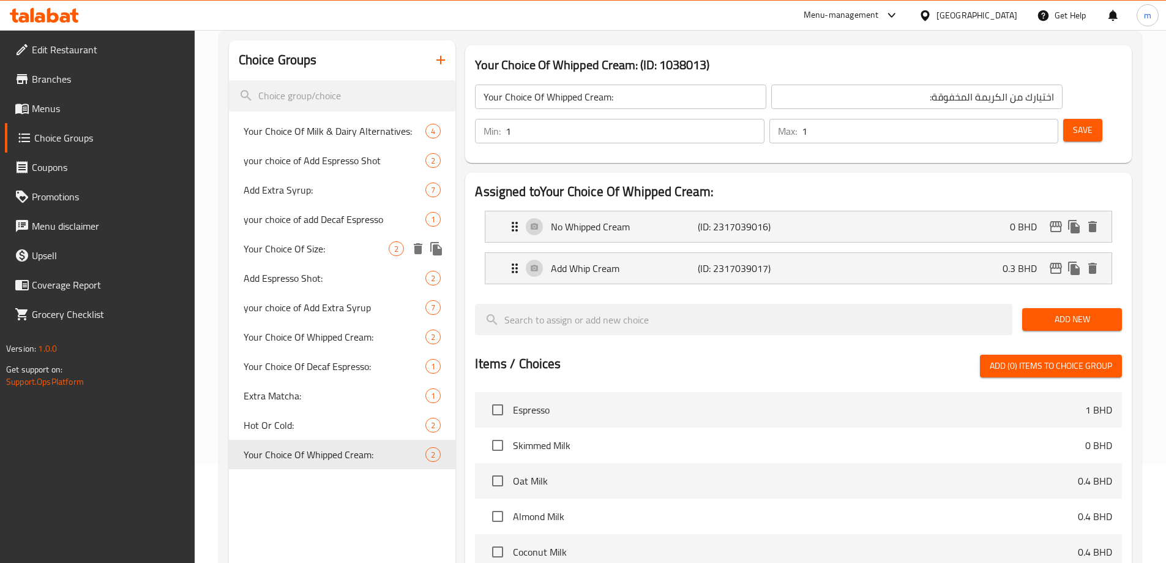
scroll to position [122, 0]
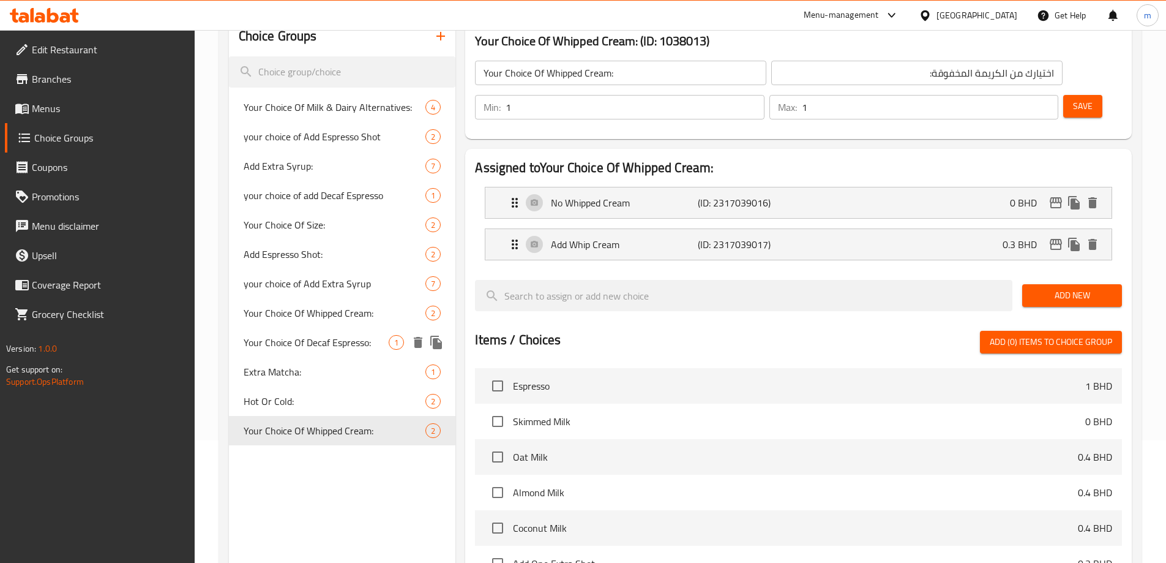
click at [317, 317] on span "Your Choice Of Whipped Cream:" at bounding box center [335, 313] width 182 height 15
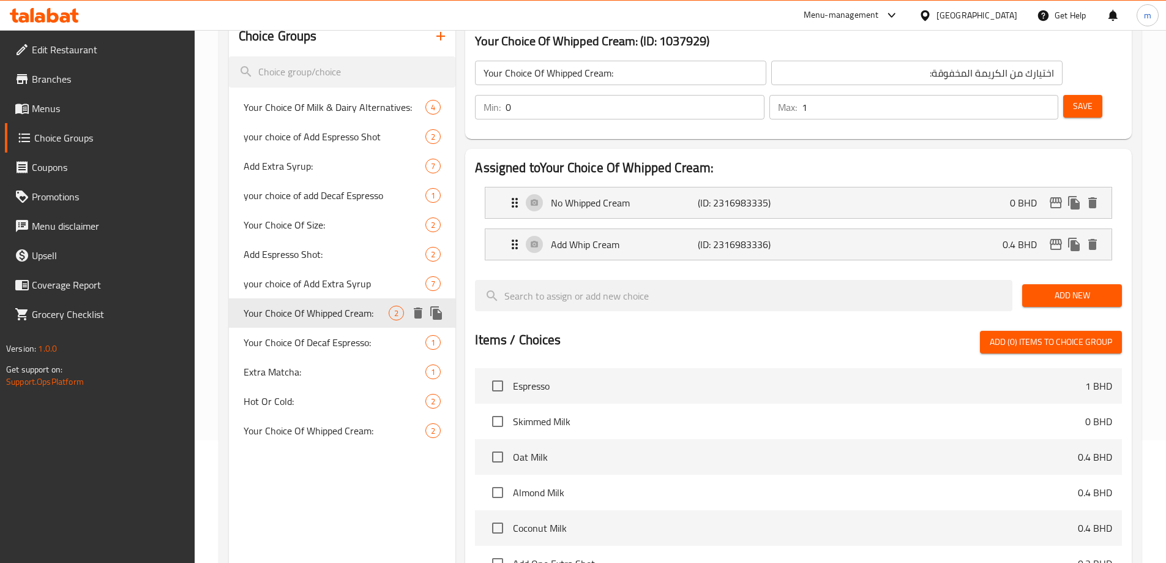
scroll to position [61, 0]
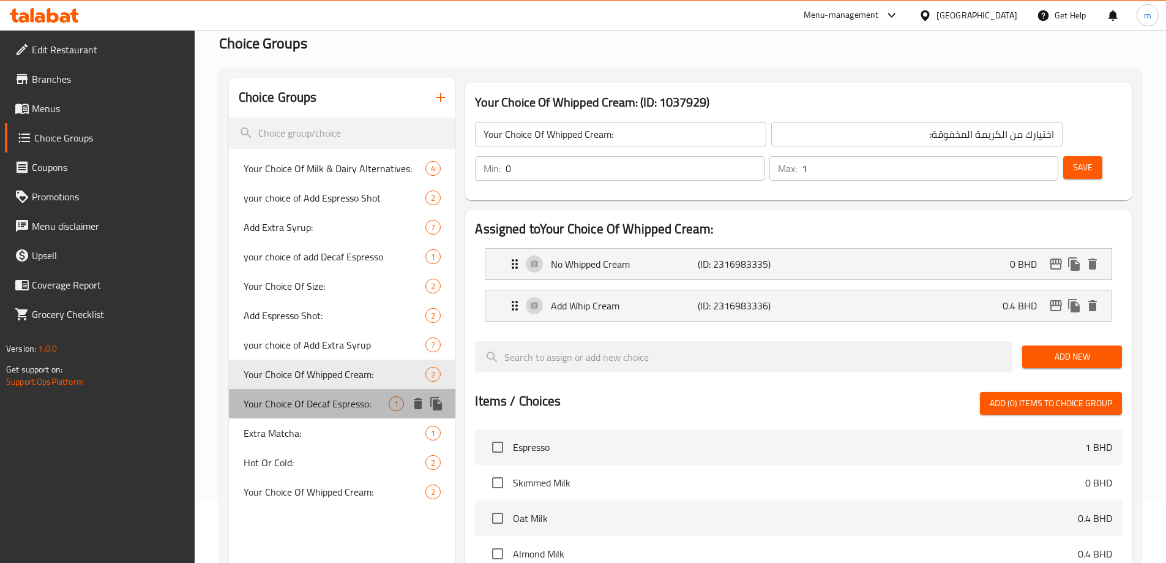
click at [339, 411] on span "Your Choice Of Decaf Espresso:" at bounding box center [317, 403] width 146 height 15
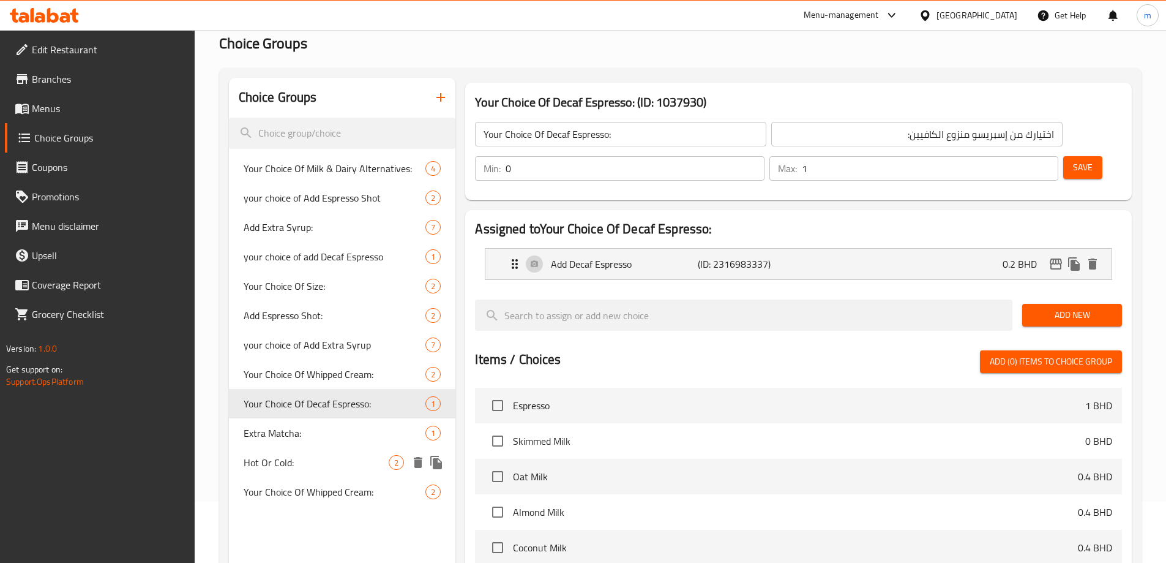
click at [317, 454] on div "Hot Or Cold: 2" at bounding box center [342, 462] width 227 height 29
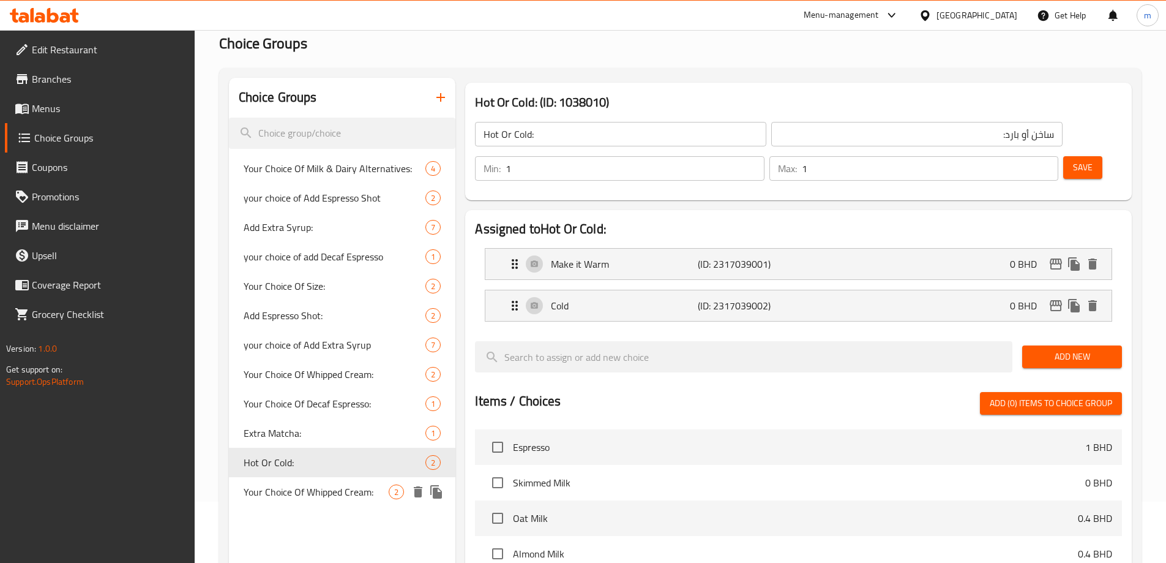
click at [304, 490] on span "Your Choice Of Whipped Cream:" at bounding box center [317, 491] width 146 height 15
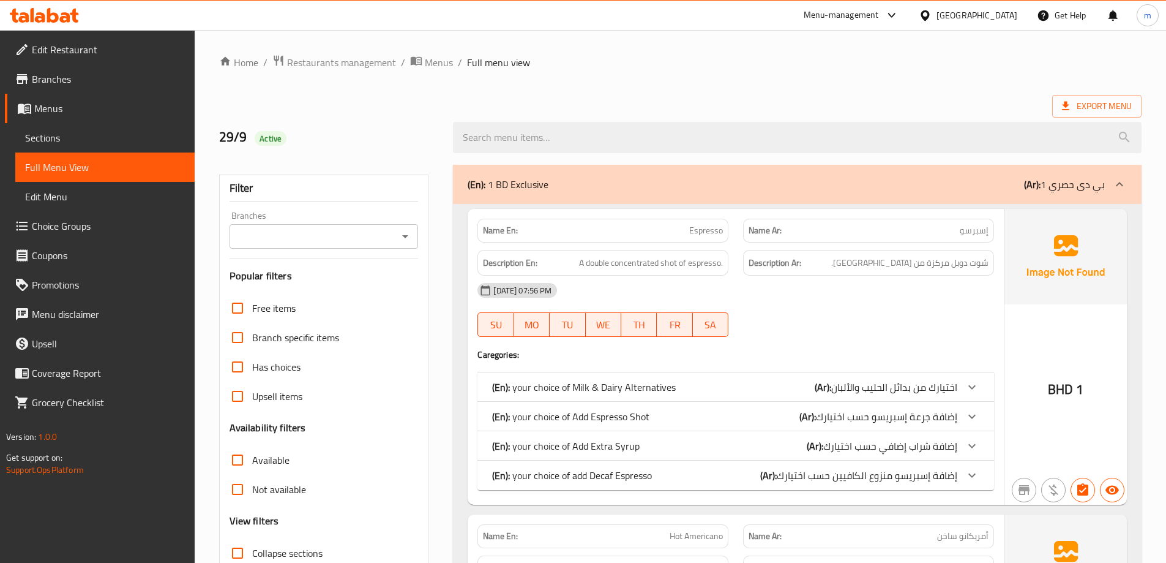
scroll to position [61, 0]
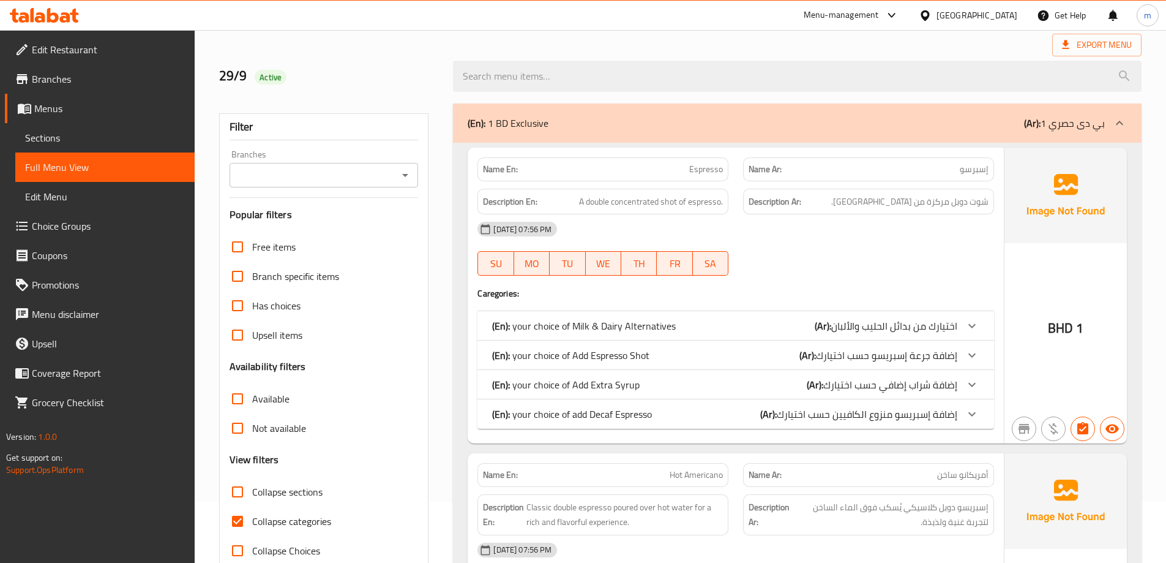
click at [310, 492] on span "Collapse sections" at bounding box center [287, 491] width 70 height 15
click at [252, 492] on input "Collapse sections" at bounding box center [237, 491] width 29 height 29
checkbox input "true"
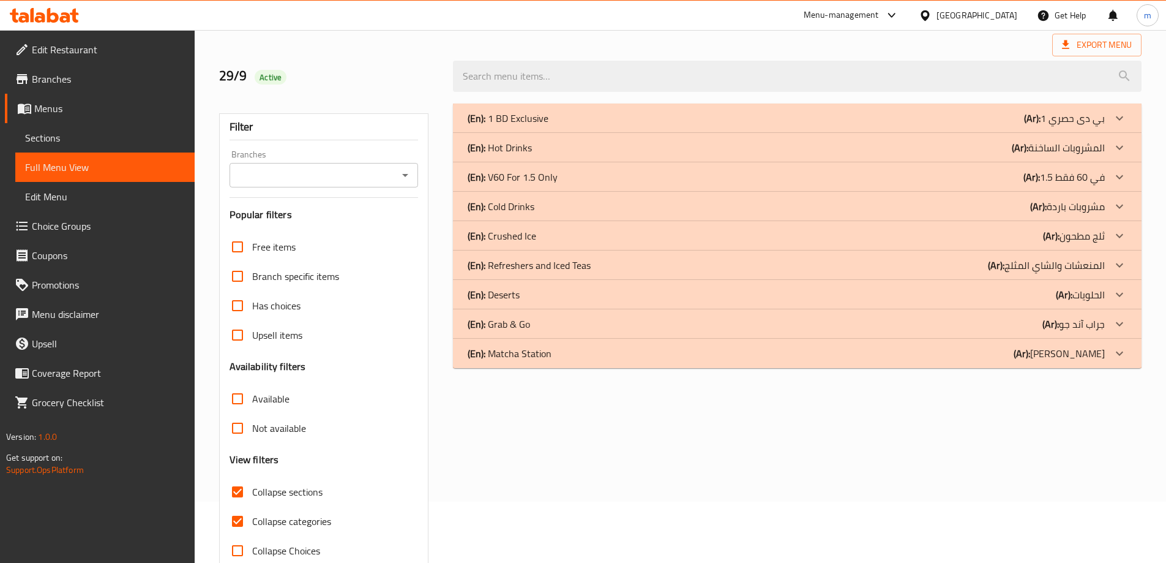
click at [306, 518] on span "Collapse categories" at bounding box center [291, 521] width 79 height 15
click at [252, 518] on input "Collapse categories" at bounding box center [237, 520] width 29 height 29
checkbox input "false"
click at [582, 152] on div "(En): Hot Drinks (Ar): المشروبات الساخنة" at bounding box center [786, 147] width 637 height 15
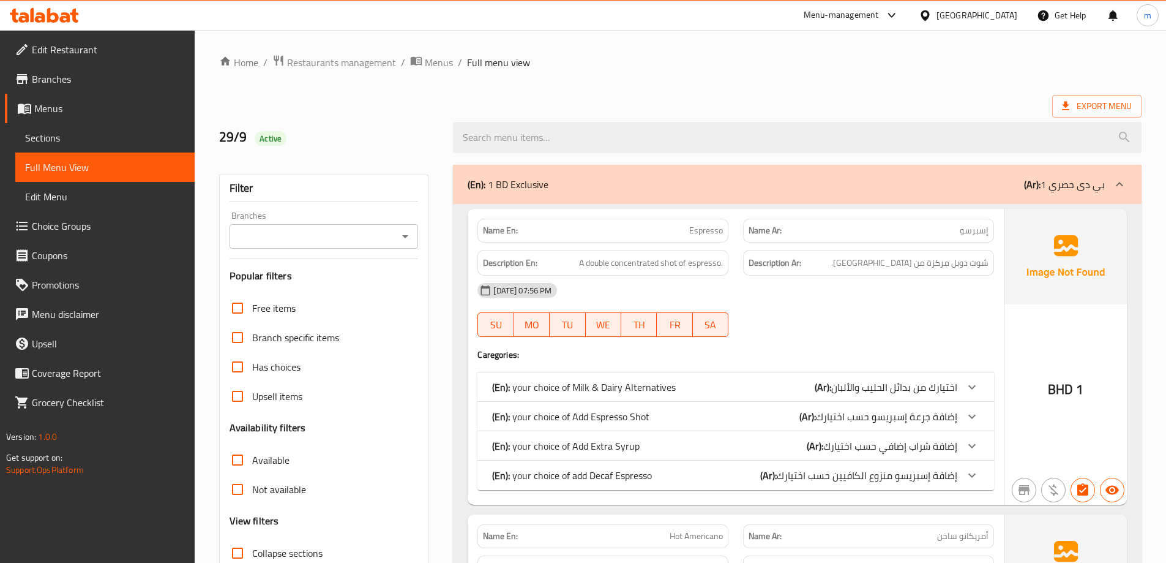
click at [525, 177] on p "(En): 1 BD Exclusive" at bounding box center [508, 184] width 81 height 15
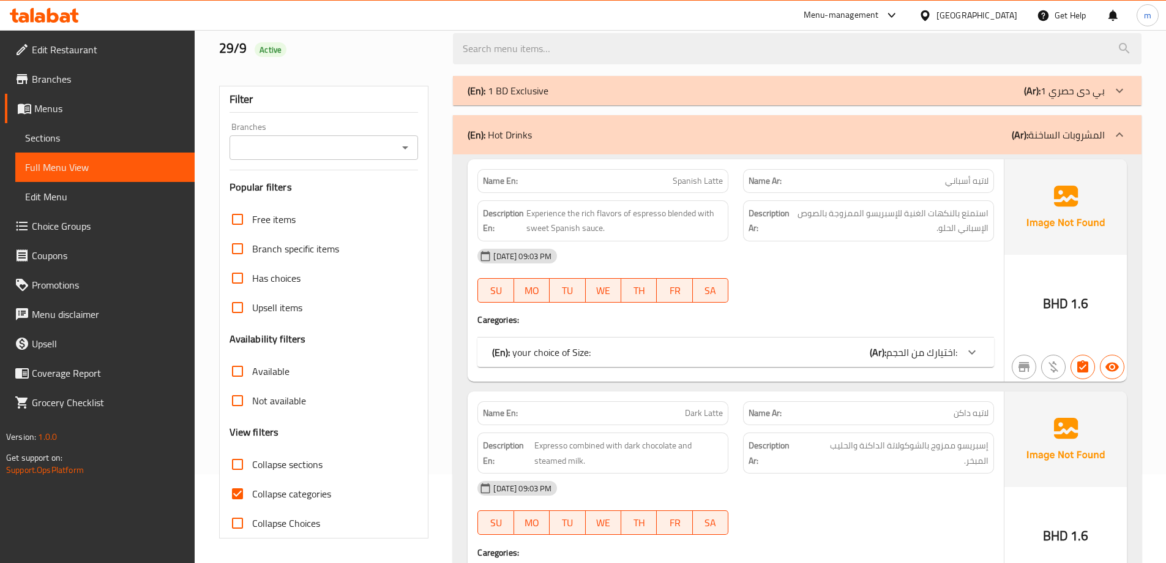
scroll to position [122, 0]
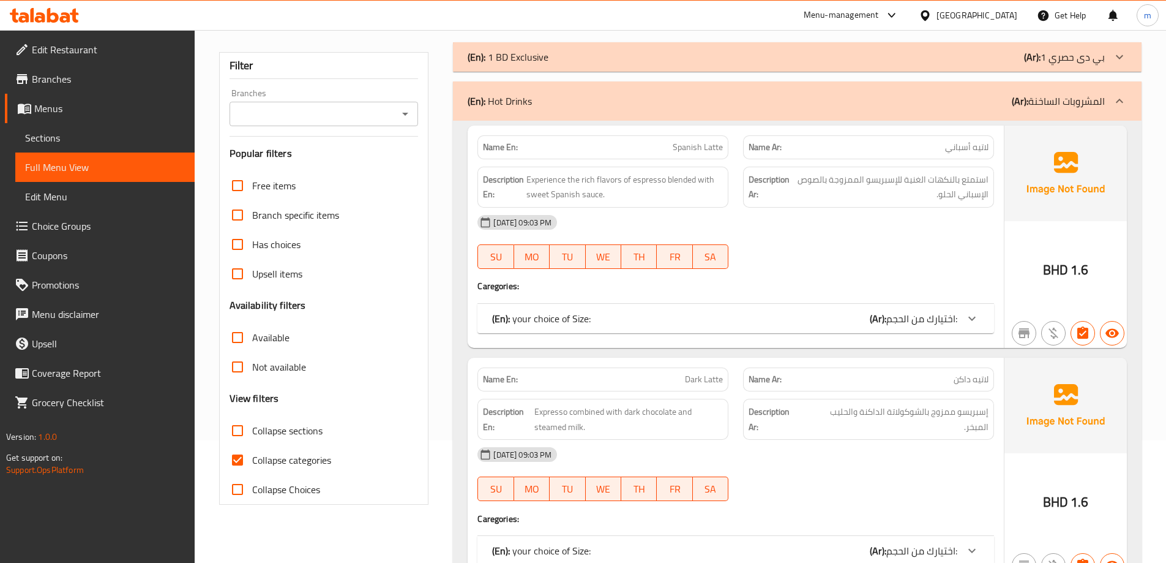
click at [635, 320] on div "(En): your choice of Size: (Ar): اختيارك من الحجم:" at bounding box center [724, 318] width 465 height 15
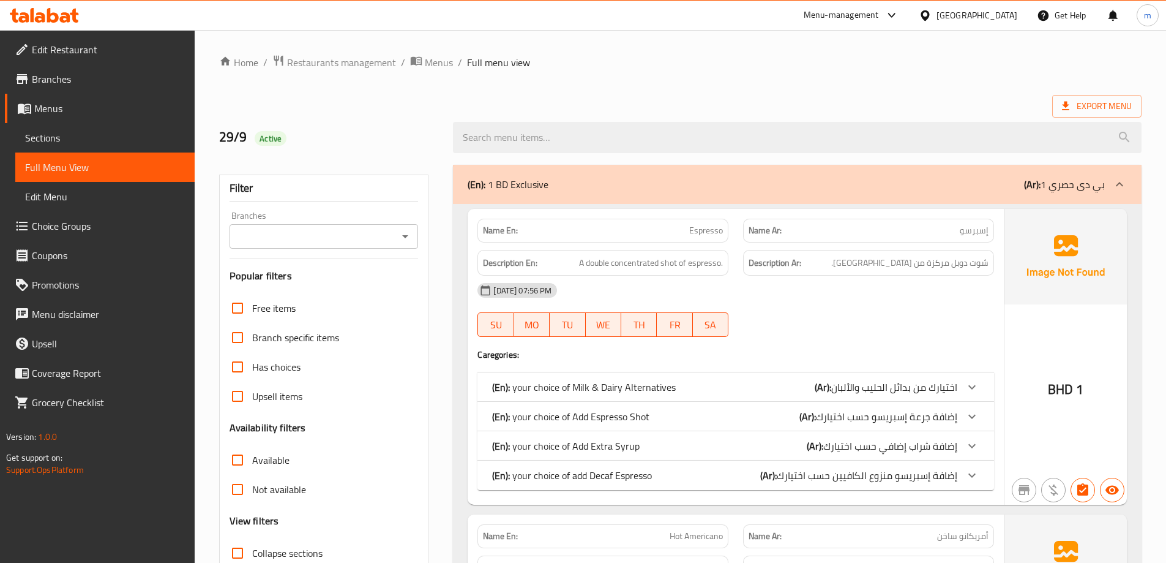
click at [604, 196] on div "(En): 1 BD Exclusive (Ar): 1 بي دى حصري" at bounding box center [797, 184] width 689 height 39
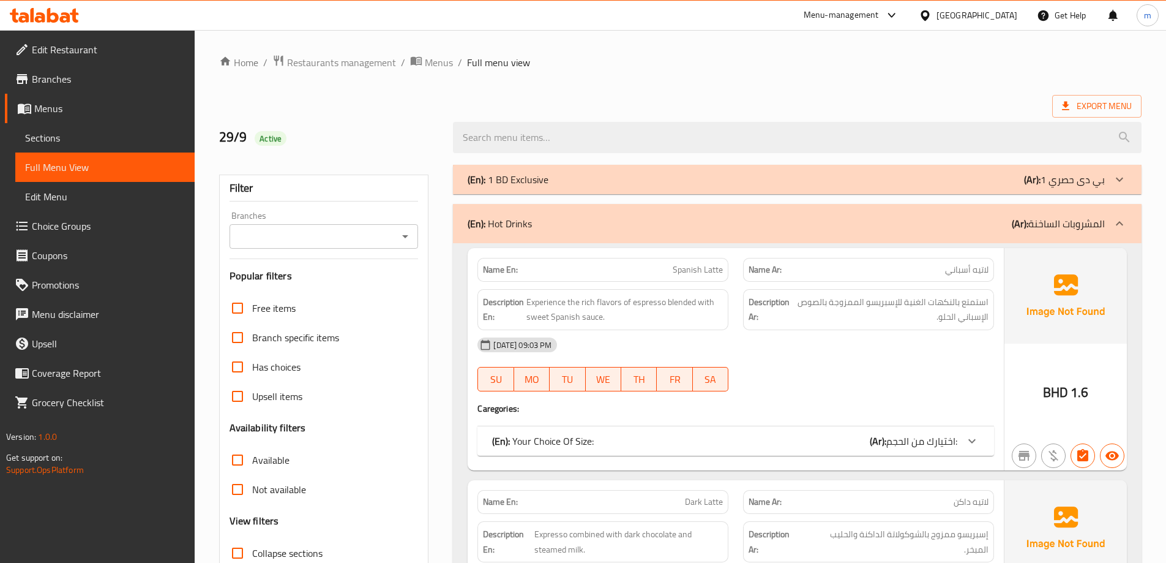
click at [795, 445] on div "(En): Your Choice Of Size: (Ar): اختيارك من الحجم:" at bounding box center [724, 440] width 465 height 15
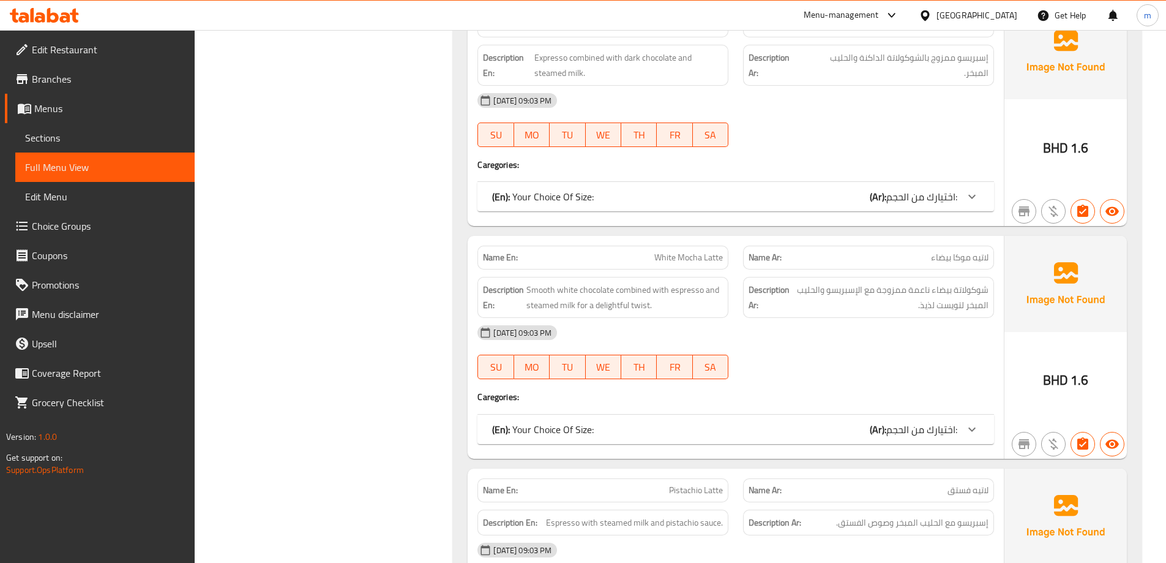
scroll to position [673, 0]
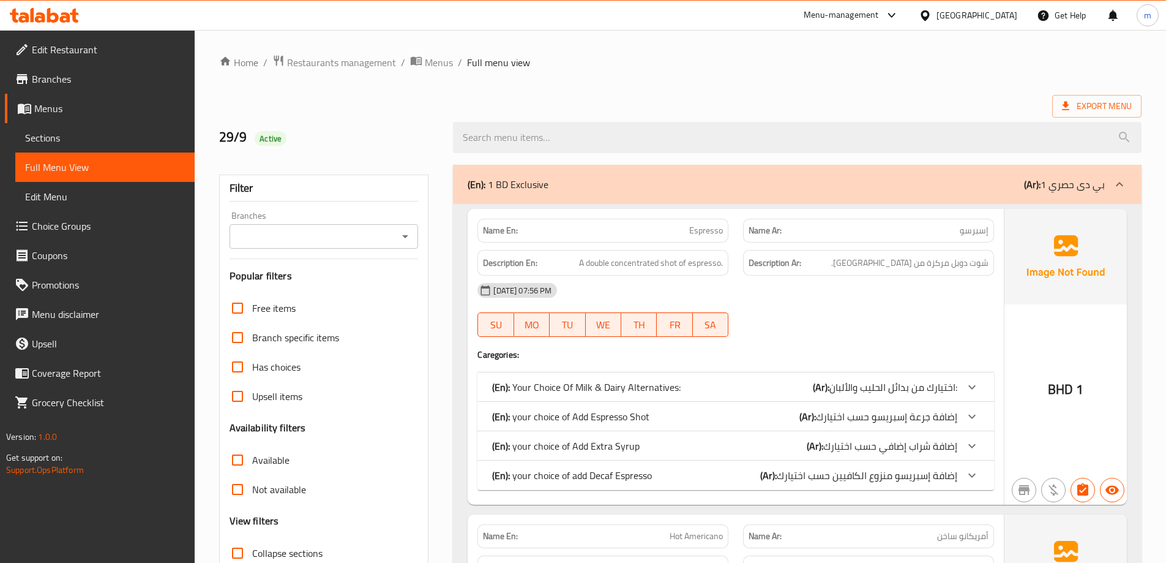
click at [602, 173] on div "(En): 1 BD Exclusive (Ar): 1 بي دى حصري" at bounding box center [797, 184] width 689 height 39
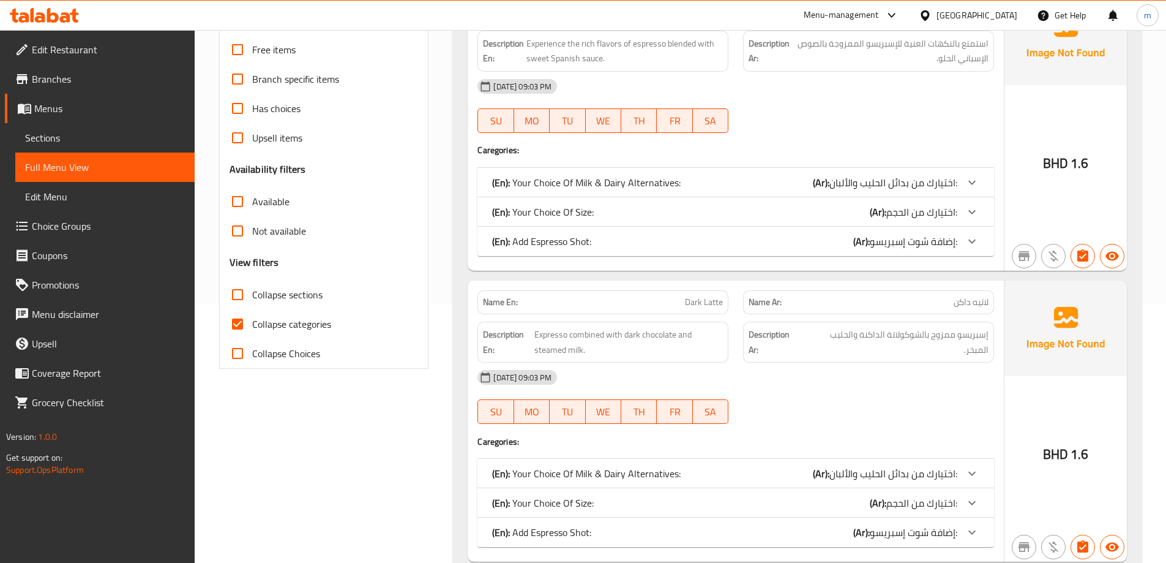
scroll to position [184, 0]
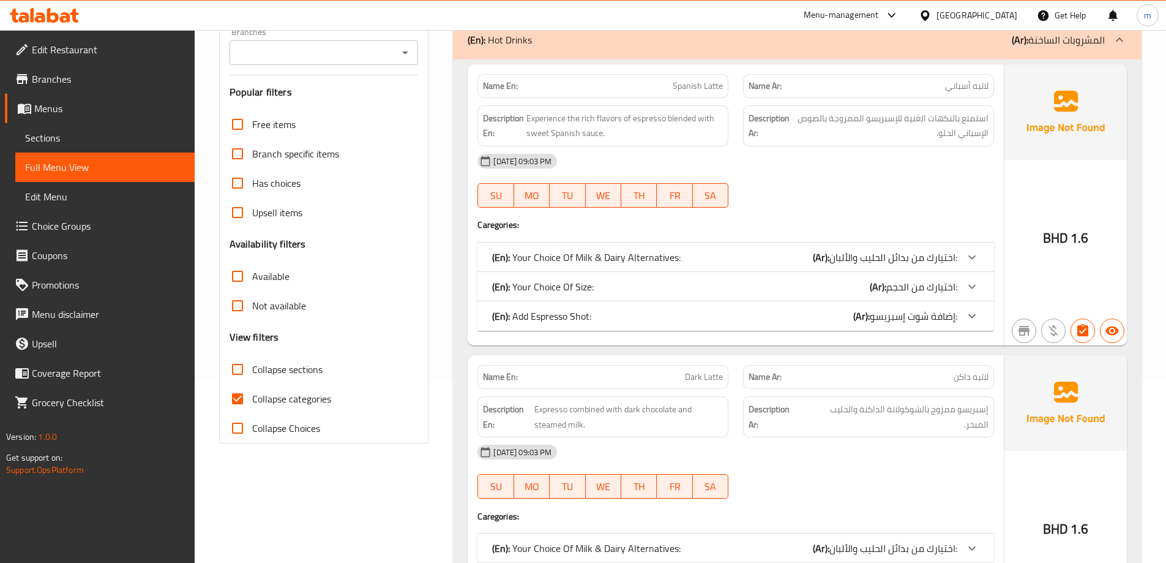
click at [759, 305] on div "(En): Add Espresso Shot: (Ar): إضافة شوت إسبريسو:" at bounding box center [736, 315] width 517 height 29
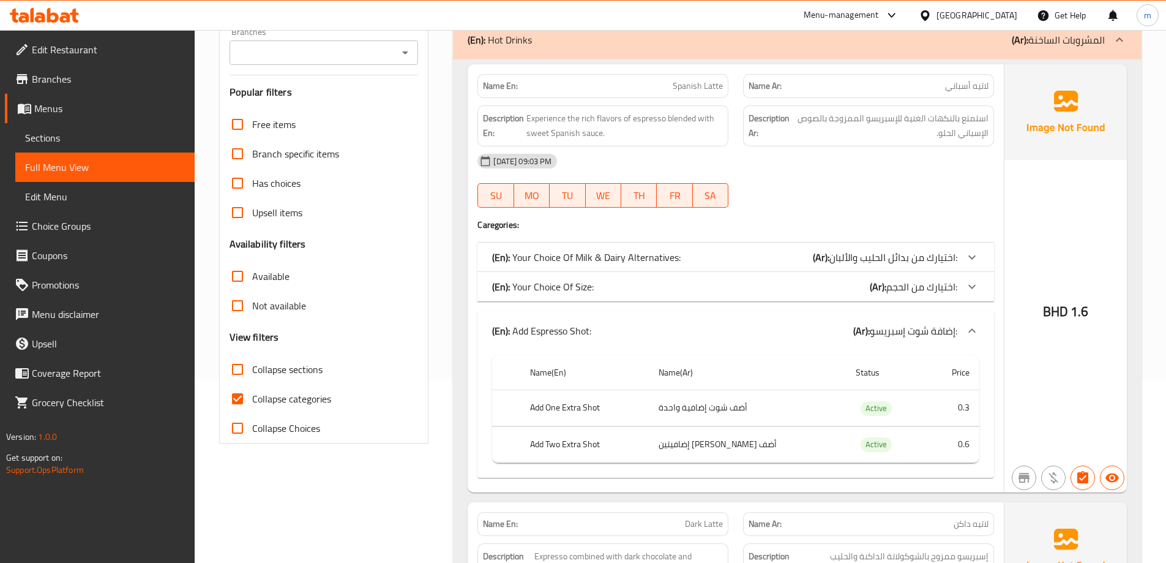
click at [759, 305] on div "Name En: Spanish Latte Name Ar: لاتيه أسباني Description En: Experience the ric…" at bounding box center [736, 278] width 536 height 428
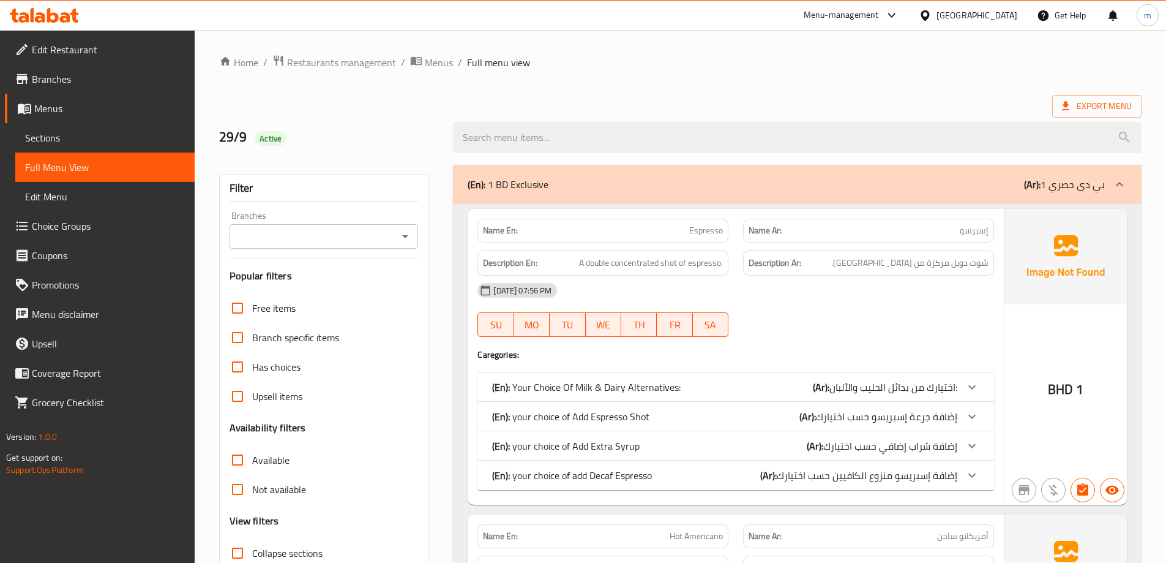
scroll to position [89, 0]
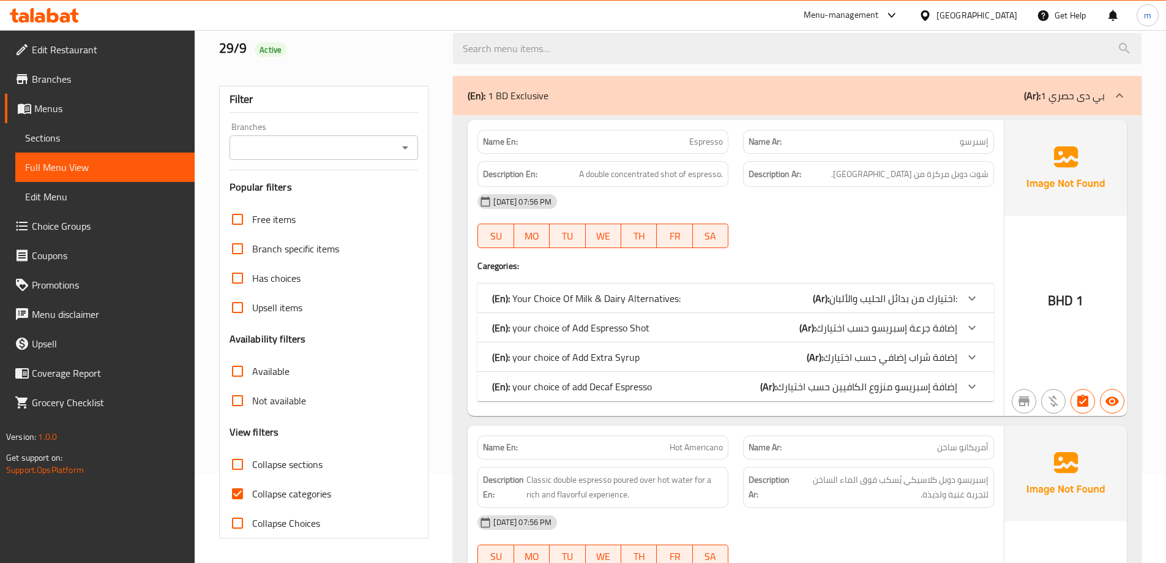
click at [292, 460] on span "Collapse sections" at bounding box center [287, 464] width 70 height 15
click at [252, 460] on input "Collapse sections" at bounding box center [237, 463] width 29 height 29
checkbox input "true"
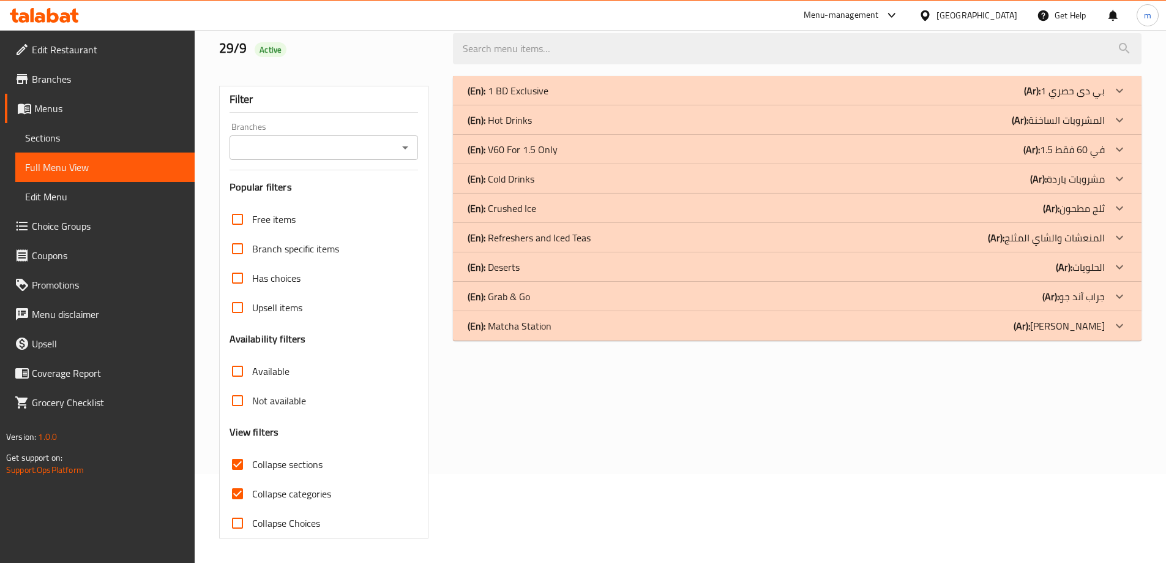
click at [289, 492] on span "Collapse categories" at bounding box center [291, 493] width 79 height 15
click at [252, 492] on input "Collapse categories" at bounding box center [237, 493] width 29 height 29
checkbox input "false"
click at [579, 335] on div "(En): Matcha Station (Ar): ماتشا ستيشين" at bounding box center [797, 325] width 689 height 29
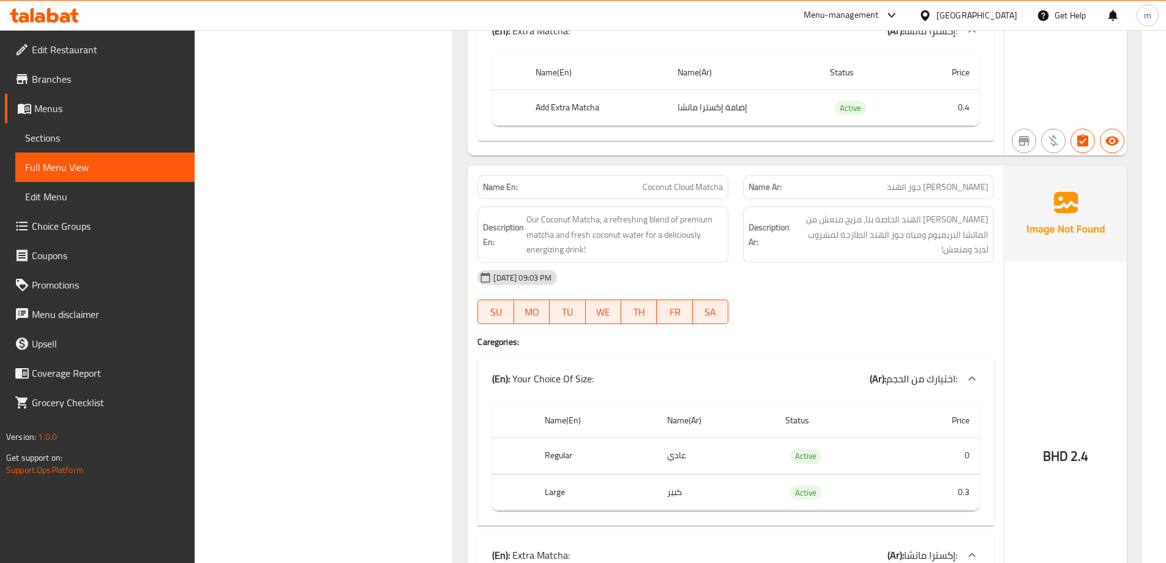
scroll to position [4094, 0]
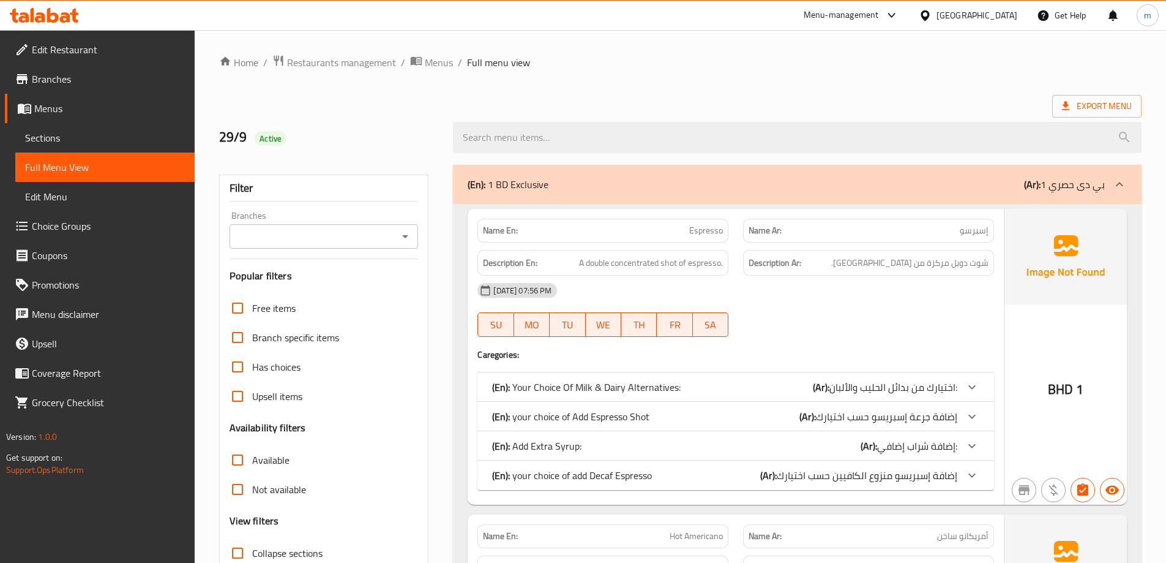
click at [287, 547] on span "Collapse sections" at bounding box center [287, 553] width 70 height 15
click at [252, 547] on input "Collapse sections" at bounding box center [237, 552] width 29 height 29
checkbox input "true"
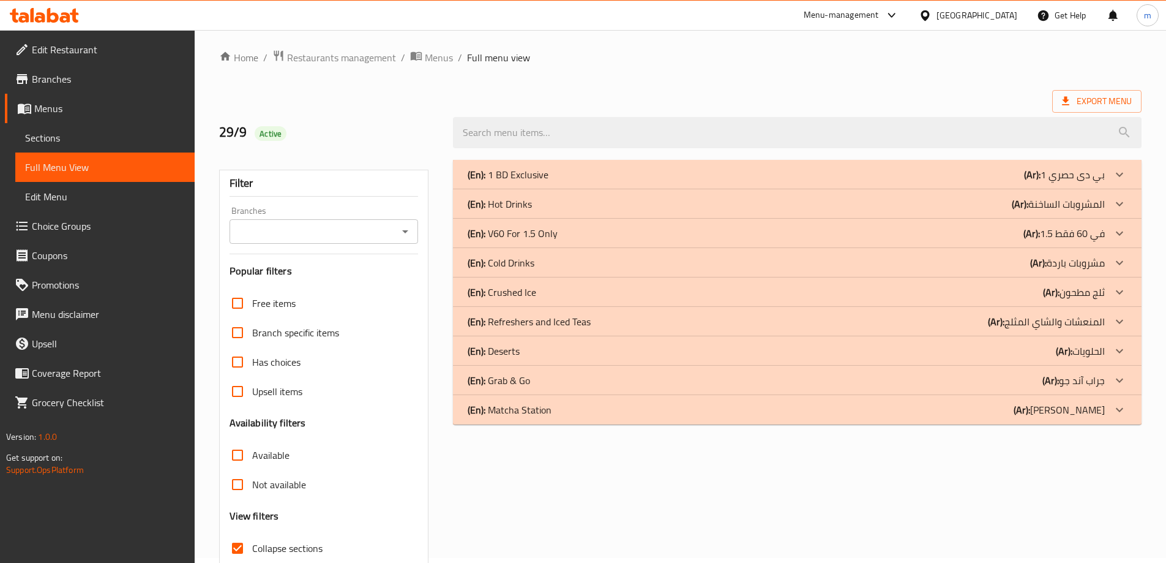
scroll to position [66, 0]
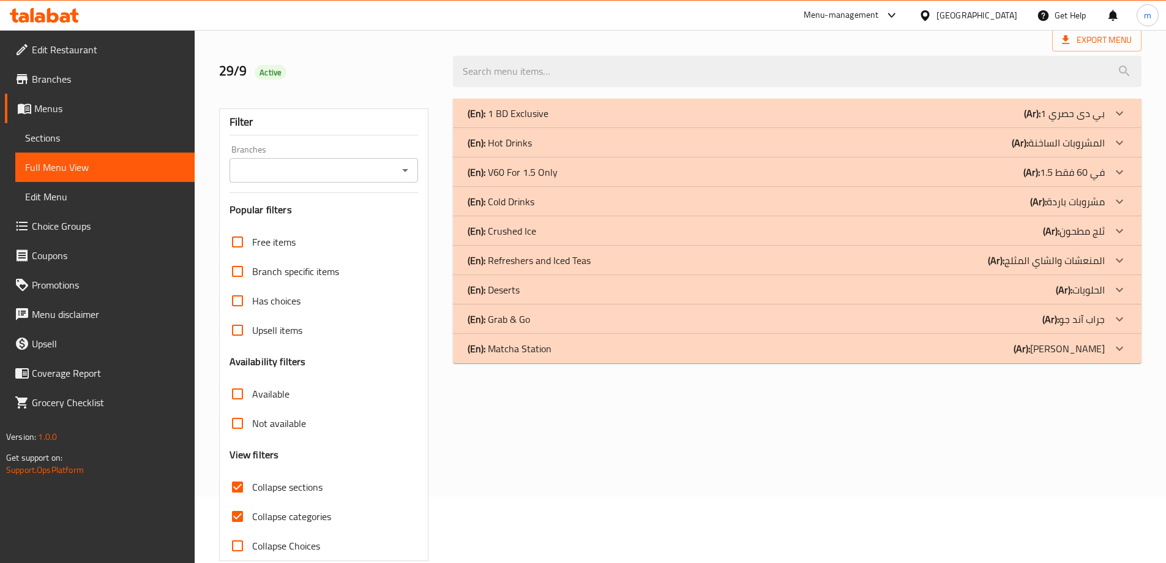
click at [316, 511] on span "Collapse categories" at bounding box center [291, 516] width 79 height 15
click at [252, 511] on input "Collapse categories" at bounding box center [237, 515] width 29 height 29
checkbox input "false"
click at [557, 367] on div "(En): 1 BD Exclusive (Ar): 1 بي دى حصري Name En: Espresso Name Ar: إسبرسو Descr…" at bounding box center [797, 329] width 703 height 477
click at [566, 358] on div "(En): Matcha Station (Ar): [PERSON_NAME]" at bounding box center [797, 348] width 689 height 29
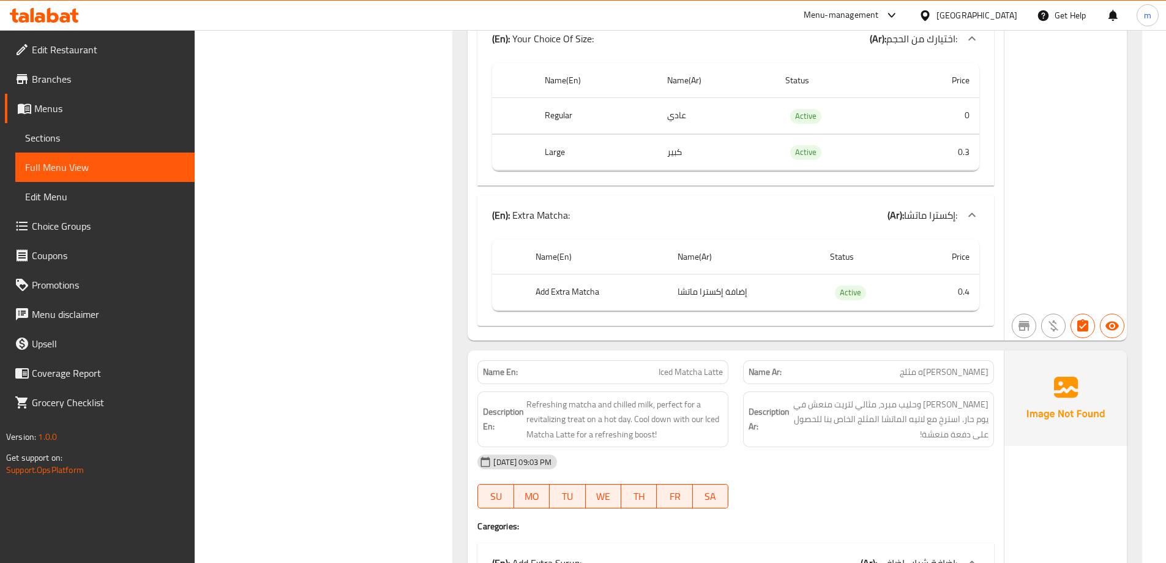
scroll to position [589, 0]
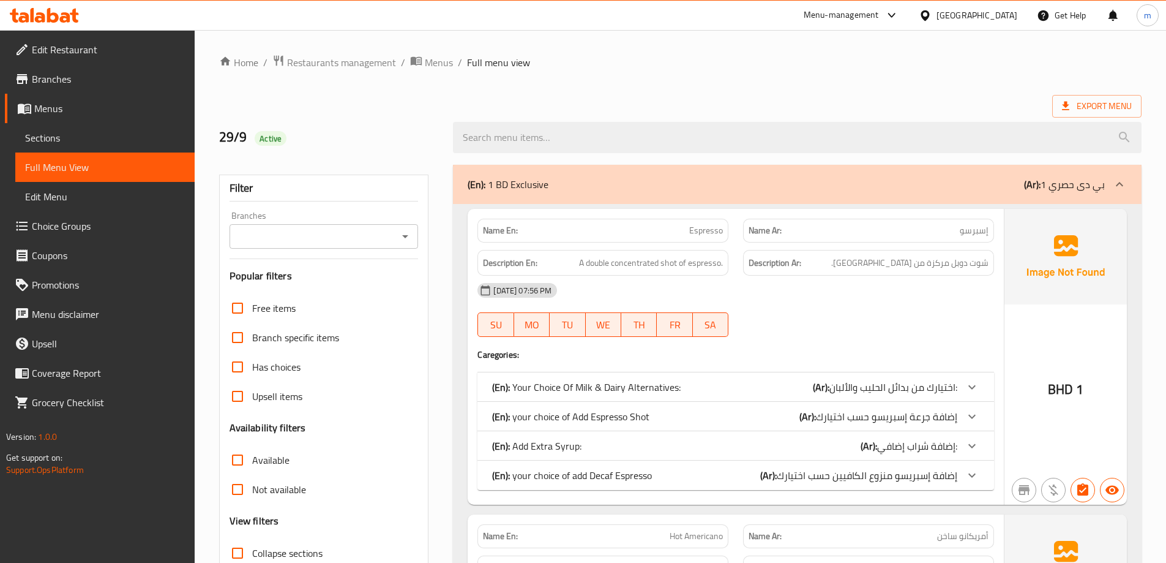
scroll to position [184, 0]
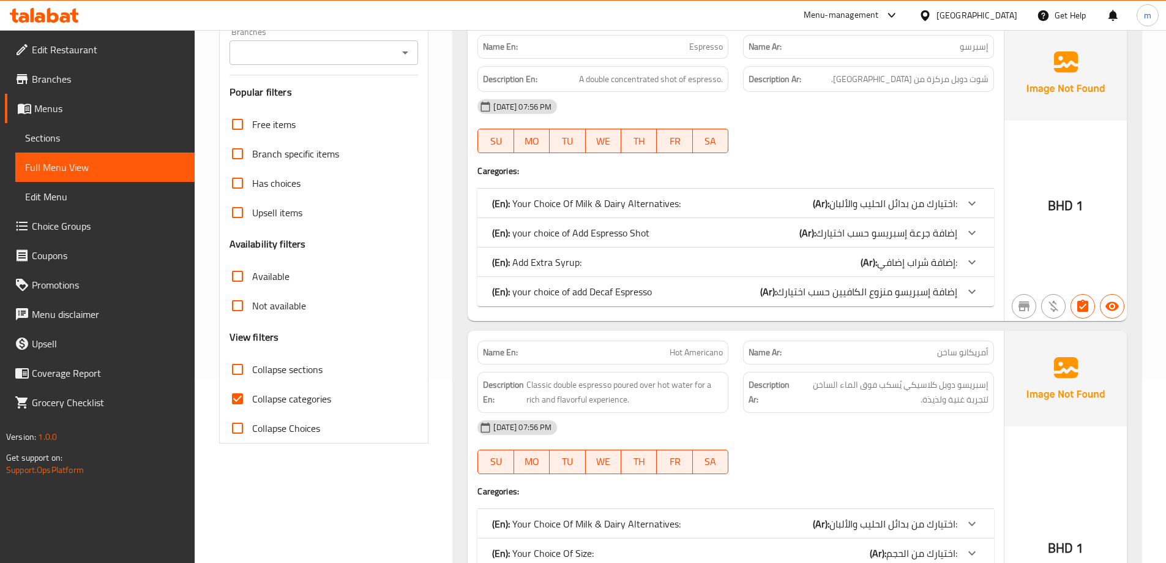
click at [309, 397] on span "Collapse categories" at bounding box center [291, 398] width 79 height 15
click at [252, 397] on input "Collapse categories" at bounding box center [237, 398] width 29 height 29
checkbox input "false"
click at [308, 367] on span "Collapse sections" at bounding box center [287, 369] width 70 height 15
click at [252, 367] on input "Collapse sections" at bounding box center [237, 369] width 29 height 29
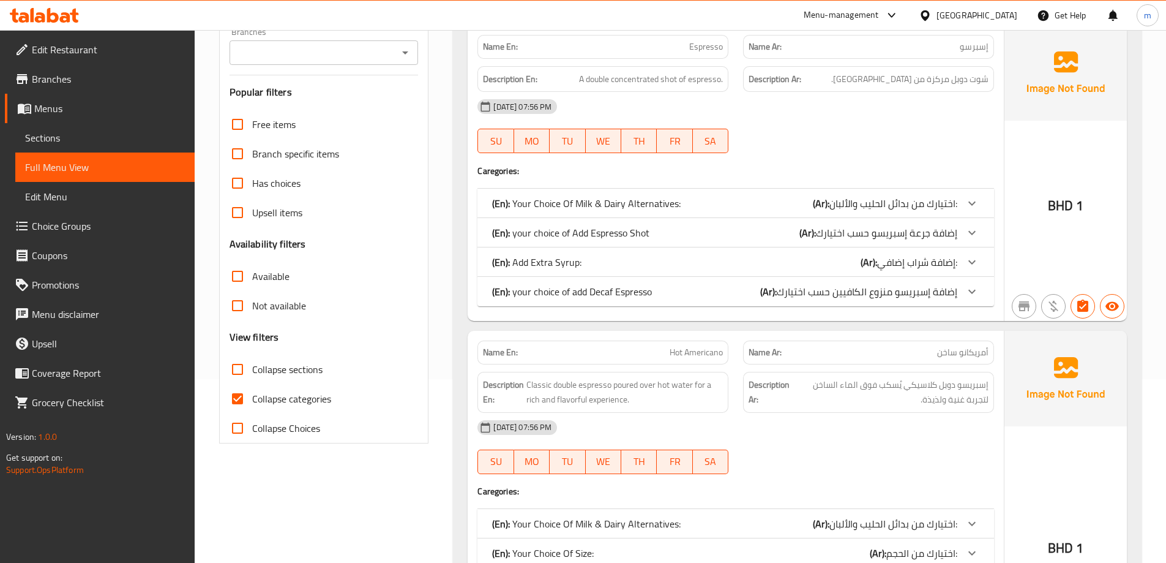
checkbox input "true"
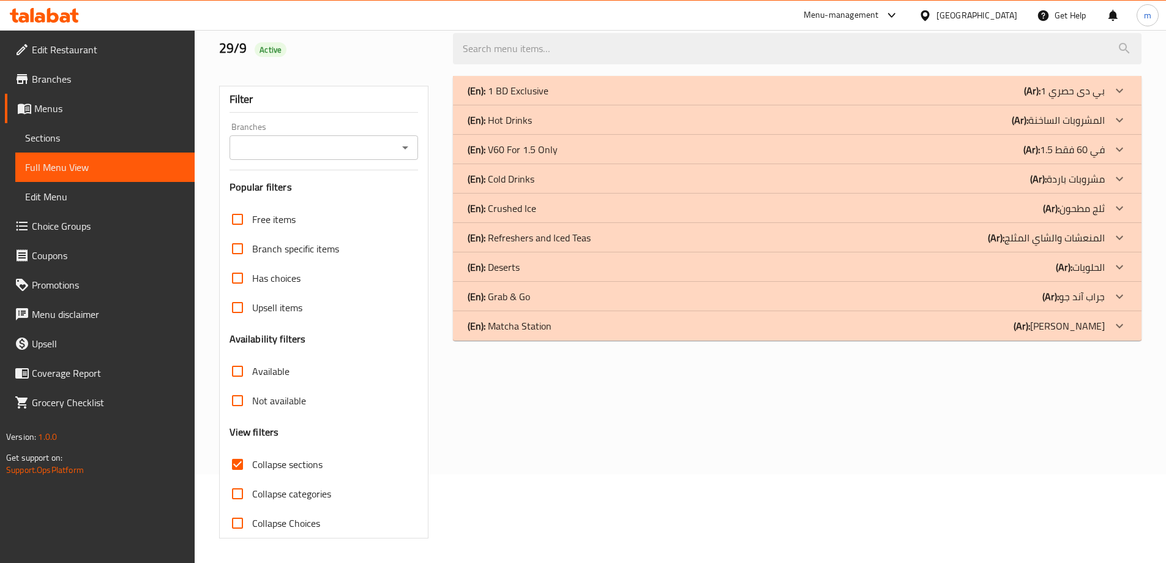
scroll to position [89, 0]
click at [963, 121] on div "(En): Hot Drinks (Ar): المشروبات الساخنة" at bounding box center [786, 120] width 637 height 15
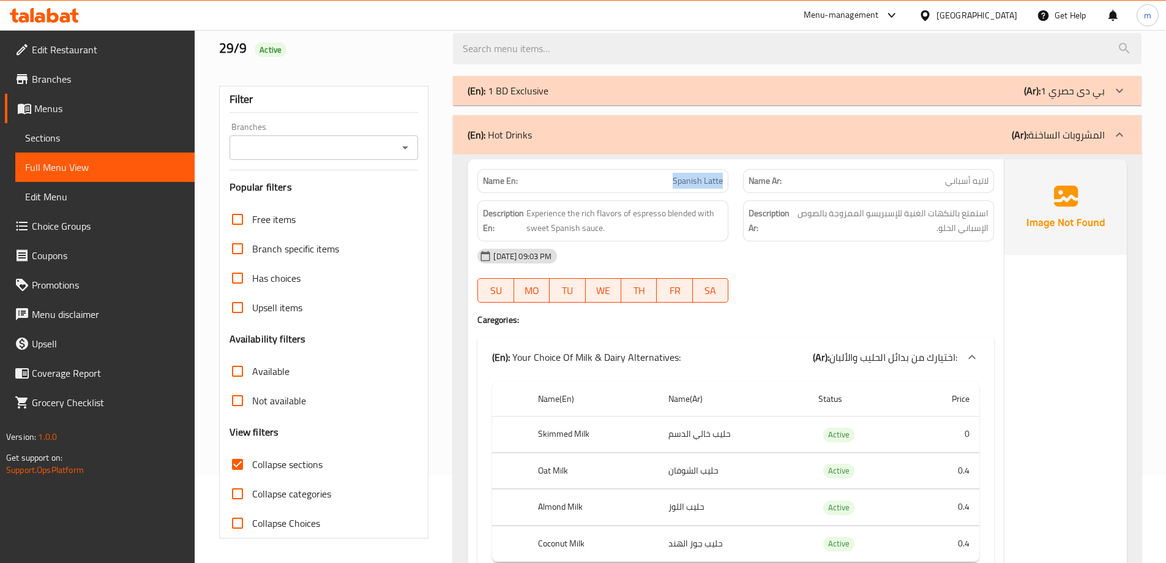
drag, startPoint x: 661, startPoint y: 181, endPoint x: 724, endPoint y: 179, distance: 63.1
click at [724, 179] on div "Name En: Spanish Latte" at bounding box center [603, 181] width 251 height 24
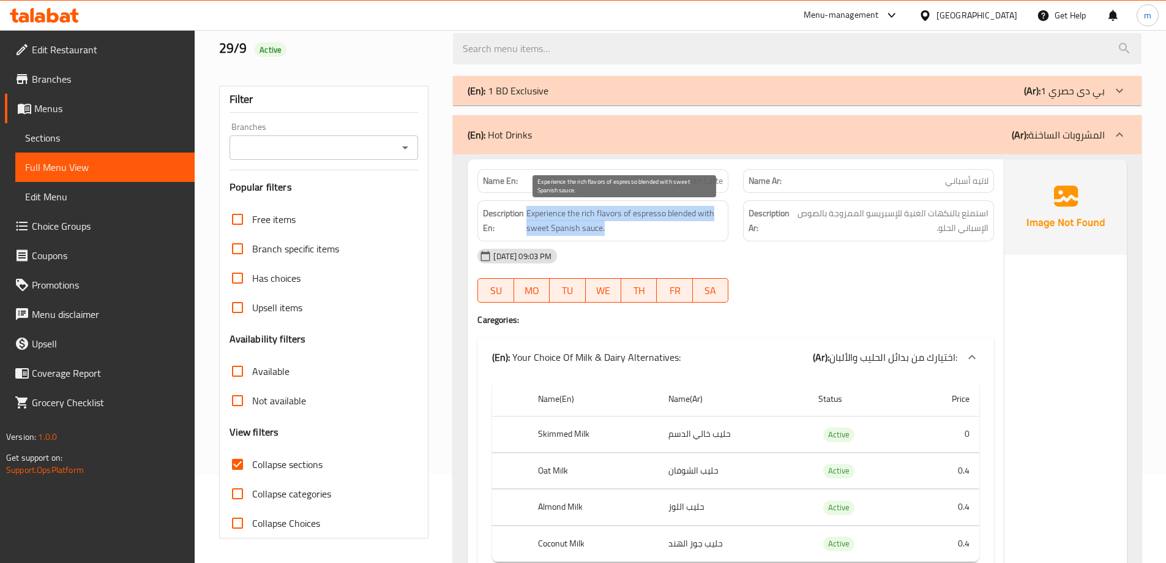
drag, startPoint x: 527, startPoint y: 215, endPoint x: 686, endPoint y: 227, distance: 159.7
click at [686, 227] on span "Experience the rich flavors of espresso blended with sweet Spanish sauce." at bounding box center [625, 221] width 197 height 30
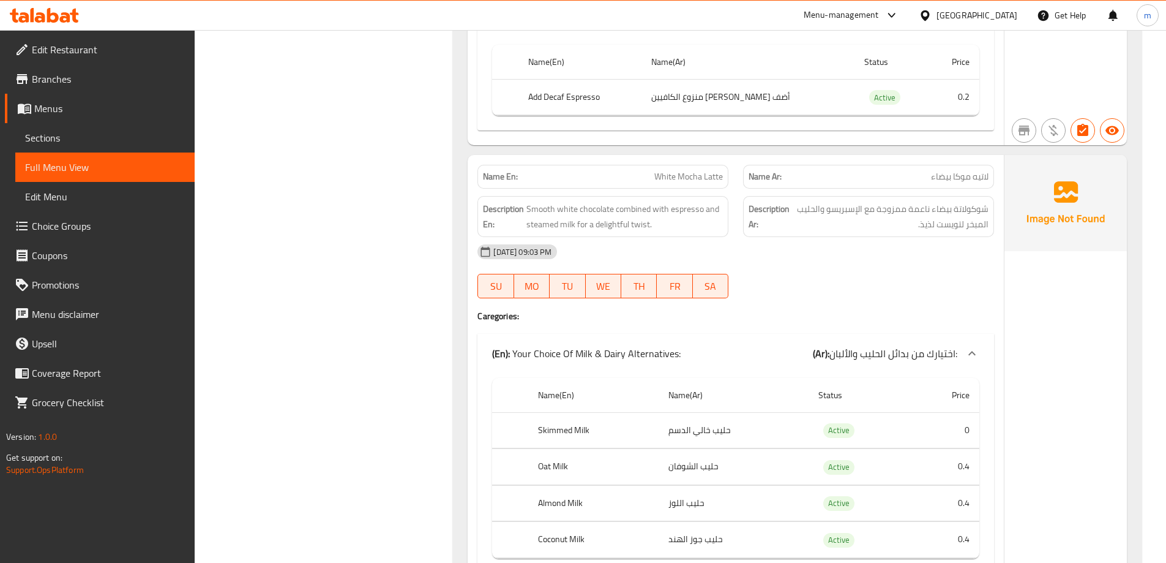
scroll to position [3028, 0]
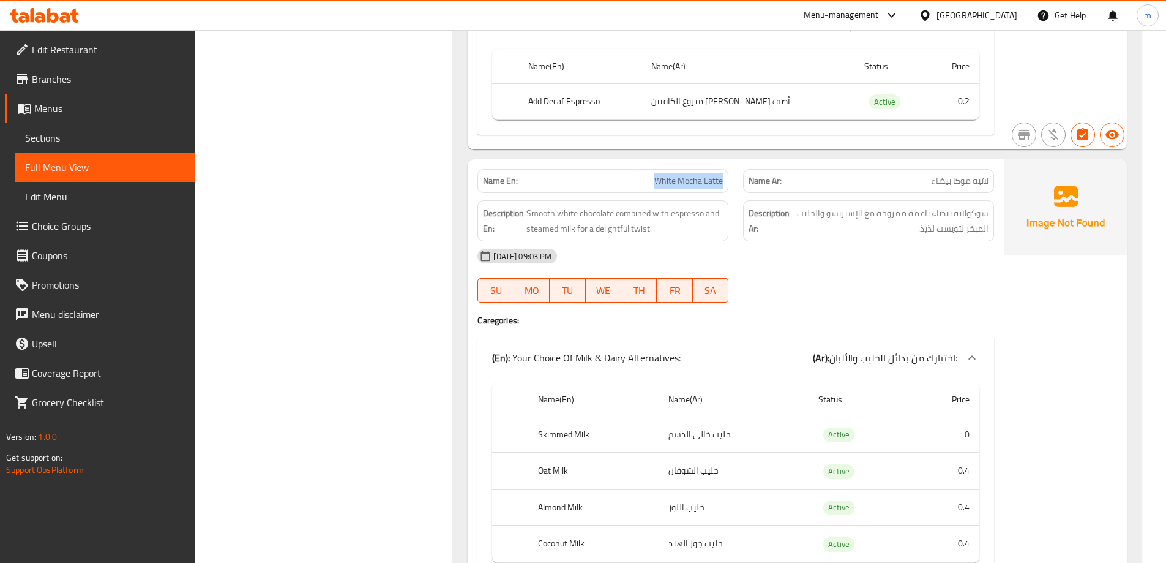
drag, startPoint x: 725, startPoint y: 186, endPoint x: 655, endPoint y: 175, distance: 71.3
click at [655, 175] on div "Name En: White Mocha Latte" at bounding box center [603, 181] width 251 height 24
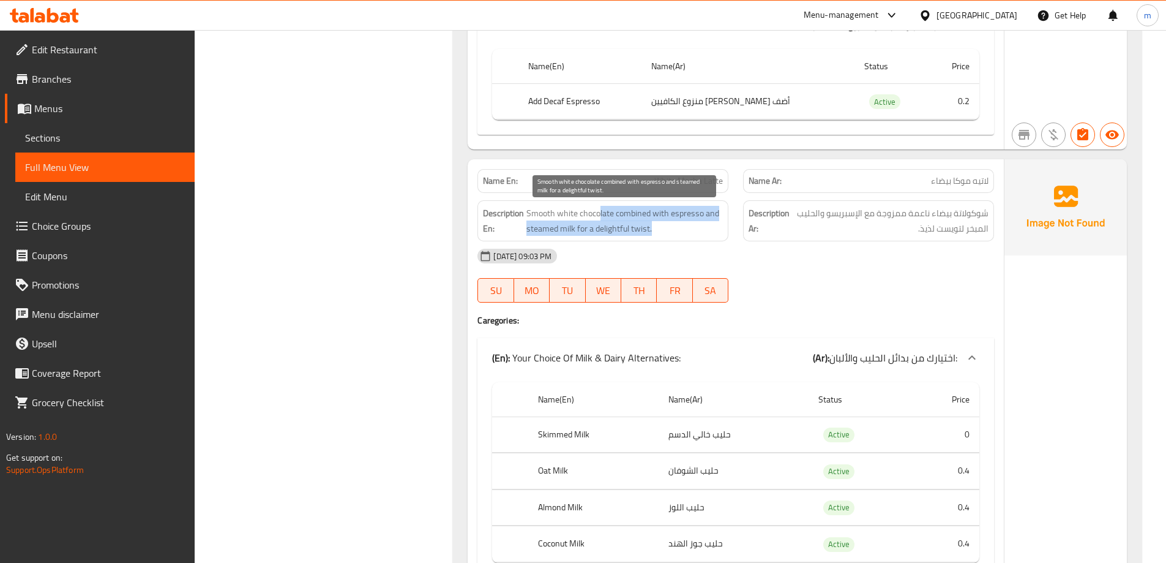
drag, startPoint x: 599, startPoint y: 211, endPoint x: 658, endPoint y: 225, distance: 61.2
click at [658, 225] on span "Smooth white chocolate combined with espresso and steamed milk for a delightful…" at bounding box center [625, 221] width 197 height 30
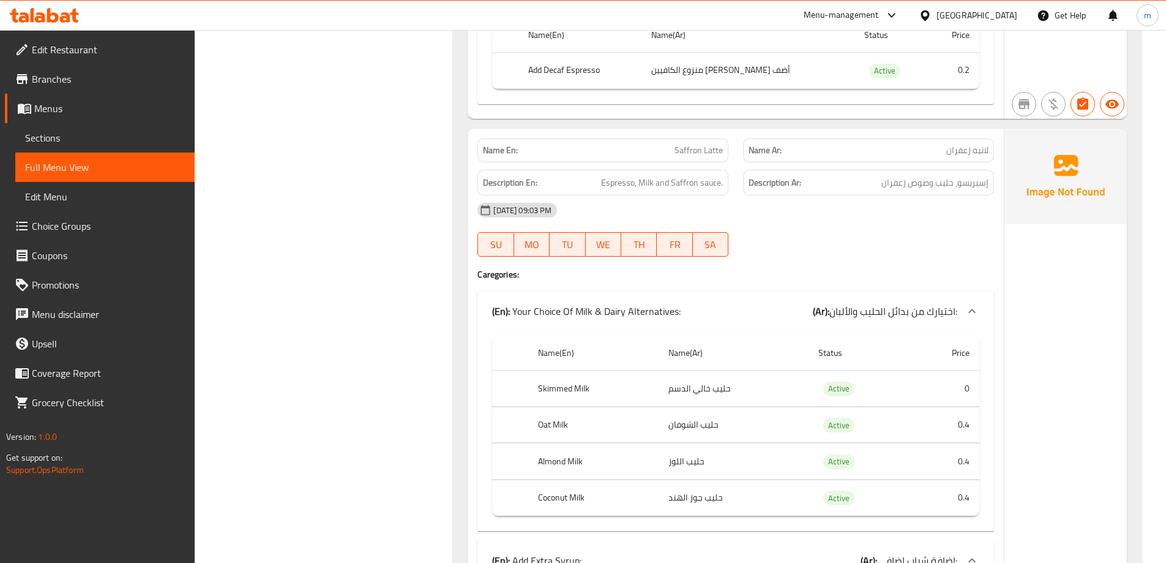
scroll to position [7436, 0]
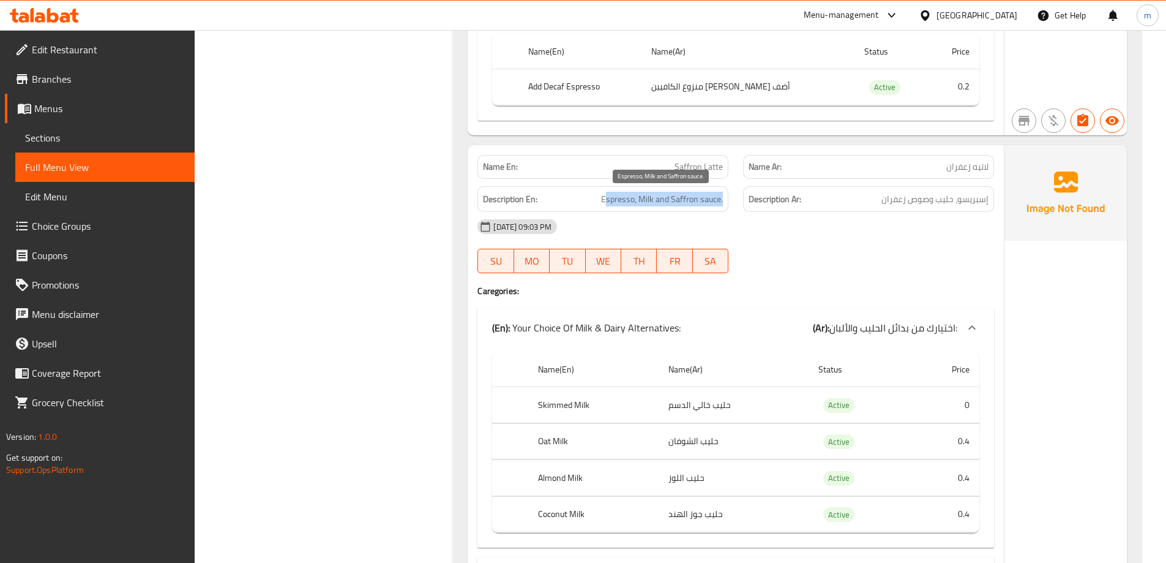
drag, startPoint x: 606, startPoint y: 195, endPoint x: 724, endPoint y: 202, distance: 117.7
click at [724, 202] on div "Description En: Espresso, Milk and Saffron sauce." at bounding box center [603, 199] width 251 height 26
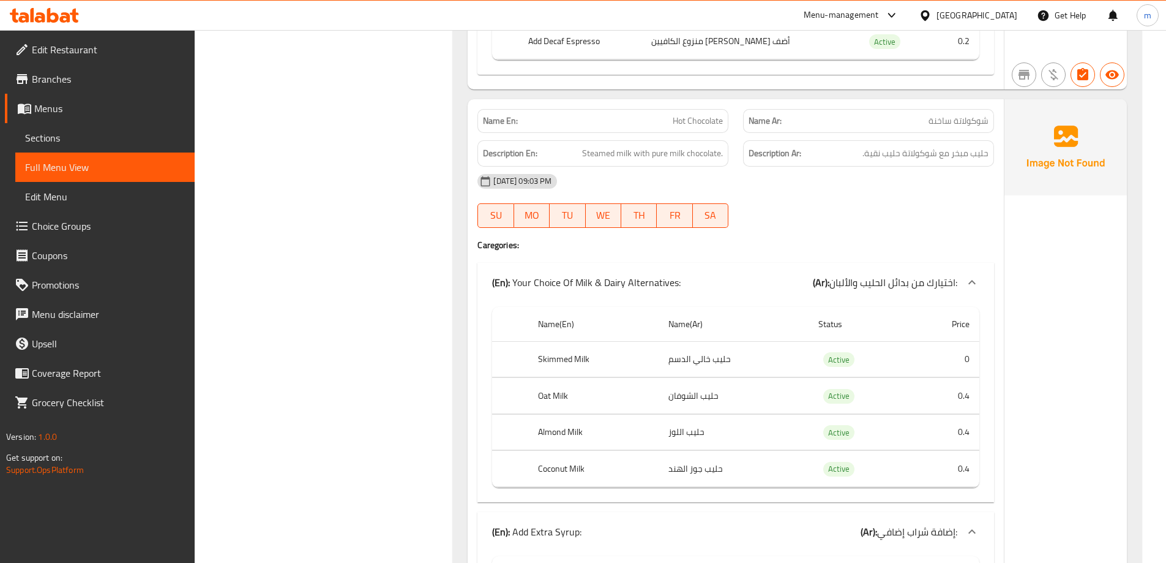
scroll to position [8967, 0]
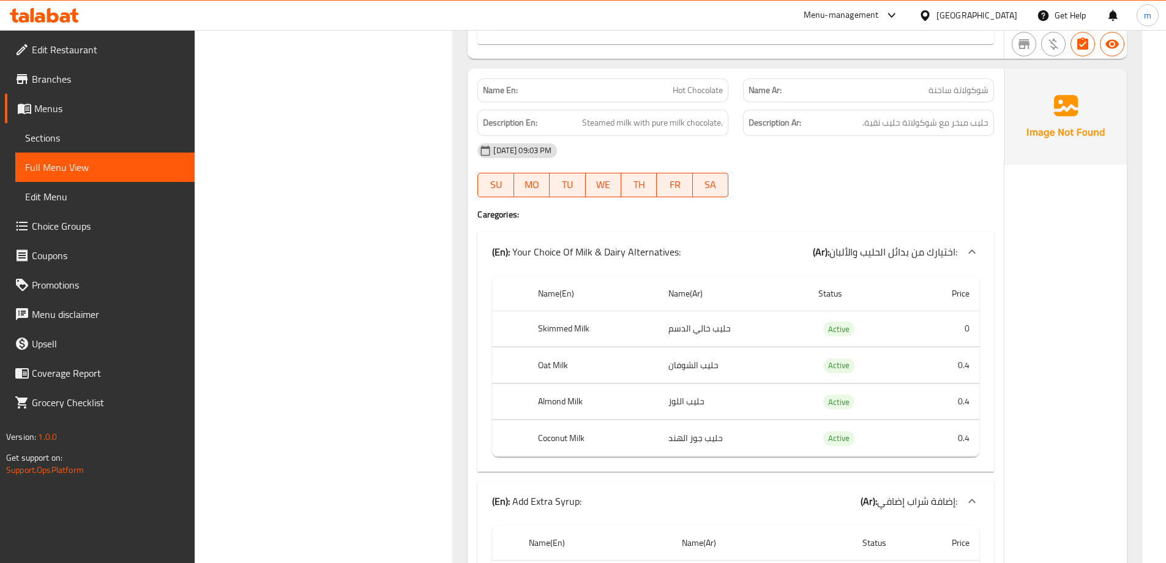
click at [549, 329] on th "Skimmed Milk" at bounding box center [593, 328] width 130 height 36
copy th "Skimmed"
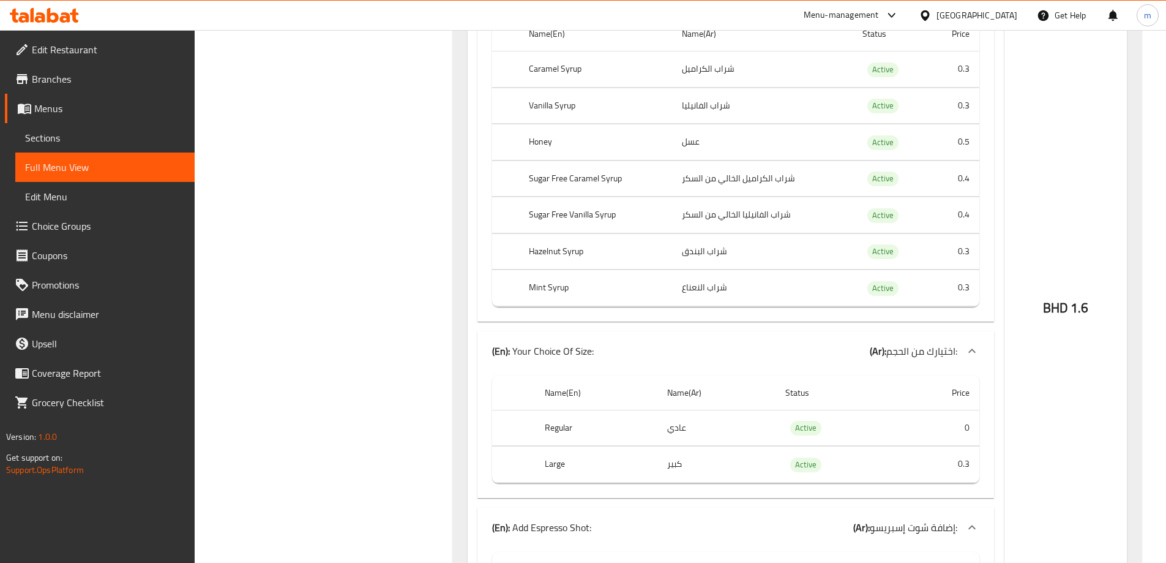
scroll to position [0, 0]
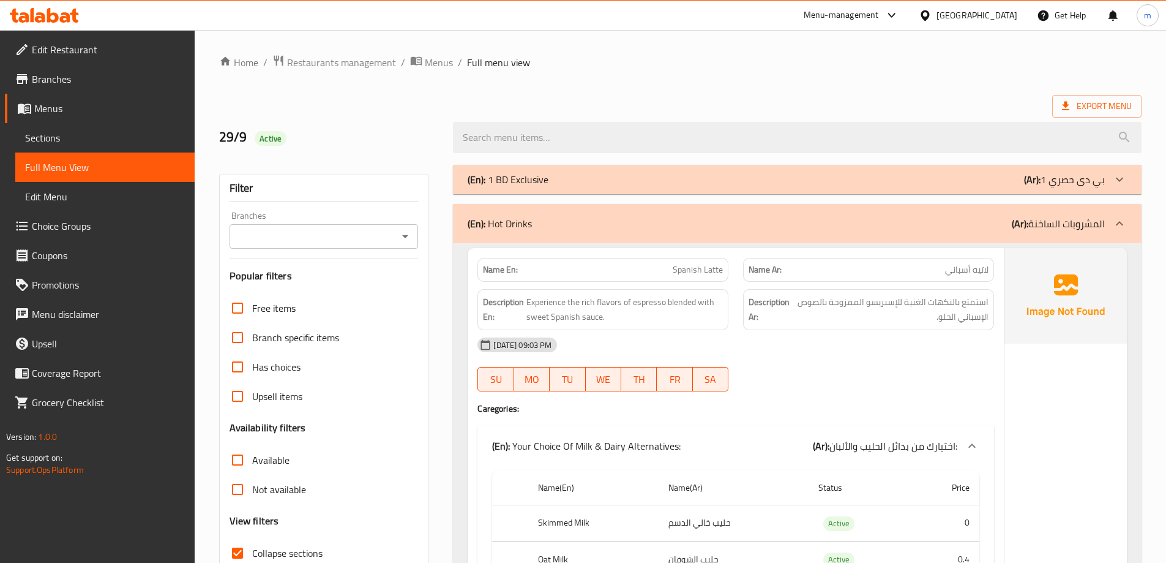
click at [992, 241] on div "(En): Hot Drinks (Ar): المشروبات الساخنة" at bounding box center [797, 223] width 689 height 39
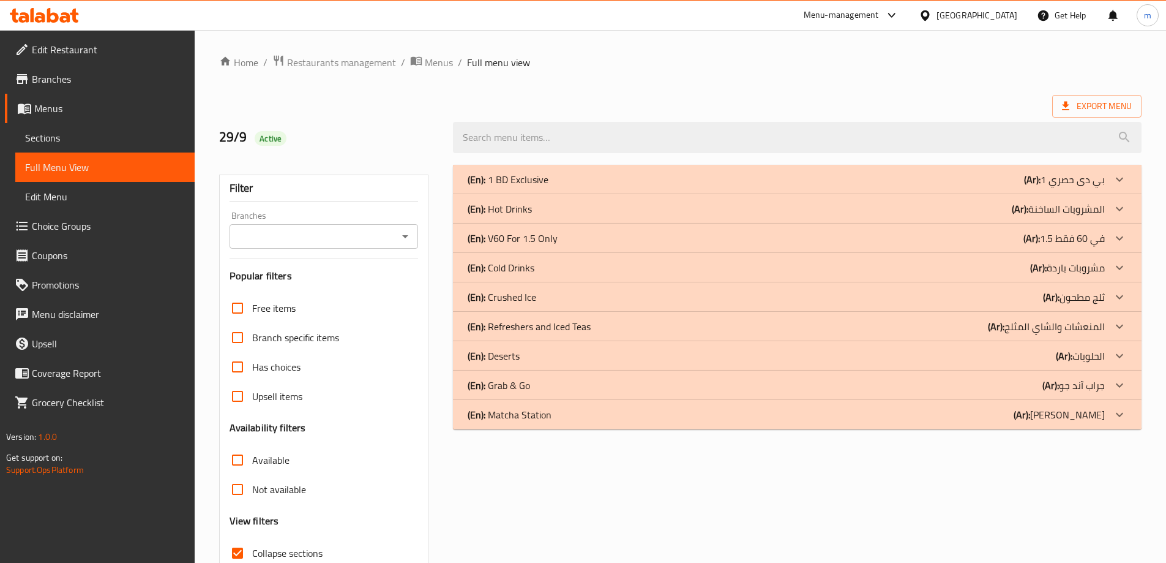
click at [992, 241] on div "(En): V60 For 1.5 Only (Ar): في 60 فقط 1.5" at bounding box center [786, 238] width 637 height 15
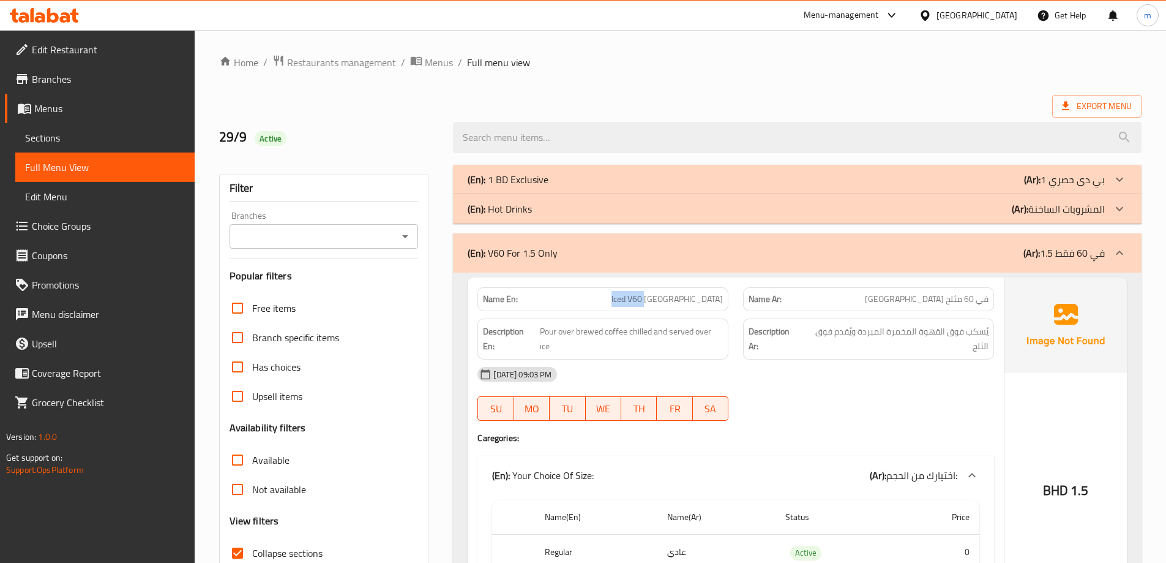
drag, startPoint x: 680, startPoint y: 299, endPoint x: 648, endPoint y: 294, distance: 32.2
click at [648, 294] on p "Name En: Iced V60 Ethiopia" at bounding box center [603, 299] width 240 height 13
drag, startPoint x: 535, startPoint y: 335, endPoint x: 599, endPoint y: 332, distance: 64.3
click at [599, 332] on h6 "Description En: Pour over brewed coffee chilled and served over ice" at bounding box center [603, 339] width 240 height 30
click at [585, 366] on div "[DATE] 09:03 PM" at bounding box center [735, 373] width 531 height 29
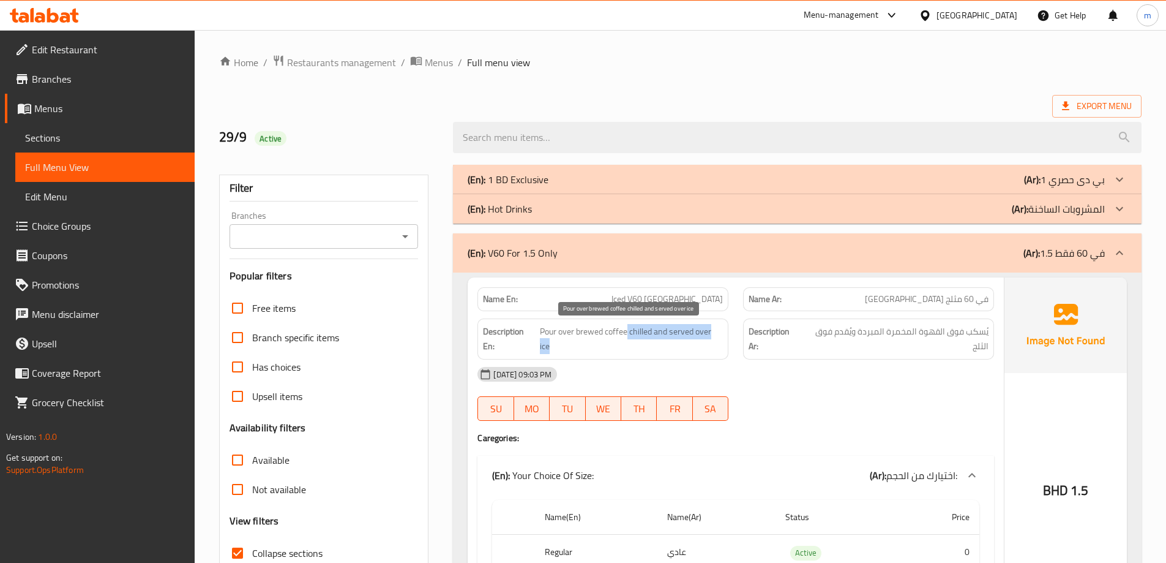
drag, startPoint x: 628, startPoint y: 332, endPoint x: 700, endPoint y: 342, distance: 72.3
click at [700, 342] on span "Pour over brewed coffee chilled and served over ice" at bounding box center [631, 339] width 183 height 30
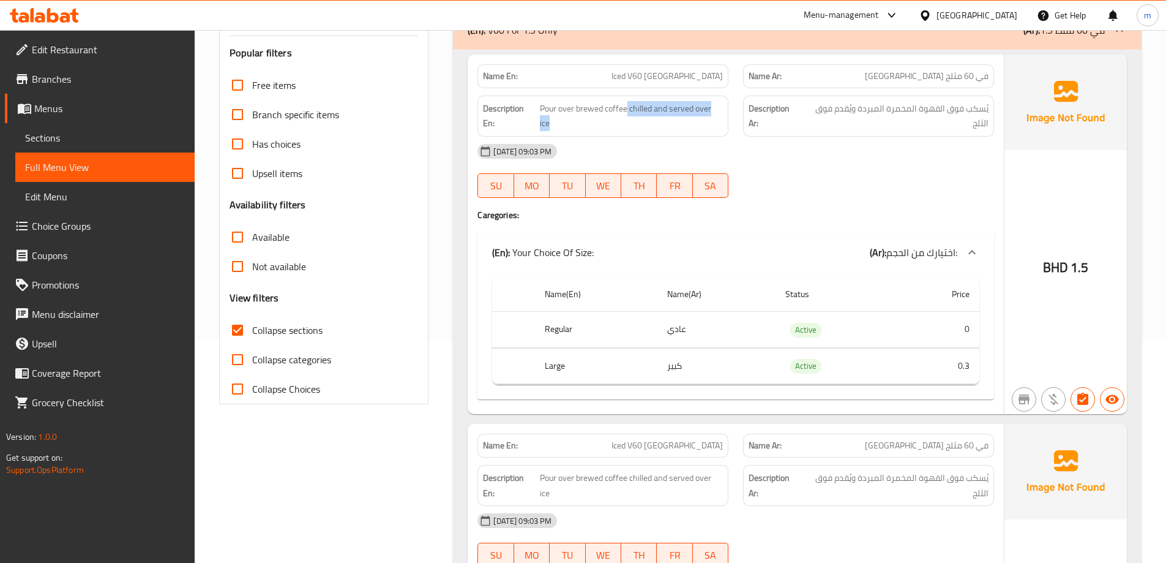
scroll to position [245, 0]
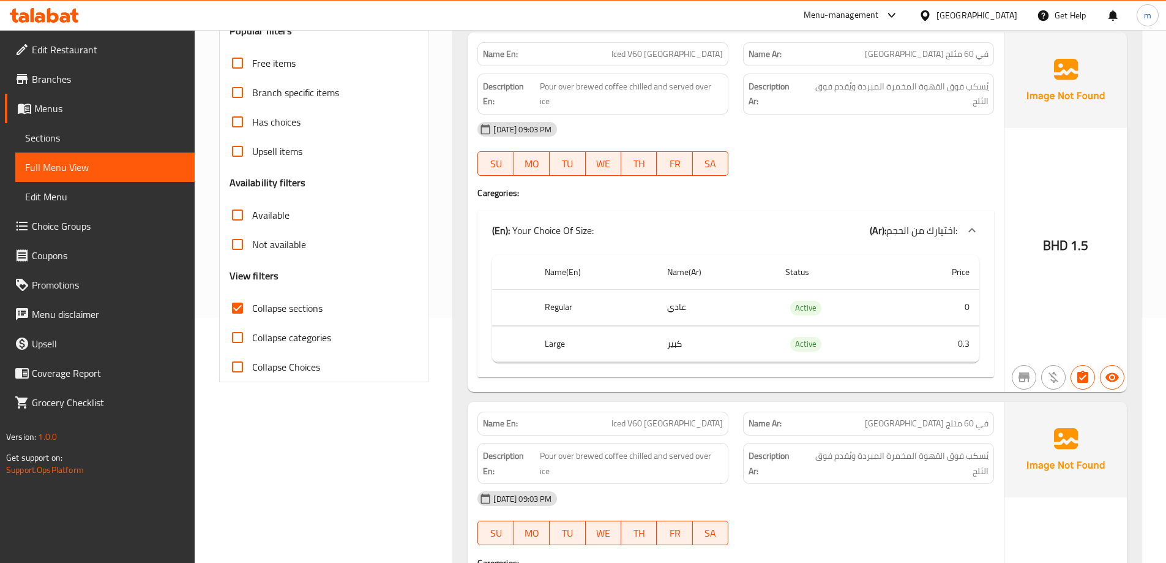
click at [702, 342] on td "كبير" at bounding box center [717, 344] width 118 height 36
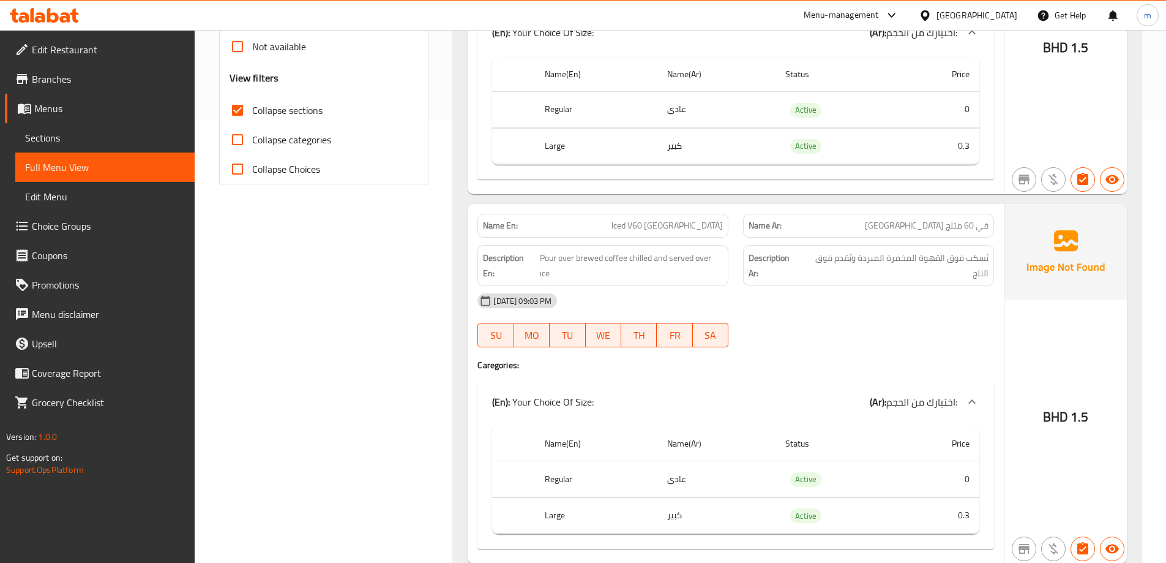
scroll to position [429, 0]
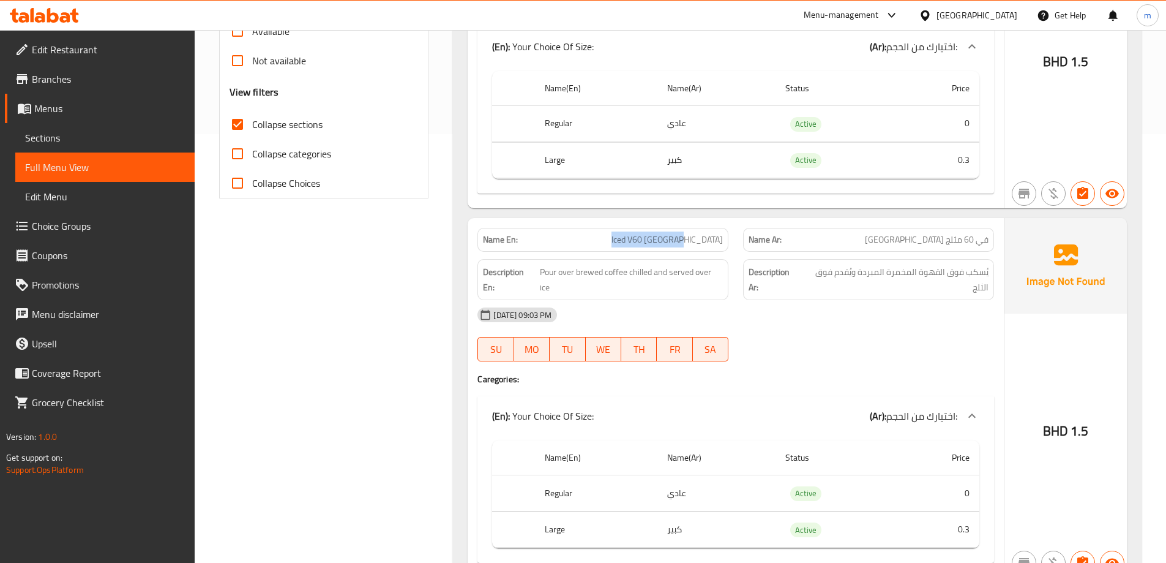
drag, startPoint x: 617, startPoint y: 241, endPoint x: 726, endPoint y: 238, distance: 109.0
click at [726, 238] on div "Name En: Iced V60 Colombia" at bounding box center [603, 240] width 251 height 24
click at [808, 355] on div at bounding box center [869, 361] width 266 height 15
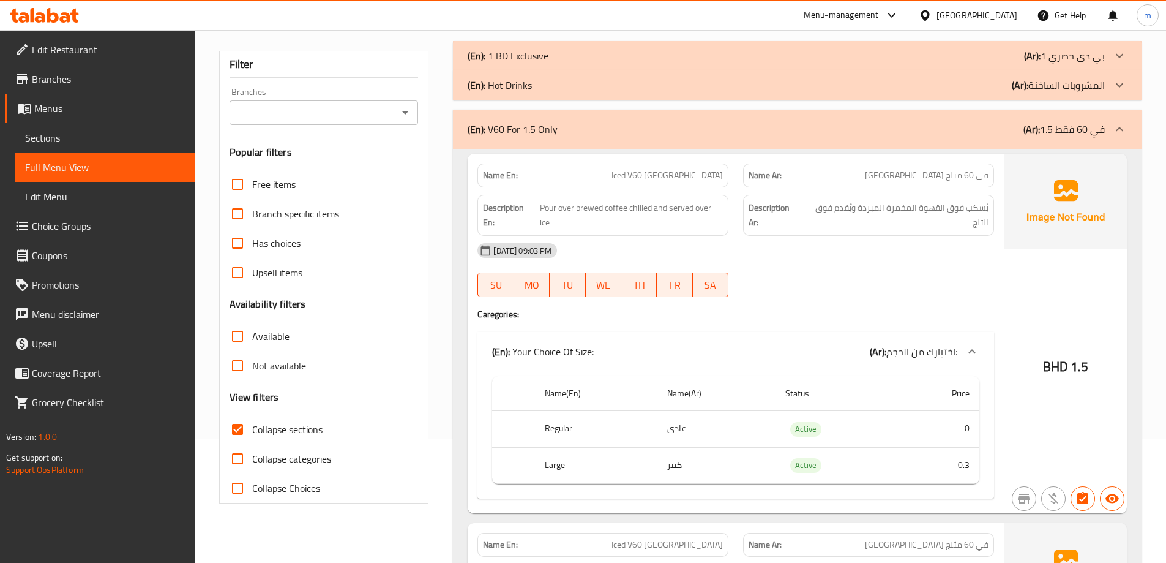
scroll to position [122, 0]
click at [951, 137] on div "(En): V60 For 1.5 Only (Ar): في 60 فقط 1.5" at bounding box center [786, 130] width 637 height 15
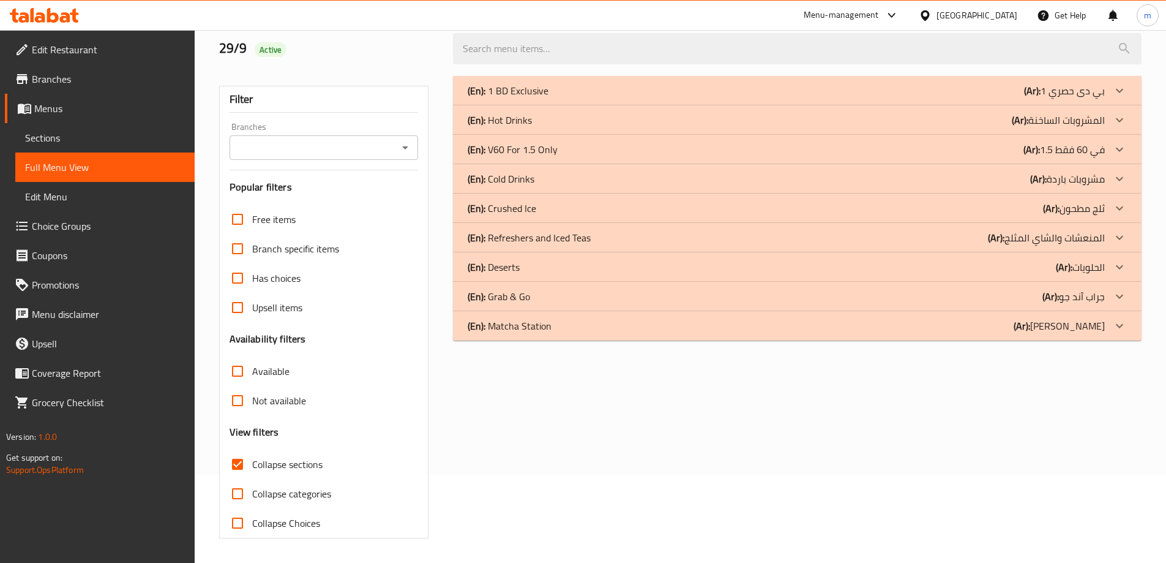
scroll to position [89, 0]
click at [945, 179] on div "(En): Cold Drinks (Ar): مشروبات باردة" at bounding box center [786, 178] width 637 height 15
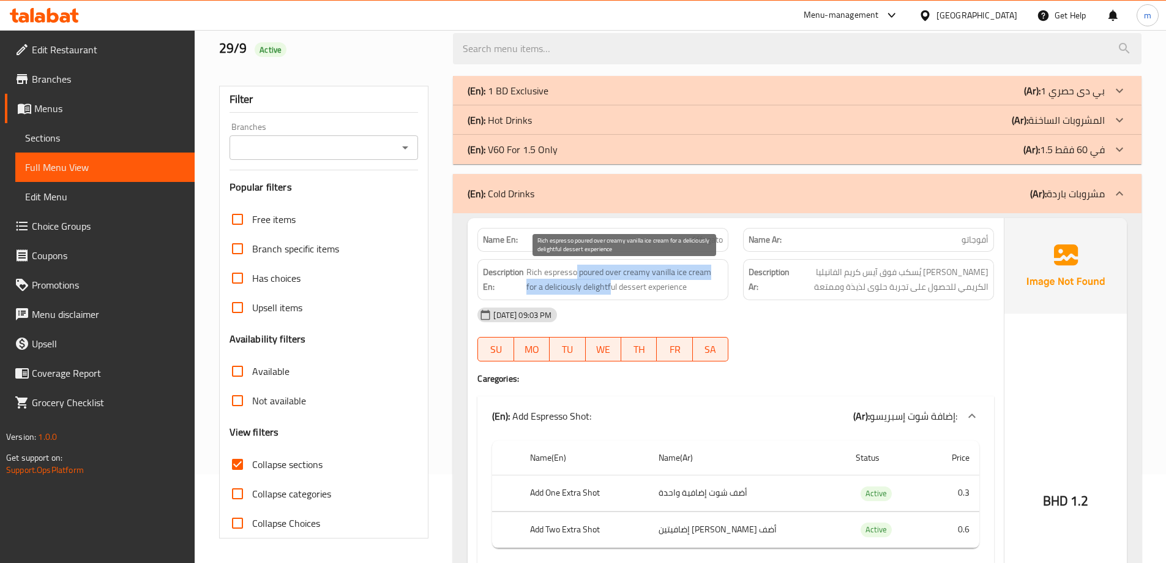
drag, startPoint x: 574, startPoint y: 275, endPoint x: 600, endPoint y: 291, distance: 30.2
click at [600, 291] on span "Rich espresso poured over creamy vanilla ice cream for a deliciously delightful…" at bounding box center [625, 279] width 197 height 30
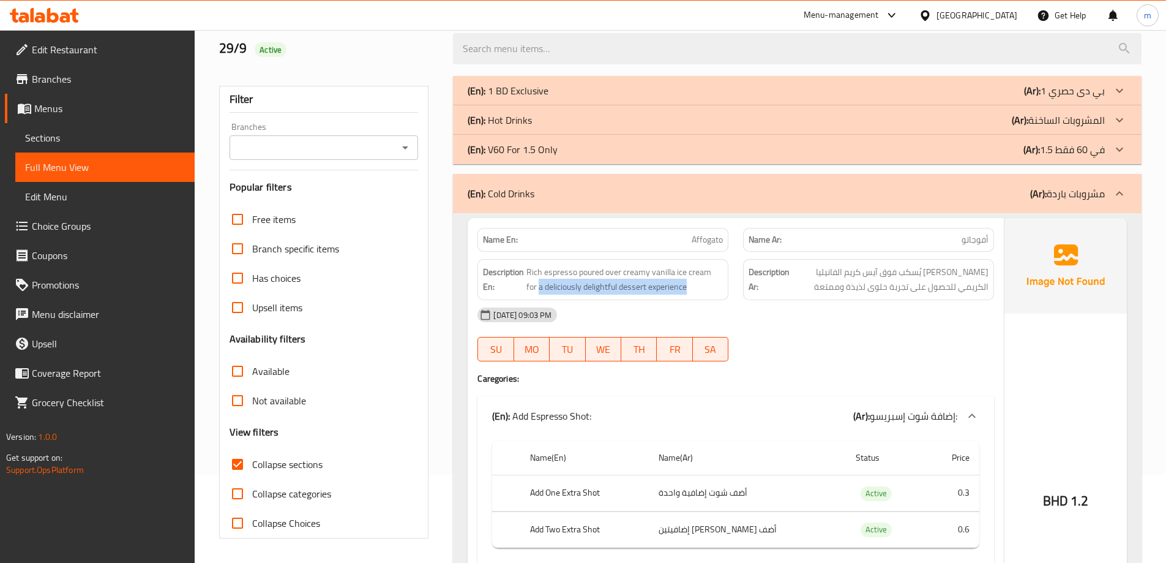
drag, startPoint x: 677, startPoint y: 291, endPoint x: 526, endPoint y: 288, distance: 151.3
click at [526, 288] on h6 "Description En: Rich espresso poured over creamy vanilla ice cream for a delici…" at bounding box center [603, 279] width 240 height 30
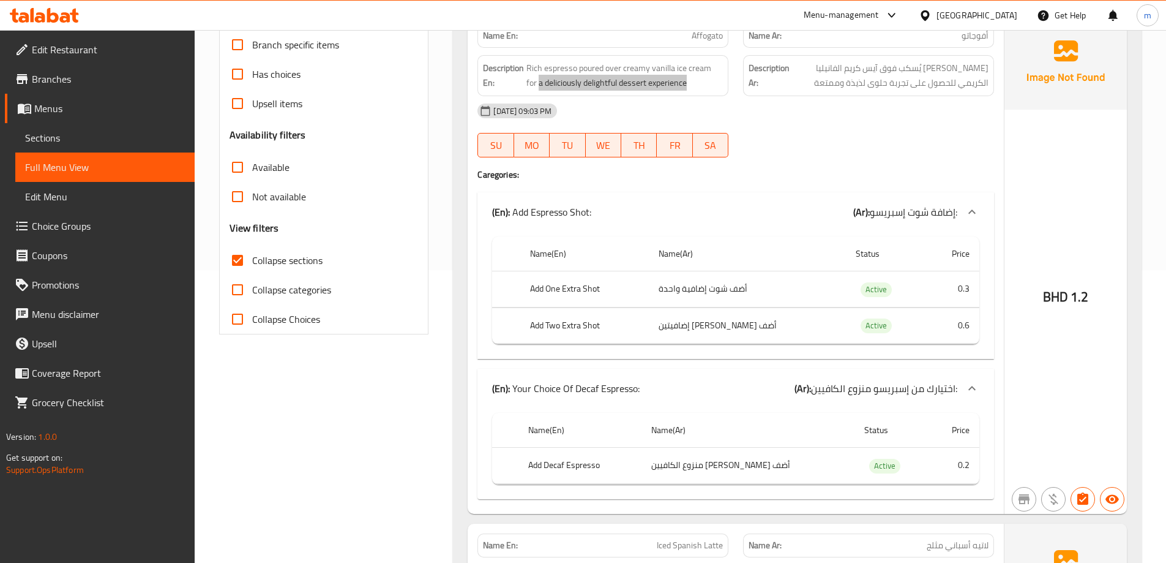
scroll to position [272, 0]
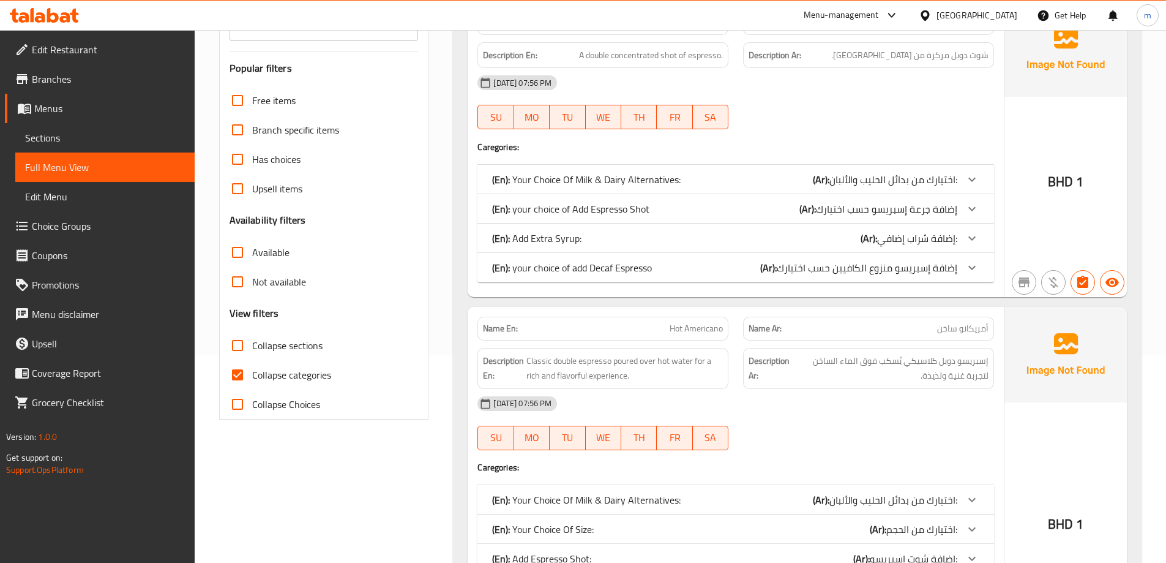
scroll to position [245, 0]
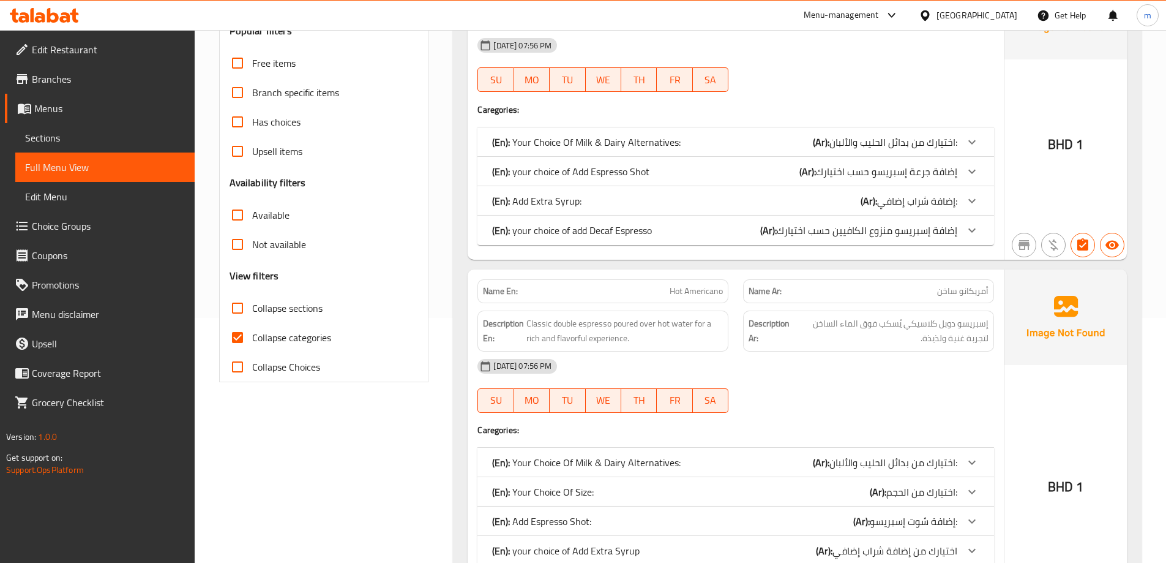
click at [283, 312] on span "Collapse sections" at bounding box center [287, 308] width 70 height 15
click at [252, 312] on input "Collapse sections" at bounding box center [237, 307] width 29 height 29
checkbox input "true"
click at [276, 339] on span "Collapse categories" at bounding box center [291, 337] width 79 height 15
click at [252, 339] on input "Collapse categories" at bounding box center [237, 337] width 29 height 29
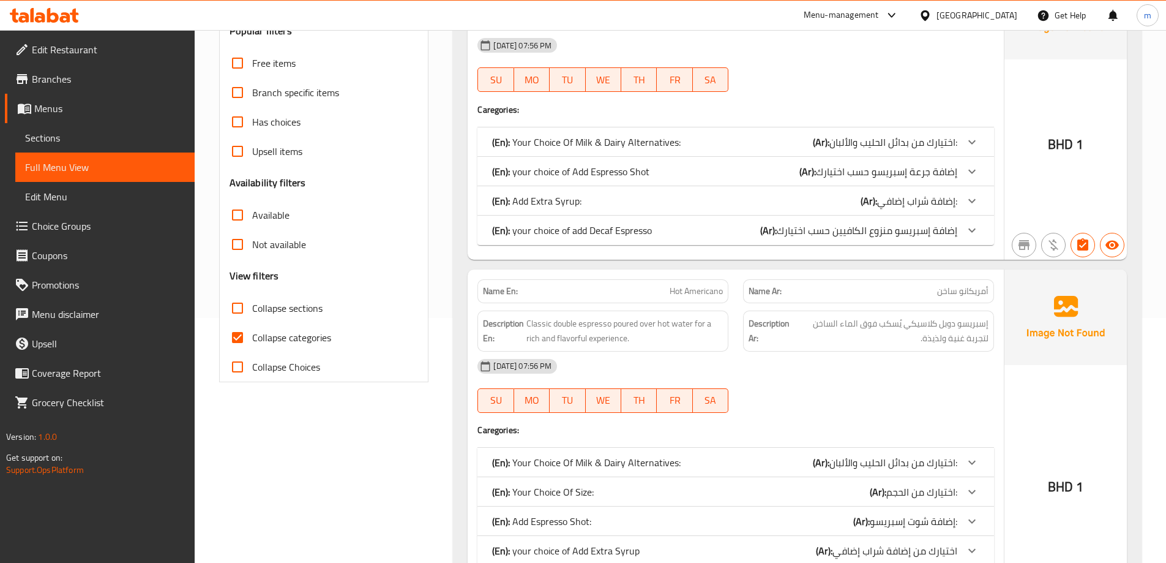
checkbox input "false"
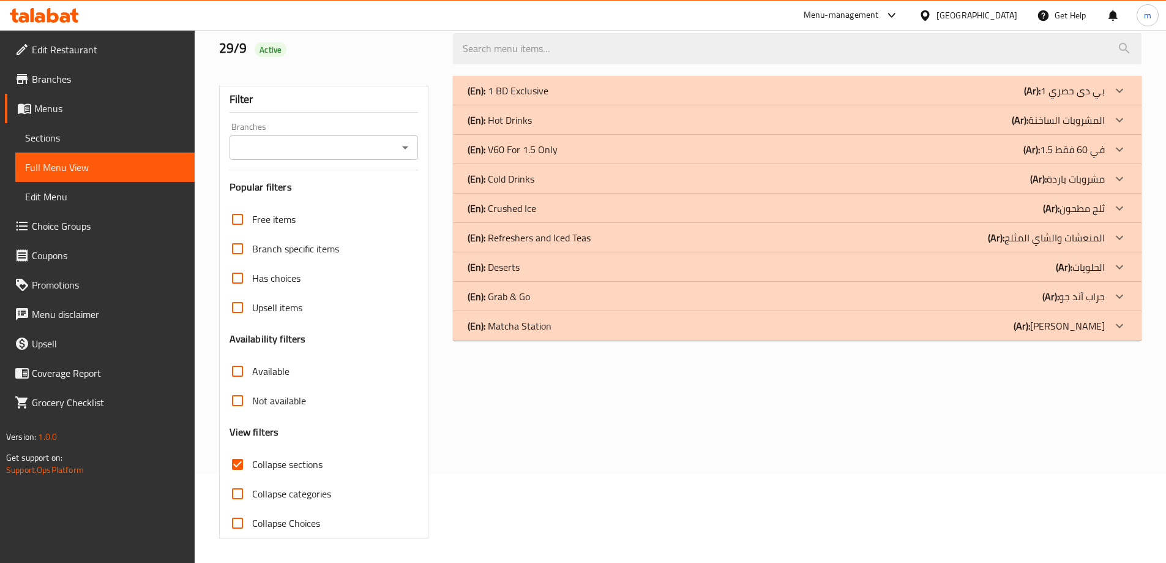
scroll to position [89, 0]
click at [541, 180] on div "(En): Cold Drinks (Ar): مشروبات باردة" at bounding box center [786, 178] width 637 height 15
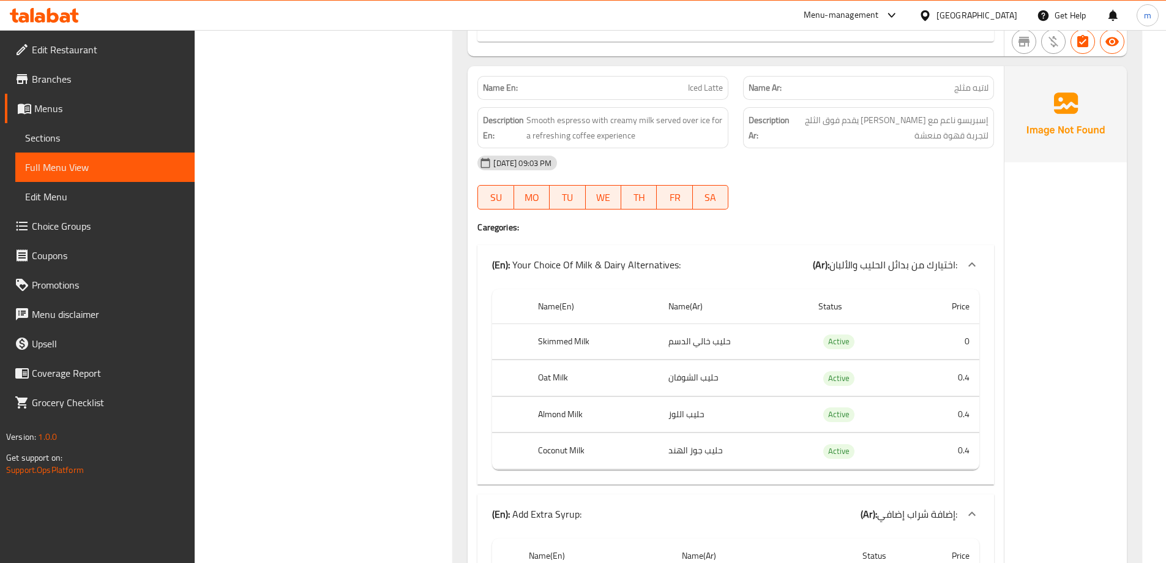
scroll to position [2599, 0]
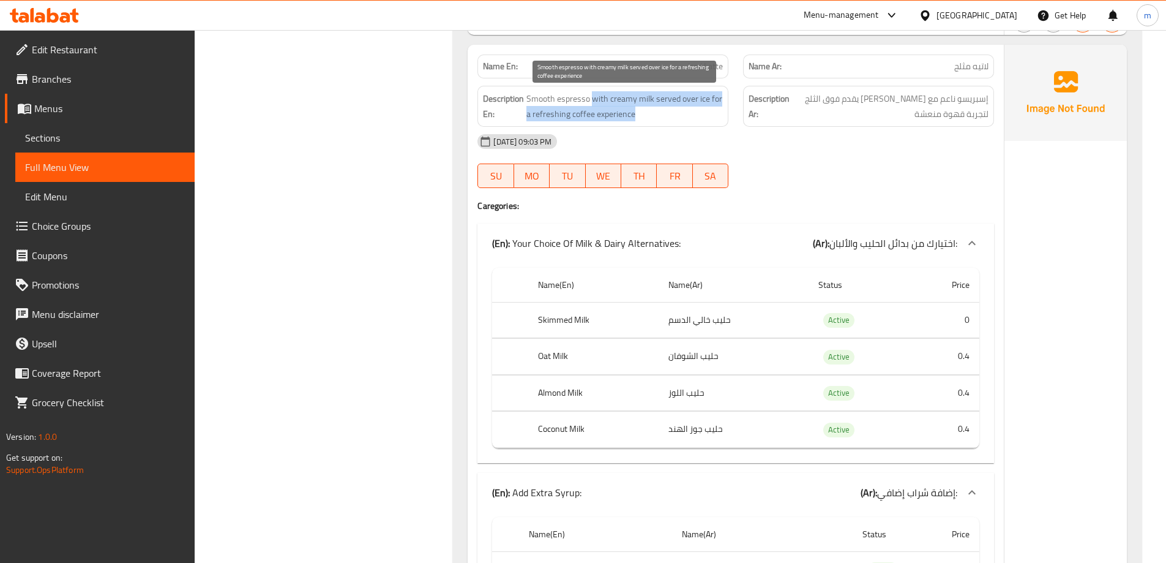
drag, startPoint x: 592, startPoint y: 98, endPoint x: 640, endPoint y: 117, distance: 52.0
click at [640, 117] on span "Smooth espresso with creamy milk served over ice for a refreshing coffee experi…" at bounding box center [625, 106] width 197 height 30
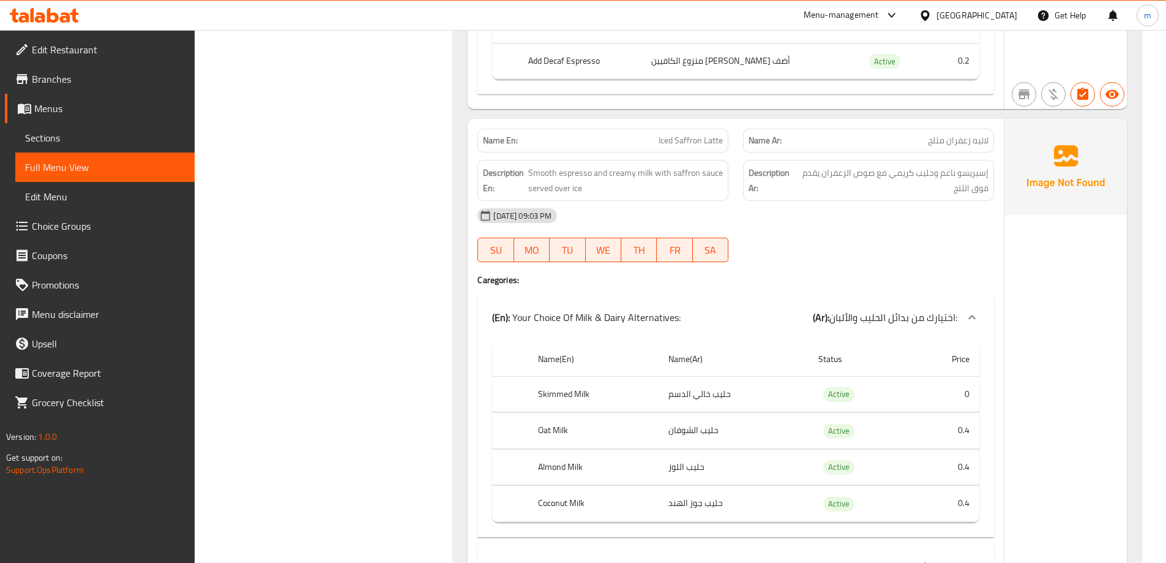
scroll to position [5477, 0]
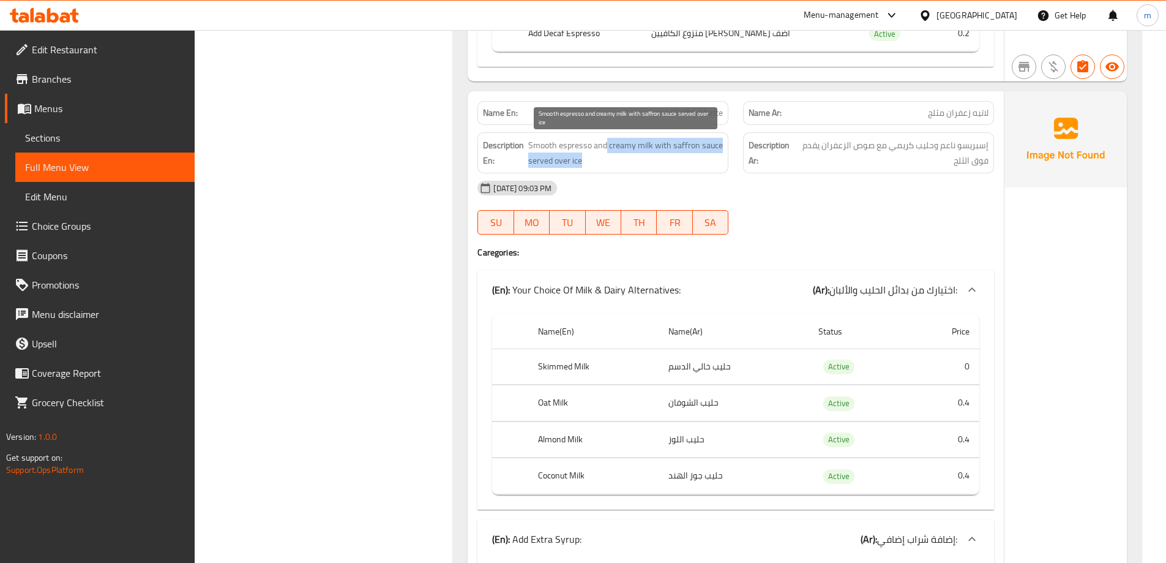
drag, startPoint x: 607, startPoint y: 148, endPoint x: 711, endPoint y: 167, distance: 106.3
click at [711, 167] on span "Smooth espresso and creamy milk with saffron sauce served over ice" at bounding box center [625, 153] width 195 height 30
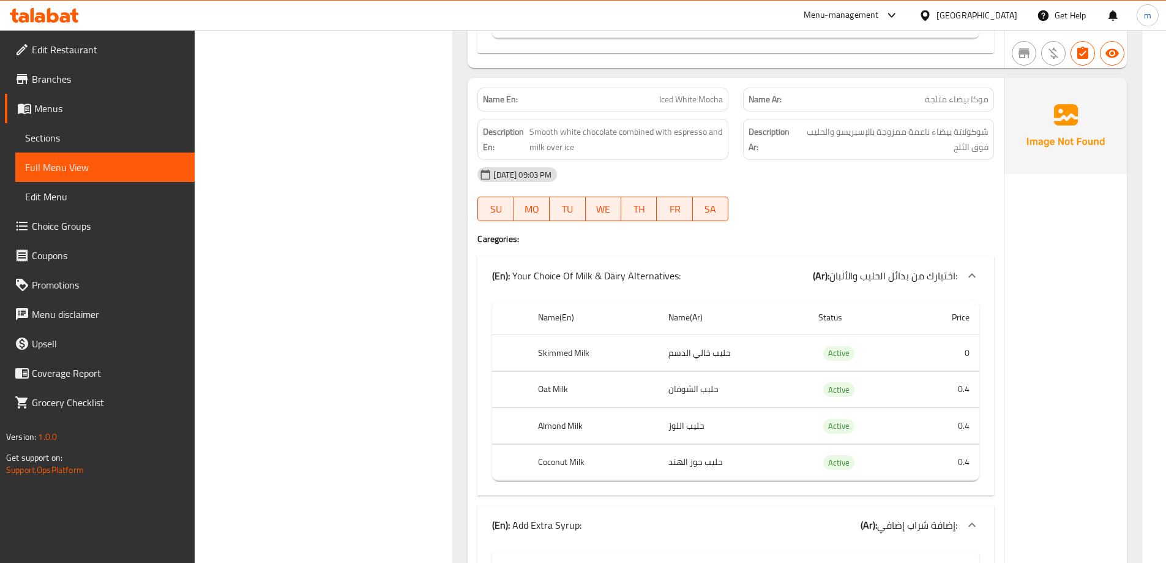
scroll to position [8416, 0]
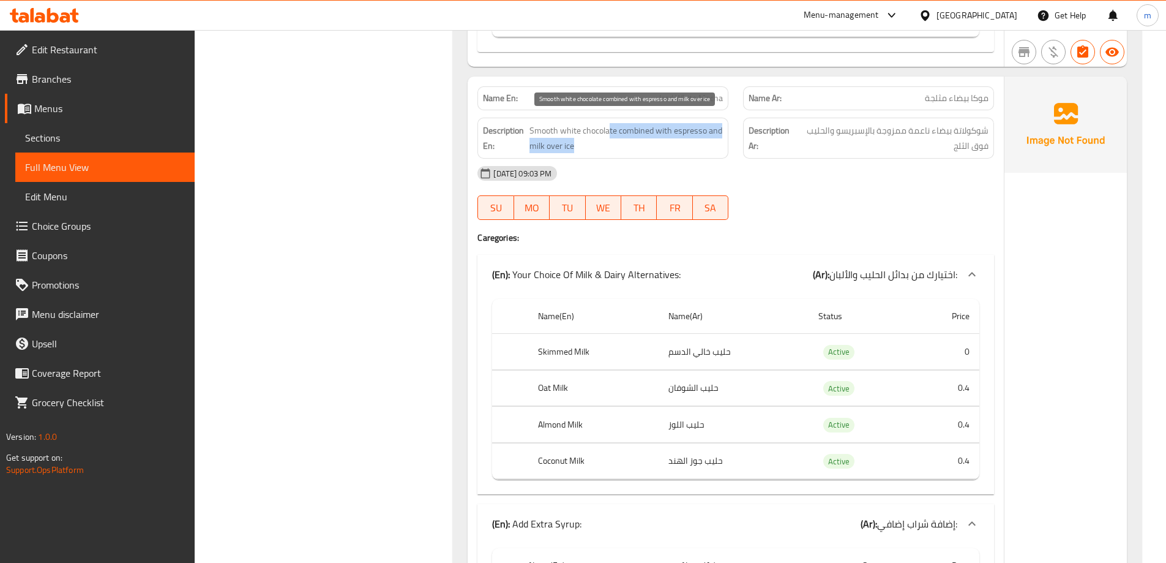
drag, startPoint x: 597, startPoint y: 129, endPoint x: 576, endPoint y: 146, distance: 27.0
click at [576, 146] on span "Smooth white chocolate combined with espresso and milk over ice" at bounding box center [626, 138] width 193 height 30
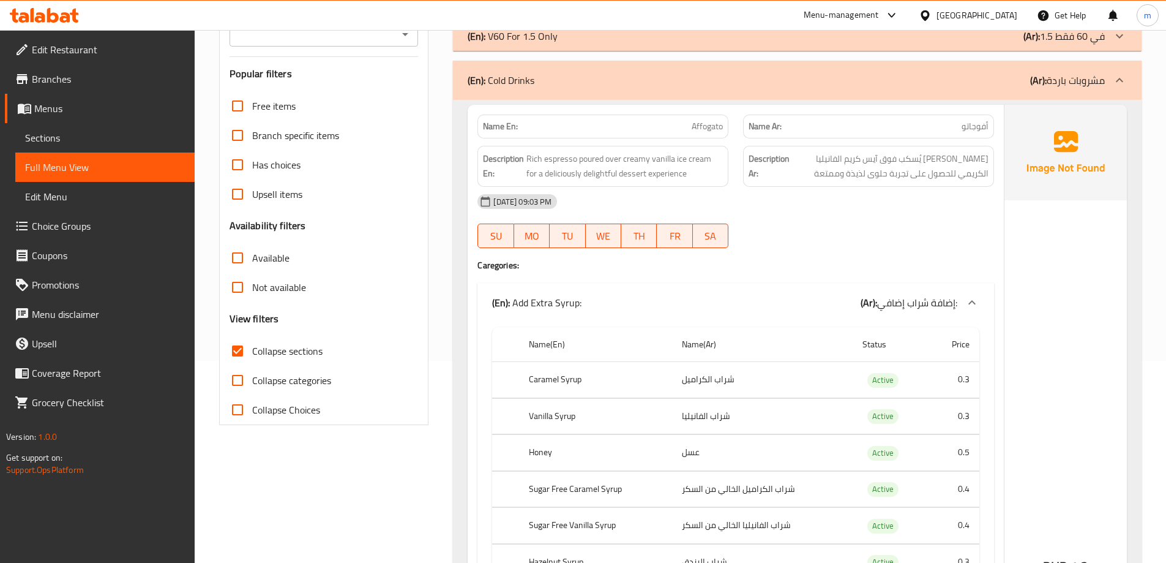
scroll to position [42, 0]
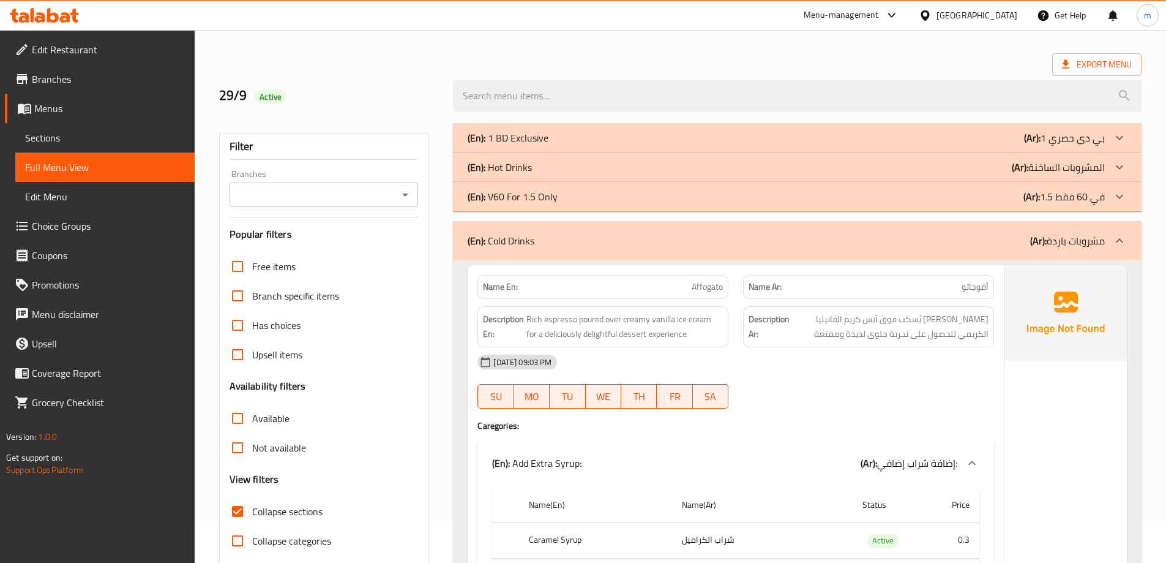
click at [1067, 238] on p "(Ar): مشروبات باردة" at bounding box center [1067, 240] width 75 height 15
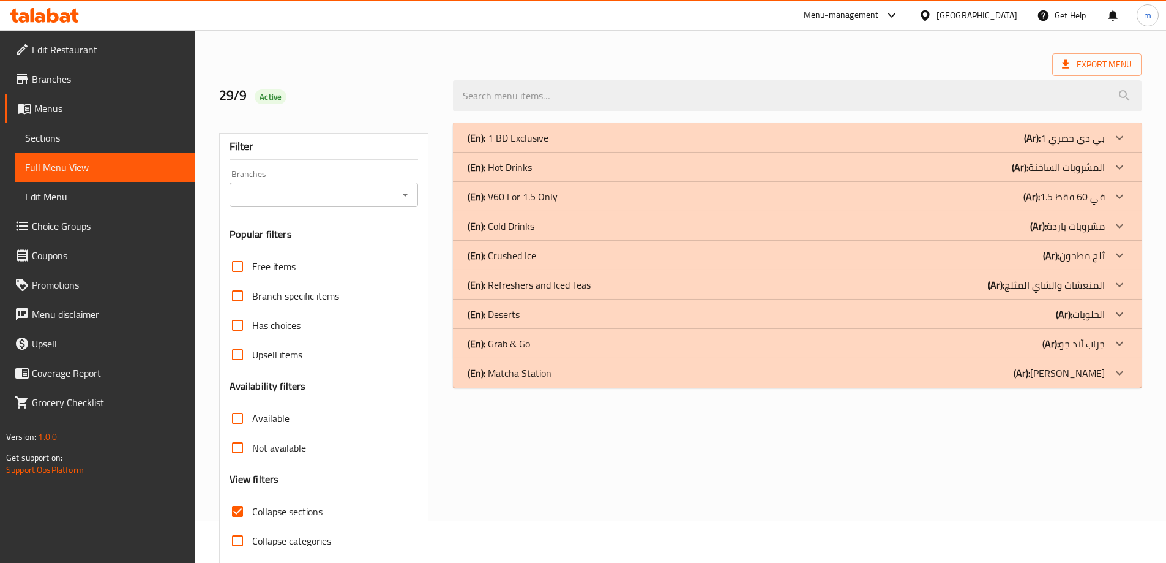
click at [563, 254] on div "(En): Crushed Ice (Ar): ثلج مطحون" at bounding box center [786, 255] width 637 height 15
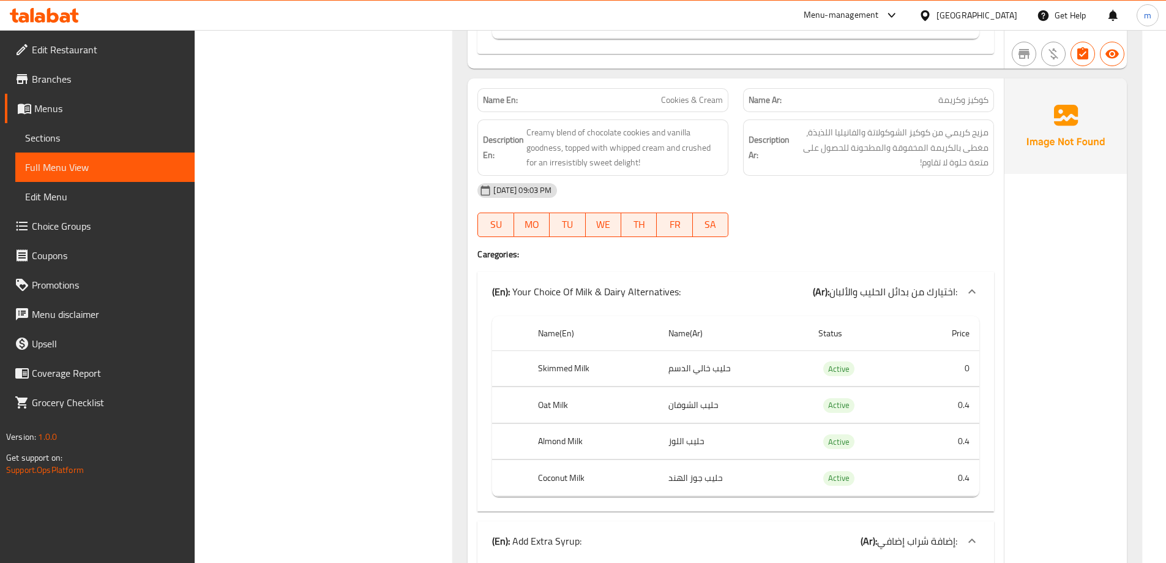
scroll to position [1756, 0]
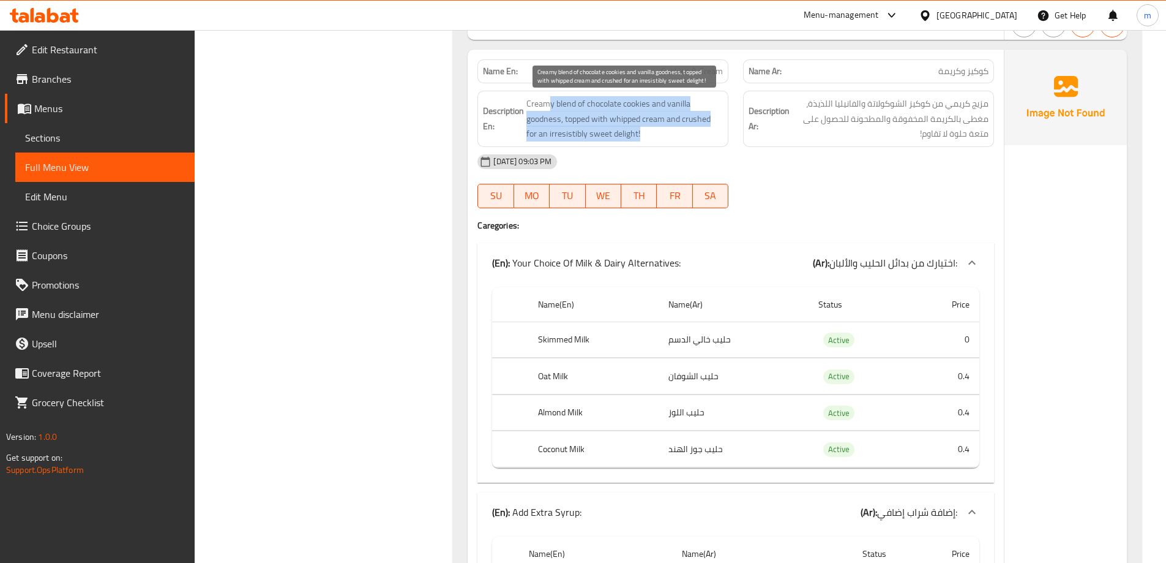
drag, startPoint x: 549, startPoint y: 105, endPoint x: 646, endPoint y: 133, distance: 101.2
click at [646, 133] on span "Creamy blend of chocolate cookies and vanilla goodness, topped with whipped cre…" at bounding box center [625, 118] width 197 height 45
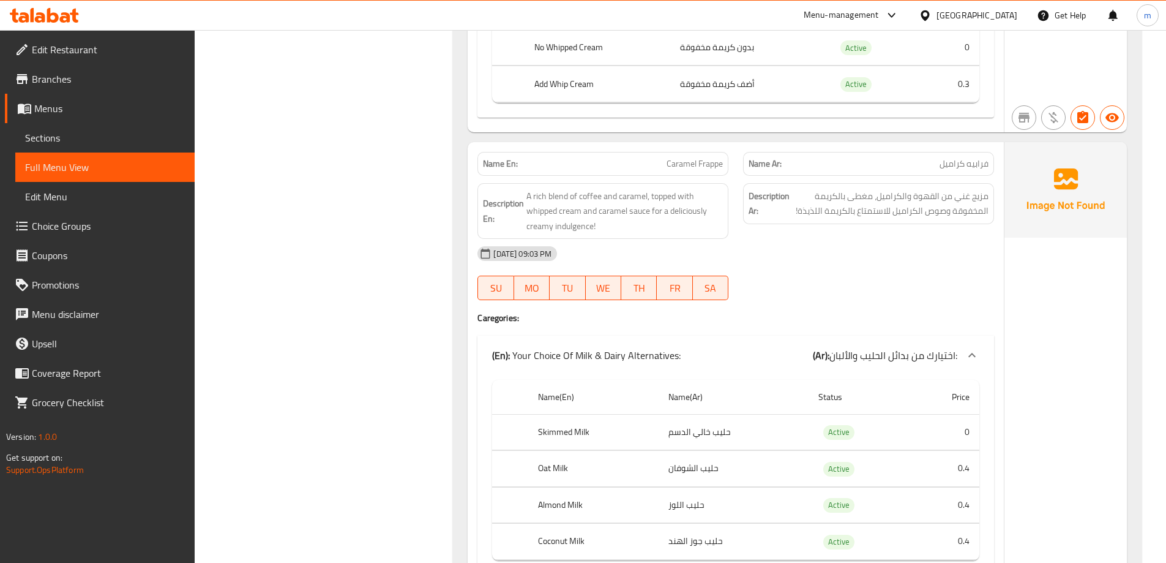
scroll to position [3164, 0]
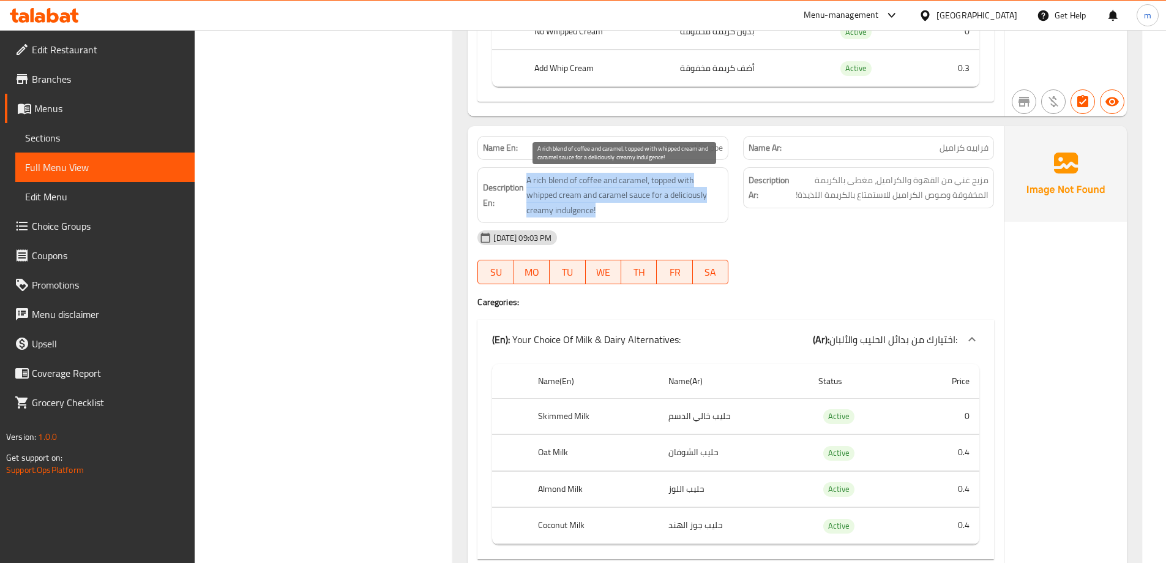
drag, startPoint x: 527, startPoint y: 181, endPoint x: 661, endPoint y: 205, distance: 136.2
click at [661, 205] on span "A rich blend of coffee and caramel, topped with whipped cream and caramel sauce…" at bounding box center [625, 195] width 197 height 45
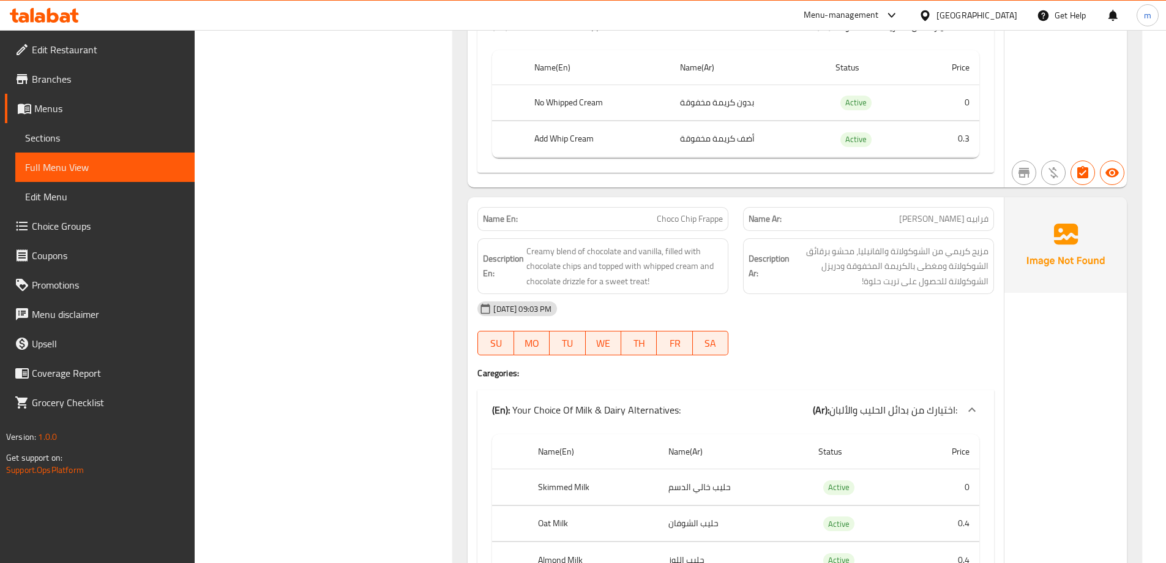
scroll to position [4572, 0]
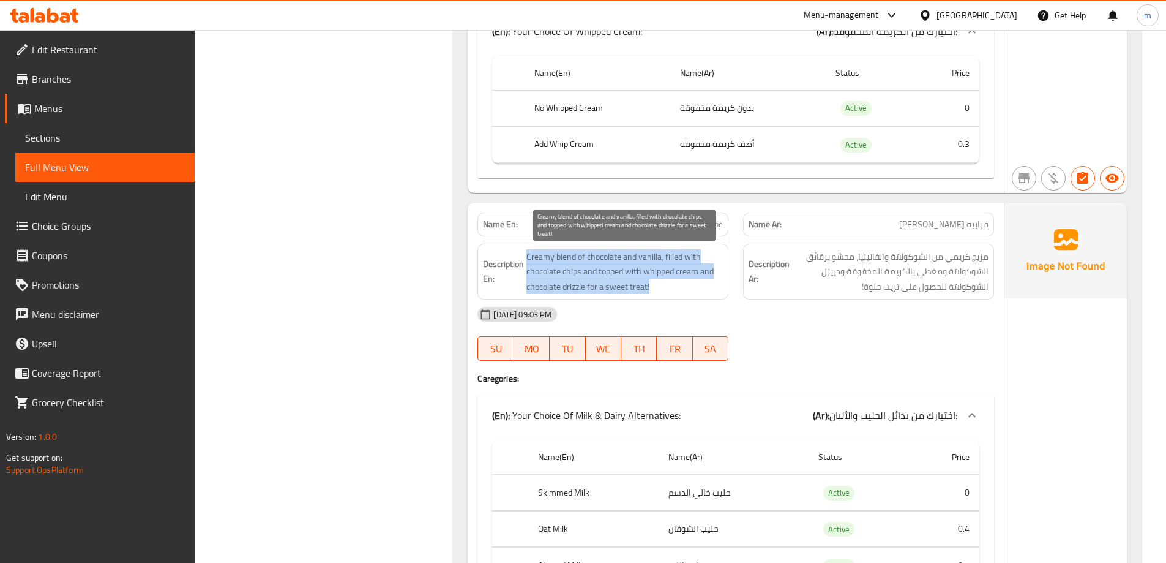
drag, startPoint x: 528, startPoint y: 258, endPoint x: 654, endPoint y: 285, distance: 128.2
click at [654, 285] on span "Creamy blend of chocolate and vanilla, filled with chocolate chips and topped w…" at bounding box center [625, 271] width 197 height 45
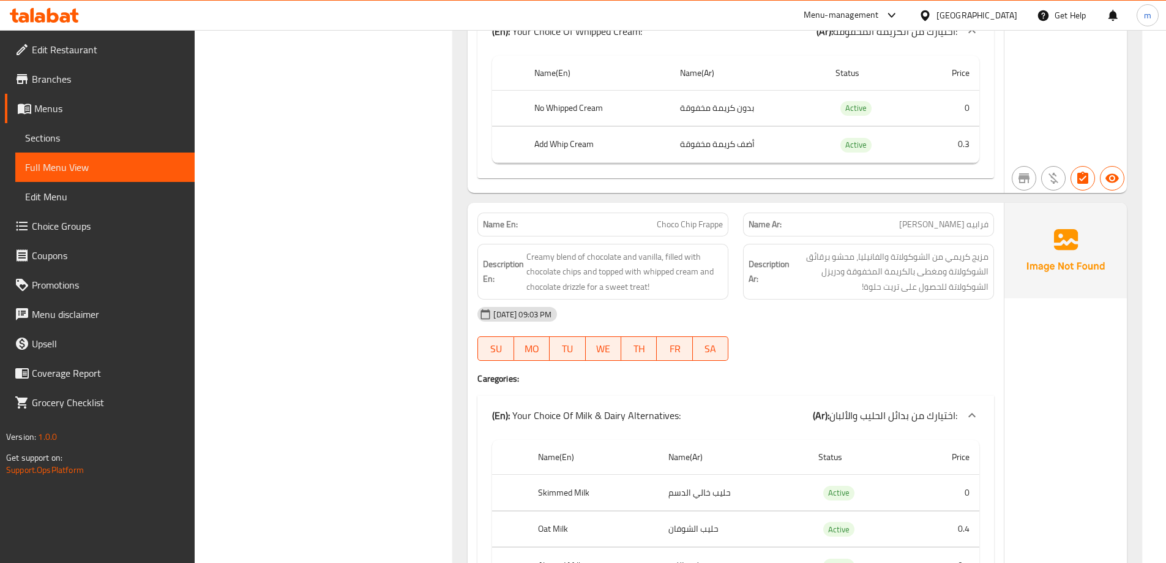
click at [662, 216] on div "Name En: Choco Chip Frappe" at bounding box center [603, 224] width 251 height 24
copy span "Choco Chip Frappe"
click at [685, 228] on span "Choco Chip Frappe" at bounding box center [690, 224] width 66 height 13
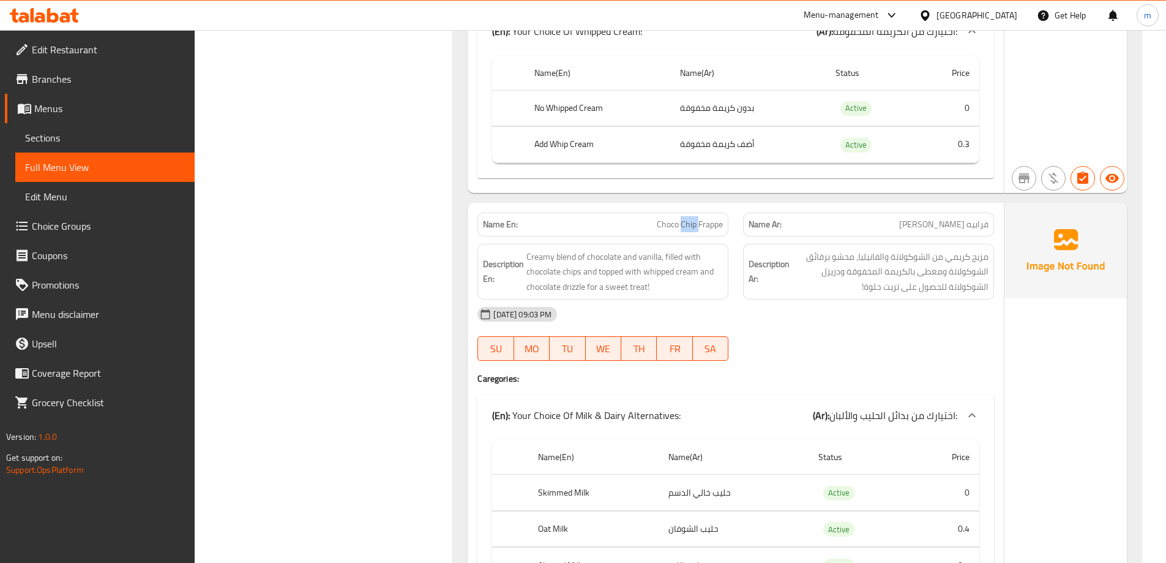
click at [685, 228] on span "Choco Chip Frappe" at bounding box center [690, 224] width 66 height 13
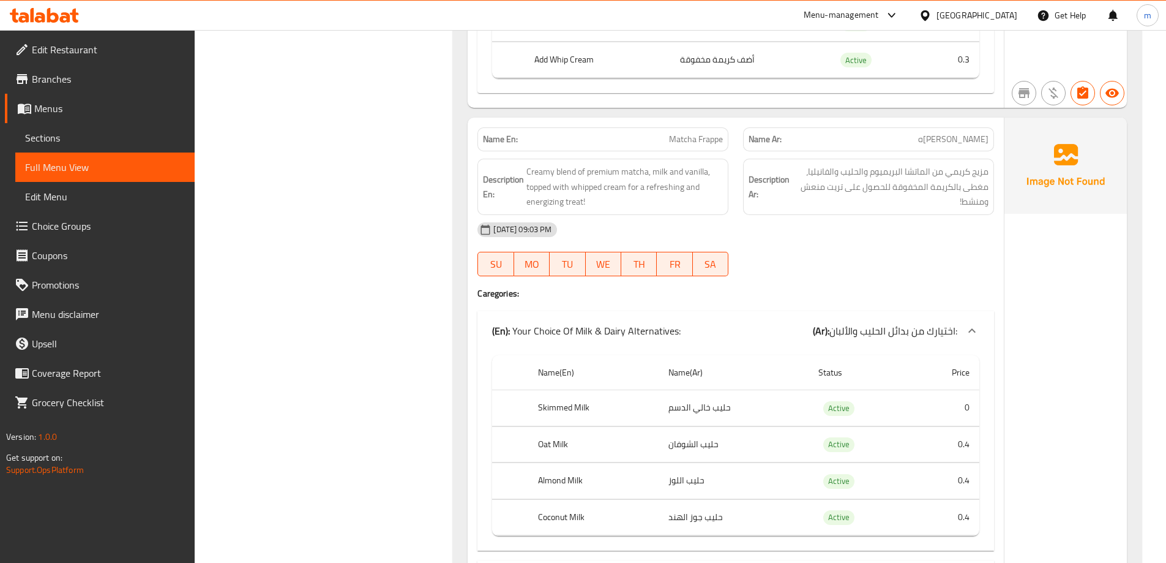
scroll to position [6164, 0]
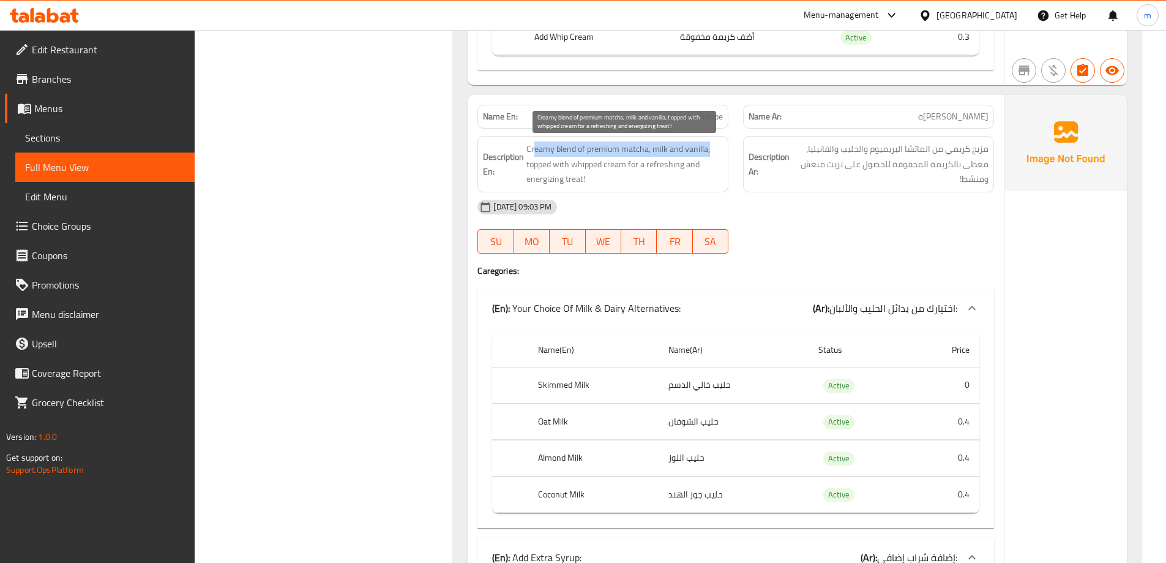
drag, startPoint x: 594, startPoint y: 157, endPoint x: 711, endPoint y: 151, distance: 117.7
click at [711, 151] on span "Creamy blend of premium matcha, milk and vanilla, topped with whipped cream for…" at bounding box center [625, 163] width 197 height 45
drag, startPoint x: 538, startPoint y: 163, endPoint x: 680, endPoint y: 177, distance: 142.1
click at [680, 177] on span "Creamy blend of premium matcha, milk and vanilla, topped with whipped cream for…" at bounding box center [625, 163] width 197 height 45
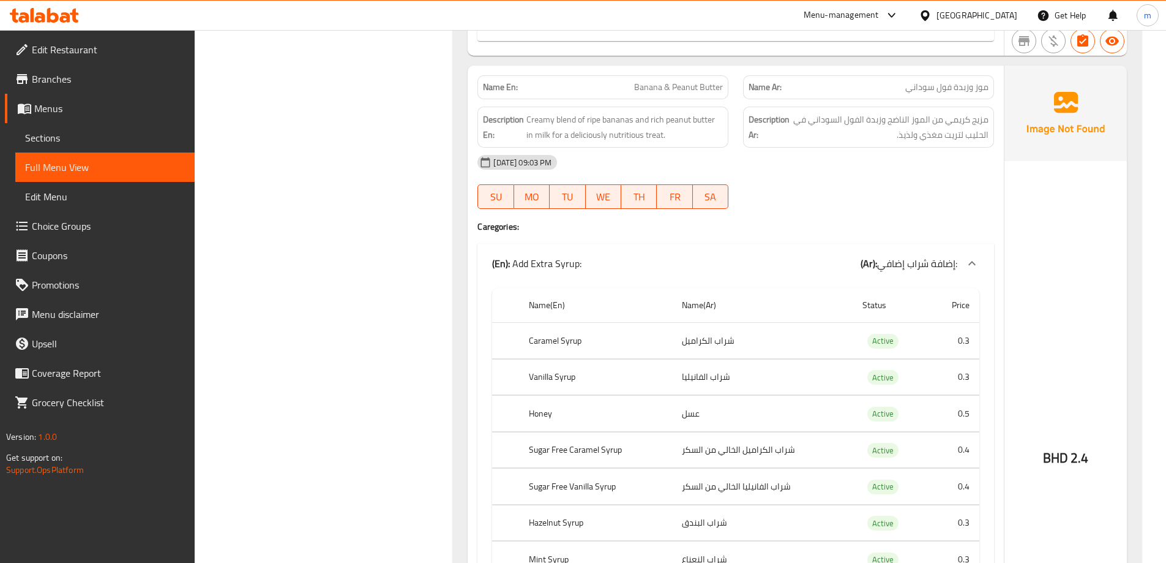
scroll to position [7695, 0]
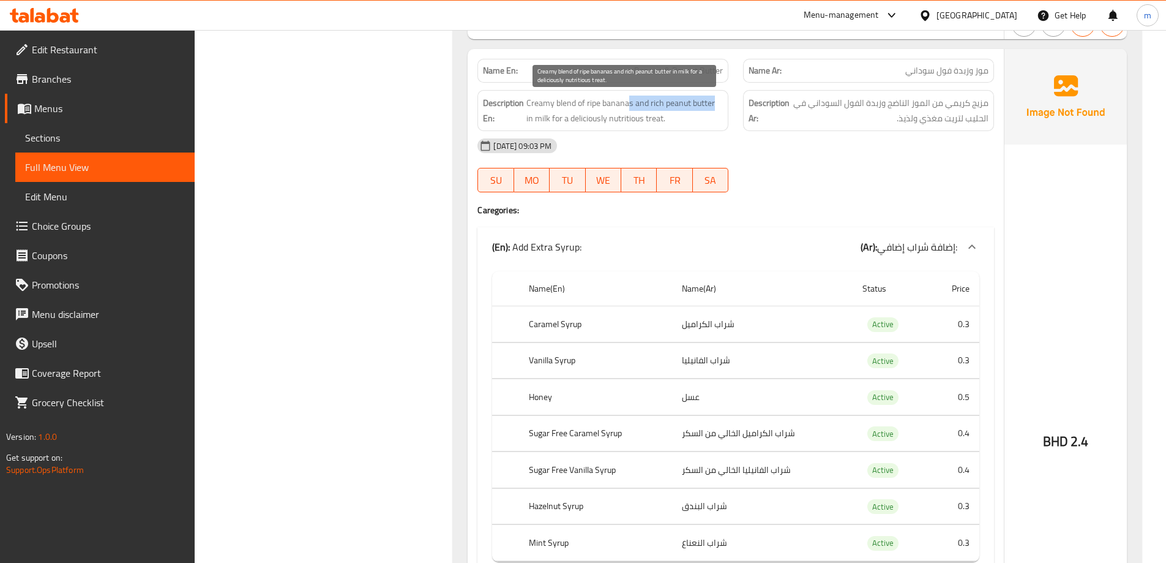
drag, startPoint x: 527, startPoint y: 111, endPoint x: 631, endPoint y: 103, distance: 104.3
click at [631, 103] on span "Creamy blend of ripe bananas and rich peanut butter in milk for a deliciously n…" at bounding box center [625, 111] width 197 height 30
drag, startPoint x: 647, startPoint y: 103, endPoint x: 711, endPoint y: 99, distance: 65.0
click at [711, 99] on span "Creamy blend of ripe bananas and rich peanut butter in milk for a deliciously n…" at bounding box center [625, 111] width 197 height 30
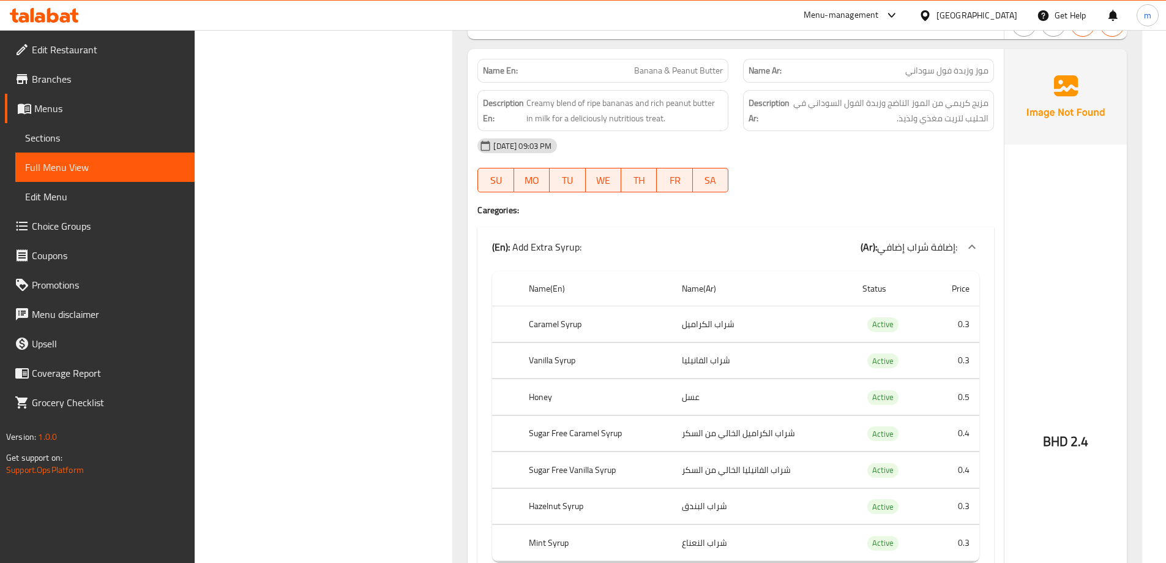
click at [699, 76] on span "Banana & Peanut Butter" at bounding box center [678, 70] width 89 height 13
copy span "Banana & Peanut Butter"
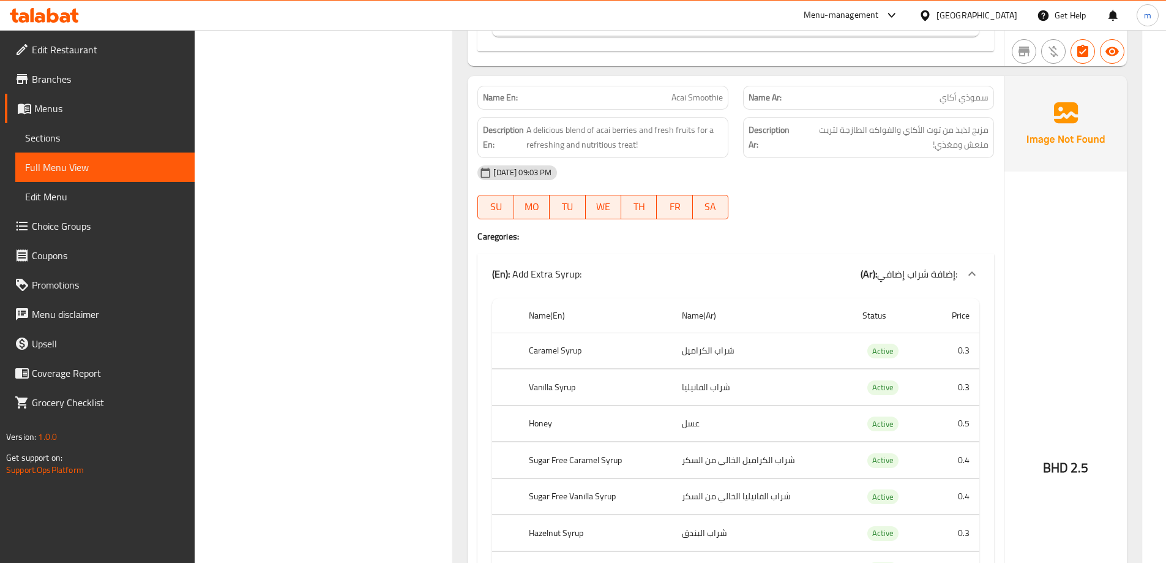
scroll to position [8368, 0]
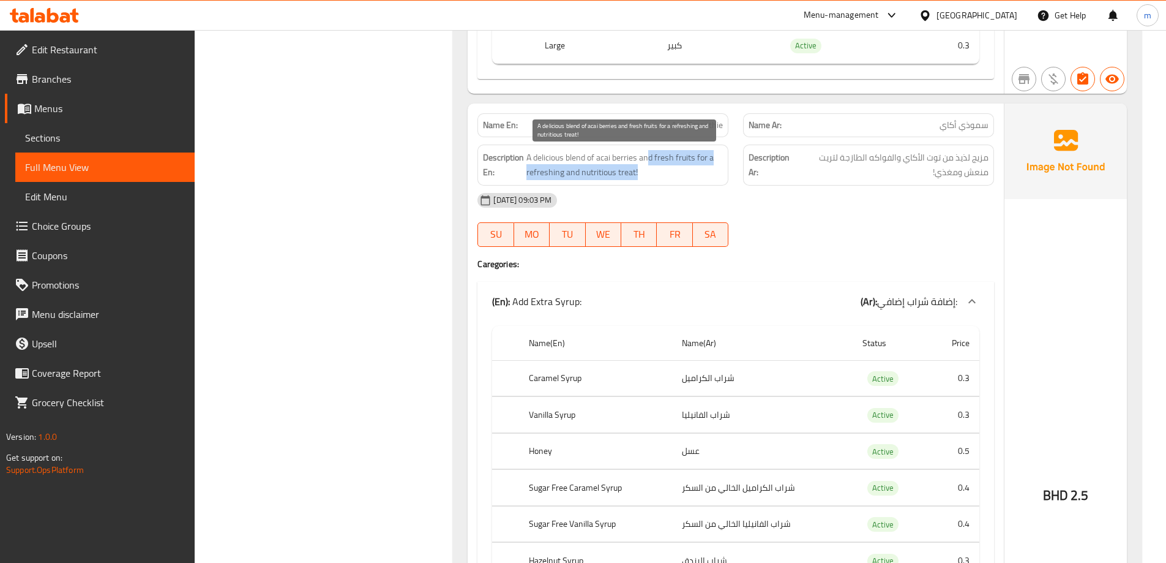
drag, startPoint x: 649, startPoint y: 163, endPoint x: 701, endPoint y: 165, distance: 52.1
click at [701, 165] on span "A delicious blend of acai berries and fresh fruits for a refreshing and nutriti…" at bounding box center [625, 165] width 197 height 30
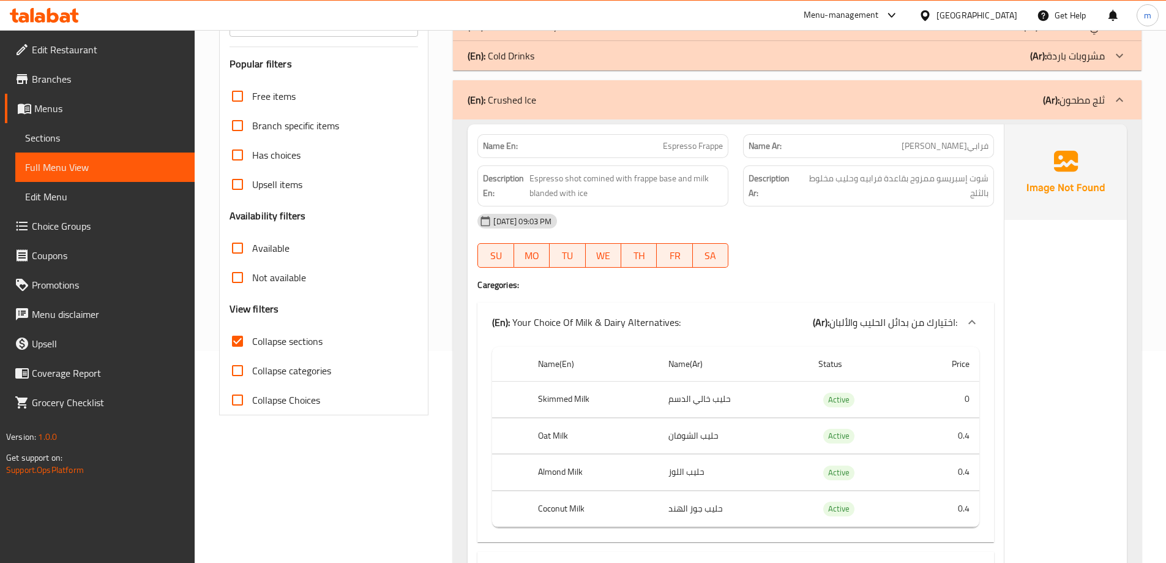
scroll to position [180, 0]
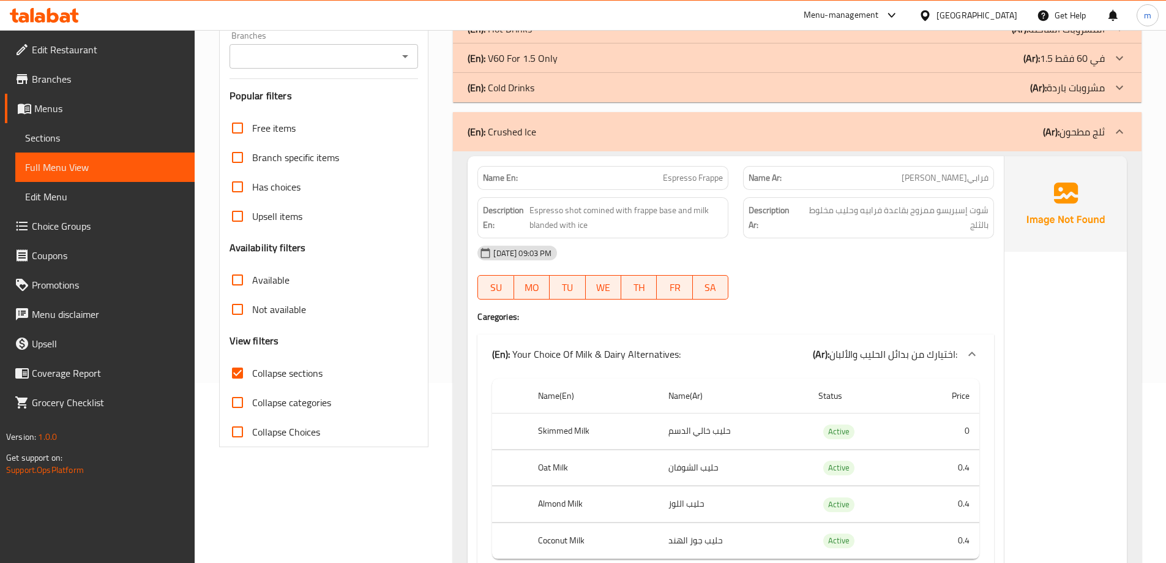
click at [1045, 129] on b "(Ar):" at bounding box center [1051, 131] width 17 height 18
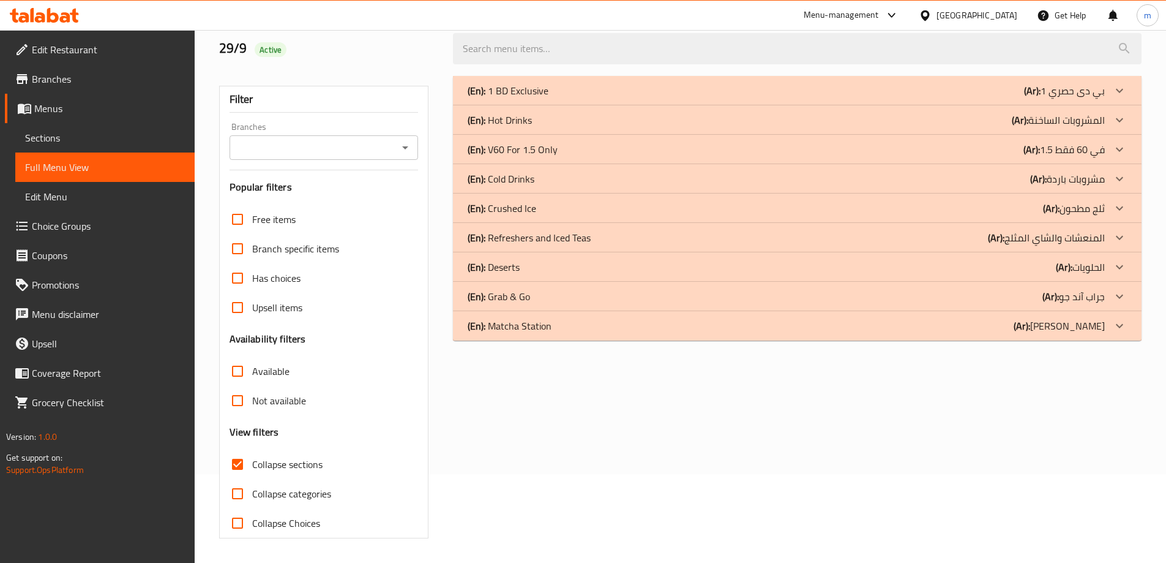
scroll to position [89, 0]
click at [1054, 235] on p "(Ar): المنعشات والشاي المثلج" at bounding box center [1046, 237] width 117 height 15
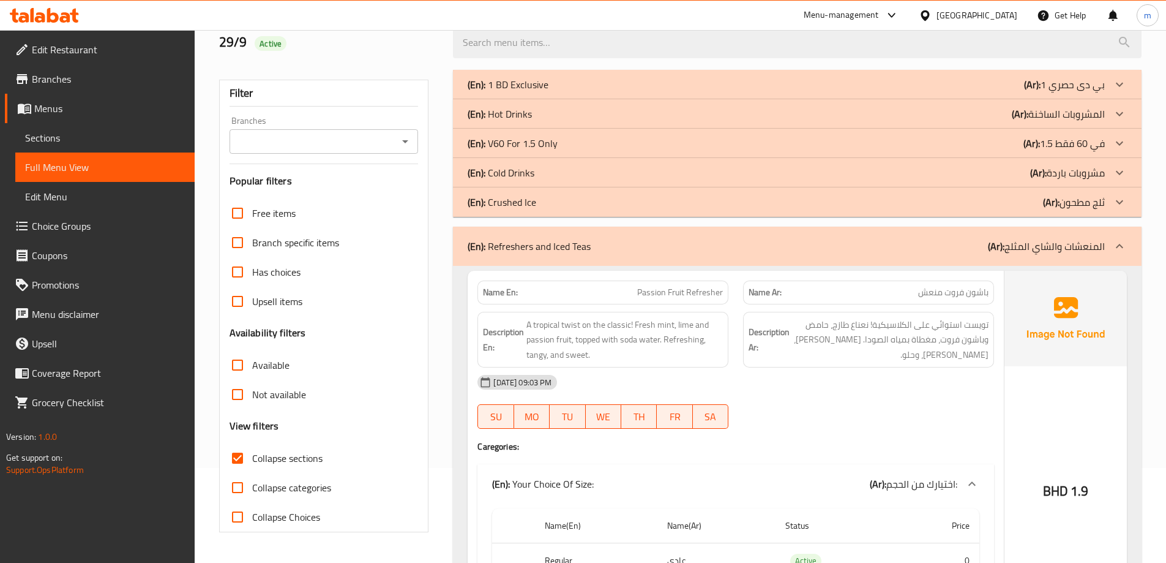
scroll to position [150, 0]
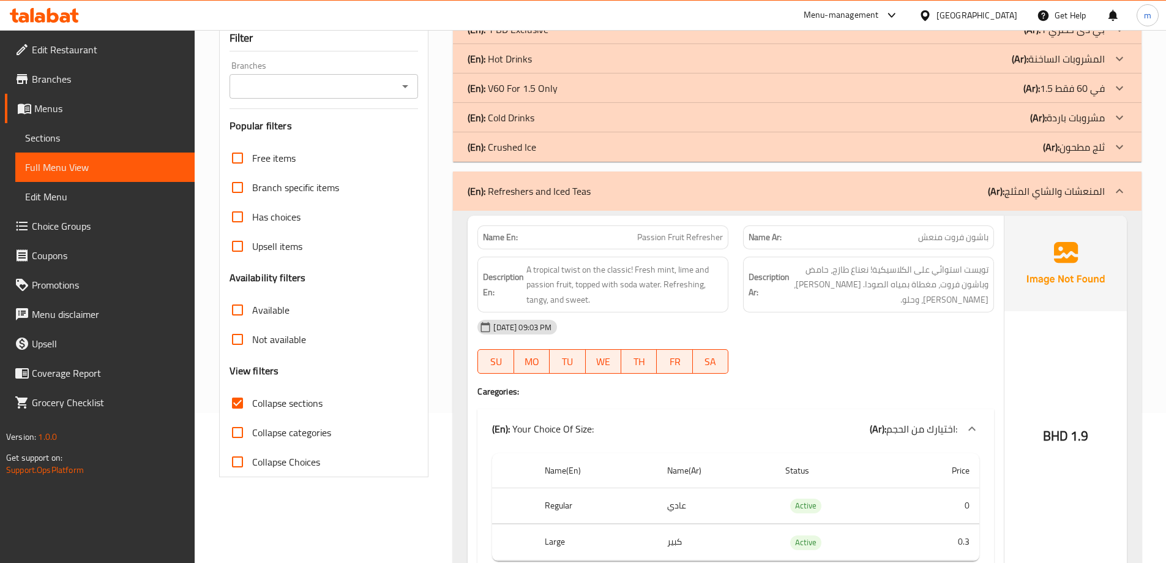
click at [714, 228] on div "Name En: Passion Fruit Refresher" at bounding box center [603, 237] width 251 height 24
click at [697, 233] on span "Passion Fruit Refresher" at bounding box center [680, 237] width 86 height 13
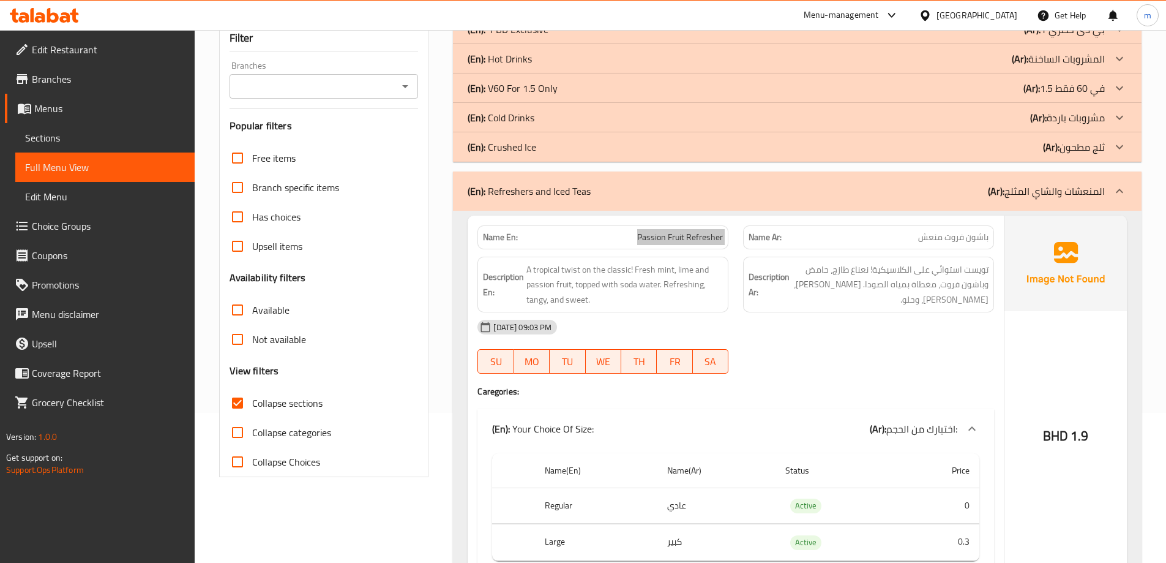
scroll to position [456, 0]
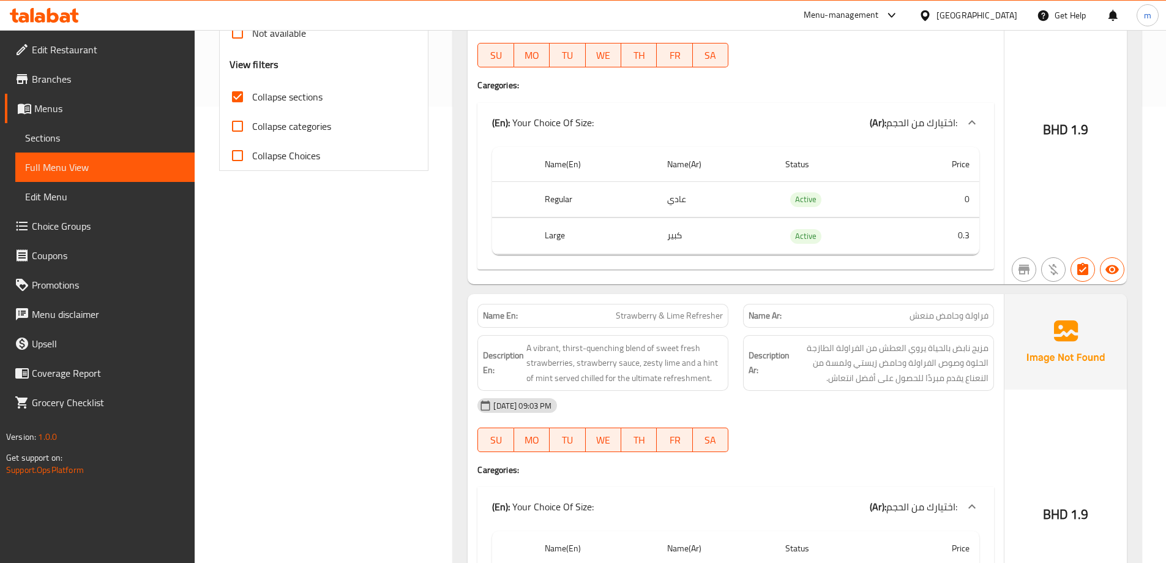
click at [667, 309] on span "Strawberry & Lime Refresher" at bounding box center [669, 315] width 107 height 13
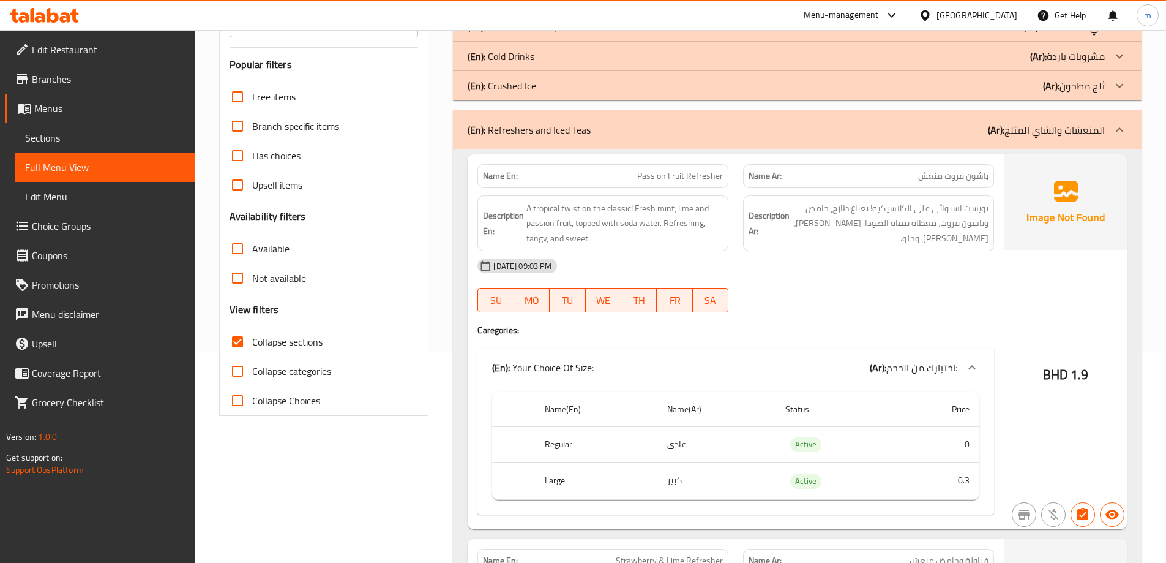
click at [820, 298] on div "29-09-2025 09:03 PM SU MO TU WE TH FR SA" at bounding box center [735, 285] width 531 height 69
click at [658, 178] on span "Passion Fruit Refresher" at bounding box center [680, 176] width 86 height 13
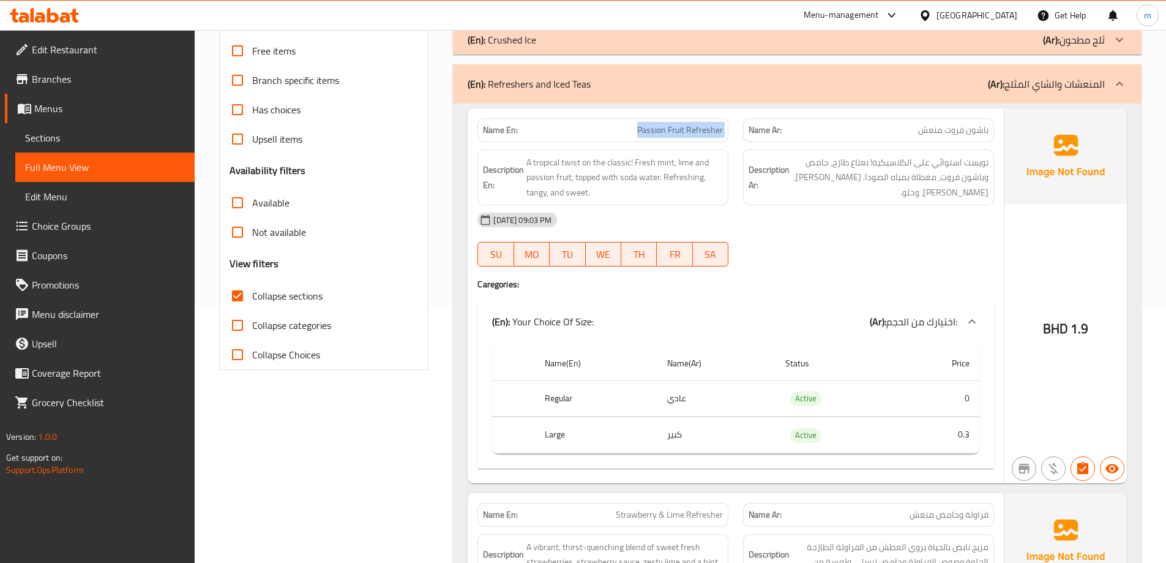
scroll to position [334, 0]
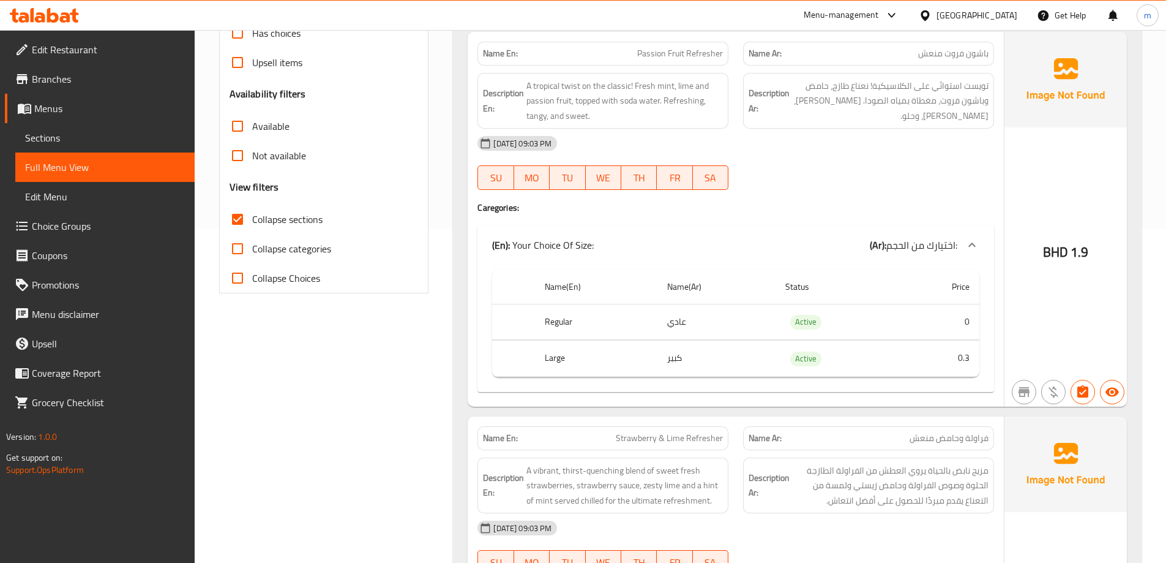
click at [692, 433] on span "Strawberry & Lime Refresher" at bounding box center [669, 438] width 107 height 13
copy span "Strawberry & Lime Refresher"
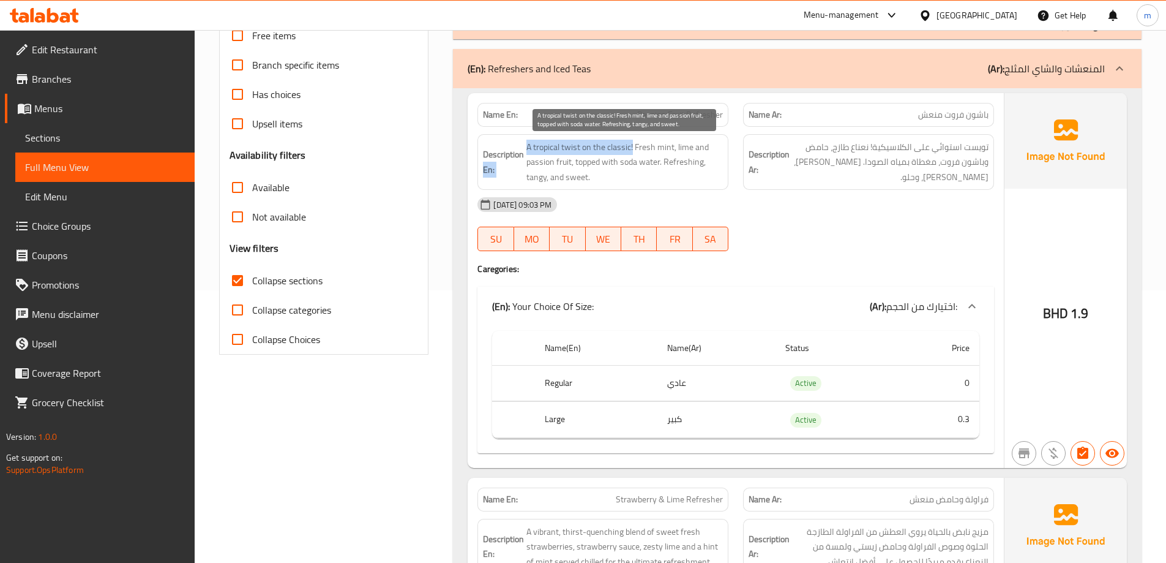
drag, startPoint x: 551, startPoint y: 146, endPoint x: 632, endPoint y: 148, distance: 81.5
click at [632, 148] on h6 "Description En: A tropical twist on the classic! Fresh mint, lime and passion f…" at bounding box center [603, 162] width 240 height 45
drag, startPoint x: 637, startPoint y: 144, endPoint x: 665, endPoint y: 146, distance: 28.2
click at [665, 146] on span "A tropical twist on the classic! Fresh mint, lime and passion fruit, topped wit…" at bounding box center [625, 162] width 197 height 45
drag, startPoint x: 534, startPoint y: 163, endPoint x: 566, endPoint y: 164, distance: 31.8
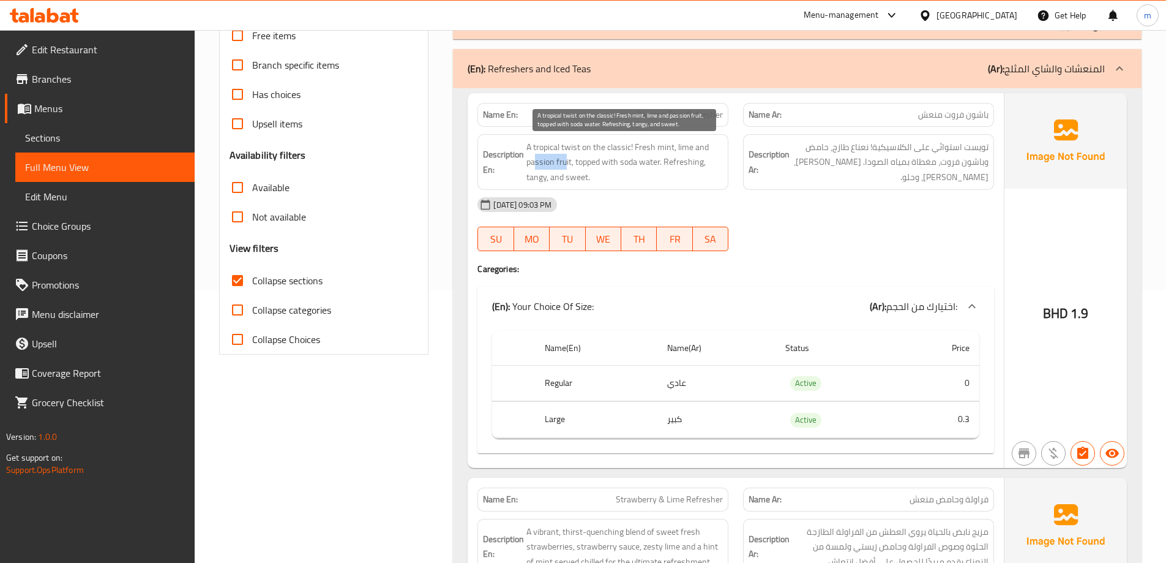
click at [566, 164] on span "A tropical twist on the classic! Fresh mint, lime and passion fruit, topped wit…" at bounding box center [625, 162] width 197 height 45
drag, startPoint x: 582, startPoint y: 158, endPoint x: 590, endPoint y: 174, distance: 18.3
click at [590, 174] on span "A tropical twist on the classic! Fresh mint, lime and passion fruit, topped wit…" at bounding box center [625, 162] width 197 height 45
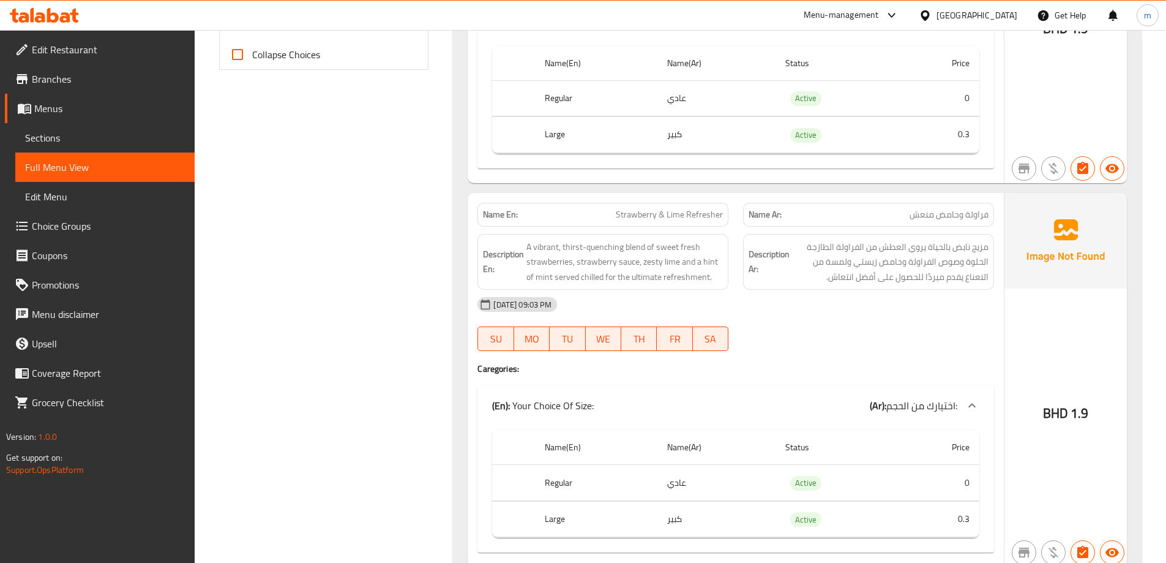
scroll to position [640, 0]
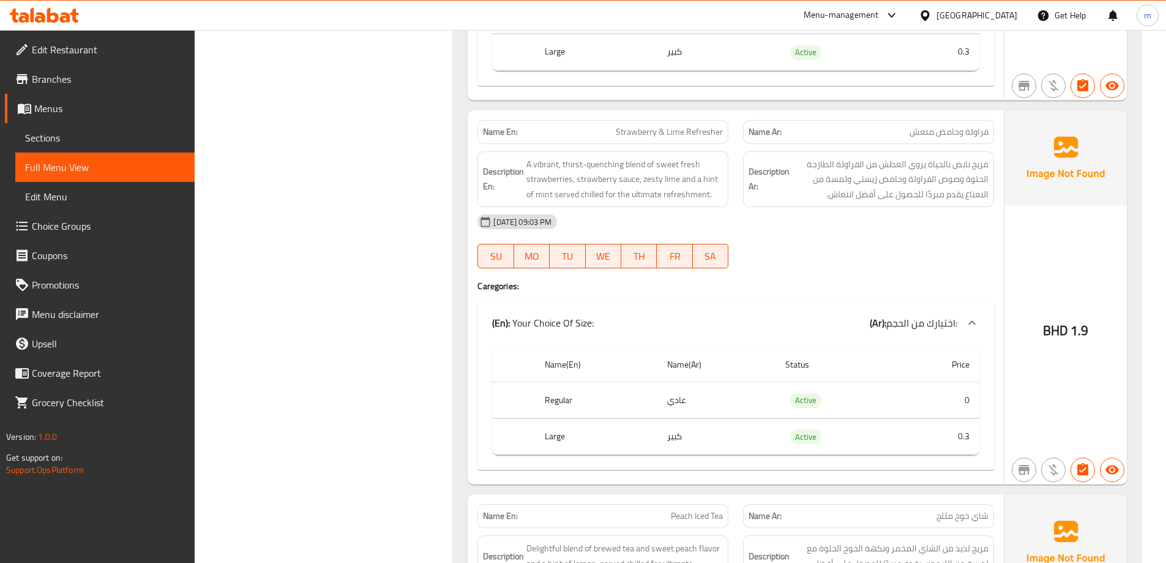
click at [823, 230] on div "29-09-2025 09:03 PM" at bounding box center [735, 221] width 531 height 29
drag, startPoint x: 614, startPoint y: 133, endPoint x: 730, endPoint y: 132, distance: 116.3
click at [730, 132] on div "Name En: Strawberry & Lime Refresher" at bounding box center [603, 132] width 266 height 39
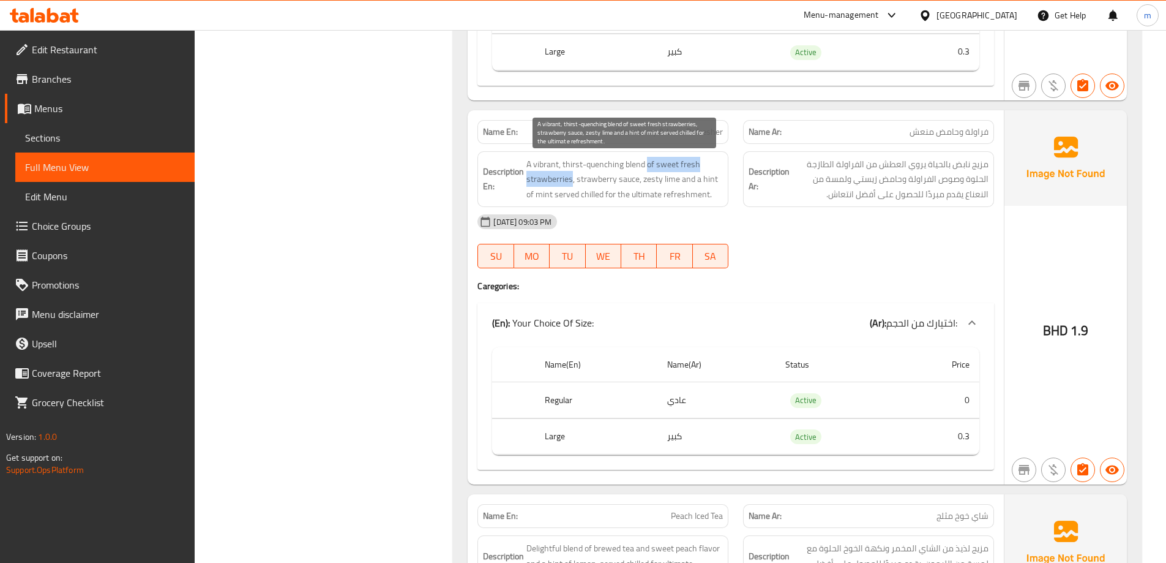
drag, startPoint x: 644, startPoint y: 158, endPoint x: 571, endPoint y: 185, distance: 77.7
click at [571, 185] on span "A vibrant, thirst-quenching blend of sweet fresh strawberries, strawberry sauce…" at bounding box center [625, 179] width 197 height 45
drag, startPoint x: 577, startPoint y: 182, endPoint x: 710, endPoint y: 179, distance: 132.3
click at [710, 179] on span "A vibrant, thirst-quenching blend of sweet fresh strawberries, strawberry sauce…" at bounding box center [625, 179] width 197 height 45
click at [654, 182] on span "A vibrant, thirst-quenching blend of sweet fresh strawberries, strawberry sauce…" at bounding box center [625, 179] width 197 height 45
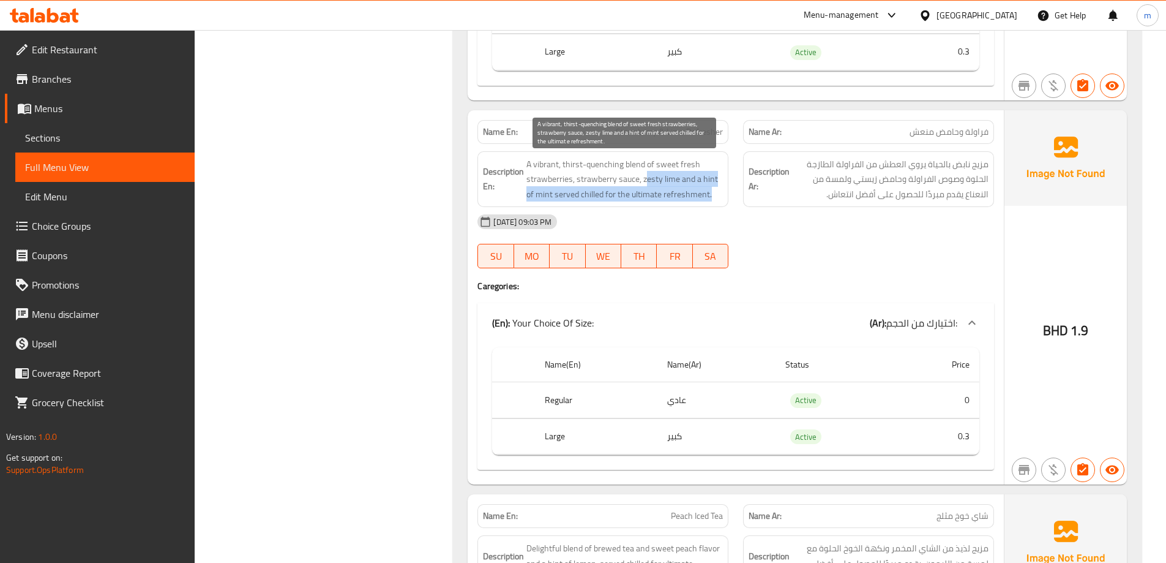
drag, startPoint x: 645, startPoint y: 179, endPoint x: 715, endPoint y: 198, distance: 72.3
click at [715, 198] on span "A vibrant, thirst-quenching blend of sweet fresh strawberries, strawberry sauce…" at bounding box center [625, 179] width 197 height 45
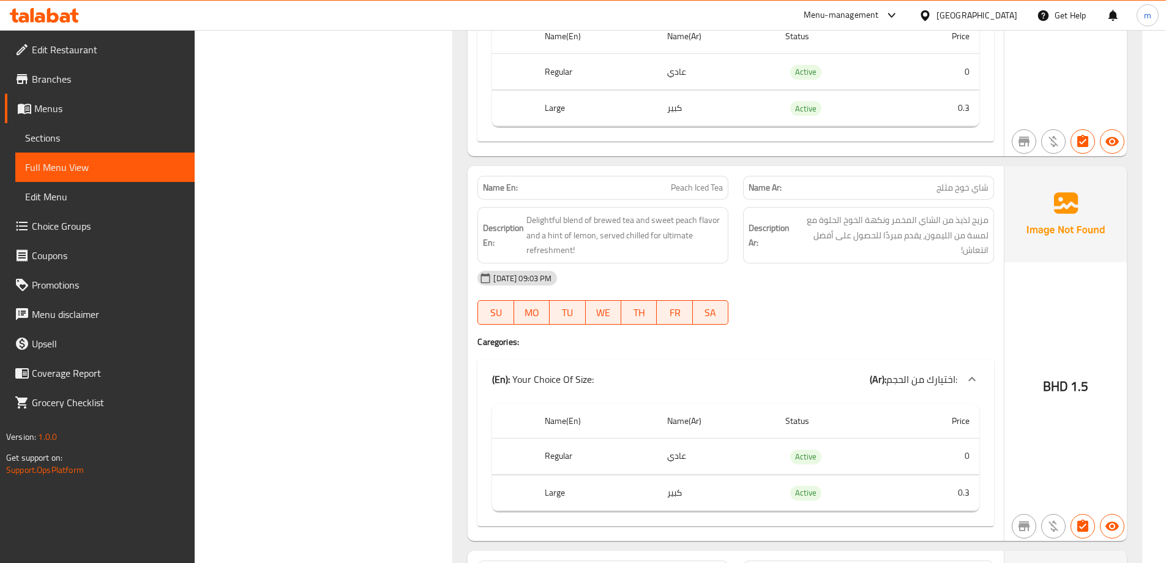
scroll to position [1007, 0]
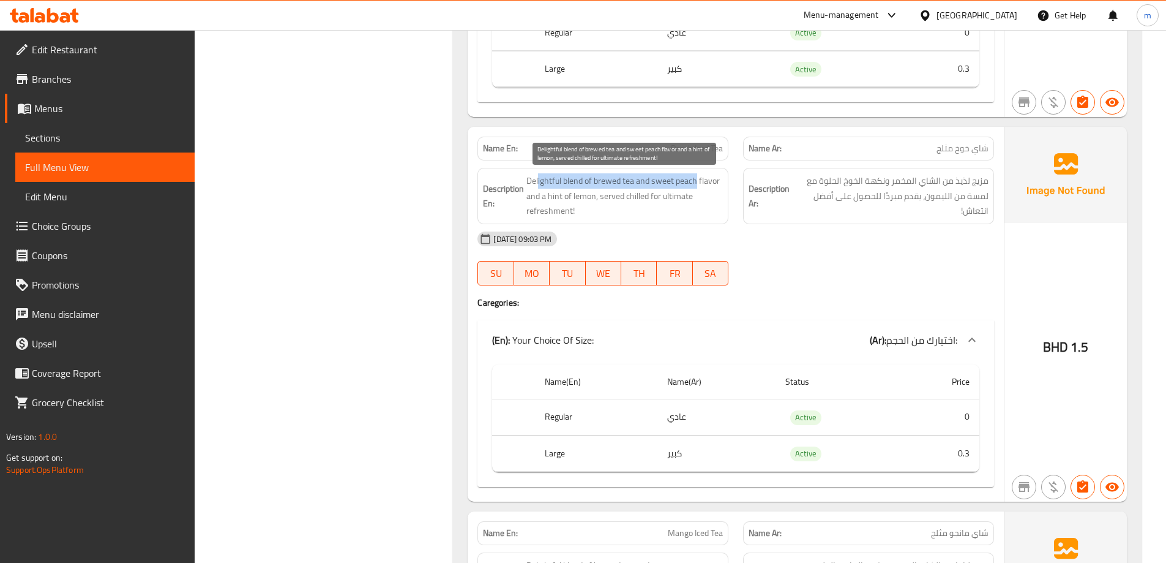
drag, startPoint x: 538, startPoint y: 181, endPoint x: 697, endPoint y: 184, distance: 159.2
click at [697, 184] on span "Delightful blend of brewed tea and sweet peach flavor and a hint of lemon, serv…" at bounding box center [625, 195] width 197 height 45
drag, startPoint x: 527, startPoint y: 198, endPoint x: 688, endPoint y: 201, distance: 161.7
click at [688, 201] on span "Delightful blend of brewed tea and sweet peach flavor and a hint of lemon, serv…" at bounding box center [625, 195] width 197 height 45
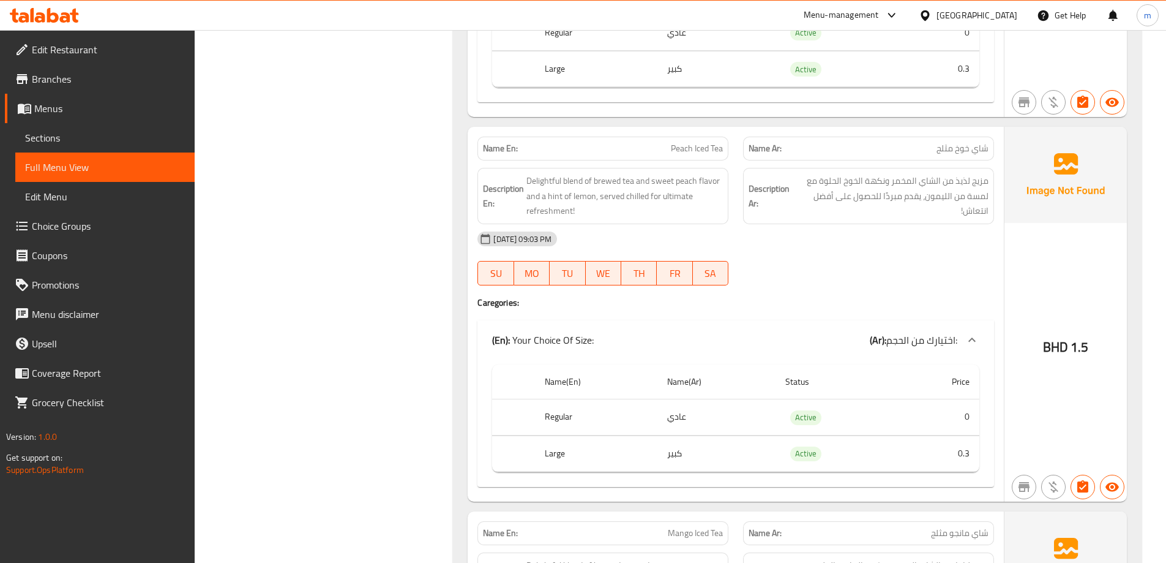
click at [774, 222] on div "Description Ar: مزيج لذيذ من الشاي المخمر ونكهة الخوخ الحلوة مع لمسة من الليمون…" at bounding box center [868, 196] width 251 height 56
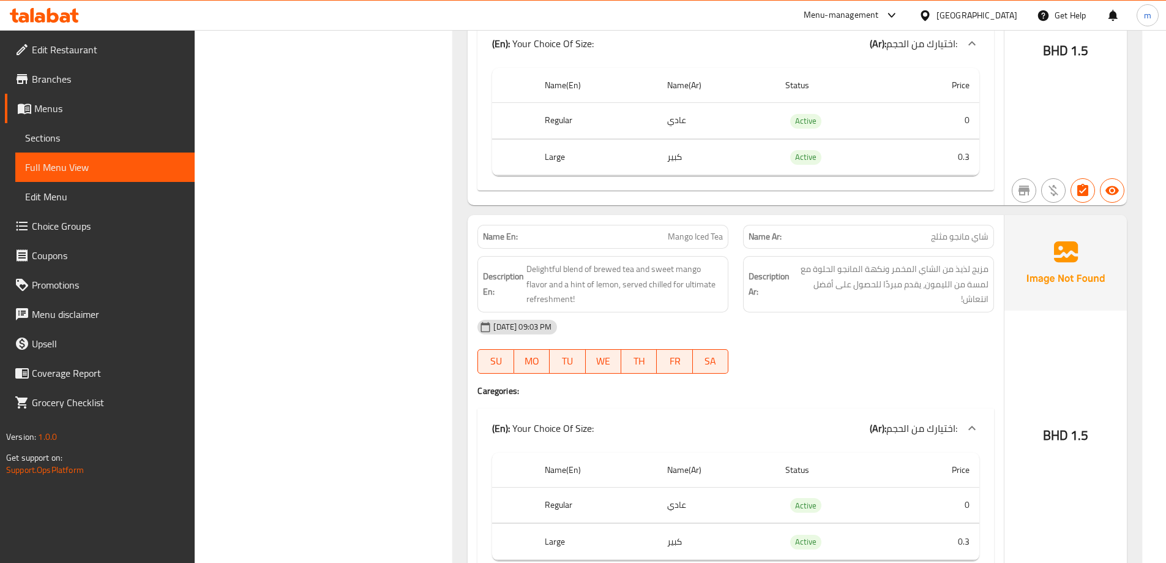
scroll to position [1313, 0]
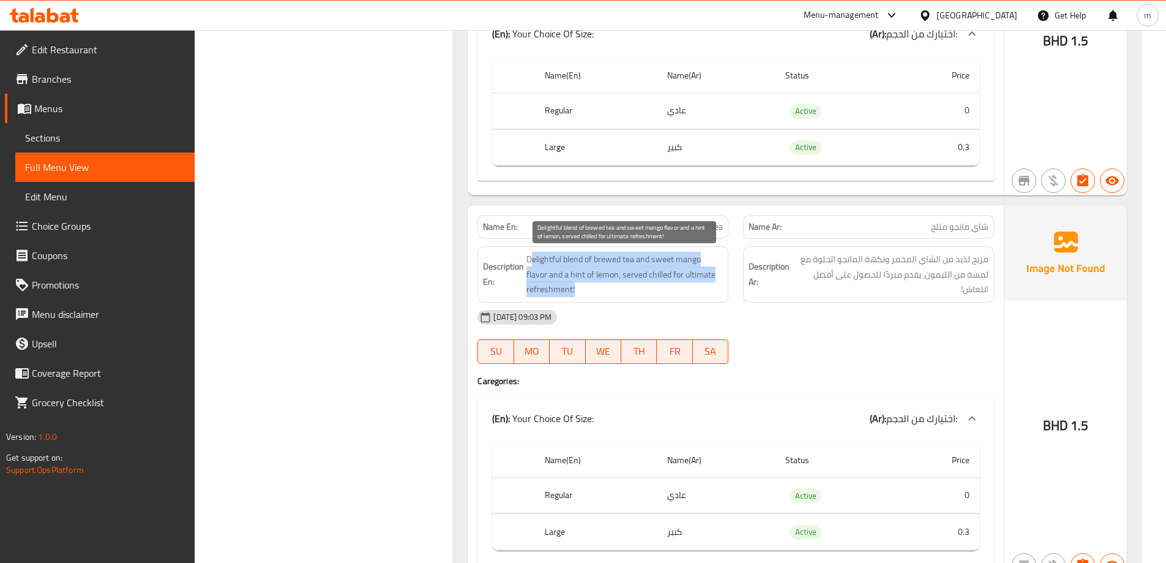
drag, startPoint x: 532, startPoint y: 254, endPoint x: 689, endPoint y: 285, distance: 159.8
click at [689, 285] on span "Delightful blend of brewed tea and sweet mango flavor and a hint of lemon, serv…" at bounding box center [625, 274] width 197 height 45
click at [730, 287] on div "Description En: Delightful blend of brewed tea and sweet mango flavor and a hin…" at bounding box center [603, 274] width 266 height 71
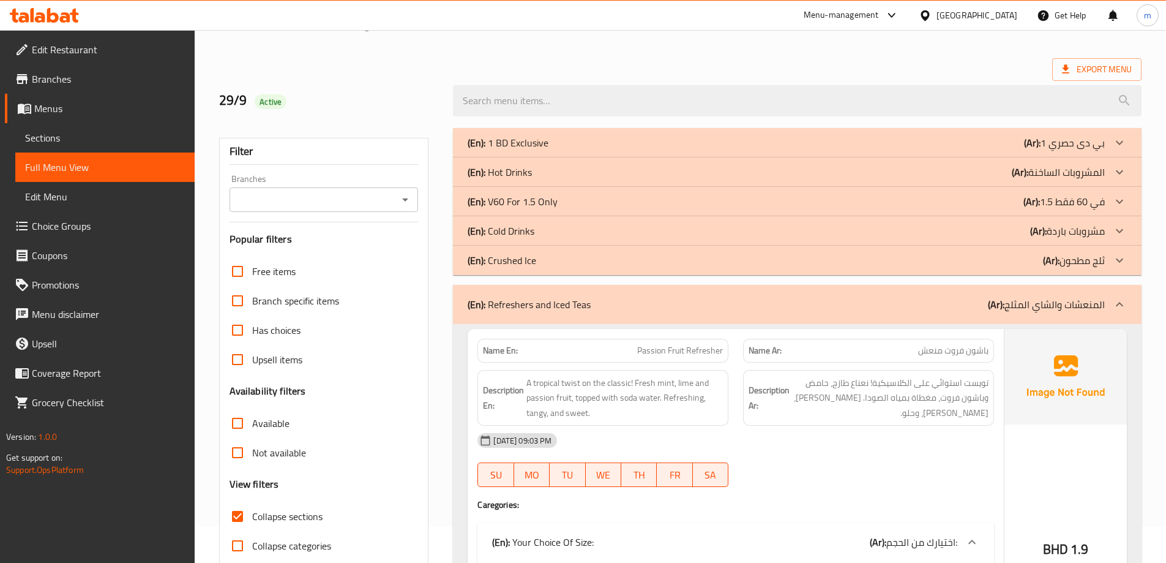
scroll to position [21, 0]
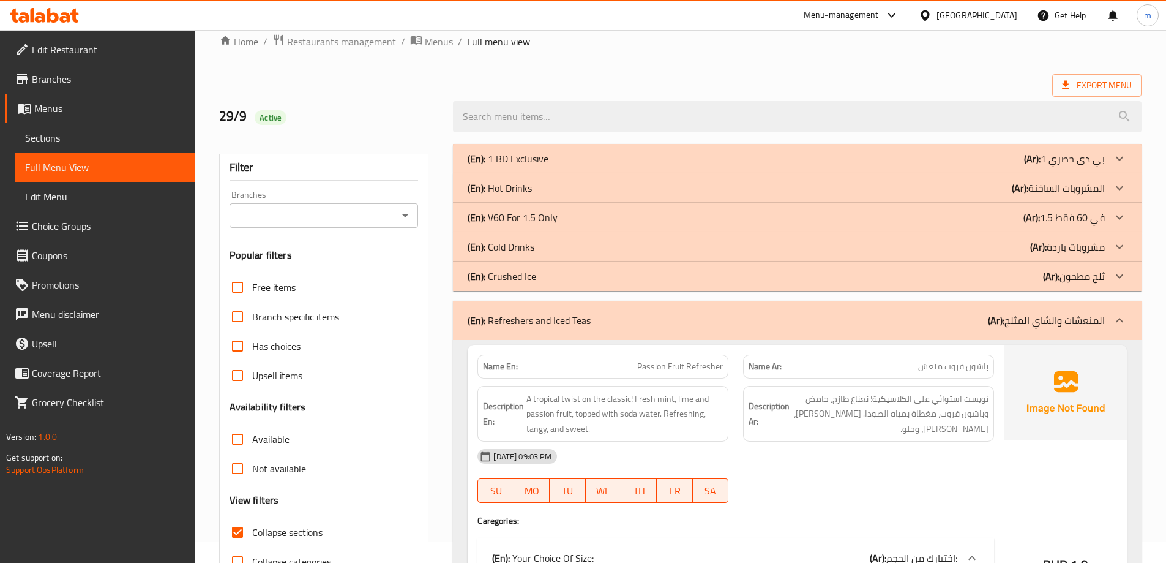
click at [1026, 320] on p "(Ar): المنعشات والشاي المثلج" at bounding box center [1046, 320] width 117 height 15
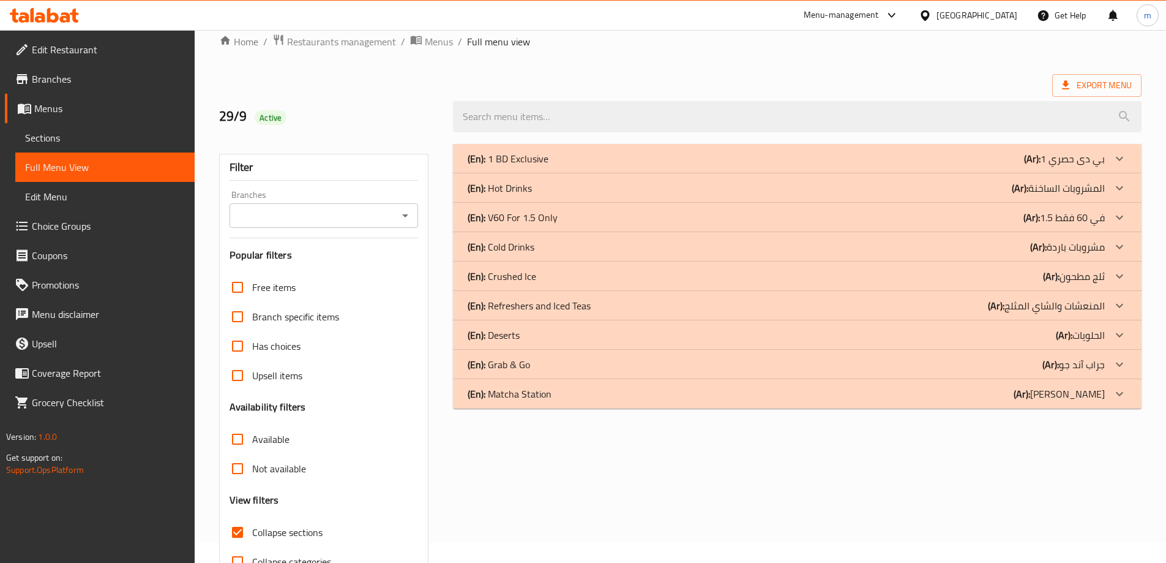
click at [1019, 332] on div "(En): Deserts (Ar): الحلويات" at bounding box center [786, 335] width 637 height 15
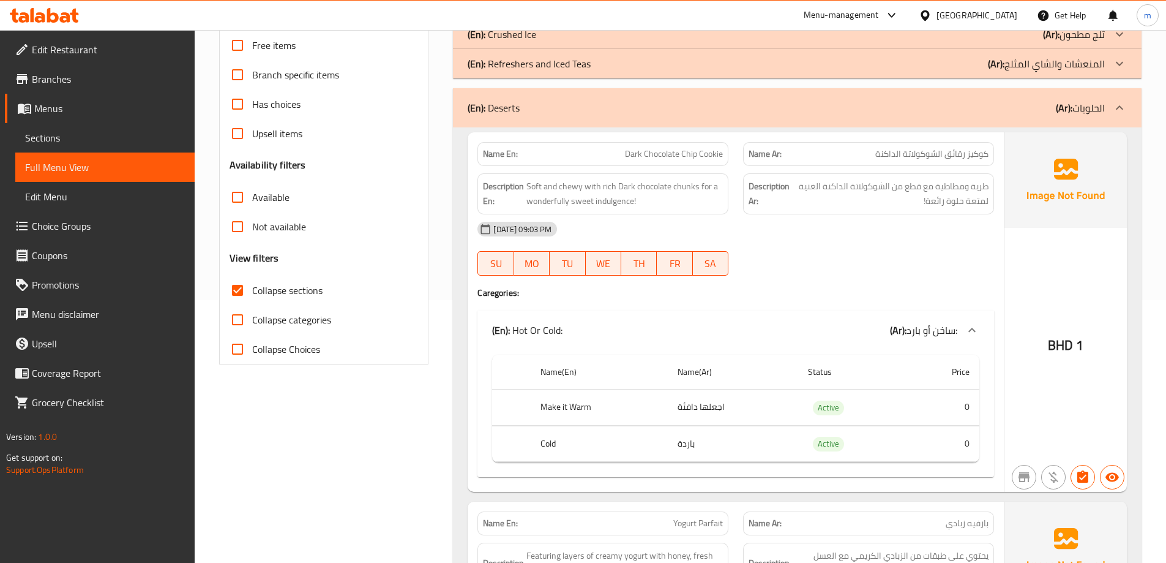
scroll to position [266, 0]
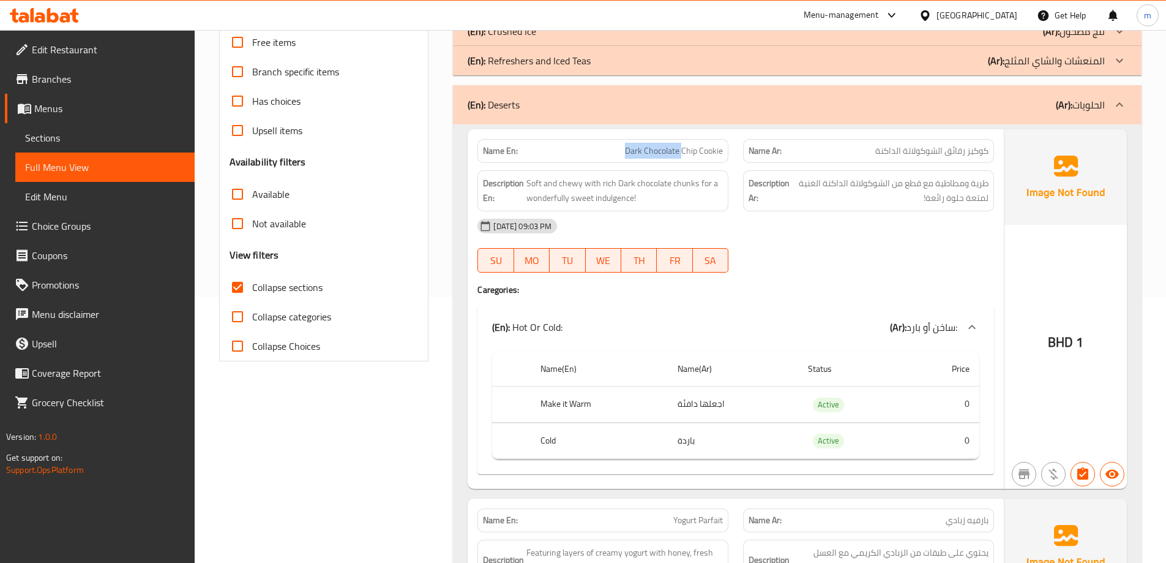
drag, startPoint x: 623, startPoint y: 151, endPoint x: 682, endPoint y: 160, distance: 59.4
click at [682, 160] on div "Name En: Dark Chocolate Chip Cookie" at bounding box center [603, 151] width 251 height 24
drag, startPoint x: 721, startPoint y: 152, endPoint x: 625, endPoint y: 150, distance: 95.5
click at [625, 150] on span "Dark Chocolate Chip Cookie" at bounding box center [674, 150] width 98 height 13
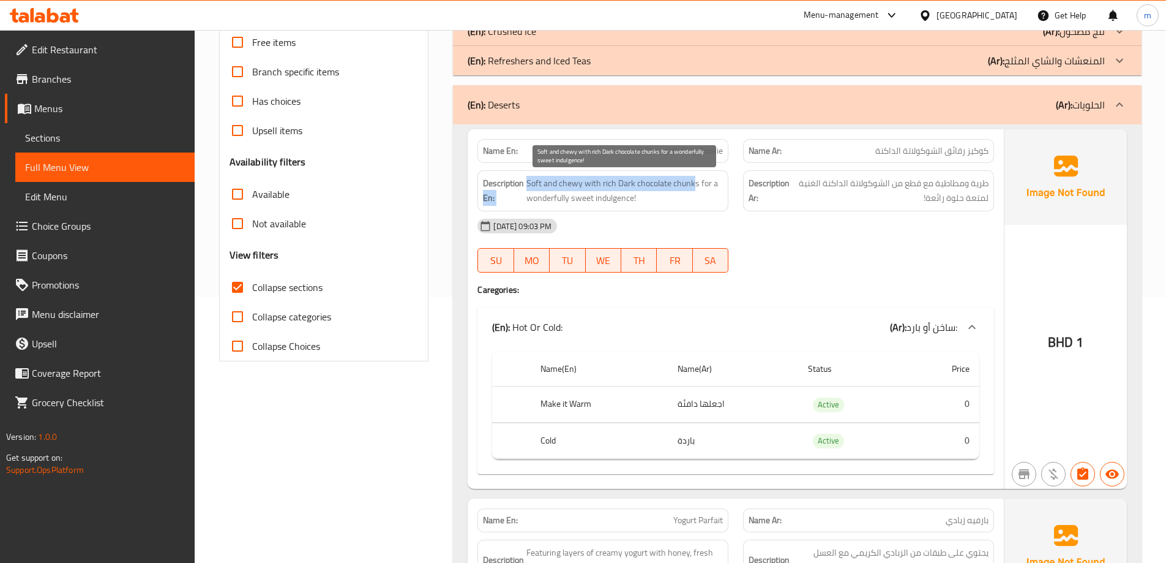
drag, startPoint x: 523, startPoint y: 186, endPoint x: 694, endPoint y: 181, distance: 170.3
click at [694, 181] on h6 "Description En: Soft and chewy with rich Dark chocolate chunks for a wonderfull…" at bounding box center [603, 191] width 240 height 30
drag, startPoint x: 529, startPoint y: 198, endPoint x: 638, endPoint y: 196, distance: 109.0
click at [638, 196] on span "Soft and chewy with rich Dark chocolate chunks for a wonderfully sweet indulgen…" at bounding box center [625, 191] width 197 height 30
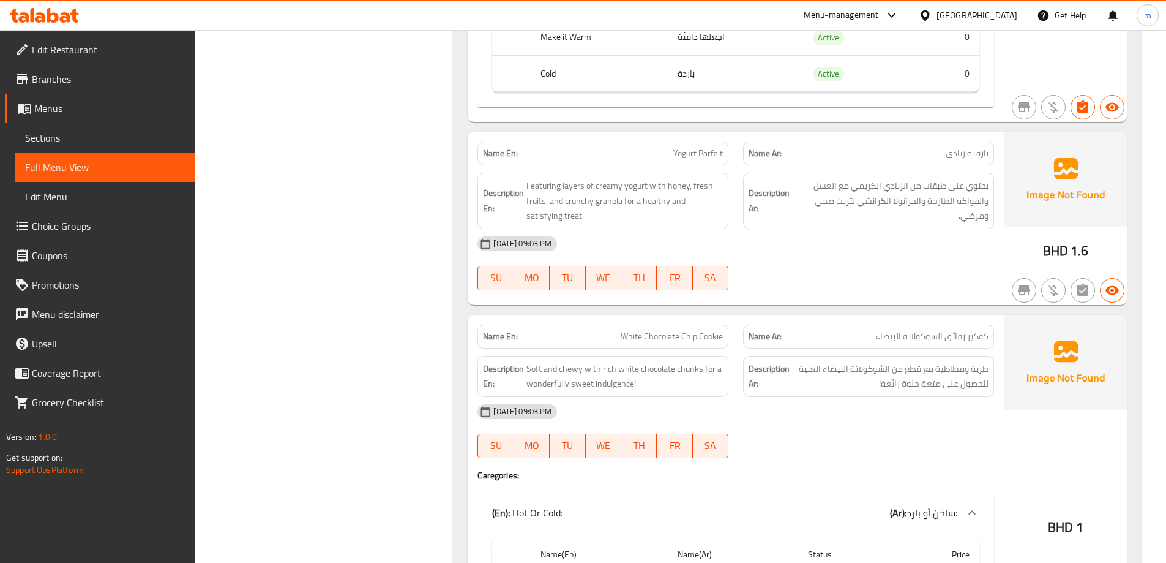
scroll to position [633, 0]
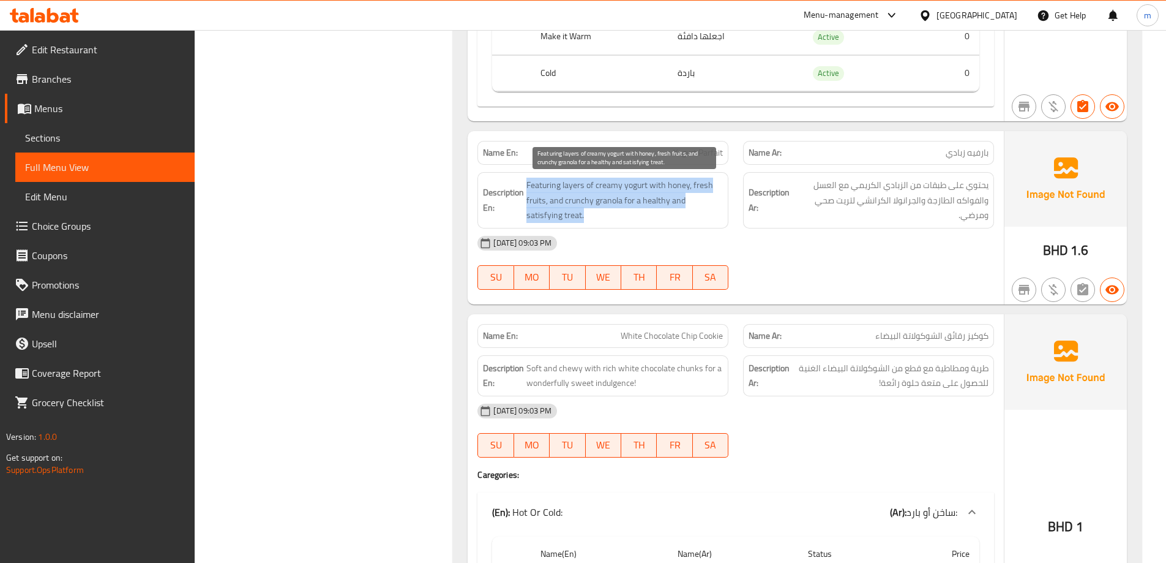
drag, startPoint x: 528, startPoint y: 183, endPoint x: 721, endPoint y: 216, distance: 195.1
click at [721, 216] on span "Featuring layers of creamy yogurt with honey, fresh fruits, and crunchy granola…" at bounding box center [625, 200] width 197 height 45
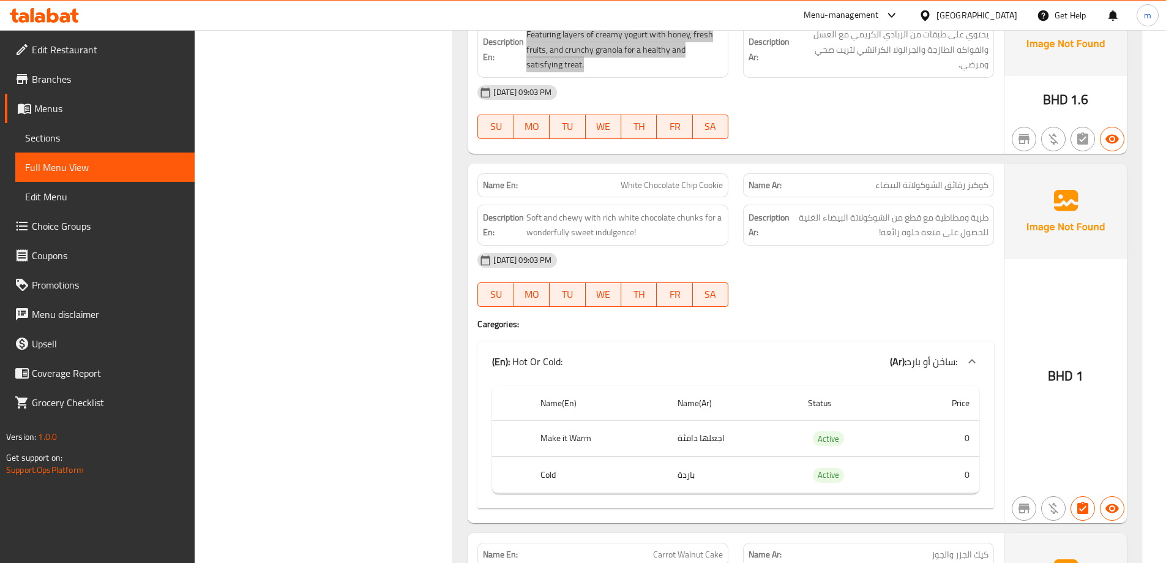
scroll to position [878, 0]
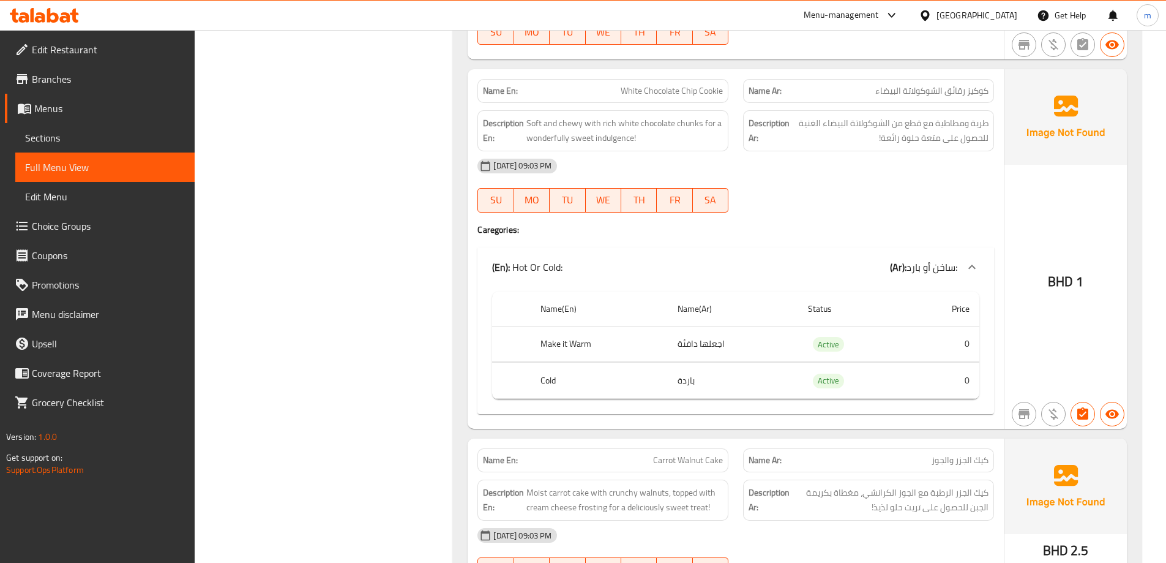
click at [353, 225] on div "Filter Branches Branches Popular filters Free items Branch specific items Has c…" at bounding box center [329, 170] width 234 height 1783
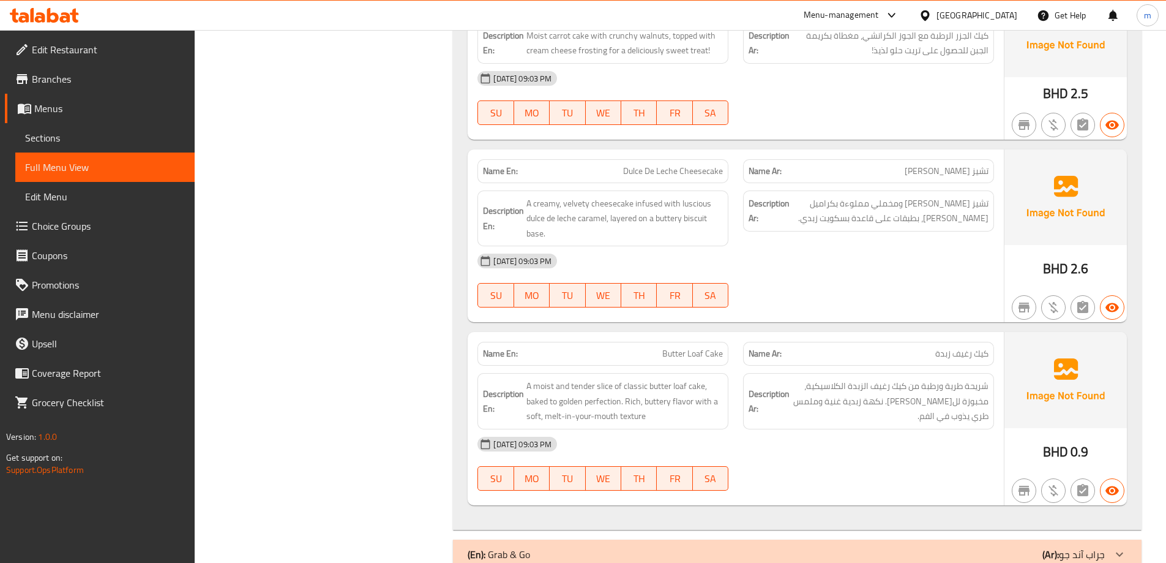
scroll to position [1307, 0]
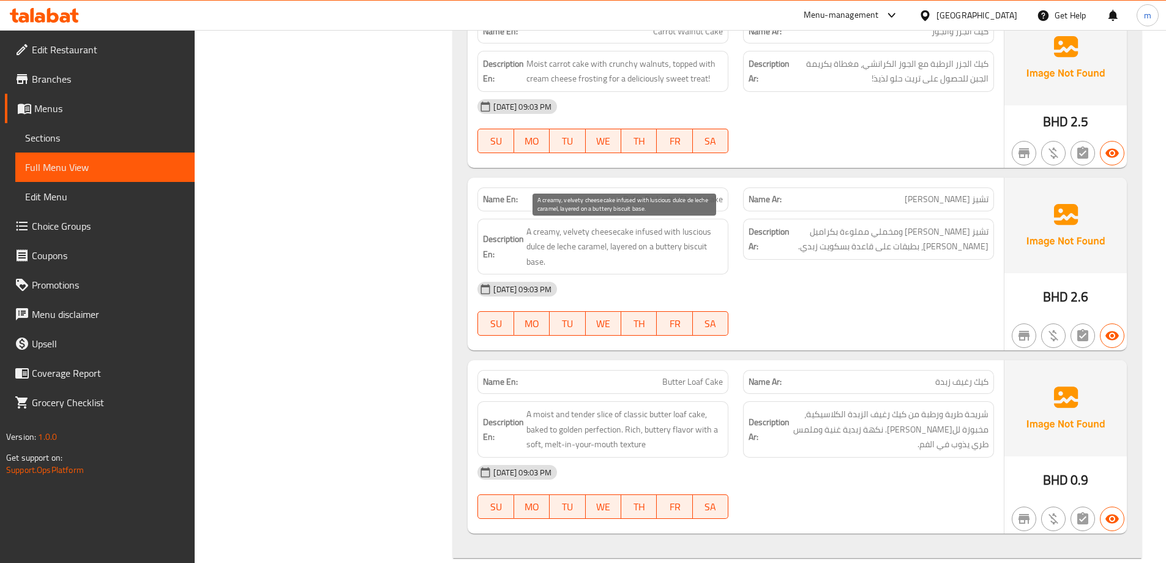
click at [699, 228] on span "A creamy, velvety cheesecake infused with luscious dulce de leche caramel, laye…" at bounding box center [625, 246] width 197 height 45
click at [703, 198] on span "Dulce De Leche Cheesecake" at bounding box center [673, 199] width 100 height 13
click at [686, 199] on span "Dulce De Leche Cheesecake" at bounding box center [673, 199] width 100 height 13
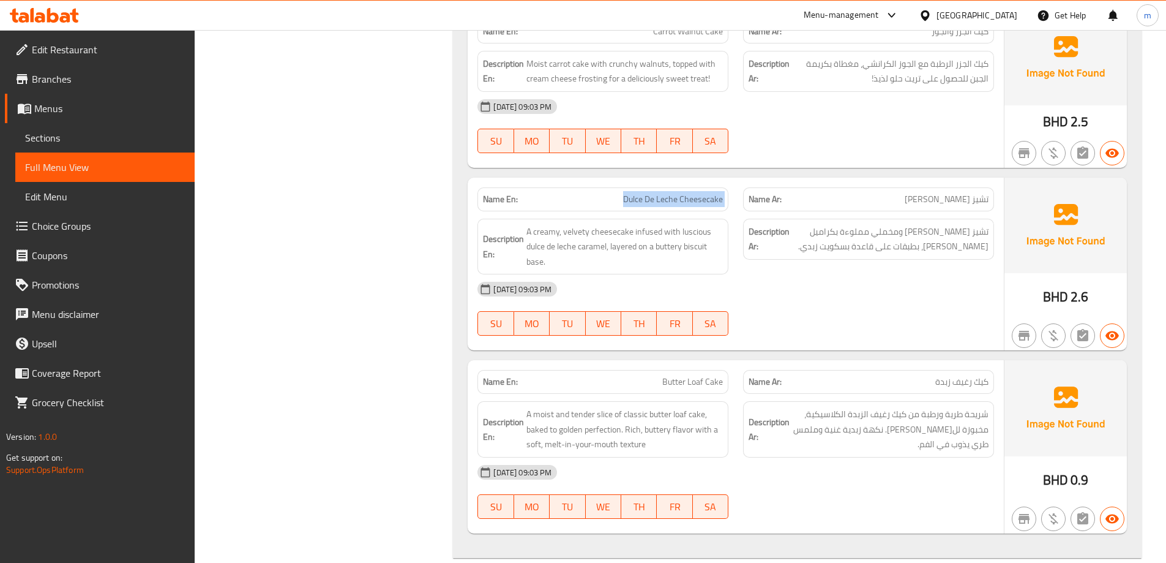
click at [686, 199] on span "Dulce De Leche Cheesecake" at bounding box center [673, 199] width 100 height 13
copy span "Dulce De Leche Cheesecake"
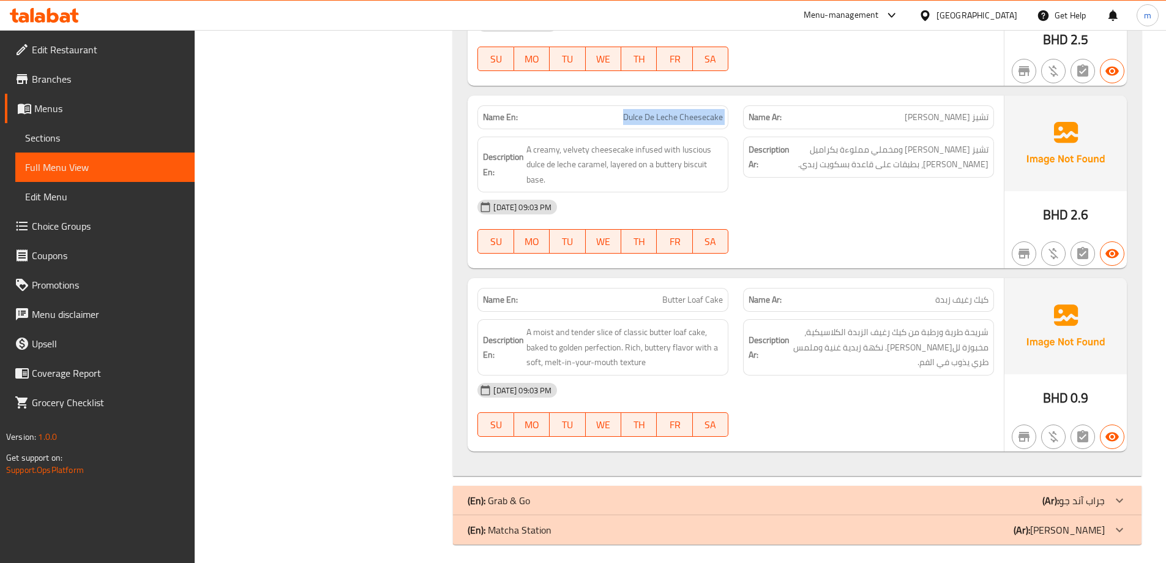
scroll to position [1395, 0]
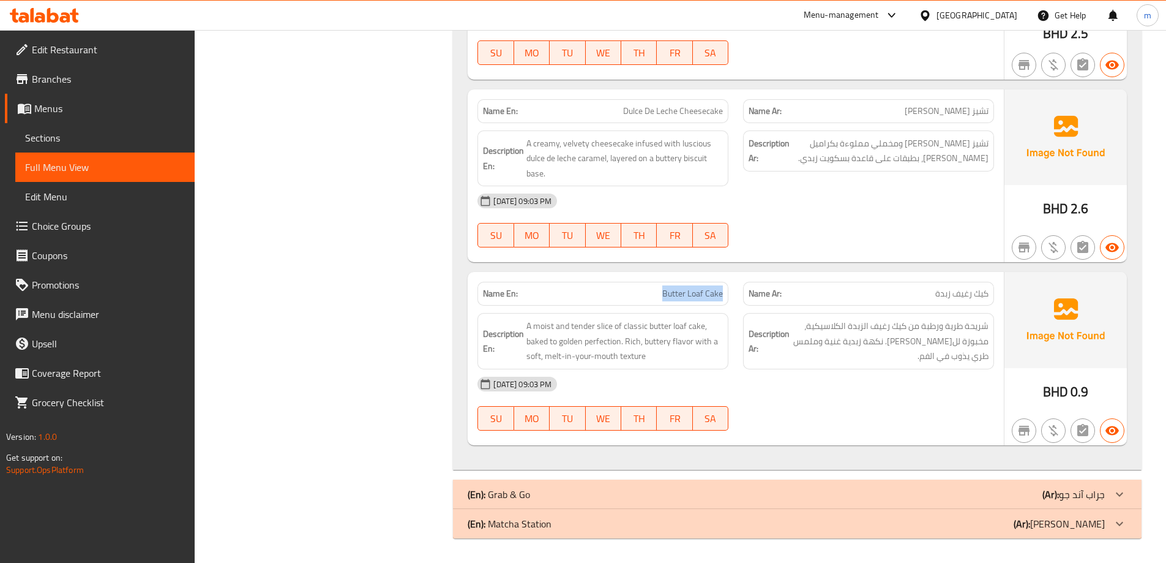
drag, startPoint x: 649, startPoint y: 296, endPoint x: 728, endPoint y: 287, distance: 79.6
click at [728, 287] on div "Name En: Butter Loaf Cake" at bounding box center [603, 294] width 251 height 24
click at [865, 387] on div "29-09-2025 09:03 PM" at bounding box center [735, 383] width 531 height 29
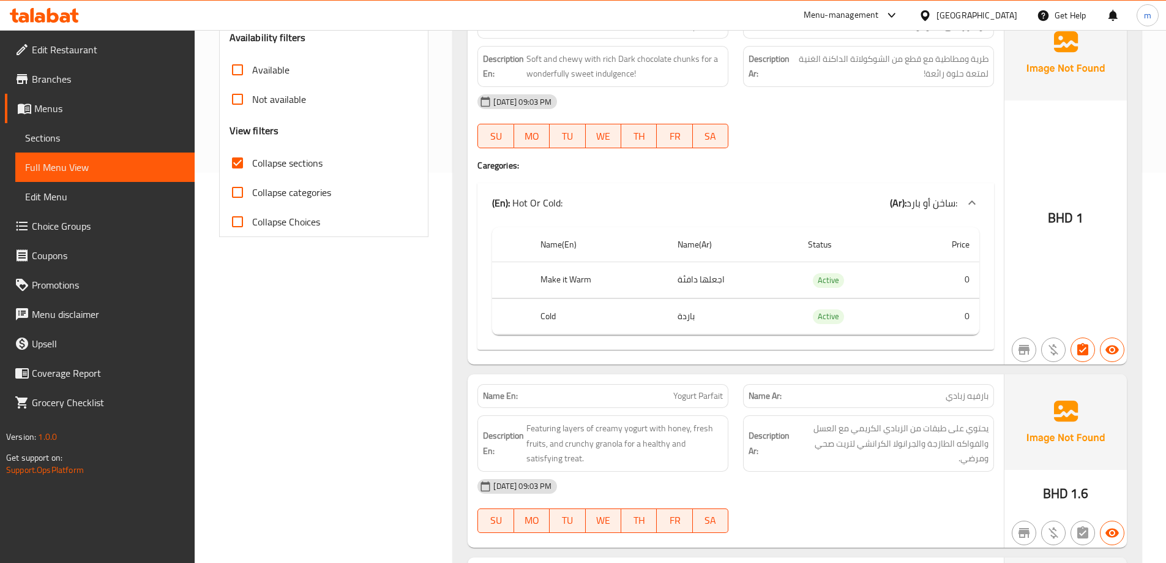
scroll to position [135, 0]
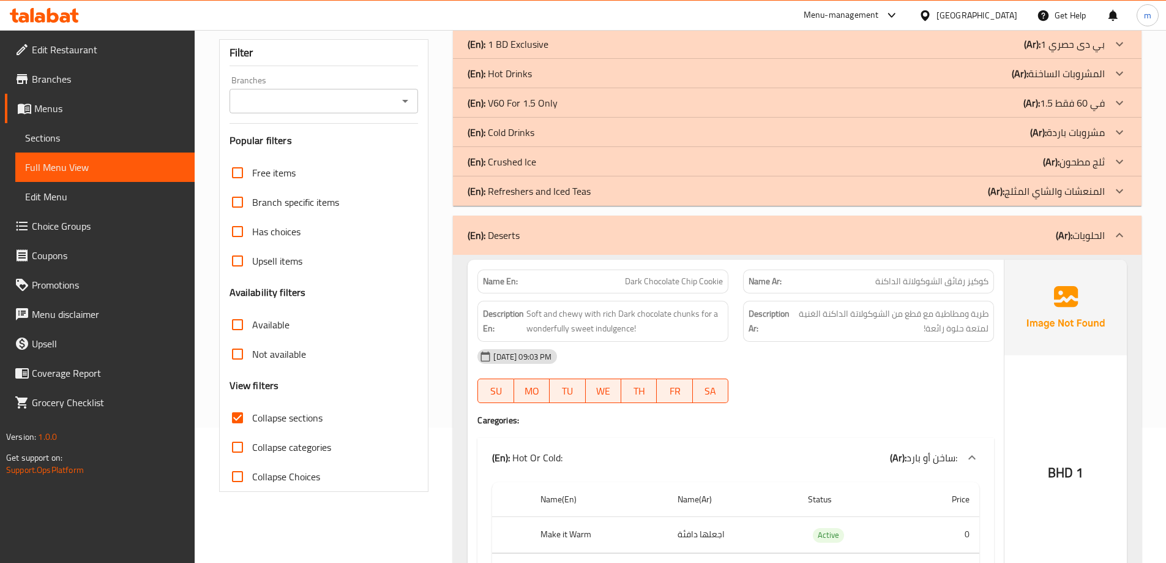
click at [1030, 230] on div "(En): Deserts (Ar): الحلويات" at bounding box center [786, 235] width 637 height 15
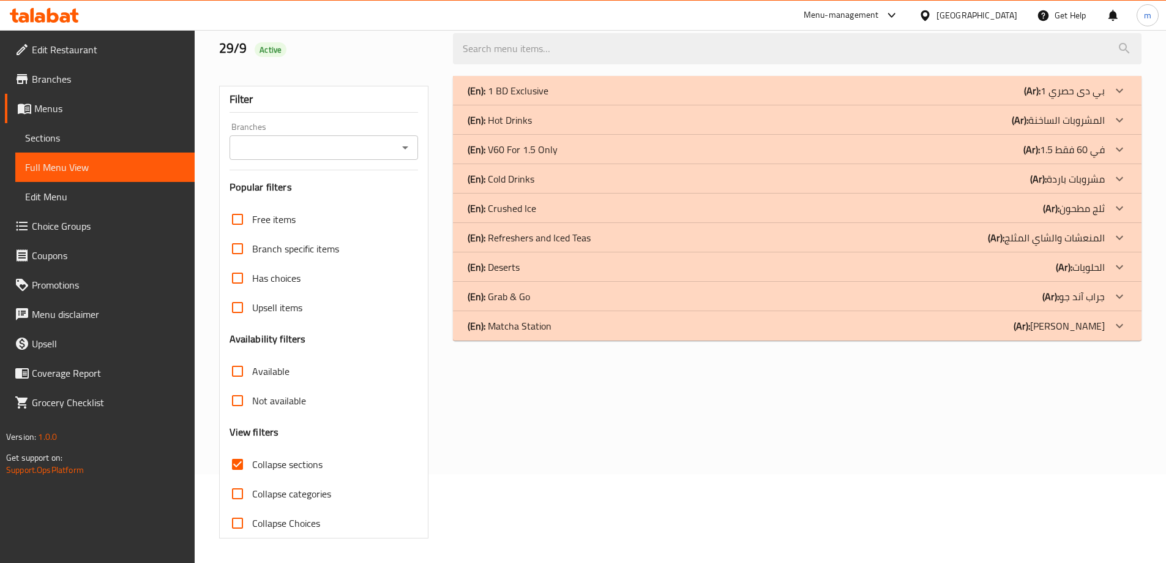
scroll to position [89, 0]
click at [1040, 299] on div "(En): Grab & Go (Ar): جراب آند جو" at bounding box center [786, 296] width 637 height 15
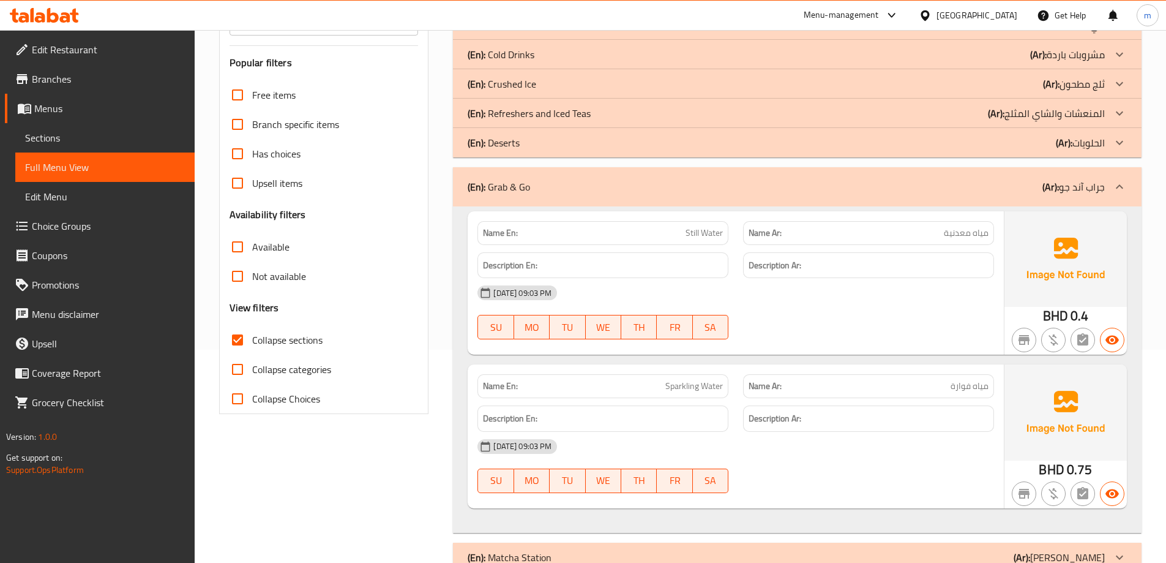
scroll to position [186, 0]
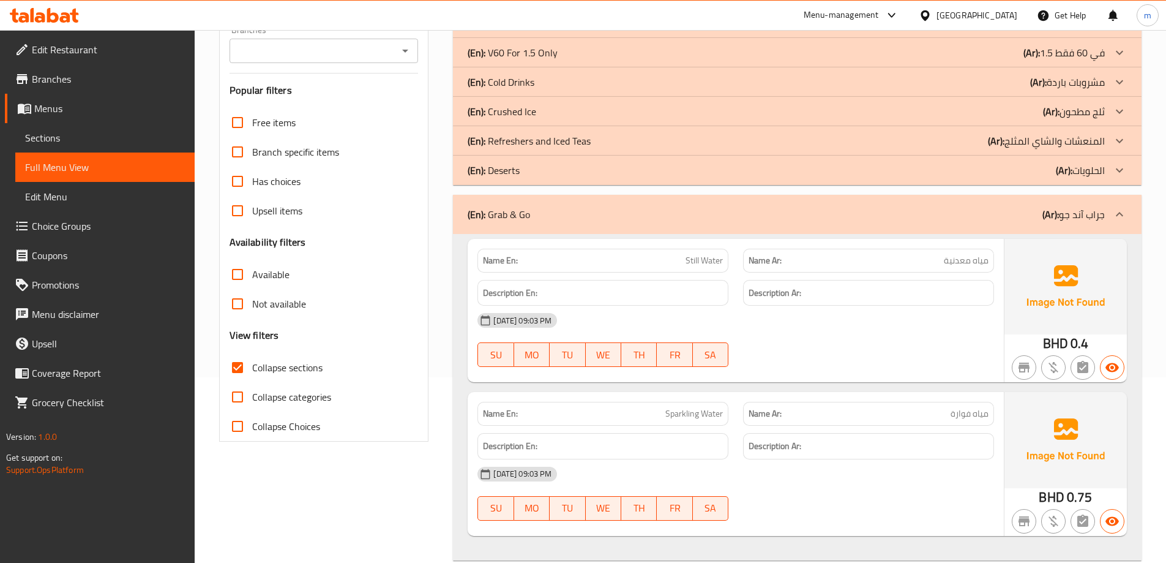
click at [854, 345] on div "29-09-2025 09:03 PM SU MO TU WE TH FR SA" at bounding box center [735, 340] width 531 height 69
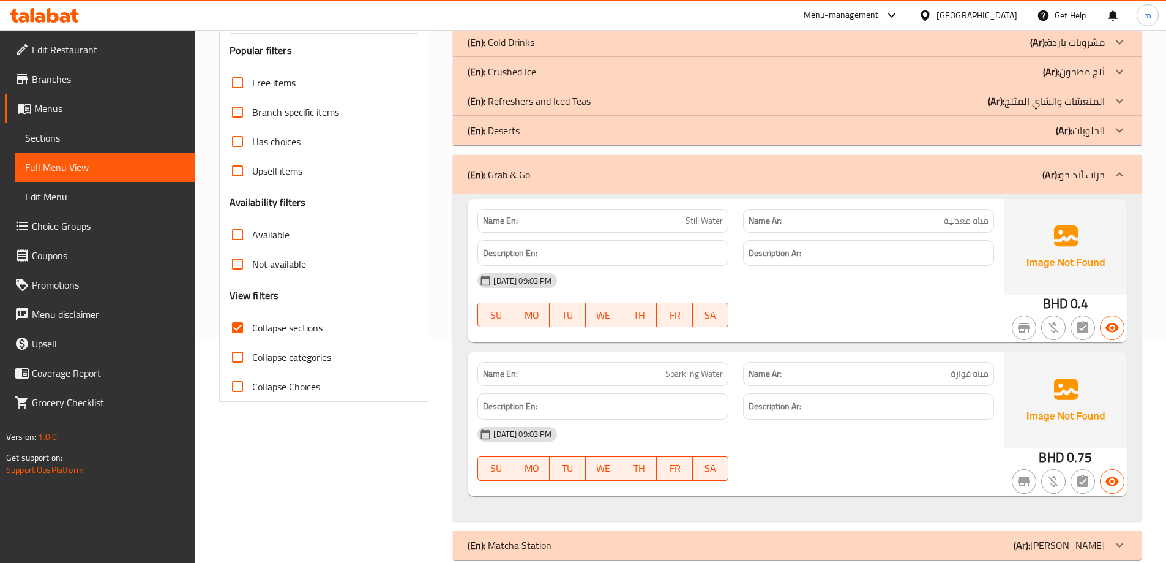
scroll to position [247, 0]
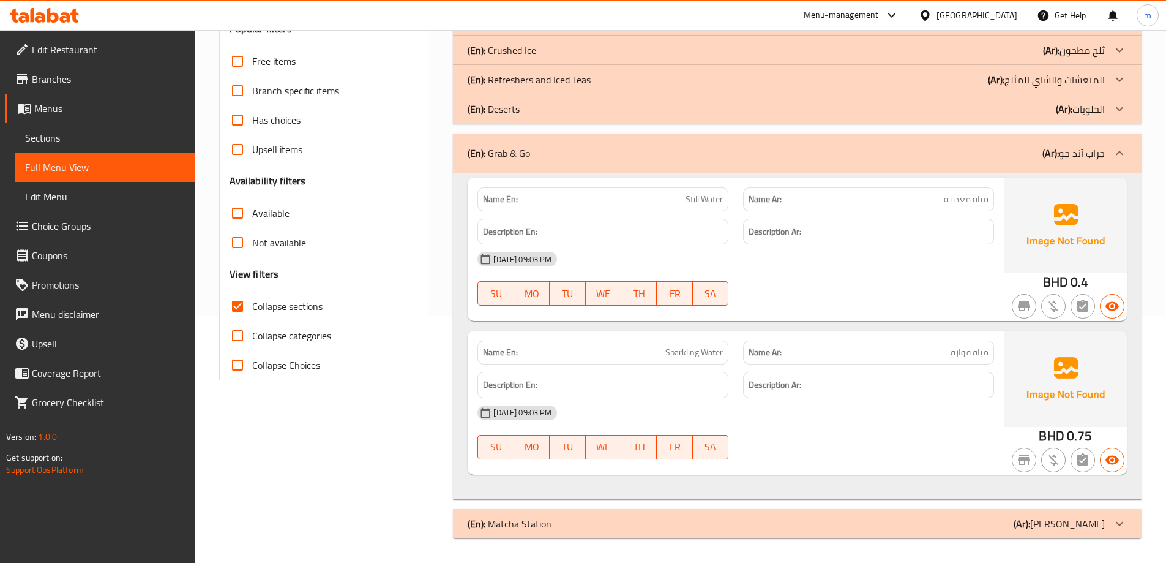
click at [890, 164] on div "(En): Grab & Go (Ar): جراب آند جو" at bounding box center [797, 152] width 689 height 39
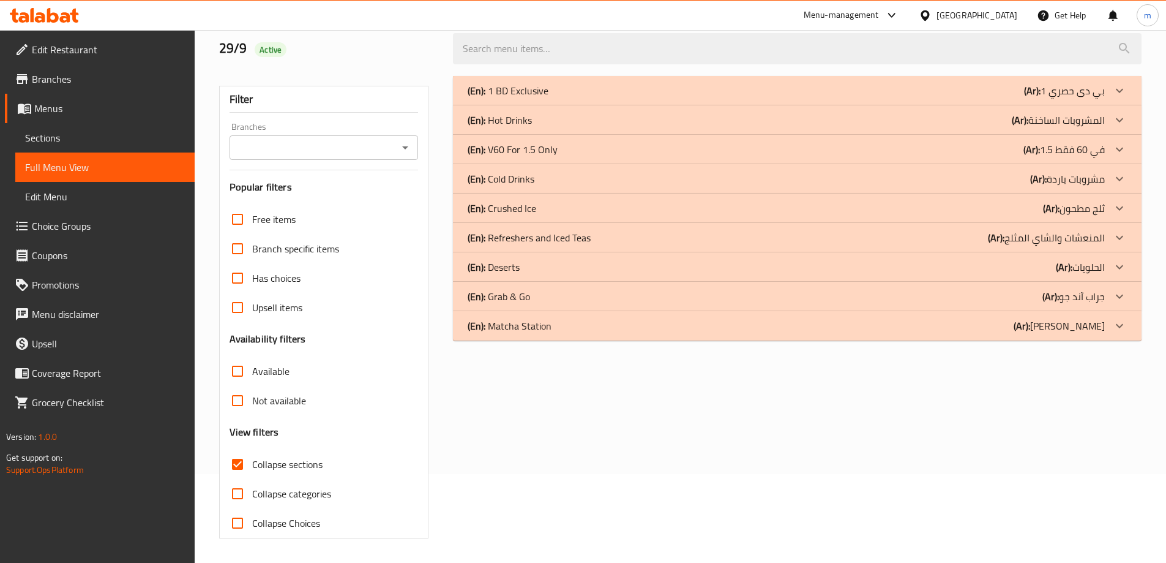
scroll to position [89, 0]
click at [990, 325] on div "(En): Matcha Station (Ar): ماتشا ستيشين" at bounding box center [786, 325] width 637 height 15
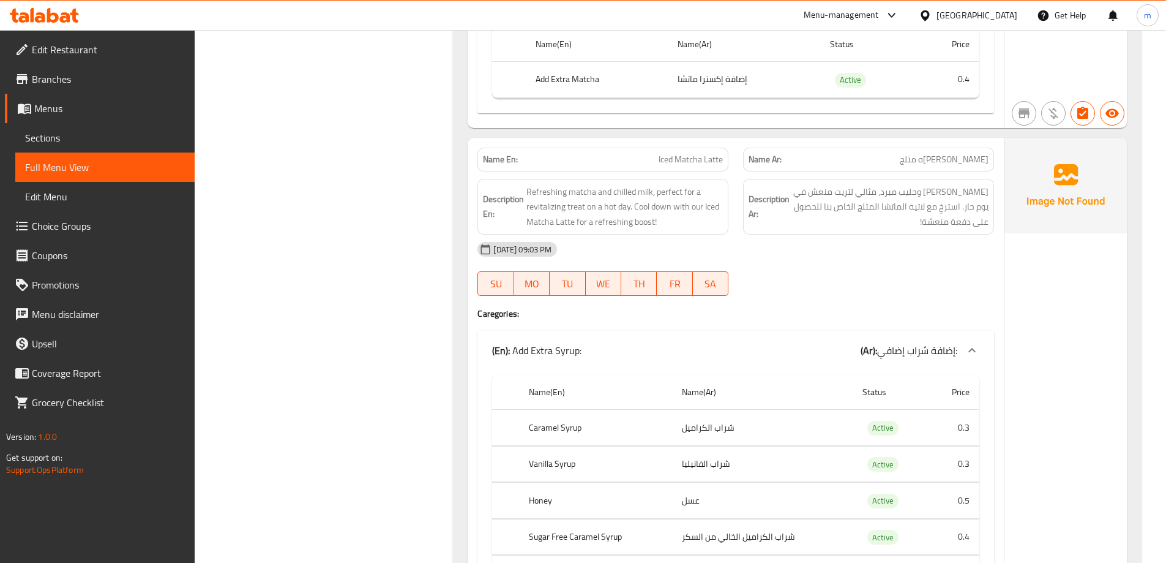
scroll to position [1375, 0]
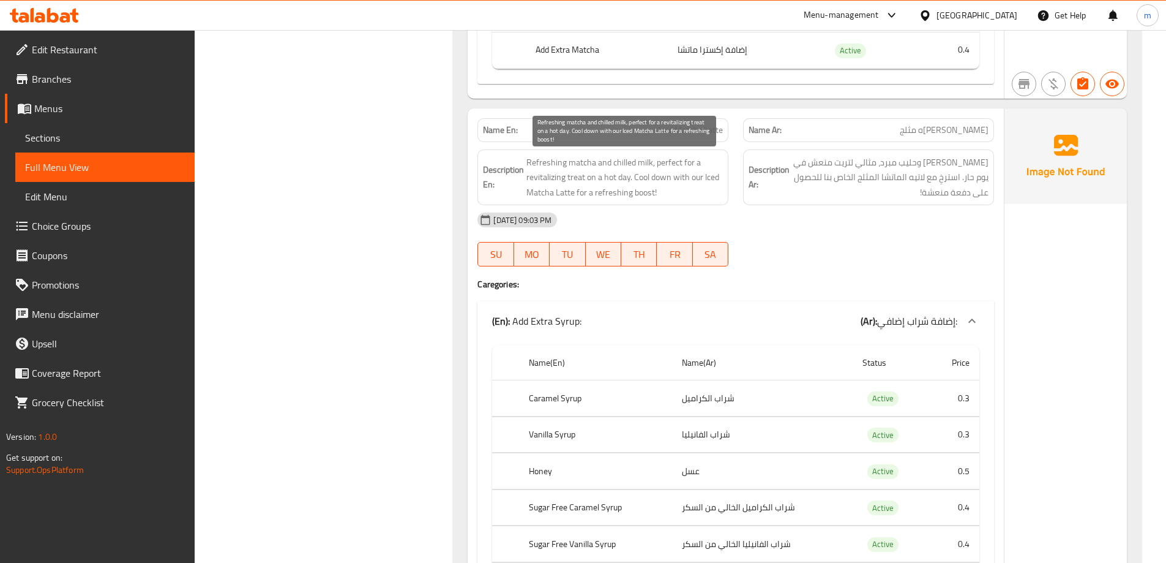
click at [549, 183] on span "Refreshing matcha and chilled milk, perfect for a revitalizing treat on a hot d…" at bounding box center [625, 177] width 197 height 45
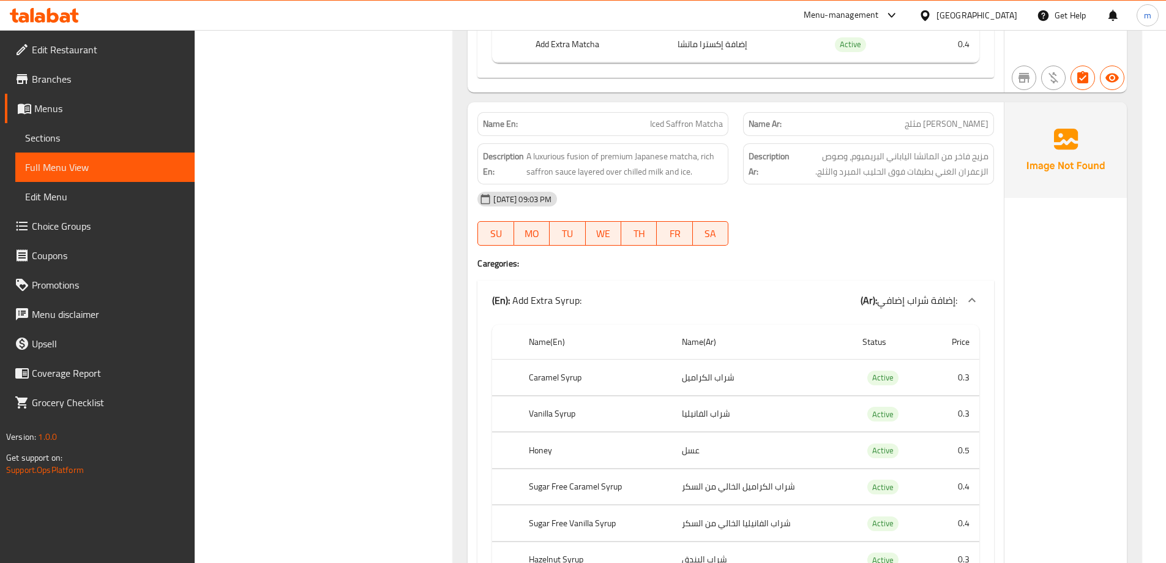
scroll to position [3517, 0]
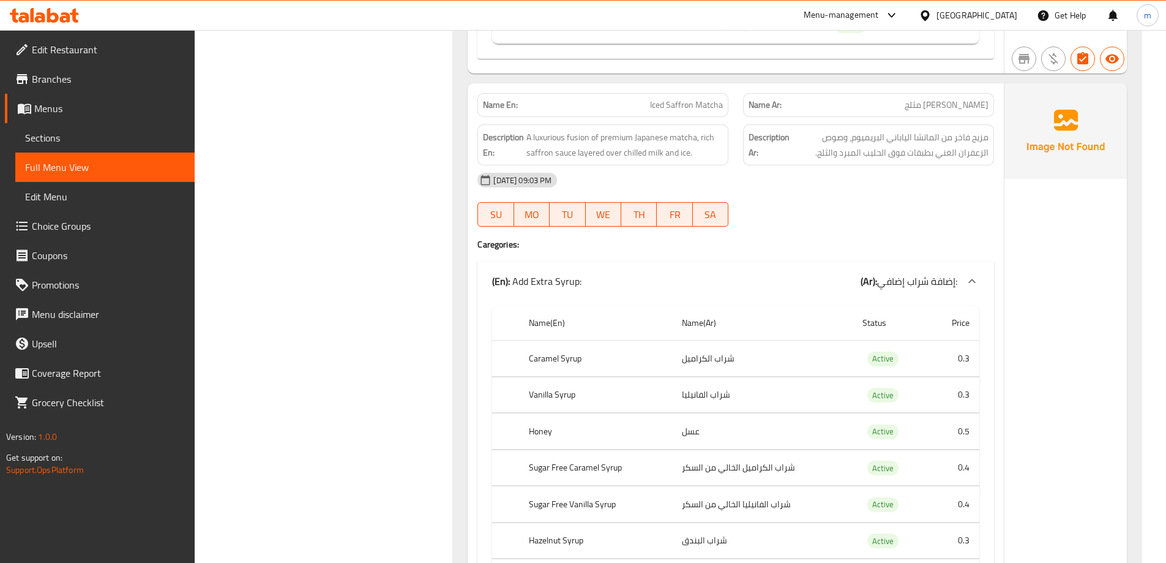
click at [574, 141] on span "A luxurious fusion of premium Japanese matcha, rich saffron sauce layered over …" at bounding box center [625, 145] width 197 height 30
click at [576, 132] on span "A luxurious fusion of premium Japanese matcha, rich saffron sauce layered over …" at bounding box center [625, 145] width 197 height 30
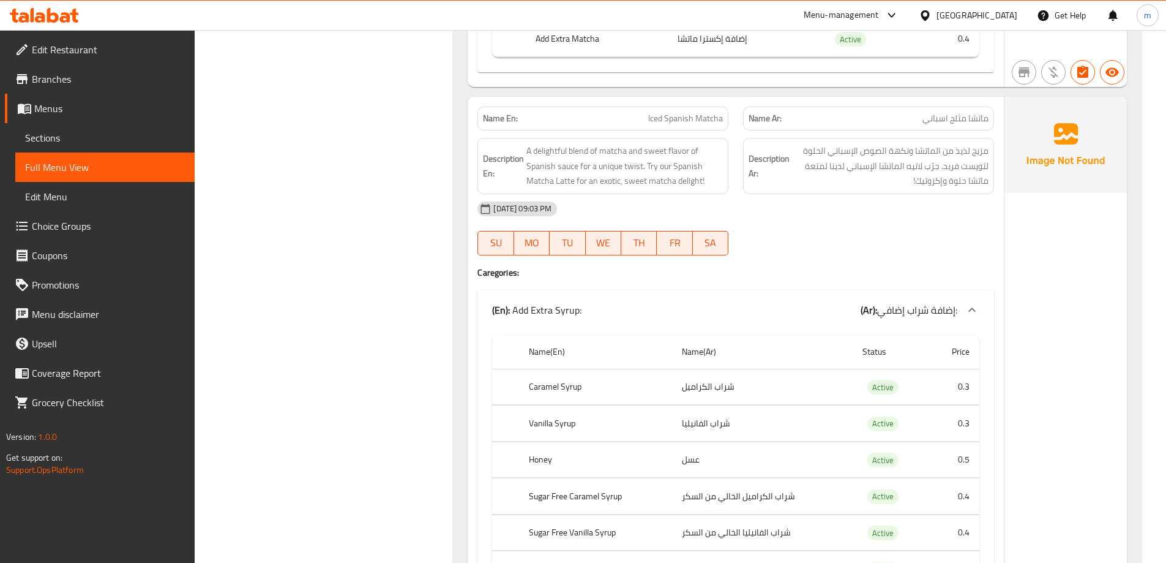
scroll to position [6701, 0]
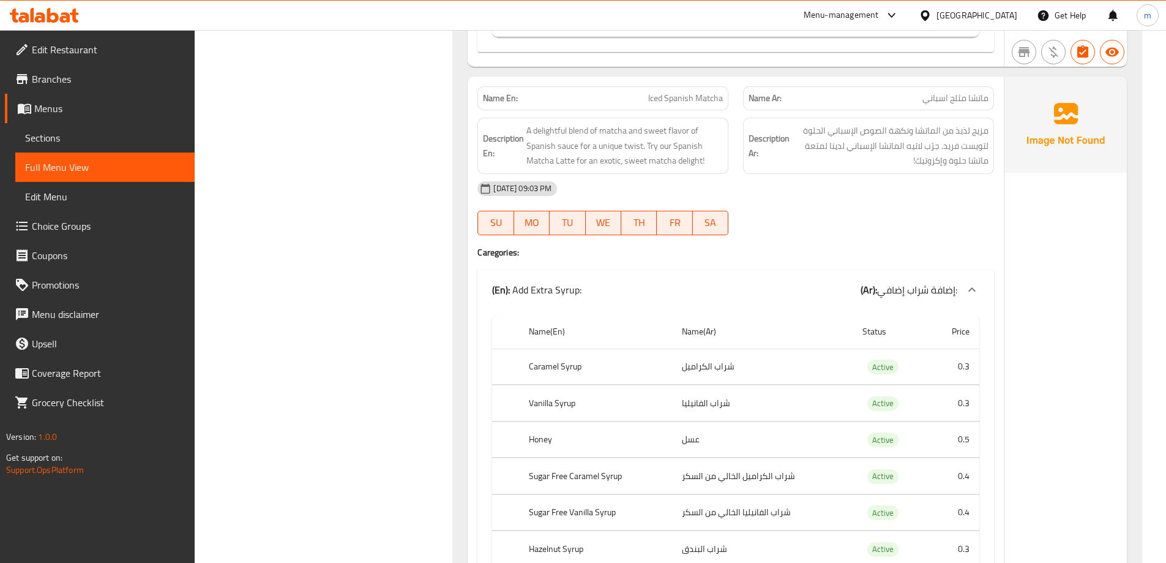
click at [696, 110] on div "Name En: Iced Spanish Matcha" at bounding box center [603, 98] width 251 height 24
copy span "Iced Spanish Matcha"
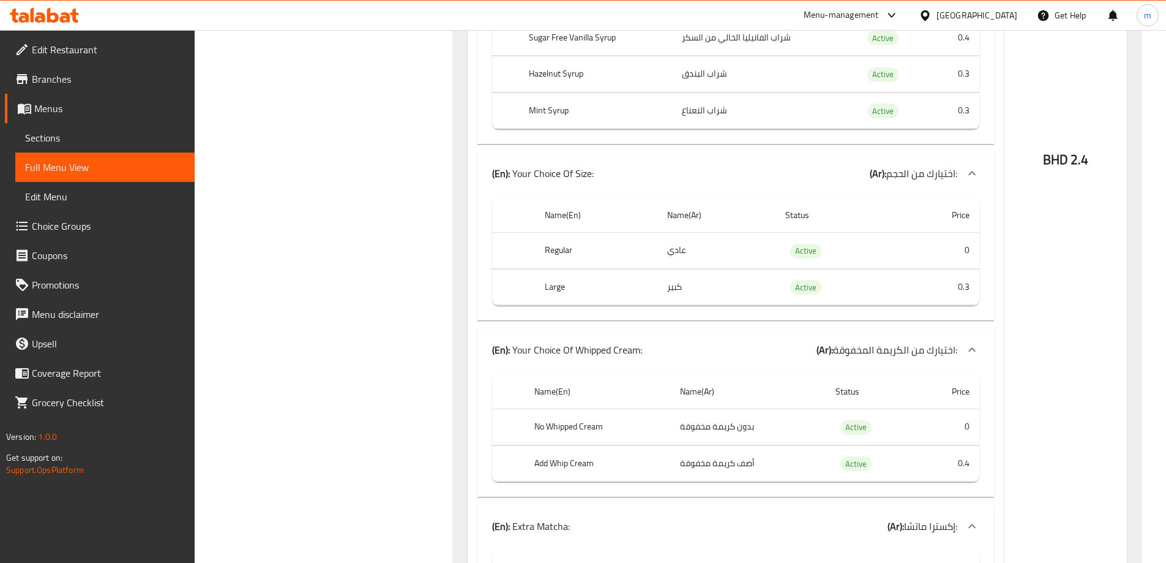
scroll to position [8067, 0]
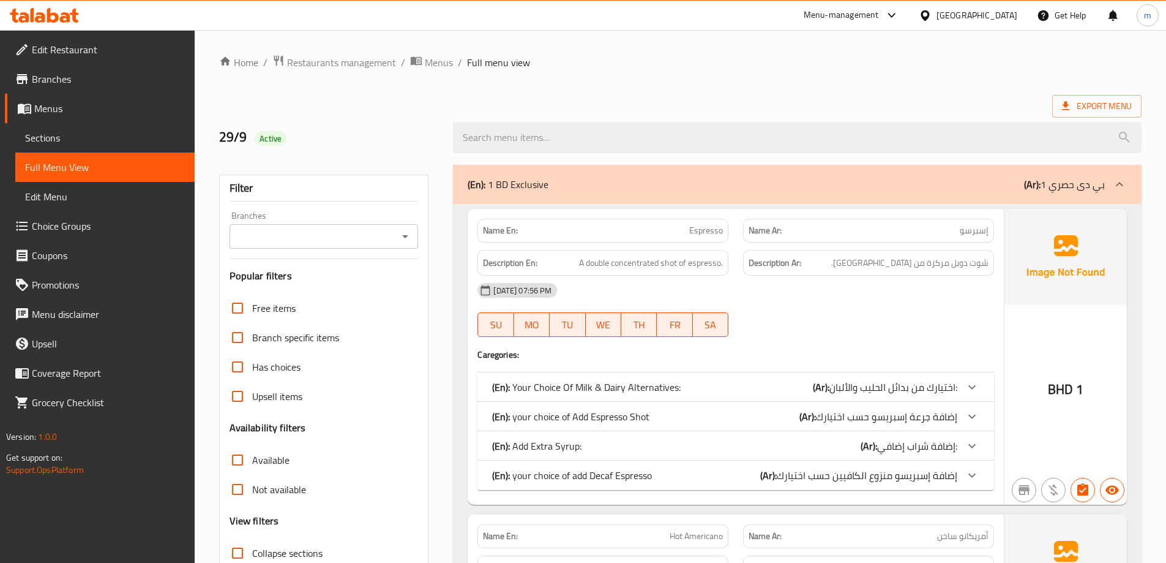
click at [118, 144] on span "Sections" at bounding box center [105, 137] width 160 height 15
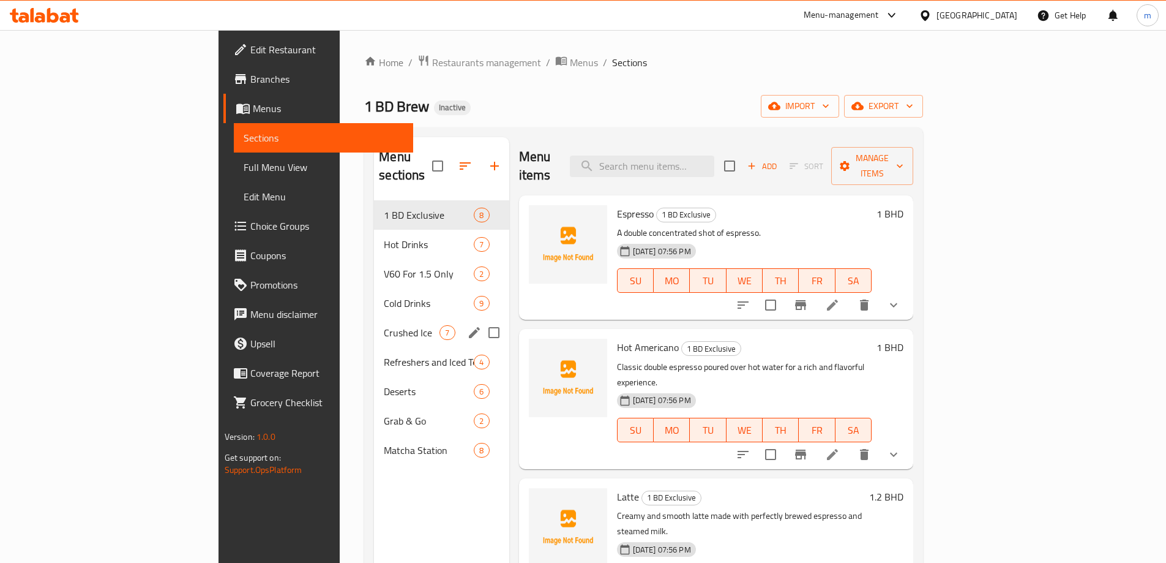
click at [384, 325] on span "Crushed Ice" at bounding box center [412, 332] width 56 height 15
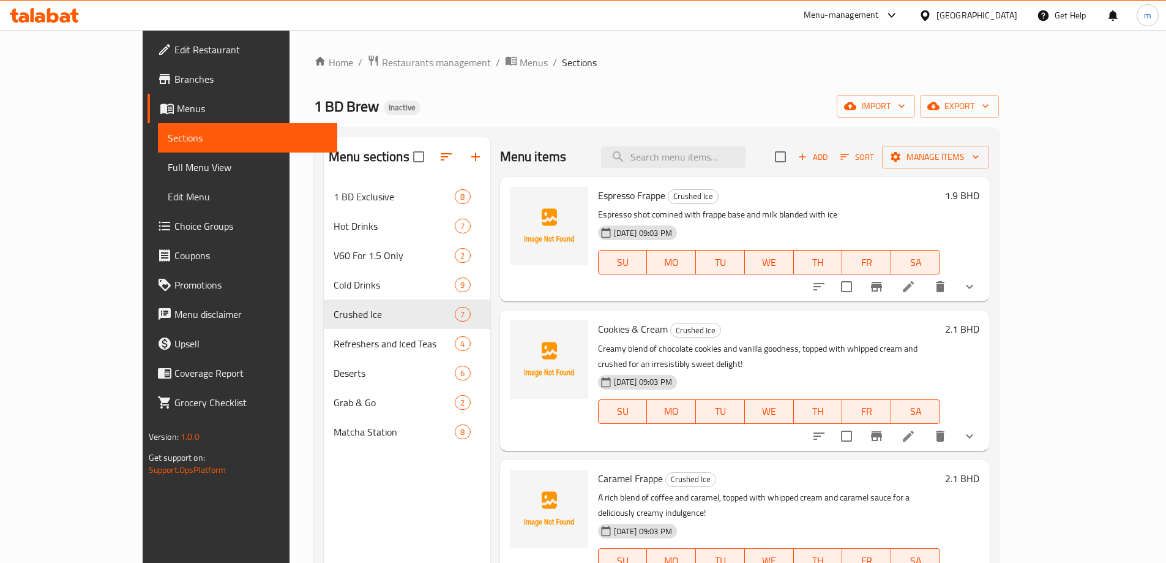
scroll to position [171, 0]
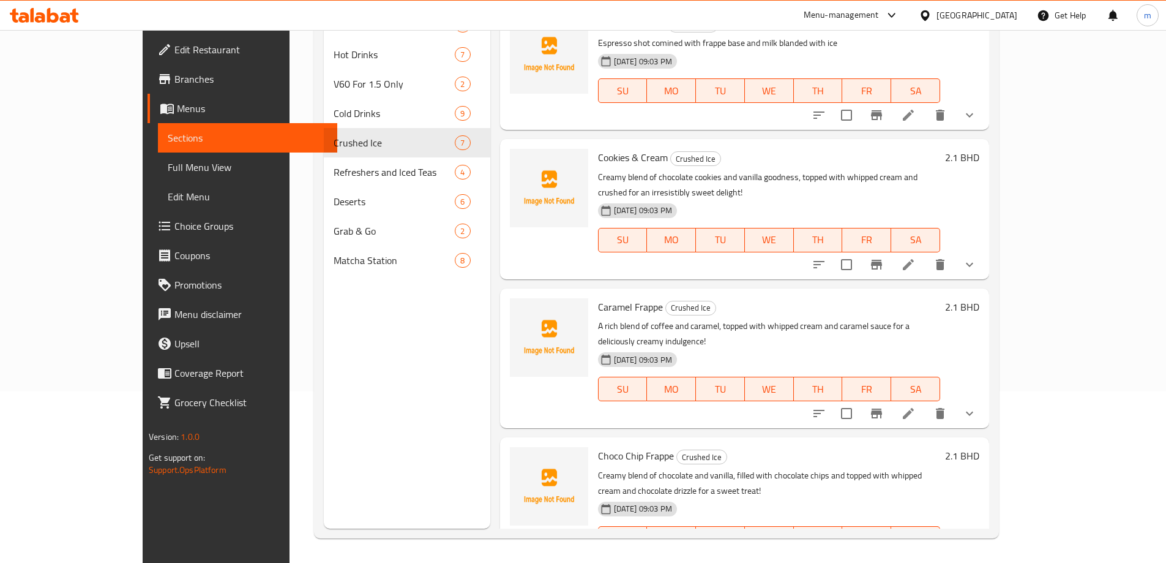
click at [926, 552] on li at bounding box center [908, 563] width 34 height 22
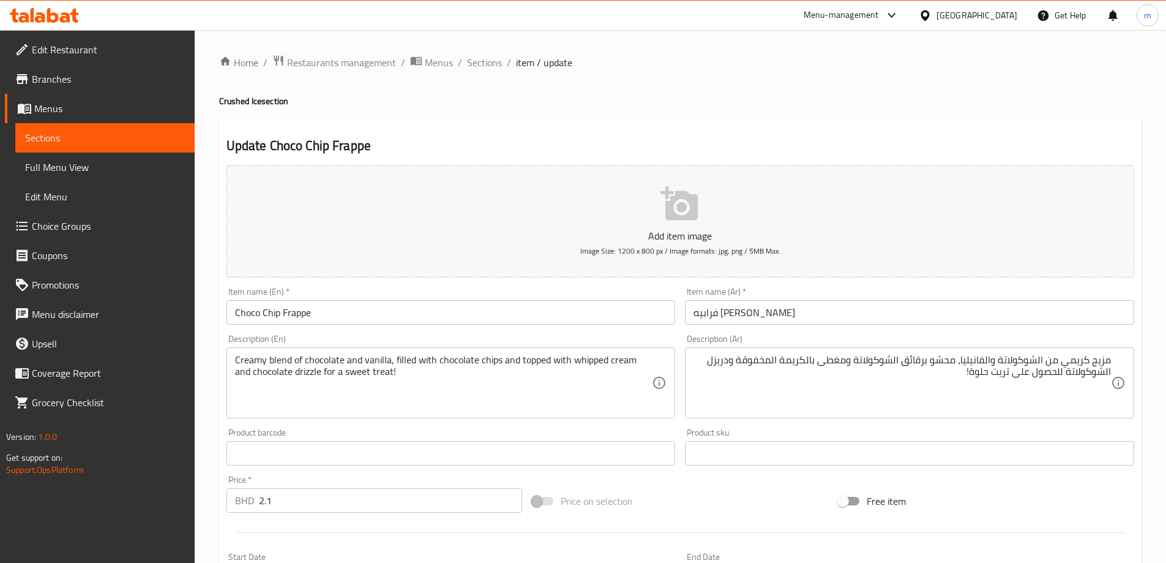
click at [785, 325] on div "Item name (Ar)   * فرابيه [PERSON_NAME] Item name (Ar) *" at bounding box center [909, 305] width 459 height 47
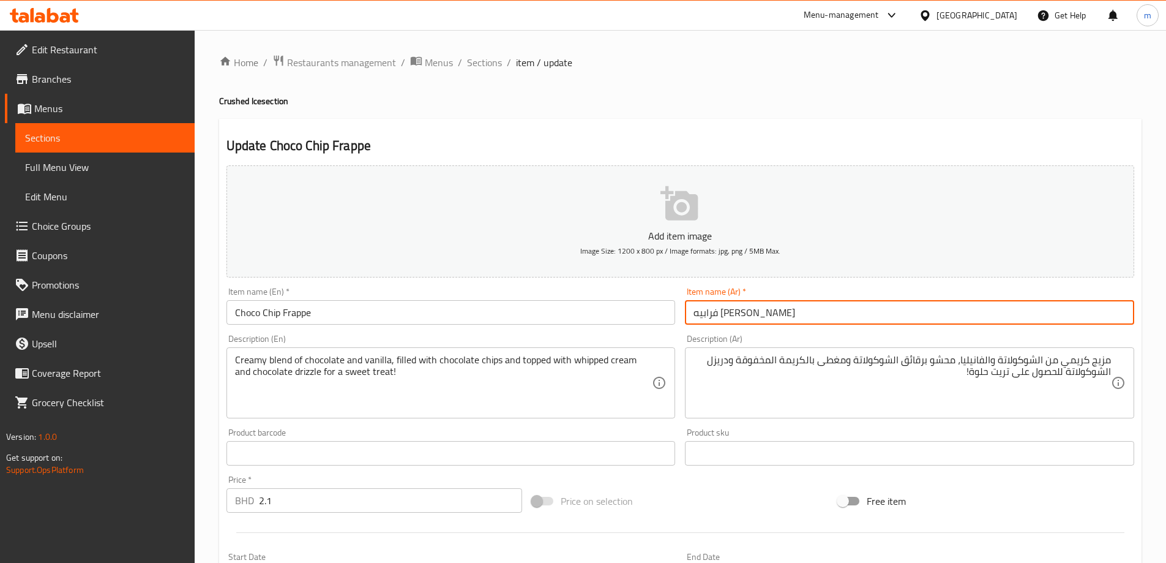
click at [798, 321] on input "فرابيه [PERSON_NAME]" at bounding box center [909, 312] width 449 height 24
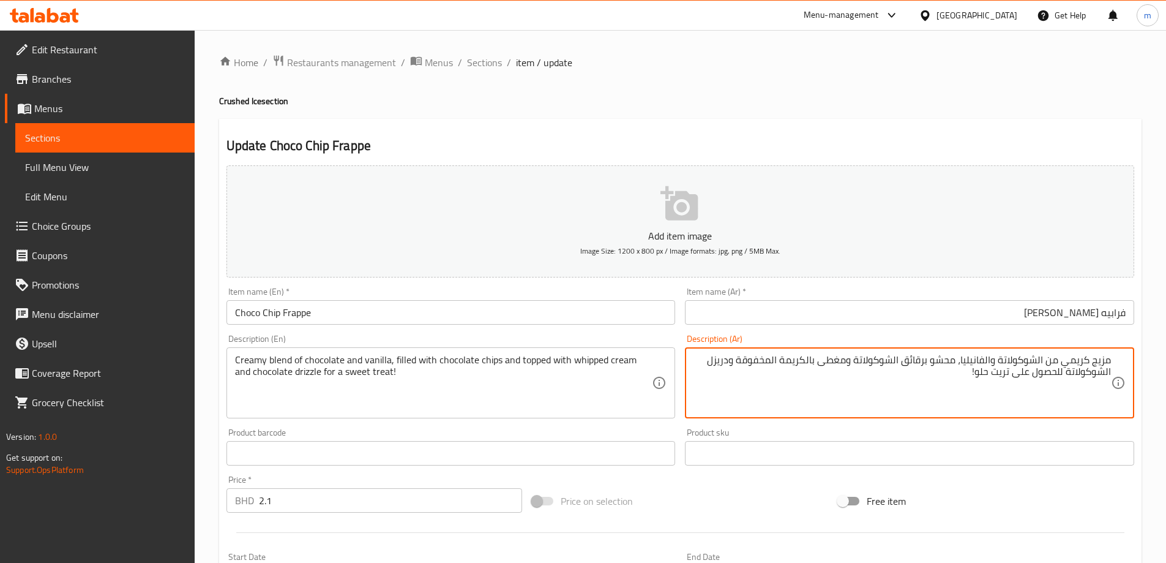
type textarea "مزيج كريمي من الشوكولاتة والفانيليا، محشو برقائق الشوكولاتة ومغطى بالكريمة المخ…"
click at [986, 325] on div "Item name (Ar)   * فرابيه [PERSON_NAME] Item name (Ar) *" at bounding box center [909, 305] width 459 height 47
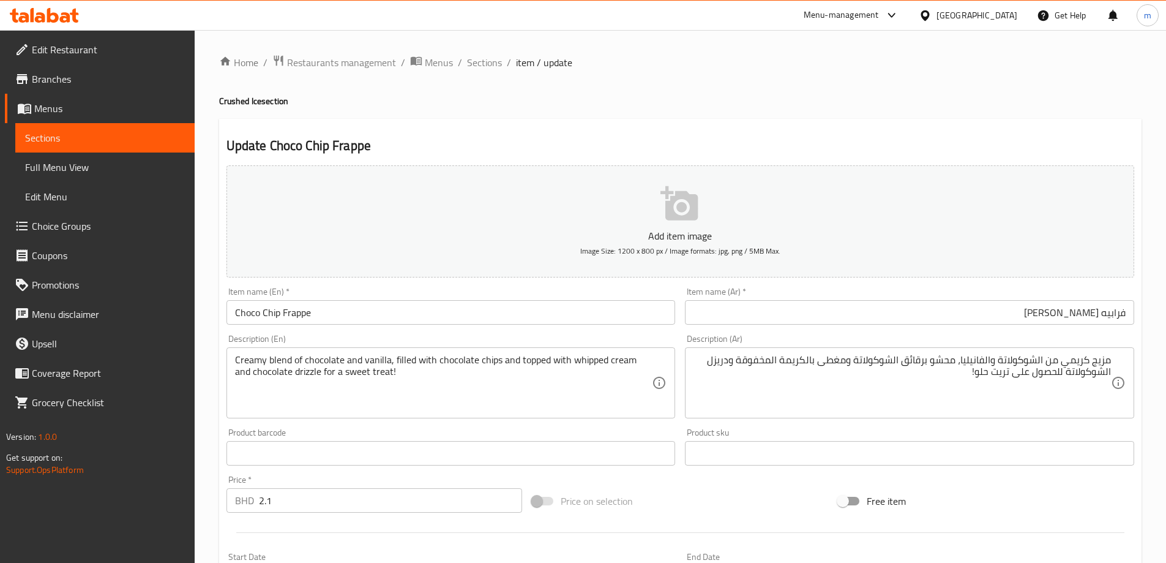
click at [989, 318] on input "فرابيه [PERSON_NAME]" at bounding box center [909, 312] width 449 height 24
click at [485, 61] on span "Sections" at bounding box center [484, 62] width 35 height 15
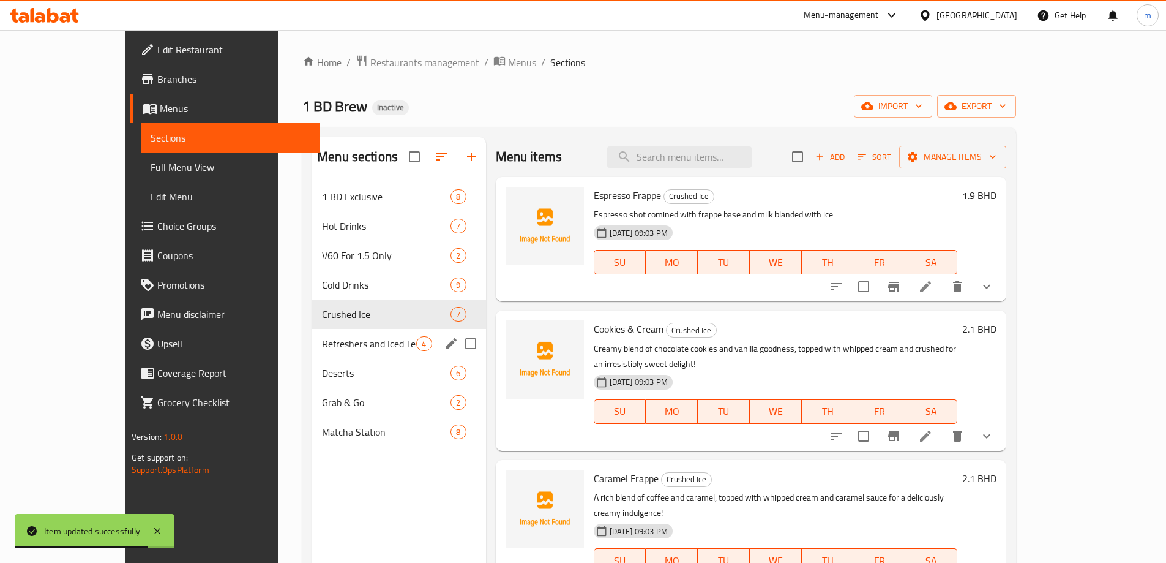
click at [322, 347] on span "Refreshers and Iced Teas" at bounding box center [369, 343] width 94 height 15
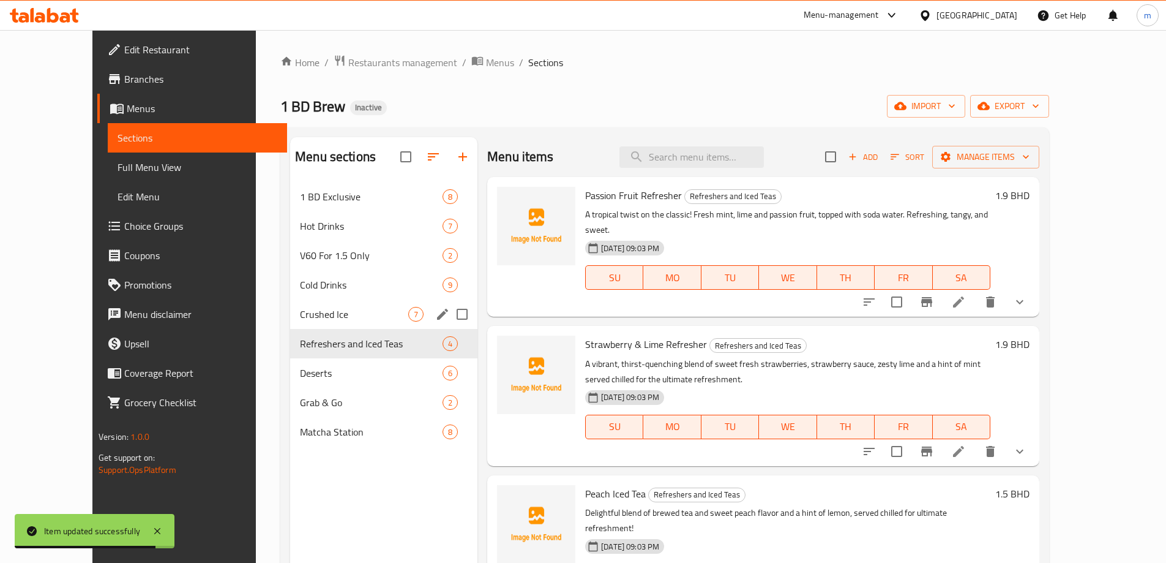
click at [300, 315] on span "Crushed Ice" at bounding box center [354, 314] width 108 height 15
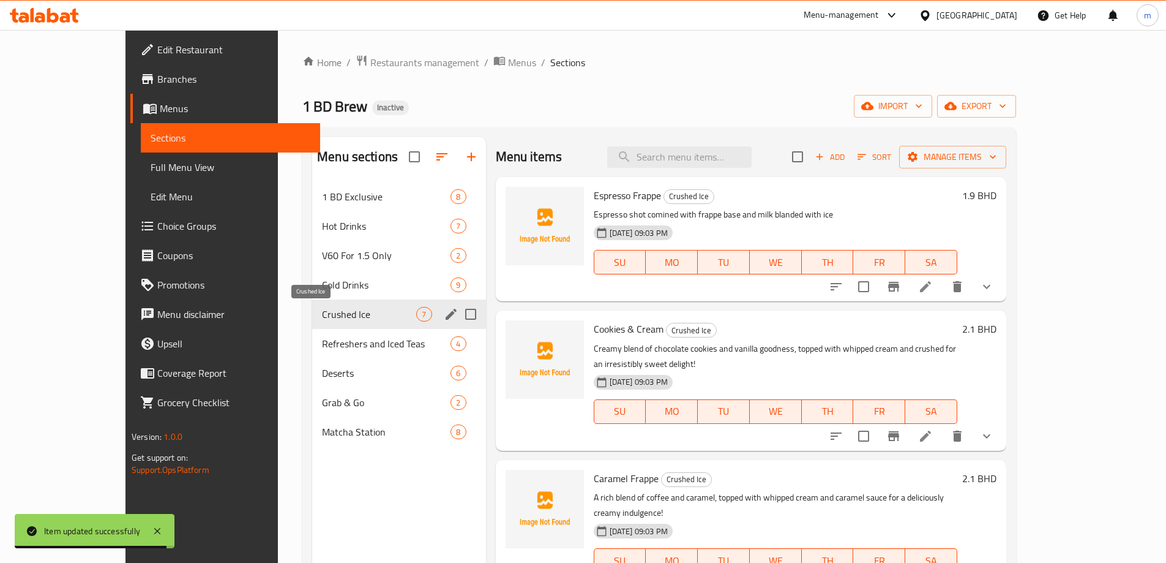
scroll to position [404, 0]
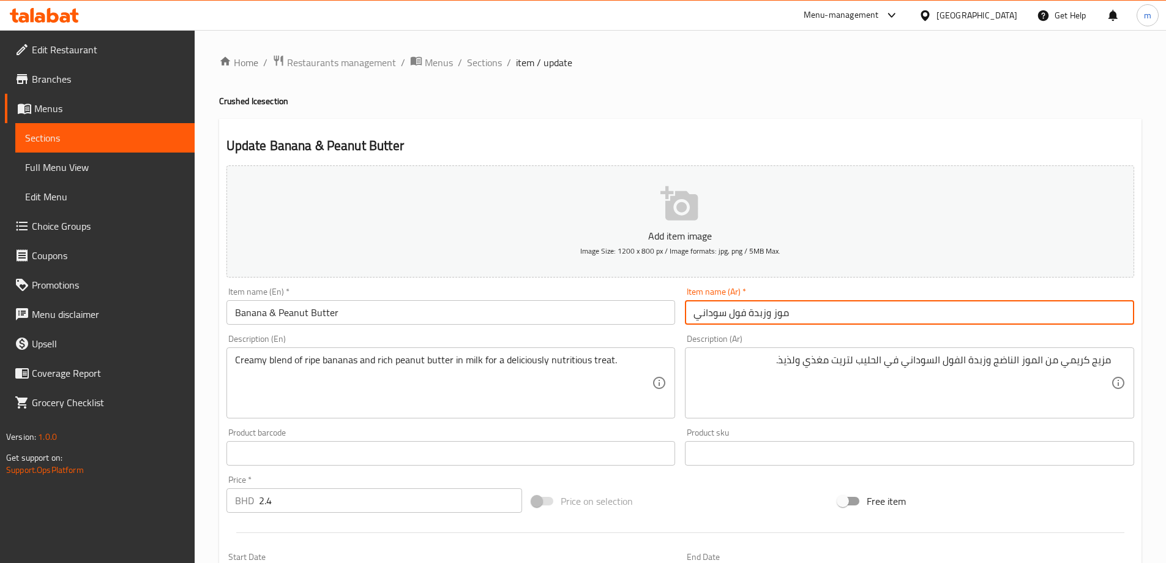
click at [879, 304] on input "موز وزبدة فول سوداني" at bounding box center [909, 312] width 449 height 24
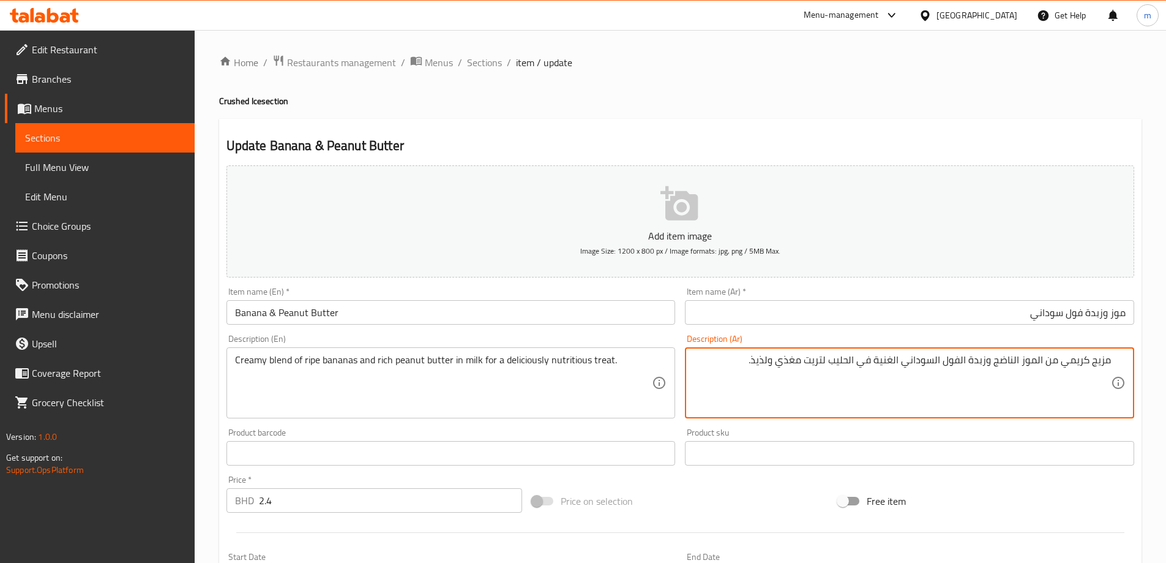
type textarea "مزيج كريمي من الموز الناضج وزبدة الفول السوداني الغنية في الحليب لتريت مغذي ولذ…"
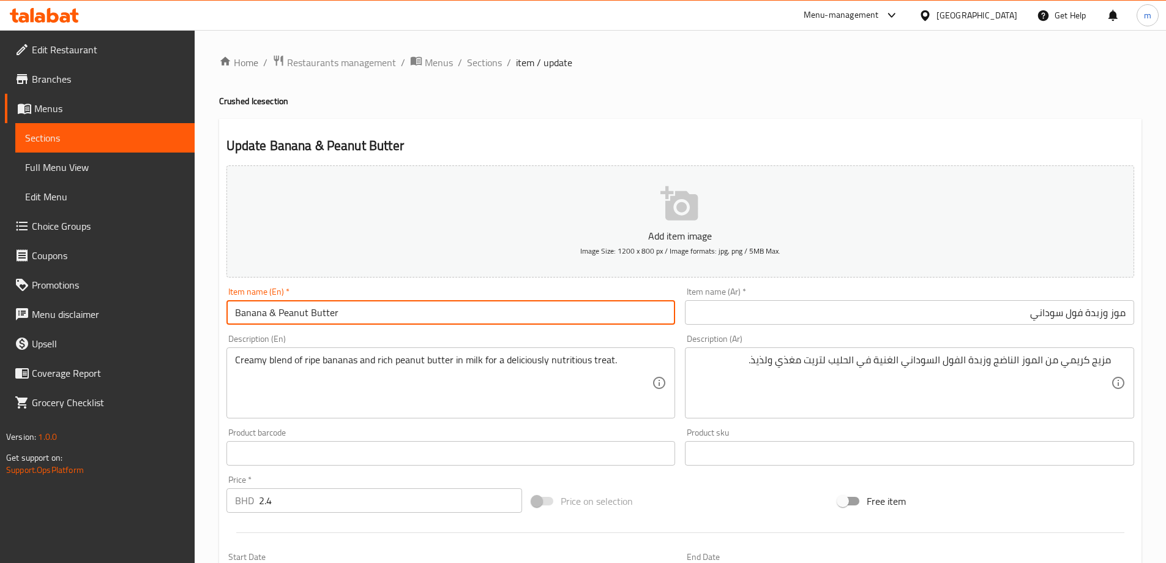
click at [533, 314] on input "Banana & Peanut Butter" at bounding box center [451, 312] width 449 height 24
click at [468, 66] on span "Sections" at bounding box center [484, 62] width 35 height 15
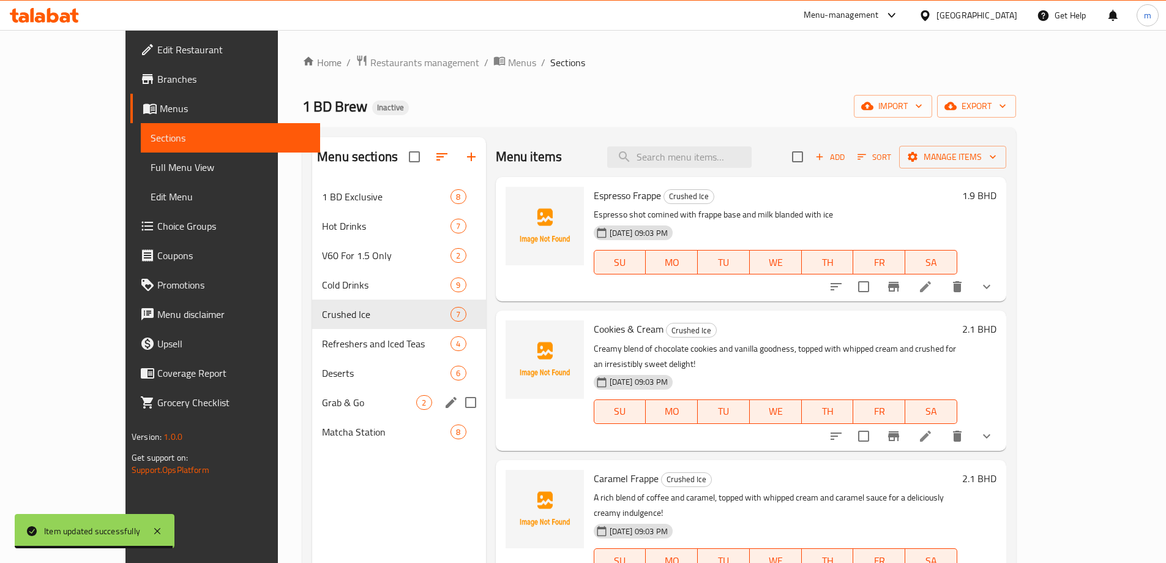
click at [322, 395] on span "Grab & Go" at bounding box center [369, 402] width 94 height 15
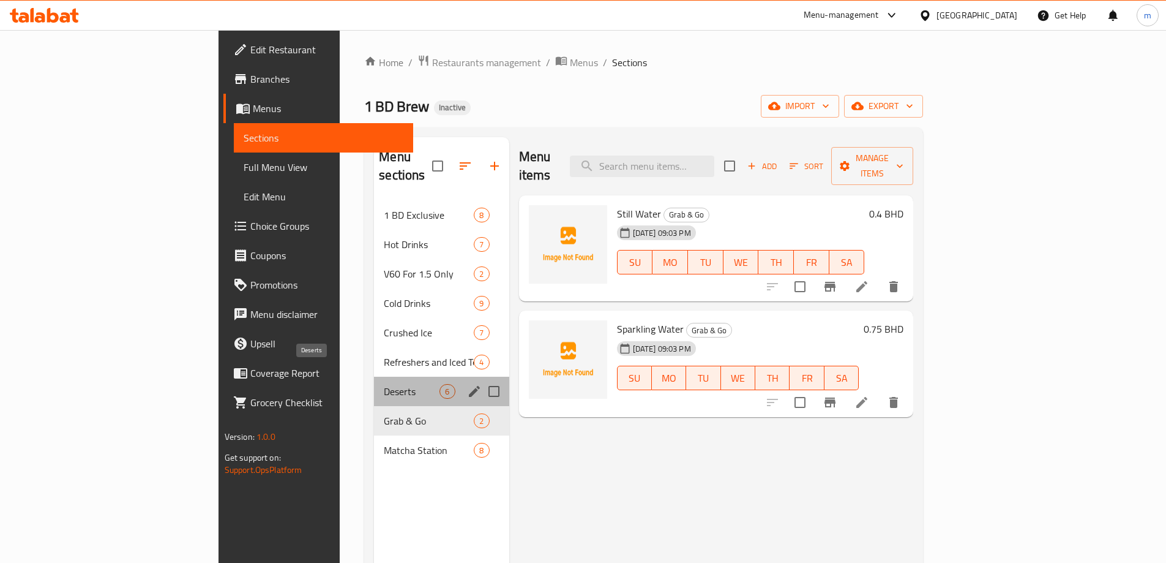
click at [384, 384] on span "Deserts" at bounding box center [412, 391] width 56 height 15
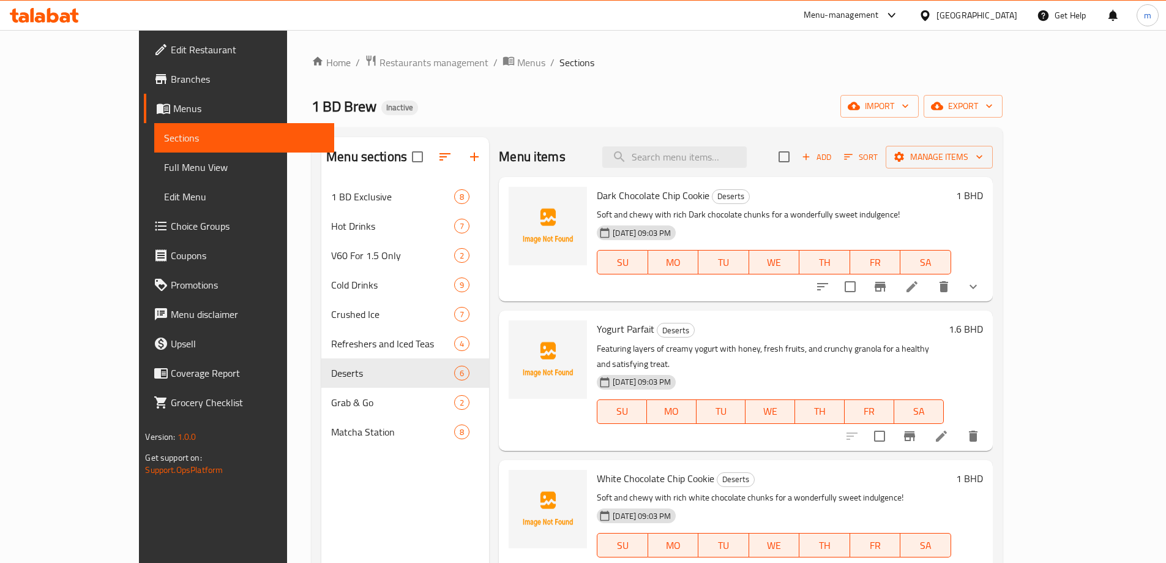
scroll to position [271, 0]
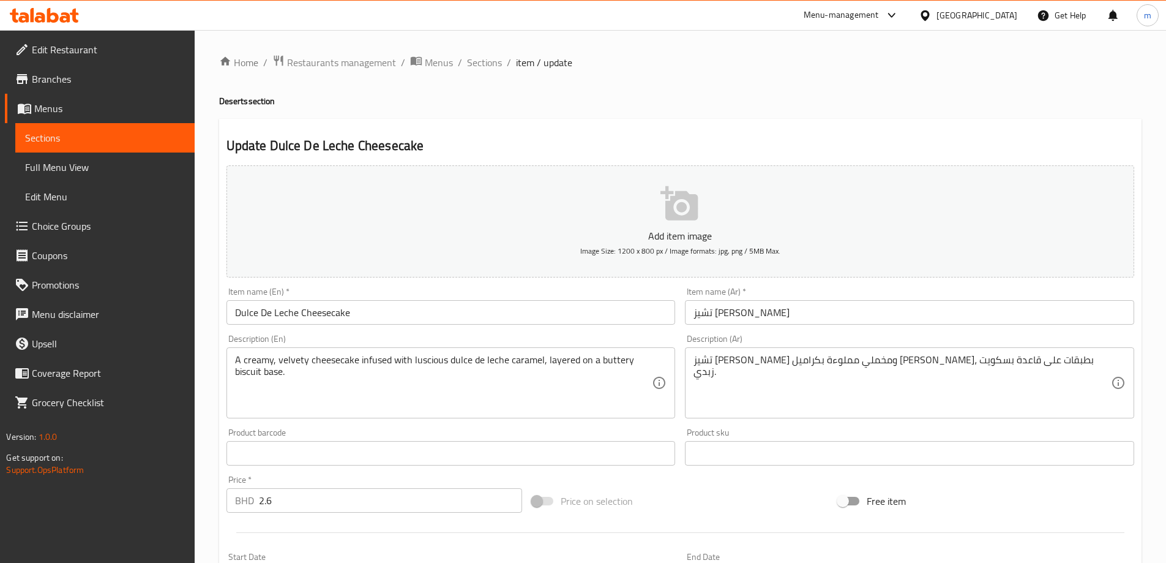
click at [928, 366] on div at bounding box center [583, 281] width 1166 height 563
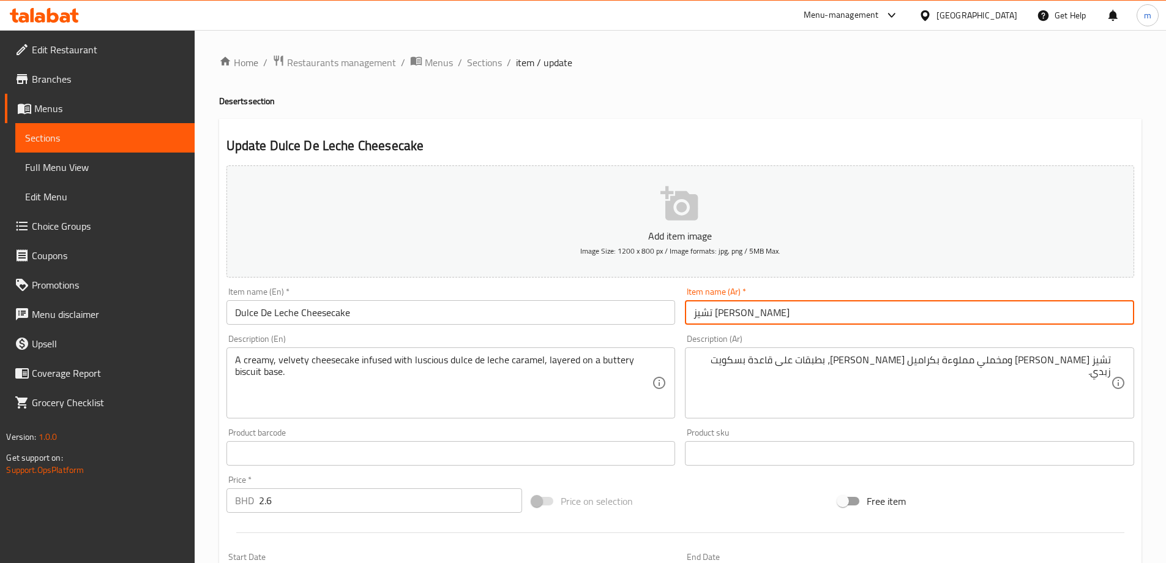
click at [950, 319] on input "تشيز [PERSON_NAME]" at bounding box center [909, 312] width 449 height 24
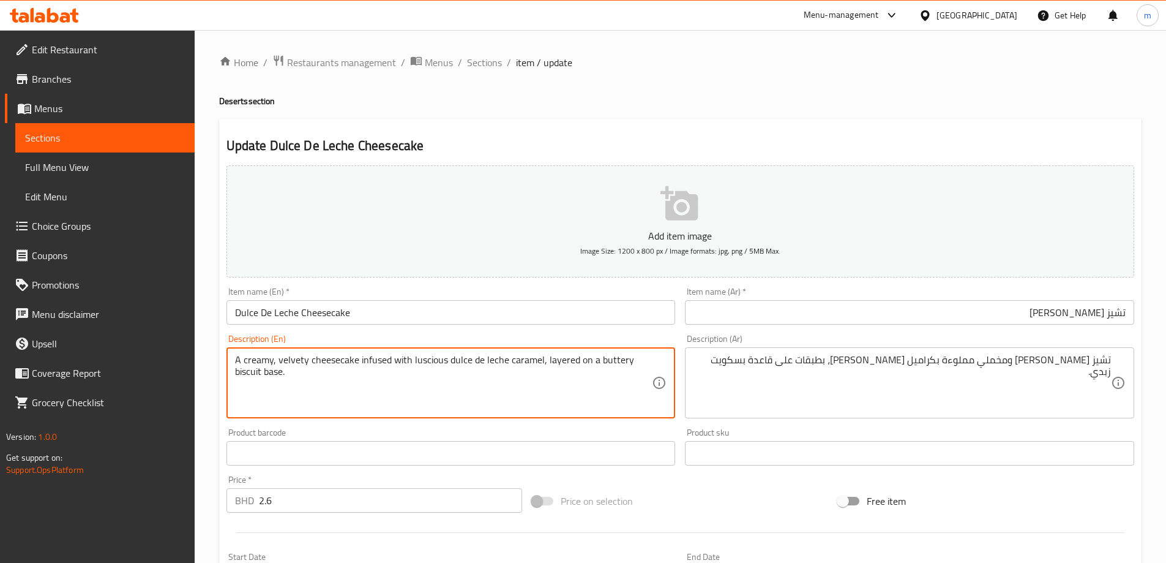
click at [415, 359] on textarea "A creamy, velvety cheesecake infused with luscious dulce de leche caramel, laye…" at bounding box center [444, 383] width 418 height 58
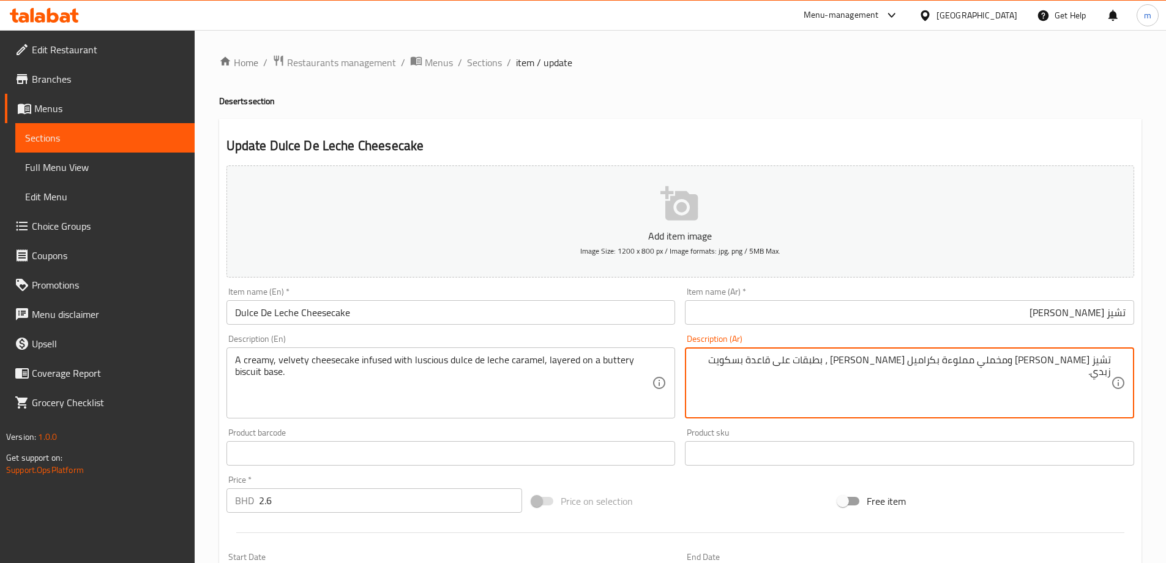
paste textarea "لذيذ"
type textarea "تشيز [PERSON_NAME] ومخملي مملوءة [PERSON_NAME] لذيذ، بطبقات على قاعدة بسكويت زب…"
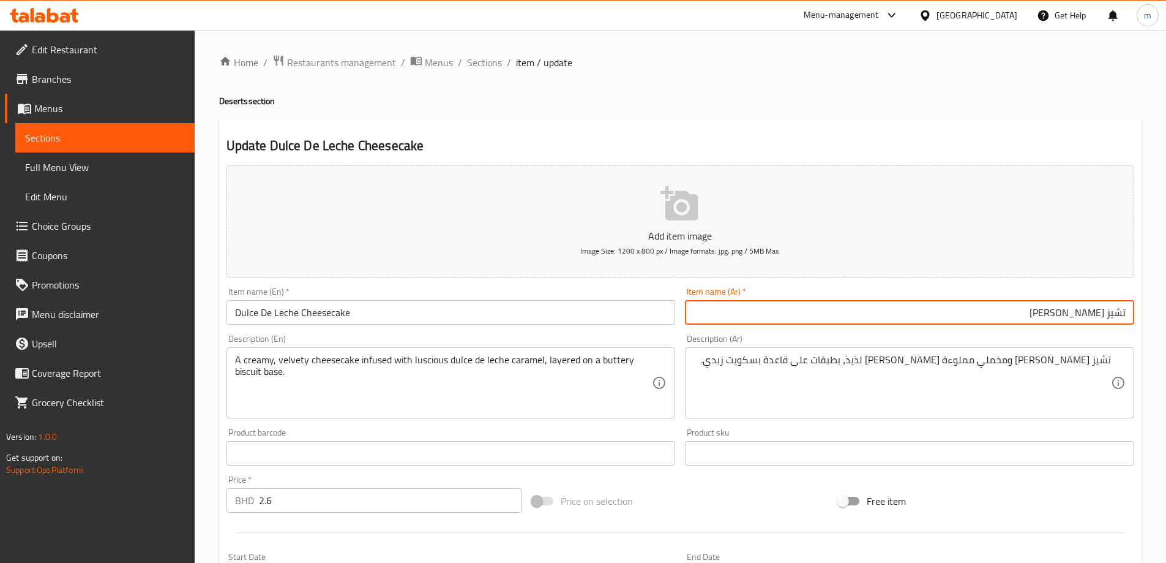
click at [919, 302] on input "تشيز [PERSON_NAME]" at bounding box center [909, 312] width 449 height 24
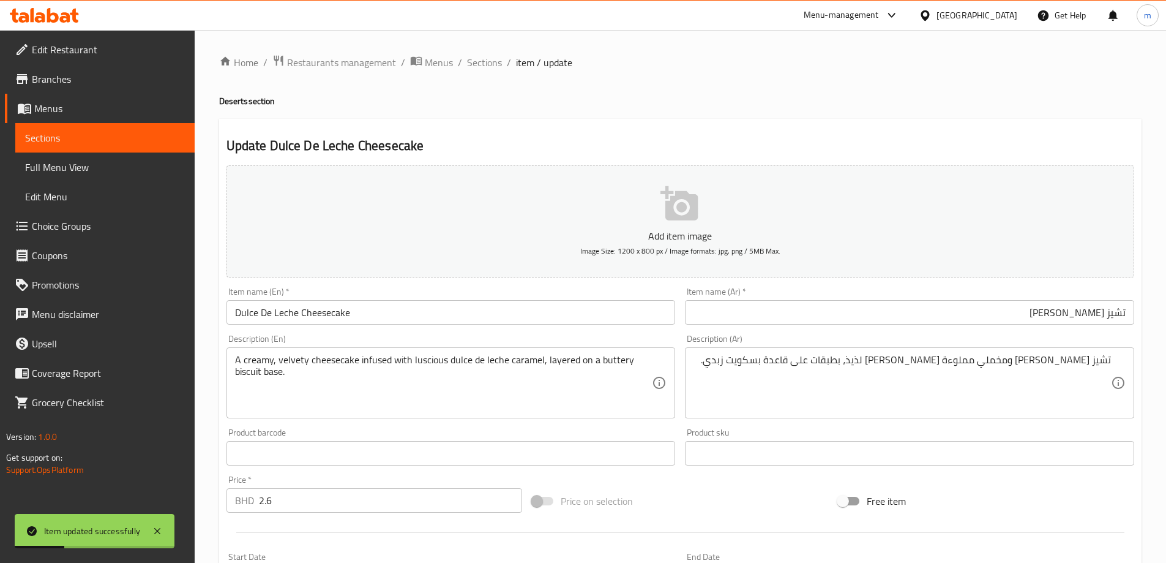
click at [479, 72] on div "Home / Restaurants management / Menus / Sections / item / update Deserts sectio…" at bounding box center [680, 447] width 923 height 786
click at [481, 67] on span "Sections" at bounding box center [484, 62] width 35 height 15
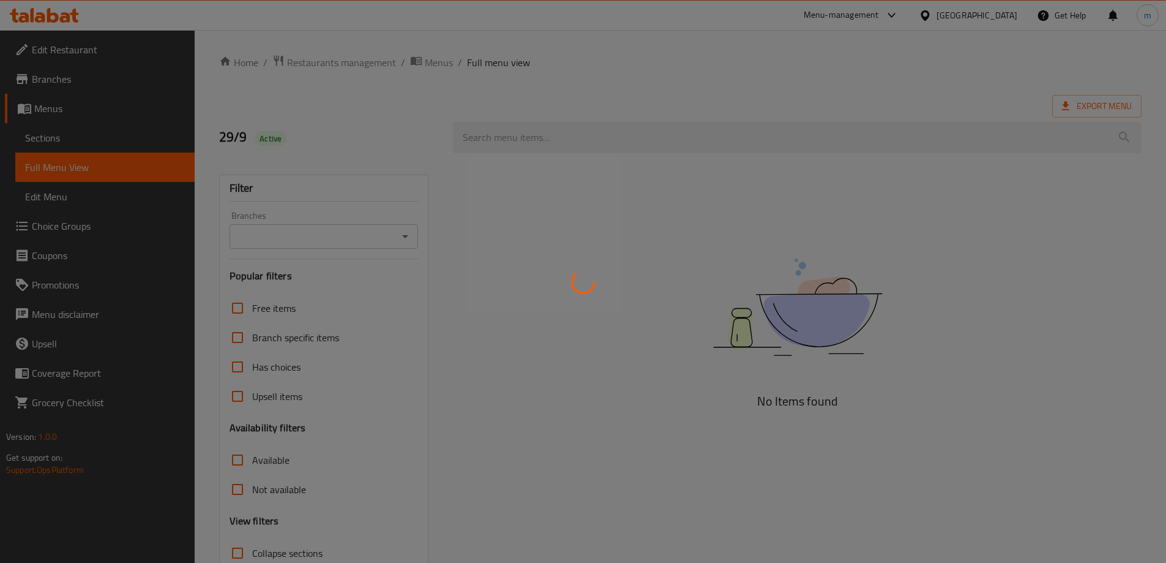
click at [280, 498] on div at bounding box center [583, 281] width 1166 height 563
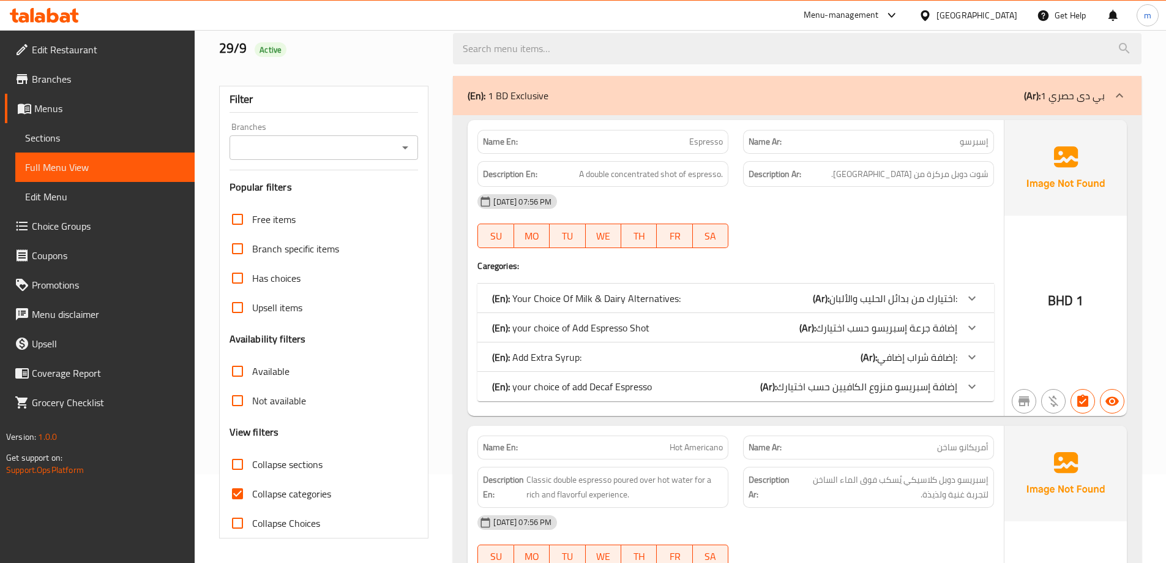
scroll to position [89, 0]
click at [280, 498] on span "Collapse categories" at bounding box center [291, 493] width 79 height 15
click at [252, 498] on input "Collapse categories" at bounding box center [237, 493] width 29 height 29
checkbox input "false"
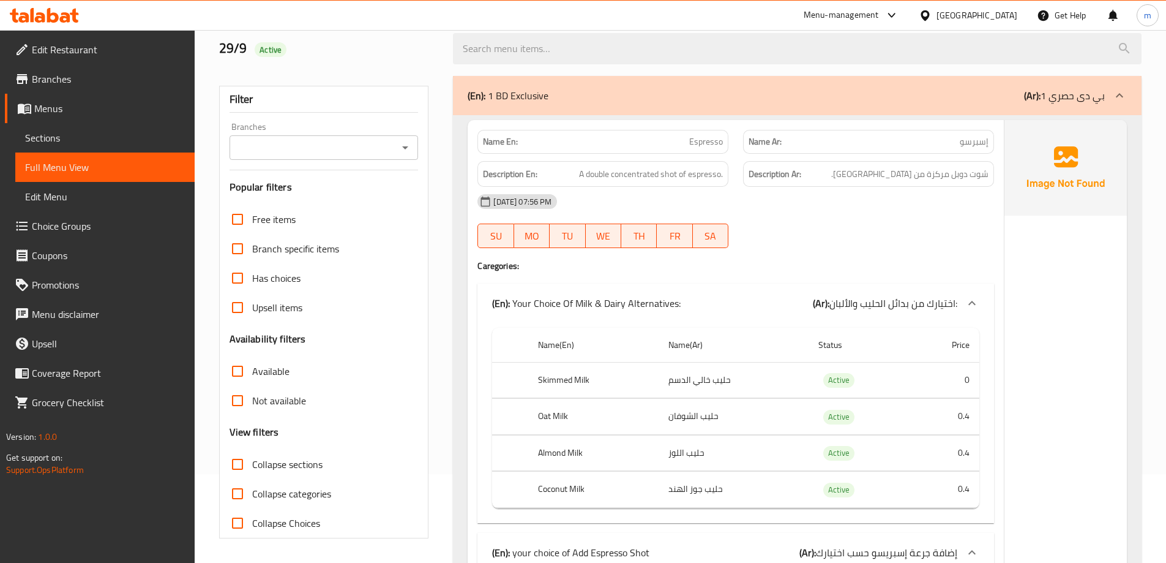
click at [991, 106] on div "(En): 1 BD Exclusive (Ar): 1 بي دى حصري" at bounding box center [797, 95] width 689 height 39
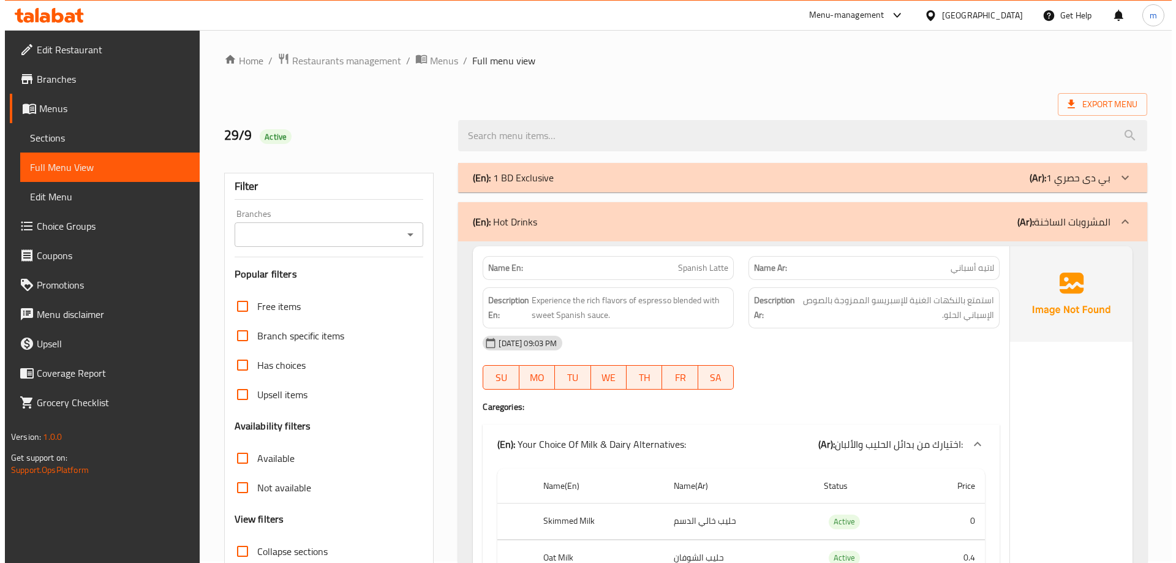
scroll to position [0, 0]
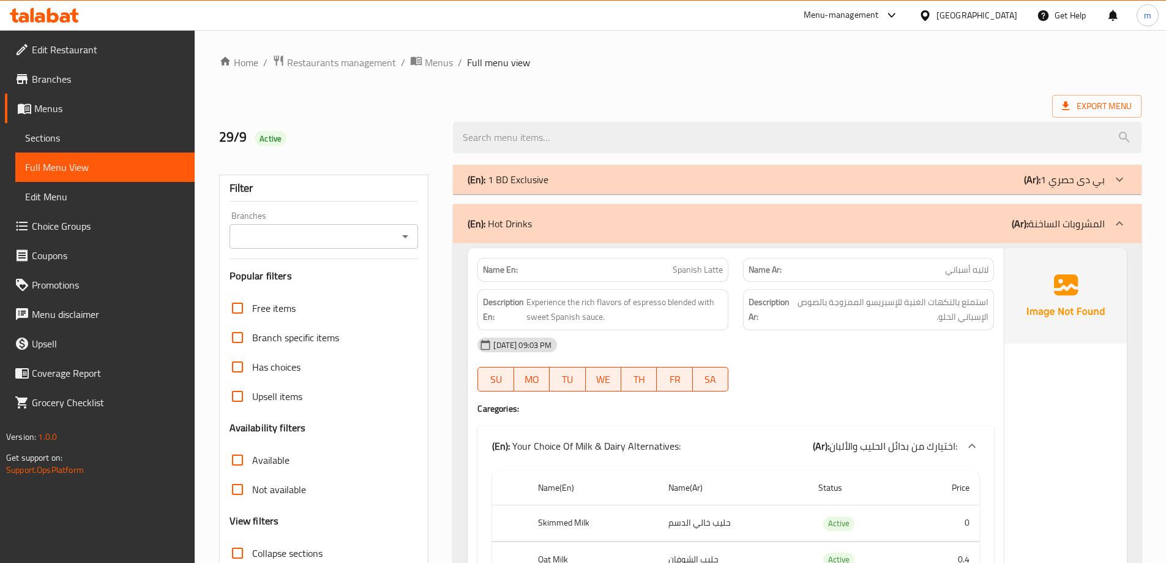
click at [914, 68] on ol "Home / Restaurants management / Menus / Full menu view" at bounding box center [680, 62] width 923 height 16
click at [1096, 110] on span "Export Menu" at bounding box center [1097, 106] width 70 height 15
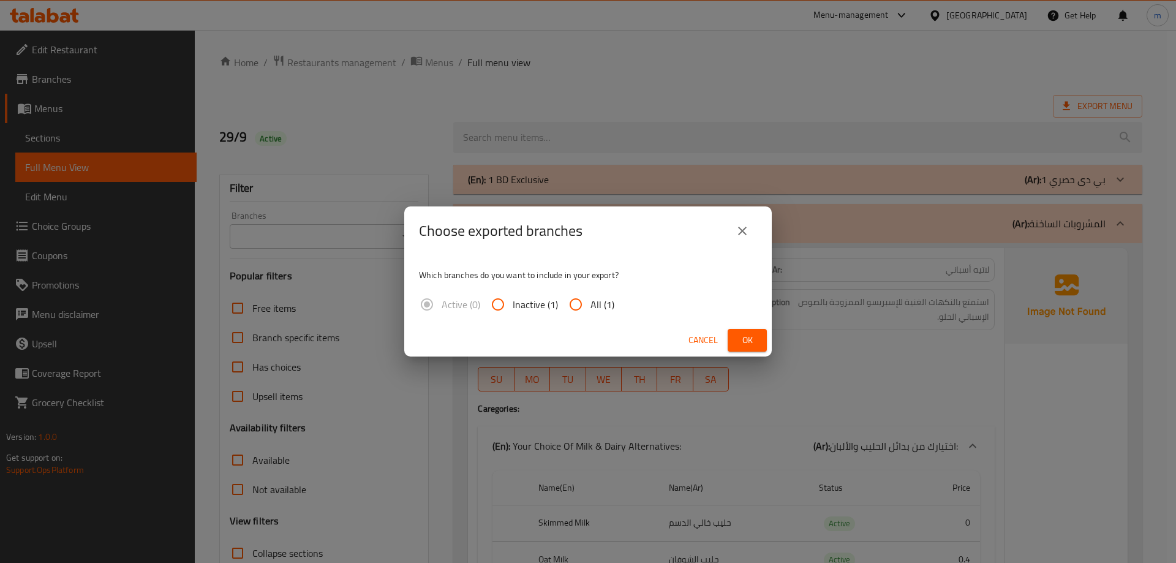
click at [610, 301] on span "All (1)" at bounding box center [602, 304] width 24 height 15
click at [590, 301] on input "All (1)" at bounding box center [575, 304] width 29 height 29
radio input "true"
click at [733, 334] on button "Ok" at bounding box center [746, 340] width 39 height 23
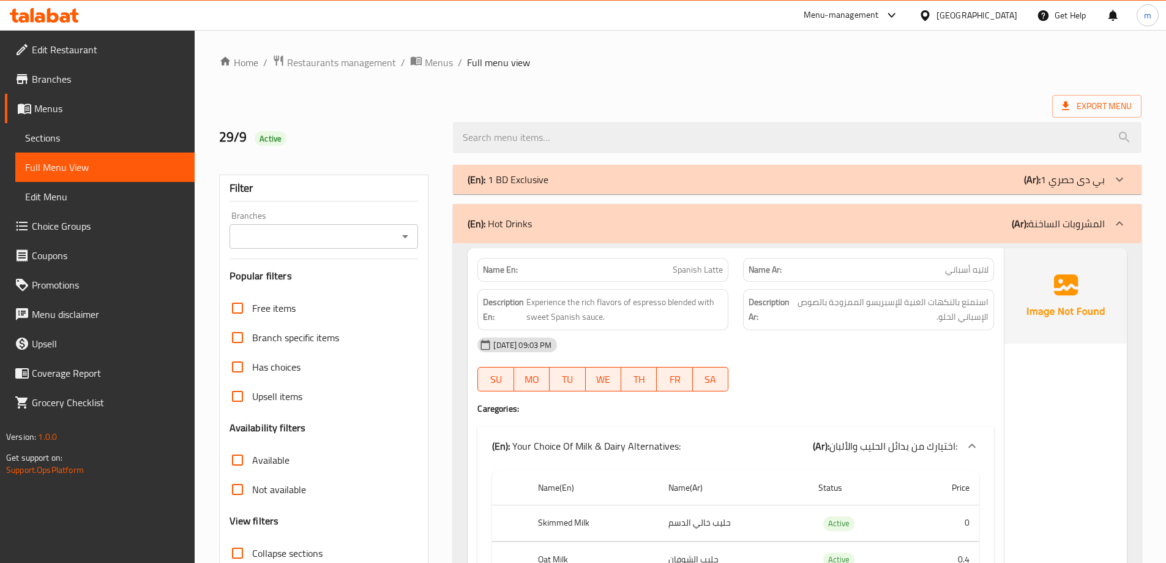
click at [801, 331] on div "[DATE] 09:03 PM" at bounding box center [735, 344] width 531 height 29
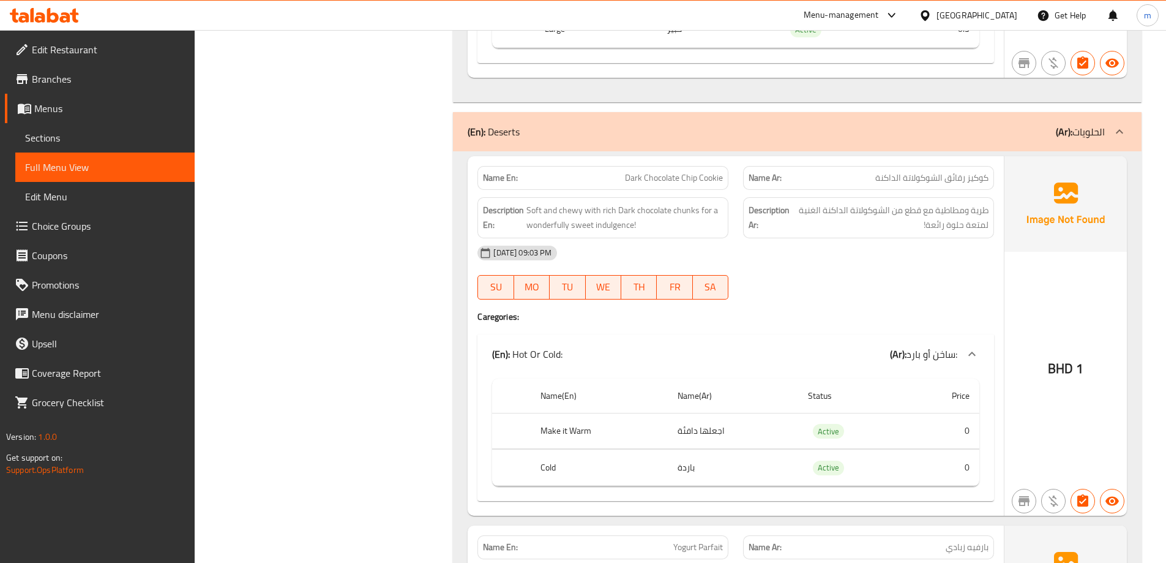
scroll to position [34237, 0]
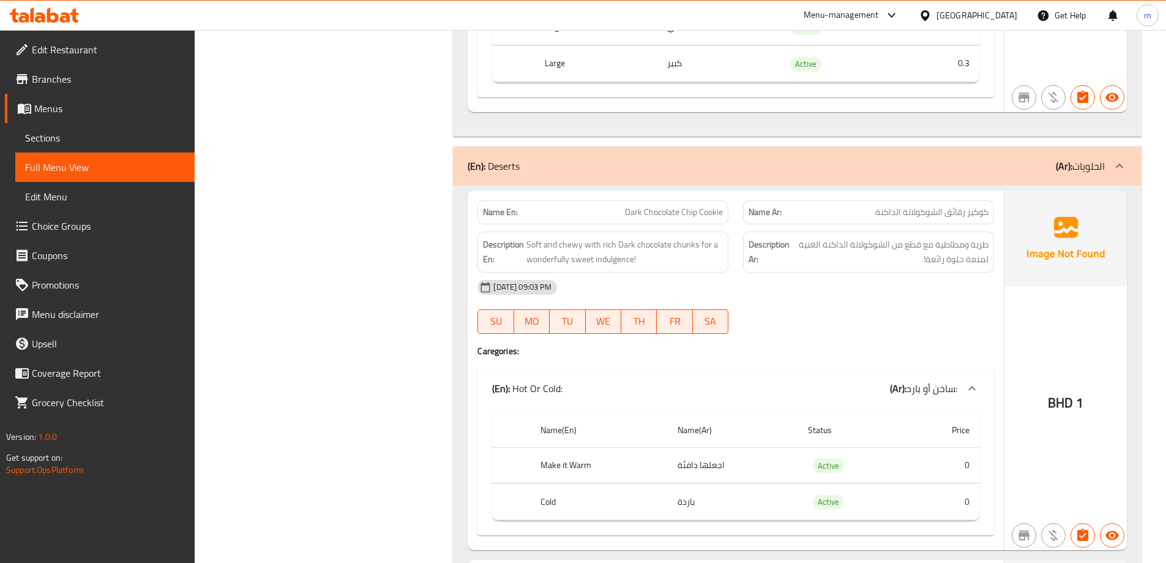
click at [724, 277] on div "[DATE] 09:03 PM" at bounding box center [735, 286] width 531 height 29
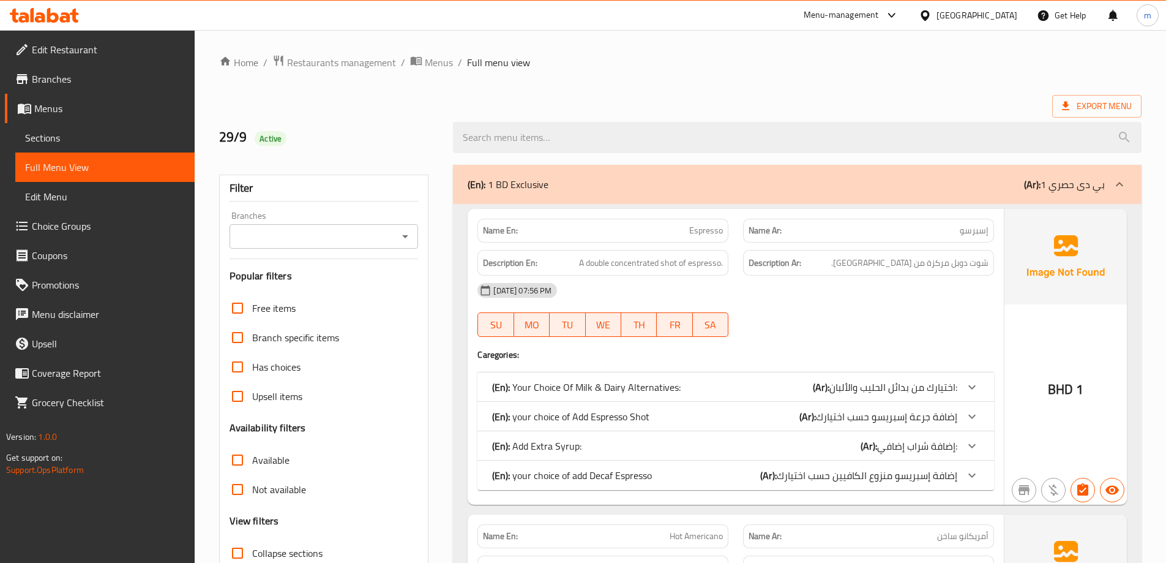
click at [580, 179] on div "(En): 1 BD Exclusive (Ar): 1 بي دى حصري" at bounding box center [786, 184] width 637 height 15
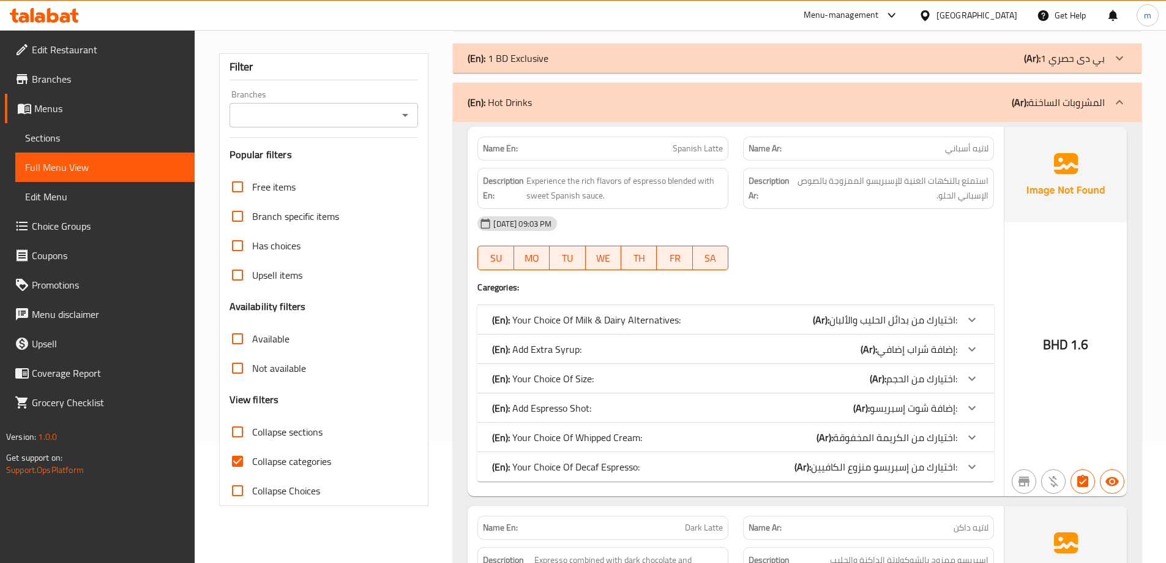
scroll to position [122, 0]
click at [290, 459] on span "Collapse categories" at bounding box center [291, 459] width 79 height 15
click at [252, 459] on input "Collapse categories" at bounding box center [237, 459] width 29 height 29
checkbox input "false"
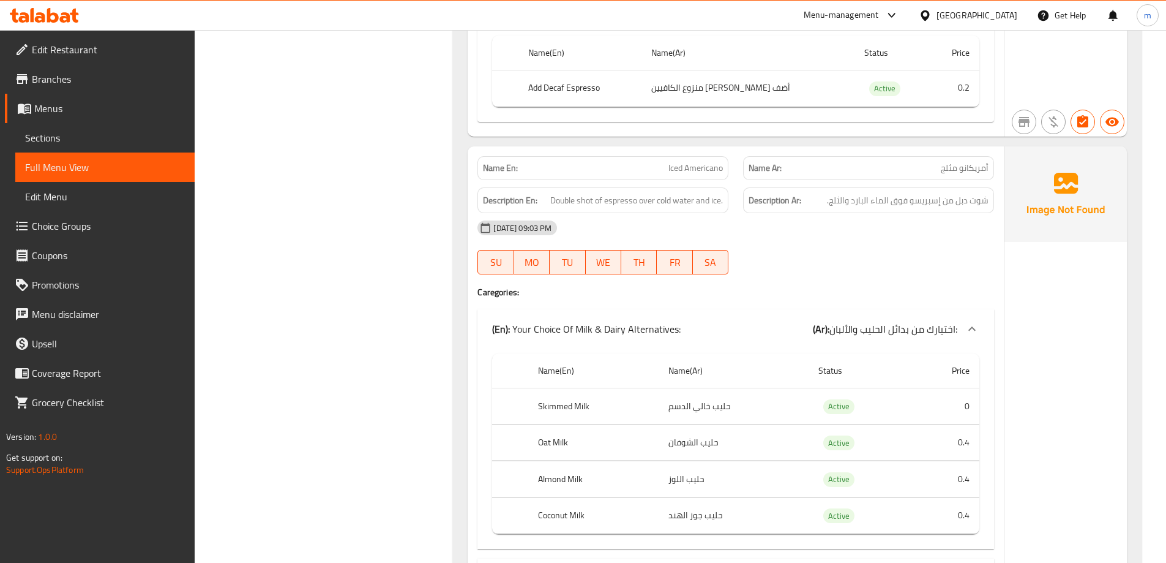
scroll to position [14895, 0]
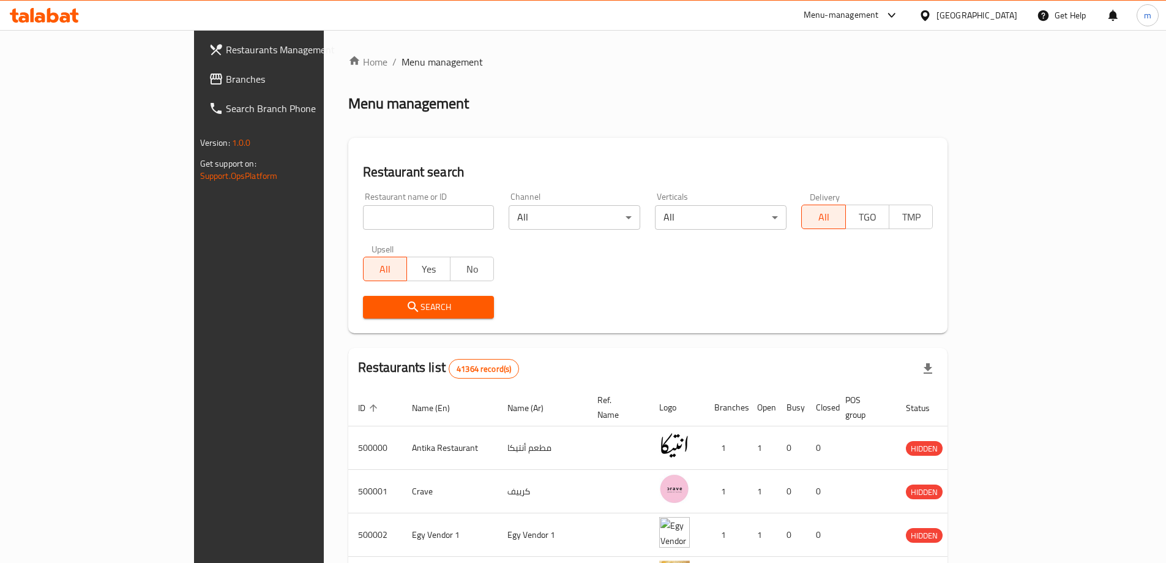
click at [226, 83] on span "Branches" at bounding box center [302, 79] width 153 height 15
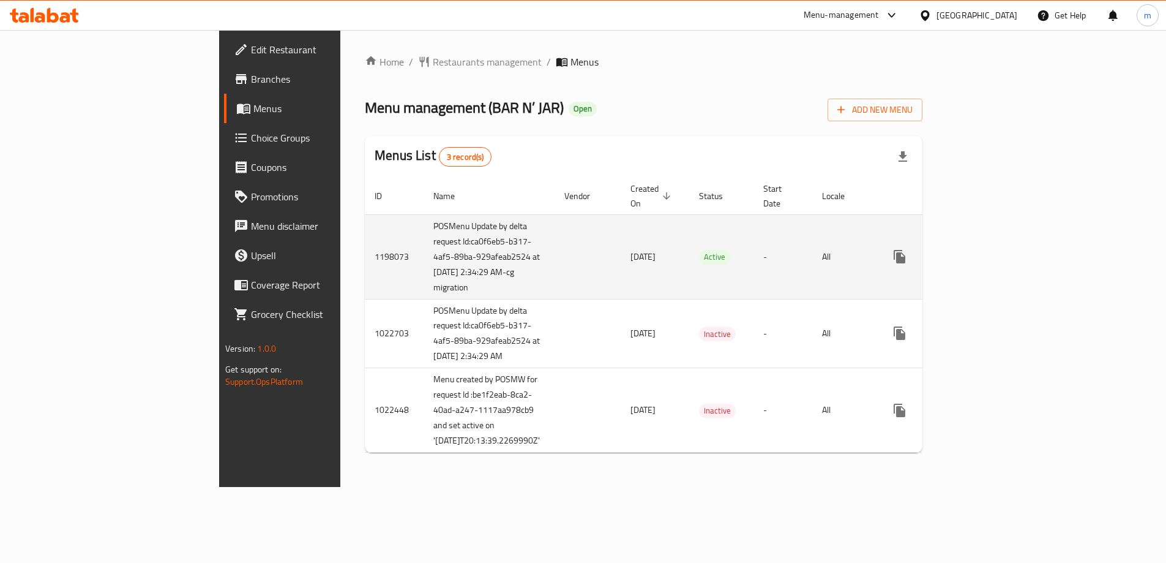
scroll to position [2, 0]
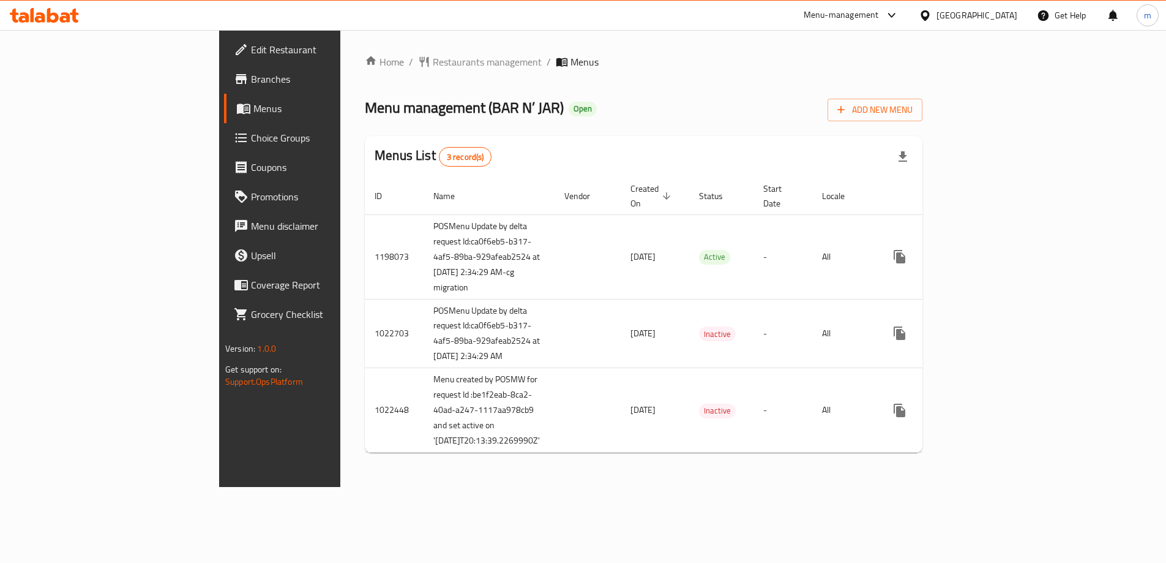
click at [234, 76] on icon at bounding box center [241, 79] width 15 height 15
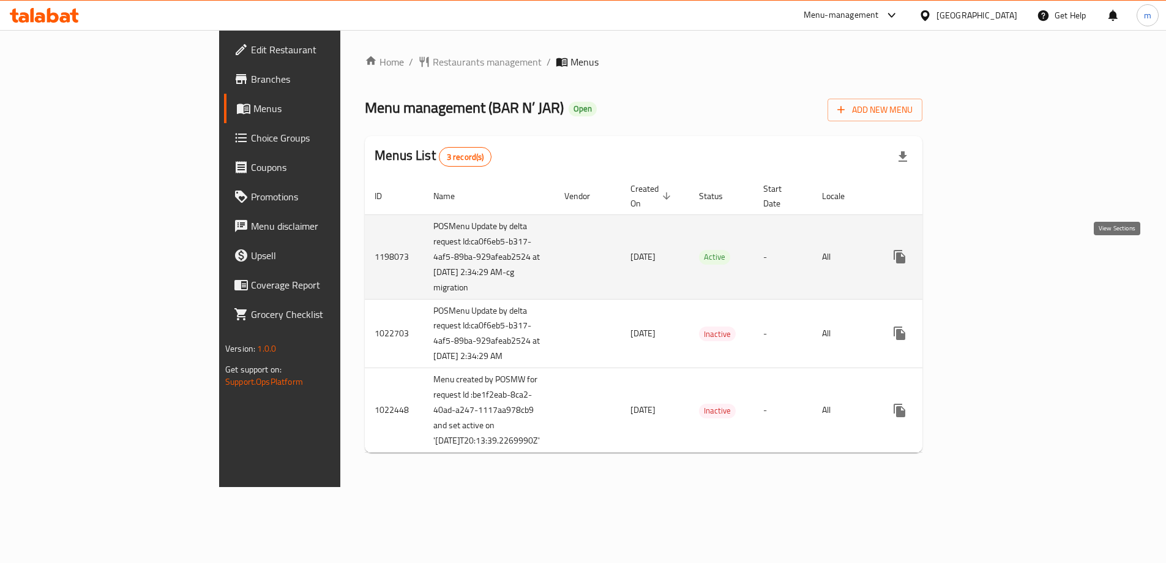
click at [996, 255] on icon "enhanced table" at bounding box center [988, 256] width 15 height 15
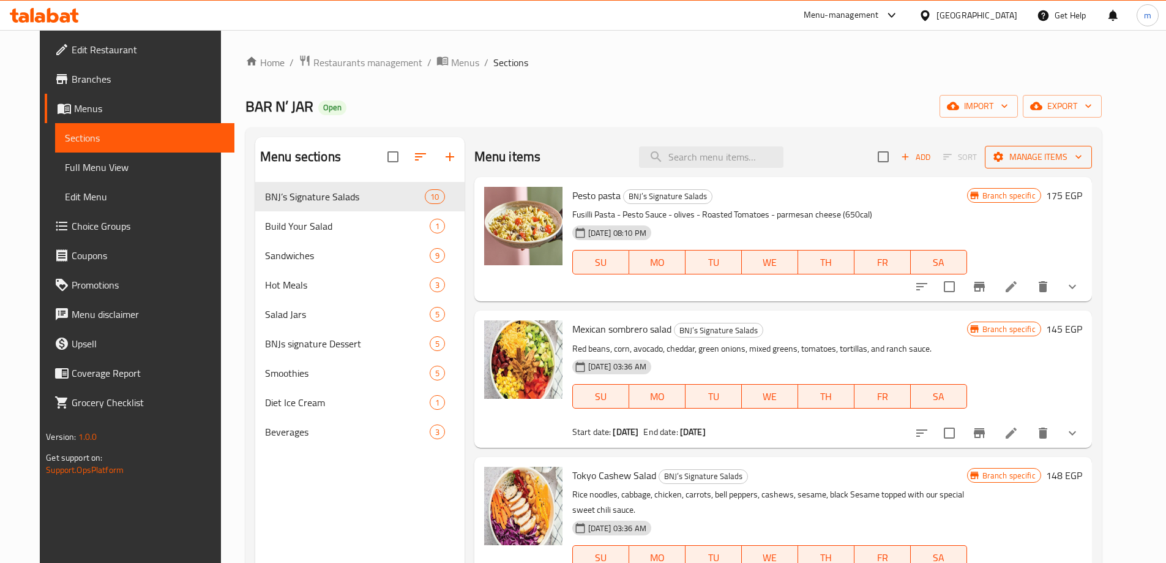
click at [1064, 161] on span "Manage items" at bounding box center [1039, 156] width 88 height 15
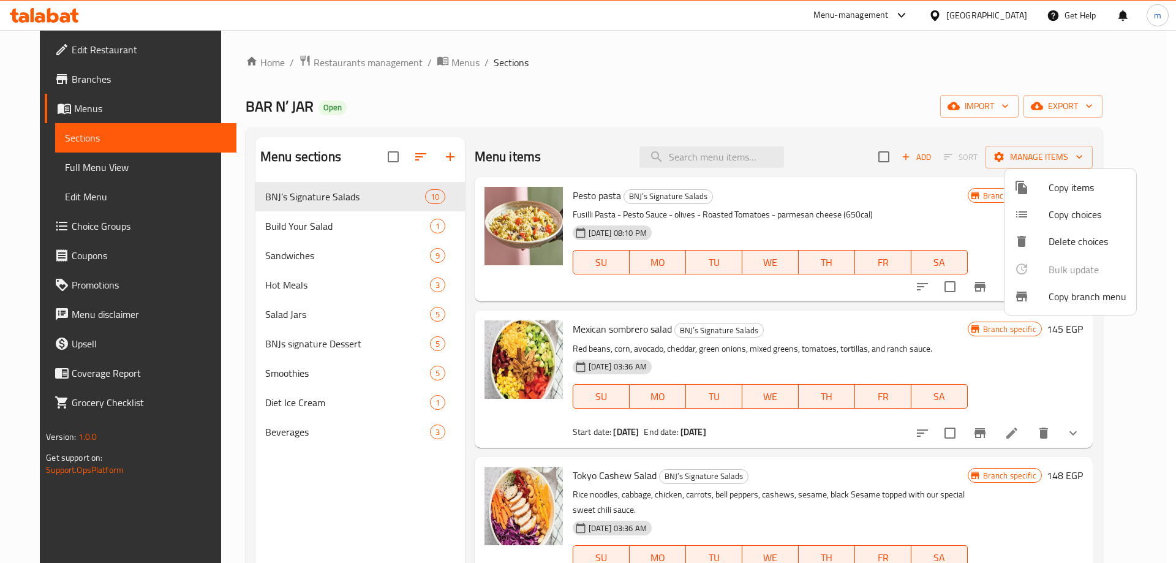
click at [1086, 290] on span "Copy branch menu" at bounding box center [1087, 296] width 78 height 15
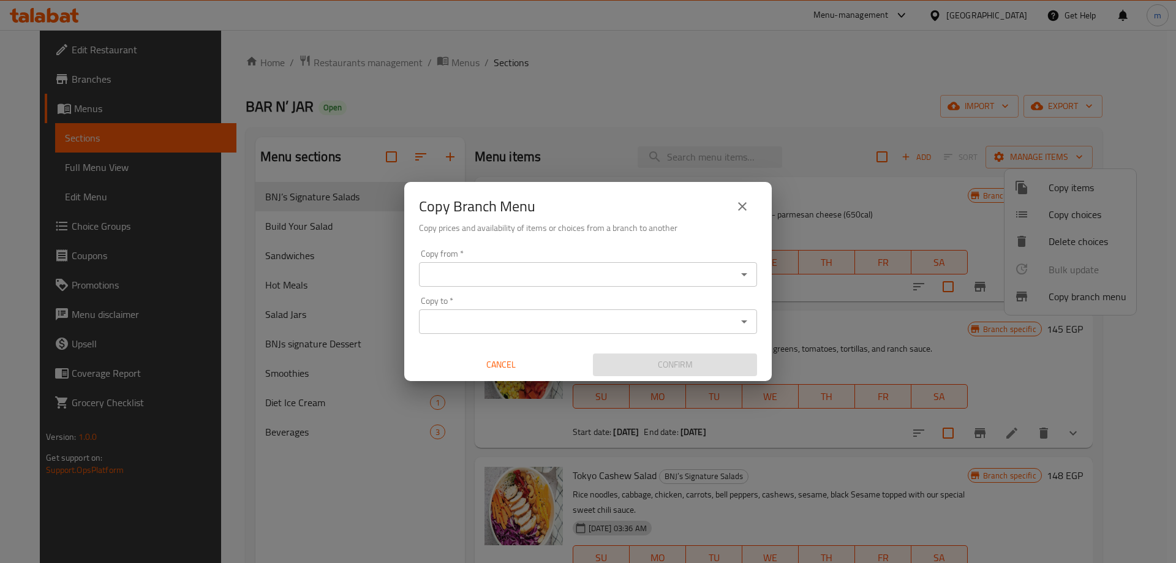
click at [748, 272] on icon "Open" at bounding box center [744, 274] width 15 height 15
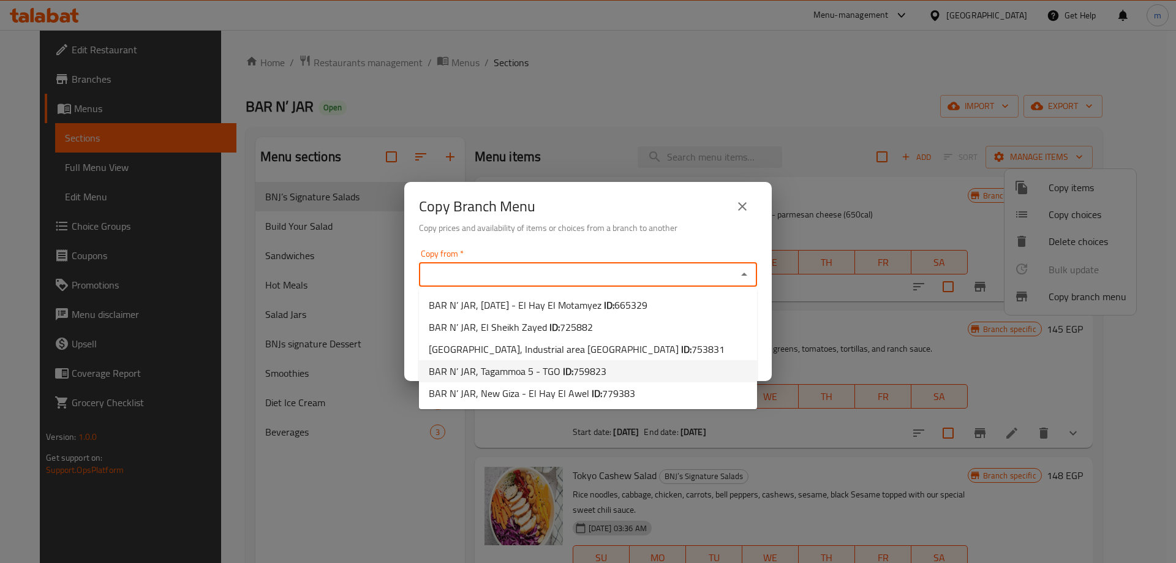
click at [629, 367] on li "BAR N’ JAR, Tagammoa 5 - TGO ID: 759823" at bounding box center [588, 371] width 338 height 22
type input "BAR N’ JAR, Tagammoa 5 - TGO"
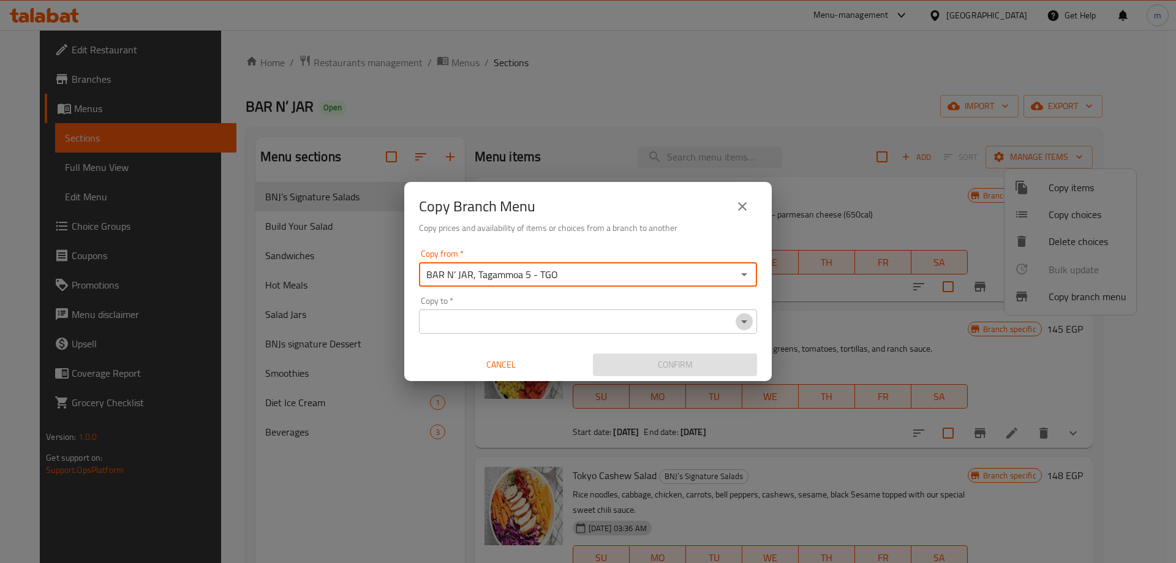
click at [751, 320] on icon "Open" at bounding box center [744, 321] width 15 height 15
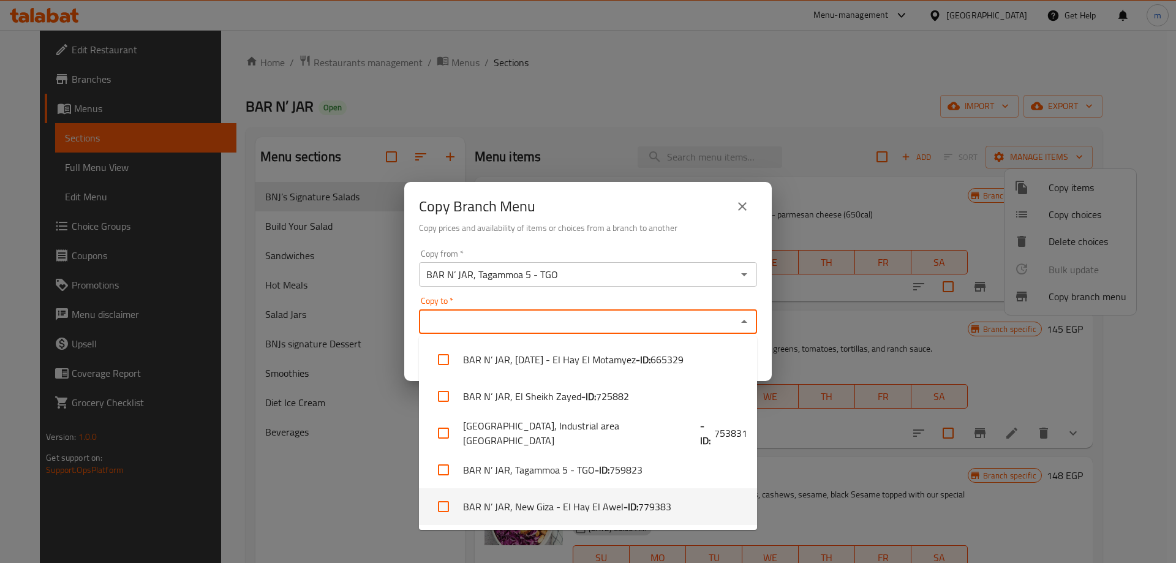
click at [696, 501] on li "BAR N’ JAR, New Giza - El Hay El Awel - ID: 779383" at bounding box center [588, 506] width 338 height 37
checkbox input "true"
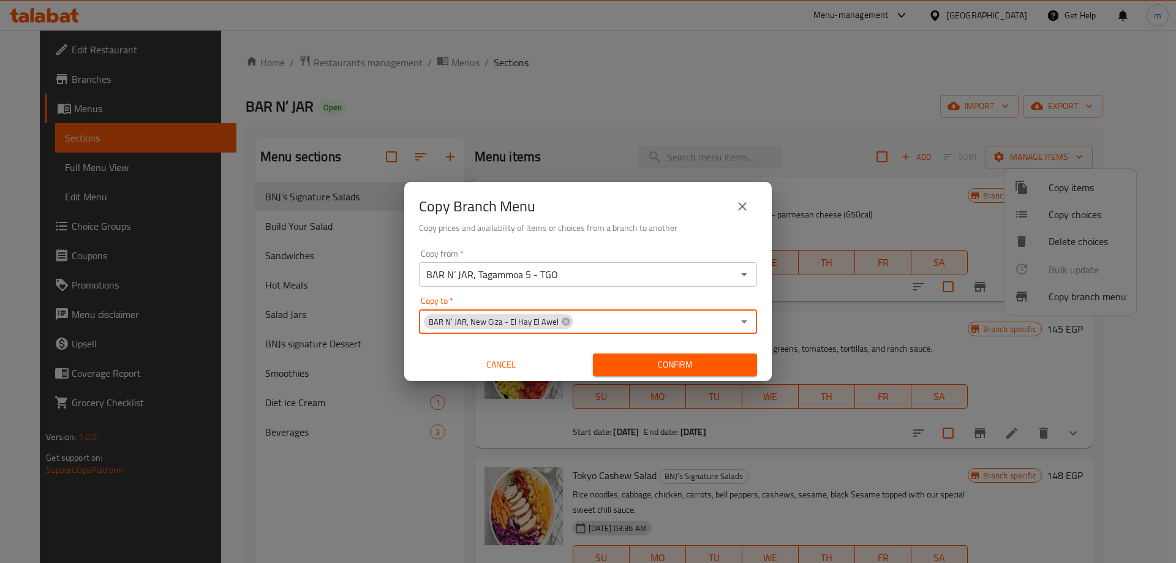
click at [651, 366] on span "Confirm" at bounding box center [674, 364] width 144 height 15
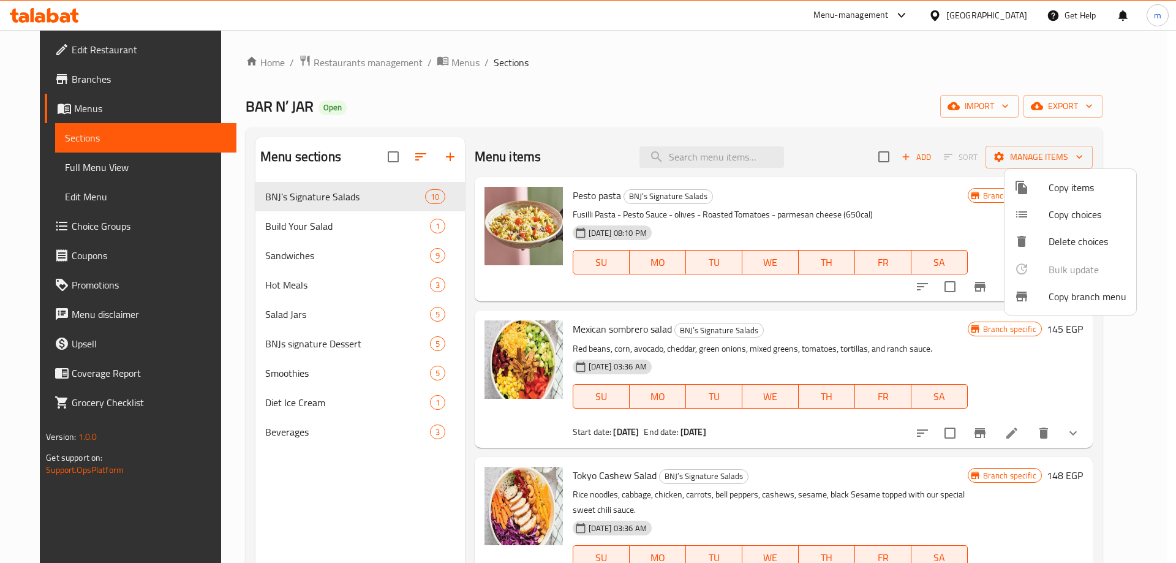
click at [146, 78] on div at bounding box center [588, 281] width 1176 height 563
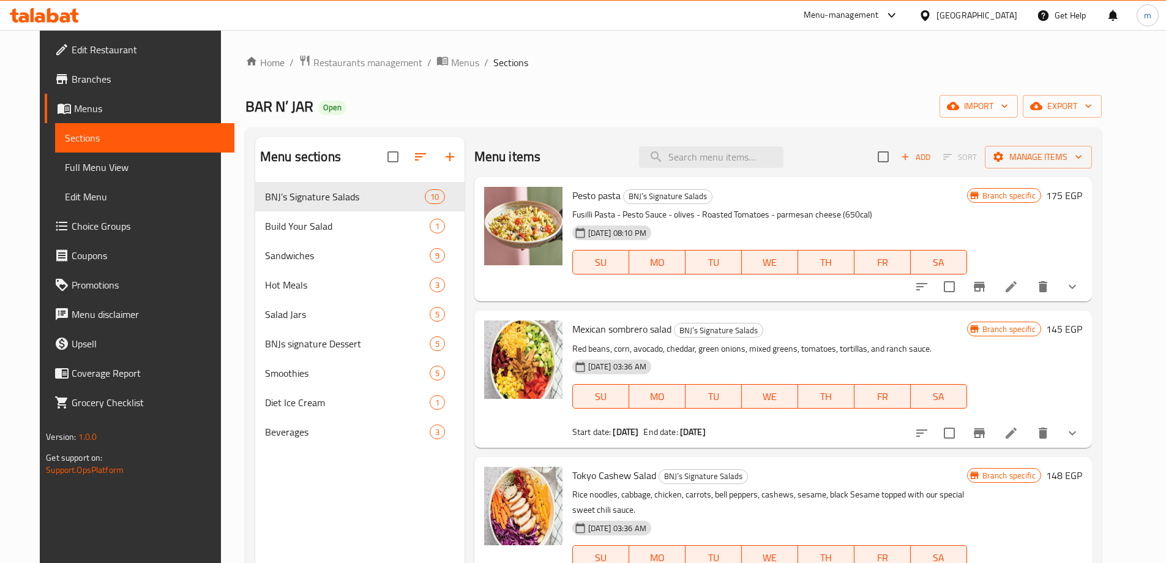
click at [146, 78] on span "Branches" at bounding box center [148, 79] width 153 height 15
